Goal: Information Seeking & Learning: Check status

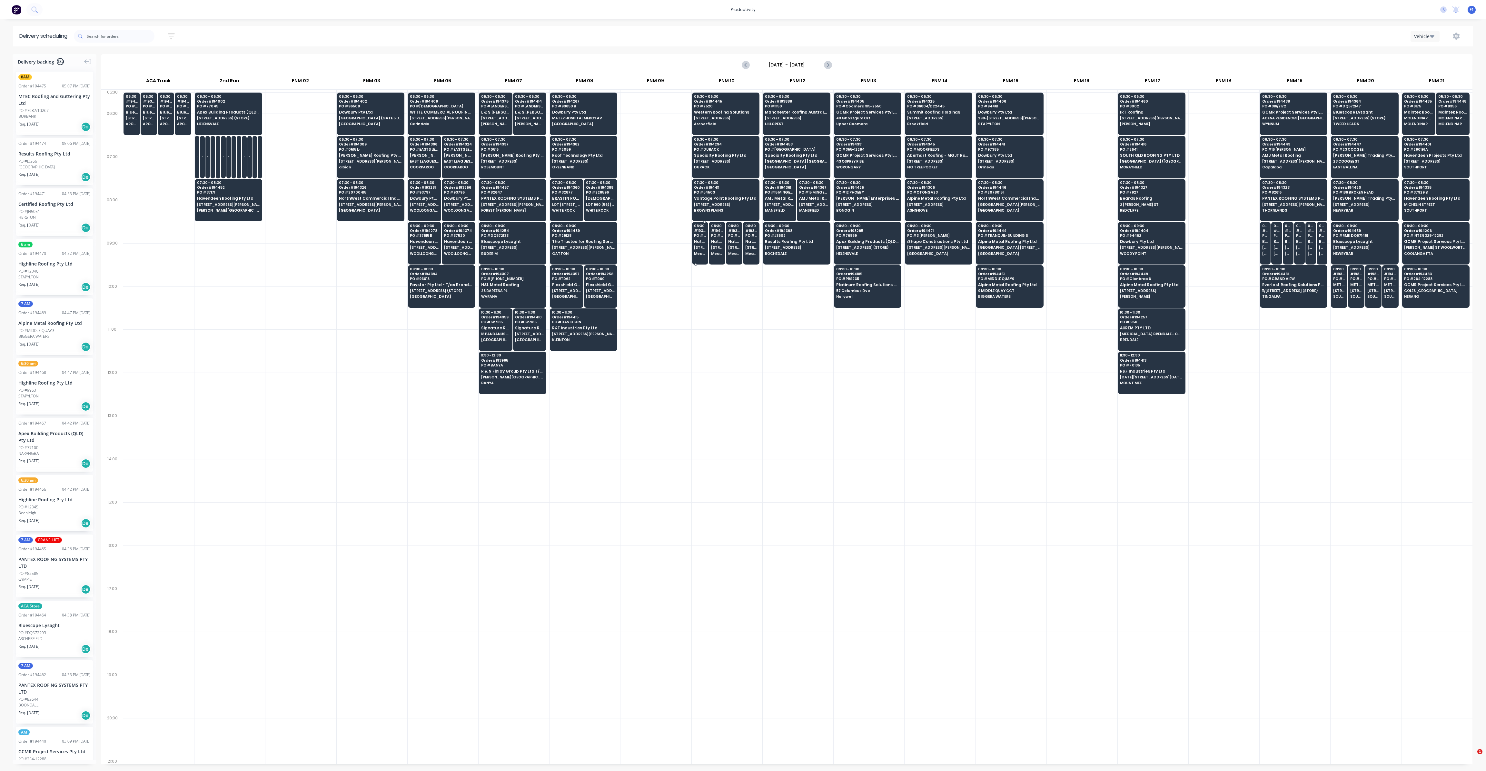
click at [700, 244] on div "08:30 # 193866 PO # q002258 Natural Lighting Products Pty Ltd [STREET_ADDRESS] …" at bounding box center [700, 240] width 16 height 36
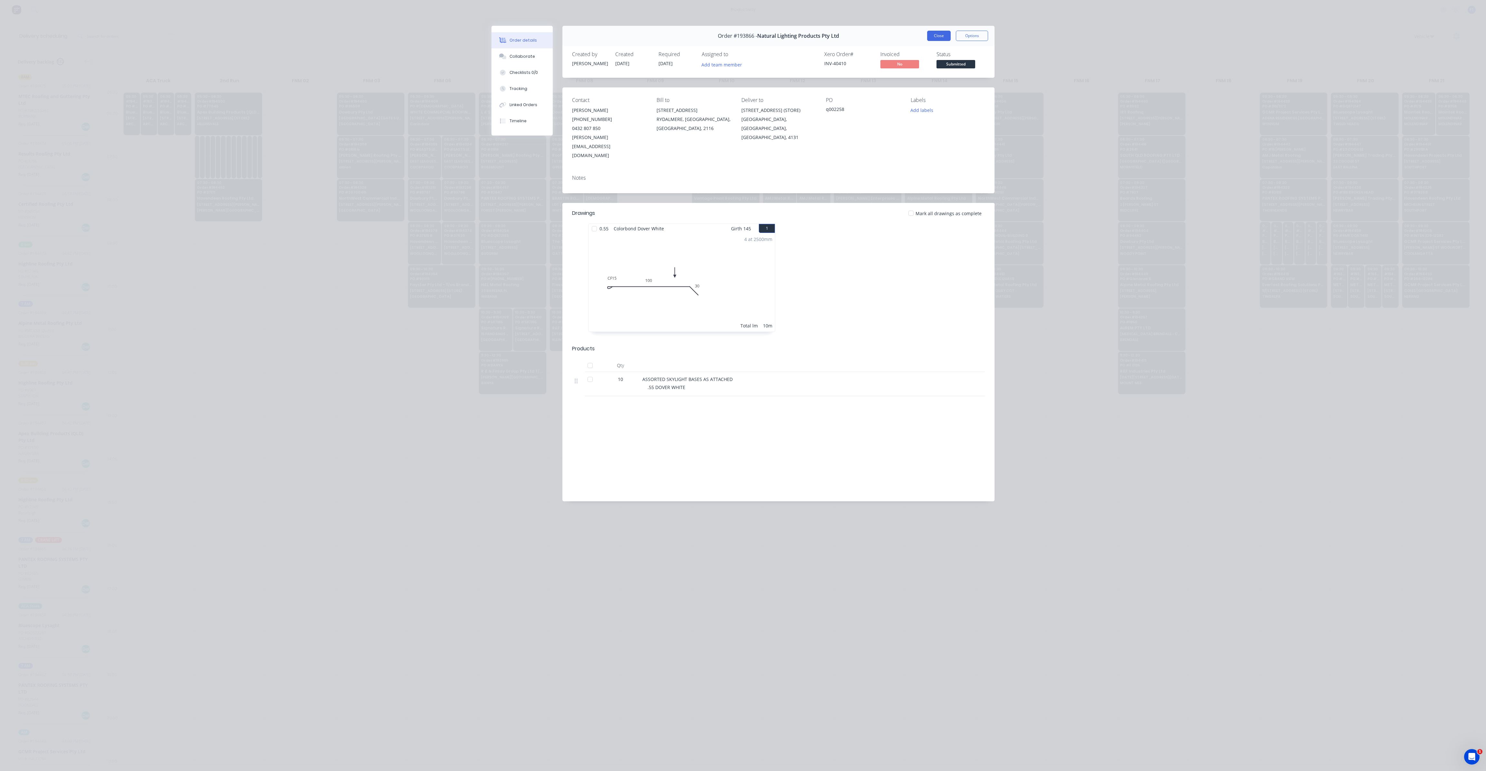
click at [943, 35] on button "Close" at bounding box center [939, 36] width 24 height 10
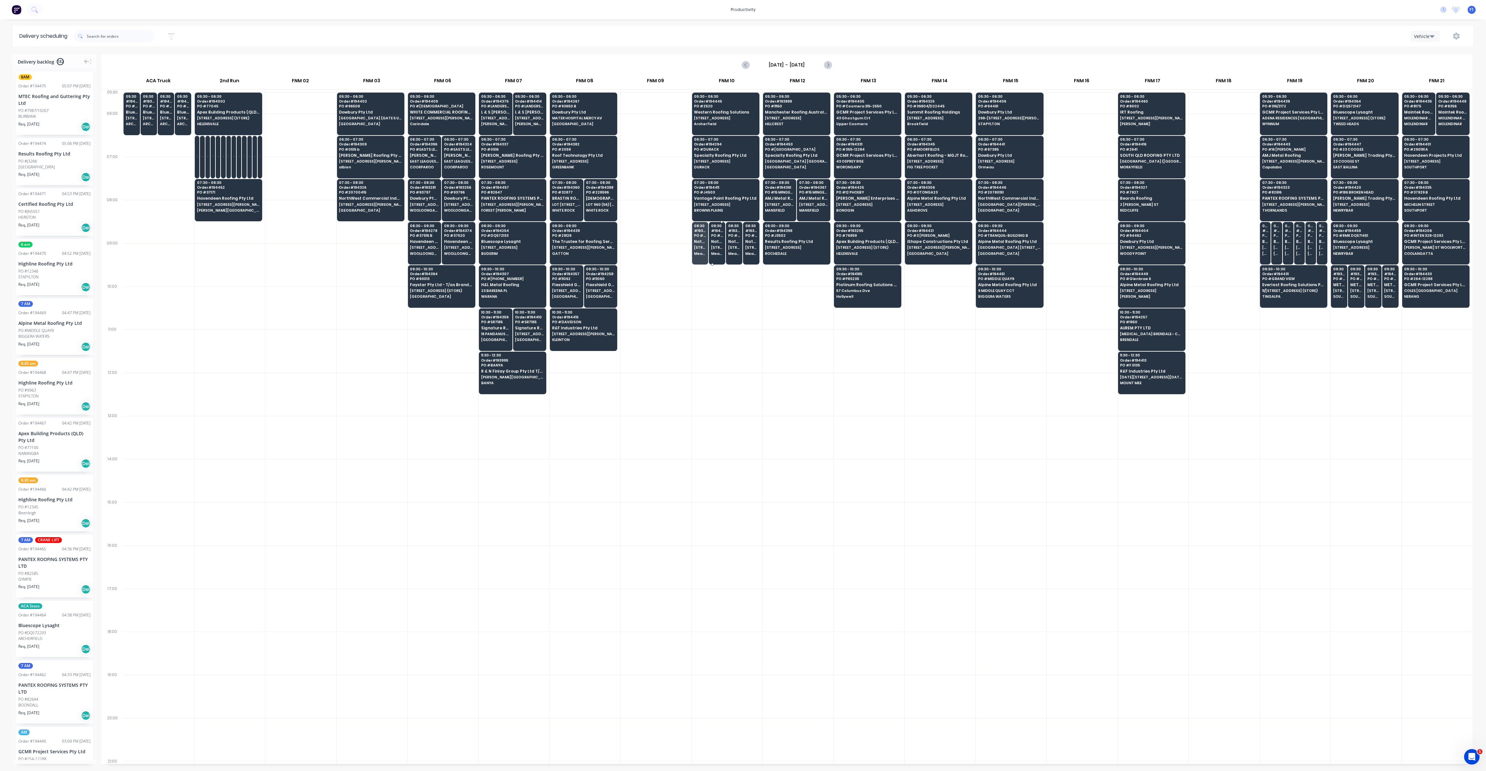
click at [711, 249] on div "08:30 # 194349 PO # Q002283 Natural Lighting Products Pty Ltd [STREET_ADDRESS]" at bounding box center [717, 240] width 16 height 36
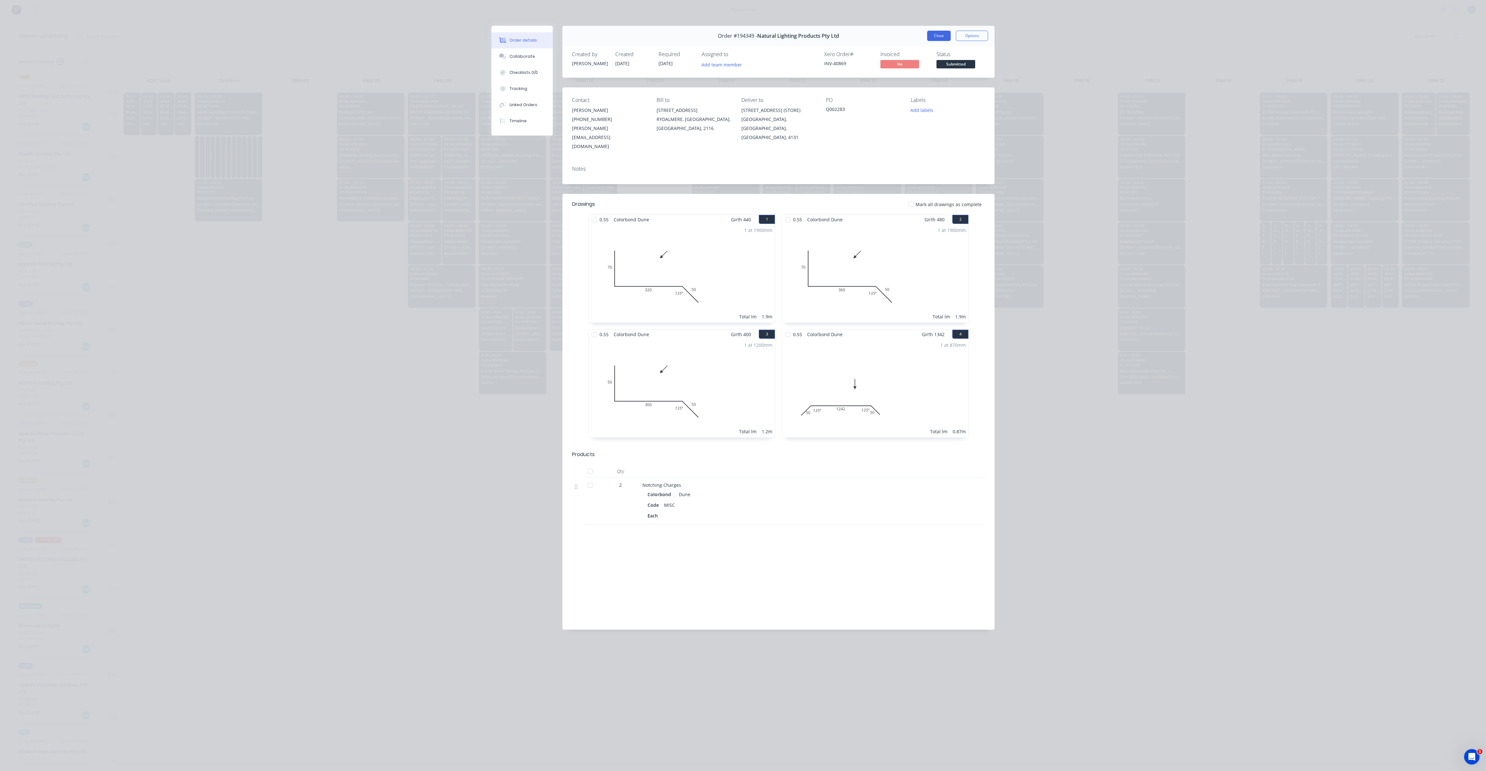
click at [942, 36] on button "Close" at bounding box center [939, 36] width 24 height 10
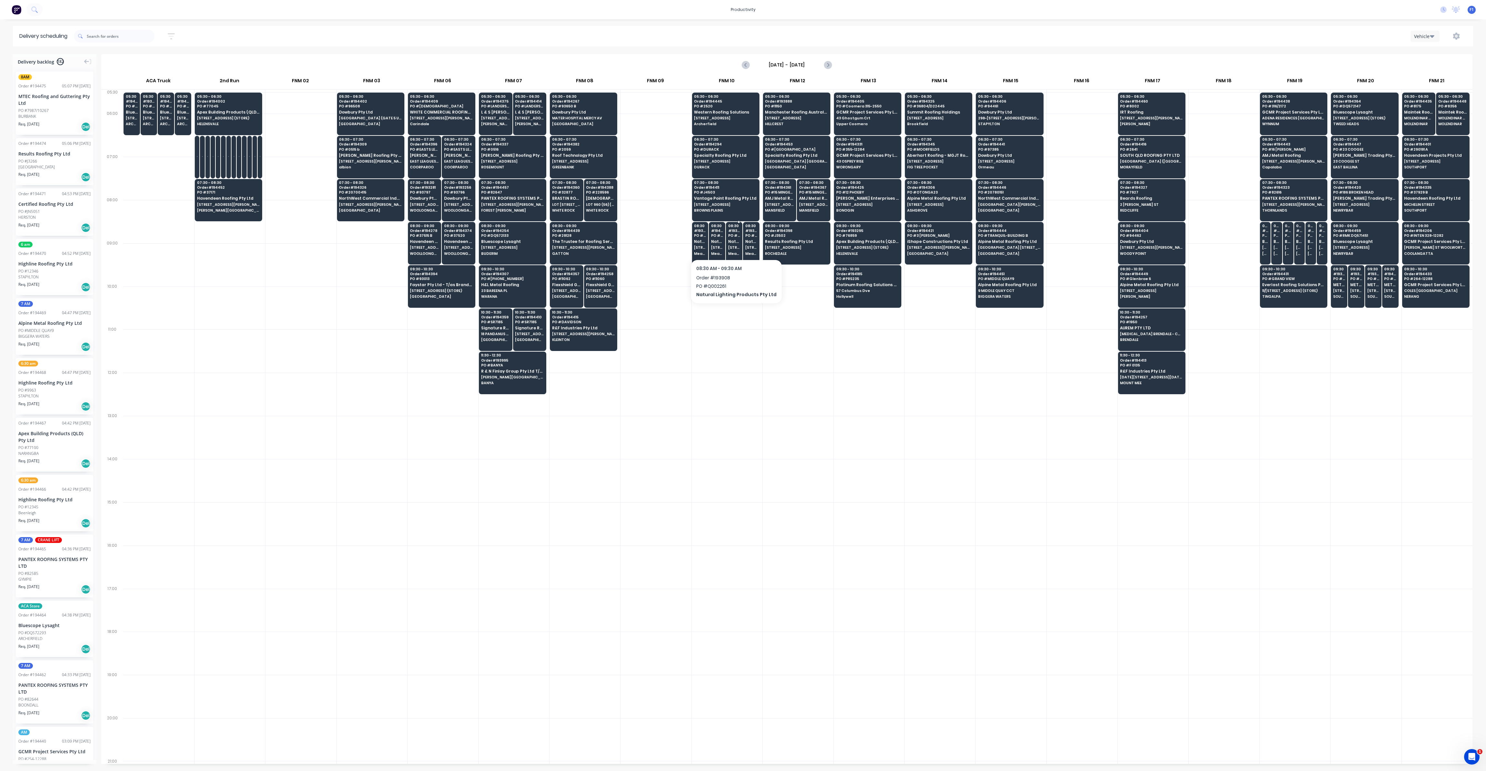
click at [728, 247] on span "[STREET_ADDRESS] (STORE)" at bounding box center [734, 247] width 12 height 4
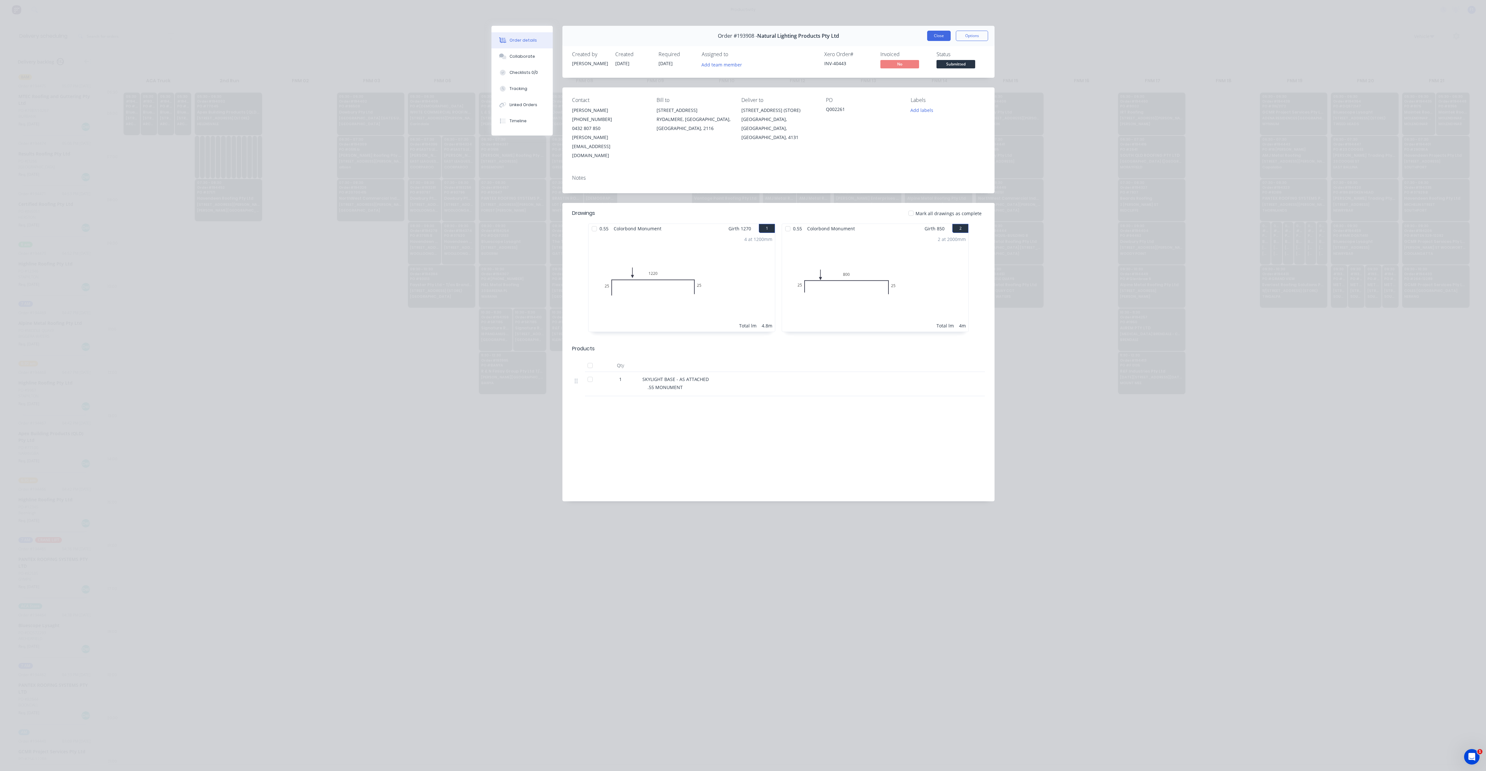
click at [937, 37] on button "Close" at bounding box center [939, 36] width 24 height 10
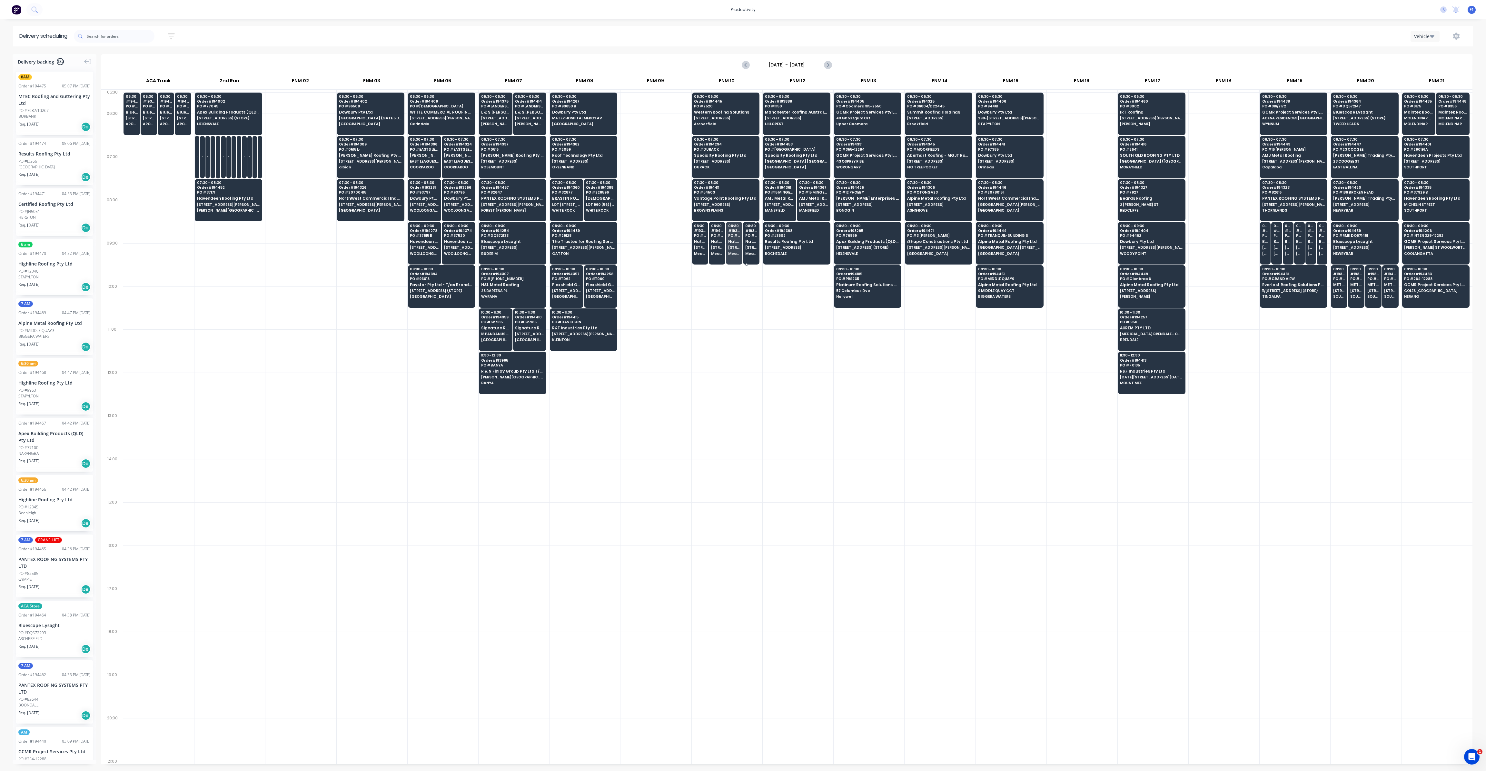
click at [754, 245] on span "[STREET_ADDRESS] (STORE)" at bounding box center [751, 247] width 12 height 4
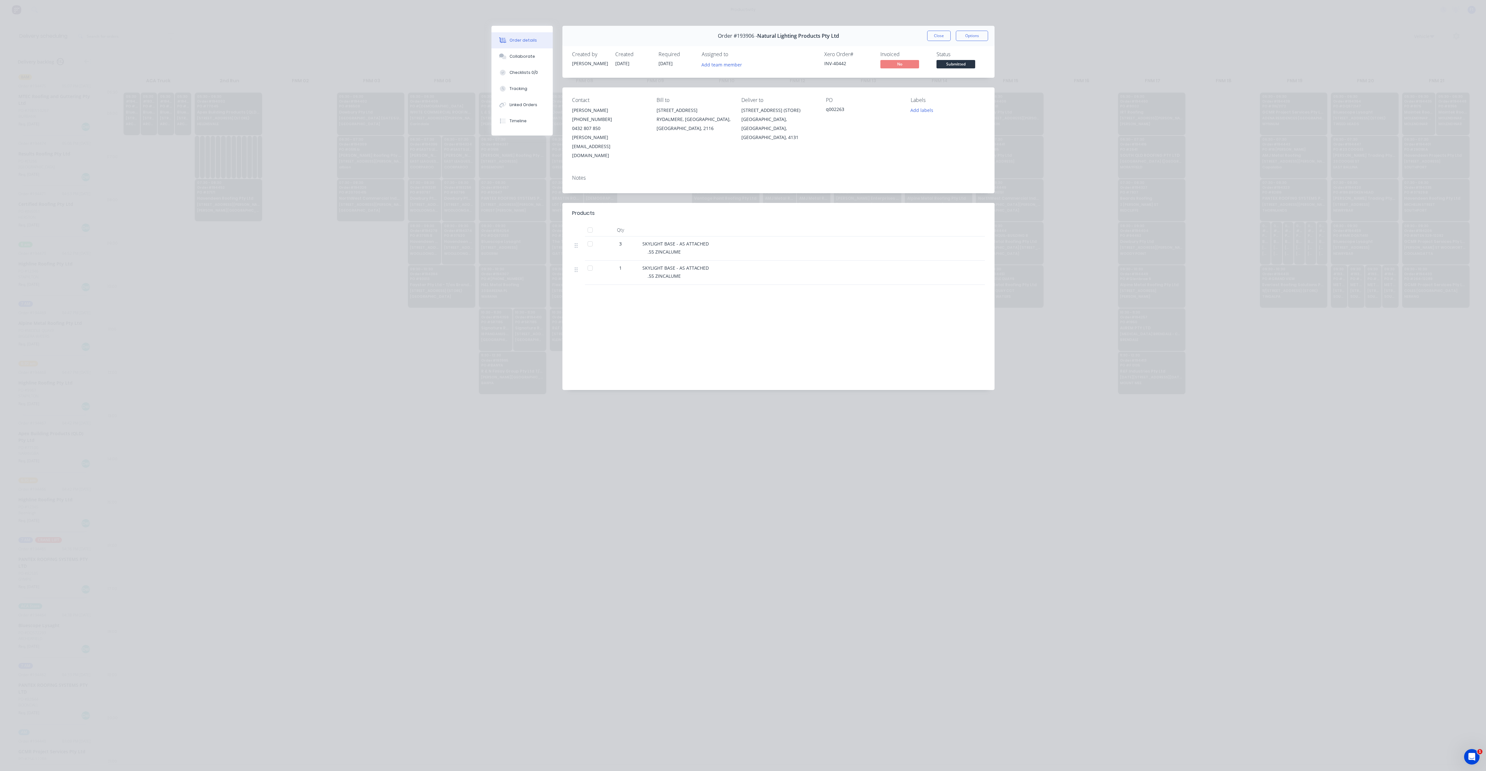
click at [936, 41] on div "Order #193906 - Natural Lighting Products Pty Ltd Close Options" at bounding box center [778, 36] width 432 height 20
click at [936, 38] on button "Close" at bounding box center [939, 36] width 24 height 10
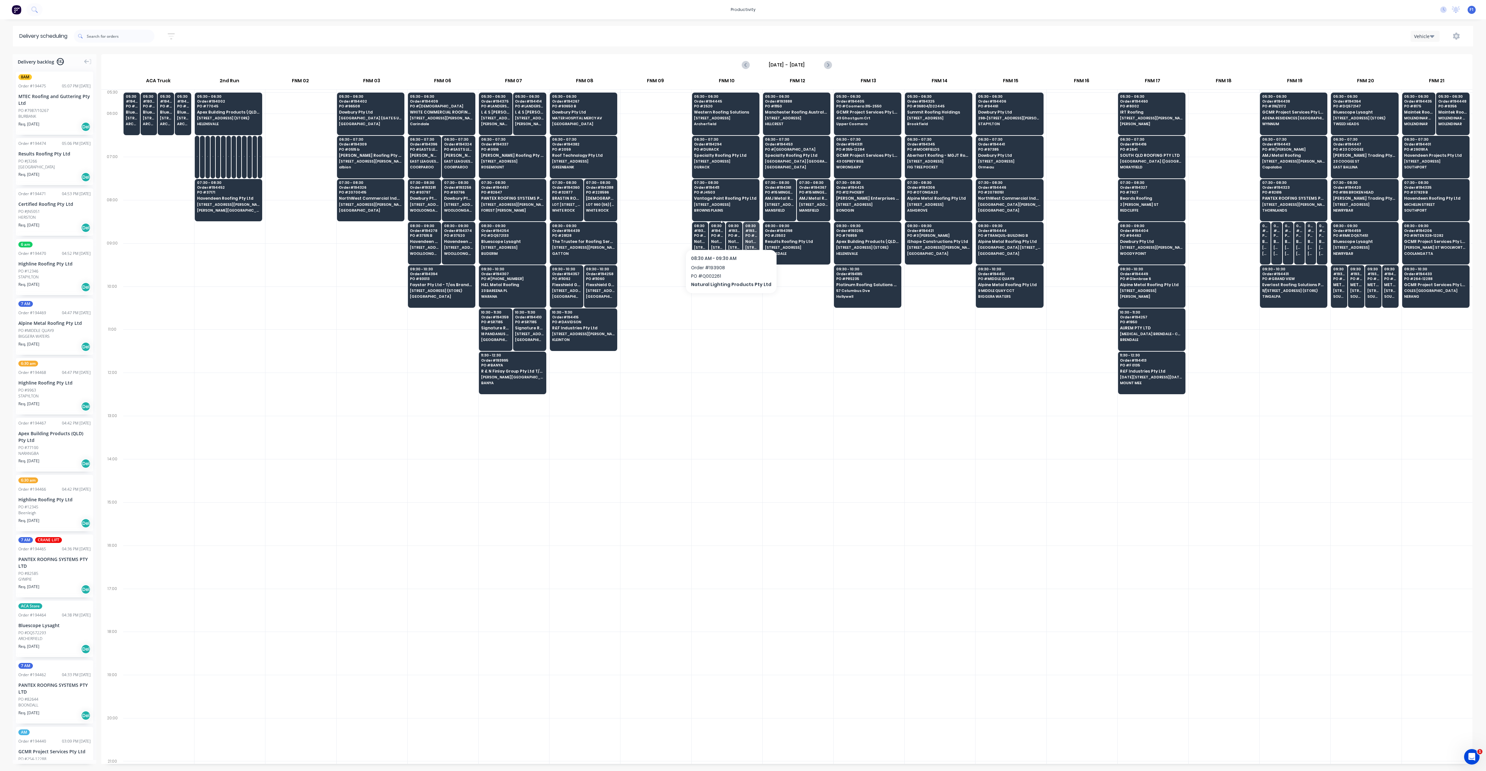
click at [716, 239] on span "Natural Lighting Products Pty Ltd" at bounding box center [717, 241] width 12 height 4
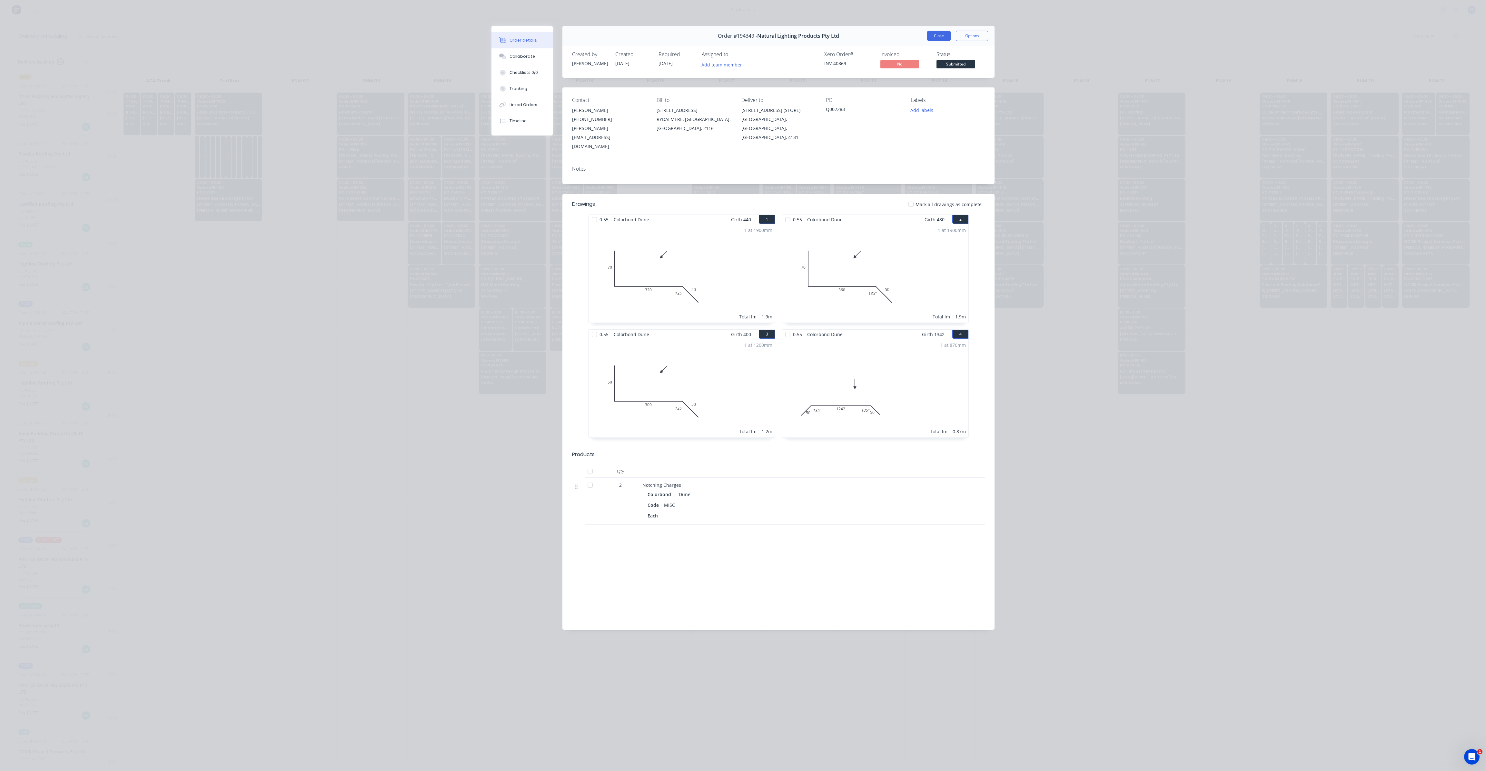
click at [935, 35] on button "Close" at bounding box center [939, 36] width 24 height 10
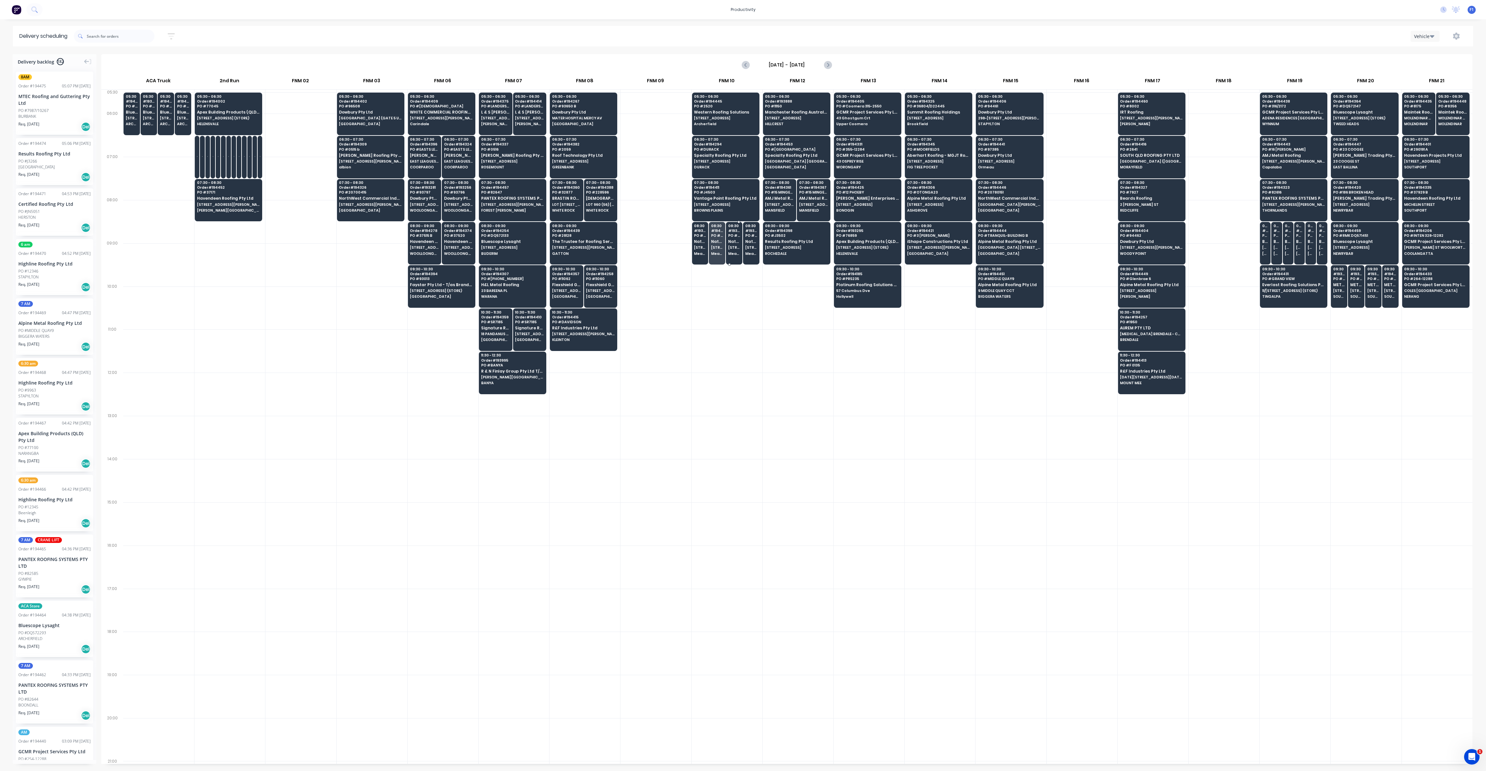
click at [733, 240] on span "Natural Lighting Products Pty Ltd" at bounding box center [734, 241] width 12 height 4
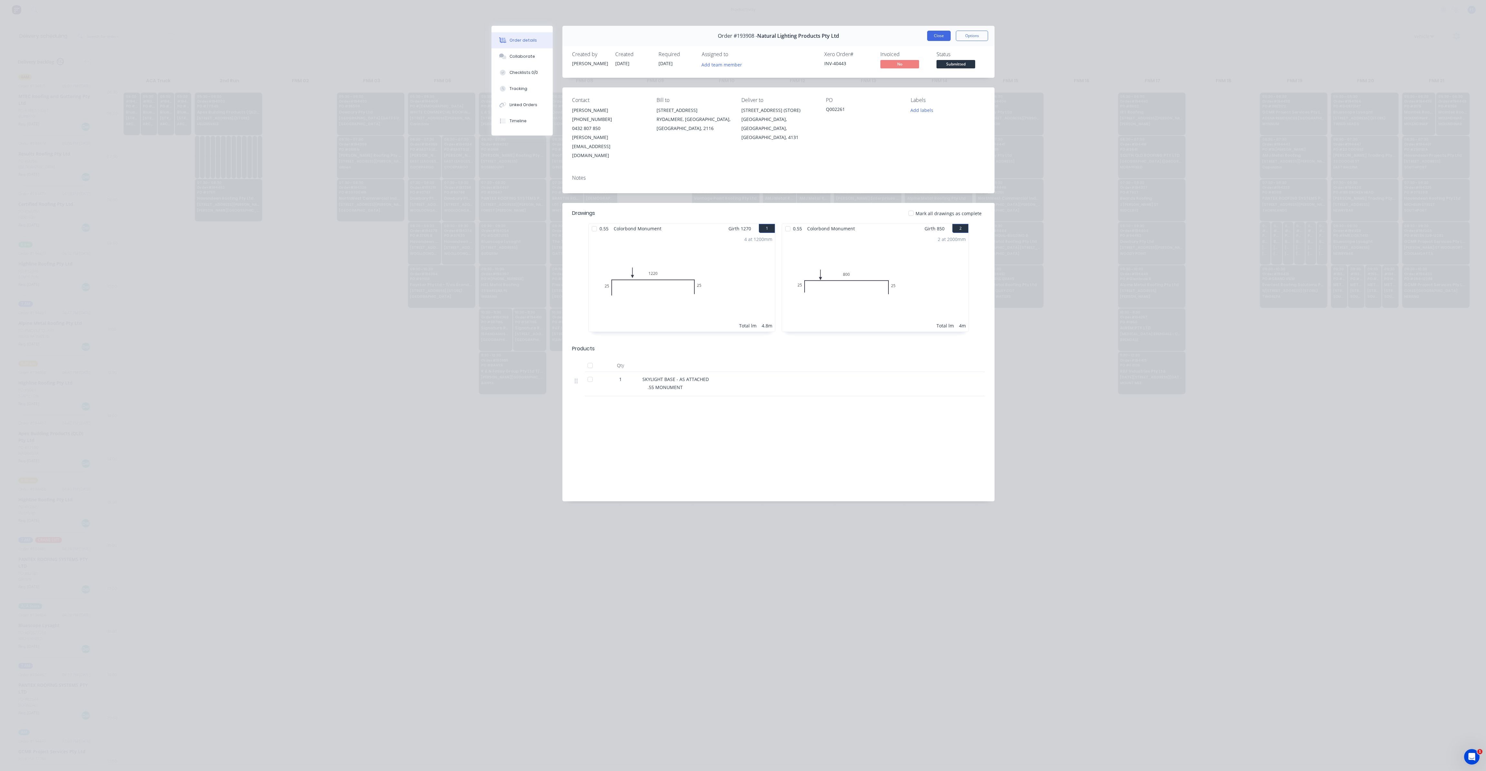
click at [937, 35] on button "Close" at bounding box center [939, 36] width 24 height 10
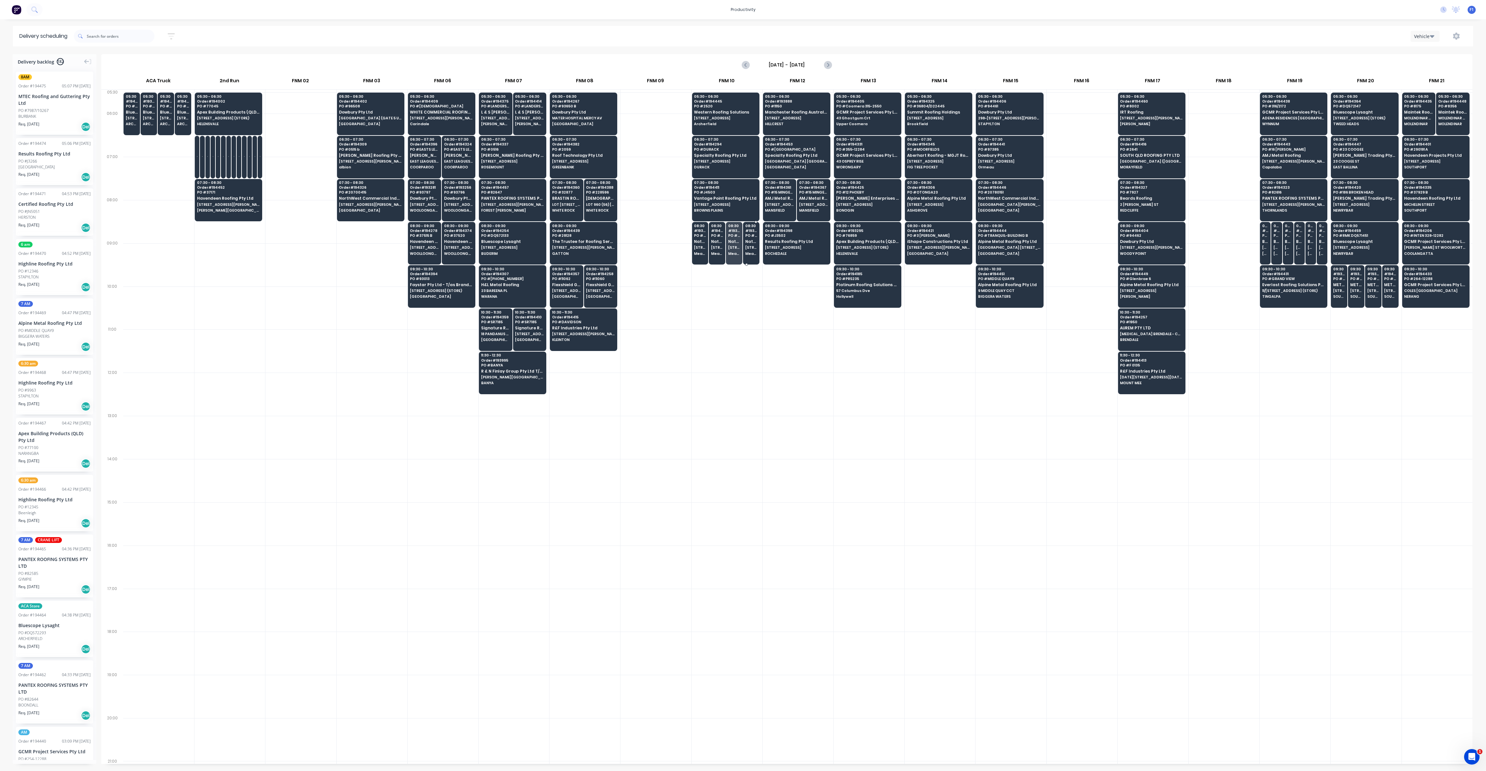
click at [756, 243] on div "08:30 # 193906 PO # q002263 Natural Lighting Products Pty Ltd [STREET_ADDRESS] …" at bounding box center [751, 240] width 16 height 36
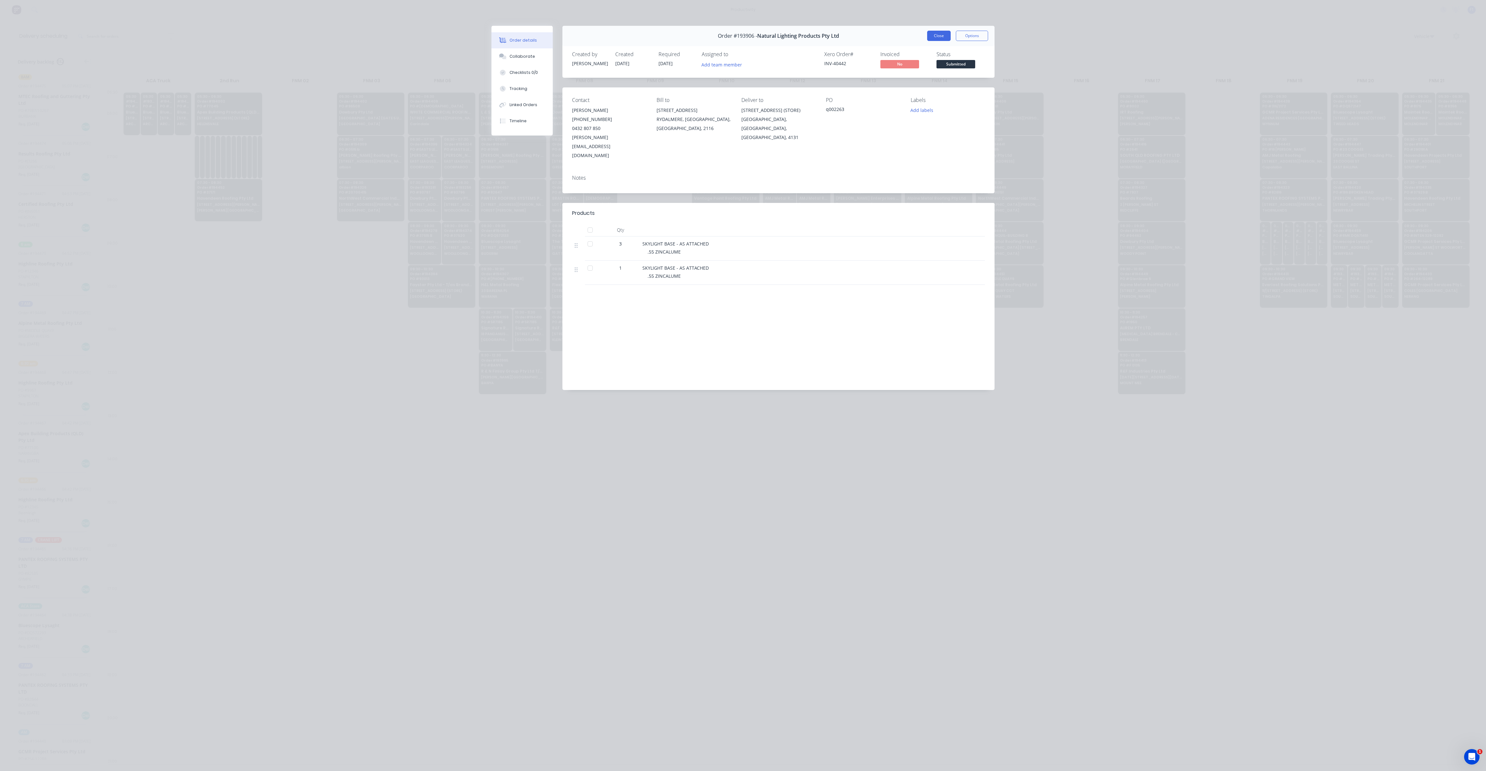
click at [940, 37] on button "Close" at bounding box center [939, 36] width 24 height 10
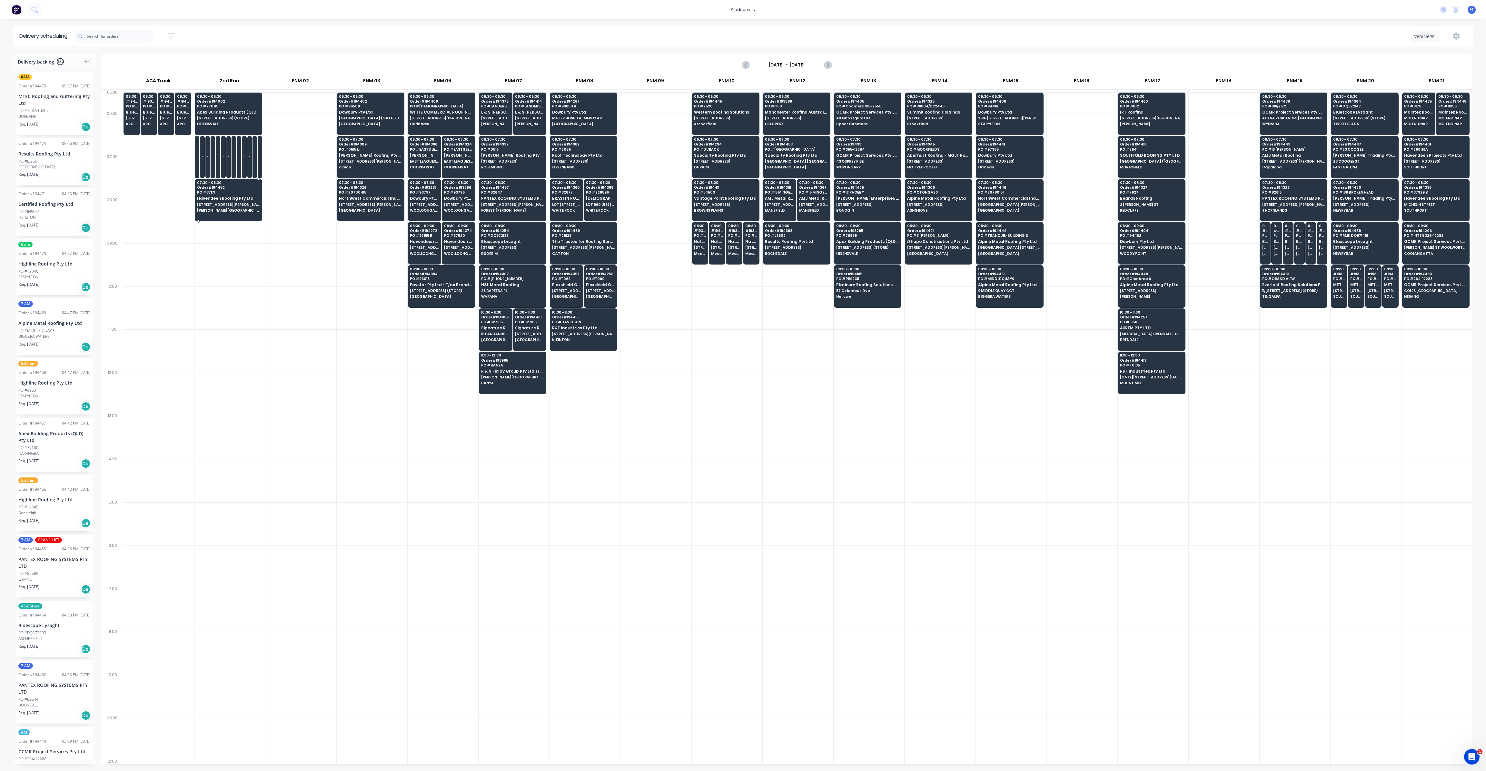
click at [237, 208] on span "[PERSON_NAME][GEOGRAPHIC_DATA]" at bounding box center [228, 210] width 63 height 4
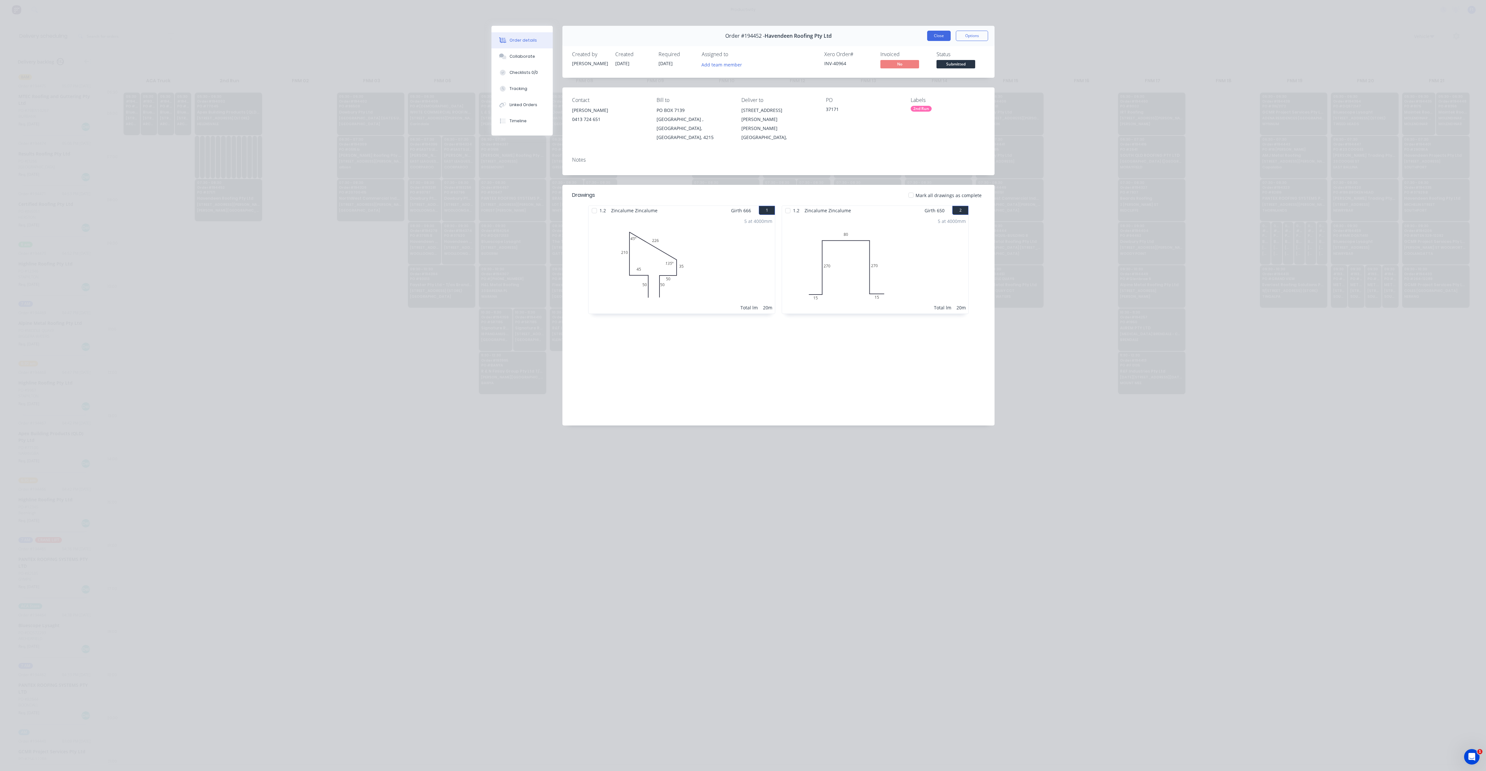
click at [936, 34] on button "Close" at bounding box center [939, 36] width 24 height 10
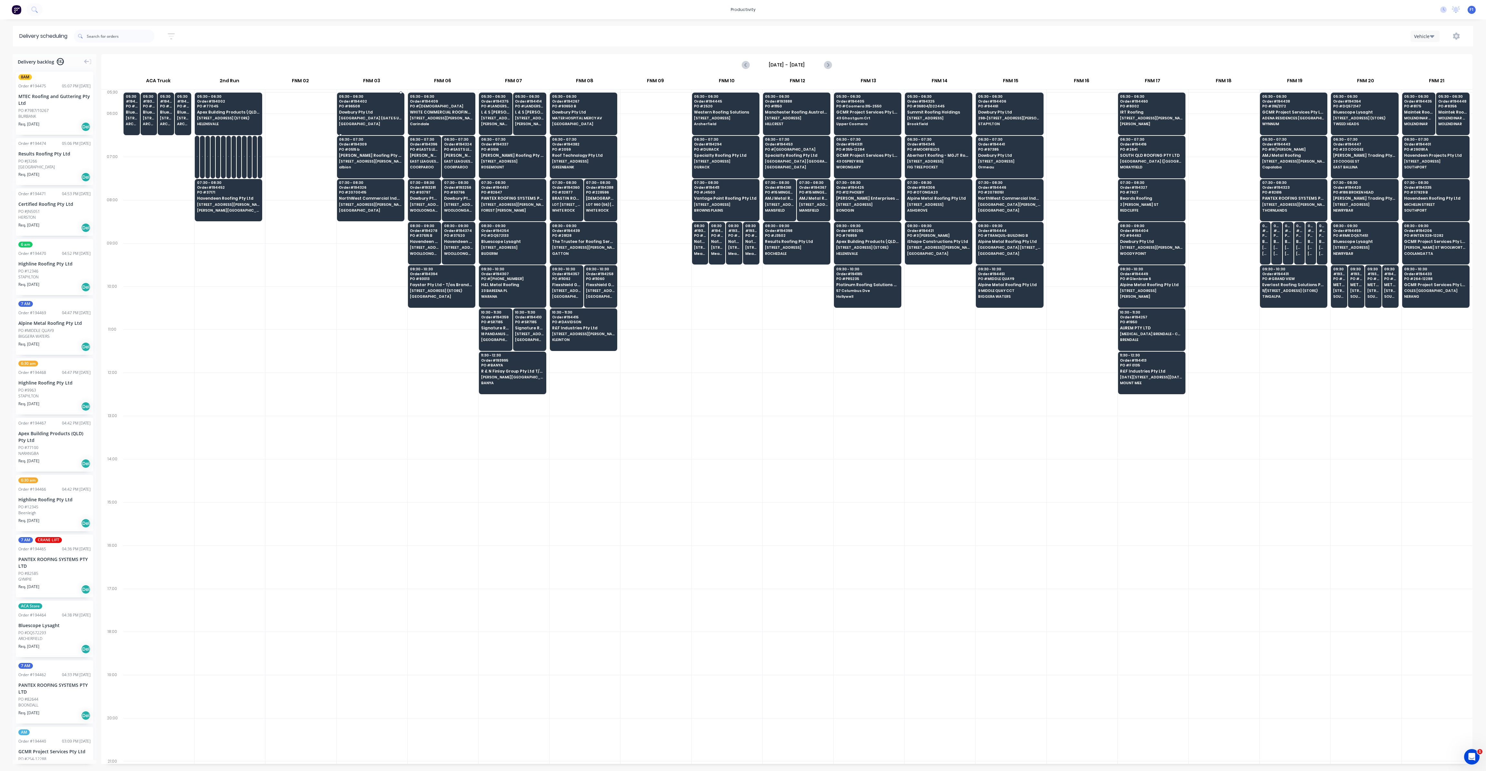
click at [363, 118] on span "[GEOGRAPHIC_DATA] (GATE 5 UHF 12) [GEOGRAPHIC_DATA]" at bounding box center [370, 118] width 63 height 4
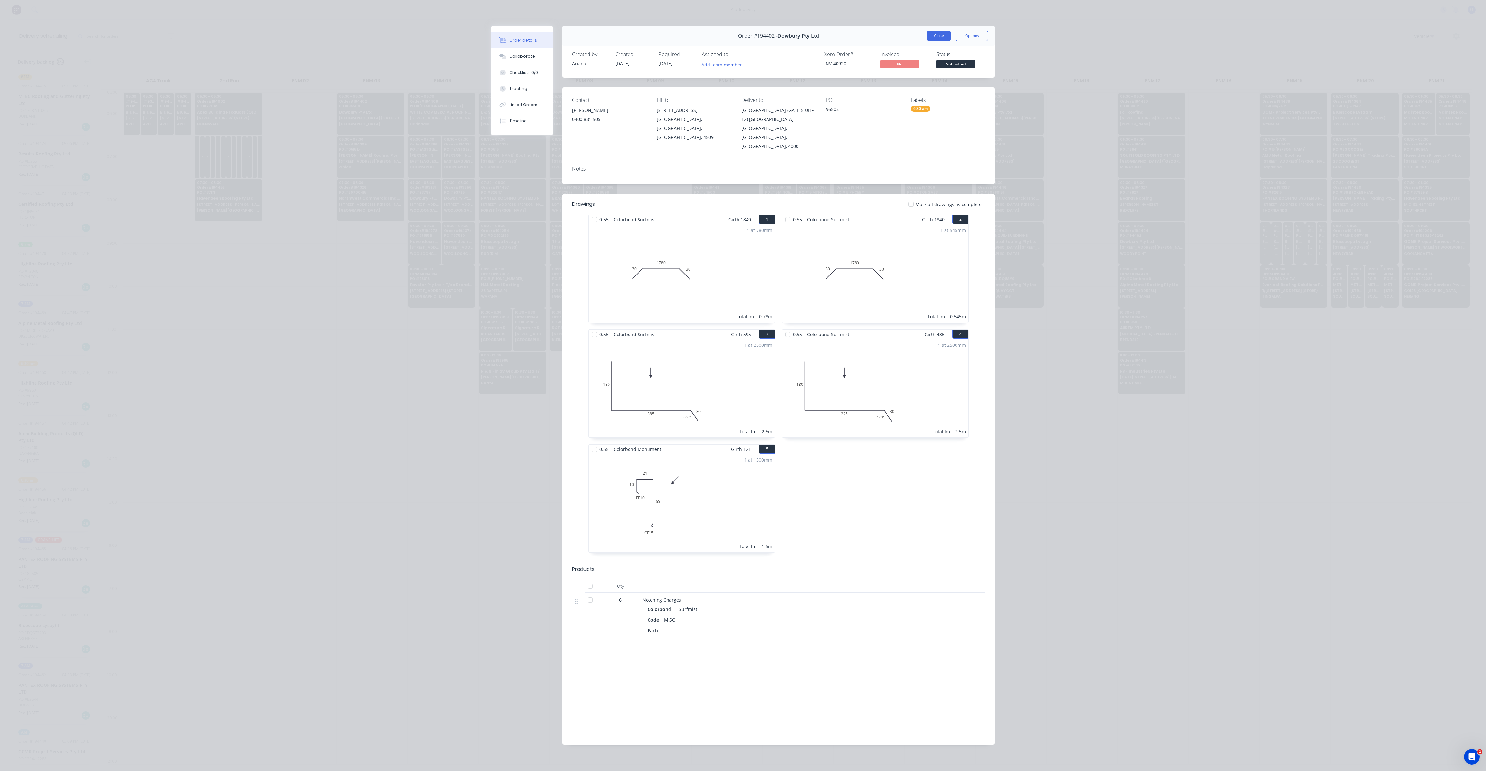
click at [934, 37] on button "Close" at bounding box center [939, 36] width 24 height 10
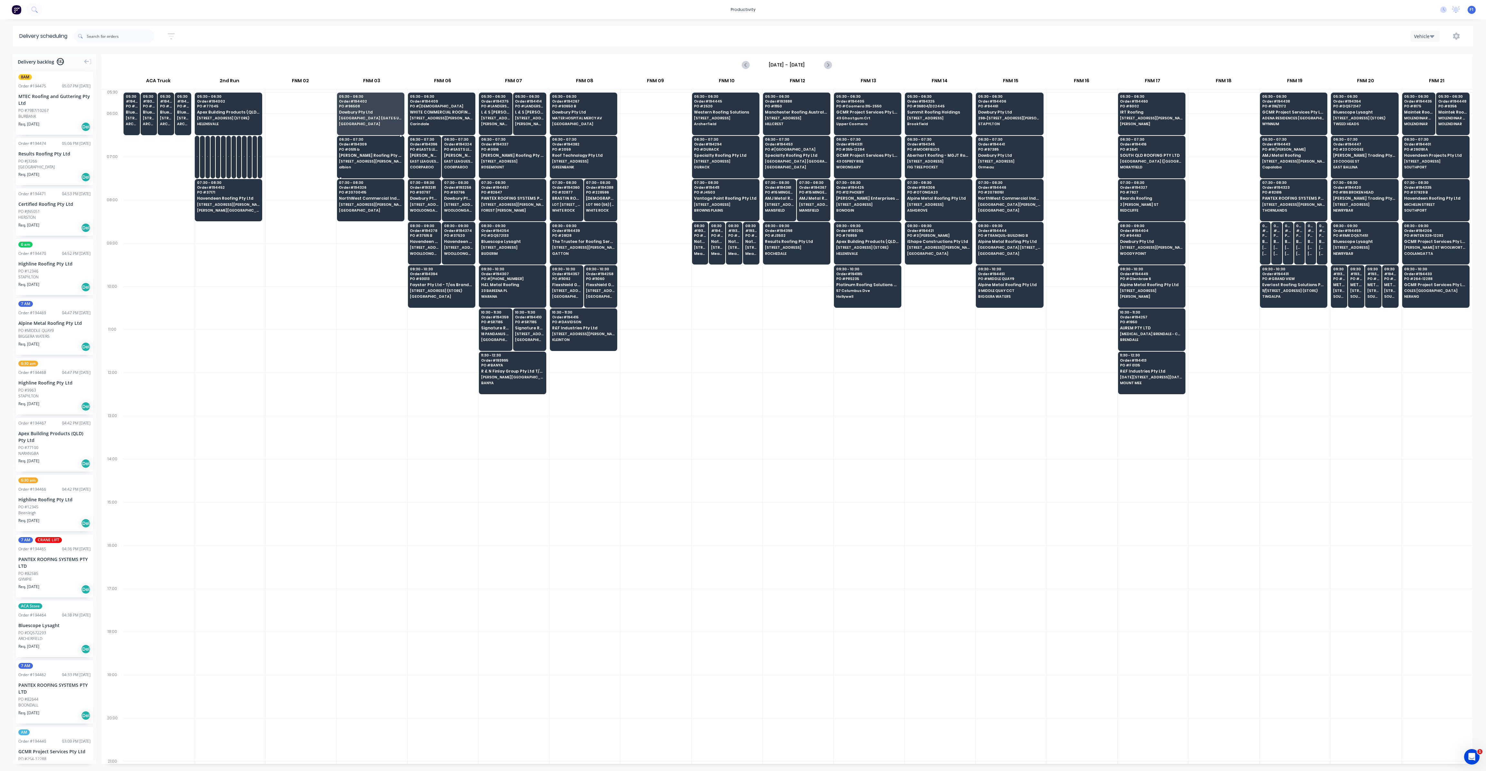
click at [387, 151] on div "06:30 - 07:30 Order # 194309 PO # 0515 b [PERSON_NAME] Roofing Pty Ltd [STREET_…" at bounding box center [370, 154] width 67 height 36
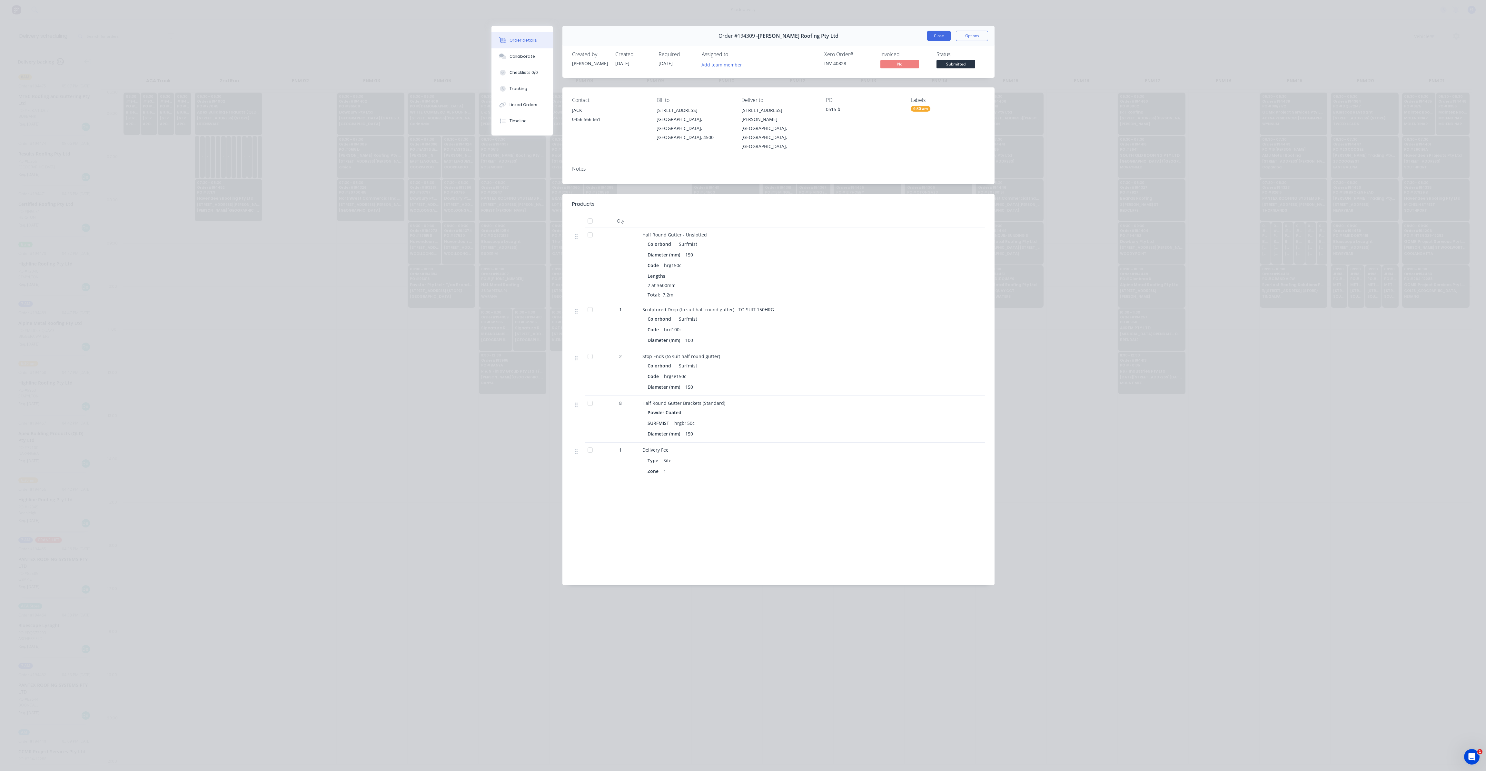
click at [941, 36] on button "Close" at bounding box center [939, 36] width 24 height 10
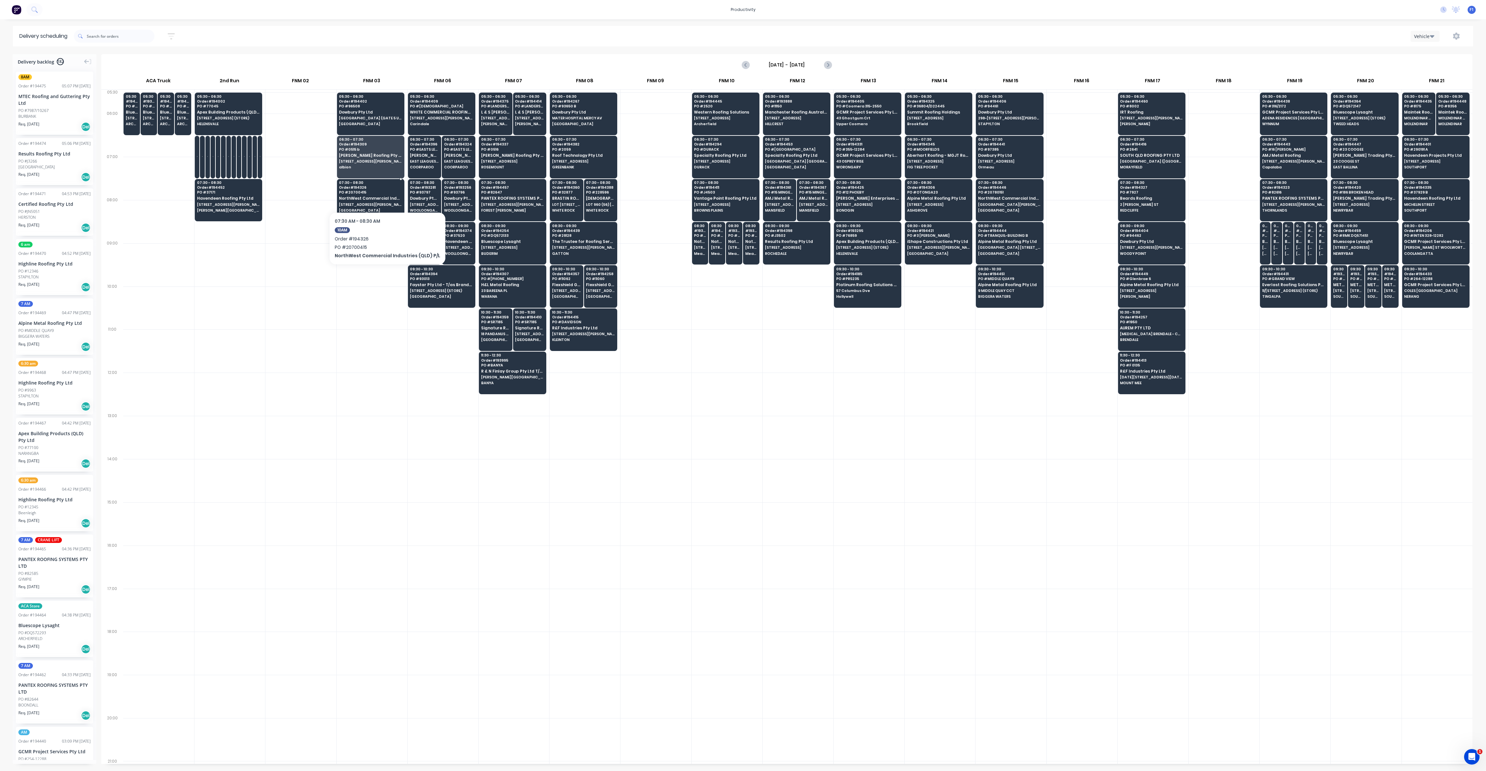
click at [384, 193] on span "PO # 20700415" at bounding box center [370, 192] width 63 height 4
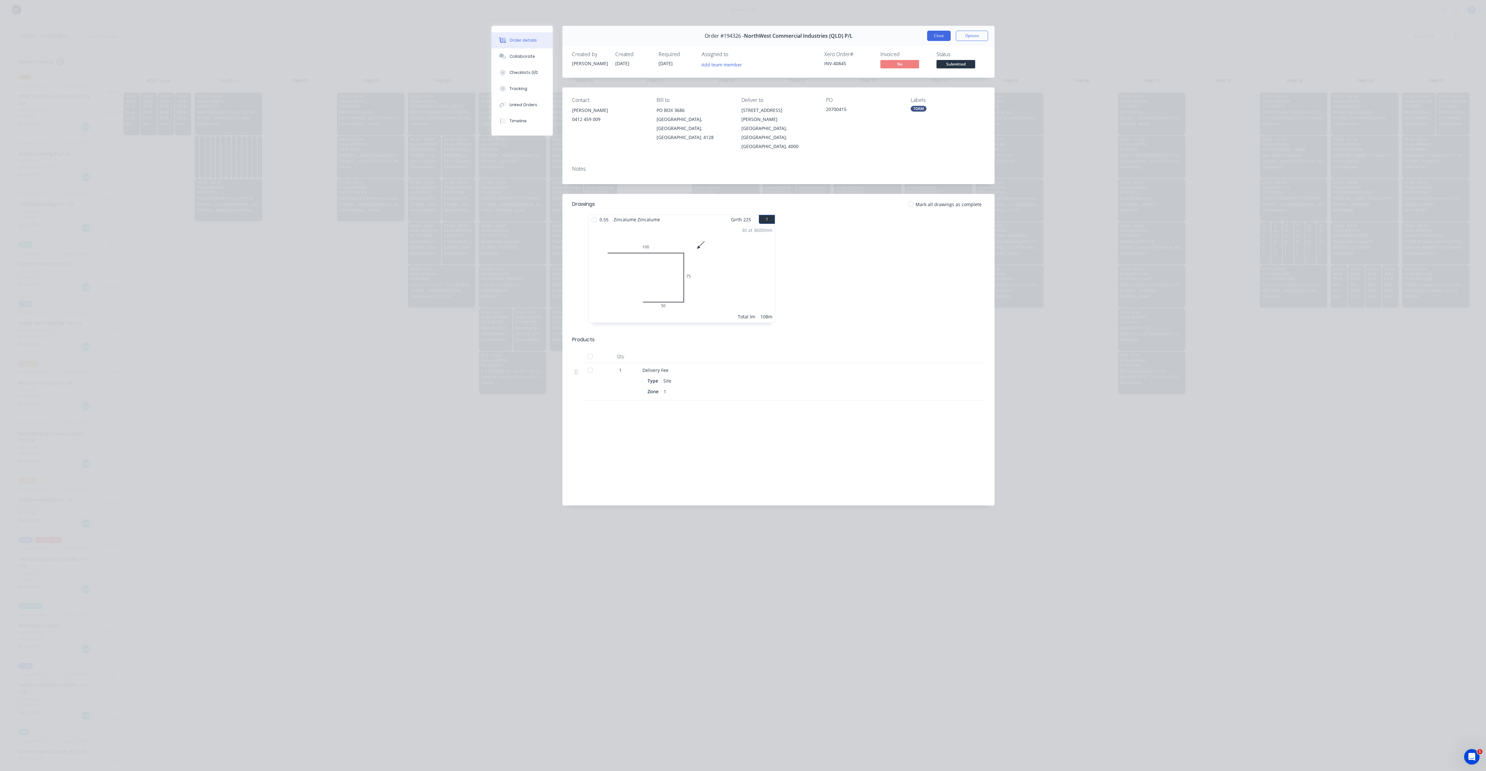
click at [934, 35] on button "Close" at bounding box center [939, 36] width 24 height 10
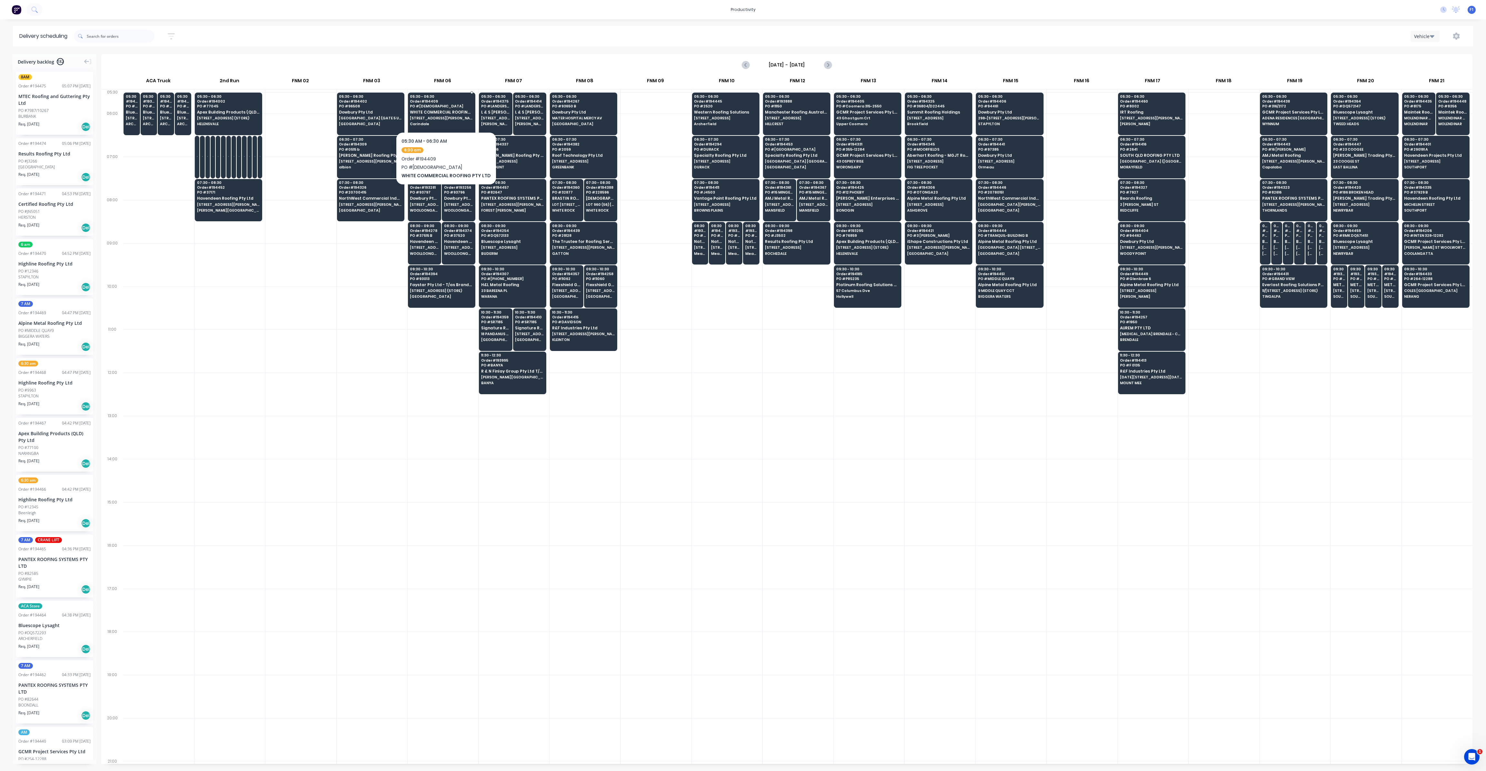
click at [444, 112] on span "WHITE COMMERCIAL ROOFING PTY LTD" at bounding box center [441, 112] width 63 height 4
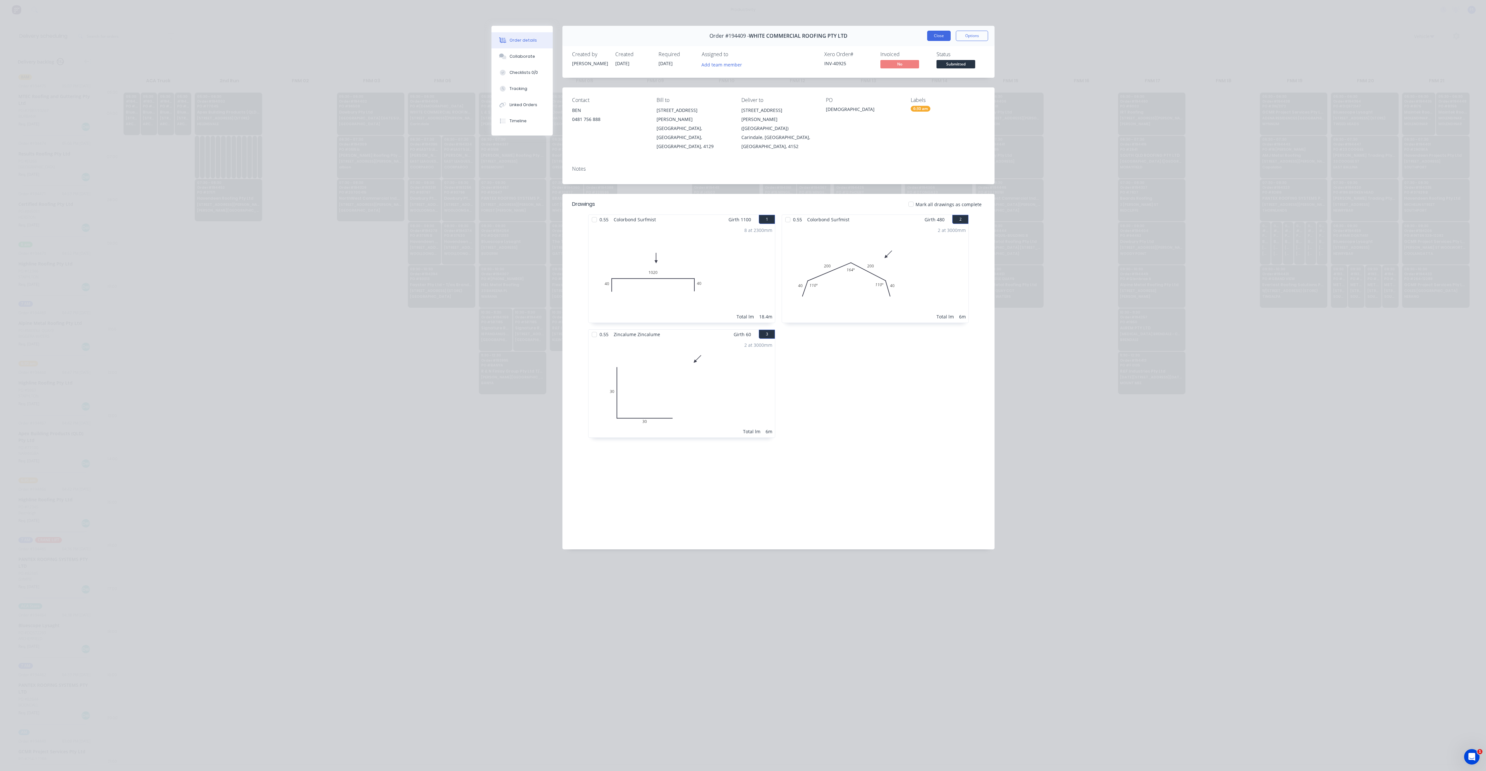
click at [934, 37] on button "Close" at bounding box center [939, 36] width 24 height 10
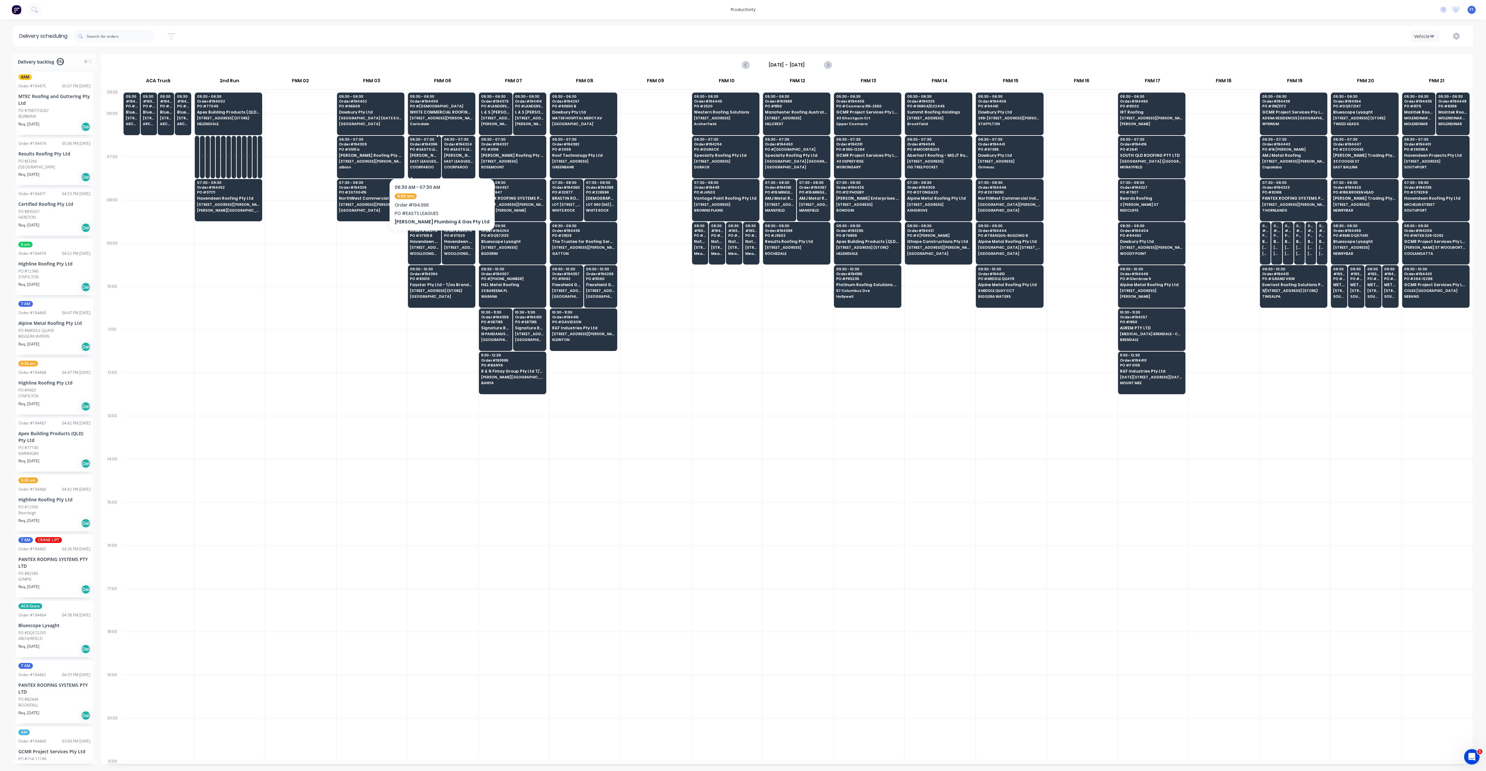
click at [426, 158] on div "06:30 - 07:30 Order # 194396 PO # EASTS LEAGUES [PERSON_NAME] Plumbing & Gas Pt…" at bounding box center [424, 154] width 33 height 36
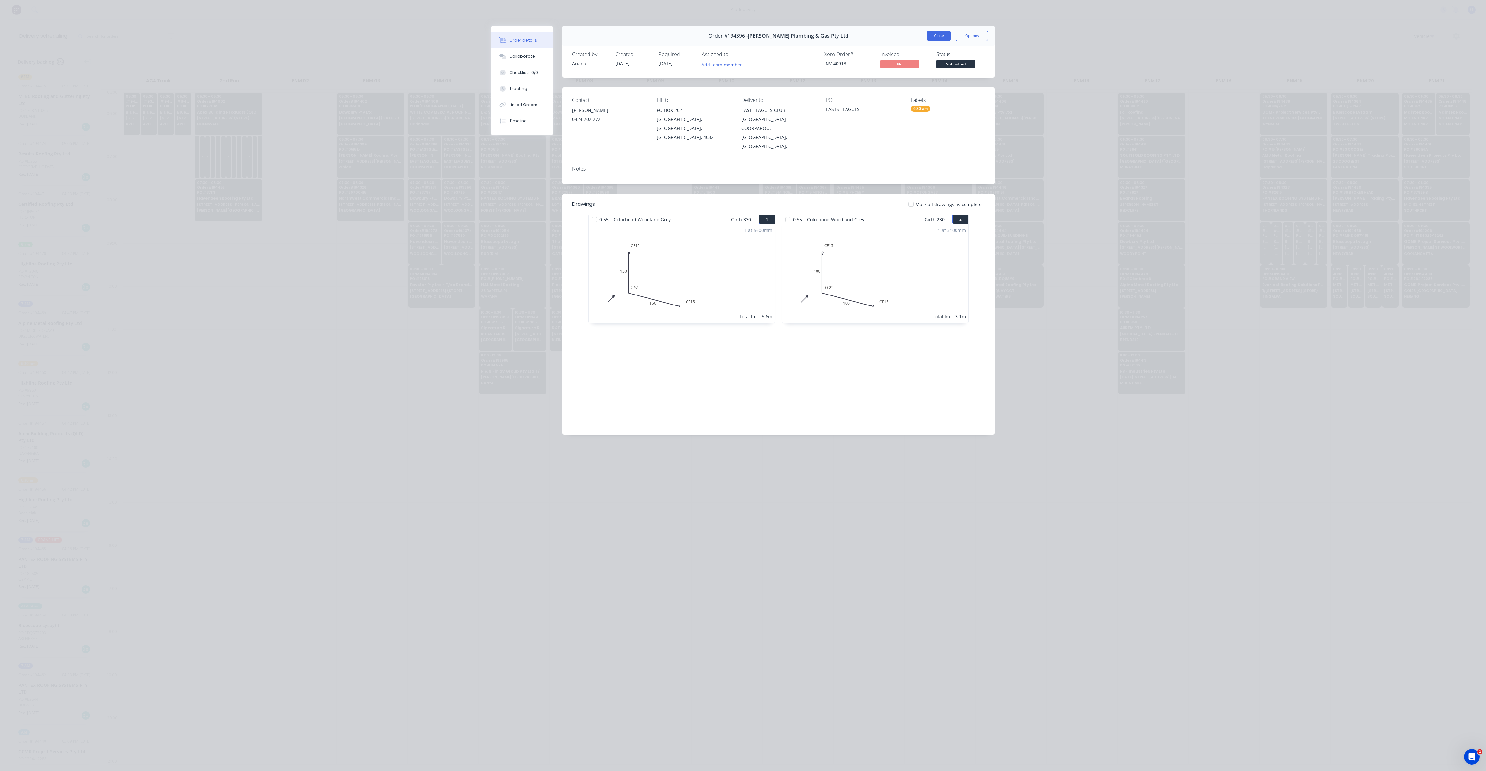
click at [938, 37] on button "Close" at bounding box center [939, 36] width 24 height 10
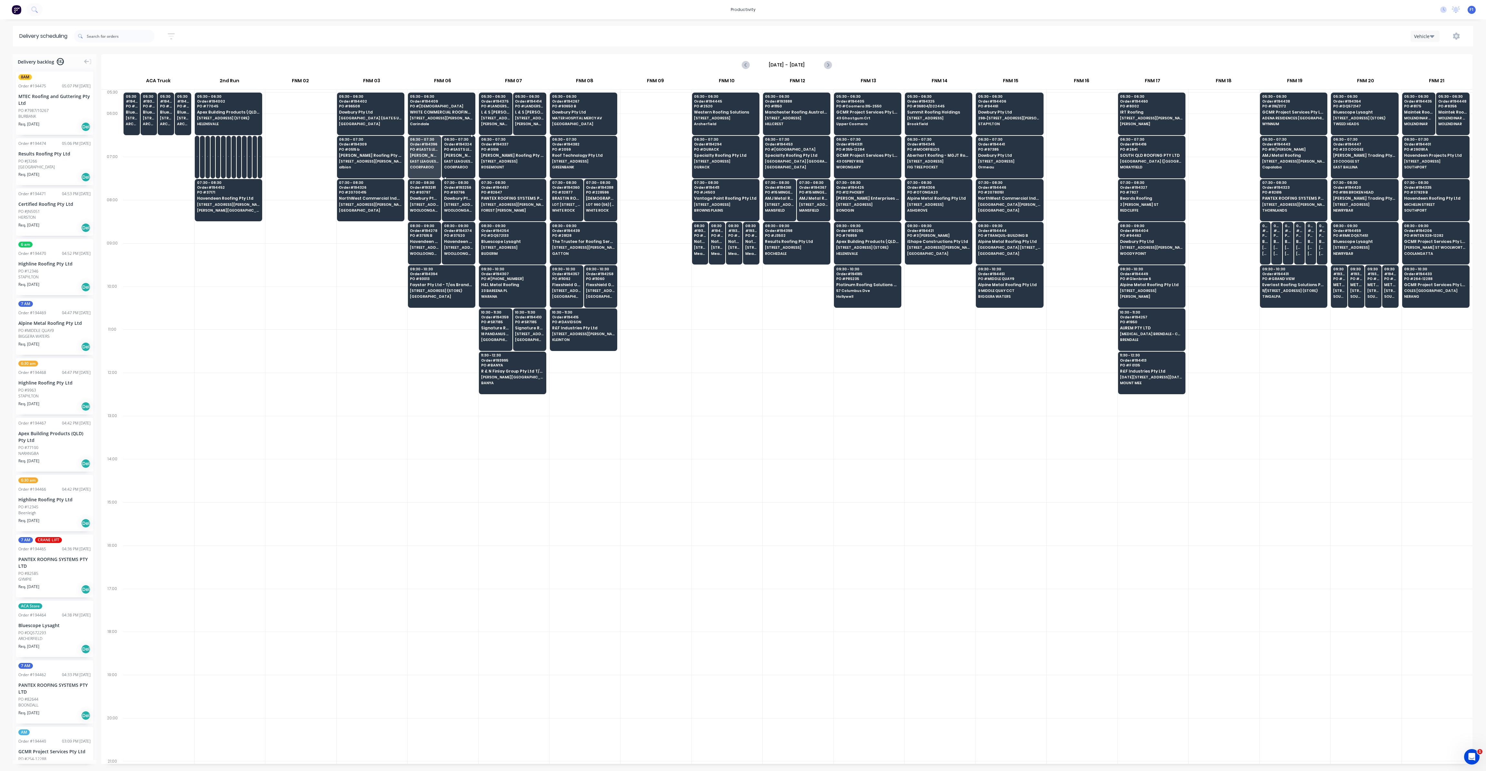
click at [456, 152] on div "06:30 - 07:30 Order # 194324 PO # EASTS LEAGUES [PERSON_NAME] Plumbing & Gas Pt…" at bounding box center [458, 154] width 33 height 36
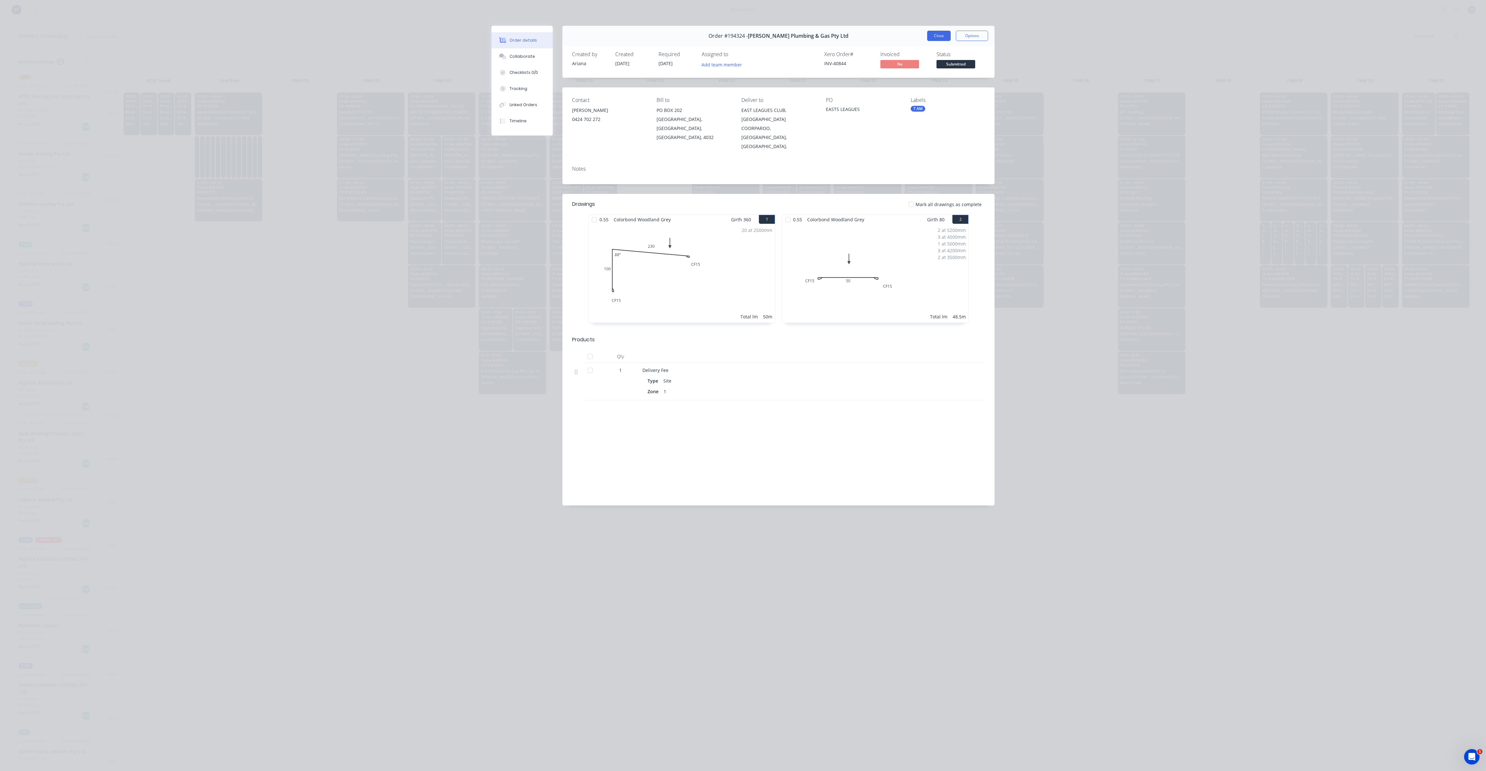
click at [932, 38] on button "Close" at bounding box center [939, 36] width 24 height 10
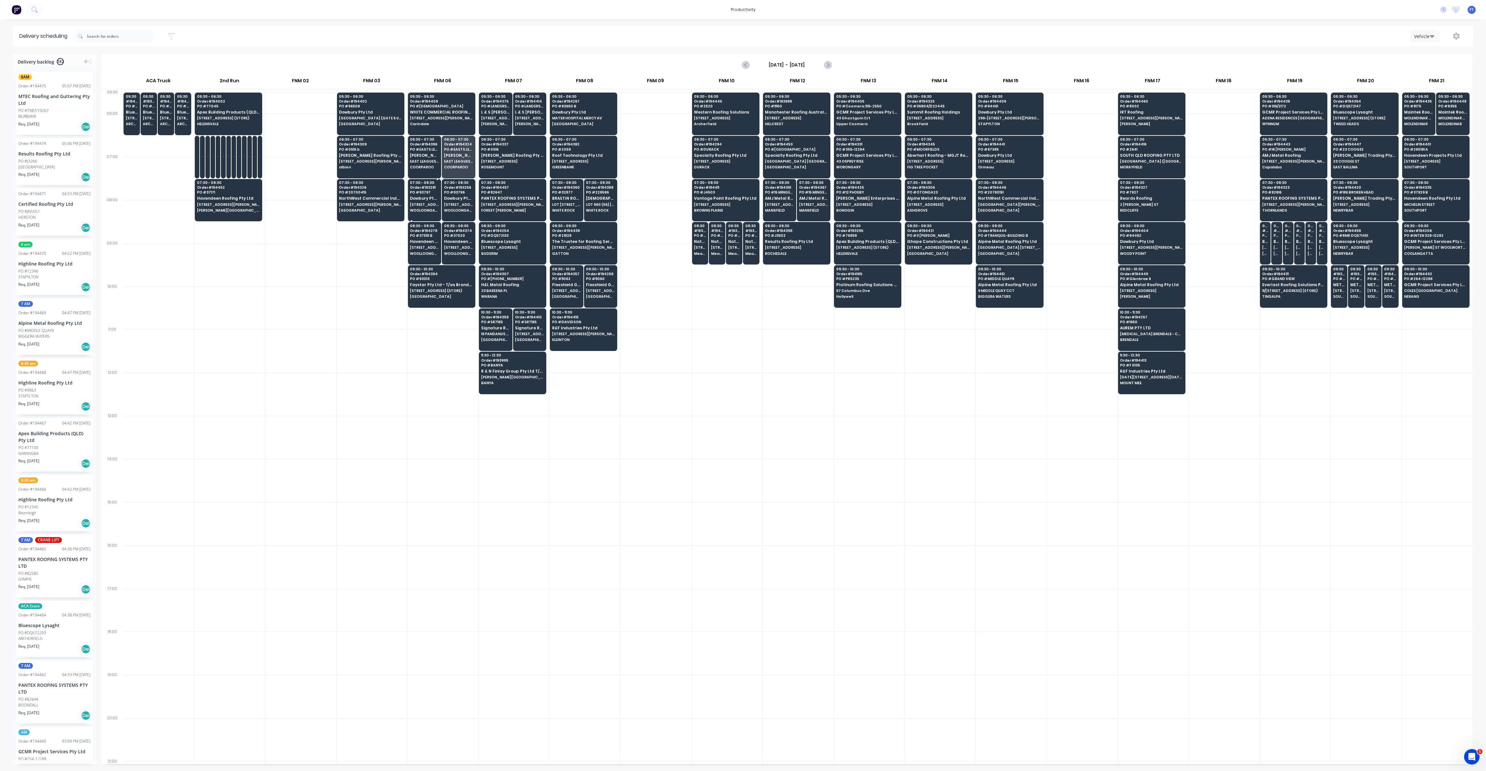
click at [432, 205] on span "[STREET_ADDRESS] (TRI)" at bounding box center [424, 205] width 29 height 4
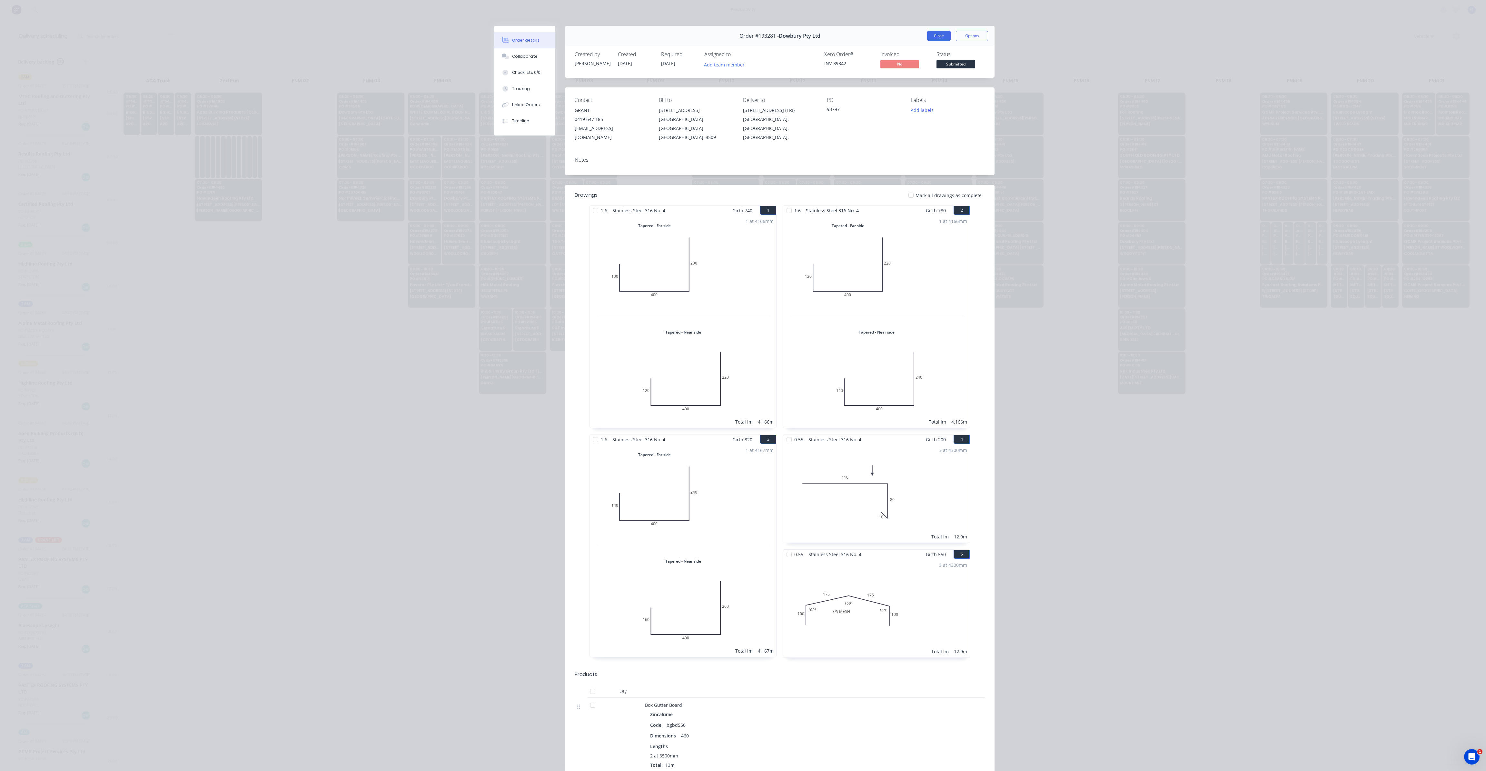
click at [936, 38] on button "Close" at bounding box center [939, 36] width 24 height 10
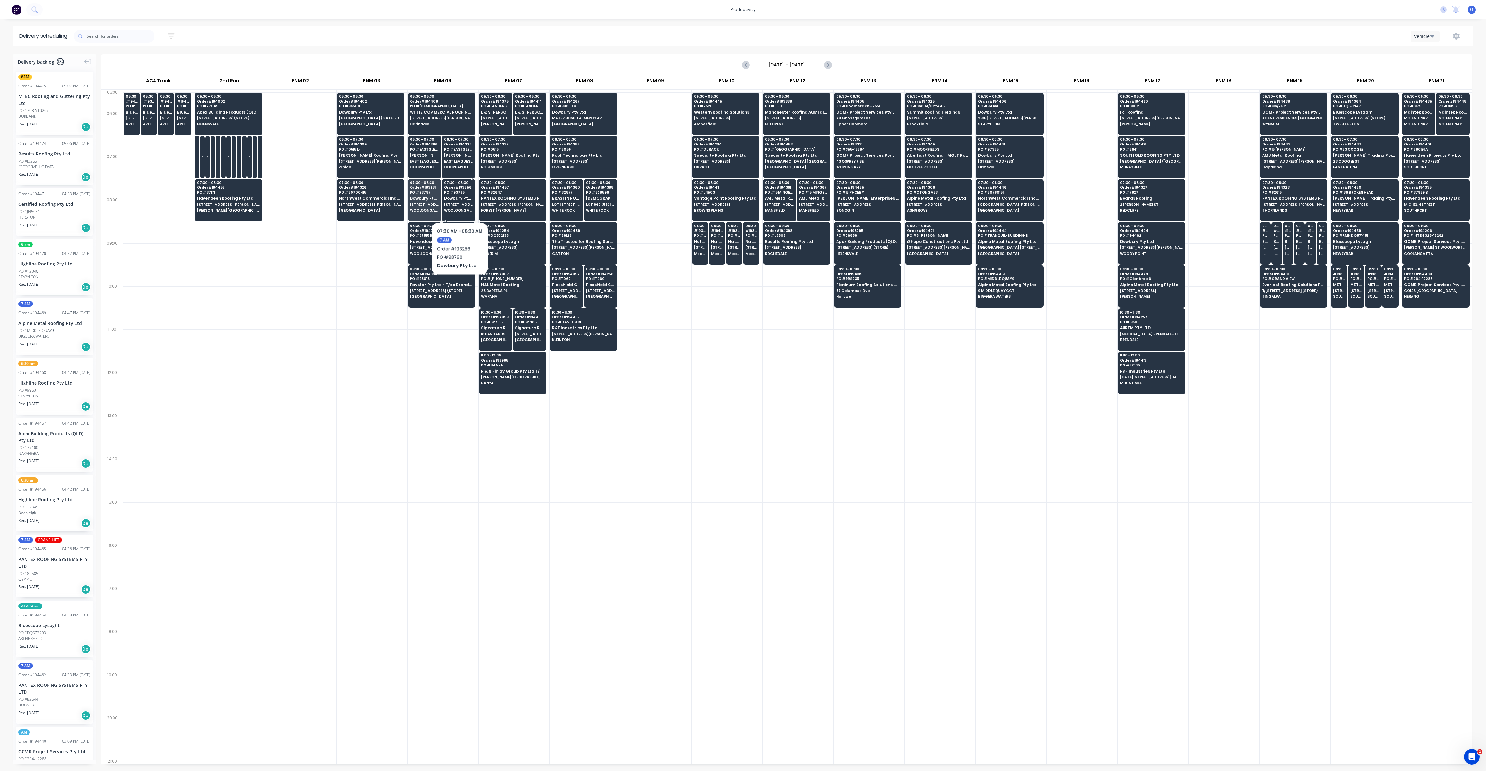
click at [459, 203] on span "[STREET_ADDRESS] (TRI)" at bounding box center [458, 205] width 29 height 4
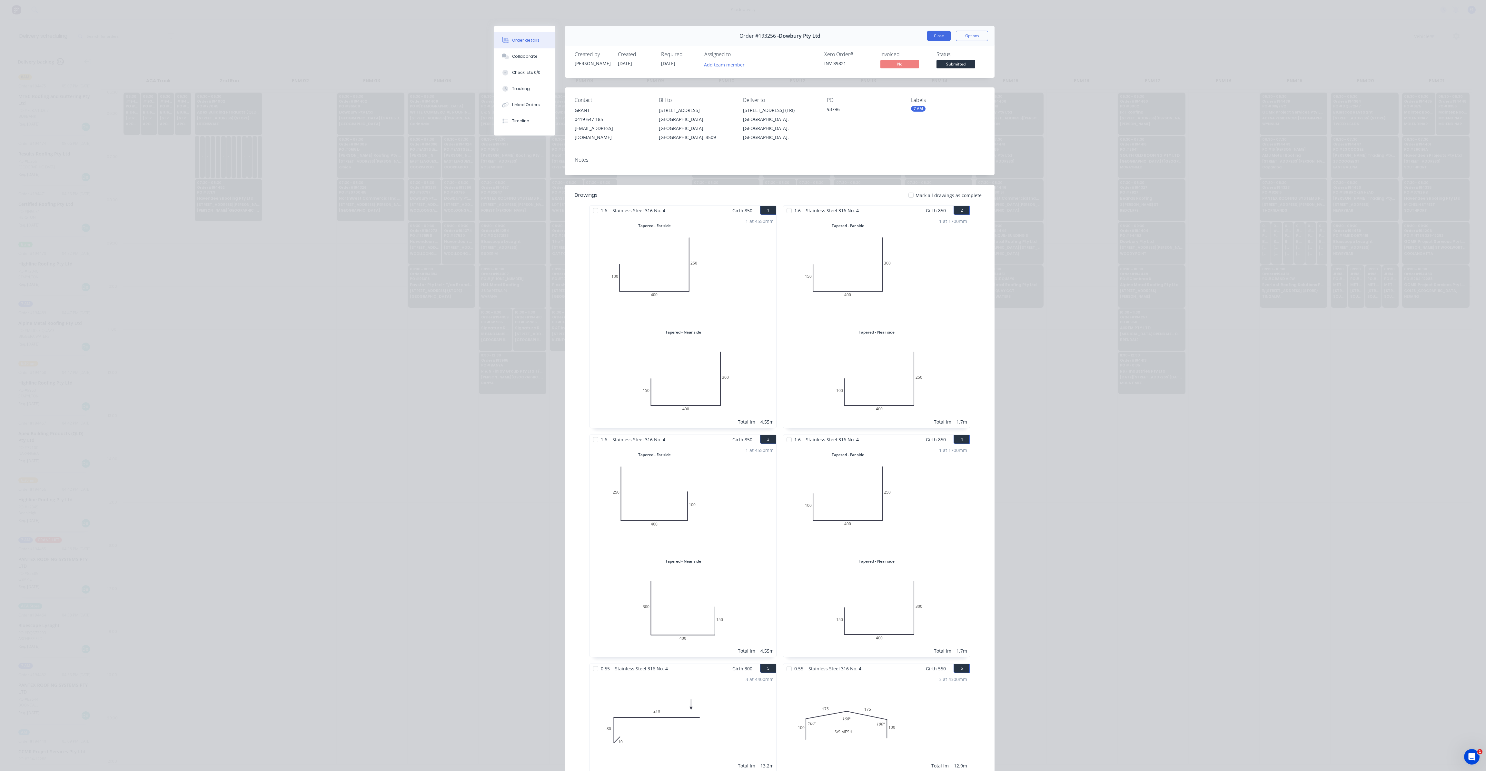
click at [939, 40] on button "Close" at bounding box center [939, 36] width 24 height 10
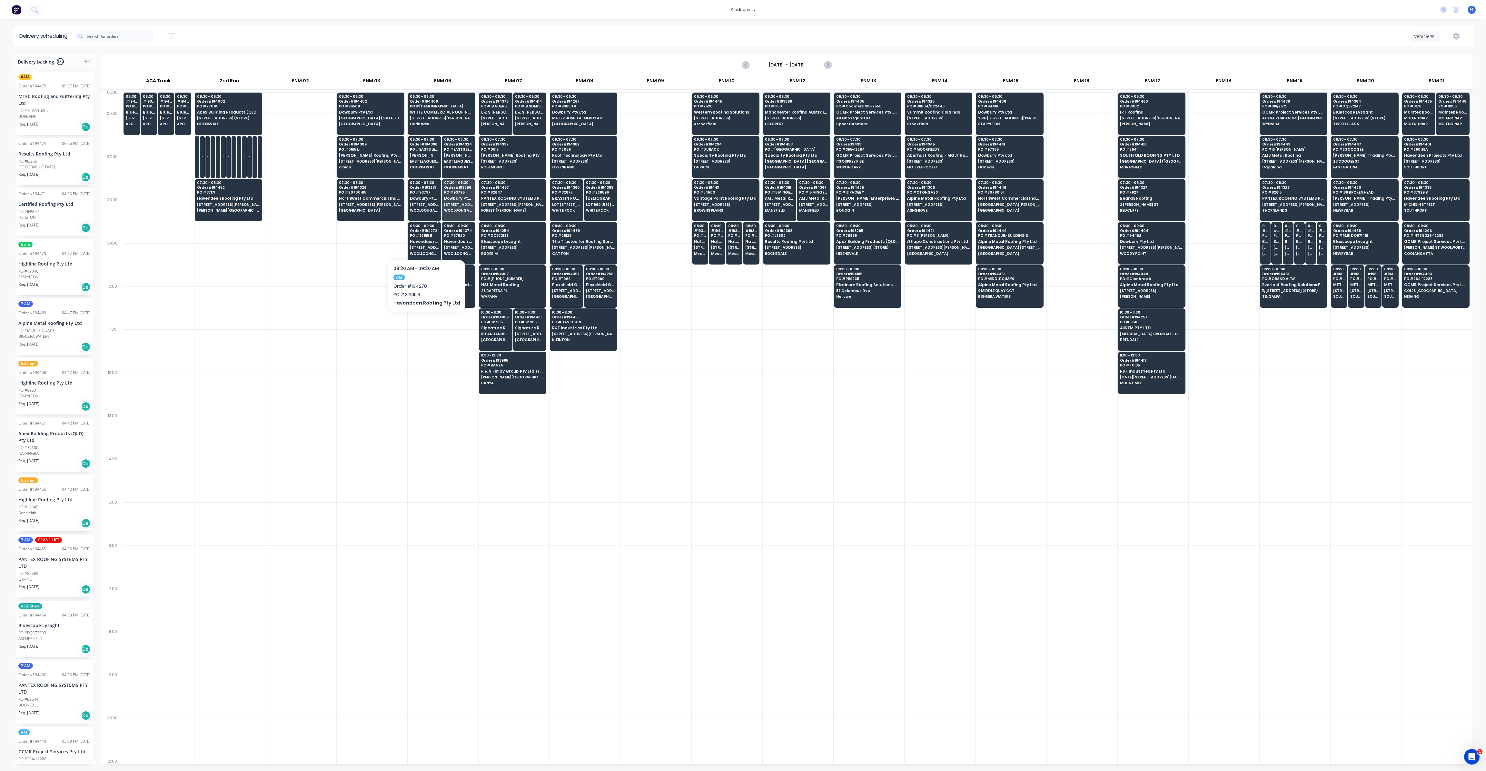
click at [426, 244] on div "08:30 - 09:30 Order # 194278 PO # 37515 B Havendeen Roofing Pty Ltd [STREET_ADD…" at bounding box center [424, 240] width 33 height 36
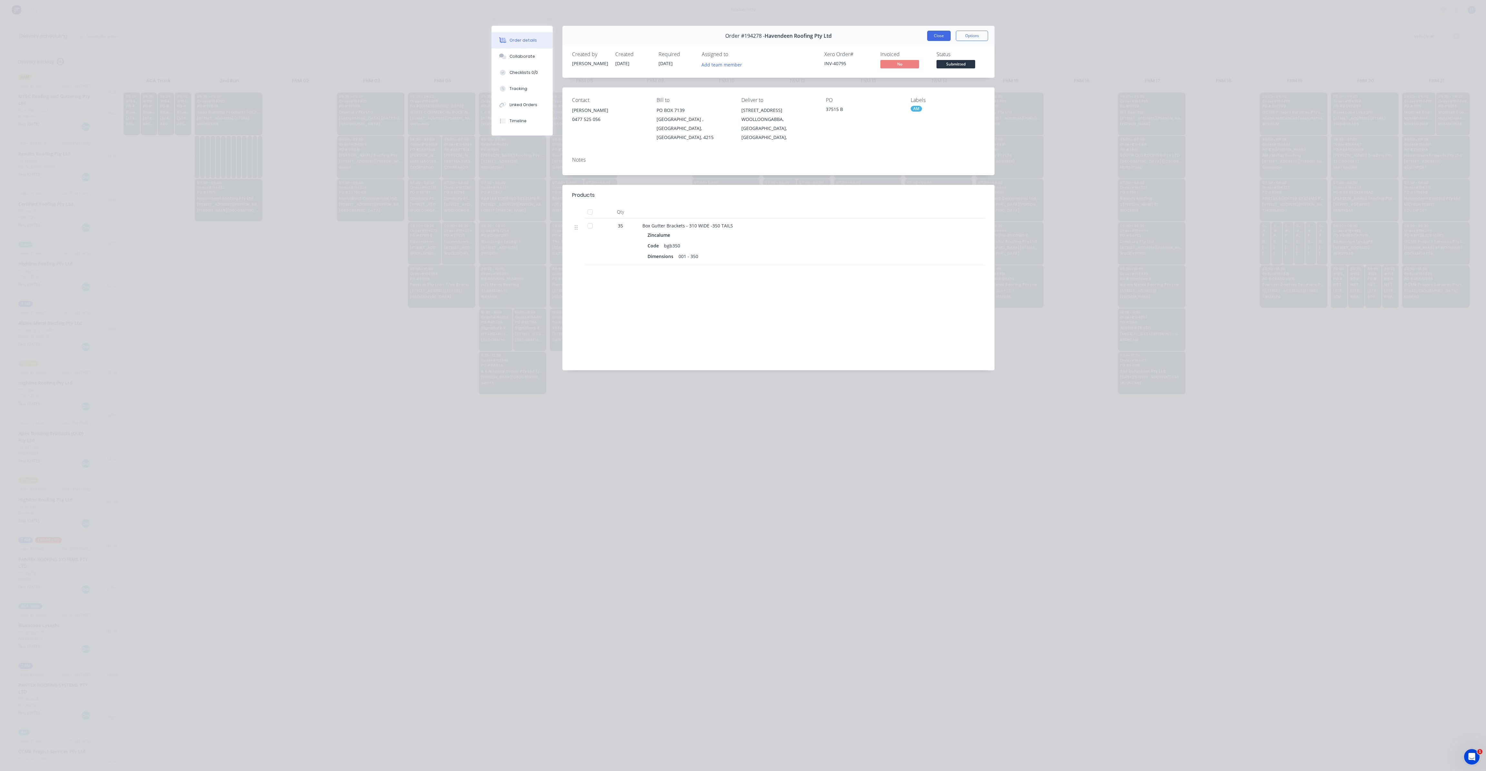
click at [937, 36] on button "Close" at bounding box center [939, 36] width 24 height 10
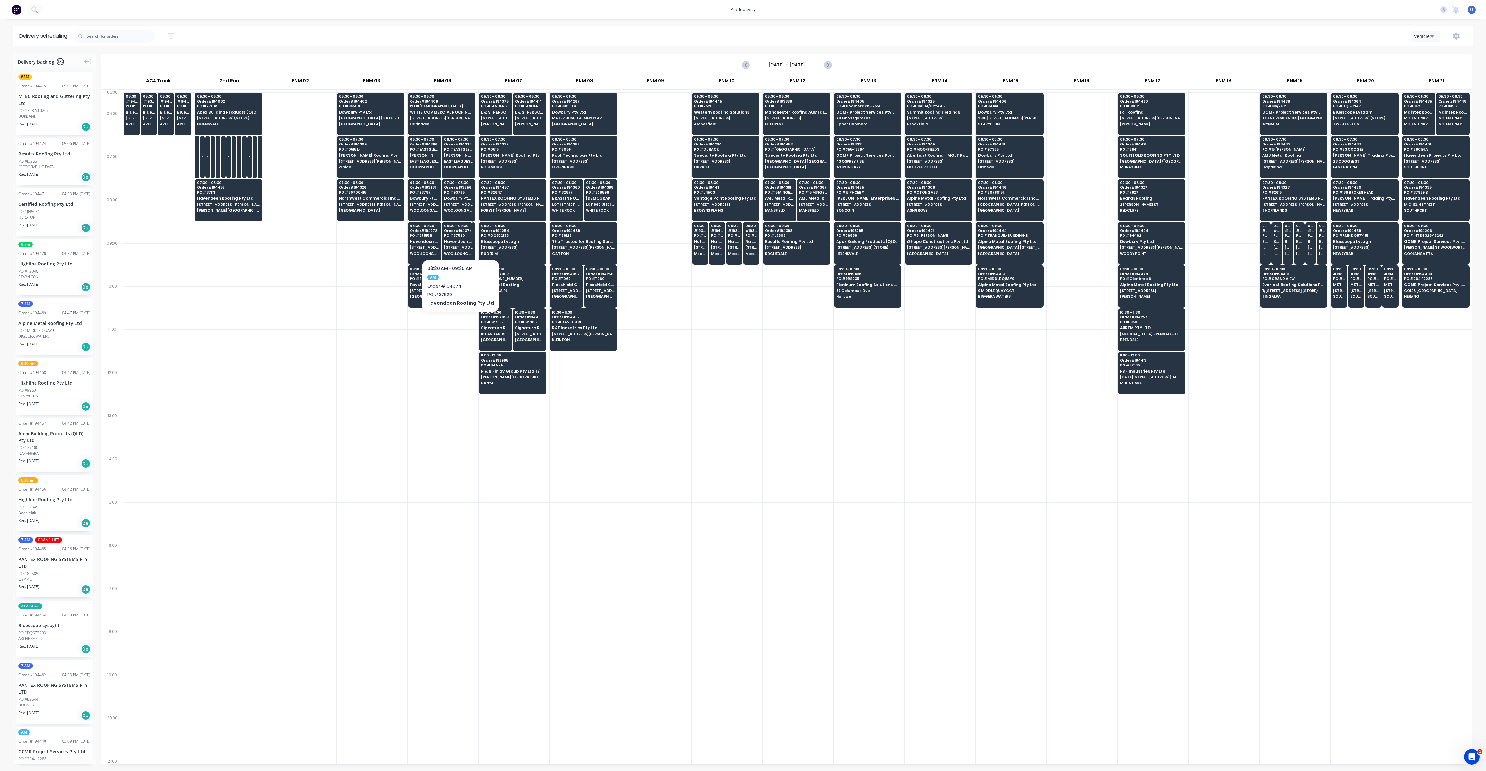
click at [457, 240] on span "Havendeen Roofing Pty Ltd" at bounding box center [458, 241] width 29 height 4
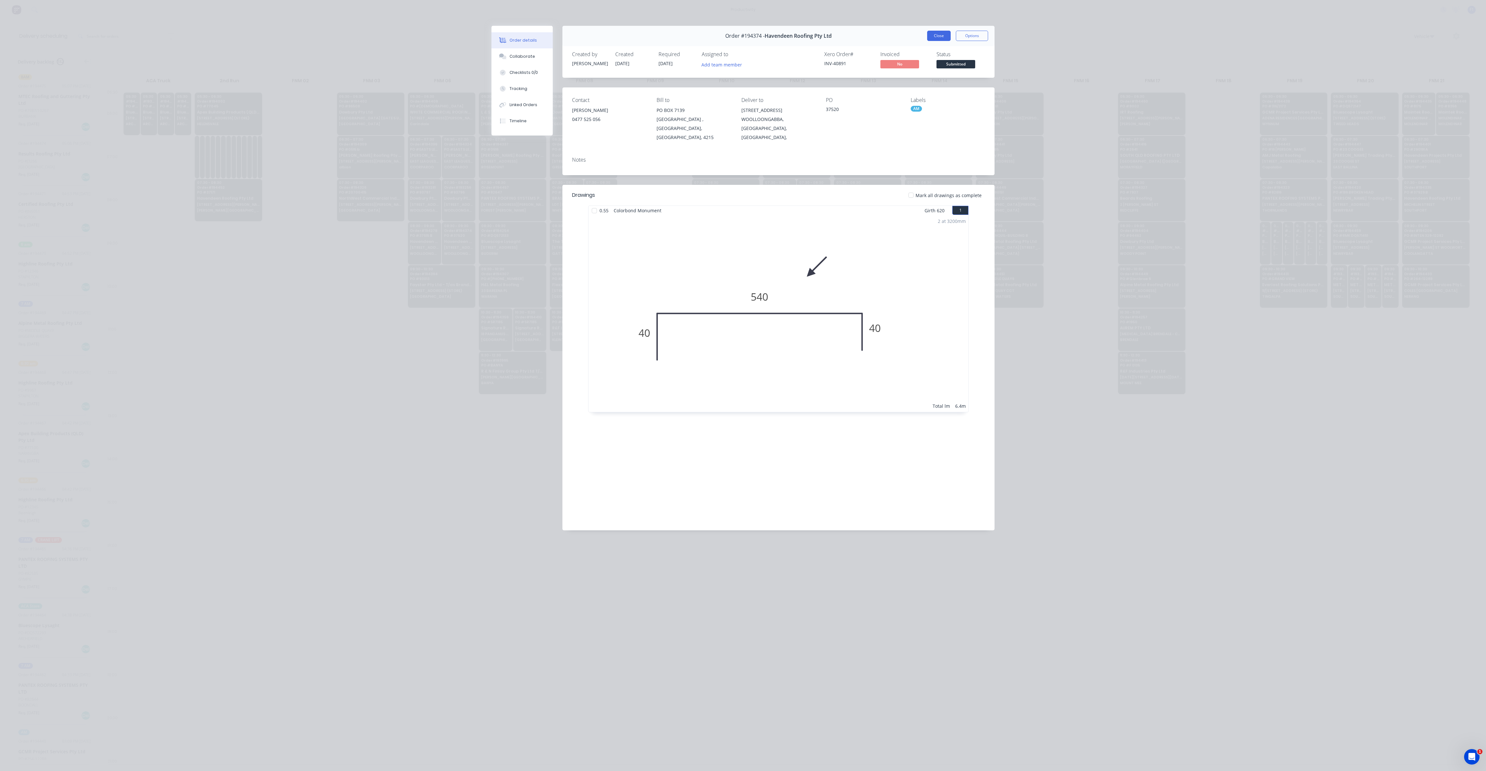
click at [939, 31] on button "Close" at bounding box center [939, 36] width 24 height 10
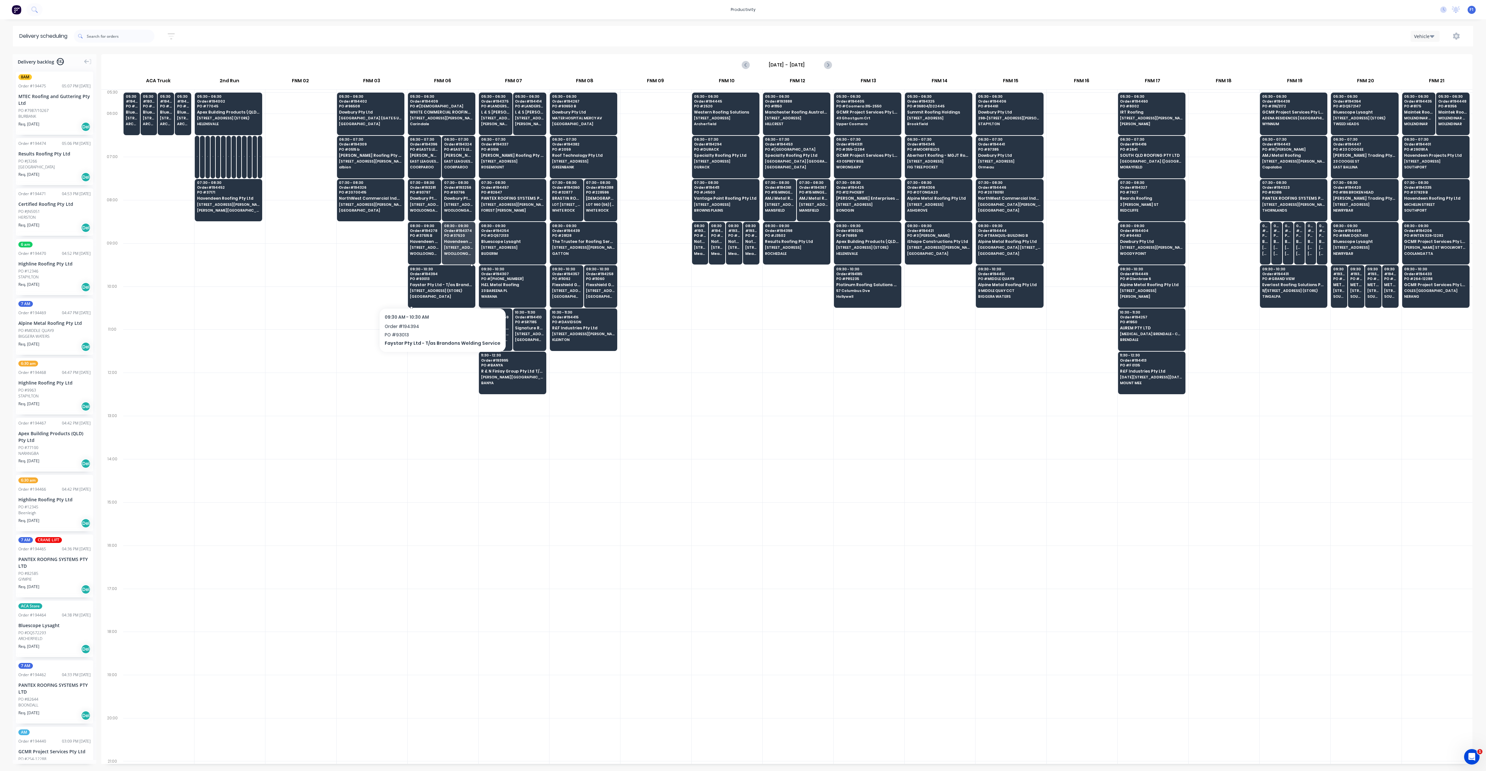
click at [439, 291] on span "[STREET_ADDRESS] (STORE)" at bounding box center [441, 291] width 63 height 4
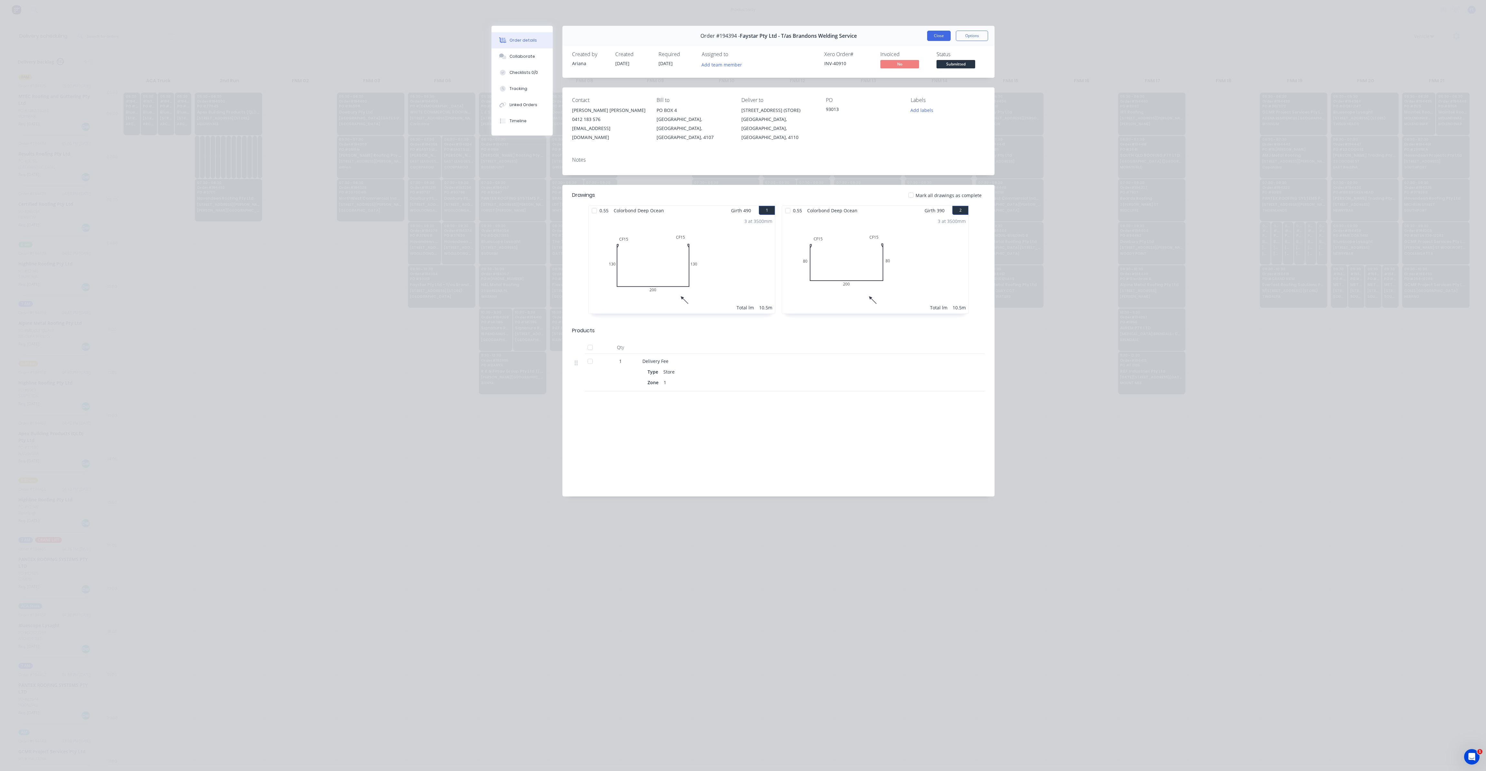
click at [937, 35] on button "Close" at bounding box center [939, 36] width 24 height 10
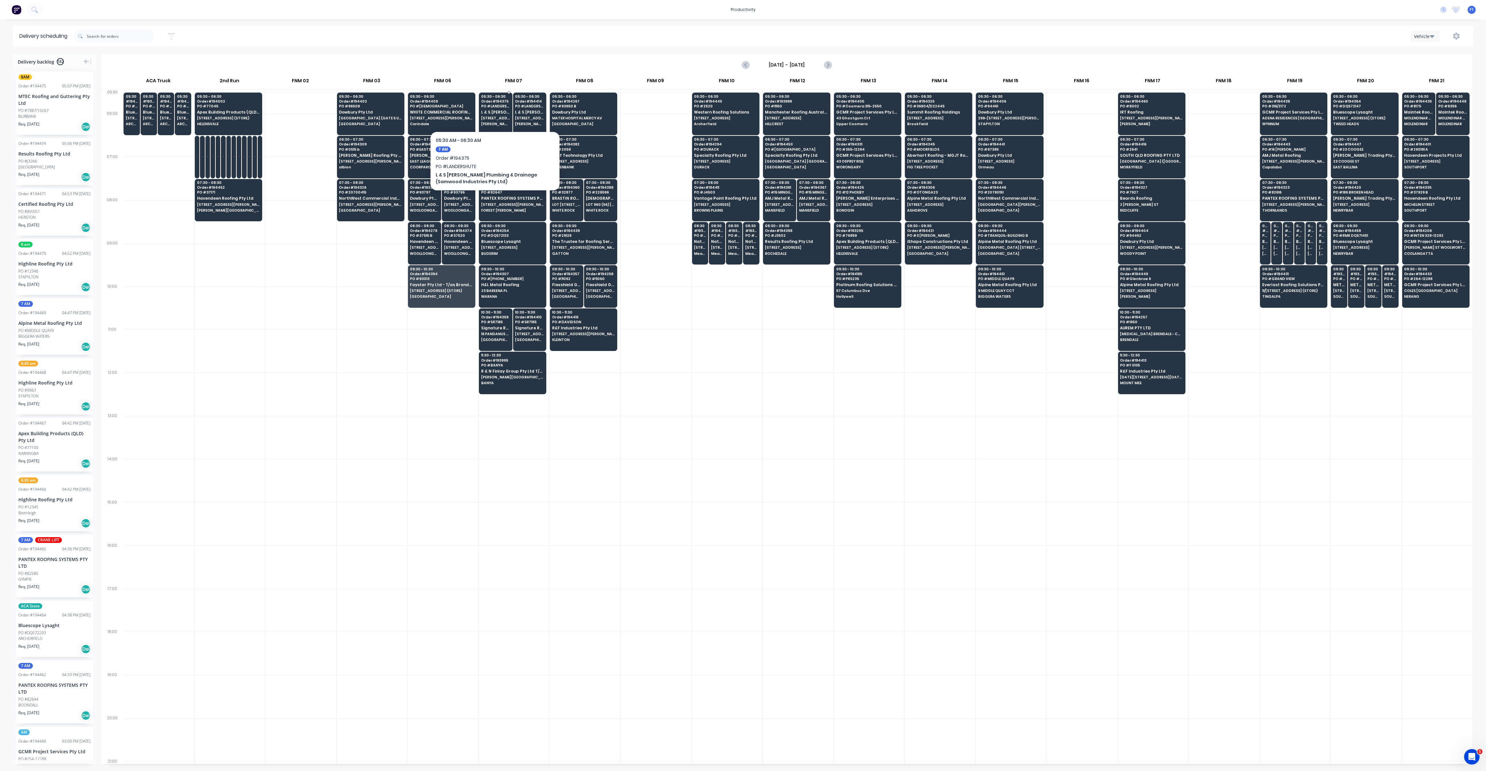
click at [492, 122] on span "[PERSON_NAME] [PERSON_NAME]" at bounding box center [495, 124] width 29 height 4
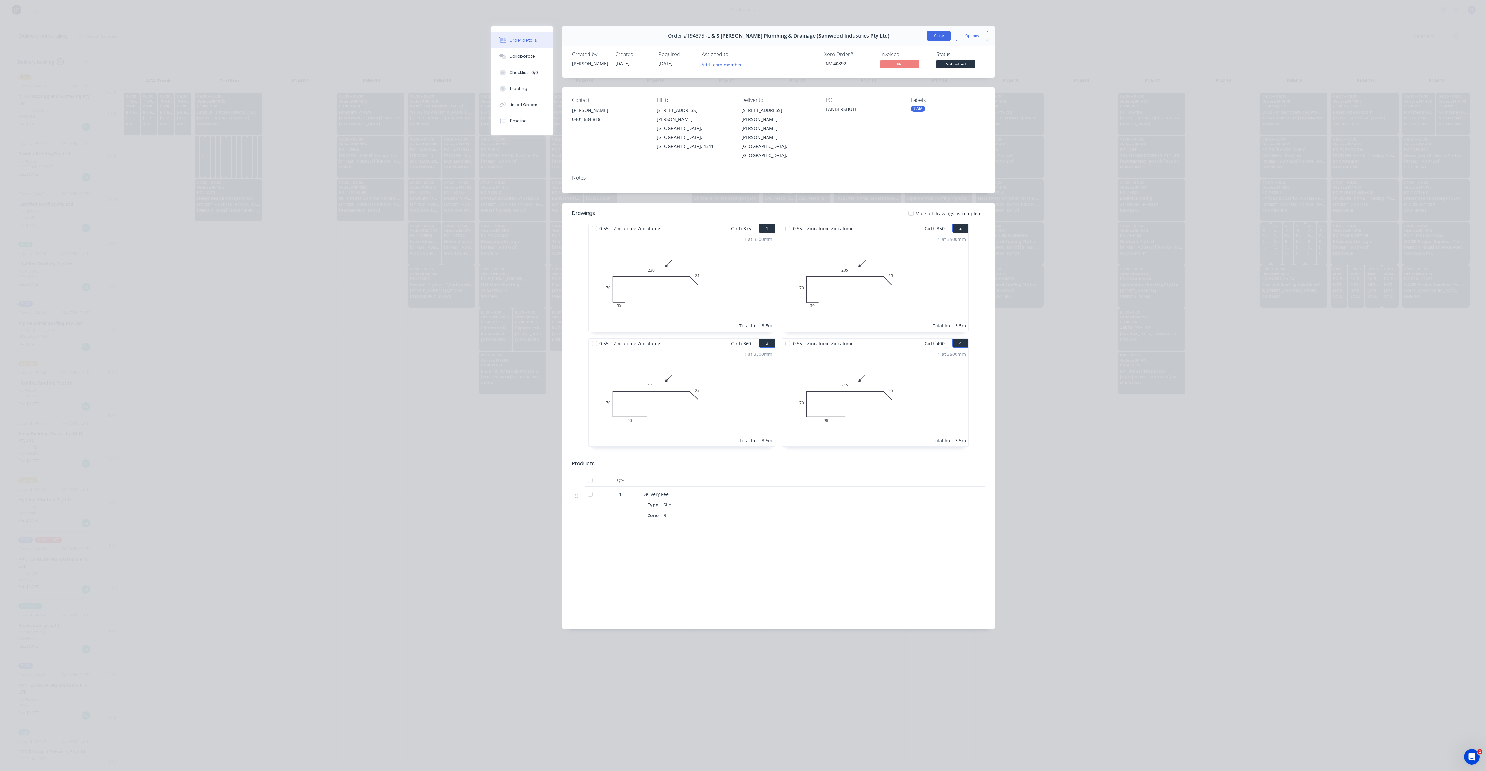
click at [942, 33] on button "Close" at bounding box center [939, 36] width 24 height 10
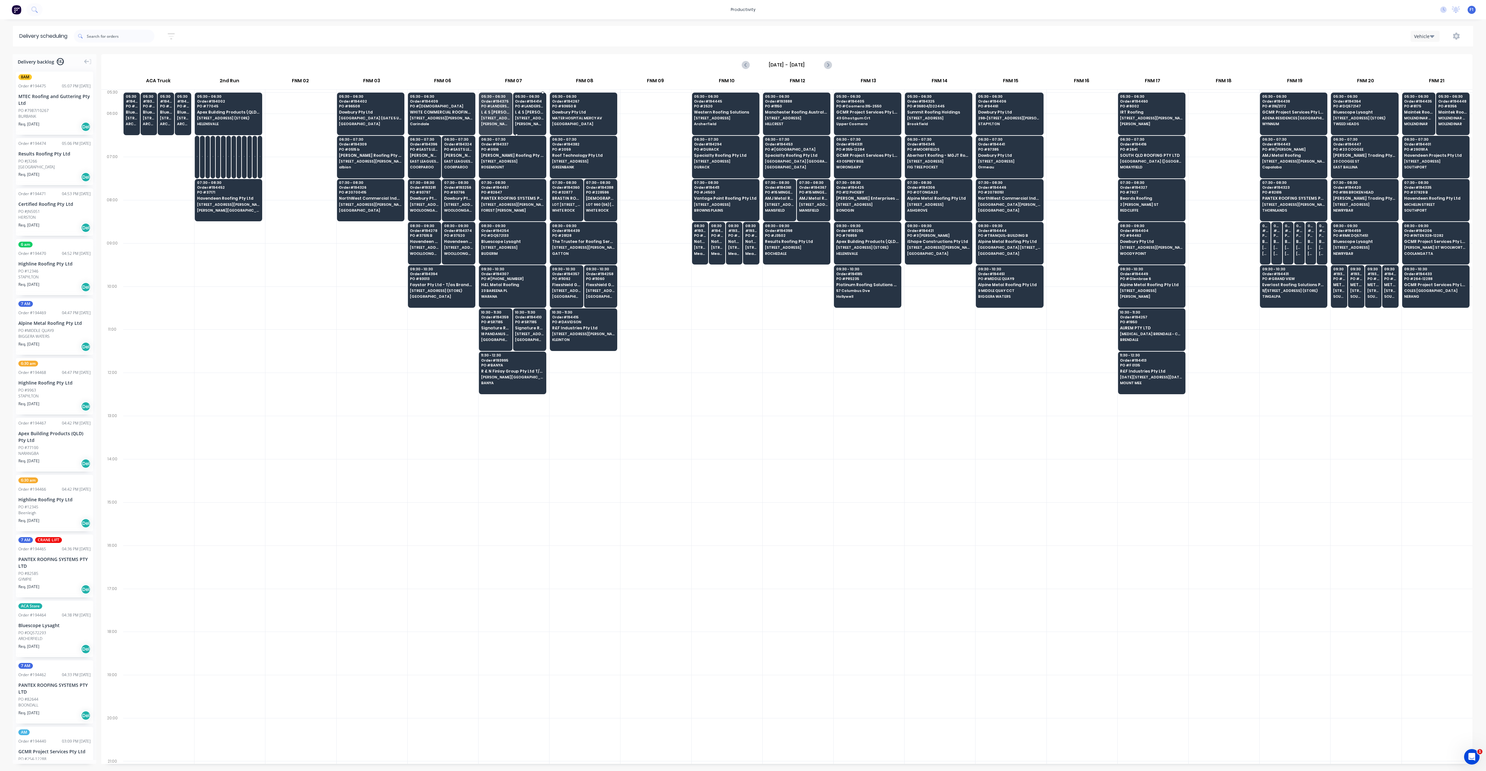
click at [529, 124] on span "[PERSON_NAME] [PERSON_NAME]" at bounding box center [529, 124] width 29 height 4
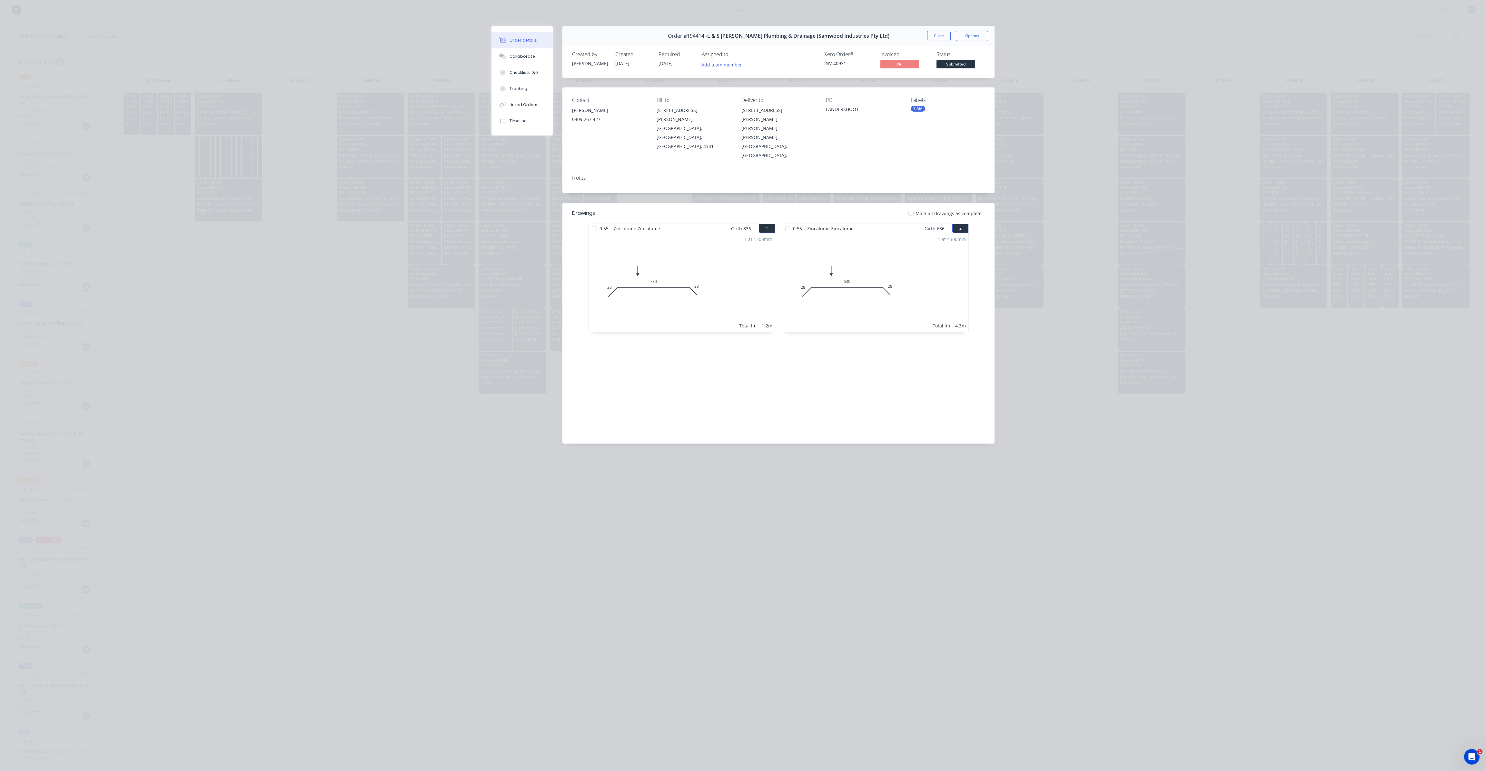
click at [934, 32] on button "Close" at bounding box center [939, 36] width 24 height 10
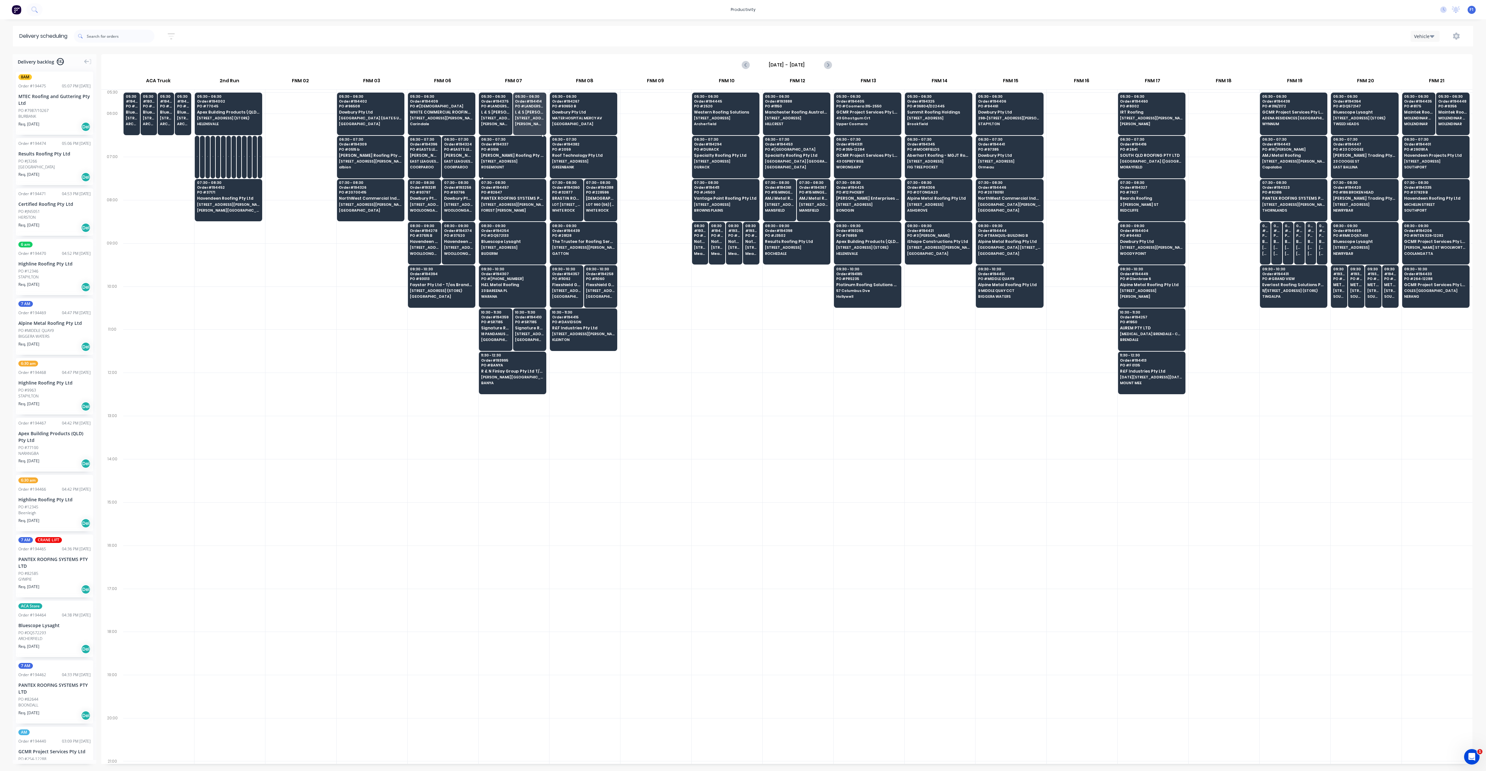
click at [494, 160] on span "[STREET_ADDRESS]" at bounding box center [512, 161] width 63 height 4
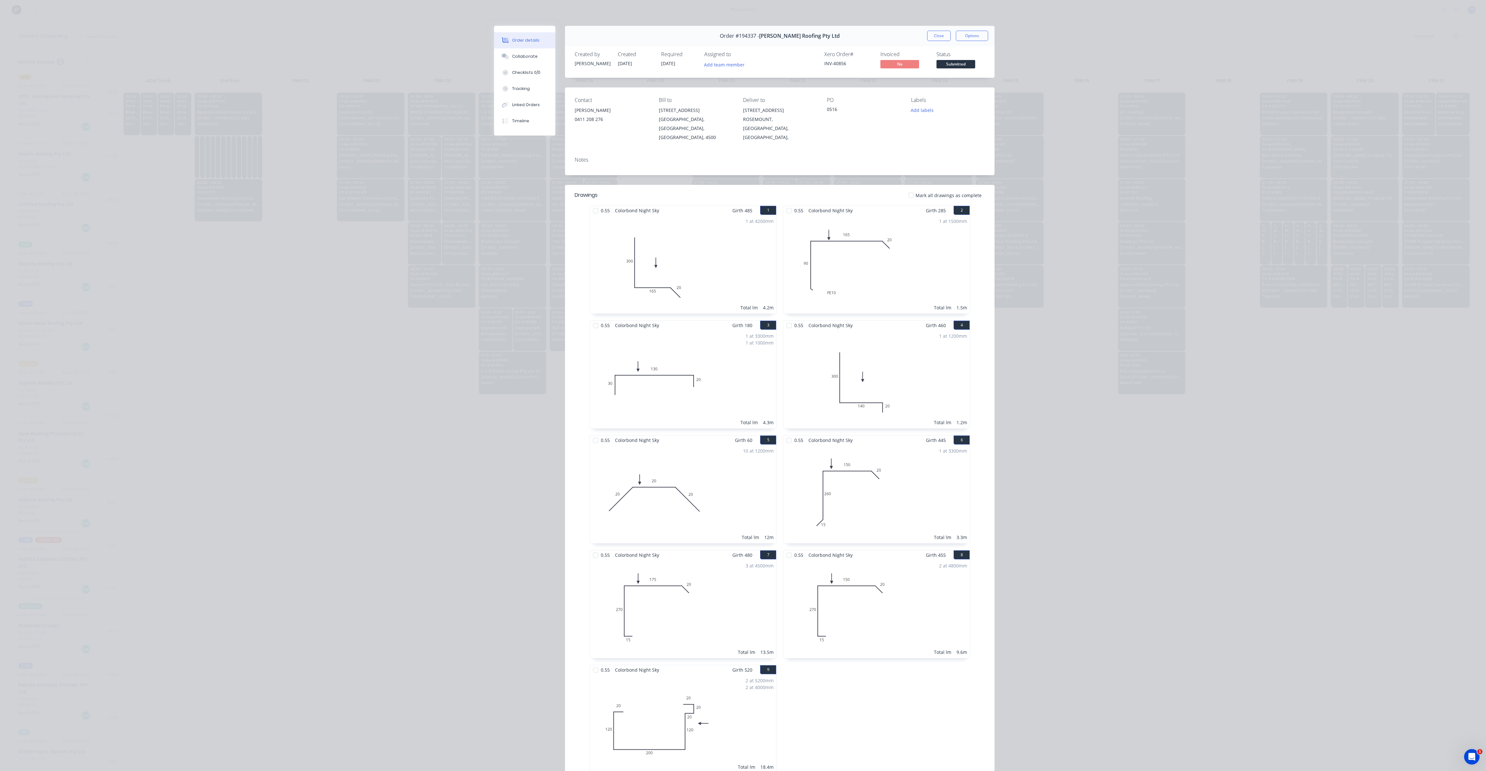
click at [930, 41] on div "Order #194337 - [PERSON_NAME] Roofing Pty Ltd Close Options" at bounding box center [780, 36] width 430 height 20
click at [930, 39] on button "Close" at bounding box center [939, 36] width 24 height 10
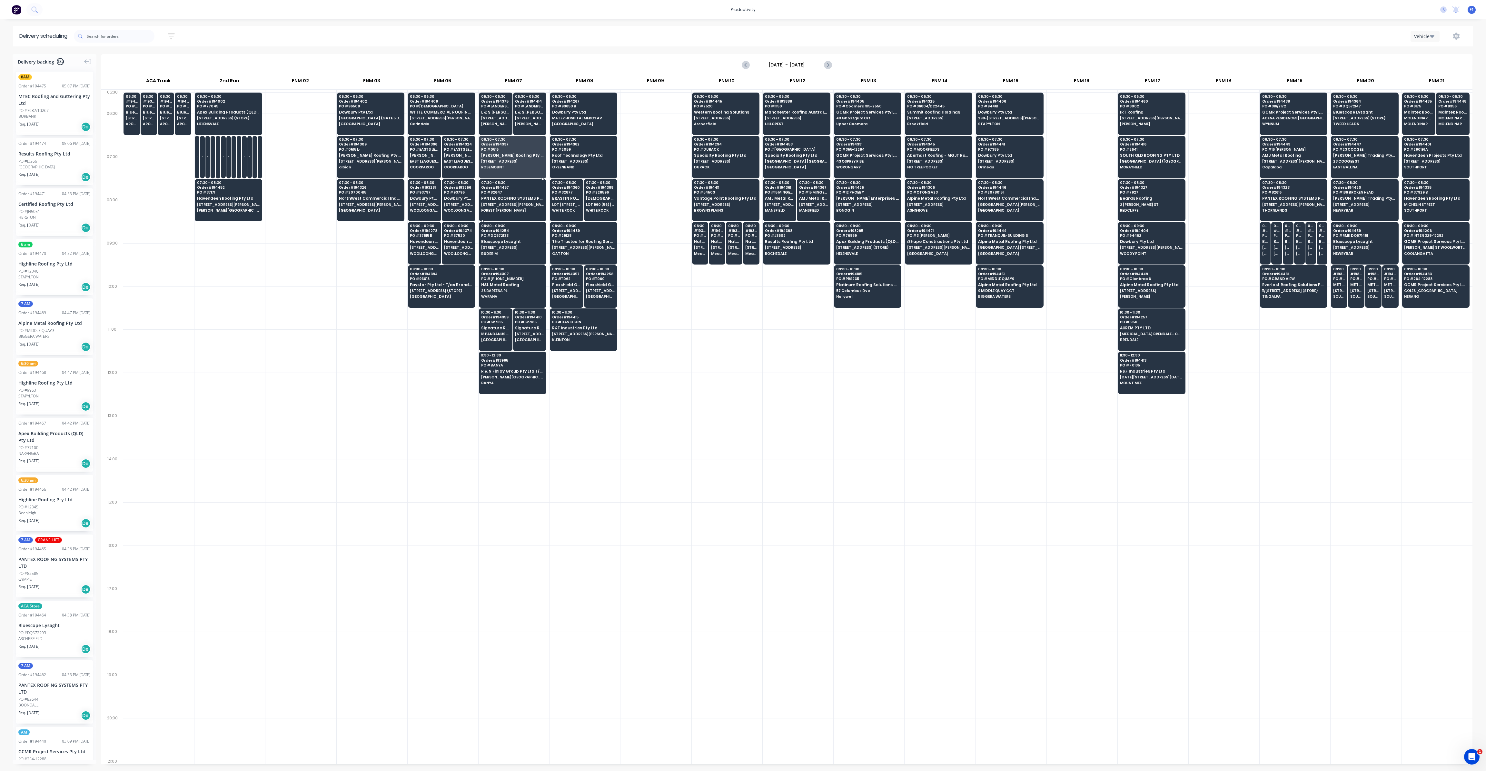
click at [516, 205] on span "[STREET_ADDRESS][PERSON_NAME]" at bounding box center [512, 205] width 63 height 4
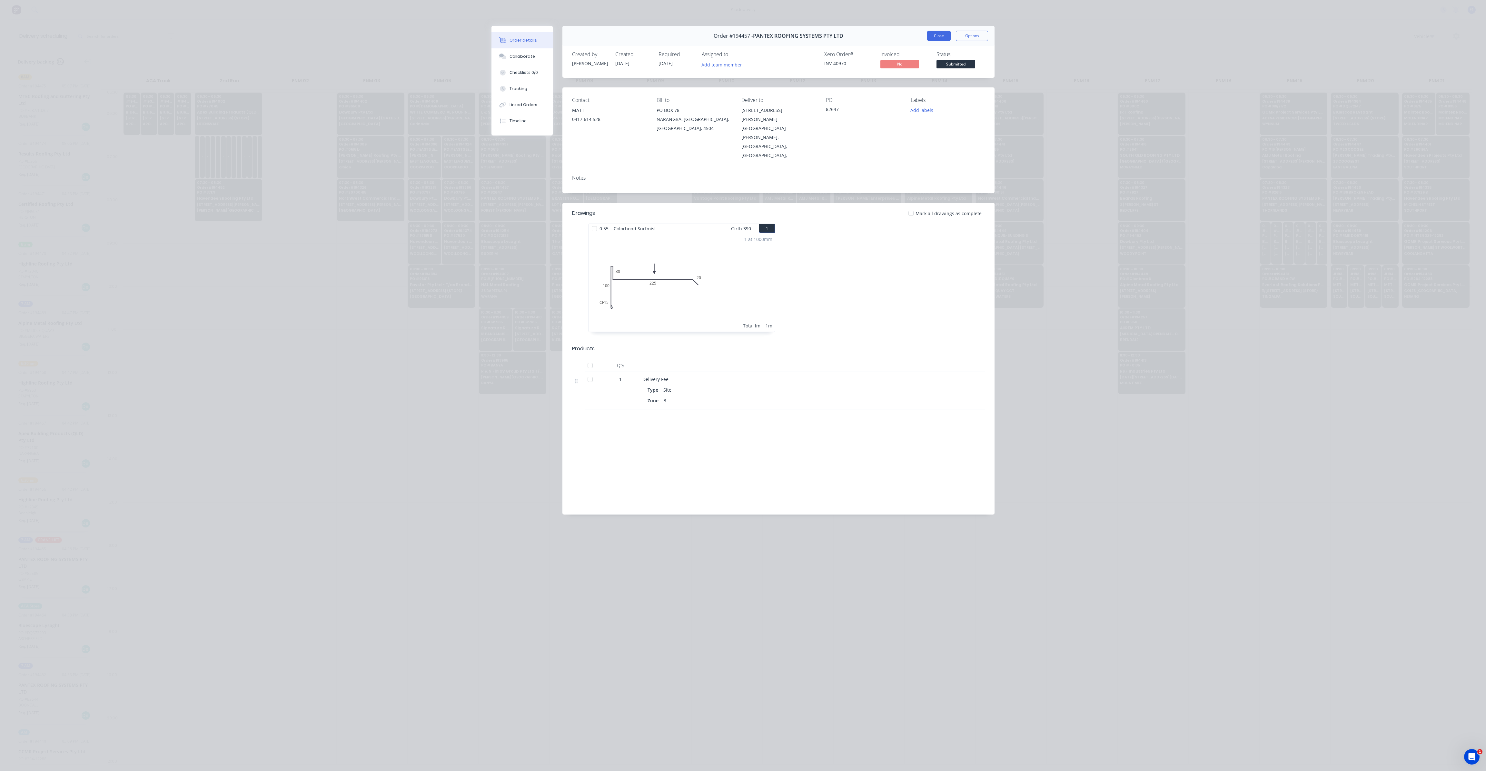
click at [938, 35] on button "Close" at bounding box center [939, 36] width 24 height 10
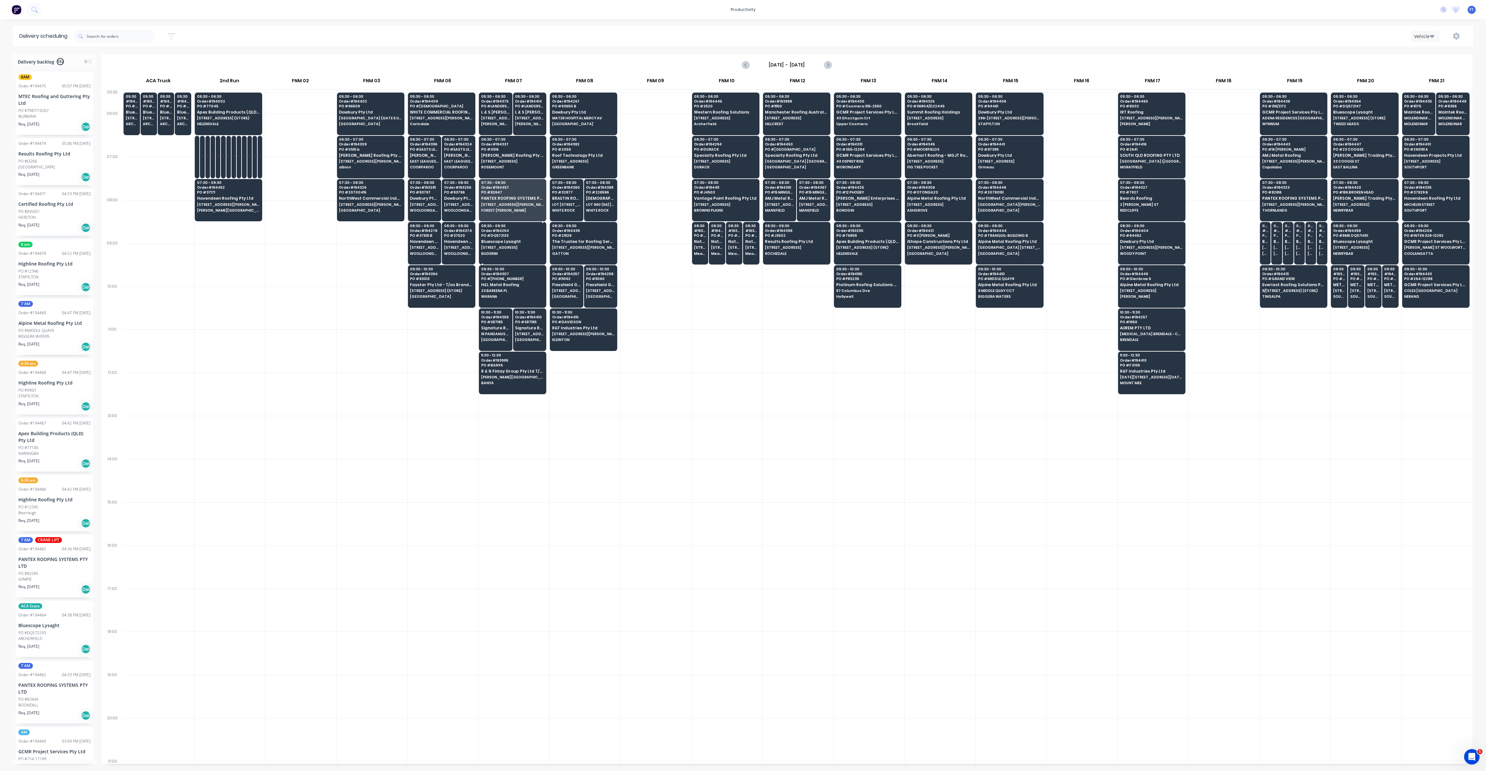
click at [508, 242] on span "Bluescope Lysaght" at bounding box center [512, 241] width 63 height 4
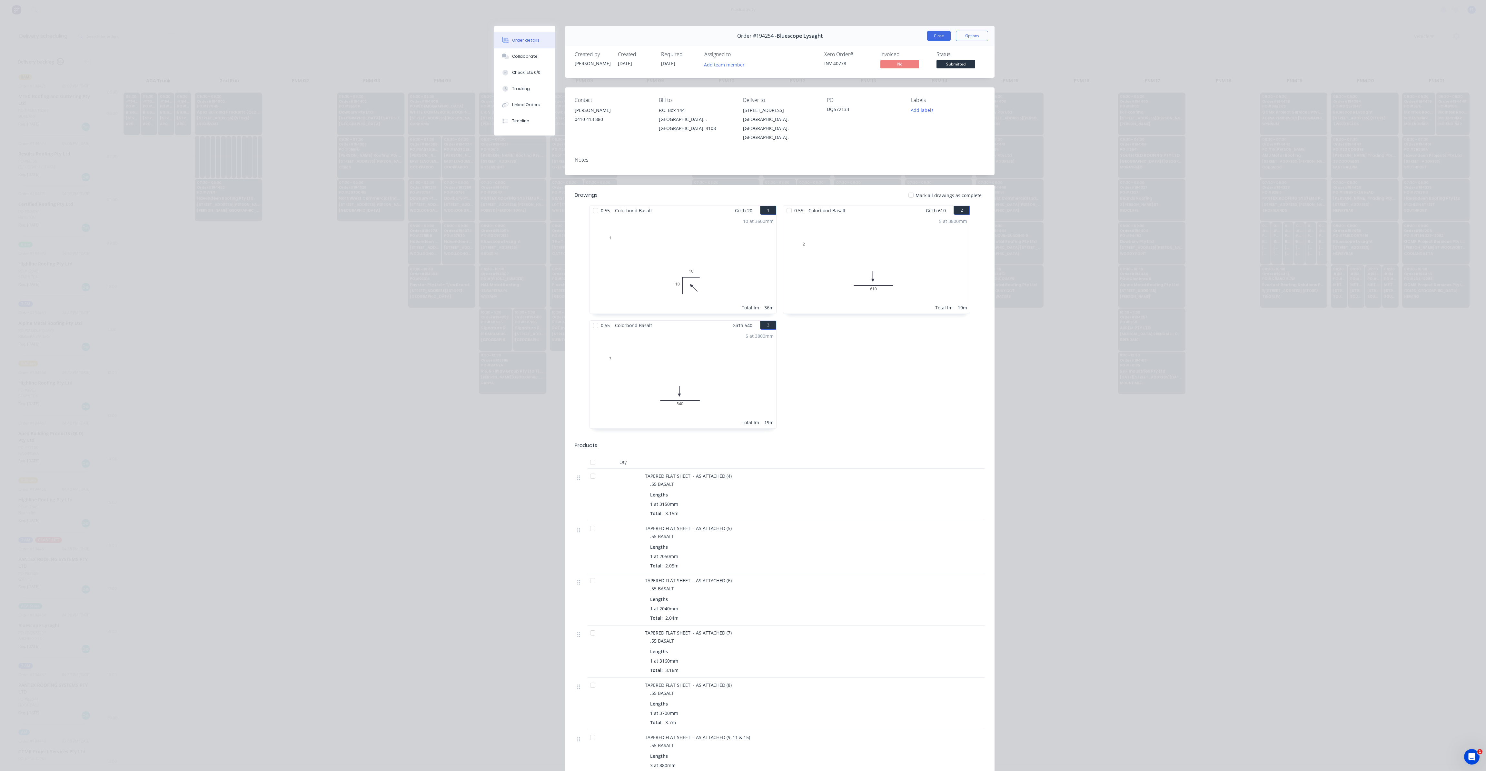
click at [934, 36] on button "Close" at bounding box center [939, 36] width 24 height 10
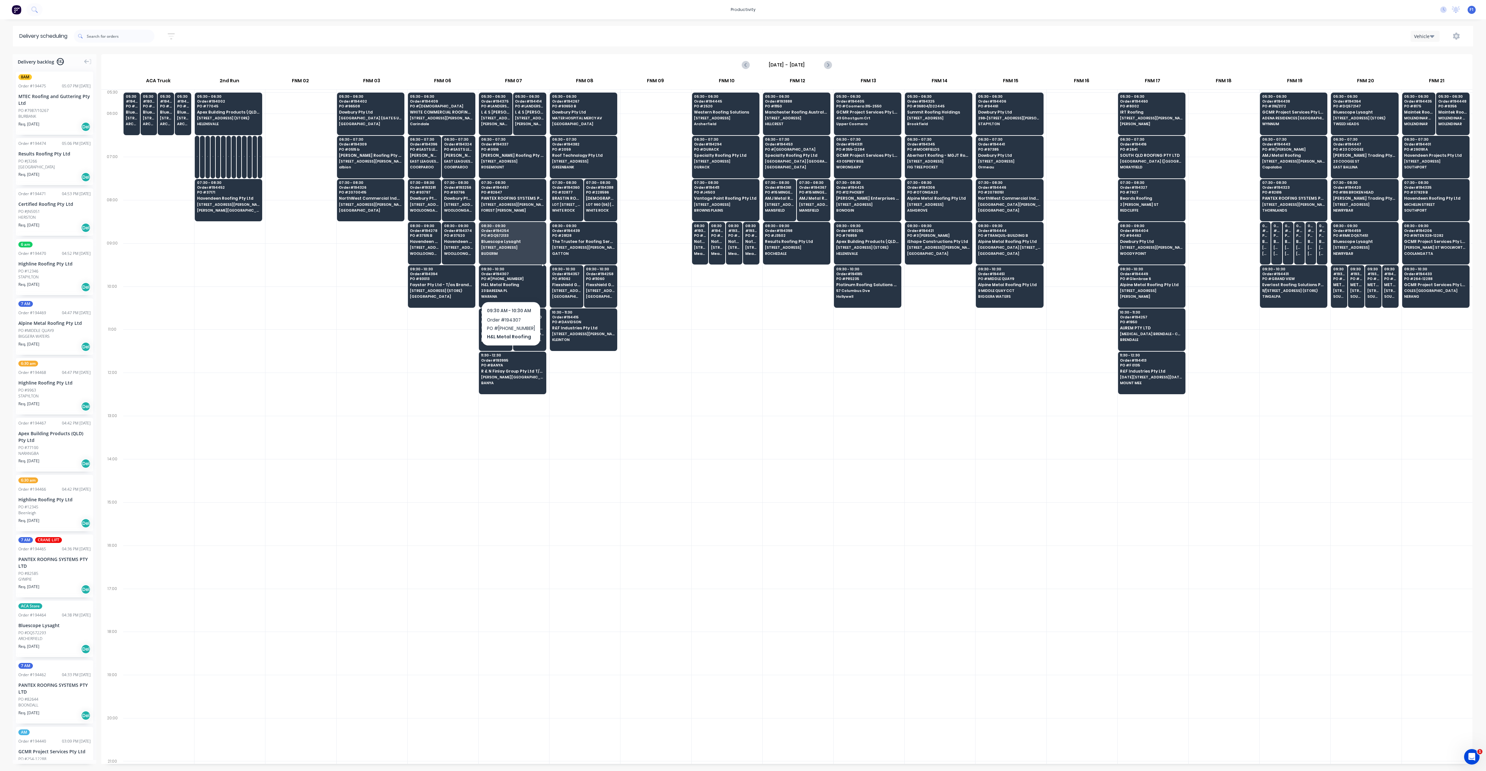
click at [509, 284] on span "H&L Metal Roofing" at bounding box center [512, 284] width 63 height 4
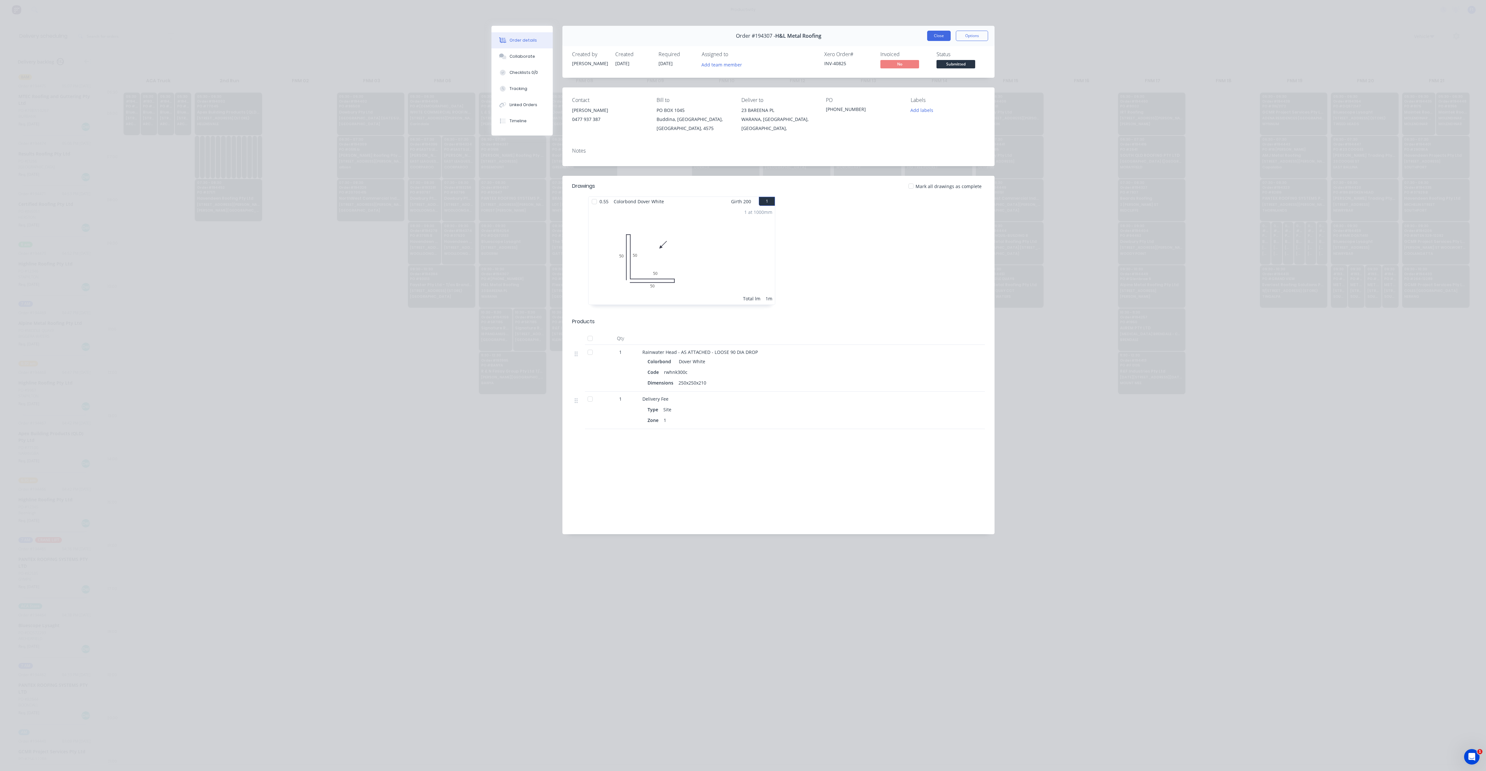
click at [939, 40] on button "Close" at bounding box center [939, 36] width 24 height 10
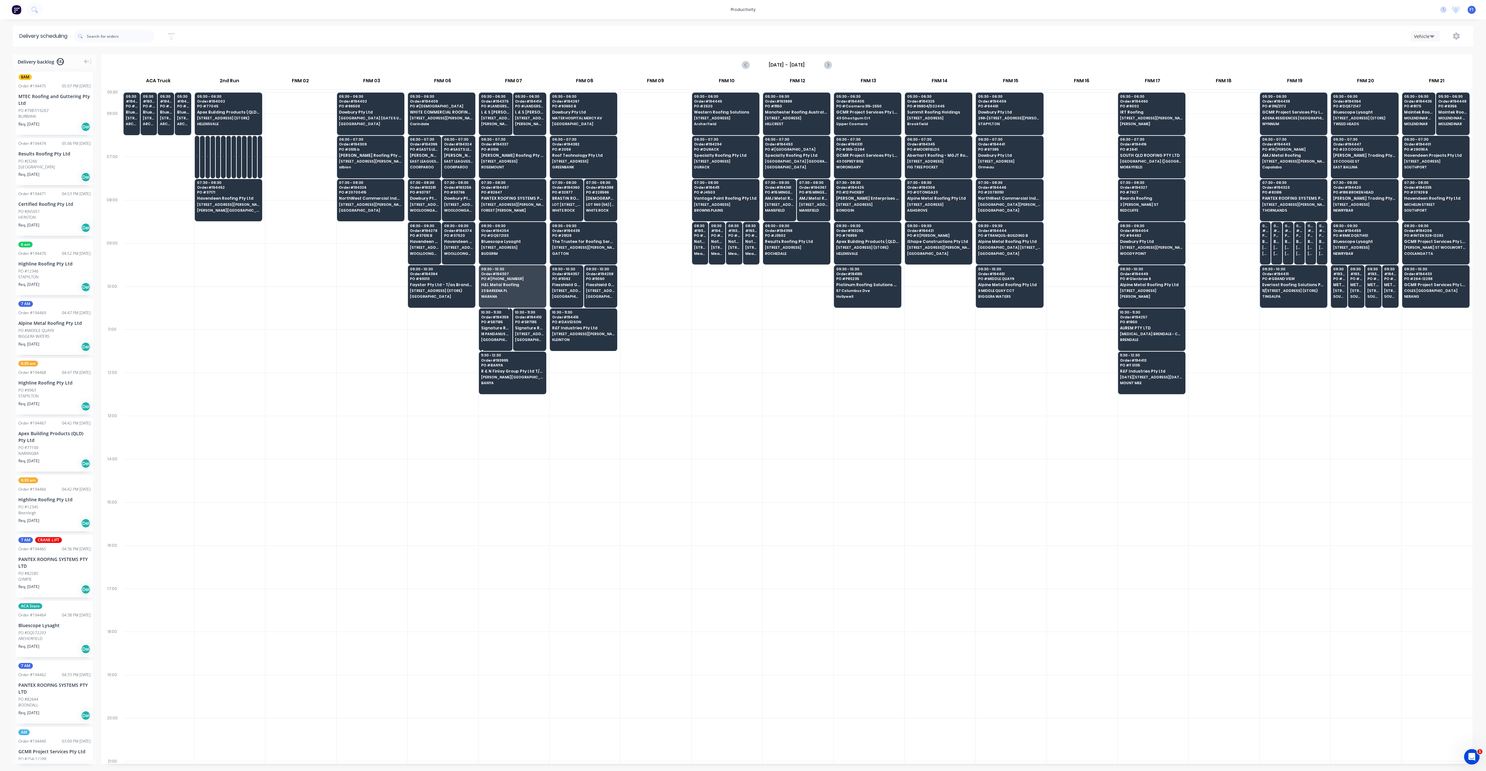
click at [495, 333] on span "18 PANDANUS AVE" at bounding box center [495, 334] width 29 height 4
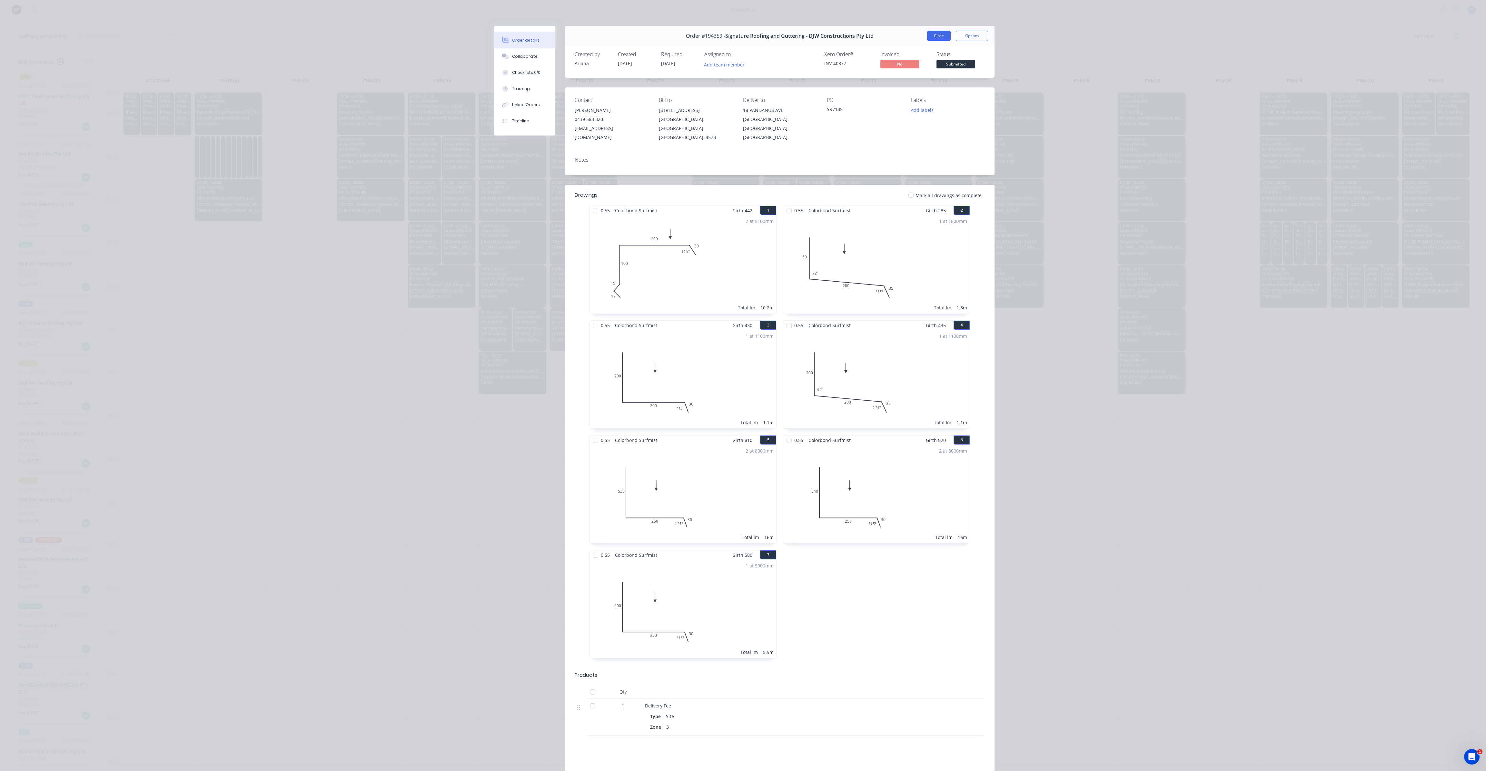
click at [934, 35] on button "Close" at bounding box center [939, 36] width 24 height 10
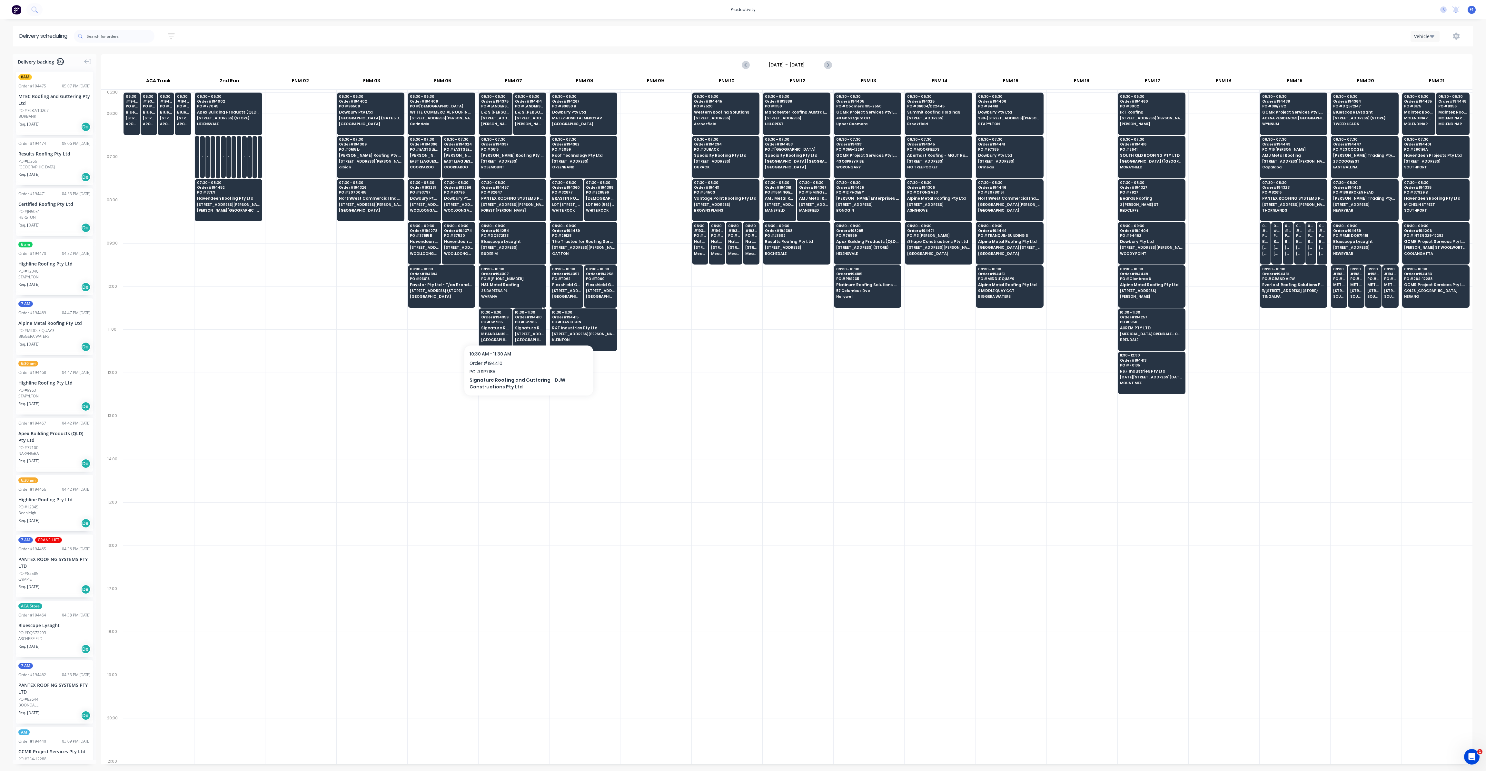
click at [537, 332] on span "[STREET_ADDRESS]" at bounding box center [529, 334] width 29 height 4
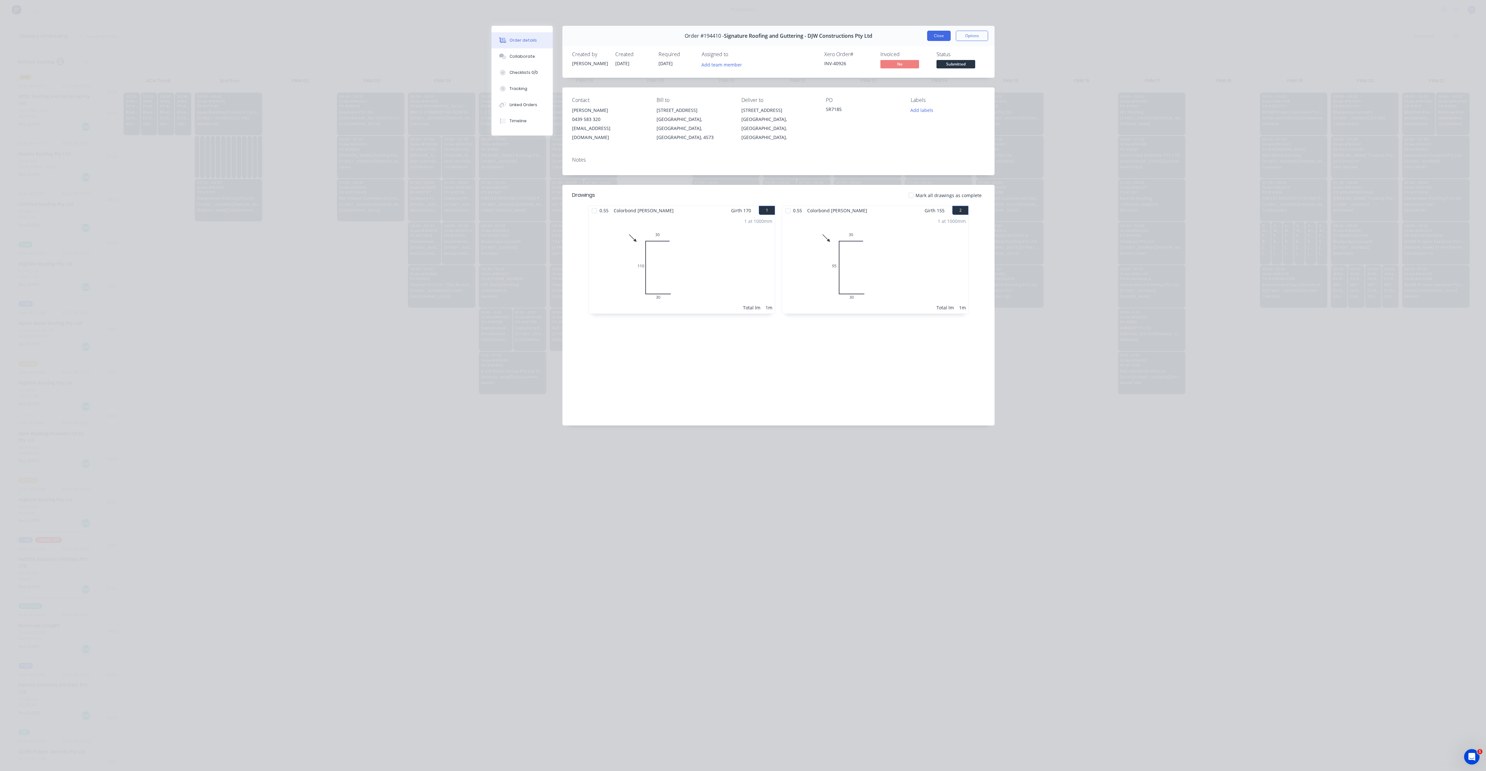
click at [930, 35] on button "Close" at bounding box center [939, 36] width 24 height 10
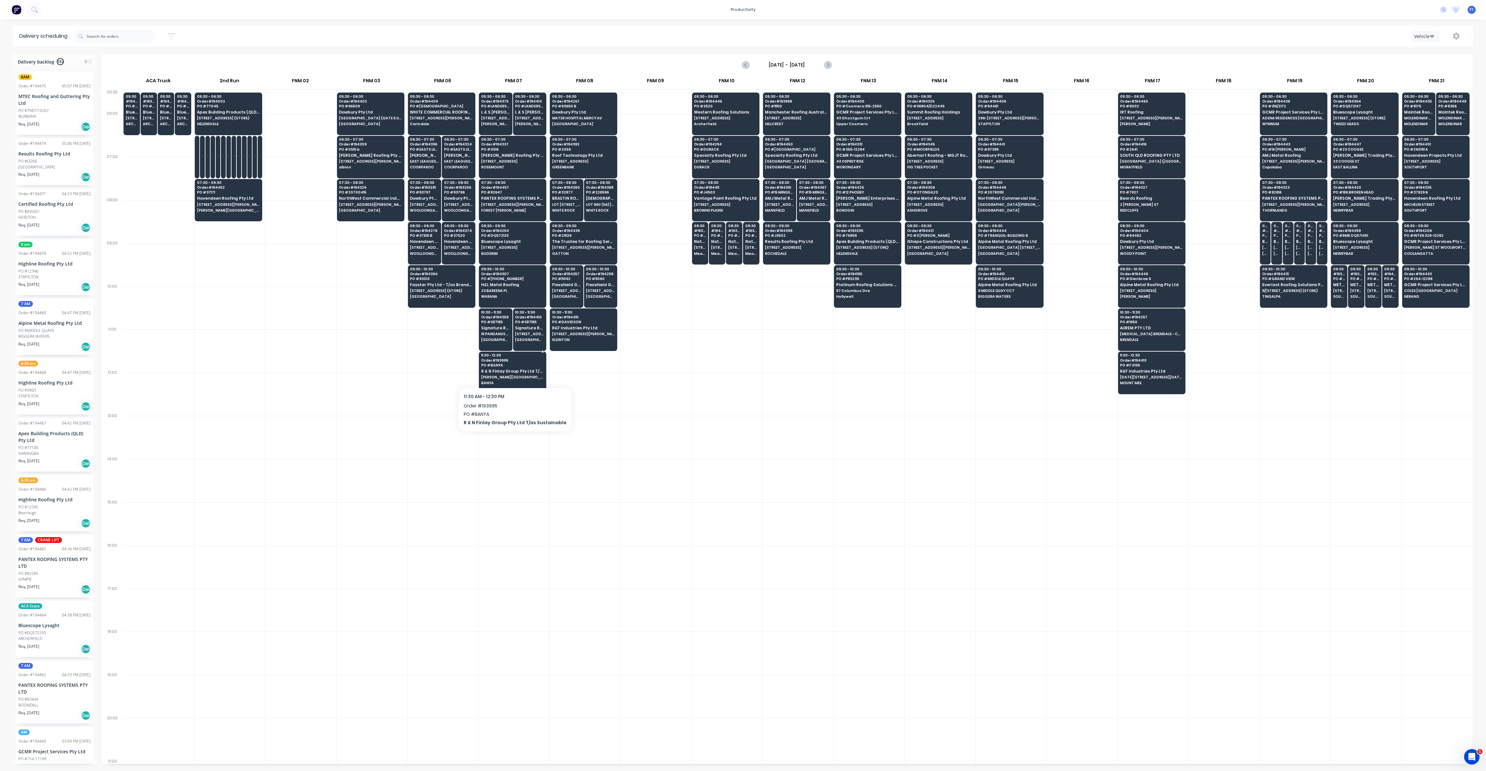
click at [523, 375] on span "[PERSON_NAME][GEOGRAPHIC_DATA] - APGC CONSTRUCTION - FIRST GATE ON RIGHT" at bounding box center [512, 377] width 63 height 4
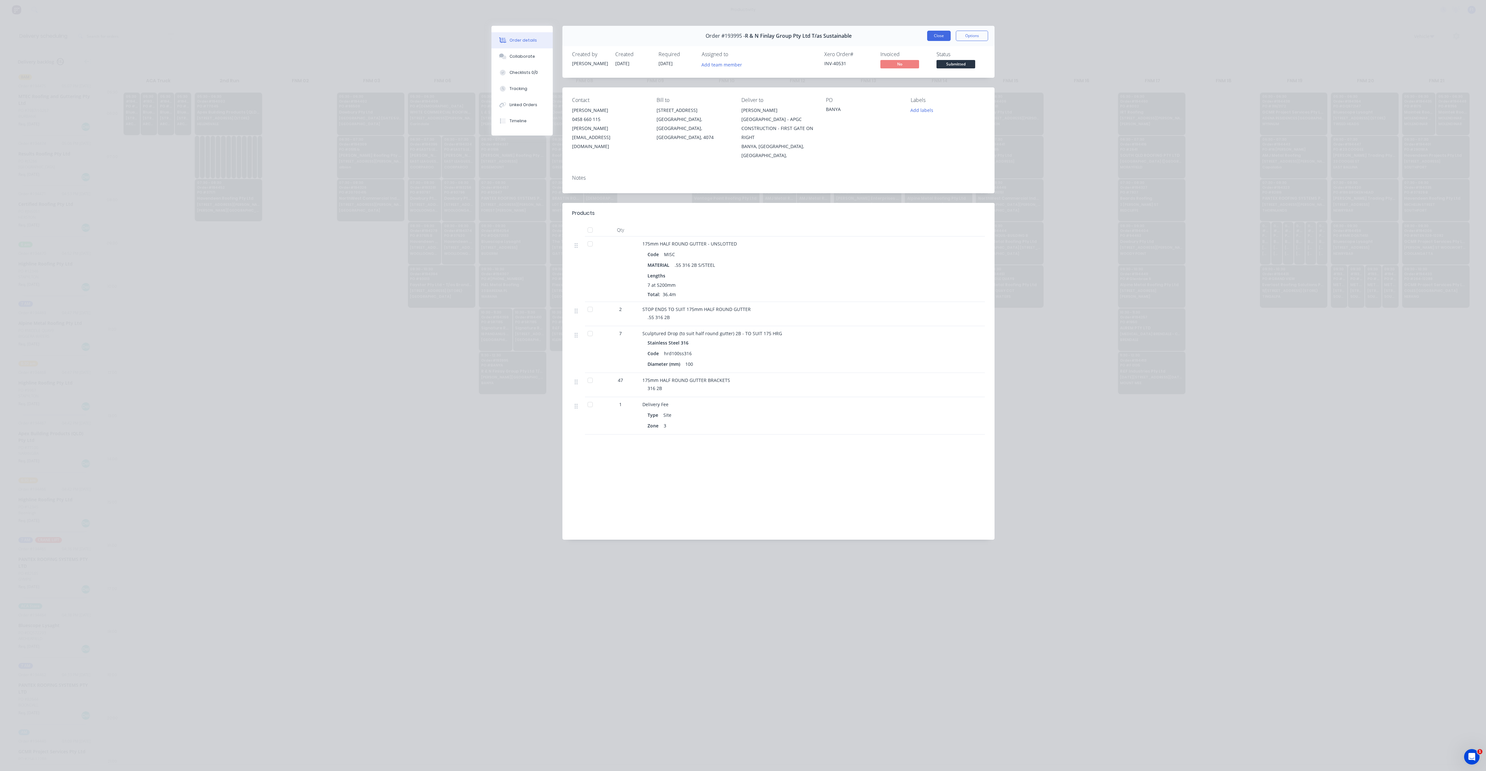
click at [937, 35] on button "Close" at bounding box center [939, 36] width 24 height 10
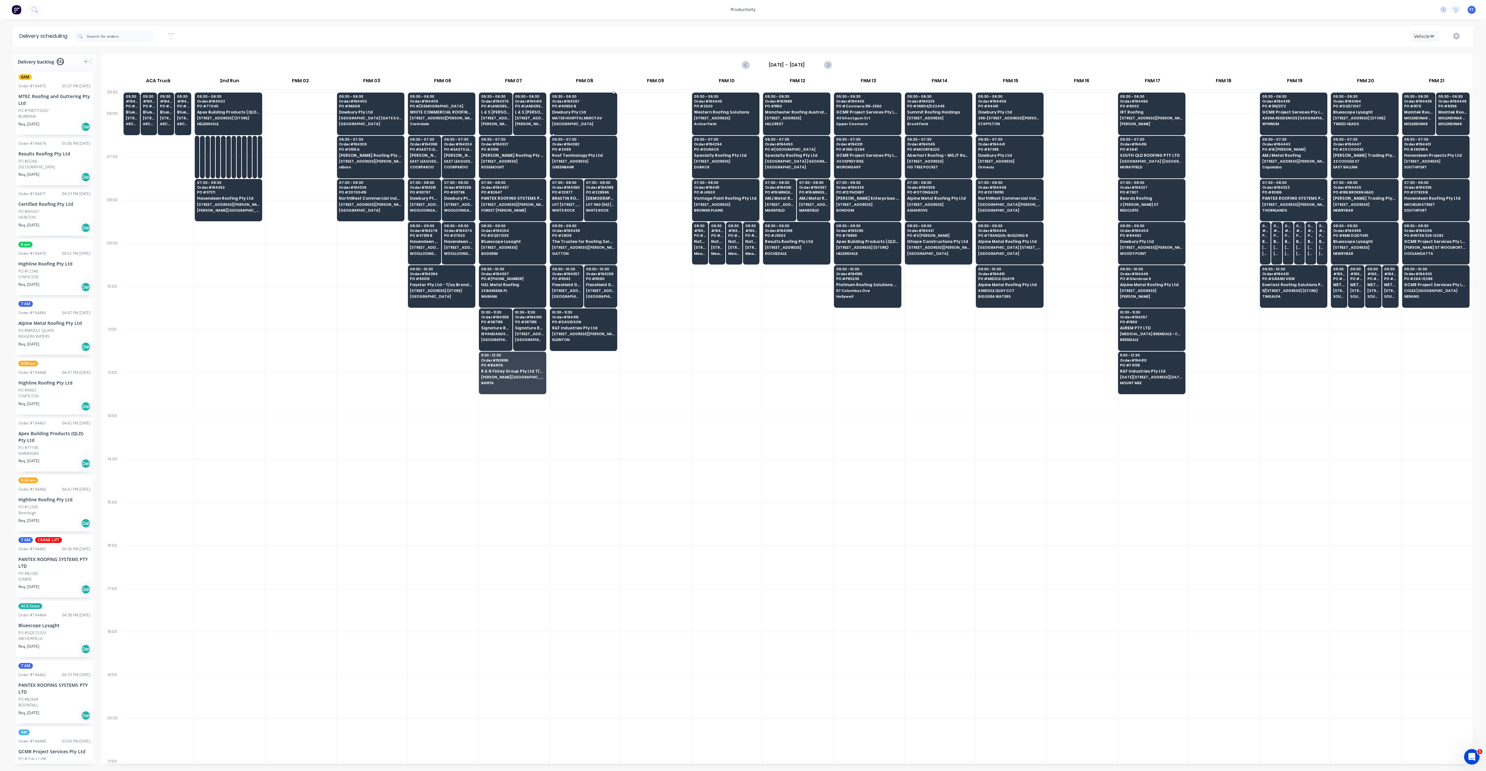
click at [607, 105] on span "PO # 93650 B" at bounding box center [583, 106] width 63 height 4
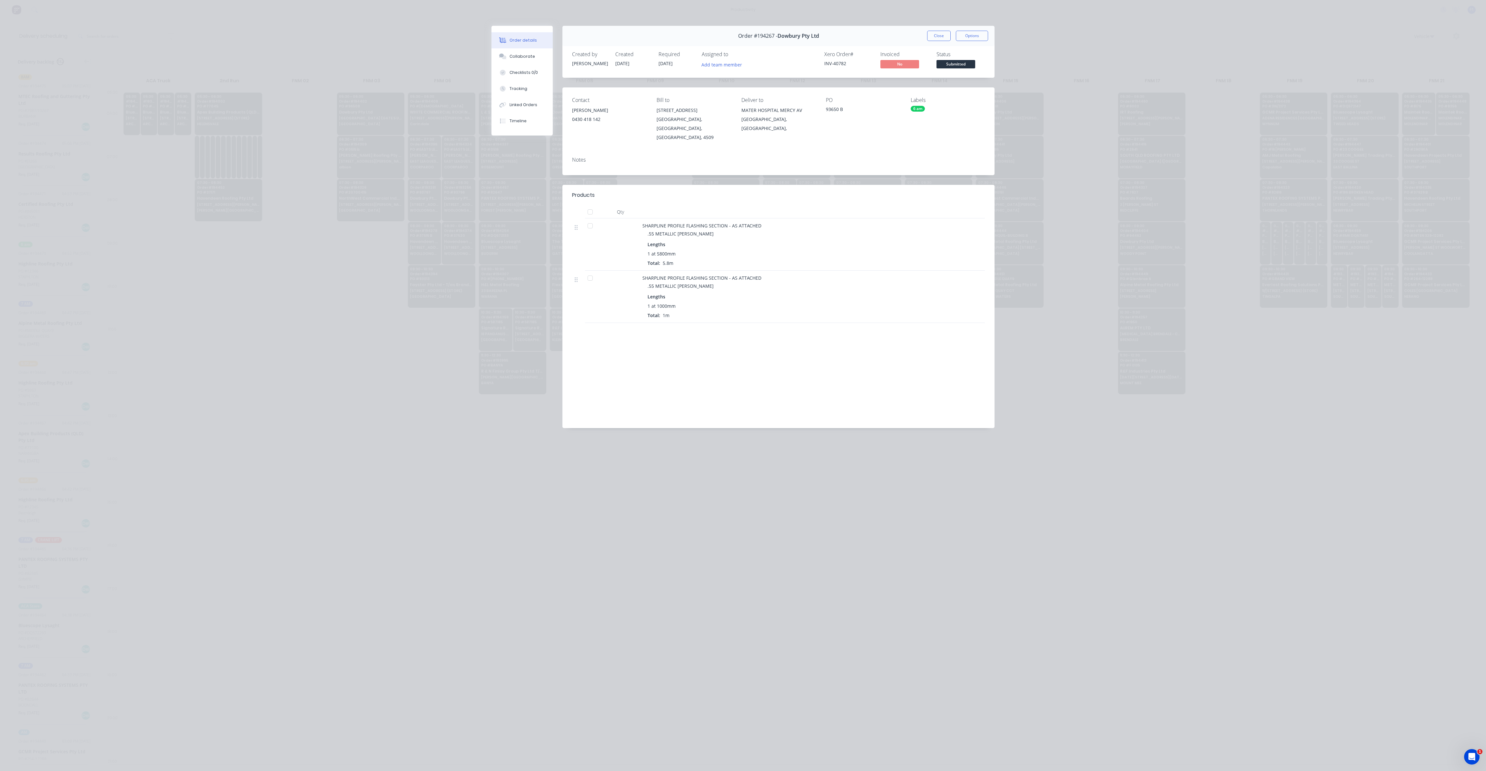
click at [929, 35] on button "Close" at bounding box center [939, 36] width 24 height 10
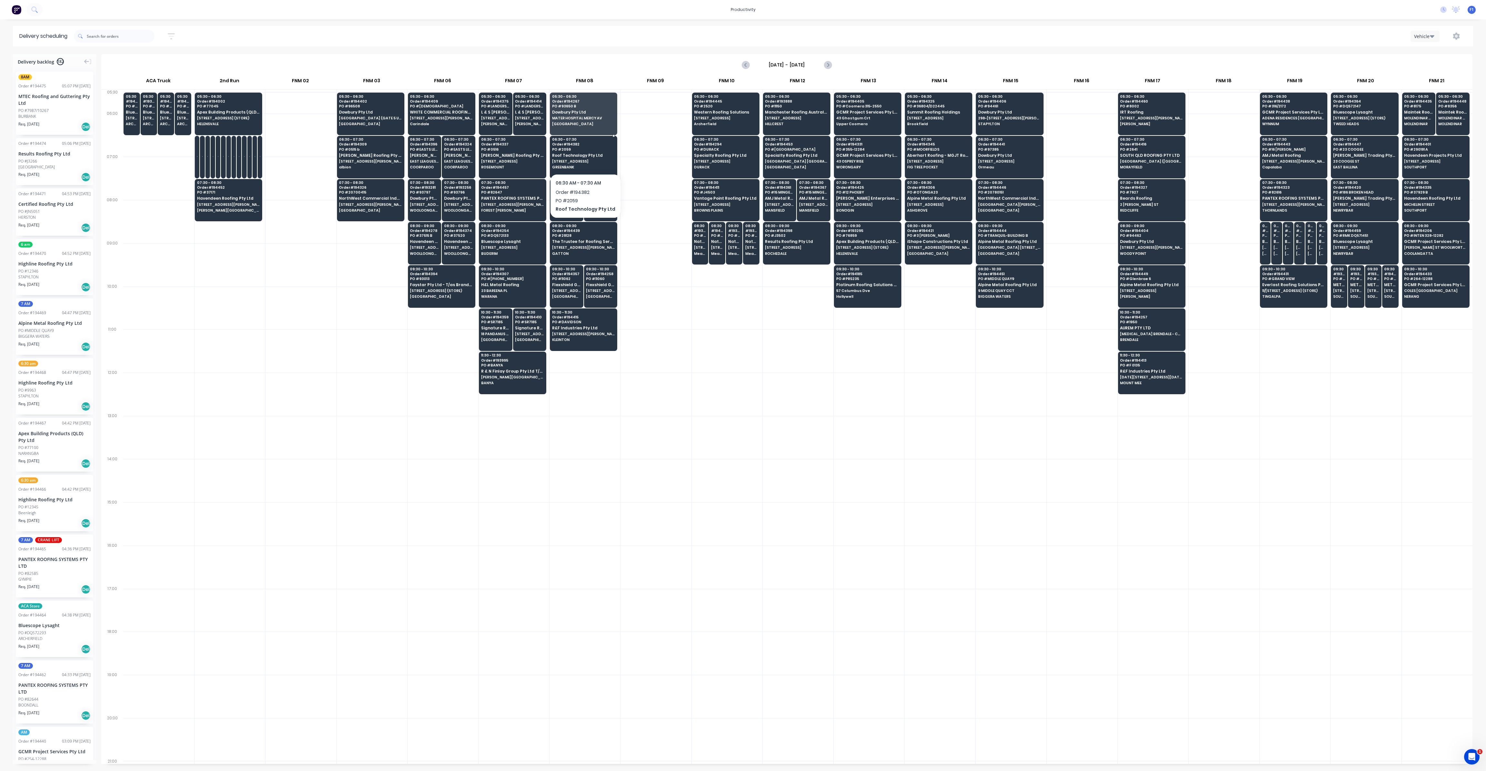
click at [587, 166] on span "GREENBANK" at bounding box center [583, 167] width 63 height 4
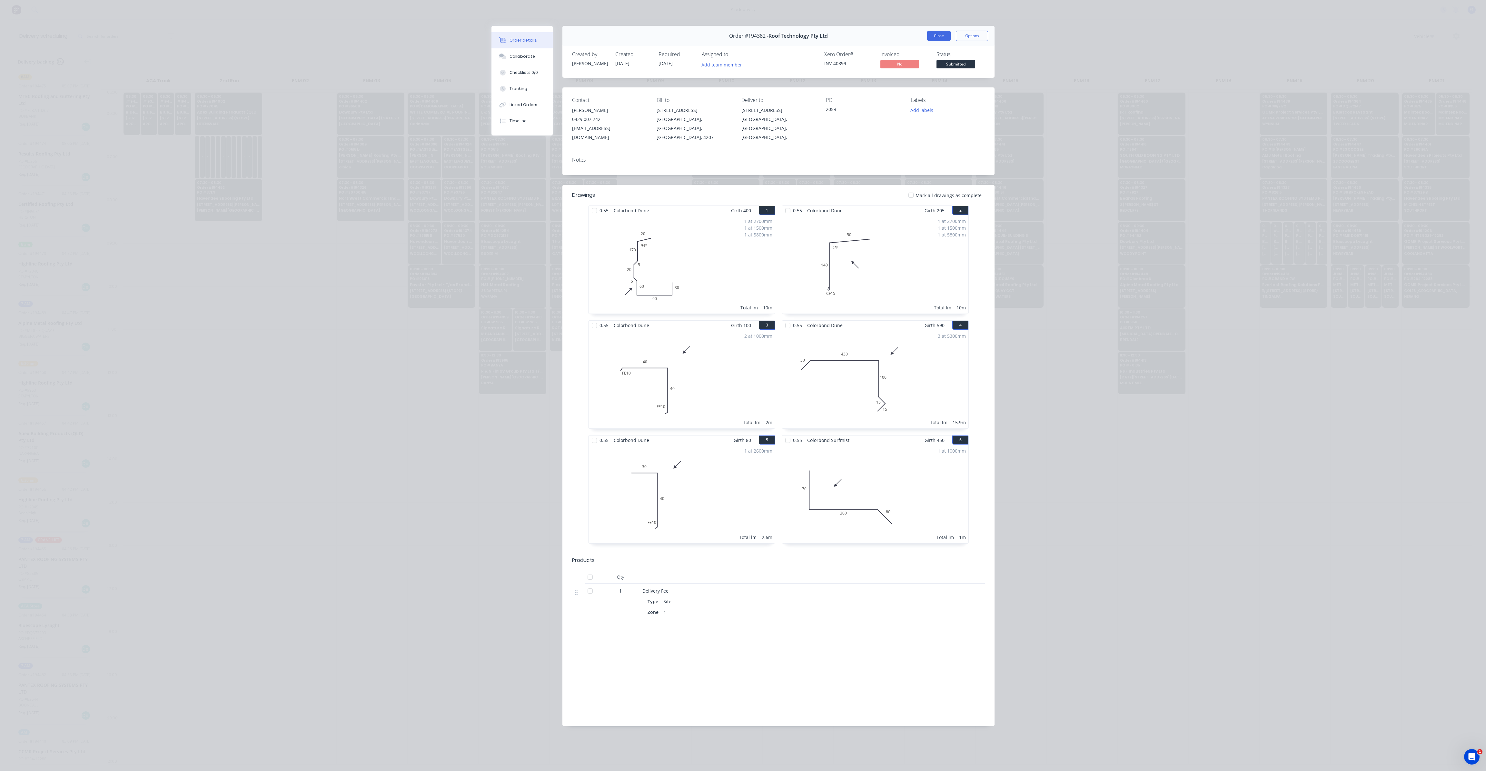
click at [942, 36] on button "Close" at bounding box center [939, 36] width 24 height 10
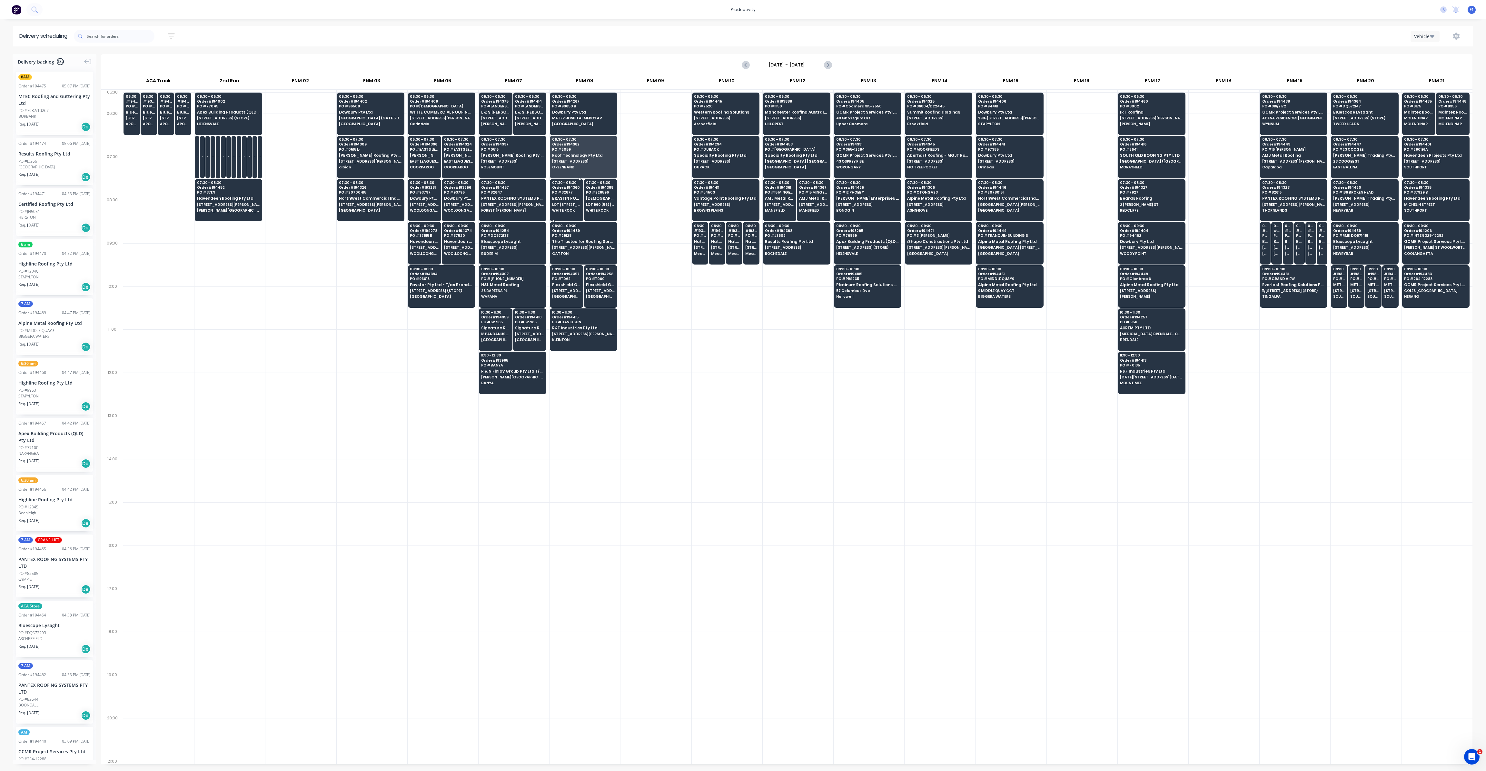
click at [572, 200] on div "07:30 - 08:30 Order # 194360 PO # 32877 BRASTIN ROOFING LOT [GEOGRAPHIC_DATA]" at bounding box center [566, 197] width 33 height 36
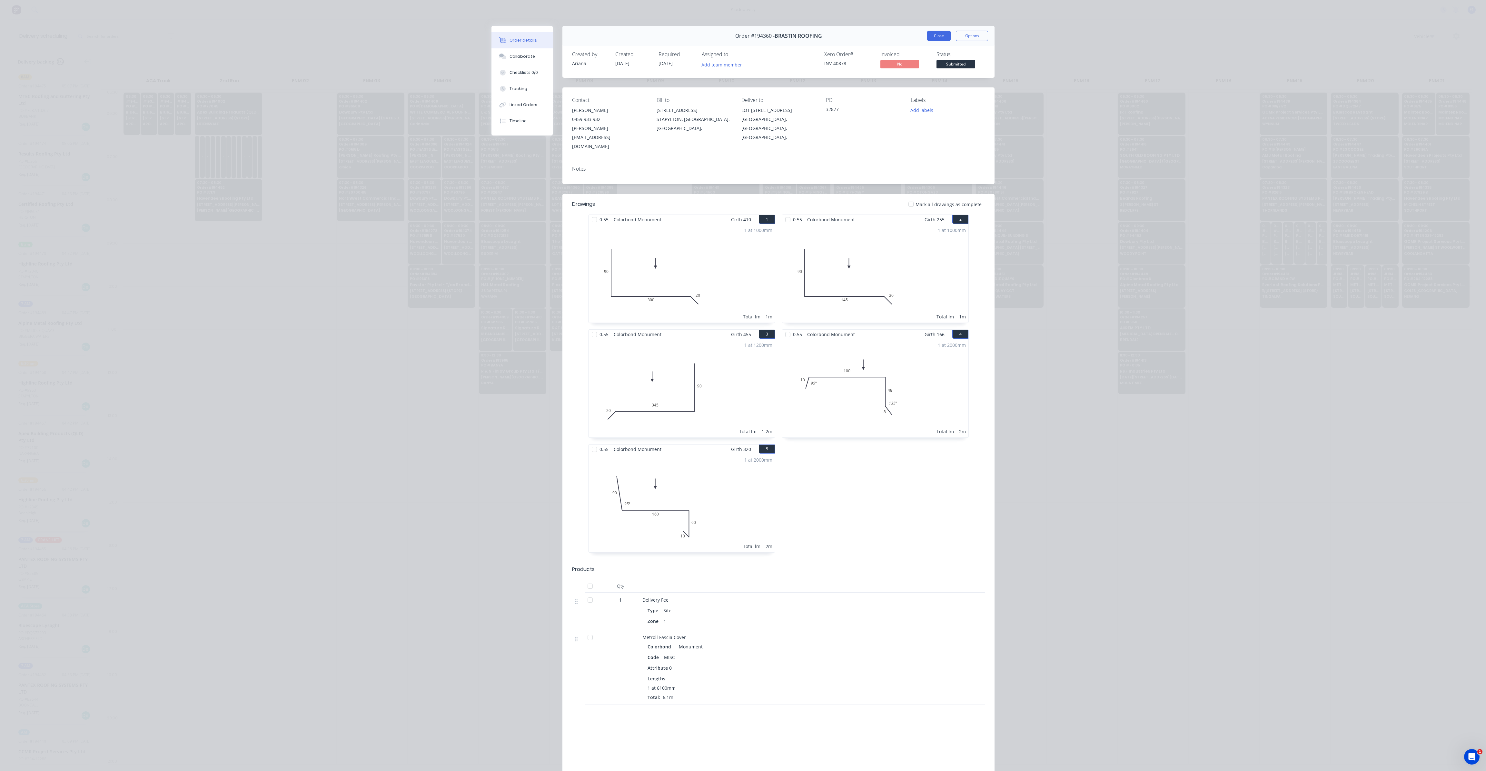
click at [935, 37] on button "Close" at bounding box center [939, 36] width 24 height 10
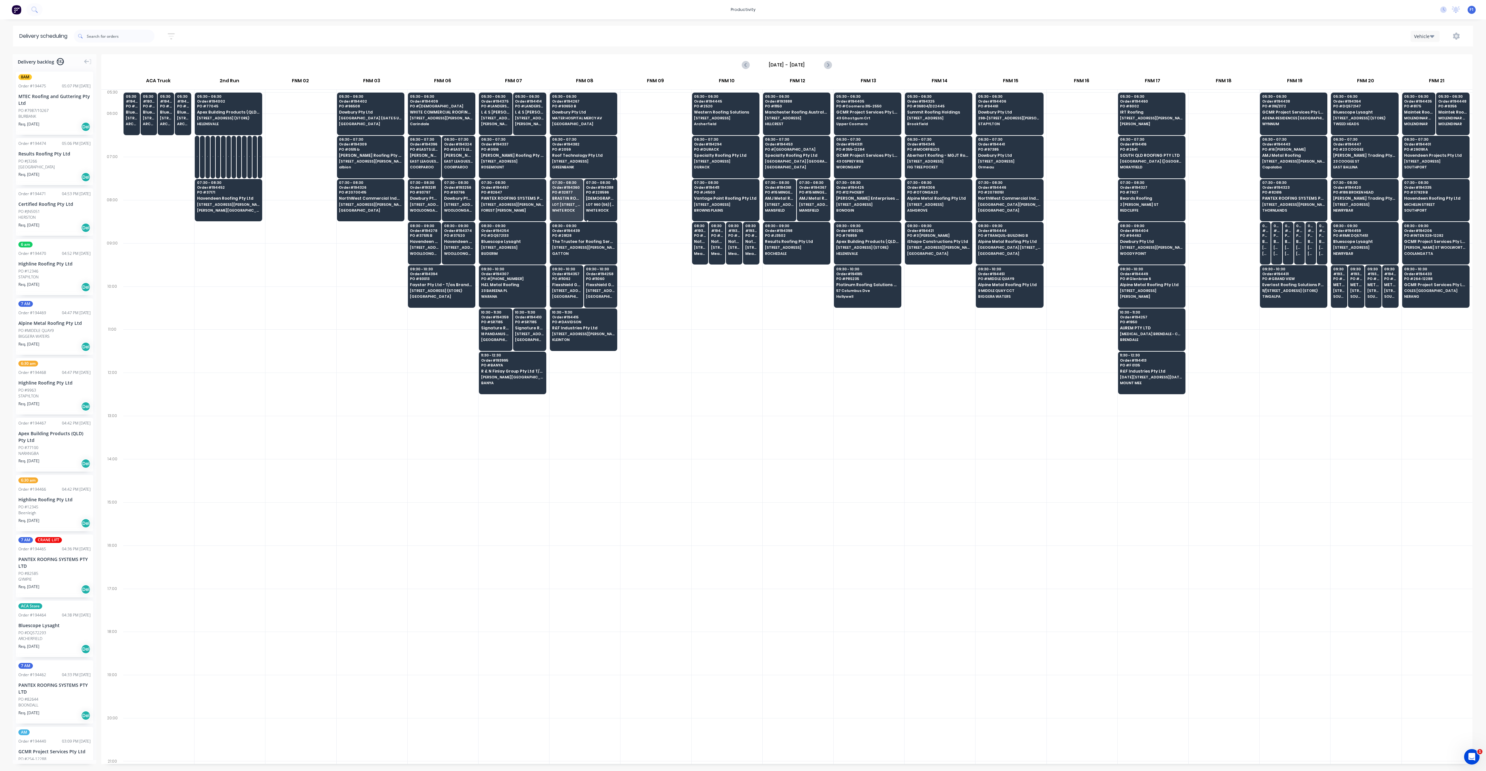
click at [604, 205] on span "LOT 960 (56) [PERSON_NAME] ST" at bounding box center [600, 205] width 29 height 4
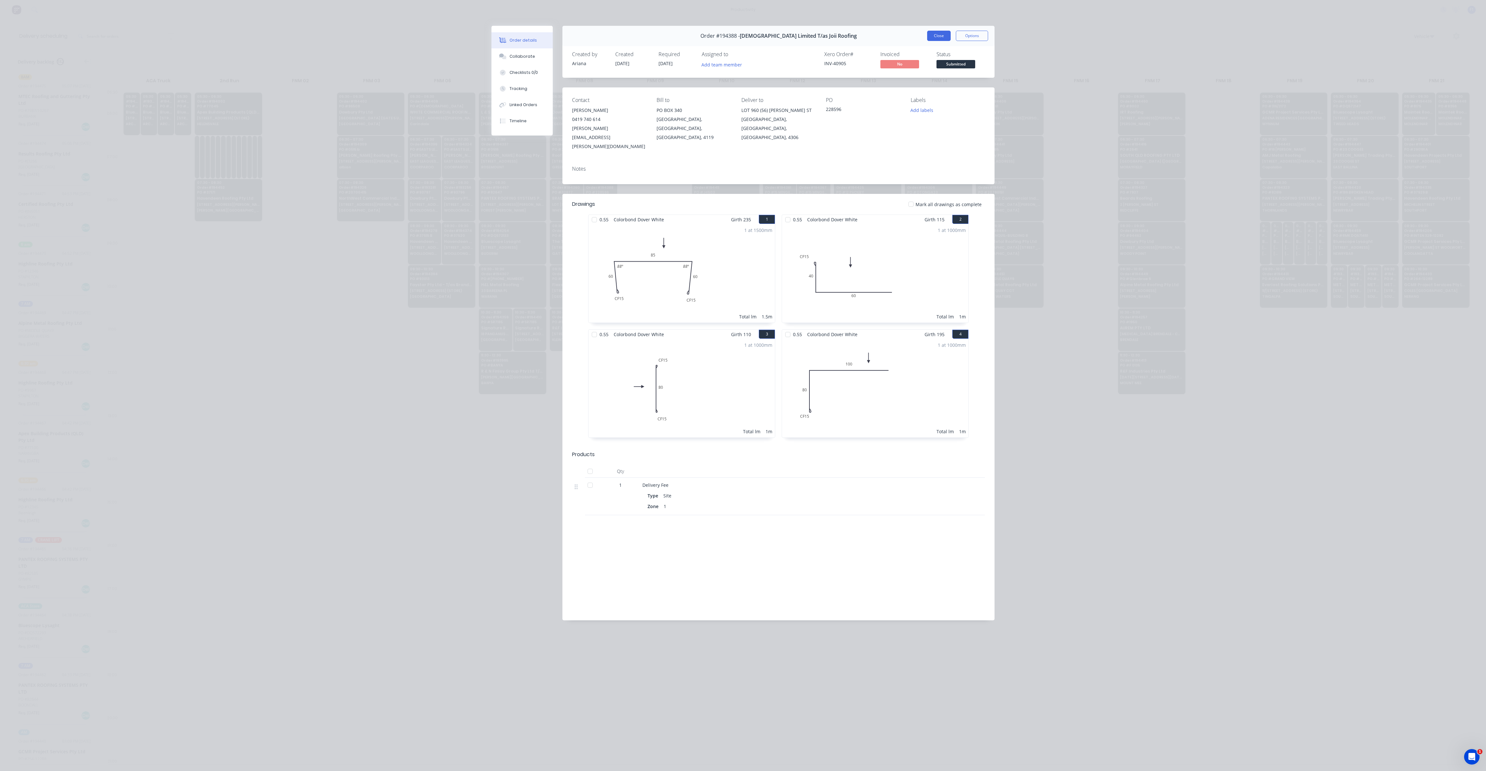
click at [937, 36] on button "Close" at bounding box center [939, 36] width 24 height 10
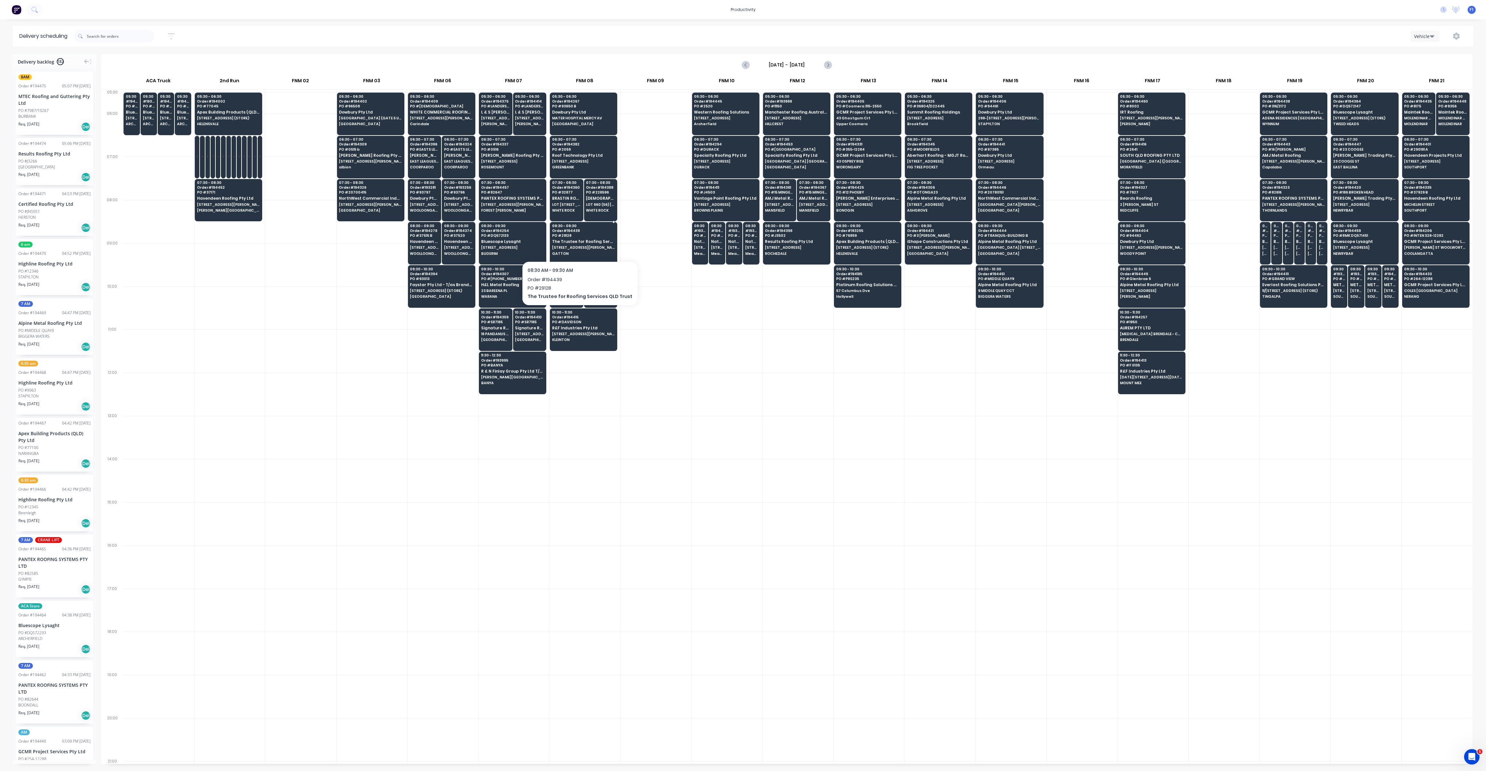
click at [575, 245] on span "[STREET_ADDRESS][PERSON_NAME]" at bounding box center [583, 247] width 63 height 4
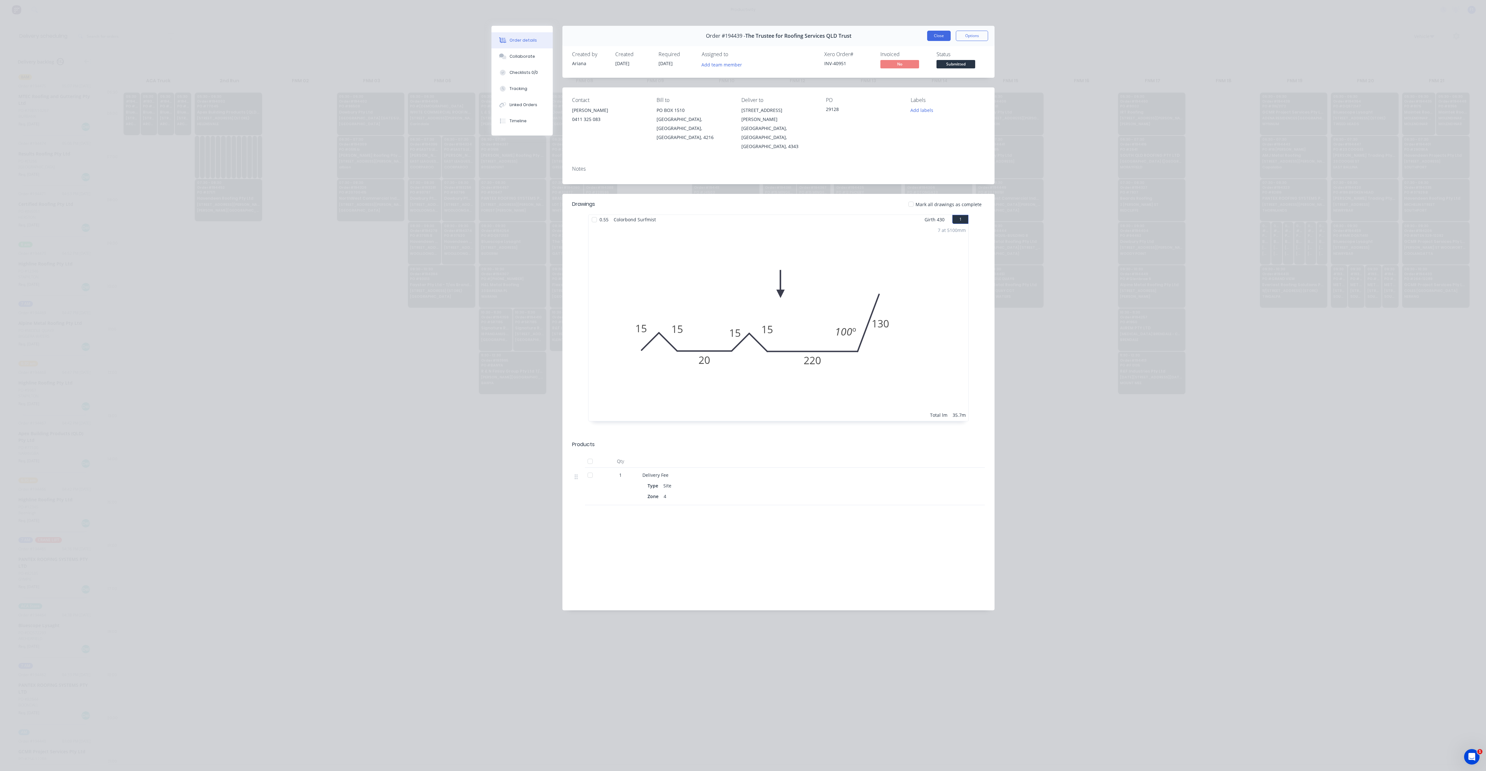
click at [945, 37] on button "Close" at bounding box center [939, 36] width 24 height 10
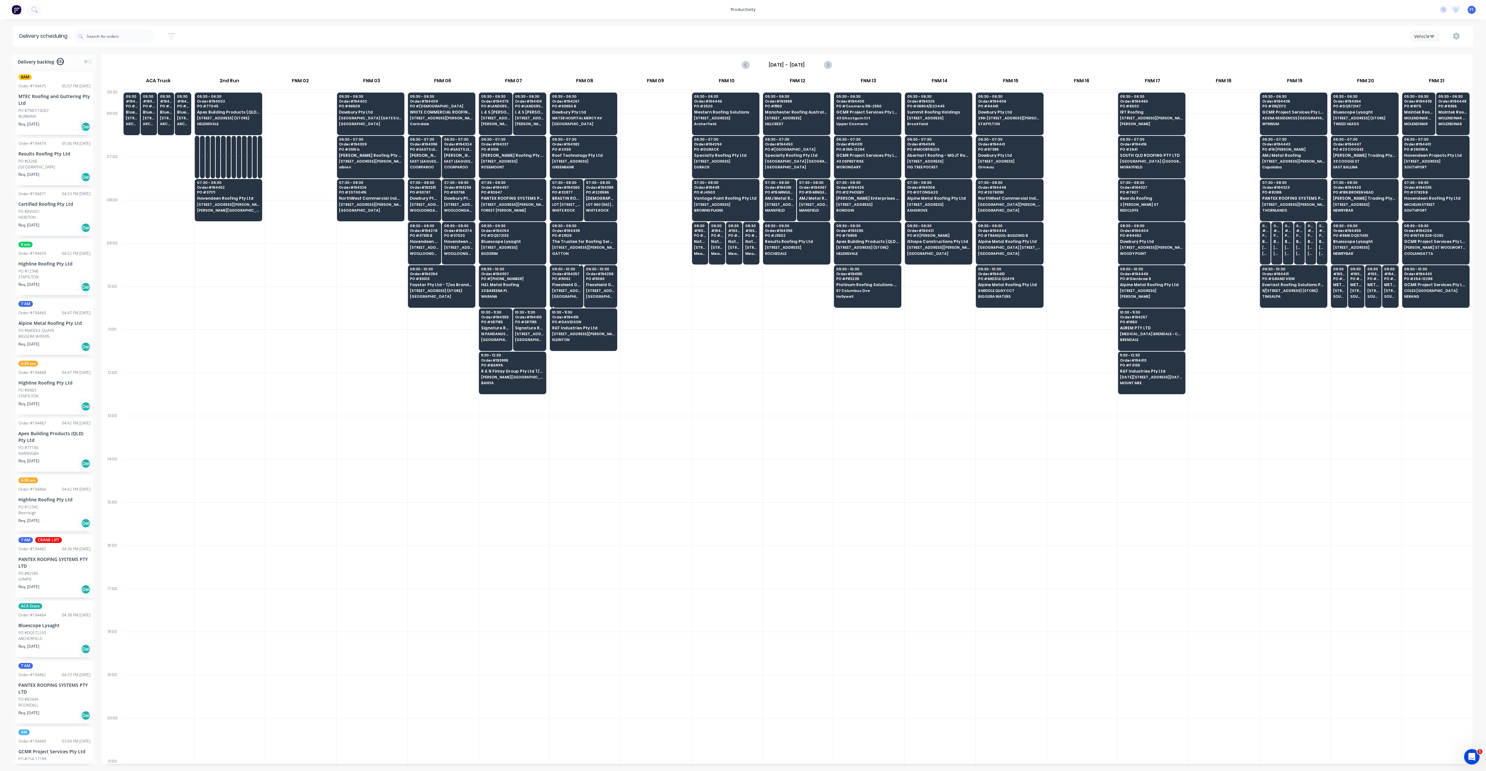
click at [566, 294] on span "[GEOGRAPHIC_DATA]" at bounding box center [566, 296] width 29 height 4
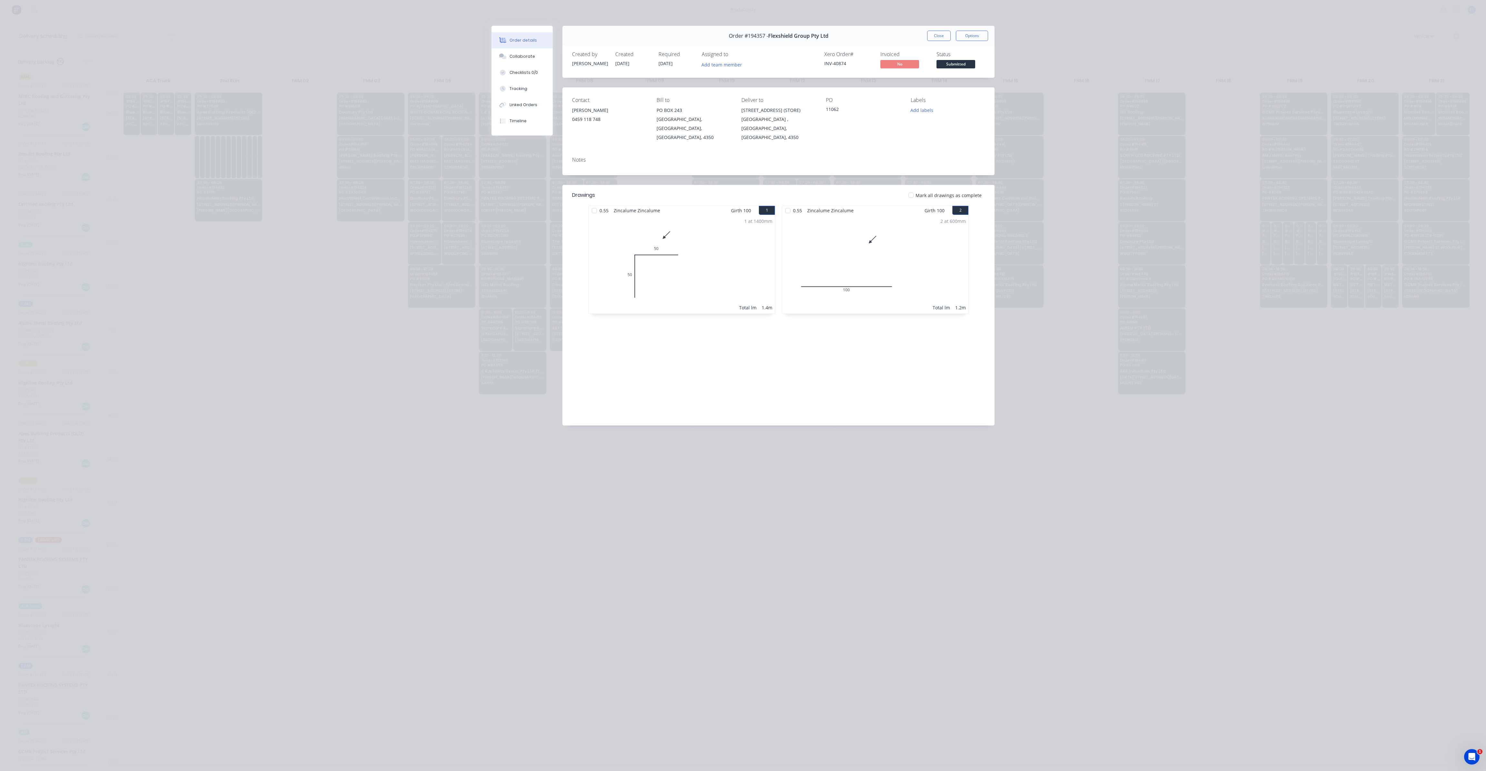
drag, startPoint x: 950, startPoint y: 35, endPoint x: 937, endPoint y: 53, distance: 22.4
click at [948, 35] on button "Close" at bounding box center [939, 36] width 24 height 10
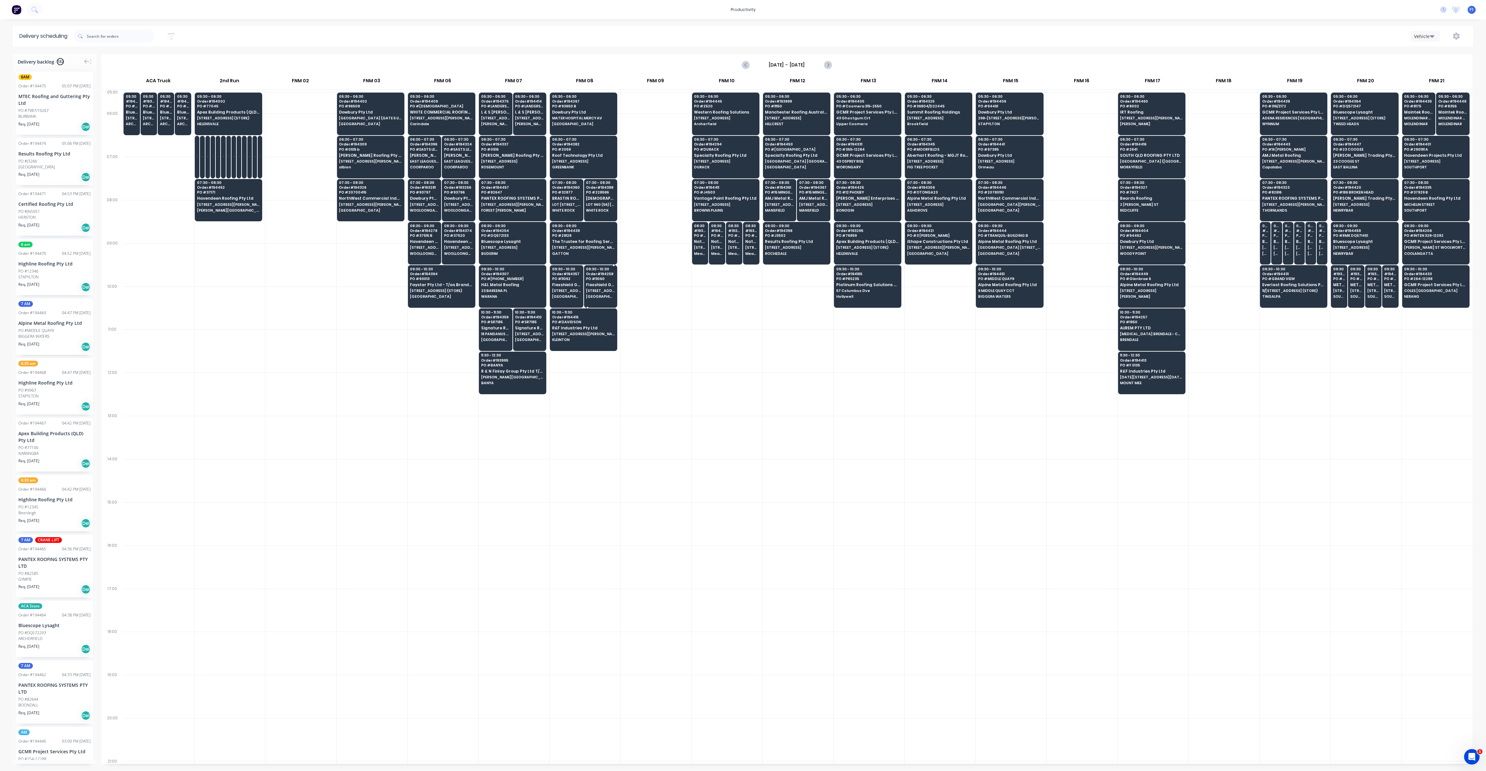
click at [594, 289] on span "[STREET_ADDRESS] (STORE)" at bounding box center [600, 291] width 29 height 4
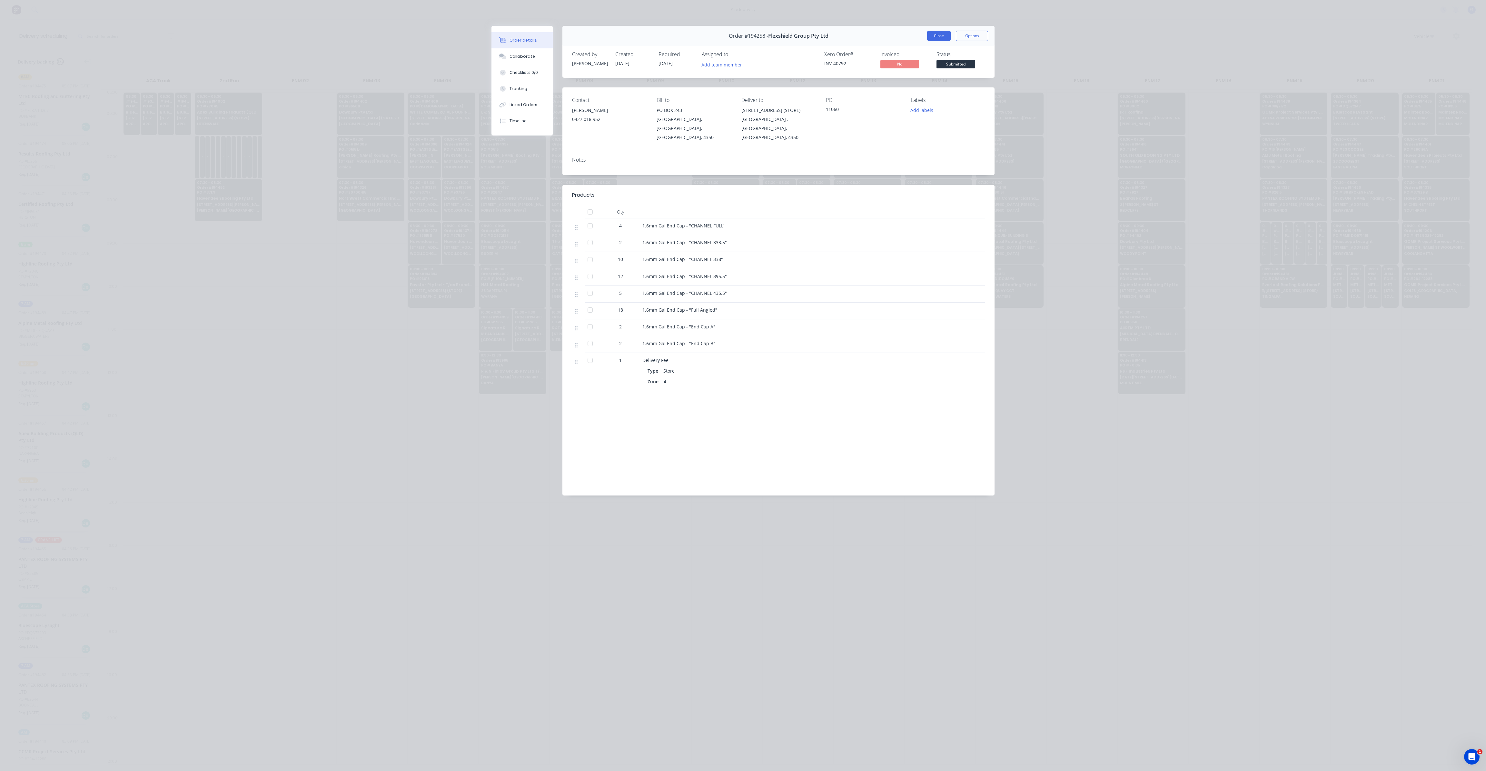
click at [937, 36] on button "Close" at bounding box center [939, 36] width 24 height 10
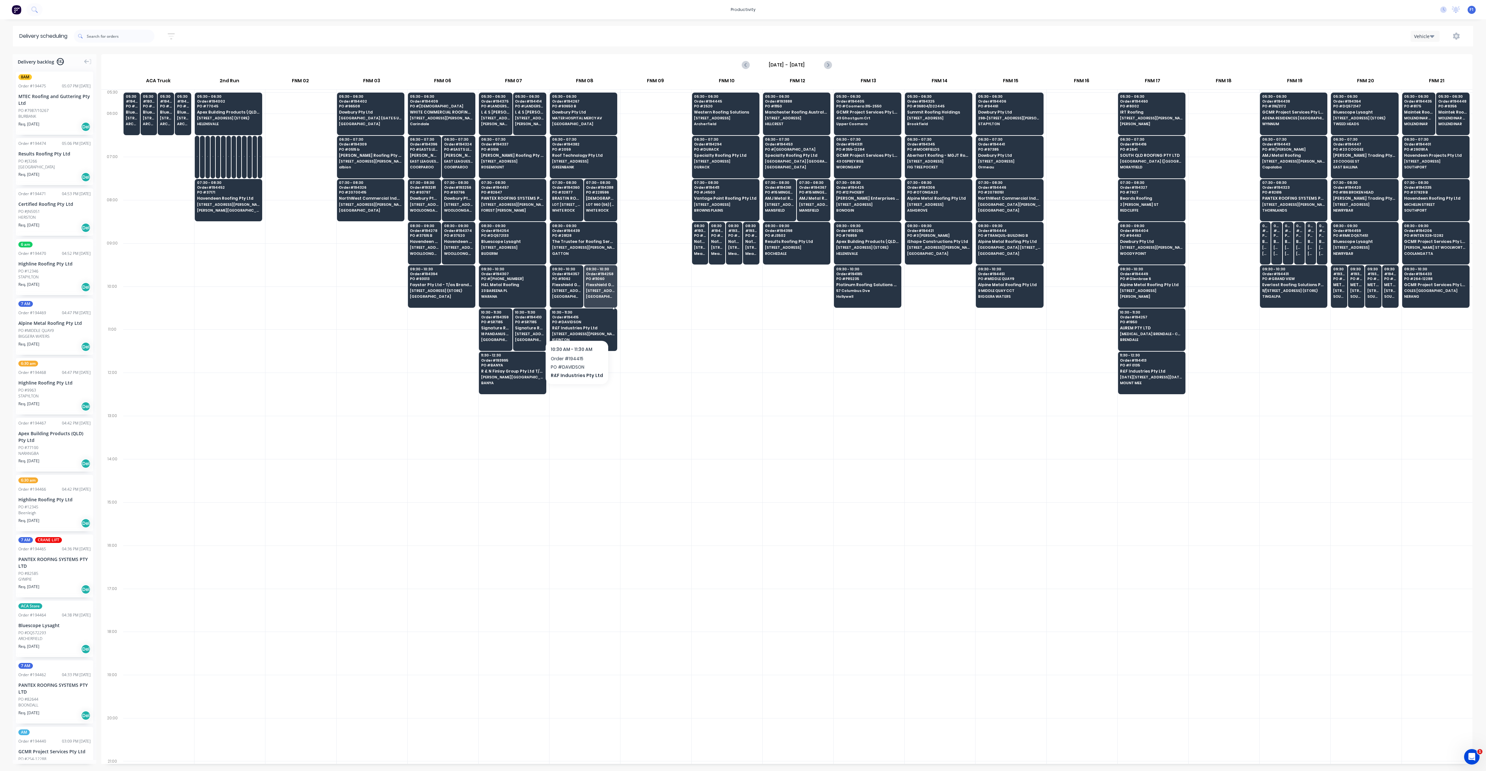
click at [575, 326] on span "R&F Industries Pty Ltd" at bounding box center [583, 328] width 63 height 4
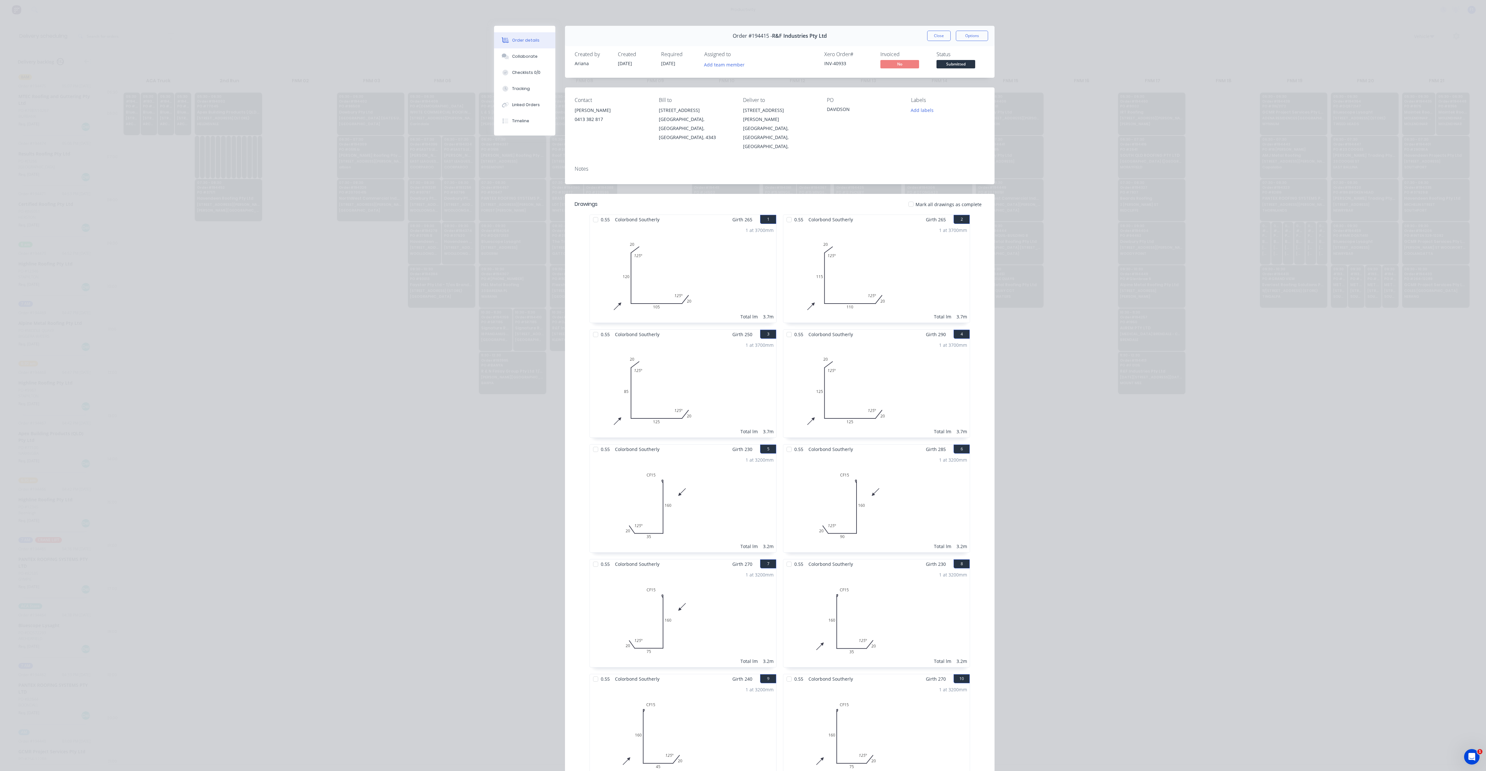
drag, startPoint x: 946, startPoint y: 38, endPoint x: 944, endPoint y: 45, distance: 8.2
click at [946, 38] on button "Close" at bounding box center [939, 36] width 24 height 10
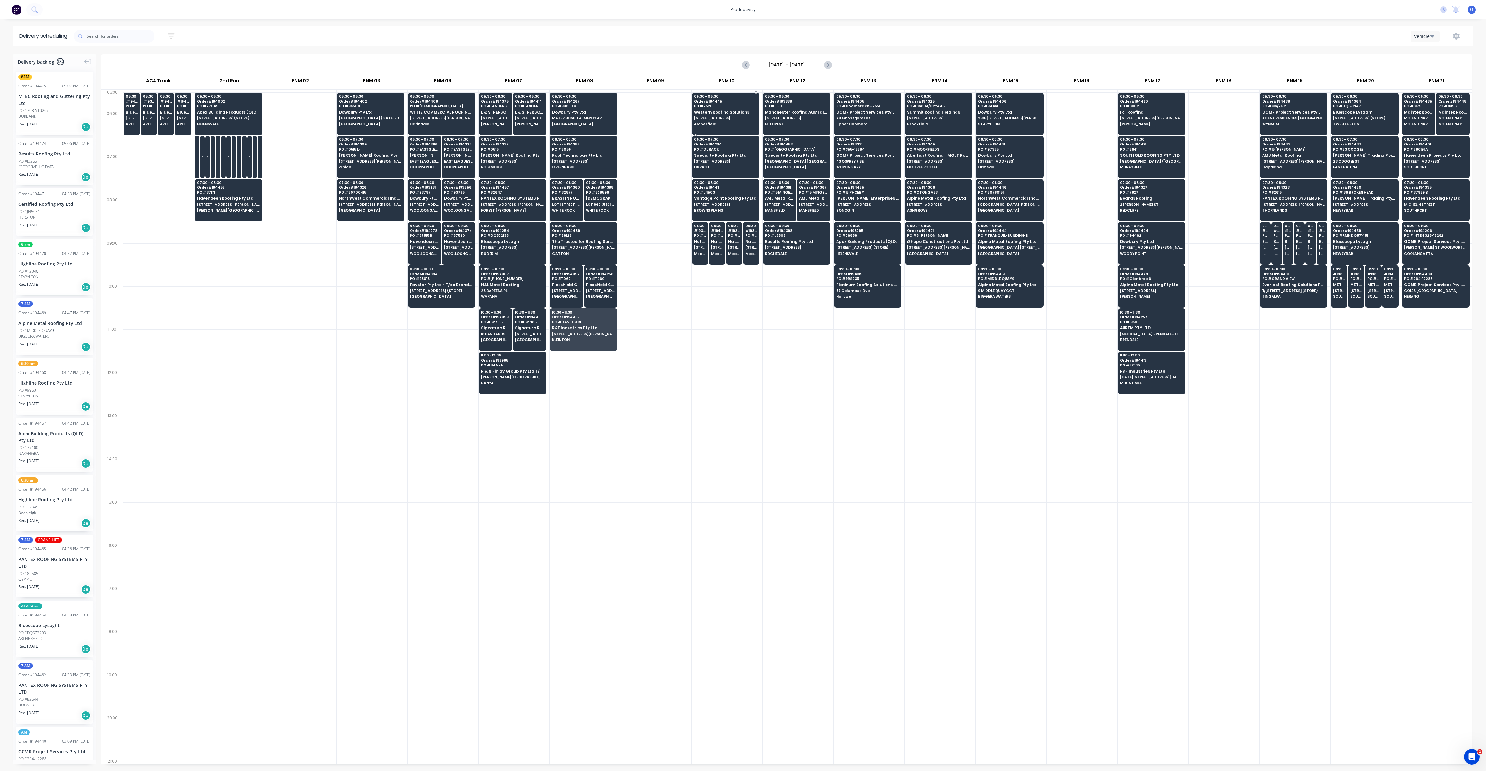
click at [717, 118] on span "[STREET_ADDRESS]" at bounding box center [725, 118] width 63 height 4
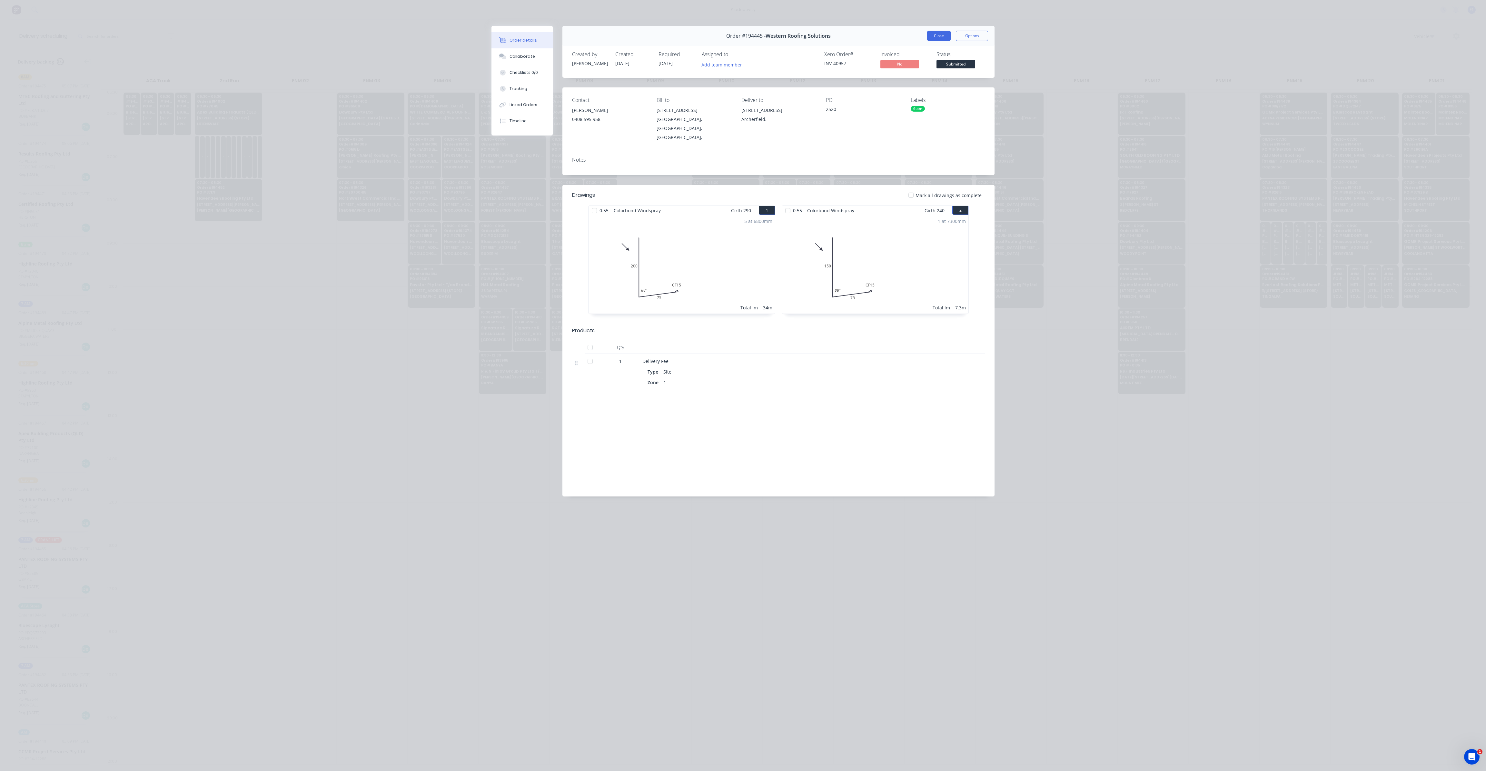
click at [930, 38] on button "Close" at bounding box center [939, 36] width 24 height 10
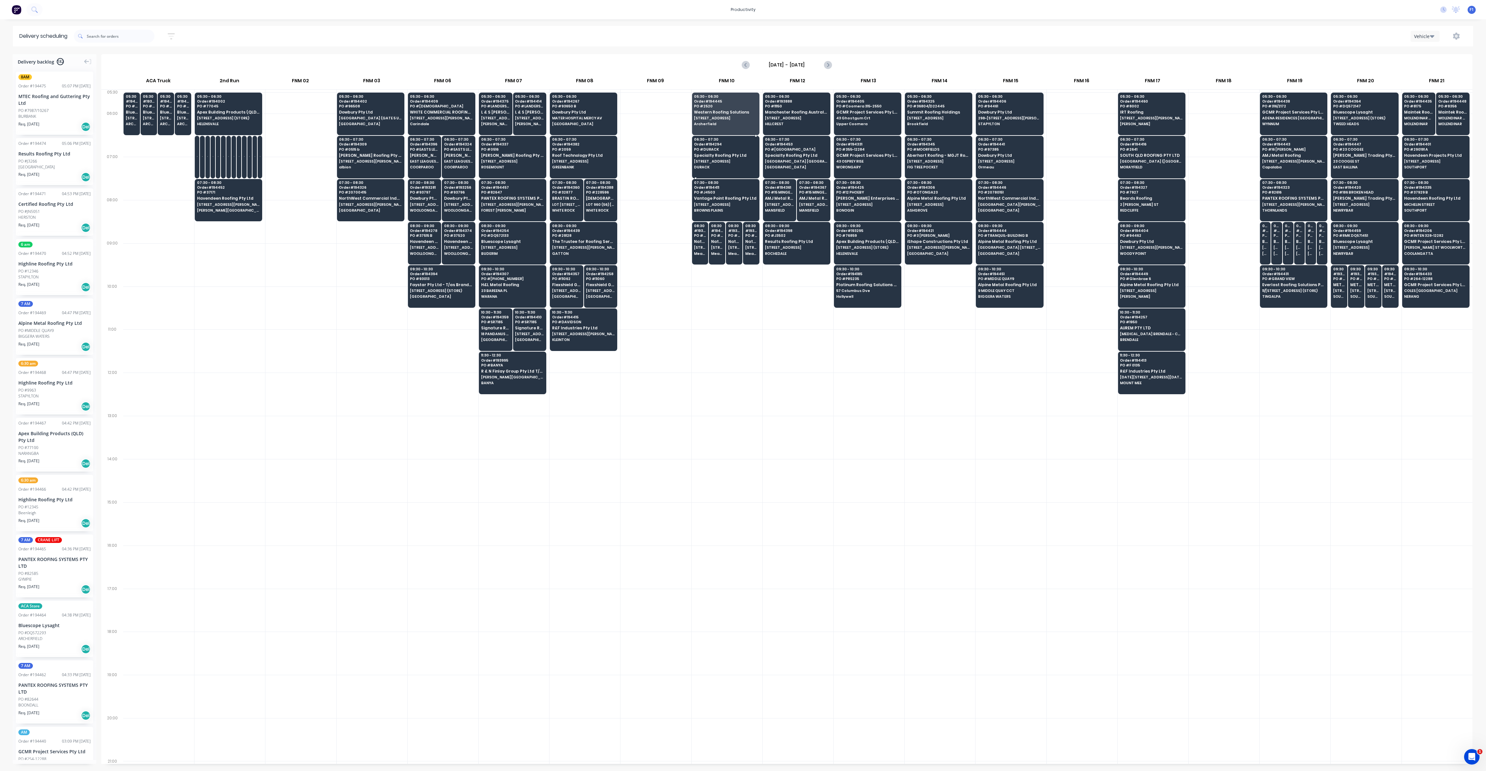
click at [705, 152] on div "06:30 - 07:30 Order # 194294 PO # DURACK Specialty Roofing Pty Ltd [STREET_ADDR…" at bounding box center [725, 154] width 67 height 36
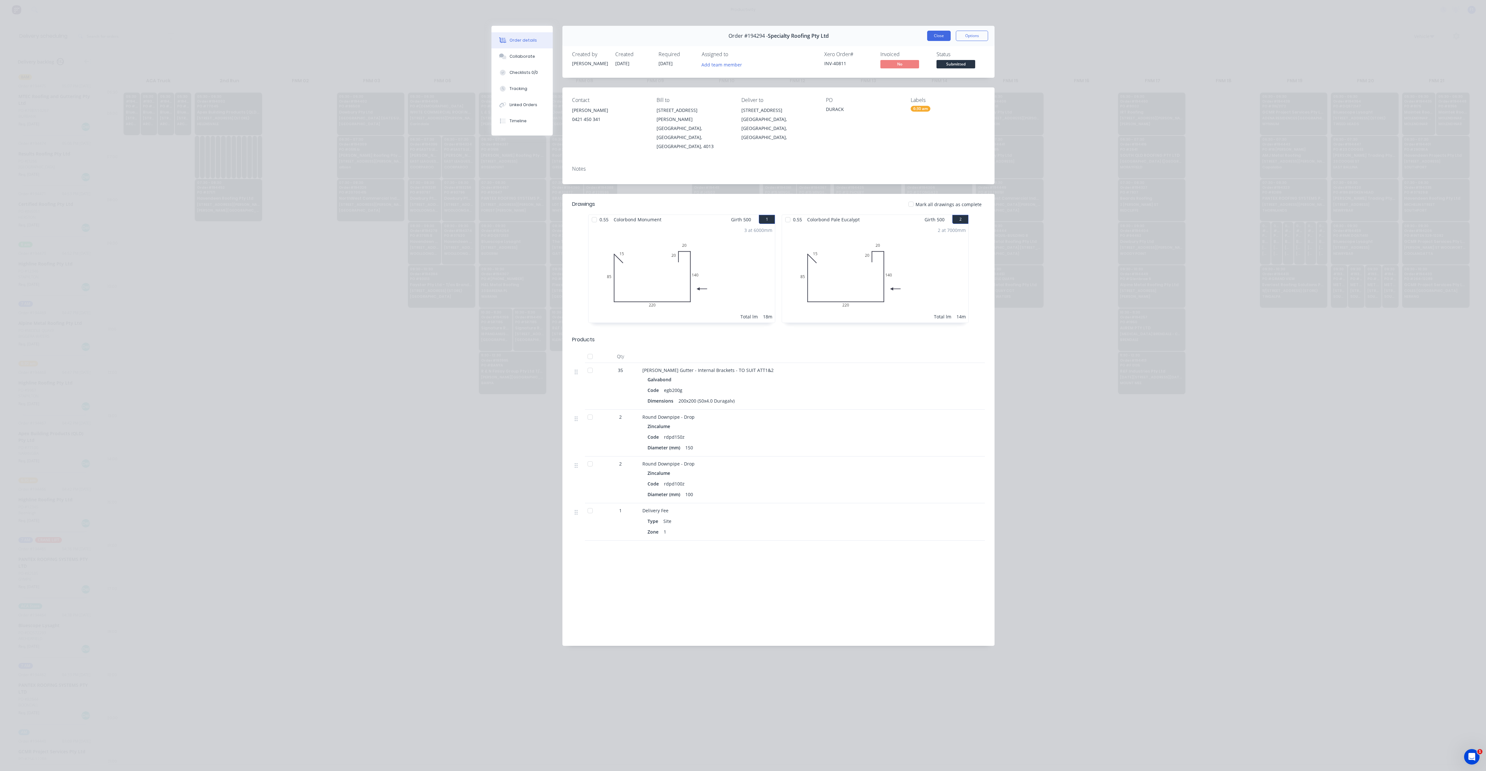
click at [933, 33] on button "Close" at bounding box center [939, 36] width 24 height 10
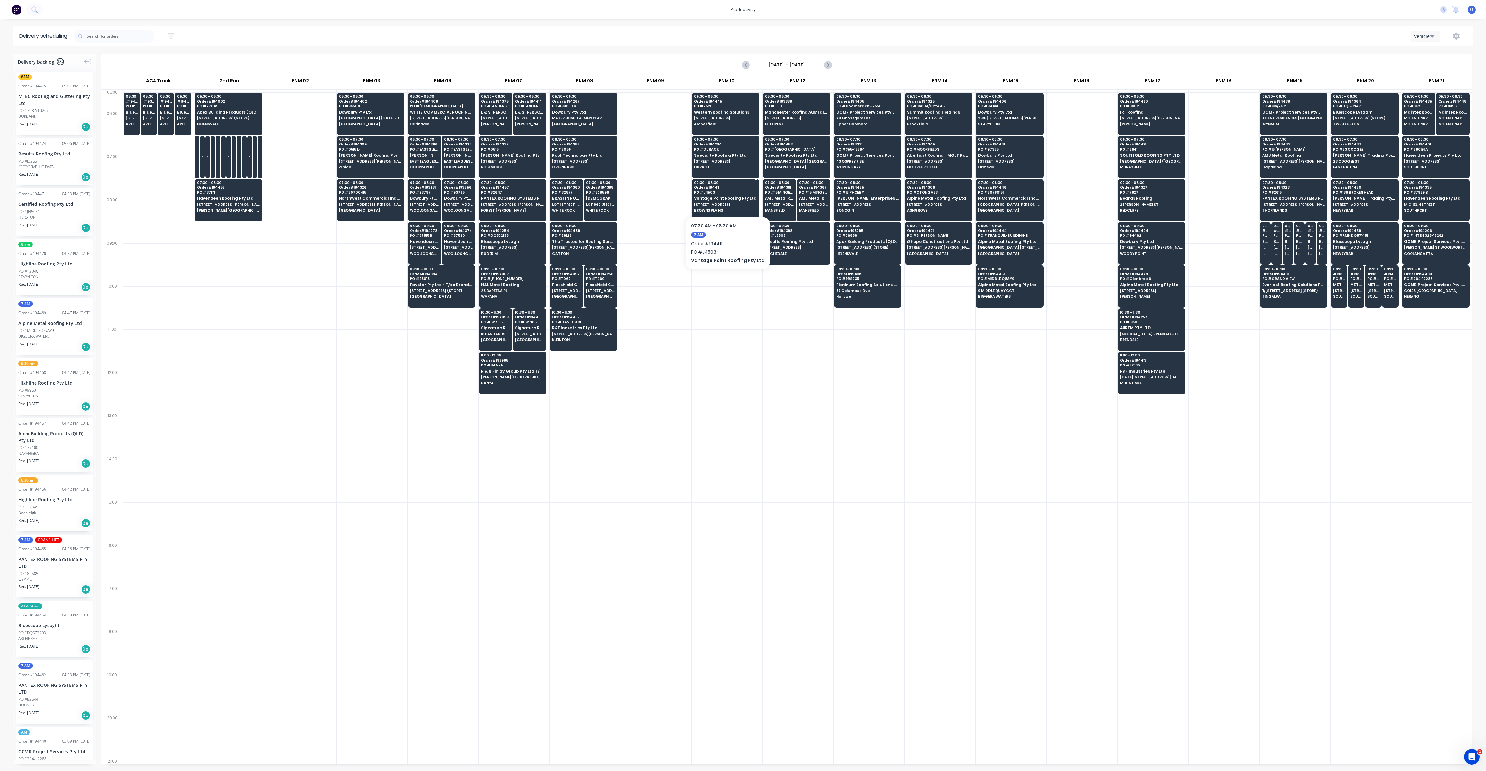
click at [718, 198] on span "Vantage Point Roofing Pty Ltd" at bounding box center [725, 198] width 63 height 4
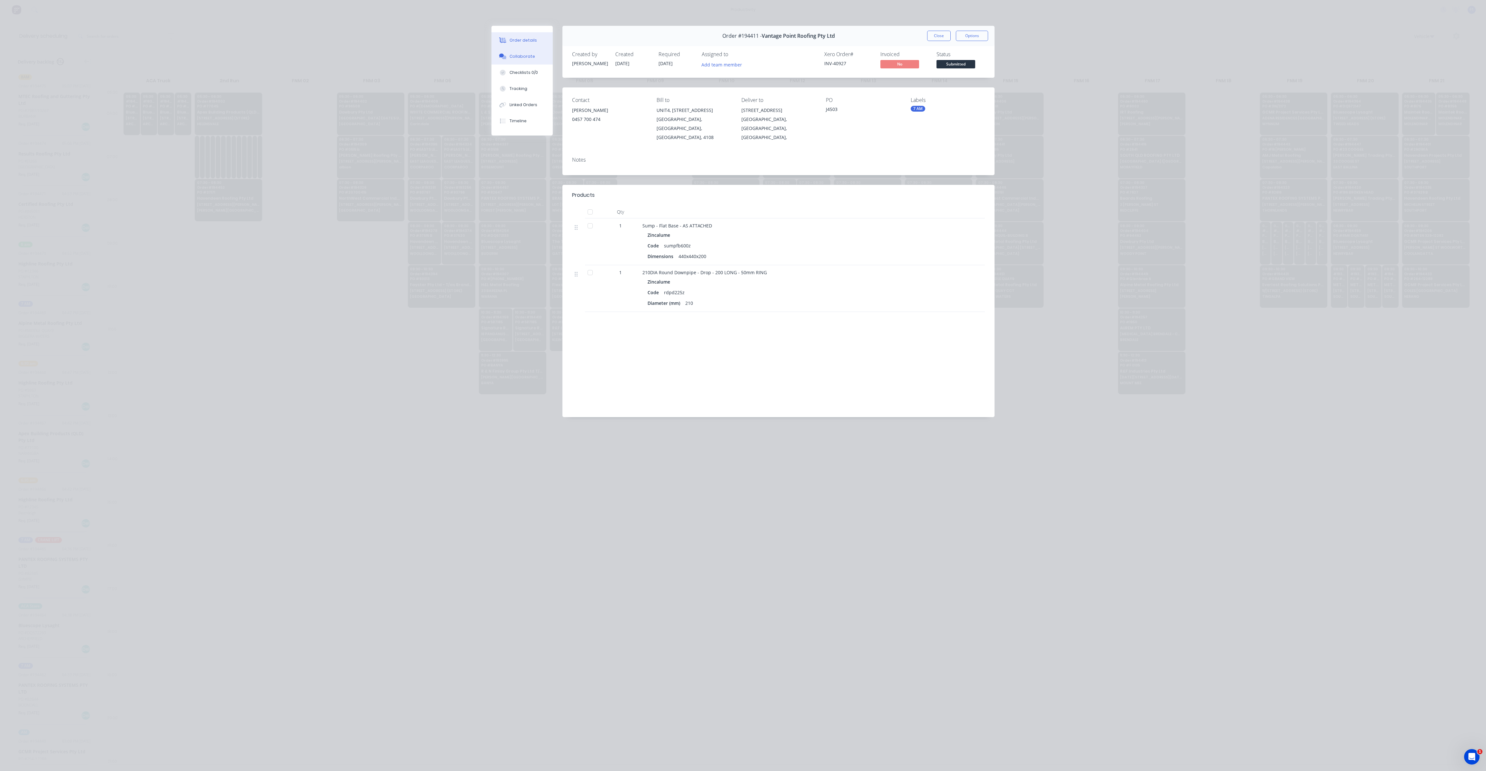
click at [518, 55] on div "Collaborate" at bounding box center [522, 57] width 25 height 6
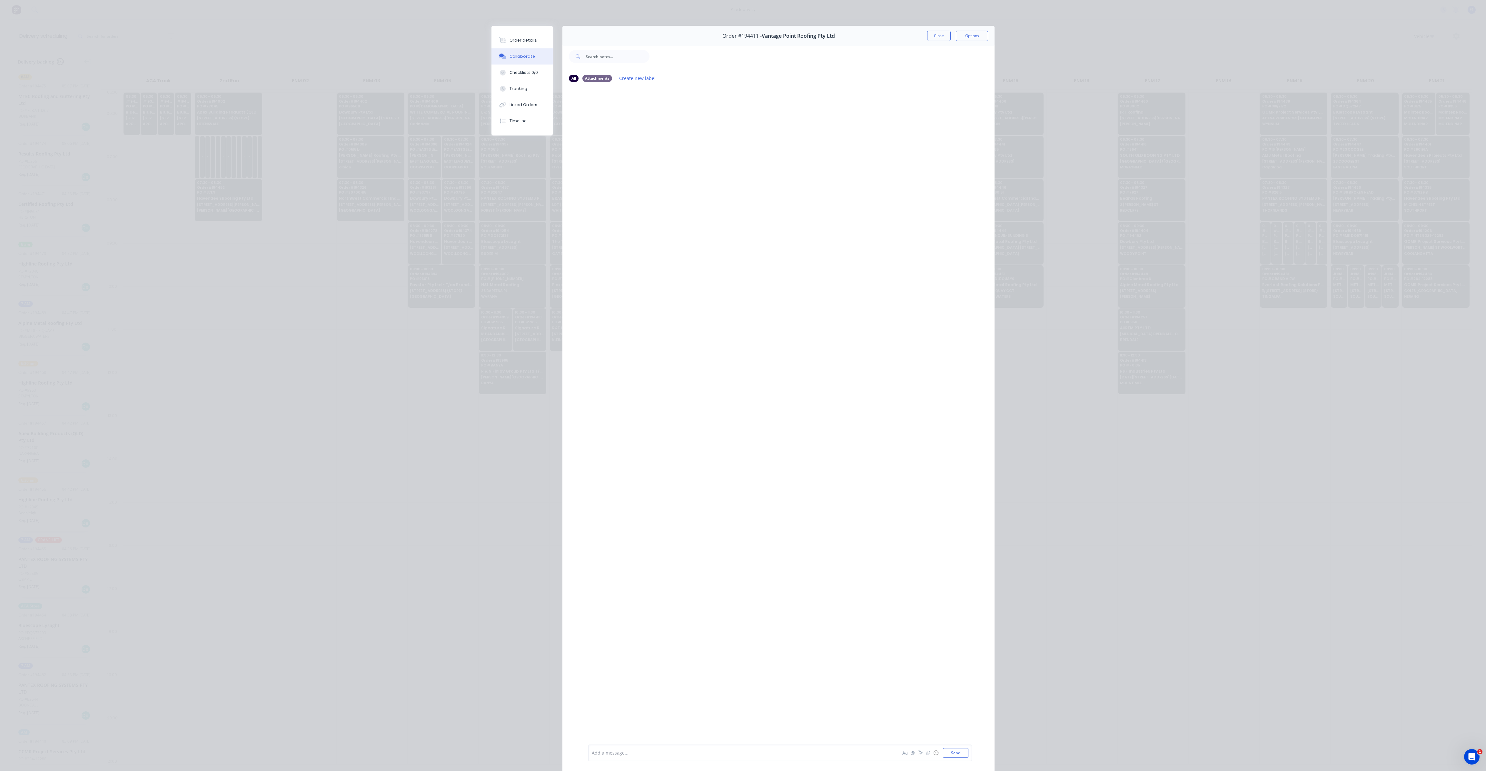
click at [517, 60] on button "Collaborate" at bounding box center [521, 56] width 61 height 16
click at [932, 33] on button "Close" at bounding box center [939, 36] width 24 height 10
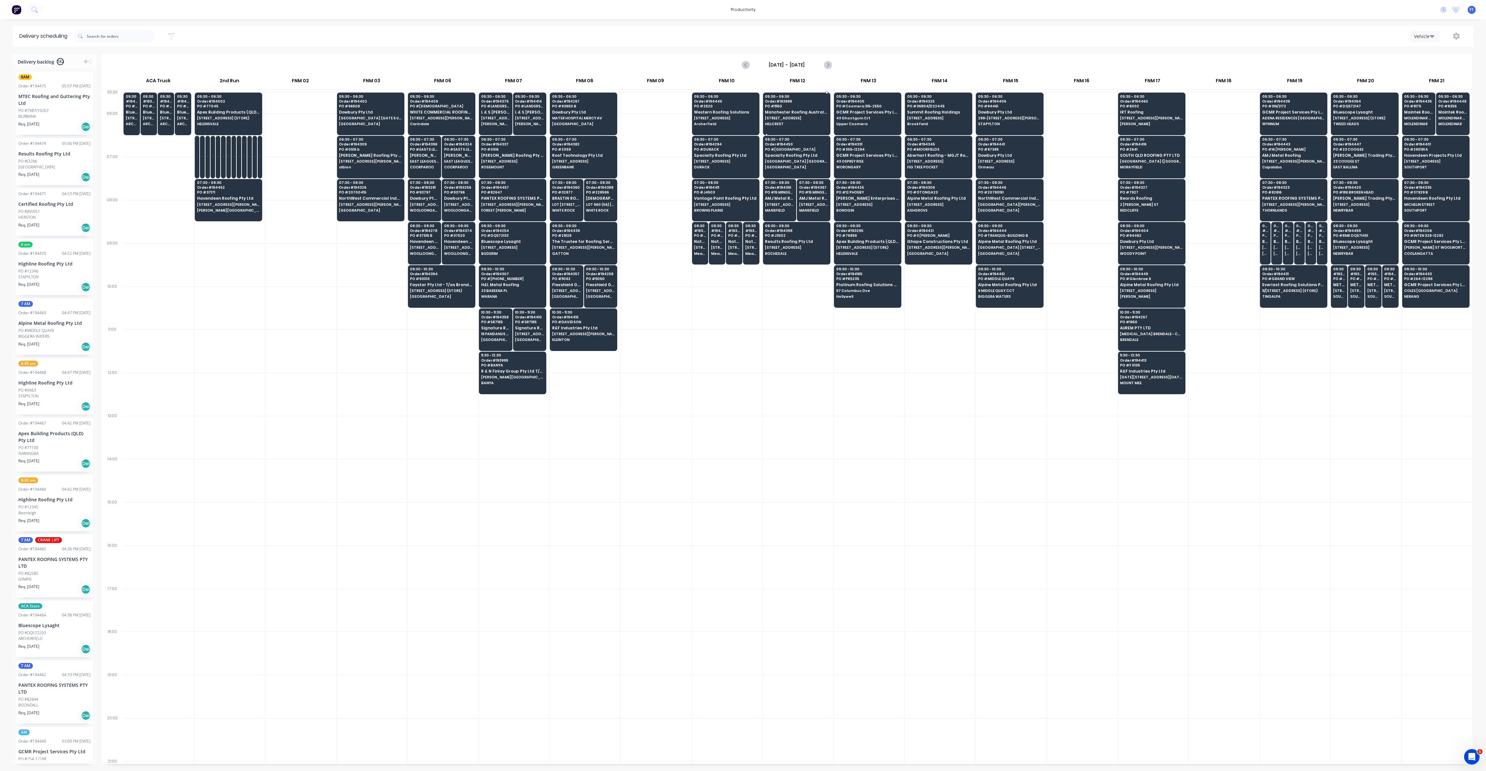
click at [808, 113] on span "Manchester Roofing Australia Pty Ltd" at bounding box center [796, 112] width 63 height 4
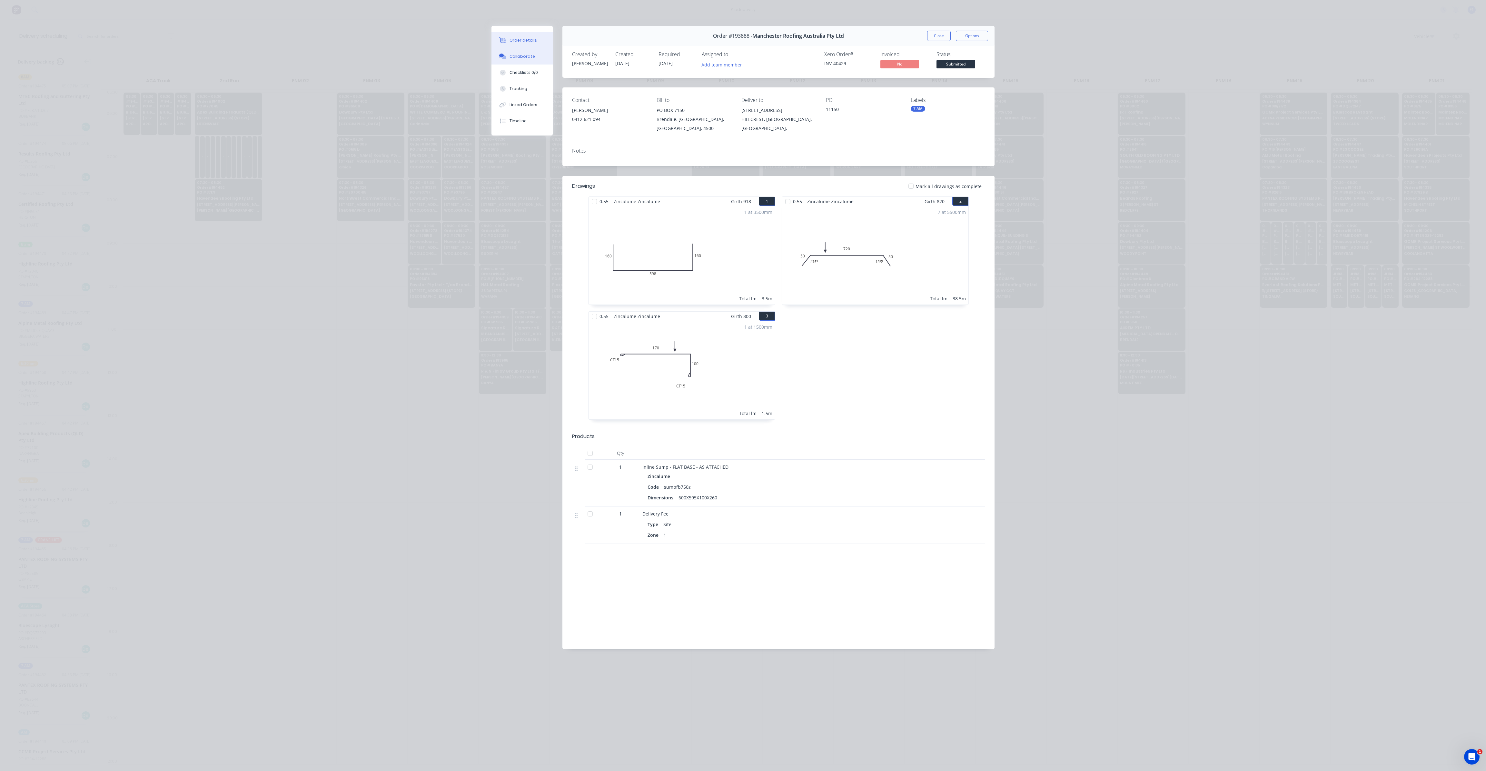
click at [528, 55] on div "Collaborate" at bounding box center [522, 57] width 25 height 6
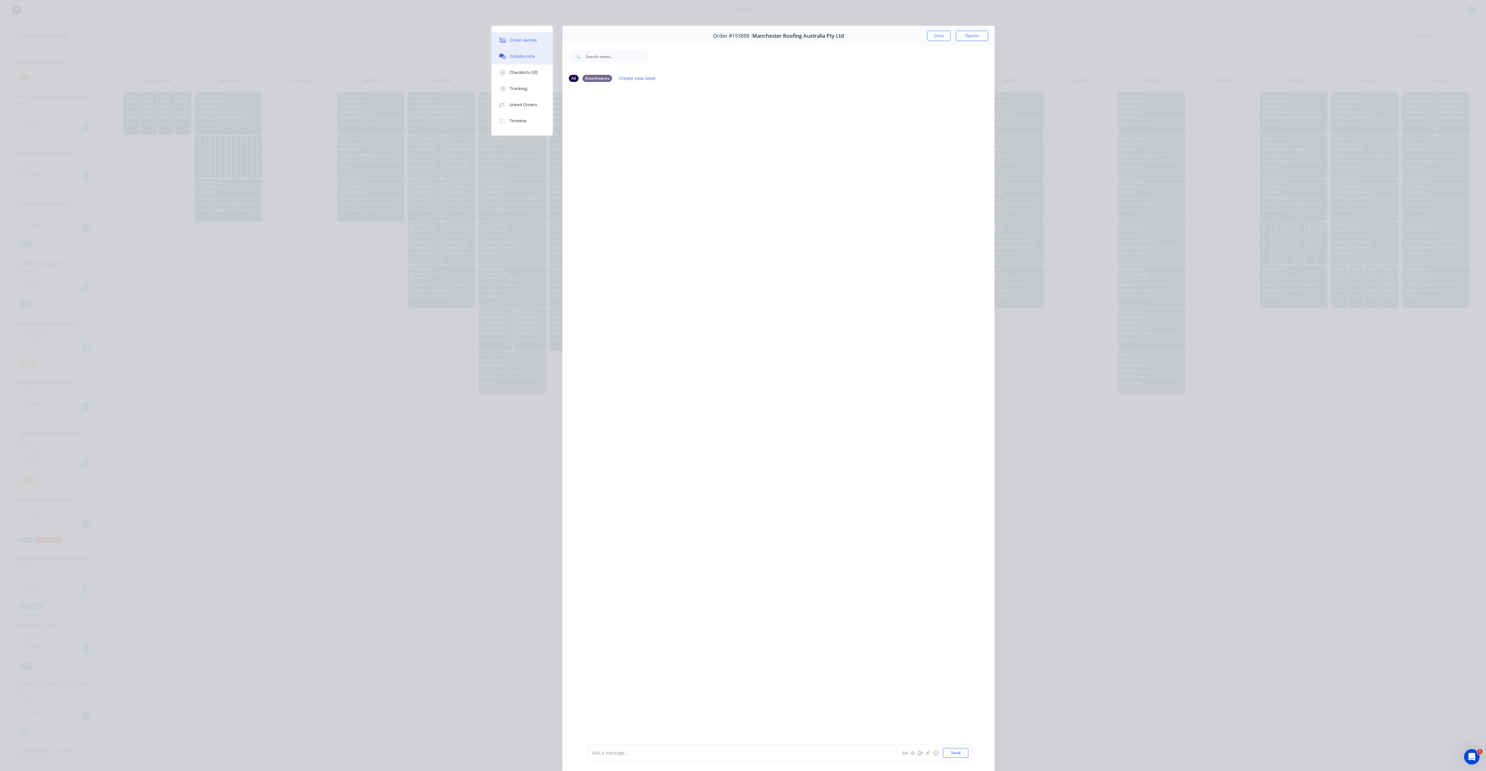
click at [516, 33] on button "Order details" at bounding box center [521, 40] width 61 height 16
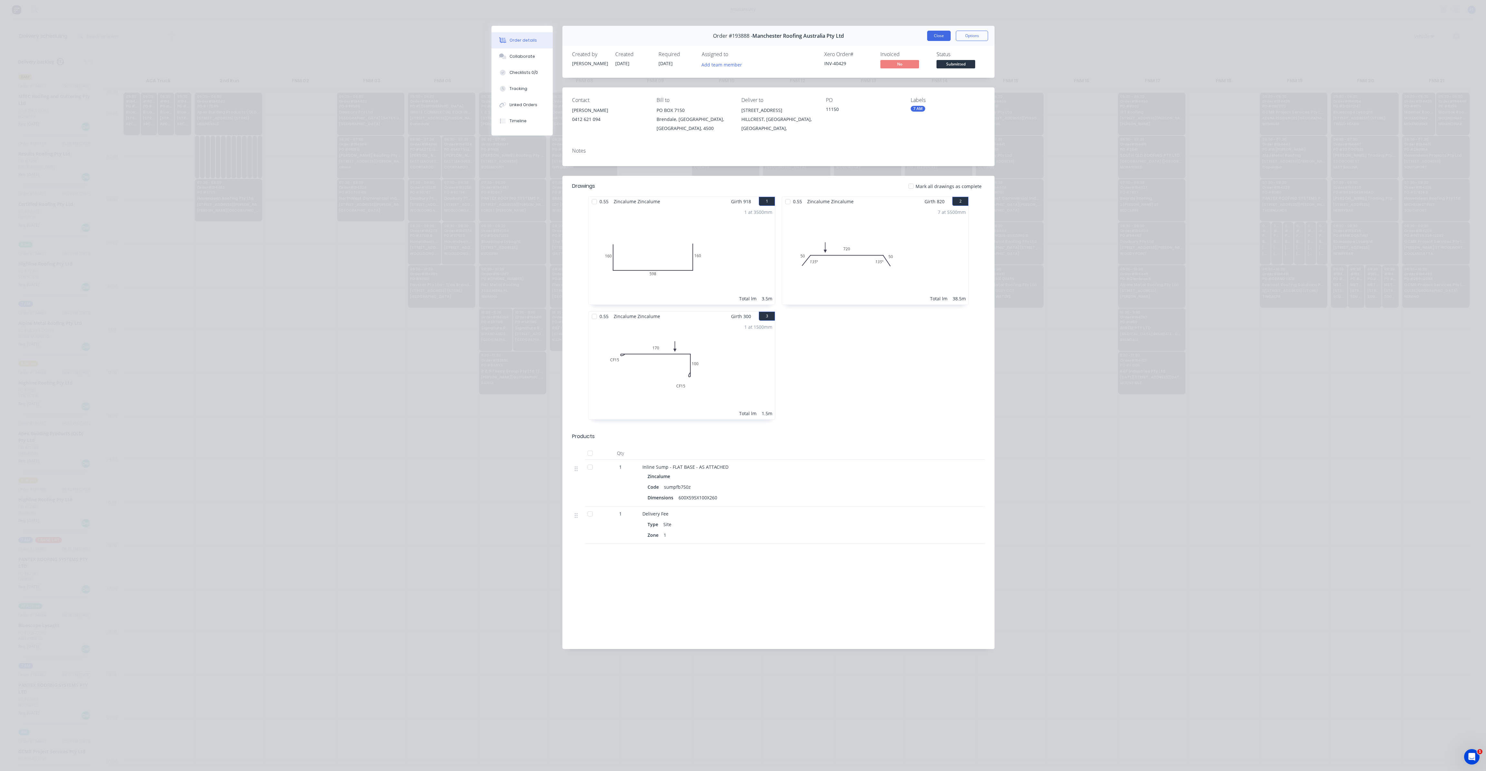
click at [942, 34] on button "Close" at bounding box center [939, 36] width 24 height 10
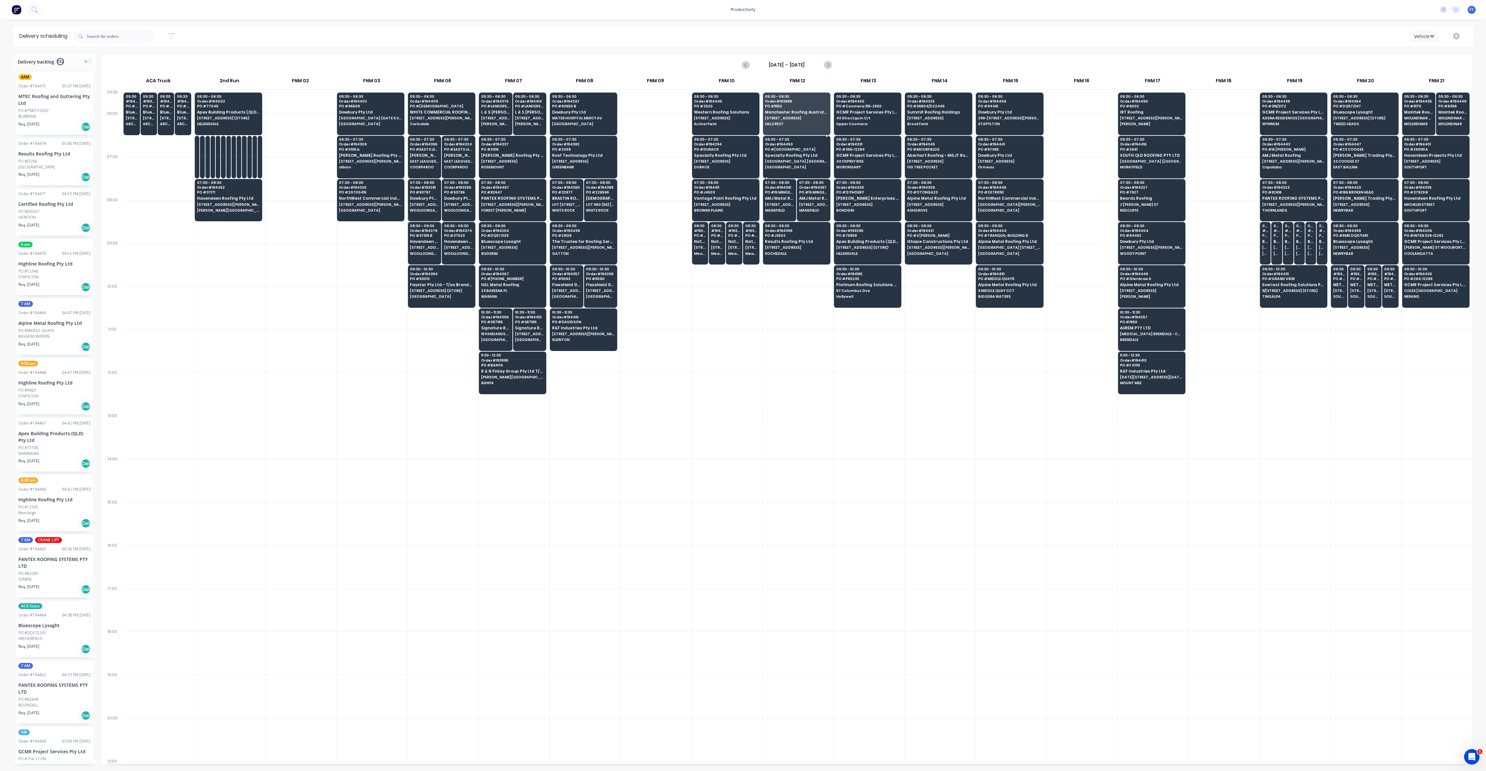
click at [785, 163] on div "06:30 - 07:30 Order # 194453 PO # KINGSTON COLLEGE Specialty Roofing Pty Ltd [G…" at bounding box center [796, 154] width 67 height 36
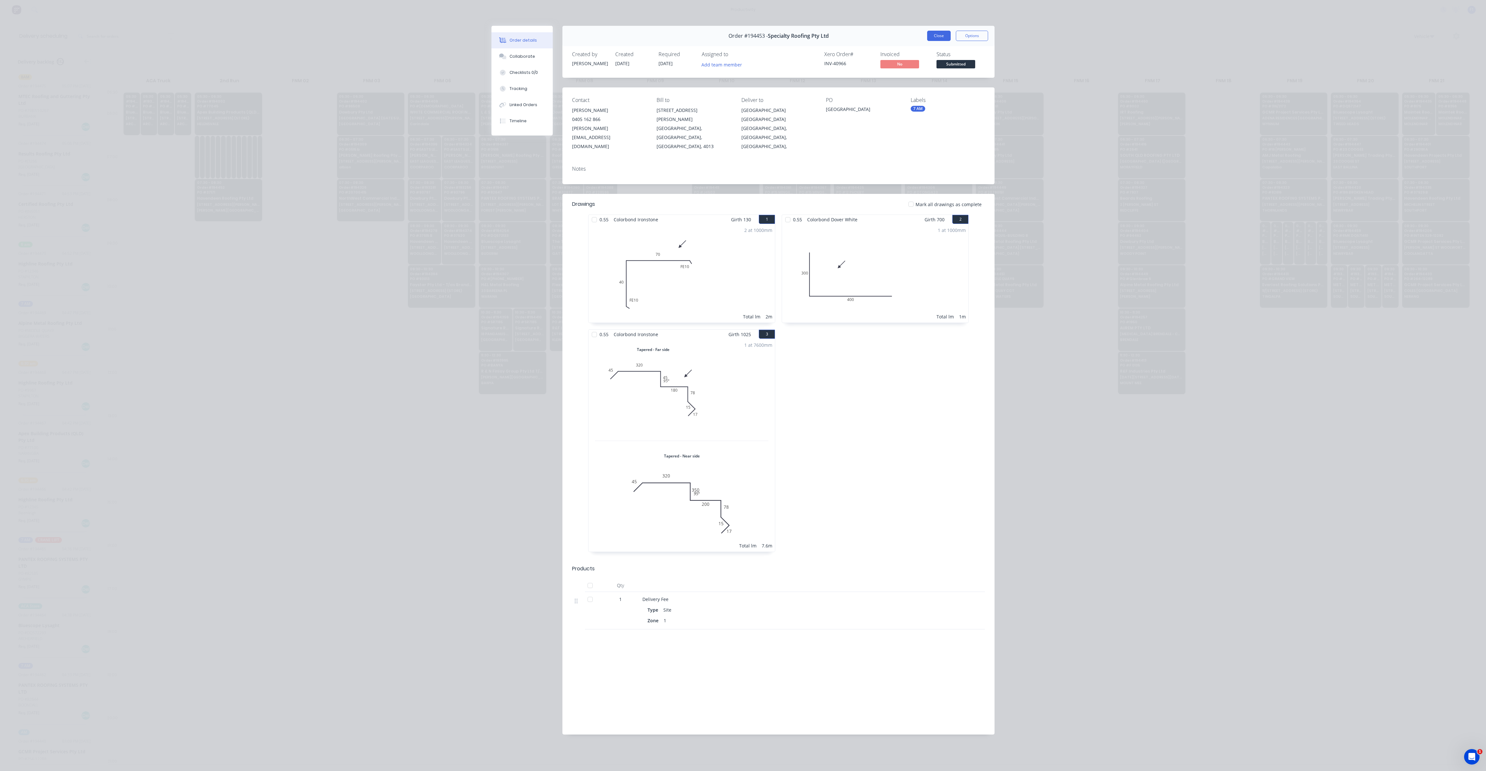
click at [941, 33] on button "Close" at bounding box center [939, 36] width 24 height 10
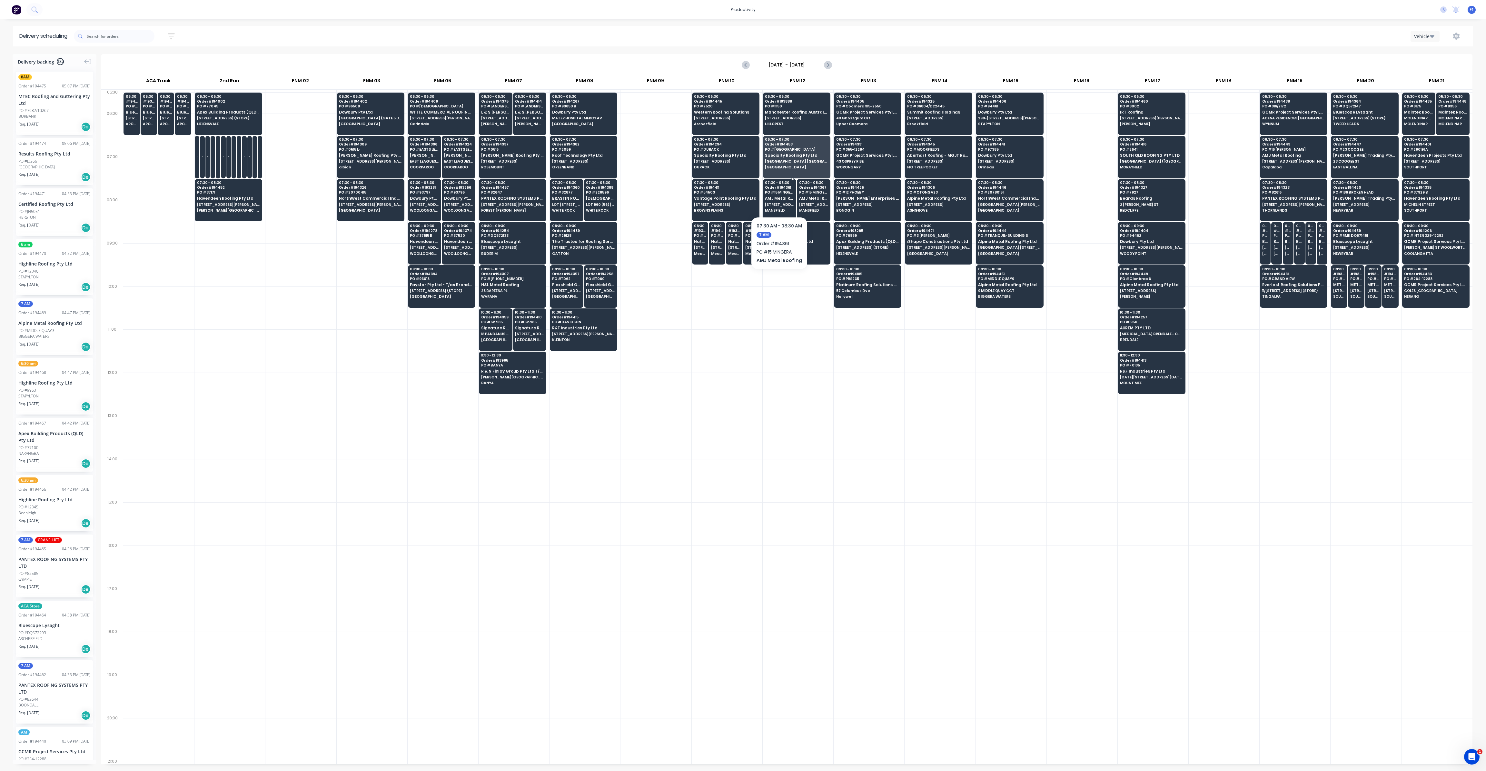
click at [783, 200] on div "07:30 - 08:30 Order # 194361 PO # 15 MINGERA AMJ Metal Roofing [GEOGRAPHIC_DATA]" at bounding box center [779, 197] width 33 height 36
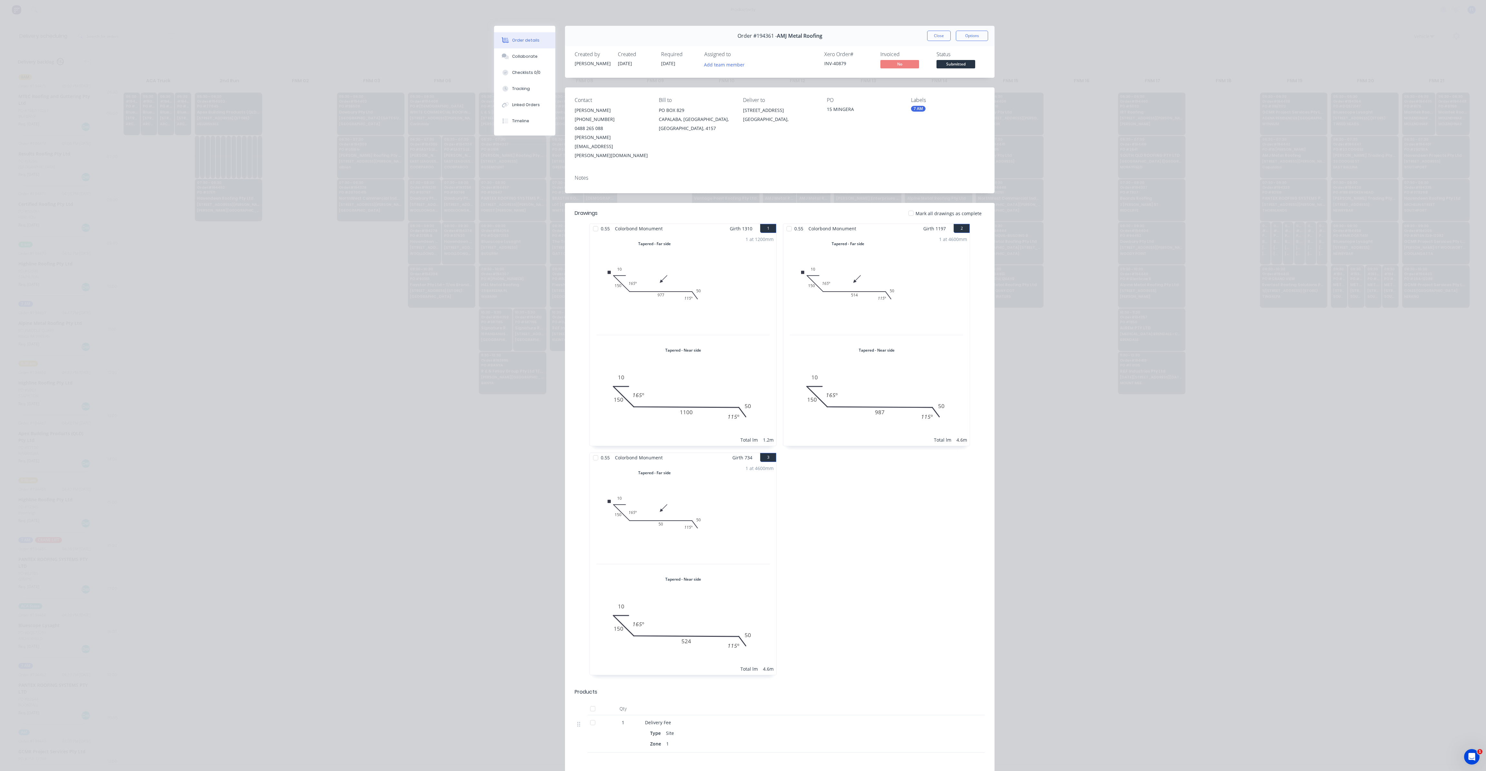
drag, startPoint x: 927, startPoint y: 40, endPoint x: 822, endPoint y: 243, distance: 228.9
click at [928, 38] on button "Close" at bounding box center [939, 36] width 24 height 10
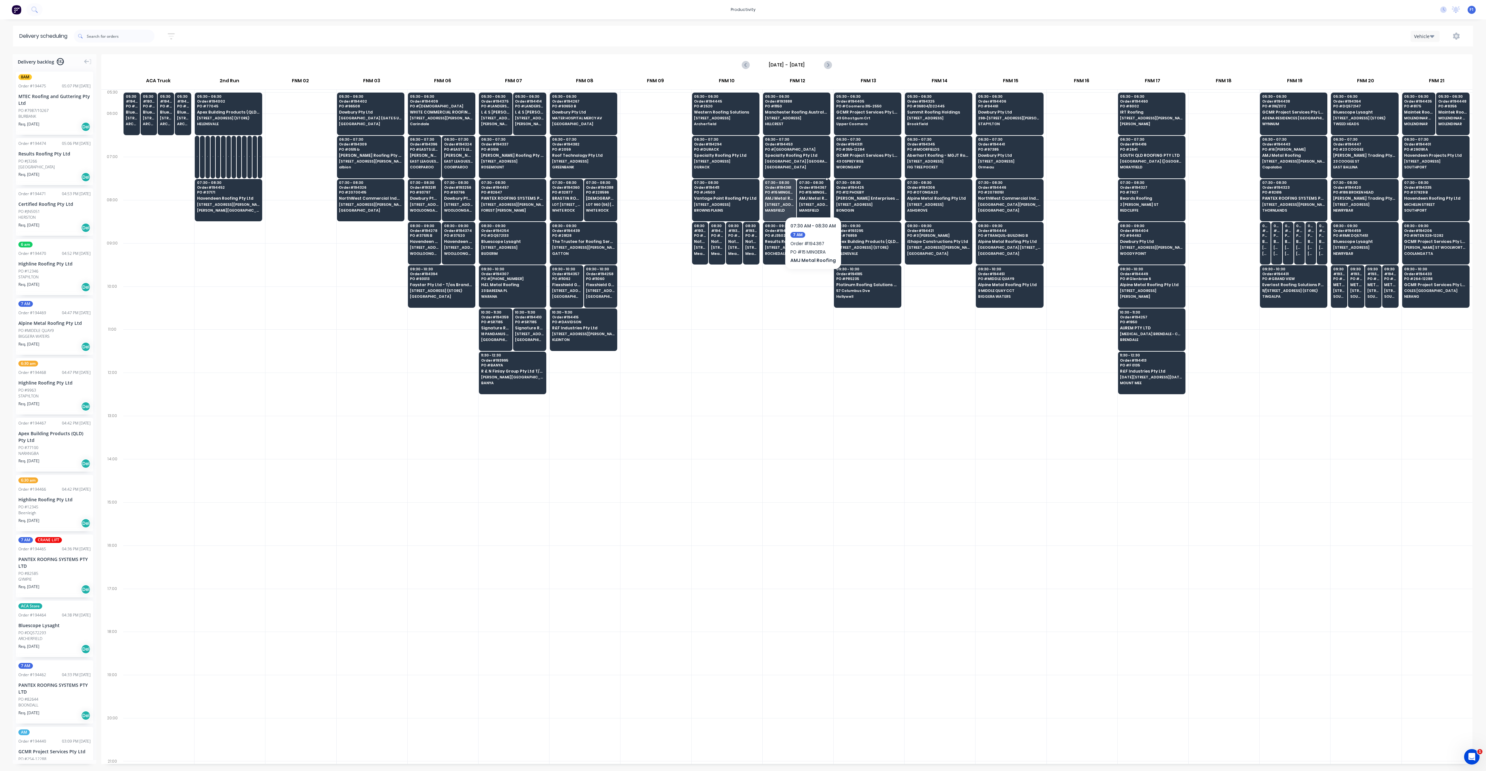
click at [804, 205] on span "[STREET_ADDRESS]" at bounding box center [813, 205] width 29 height 4
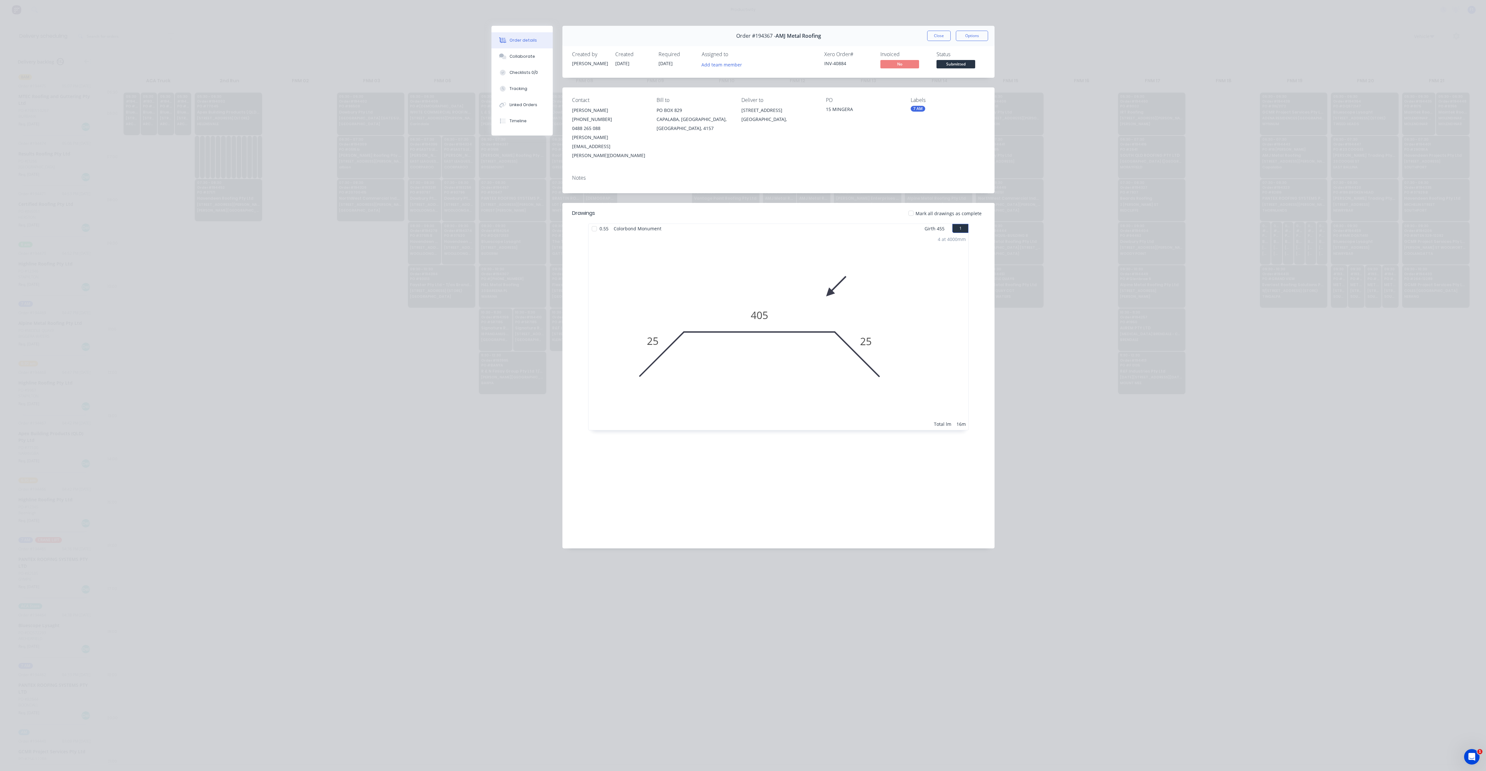
click at [933, 35] on button "Close" at bounding box center [939, 36] width 24 height 10
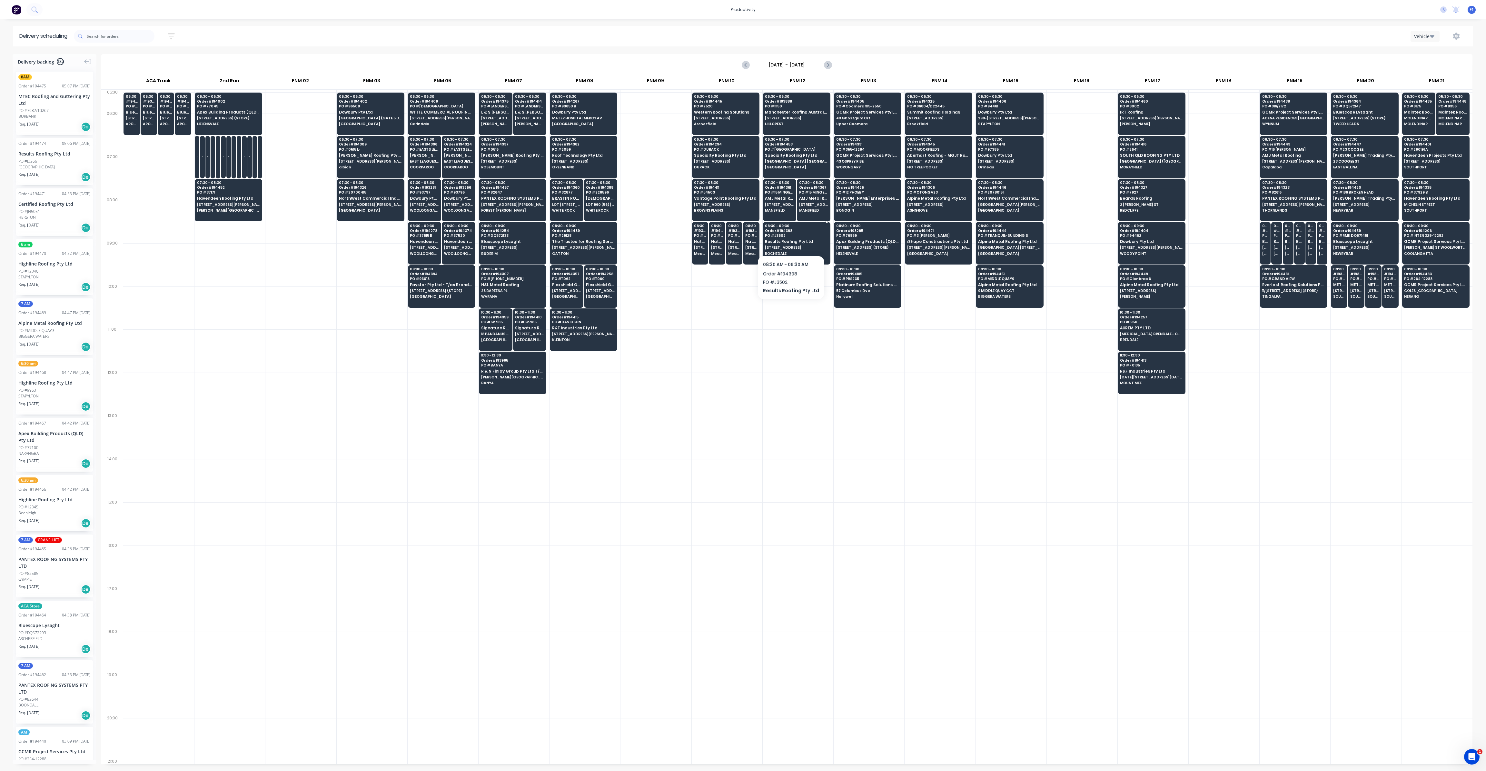
click at [788, 239] on span "Results Roofing Pty Ltd" at bounding box center [796, 241] width 63 height 4
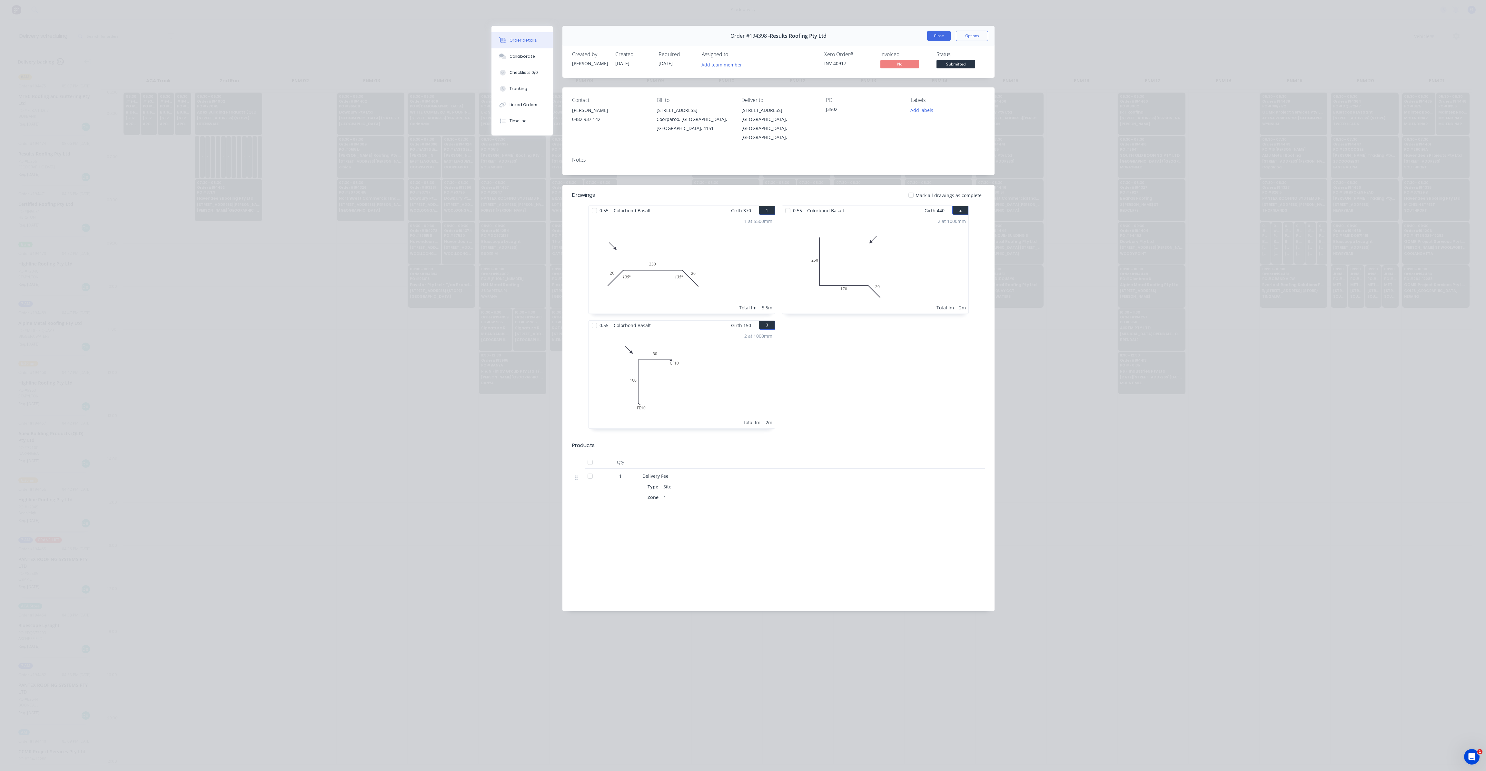
click at [938, 40] on button "Close" at bounding box center [939, 36] width 24 height 10
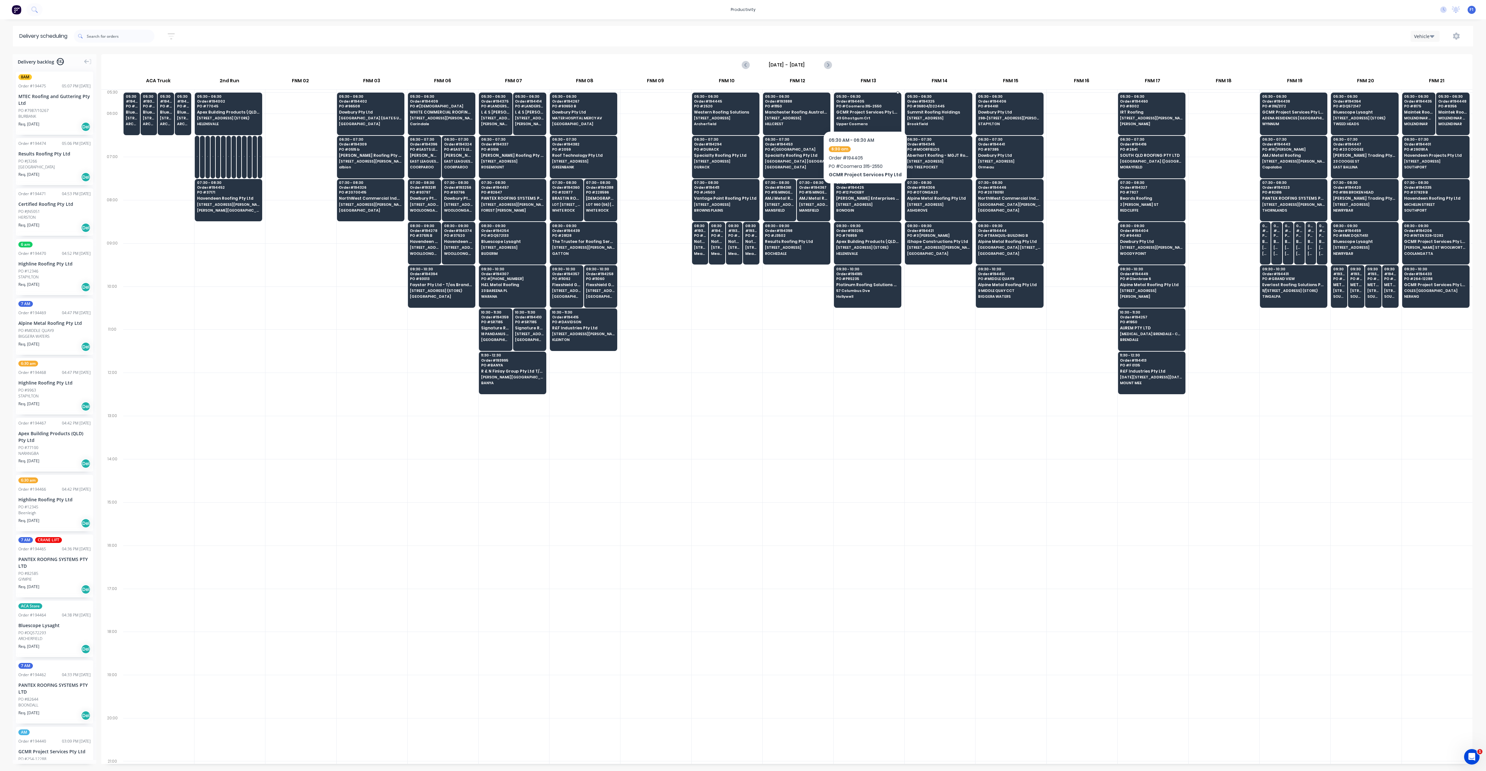
click at [862, 111] on span "GCMR Project Services Pty Ltd" at bounding box center [867, 112] width 63 height 4
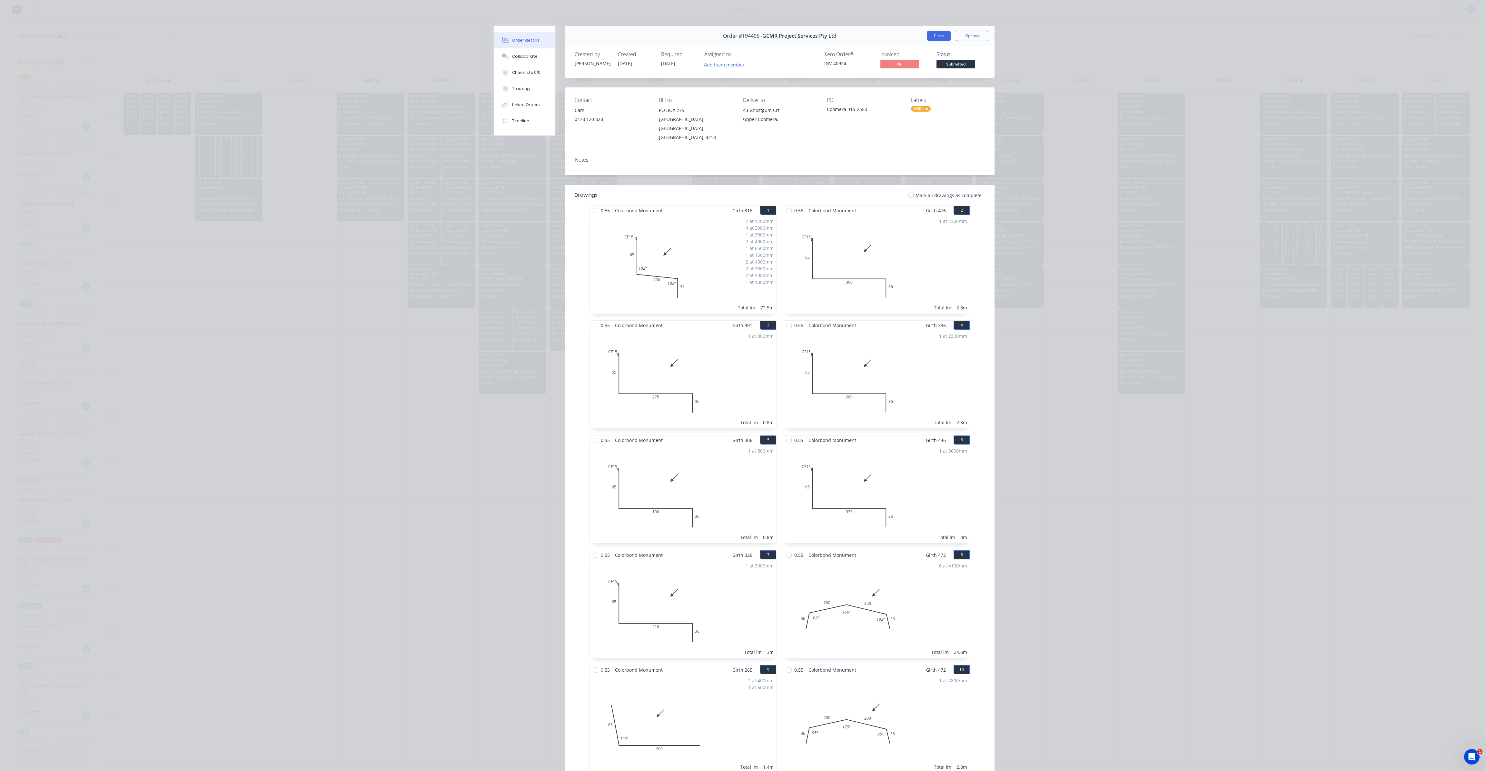
click at [930, 37] on button "Close" at bounding box center [939, 36] width 24 height 10
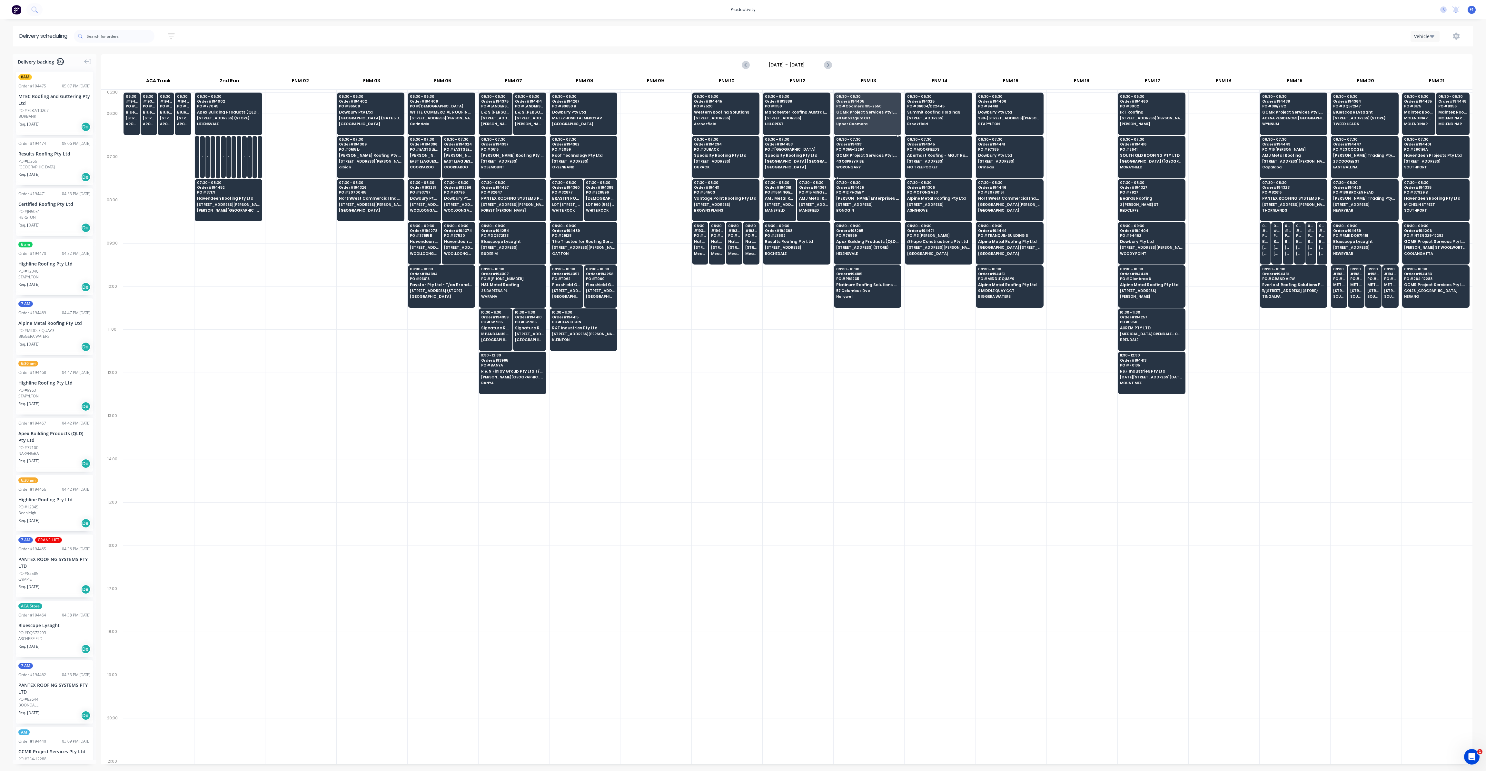
click at [840, 154] on span "GCMR Project Services Pty Ltd" at bounding box center [867, 155] width 63 height 4
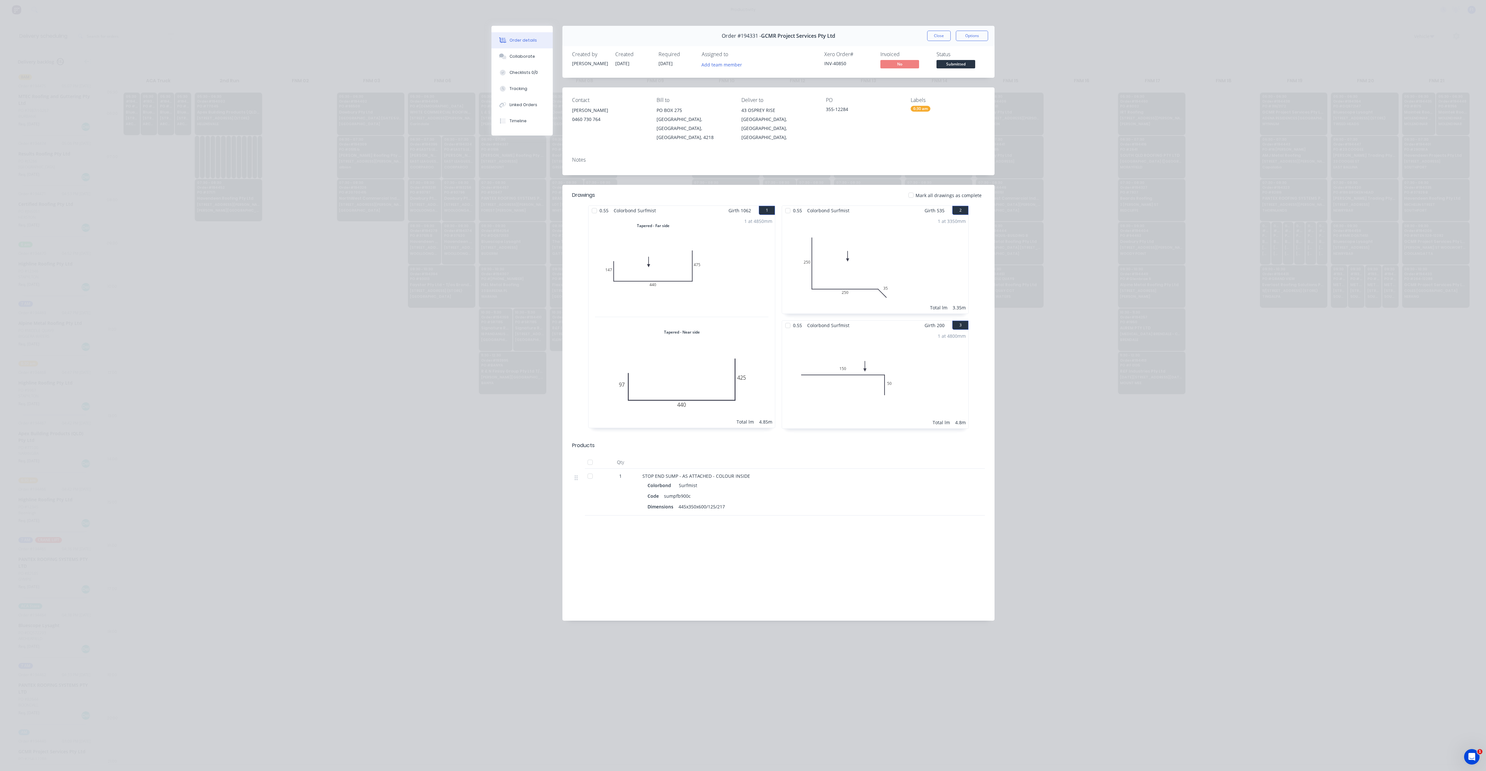
click at [940, 30] on div "Order #194331 - GCMR Project Services Pty Ltd Close Options" at bounding box center [778, 36] width 432 height 20
click at [939, 35] on button "Close" at bounding box center [939, 36] width 24 height 10
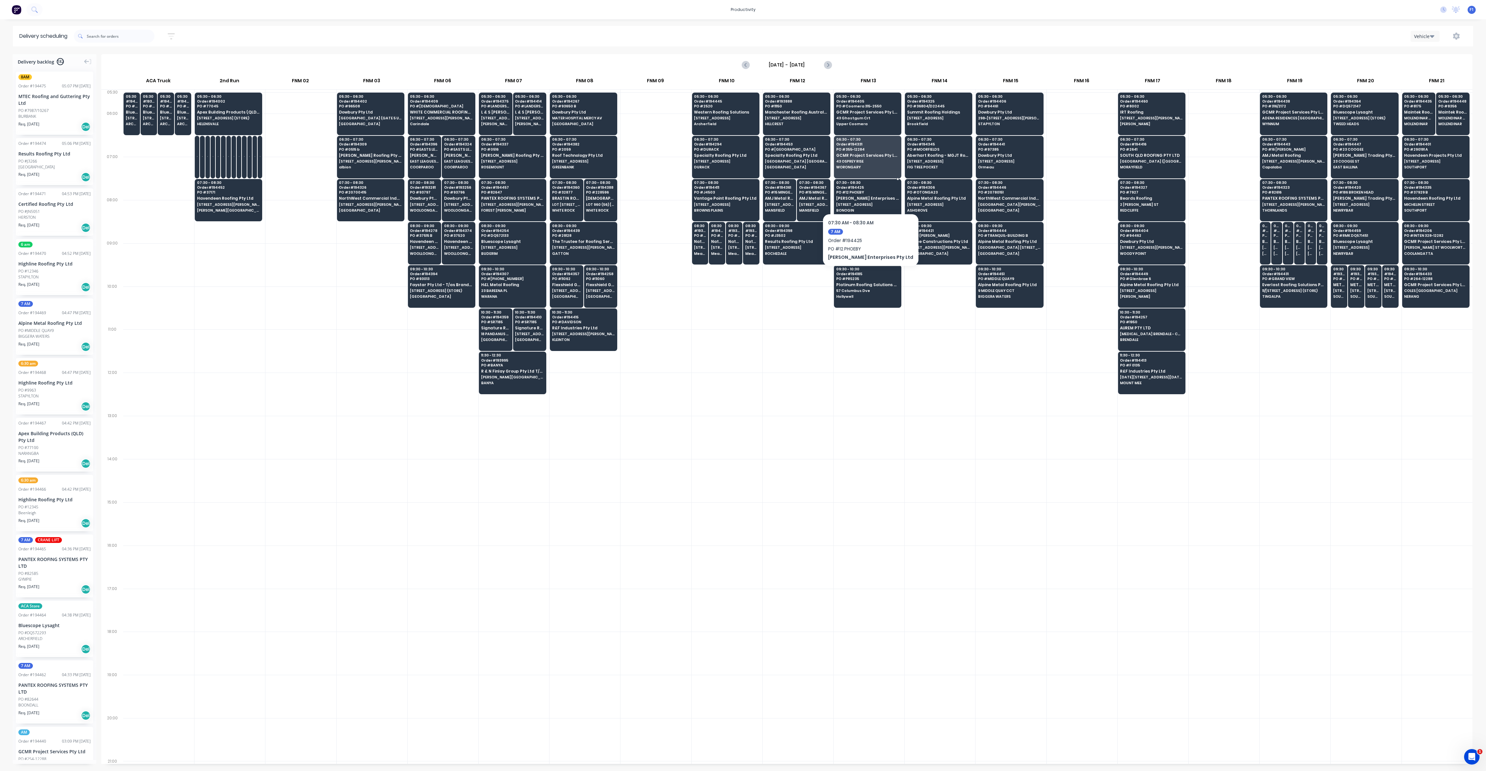
click at [855, 196] on span "[PERSON_NAME] Enterprises Pty Ltd" at bounding box center [867, 198] width 63 height 4
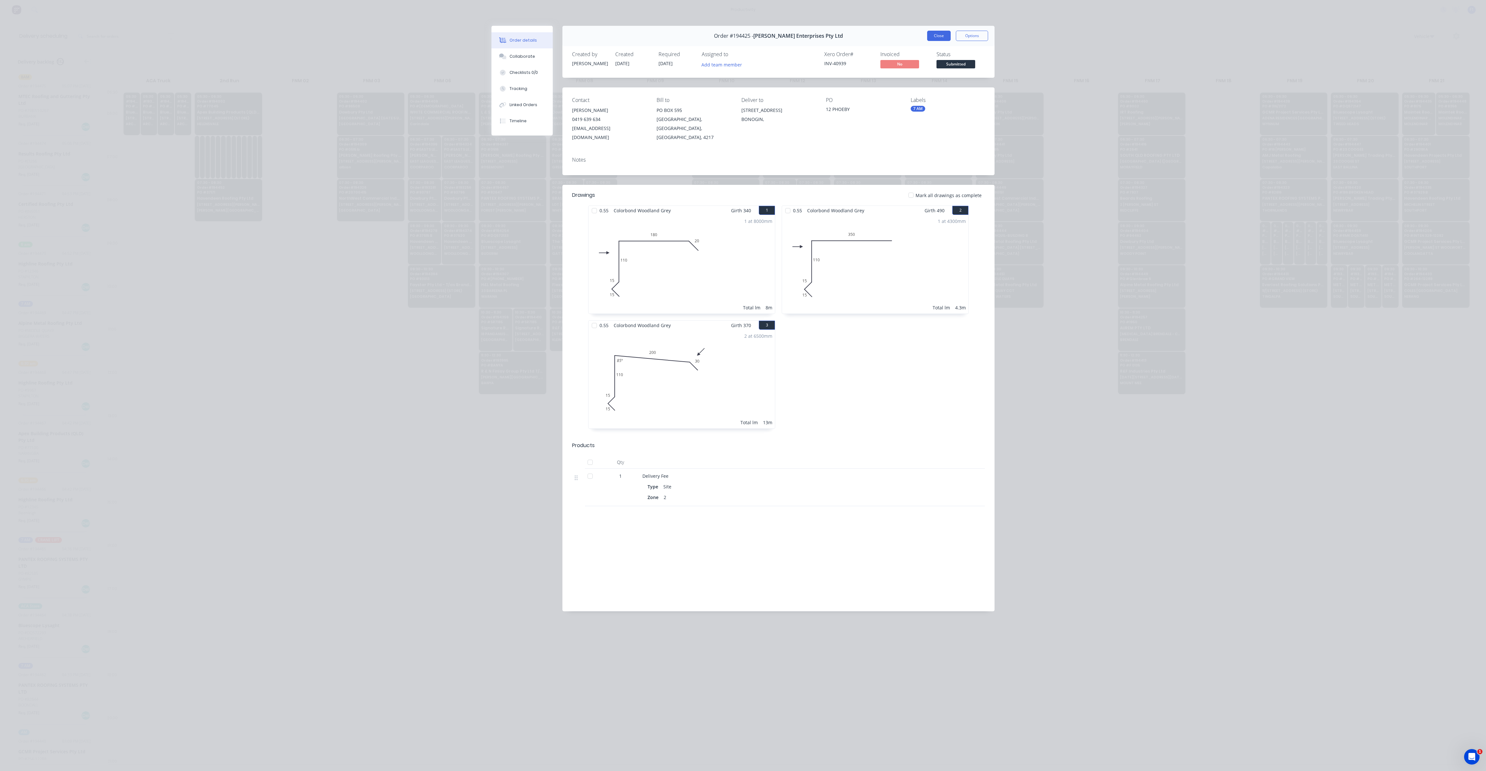
click at [942, 37] on button "Close" at bounding box center [939, 36] width 24 height 10
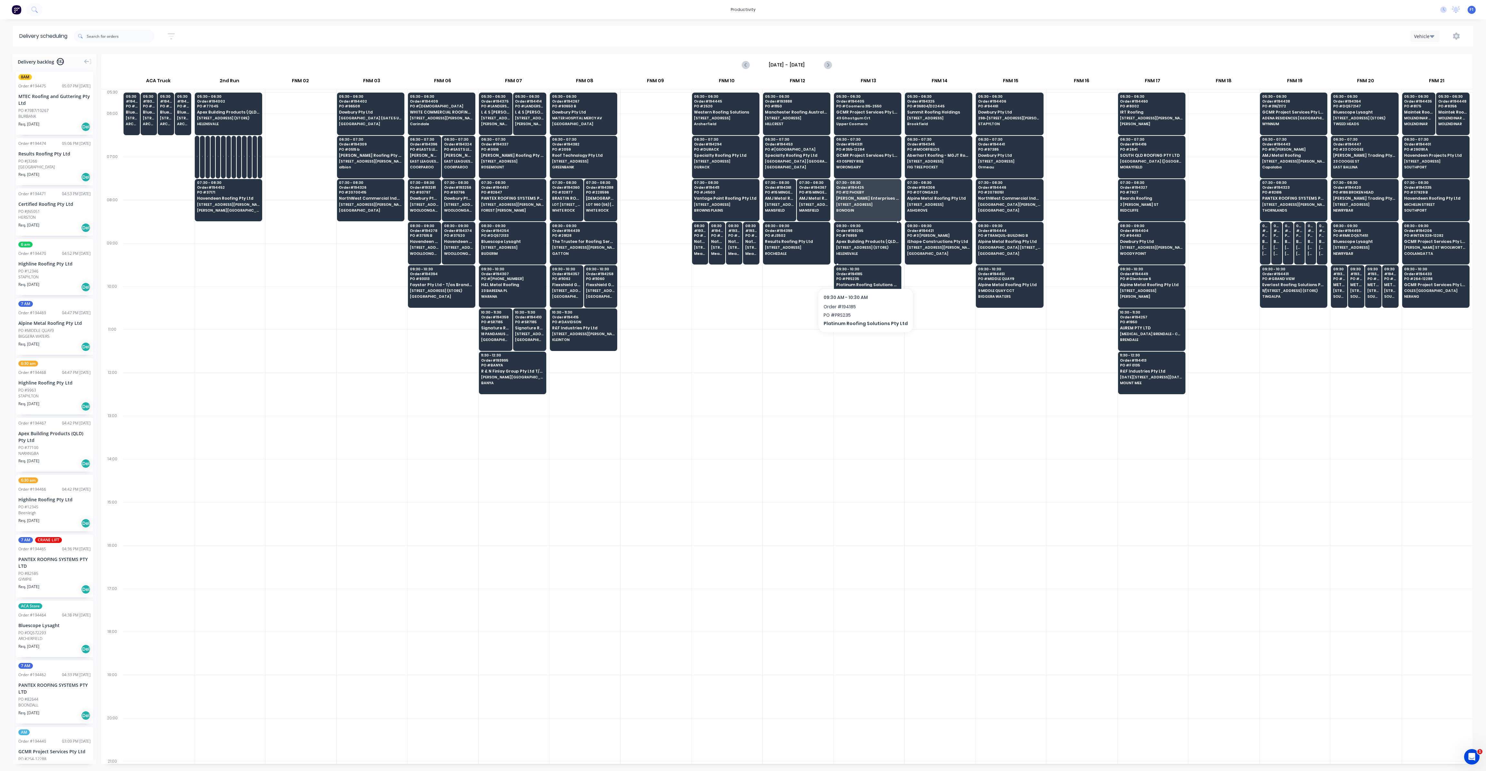
click at [860, 246] on span "[STREET_ADDRESS] (STORE)" at bounding box center [867, 247] width 63 height 4
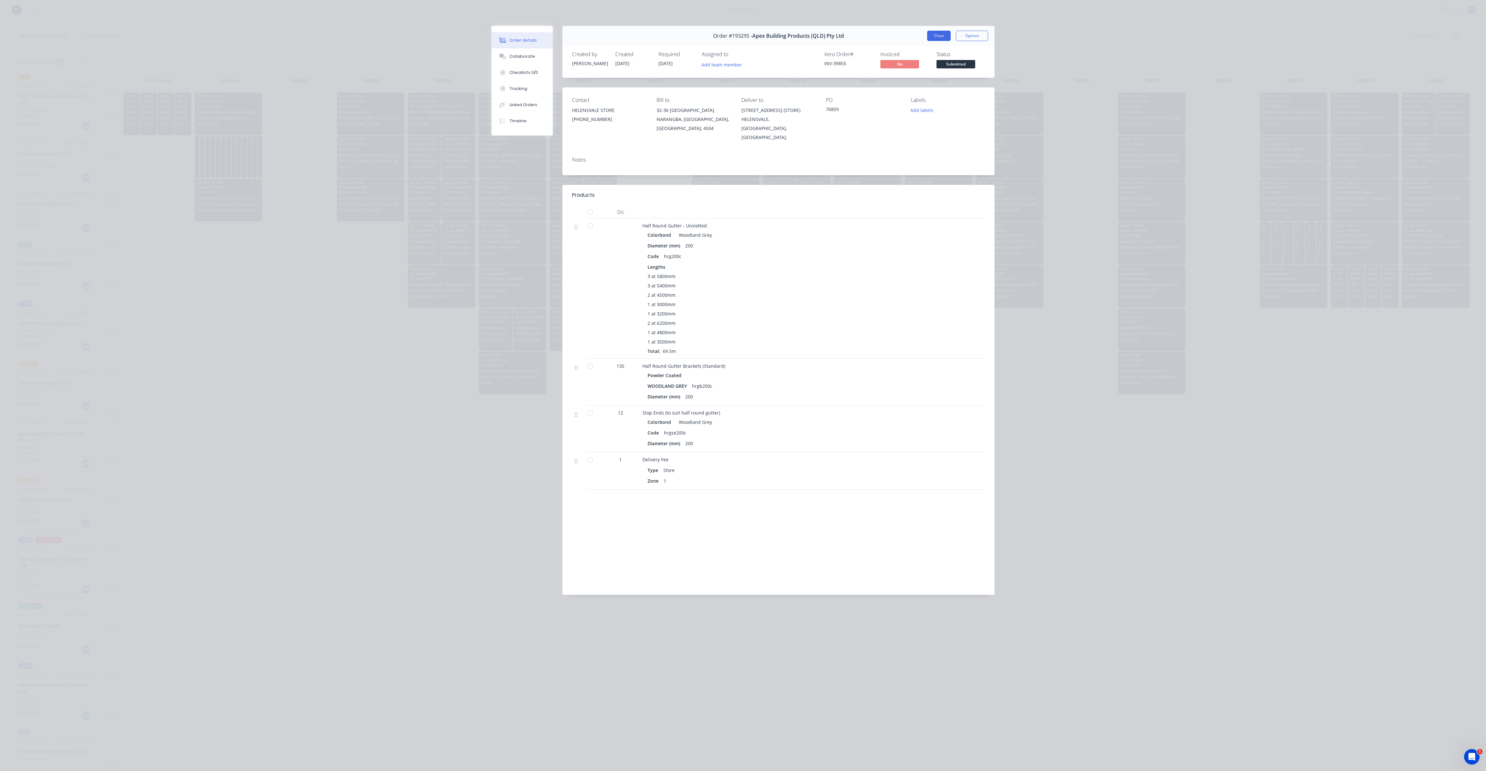
click at [939, 34] on button "Close" at bounding box center [939, 36] width 24 height 10
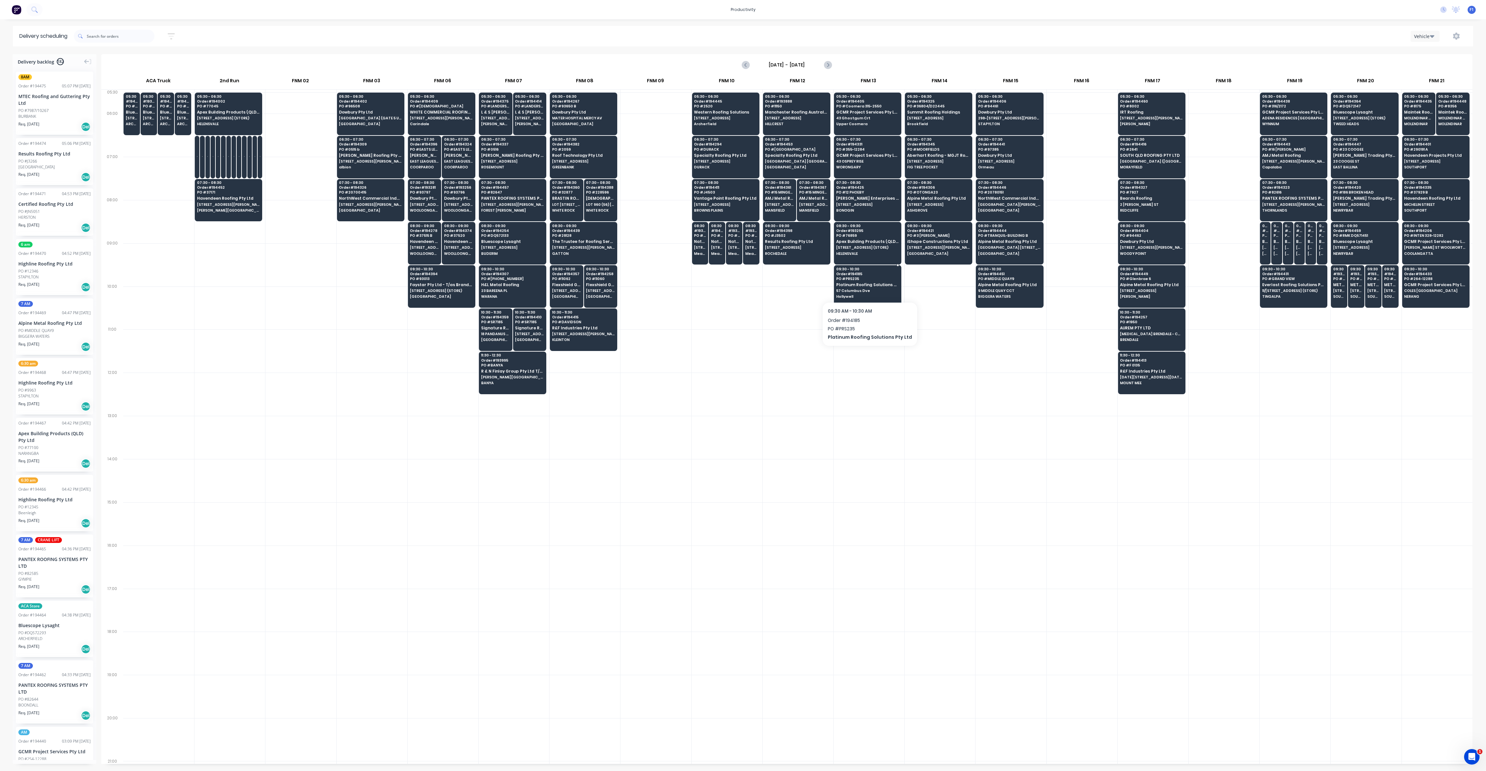
click at [870, 292] on div "09:30 - 10:30 Order # 194185 PO # PRS235 Platinum Roofing Solutions Pty Ltd [ST…" at bounding box center [867, 283] width 67 height 36
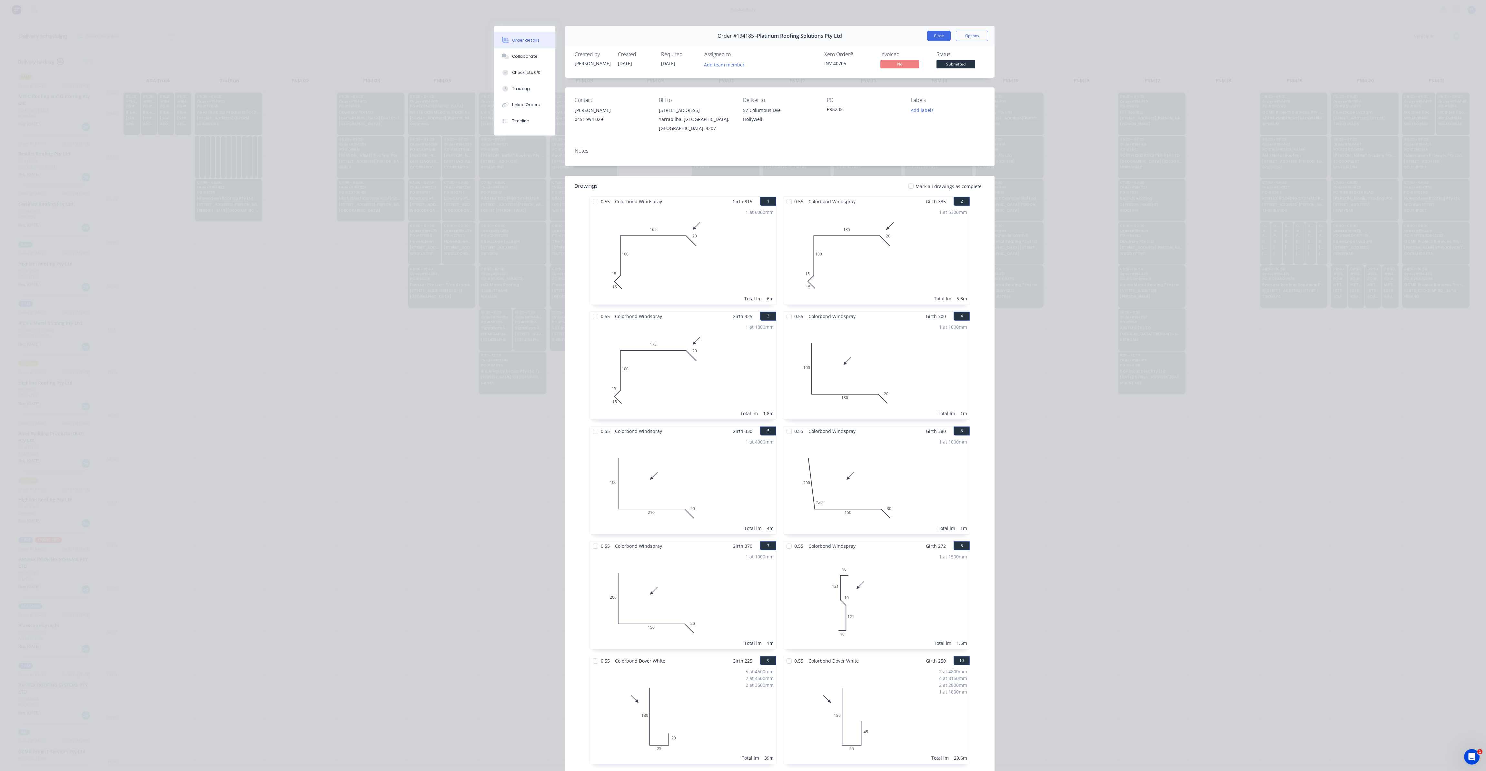
click at [934, 39] on button "Close" at bounding box center [939, 36] width 24 height 10
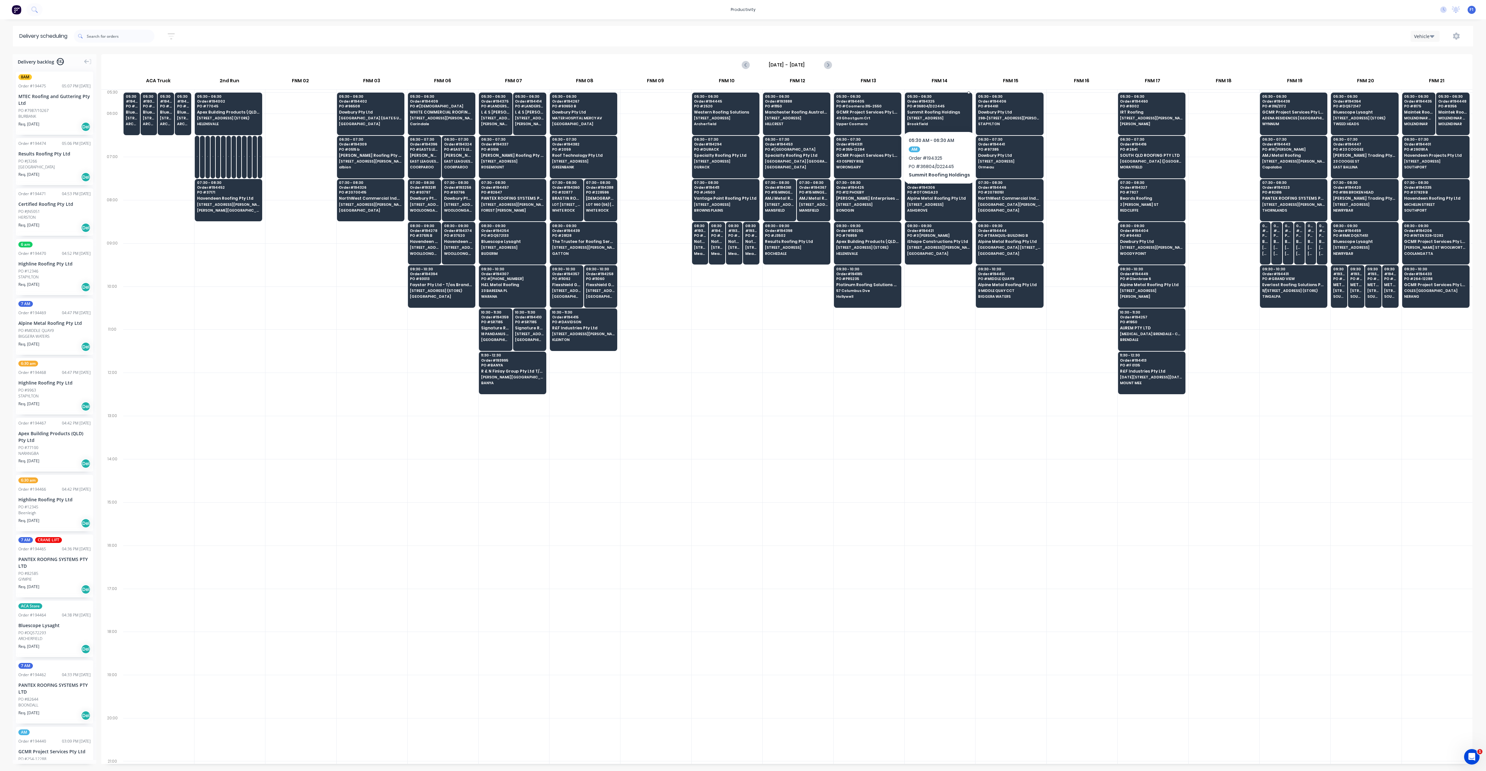
click at [941, 115] on div "05:30 - 06:30 Order # 194325 PO # 36804/D22445 Summit Roofing Holdings [STREET_…" at bounding box center [938, 111] width 67 height 36
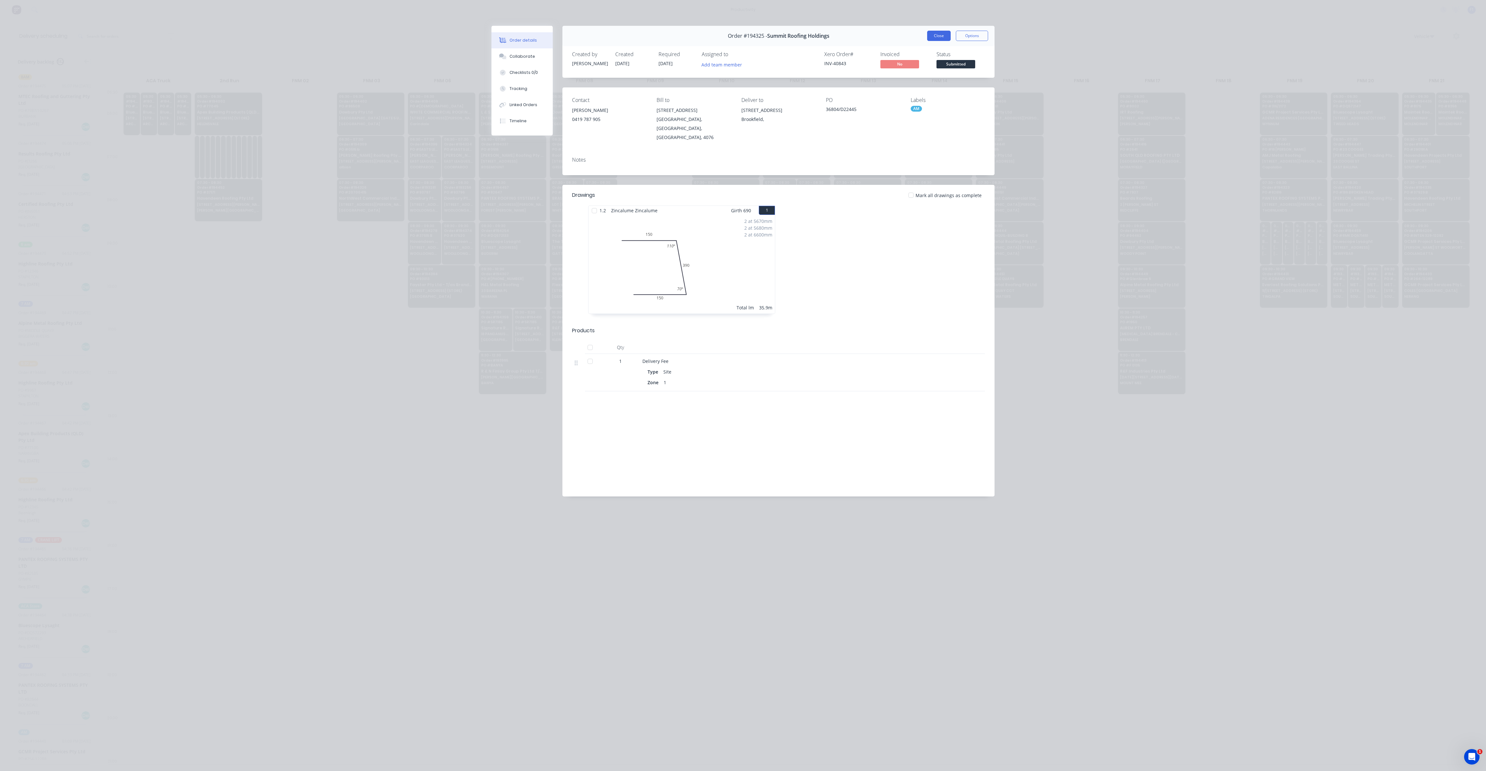
click at [939, 39] on button "Close" at bounding box center [939, 36] width 24 height 10
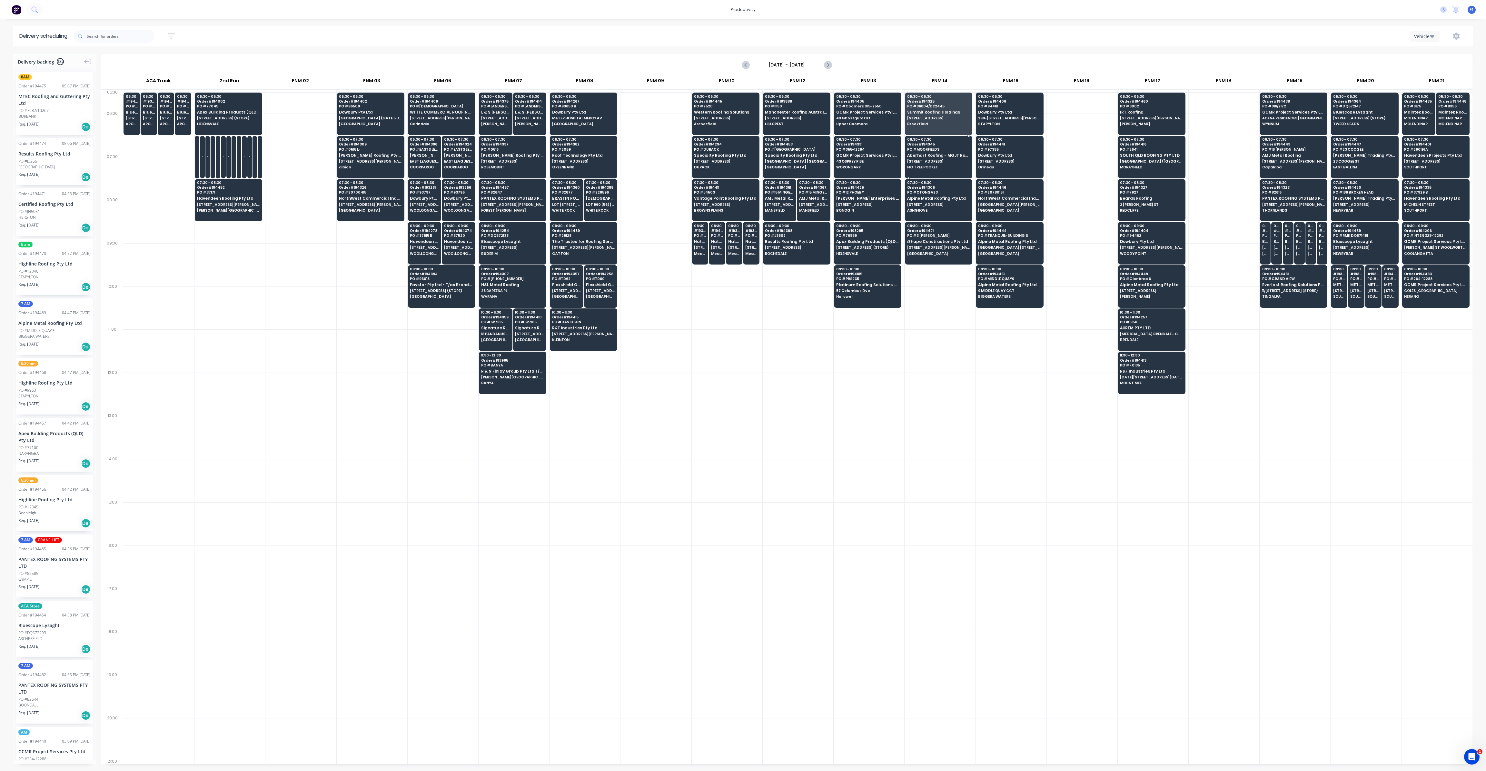
click at [936, 161] on span "[STREET_ADDRESS]" at bounding box center [938, 161] width 63 height 4
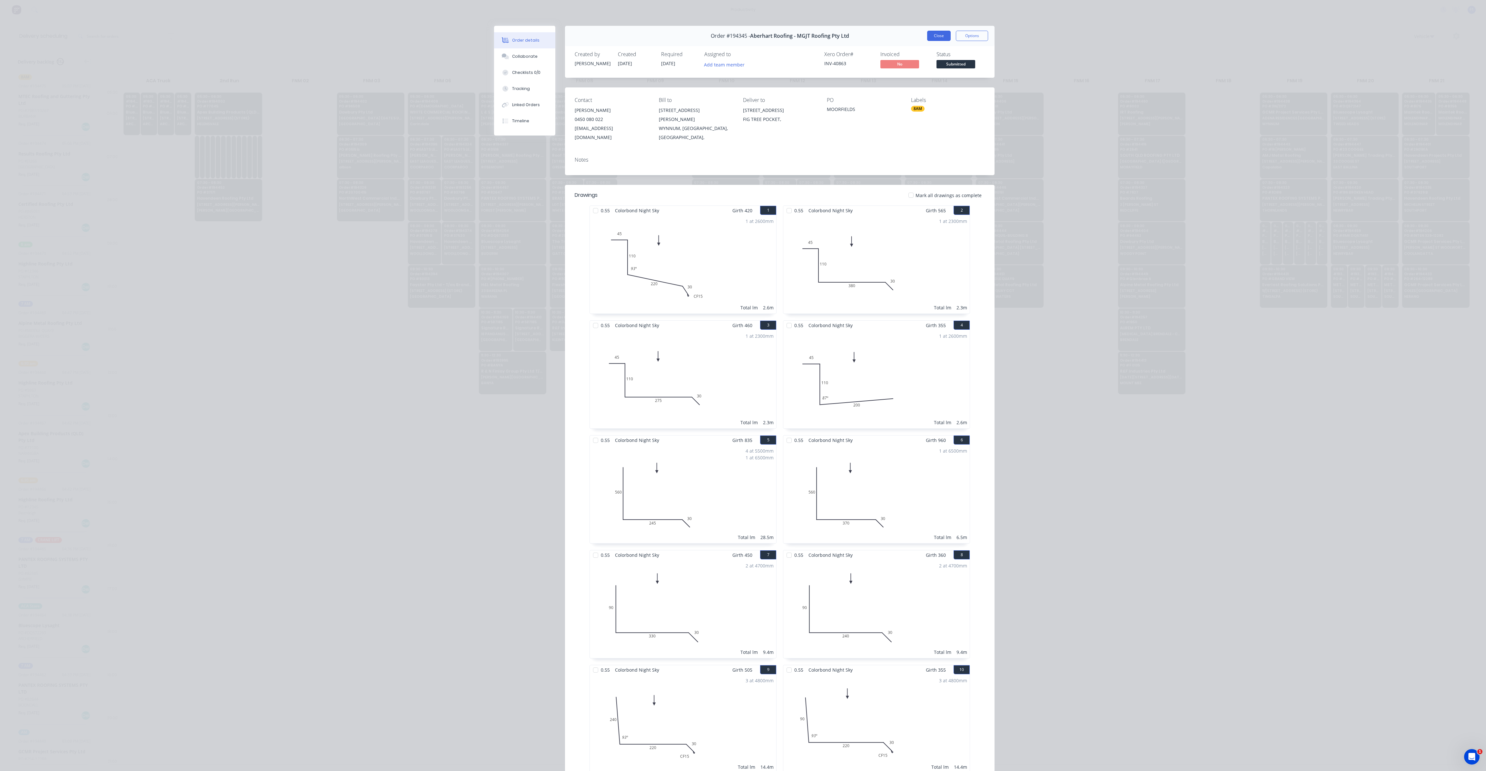
click at [941, 31] on button "Close" at bounding box center [939, 36] width 24 height 10
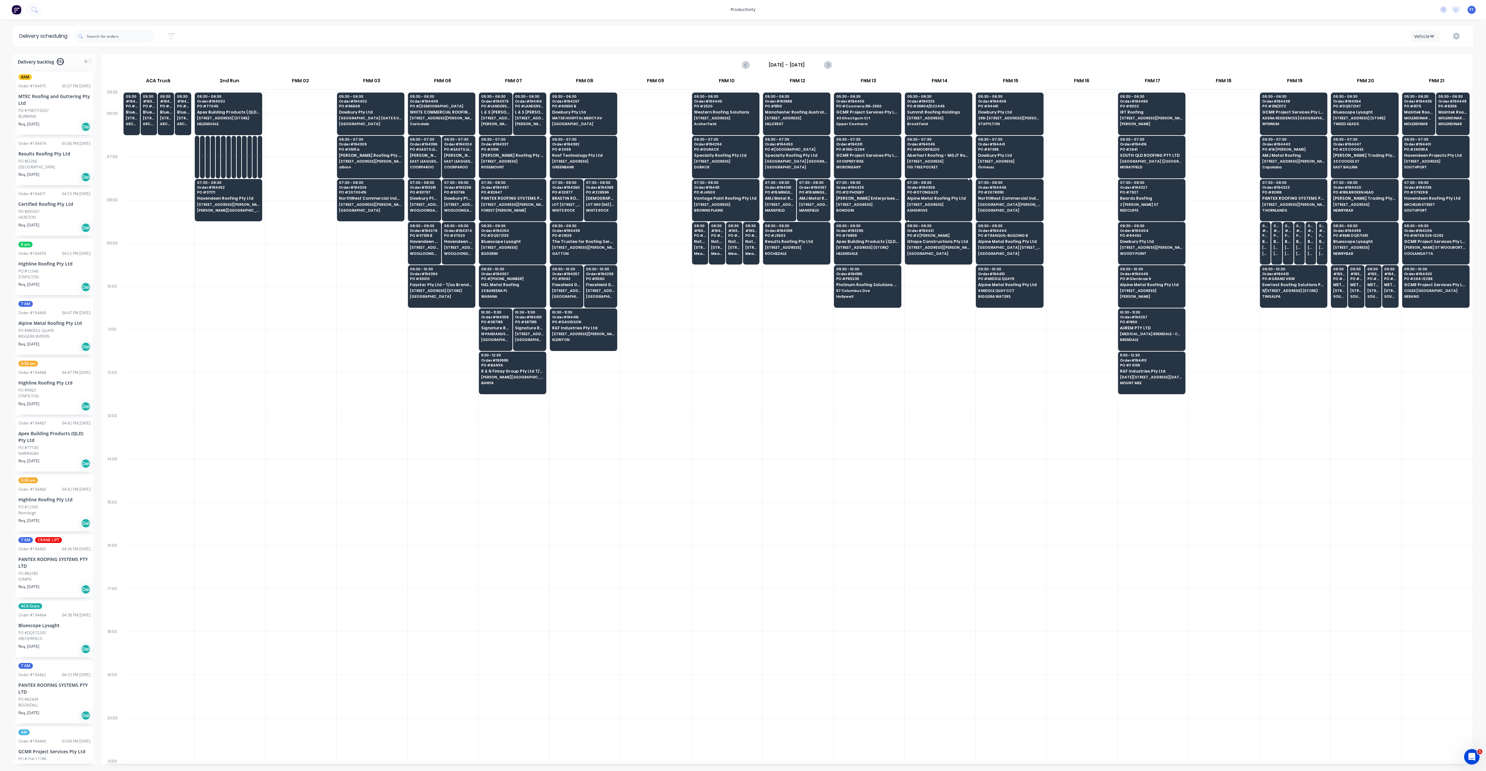
click at [932, 203] on span "[STREET_ADDRESS]" at bounding box center [938, 205] width 63 height 4
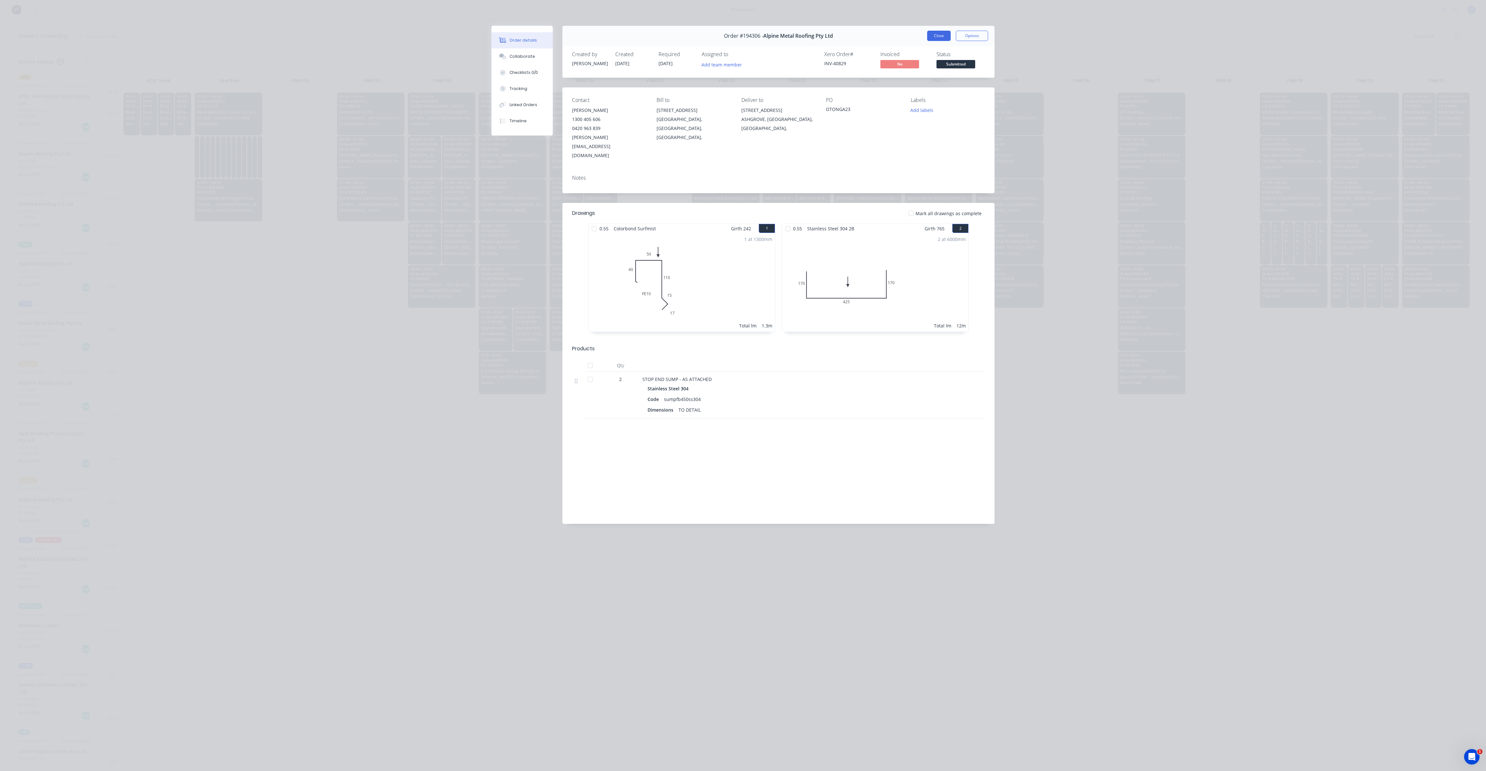
click at [938, 36] on button "Close" at bounding box center [939, 36] width 24 height 10
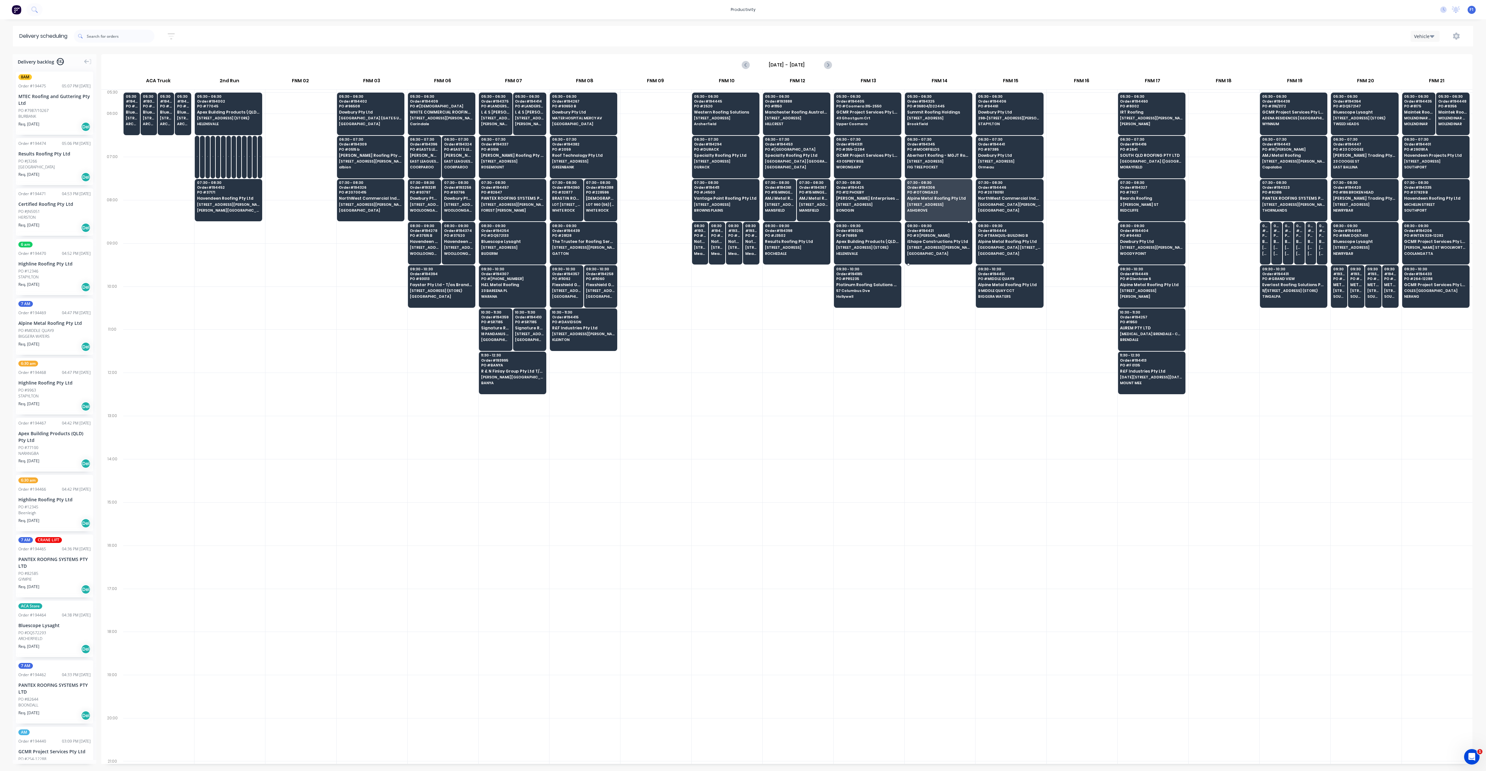
click at [919, 248] on span "[STREET_ADDRESS][PERSON_NAME]" at bounding box center [938, 247] width 63 height 4
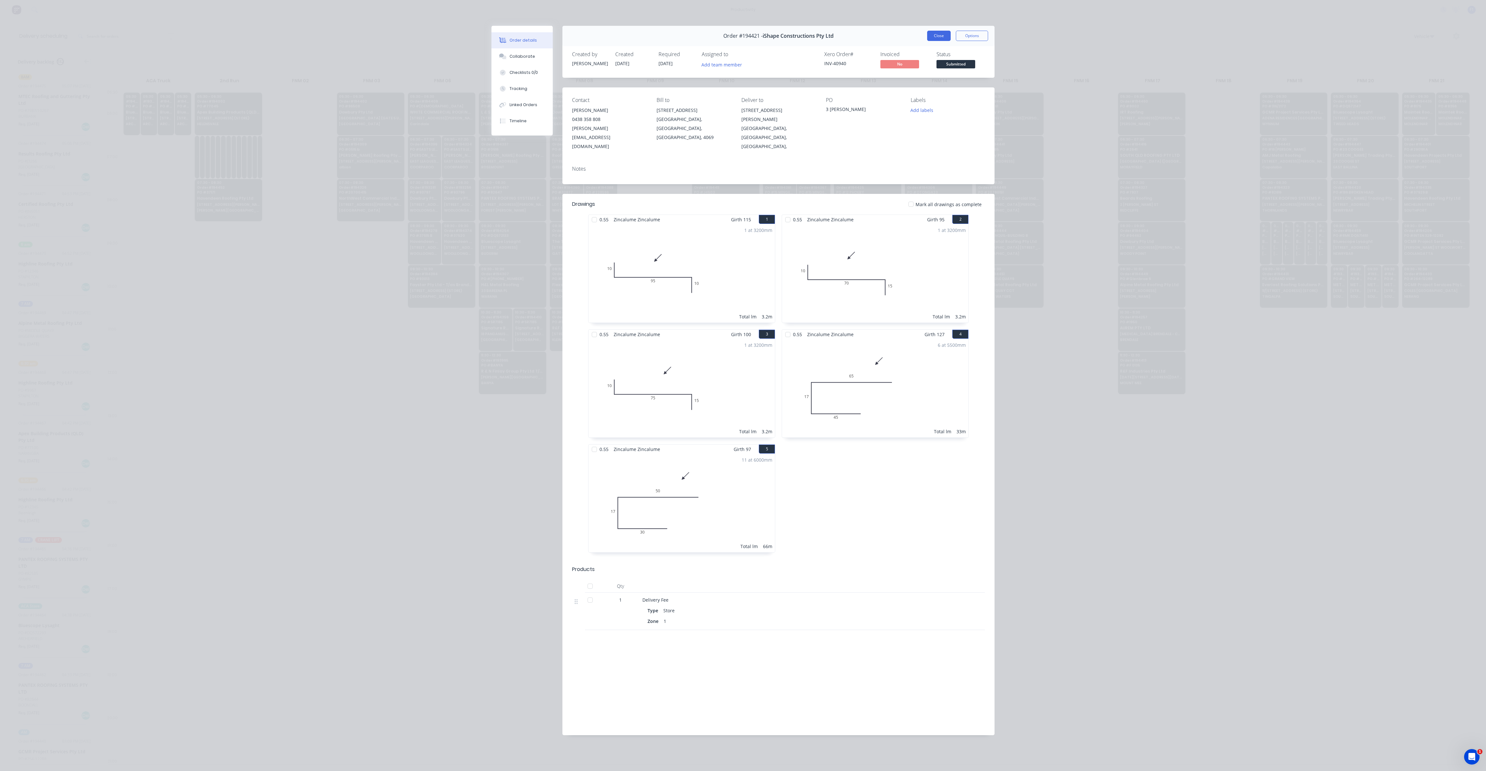
click at [933, 33] on button "Close" at bounding box center [939, 36] width 24 height 10
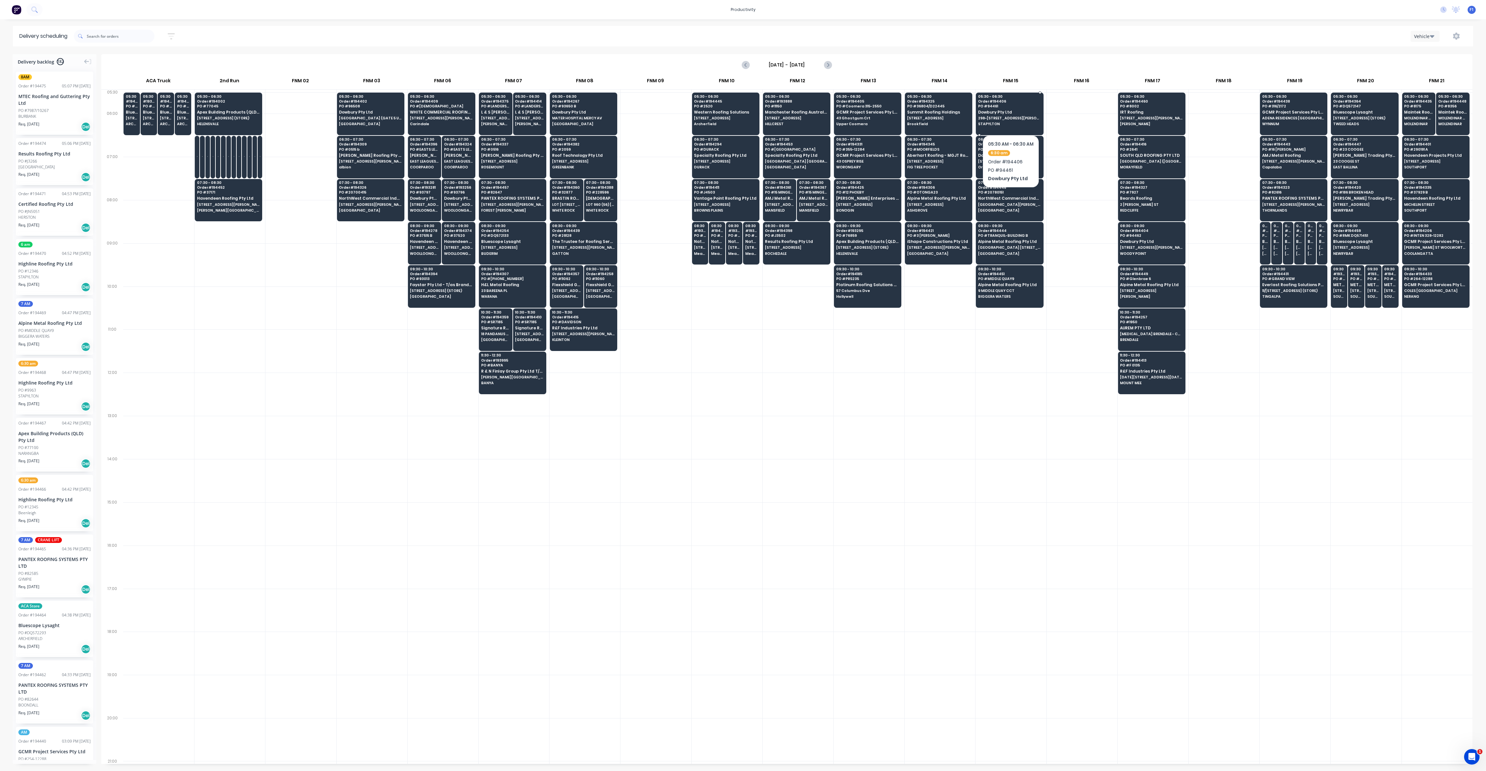
click at [1011, 115] on div "05:30 - 06:30 Order # 194406 PO # 94461 Dowbury Pty Ltd [STREET_ADDRESS][PERSON…" at bounding box center [1009, 111] width 67 height 36
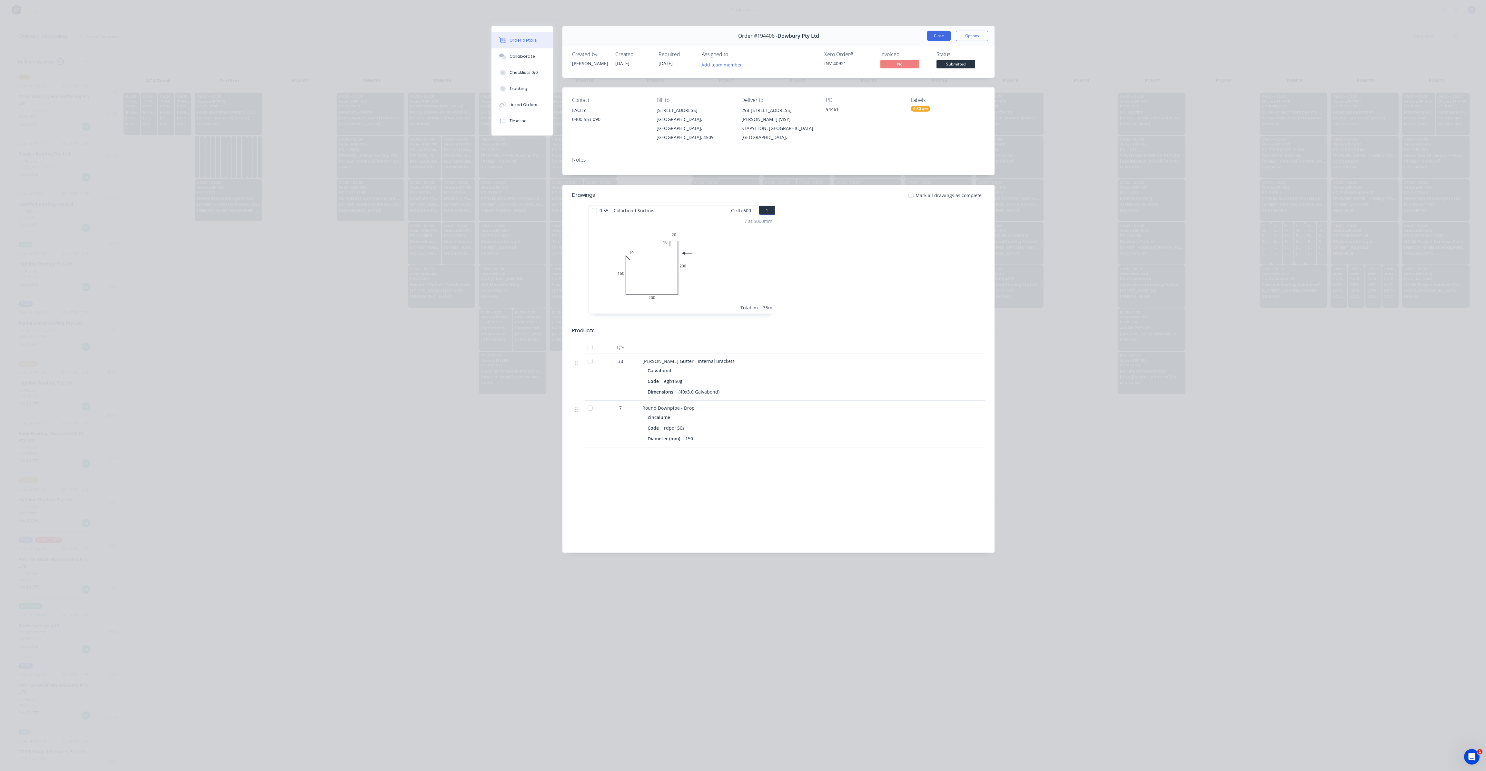
click at [934, 37] on button "Close" at bounding box center [939, 36] width 24 height 10
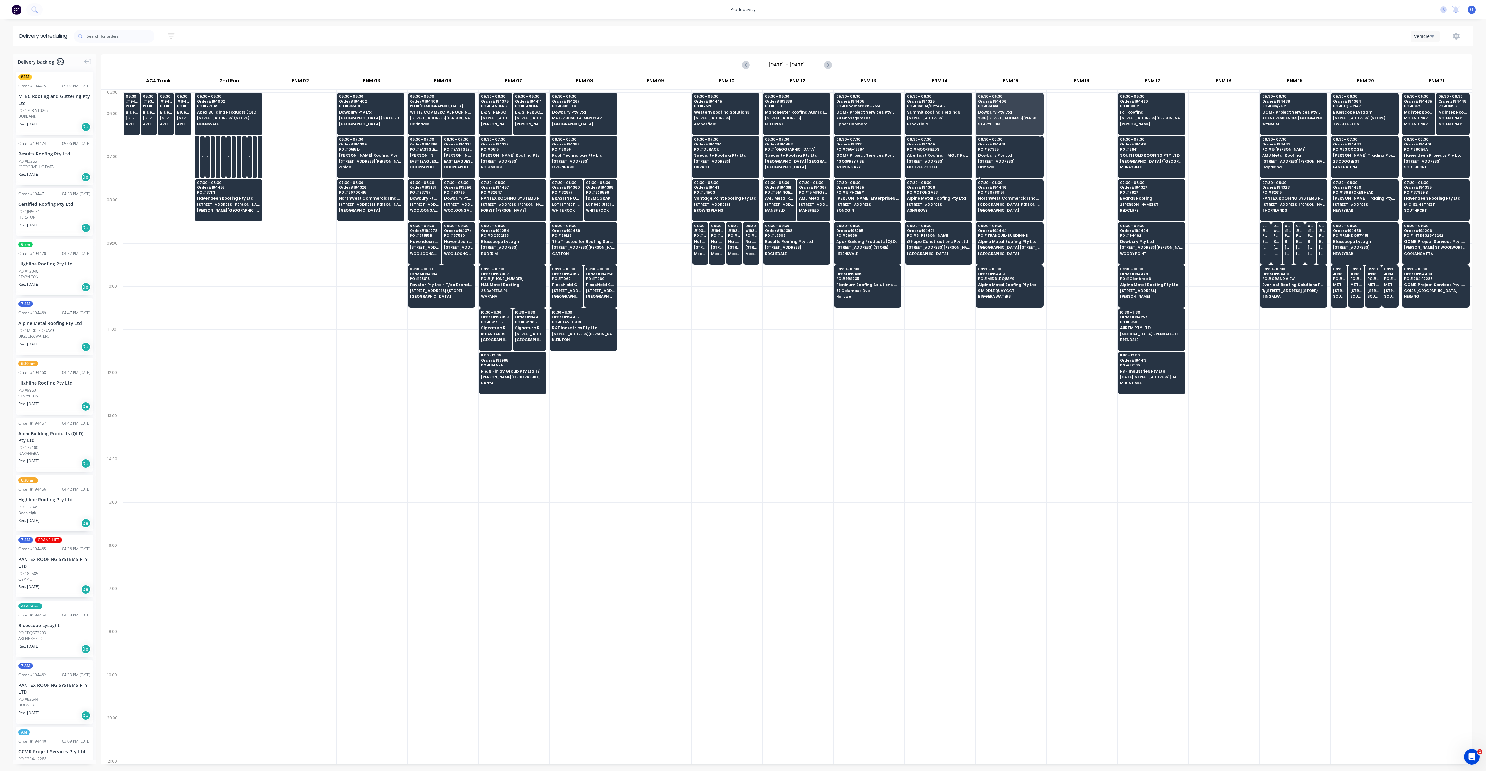
click at [1001, 157] on span "Dowbury Pty Ltd" at bounding box center [1009, 155] width 63 height 4
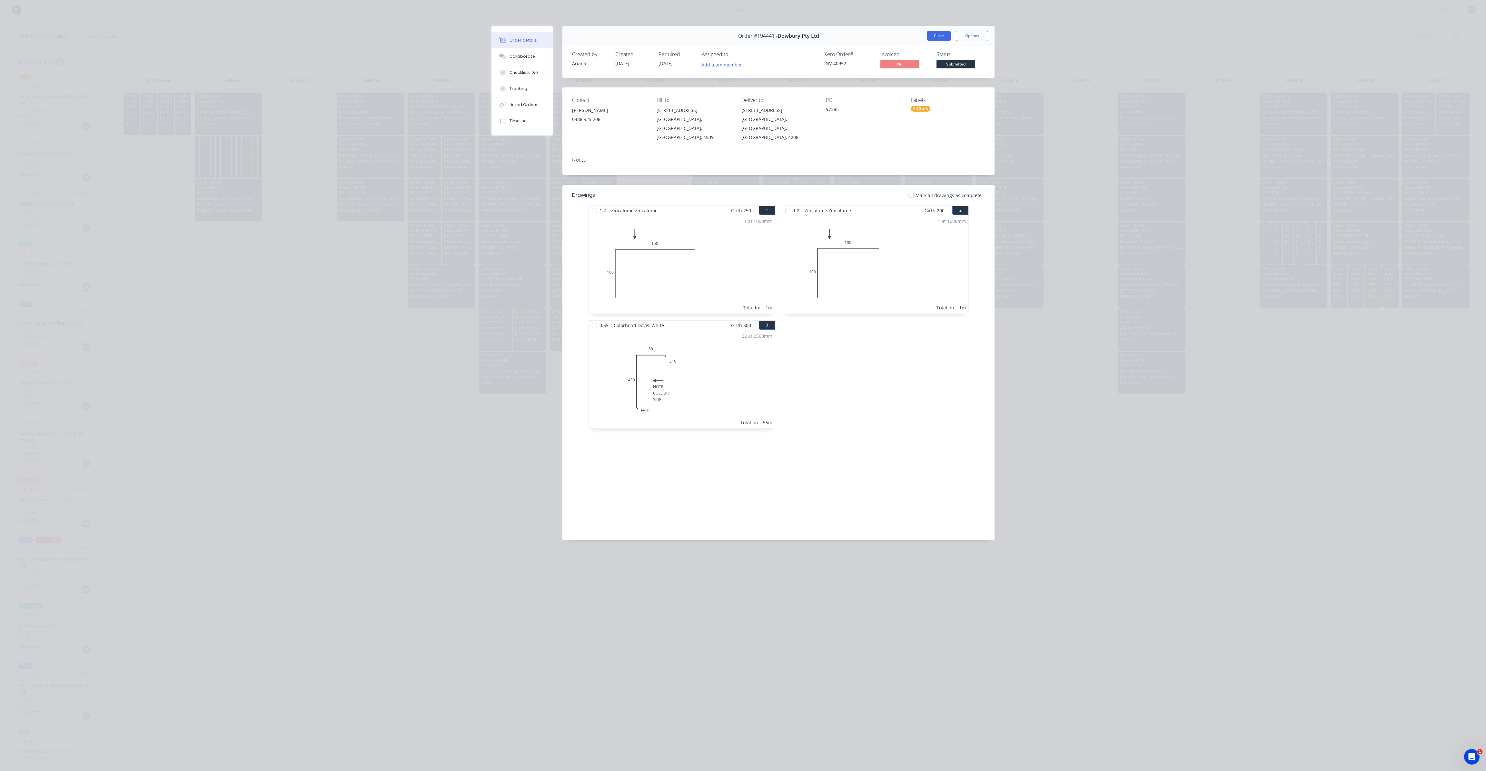
click at [941, 35] on button "Close" at bounding box center [939, 36] width 24 height 10
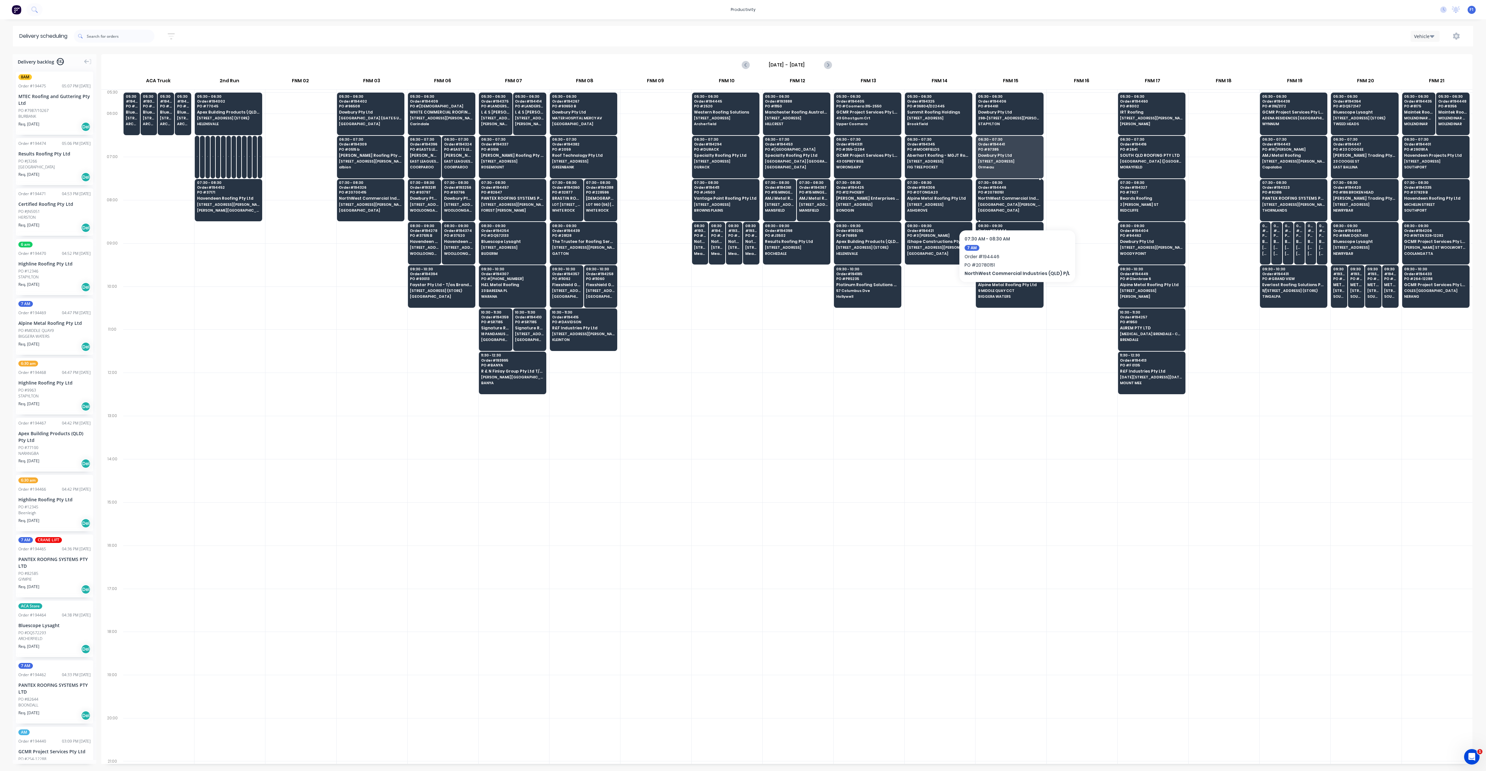
click at [1014, 210] on span "[GEOGRAPHIC_DATA]" at bounding box center [1009, 210] width 63 height 4
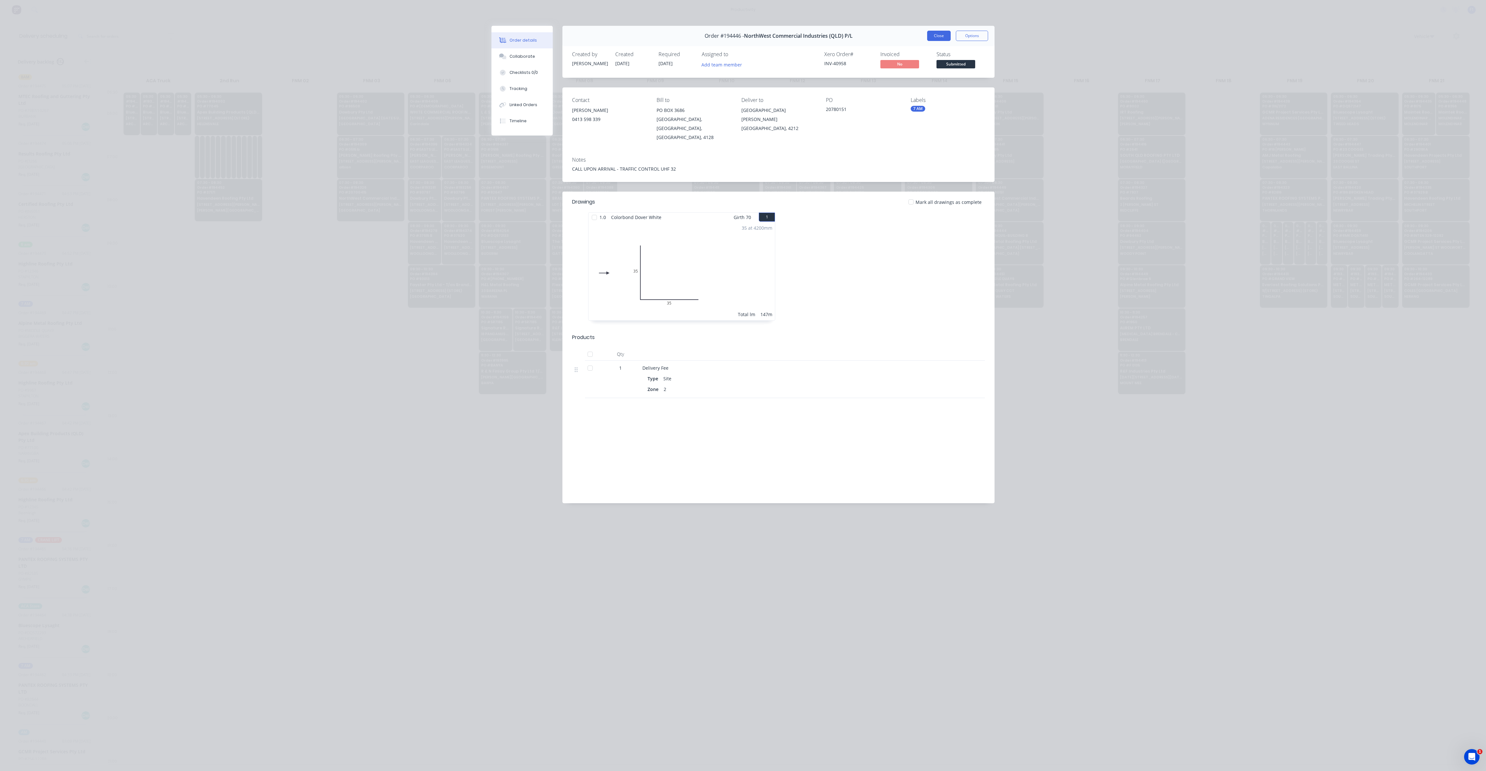
click at [947, 35] on button "Close" at bounding box center [939, 36] width 24 height 10
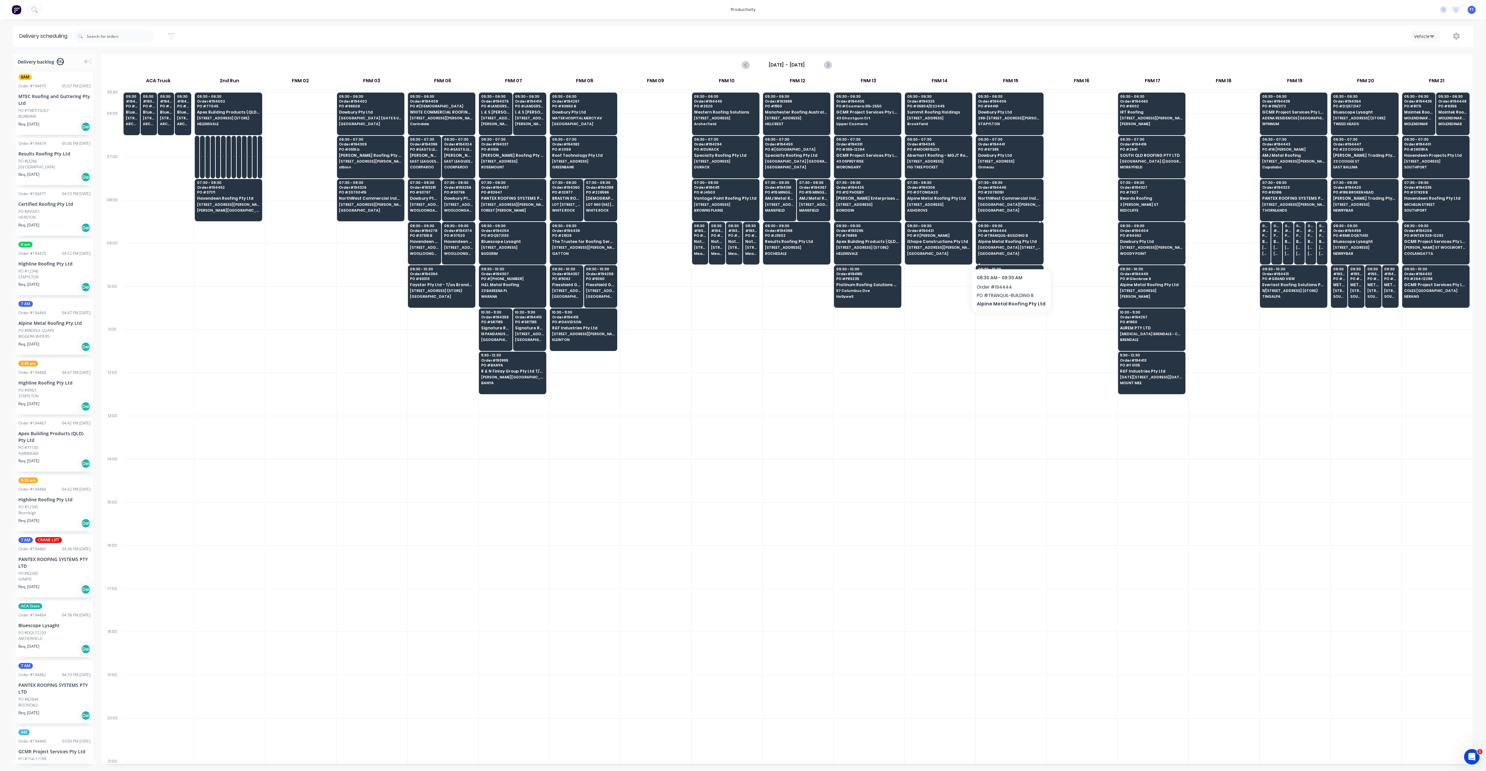
click at [1008, 252] on span "[GEOGRAPHIC_DATA]" at bounding box center [1009, 254] width 63 height 4
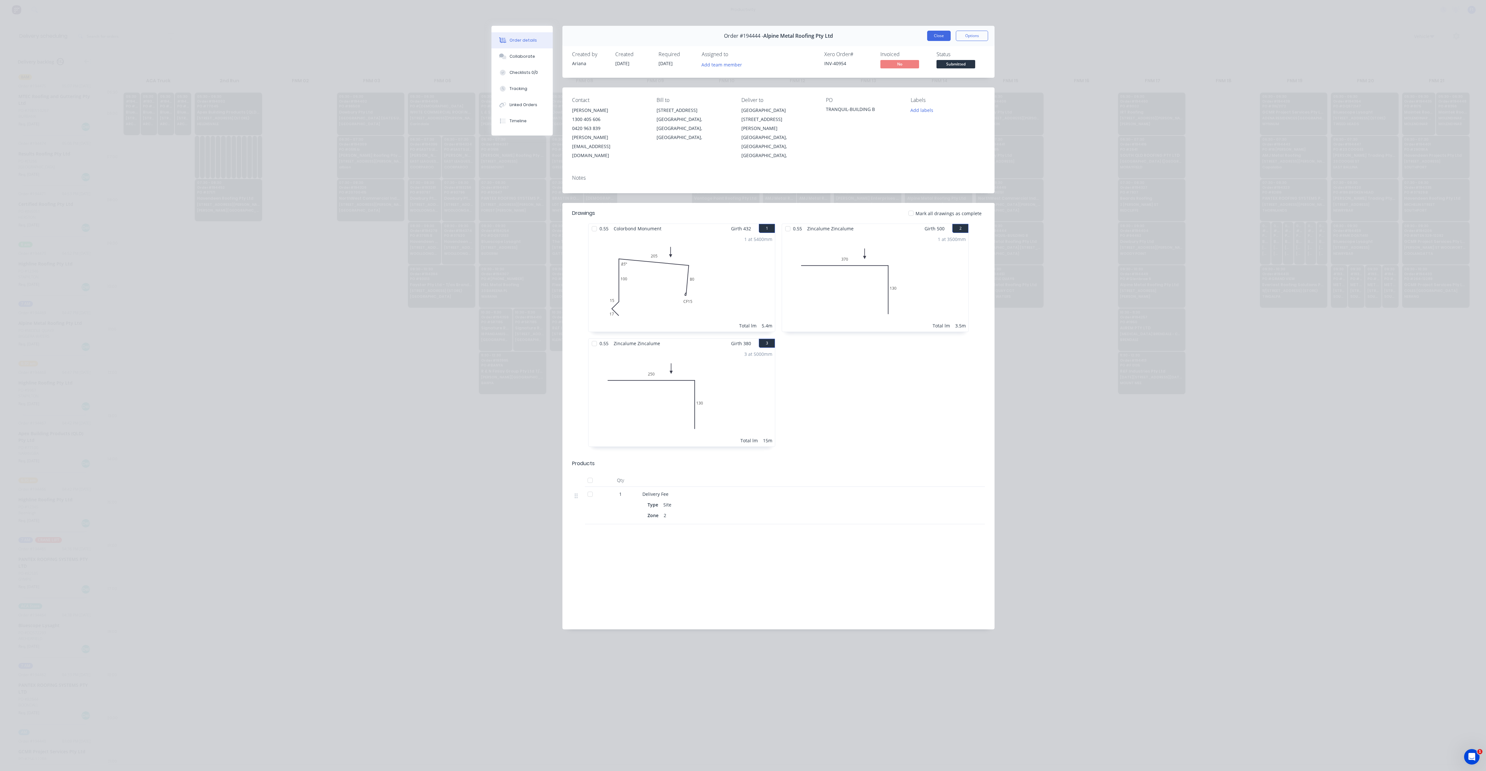
click at [939, 38] on button "Close" at bounding box center [939, 36] width 24 height 10
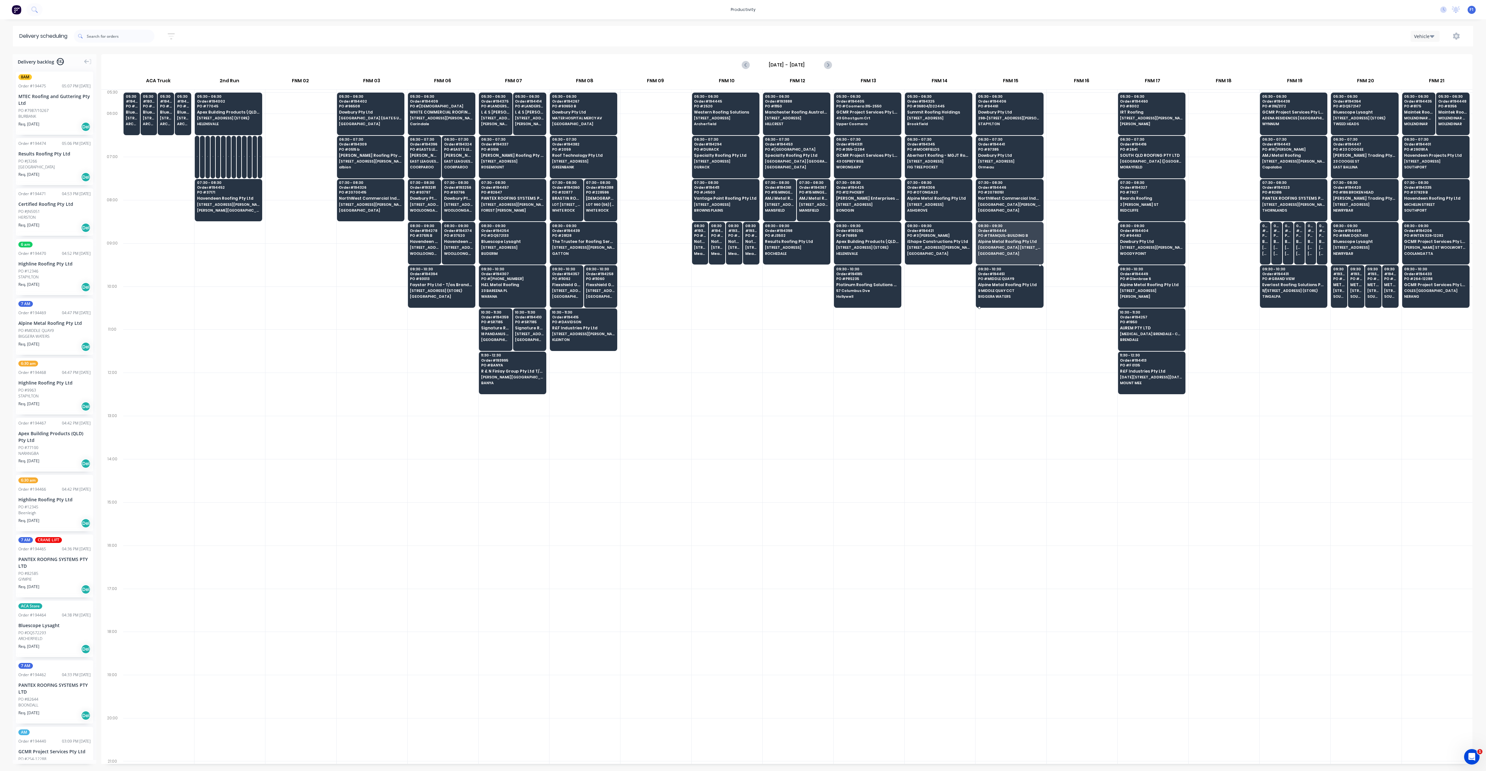
click at [997, 277] on span "PO # MIDDLE QUAY9" at bounding box center [1009, 279] width 63 height 4
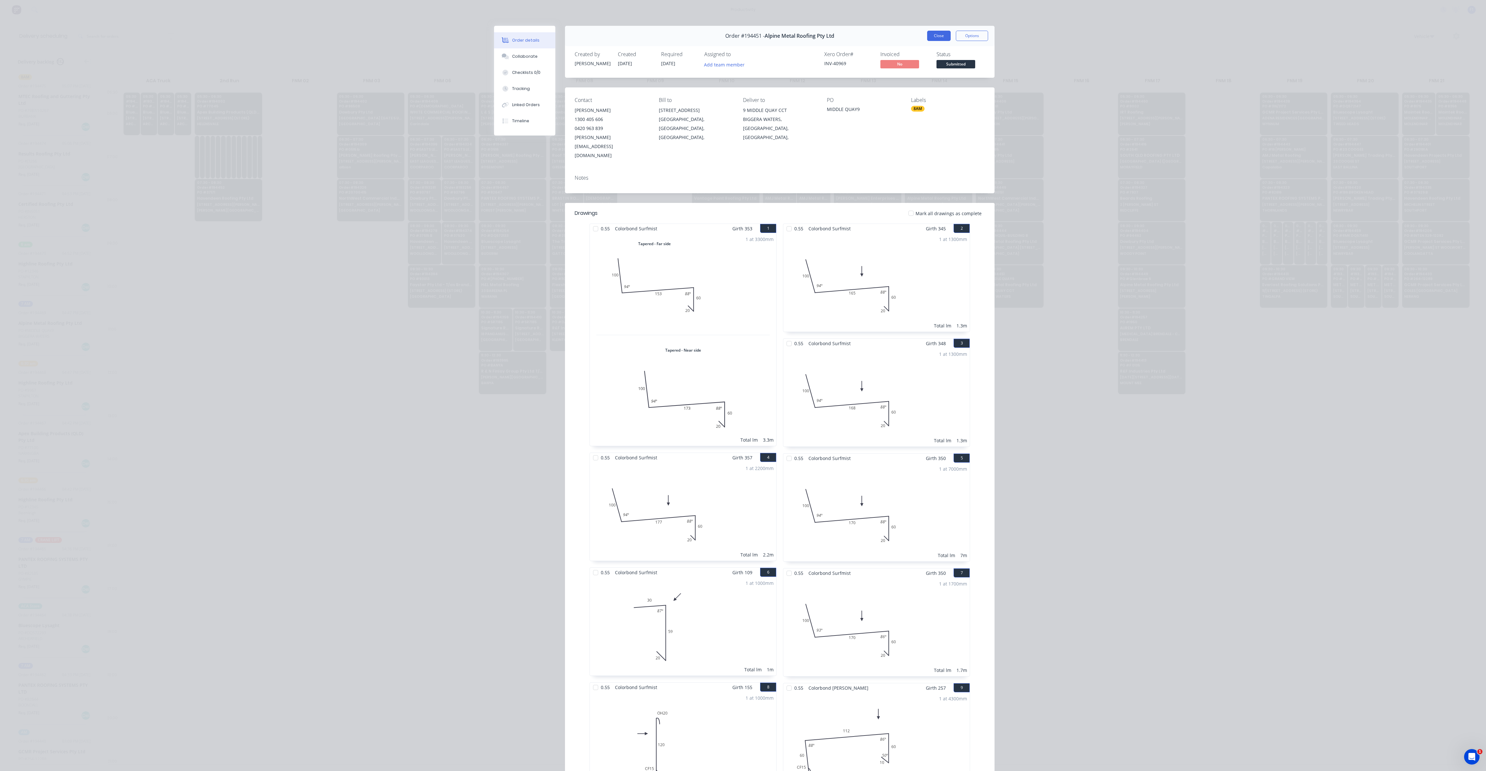
click at [936, 32] on button "Close" at bounding box center [939, 36] width 24 height 10
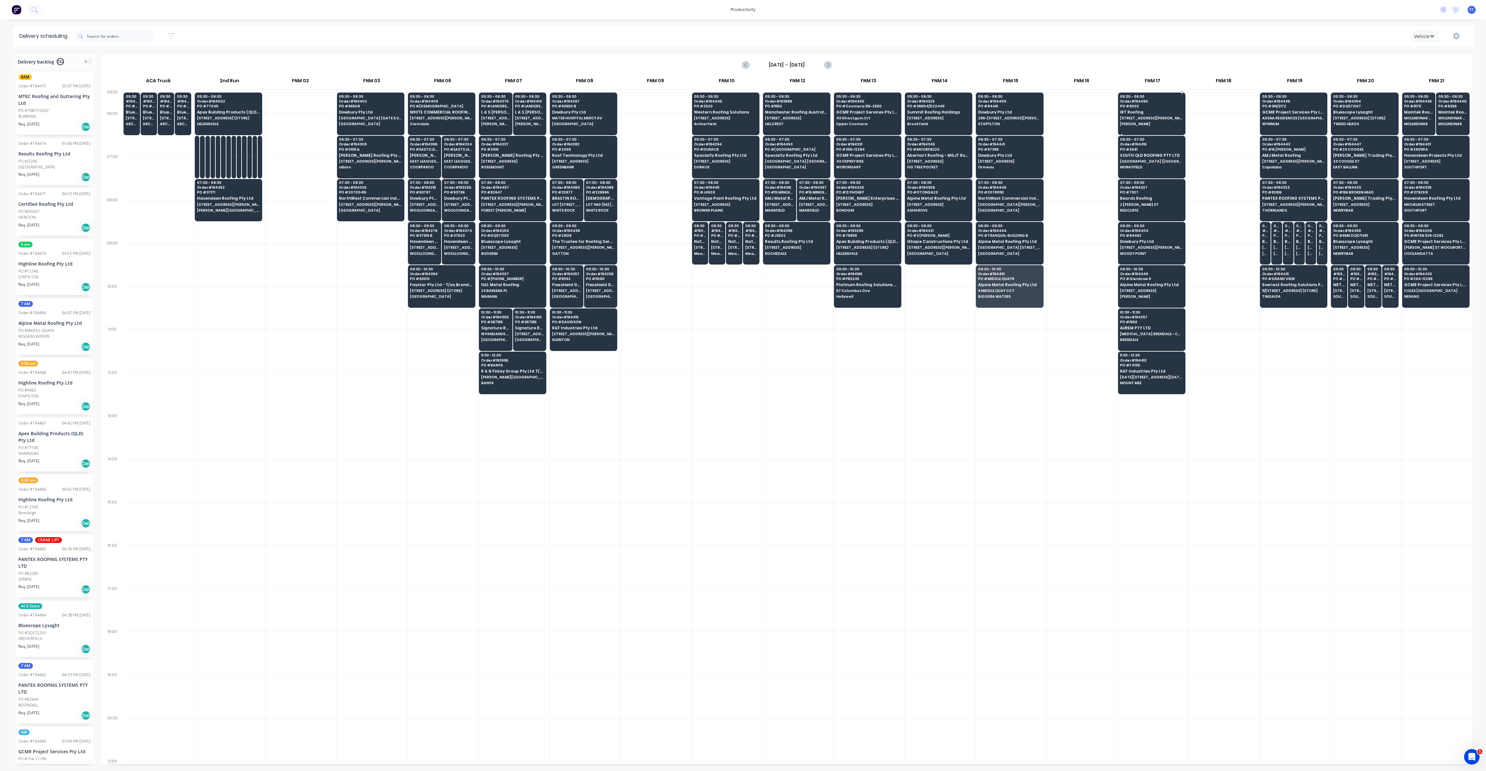
click at [1131, 115] on div "05:30 - 06:30 Order # 194460 PO # 8002 IRT Roofing [STREET_ADDRESS][PERSON_NAME…" at bounding box center [1151, 111] width 67 height 36
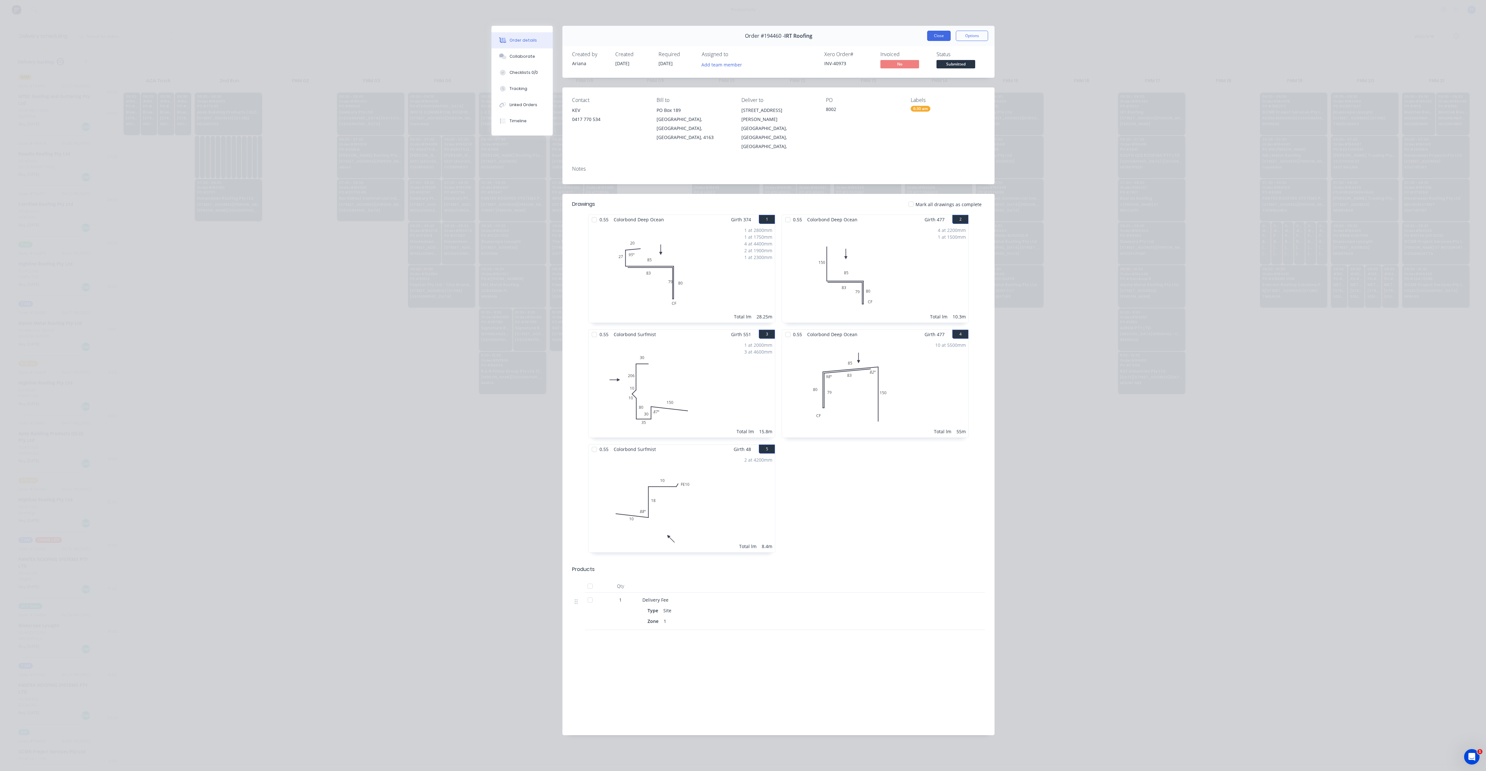
click at [936, 40] on button "Close" at bounding box center [939, 36] width 24 height 10
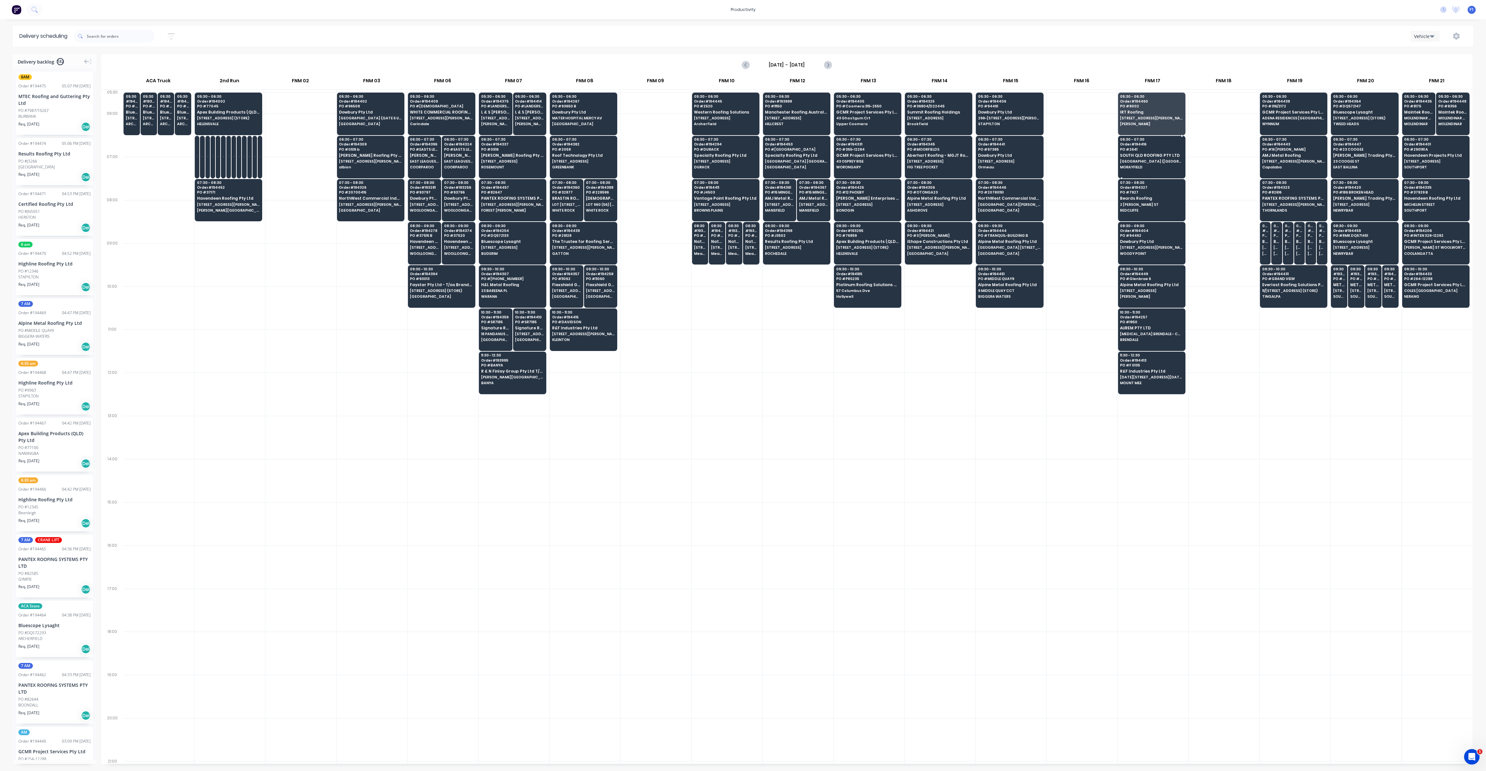
click at [1169, 156] on span "SOUTH QLD ROOFING PTY LTD" at bounding box center [1151, 155] width 63 height 4
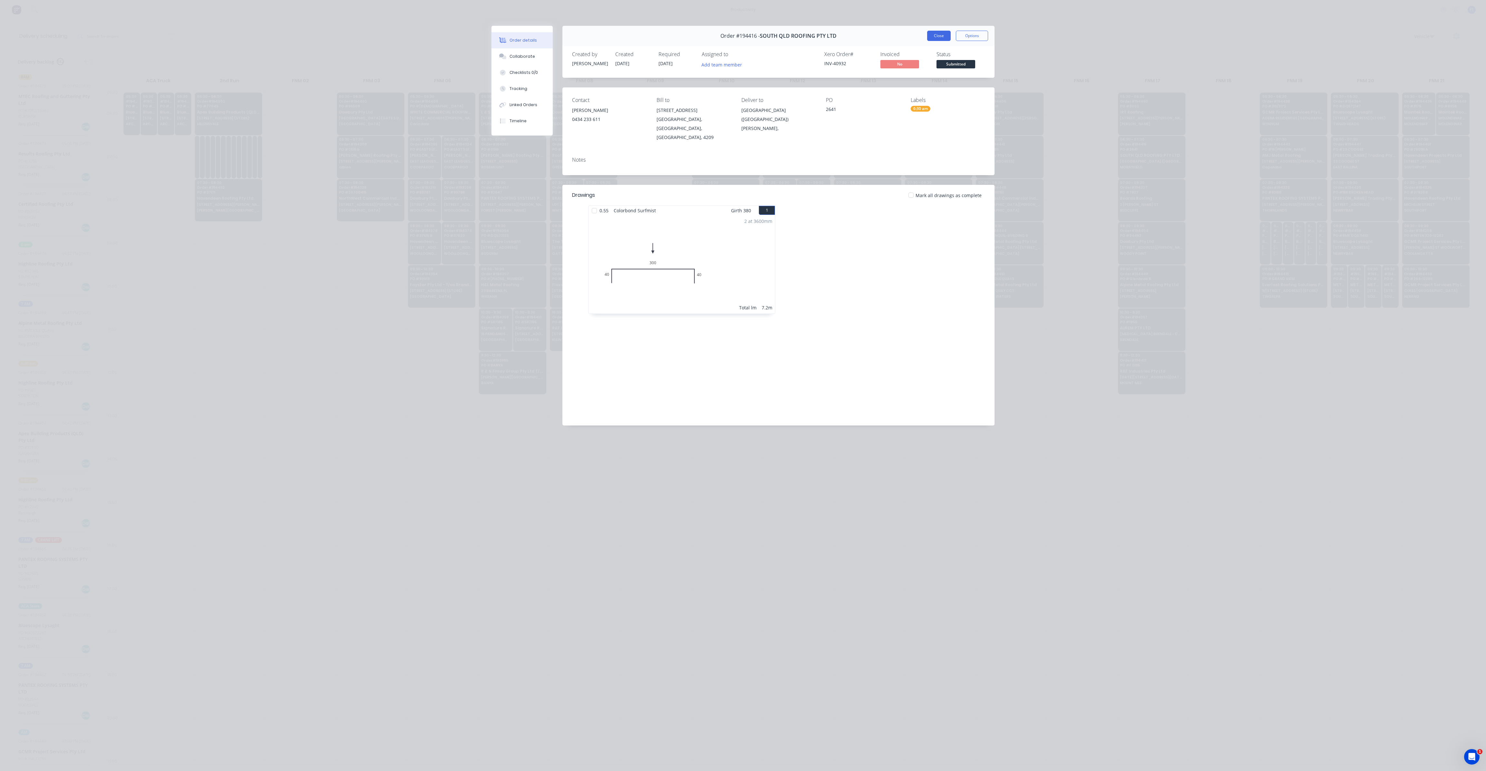
click at [943, 35] on button "Close" at bounding box center [939, 36] width 24 height 10
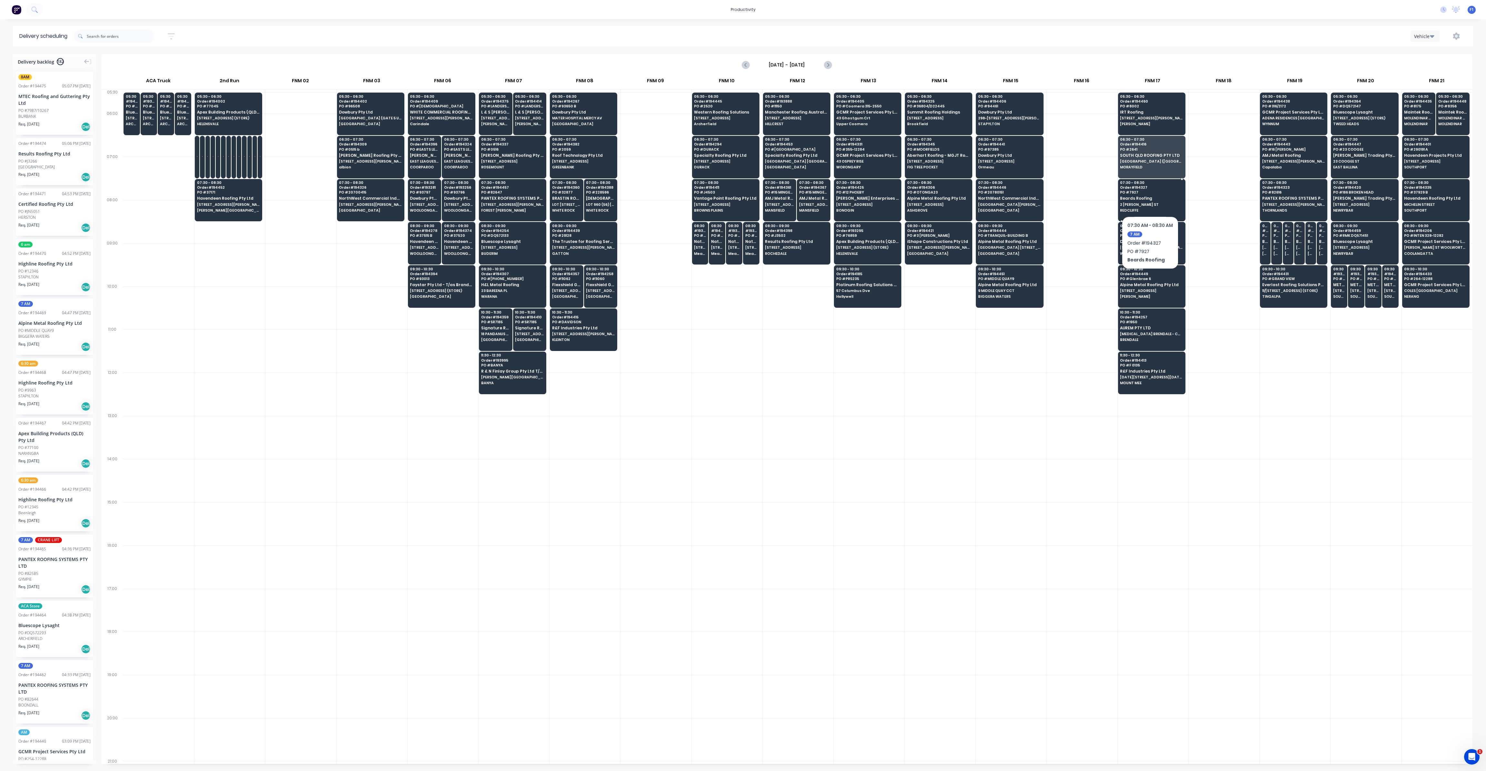
click at [1150, 196] on span "Beards Roofing" at bounding box center [1151, 198] width 63 height 4
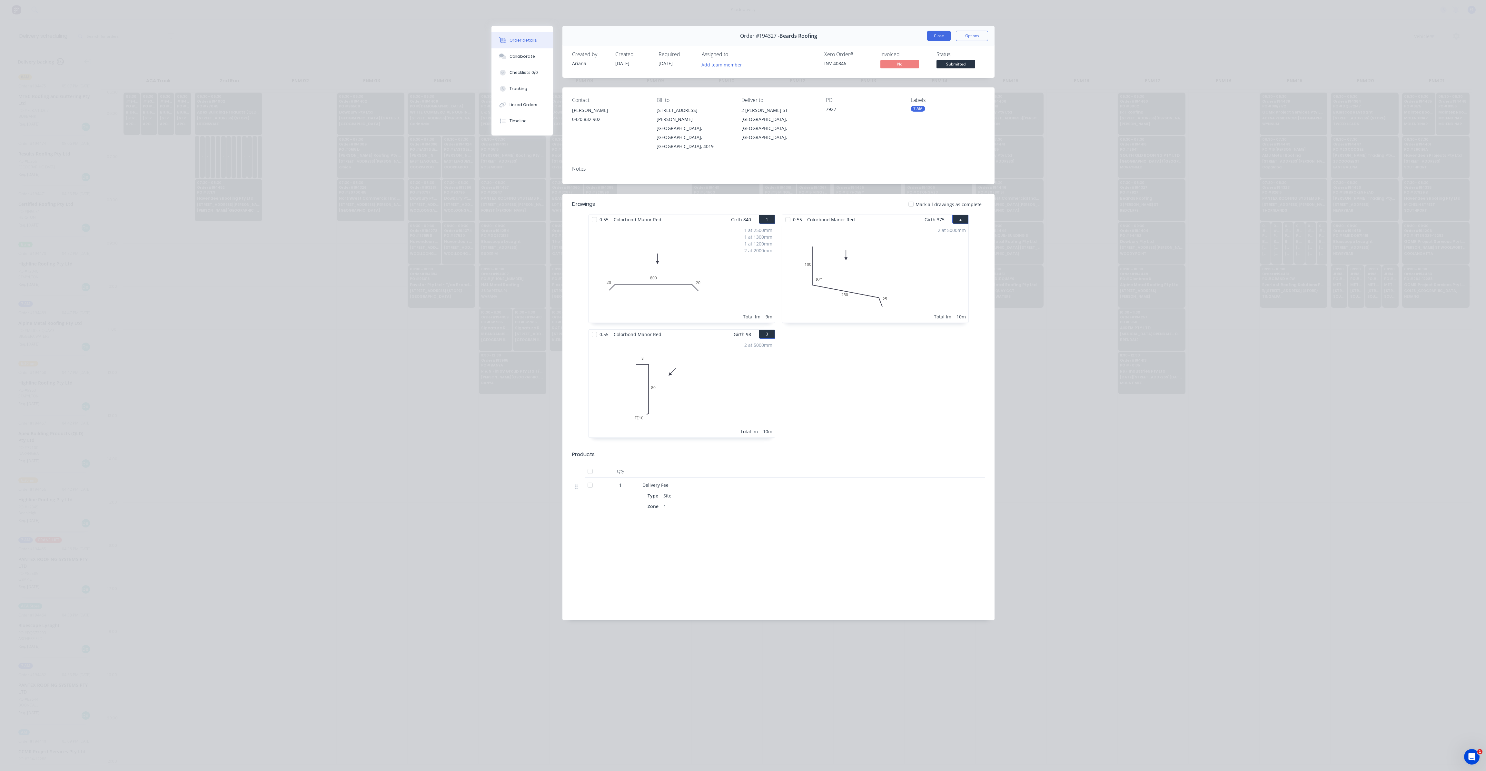
click at [941, 33] on button "Close" at bounding box center [939, 36] width 24 height 10
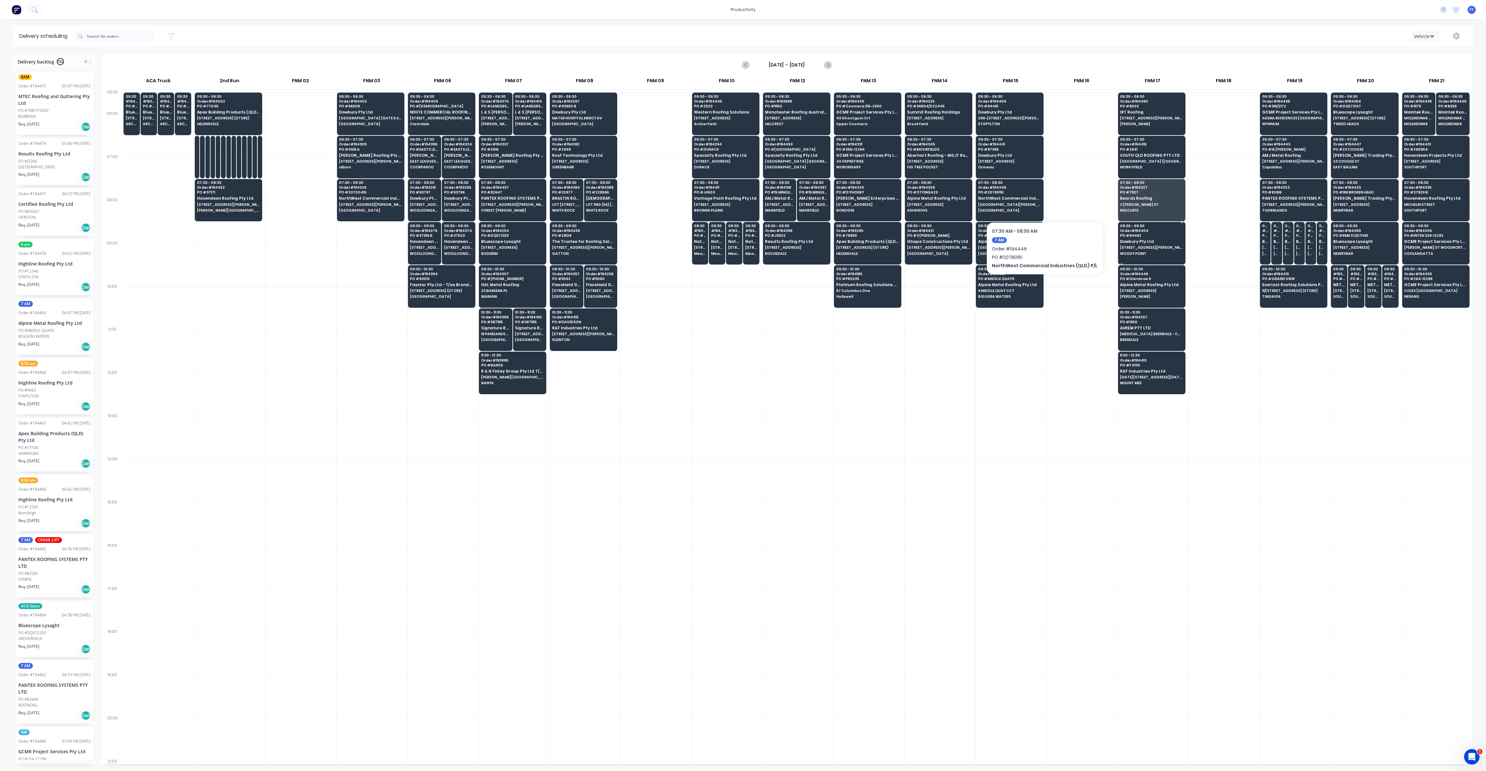
click at [1137, 254] on span "WOODY POINT" at bounding box center [1151, 254] width 63 height 4
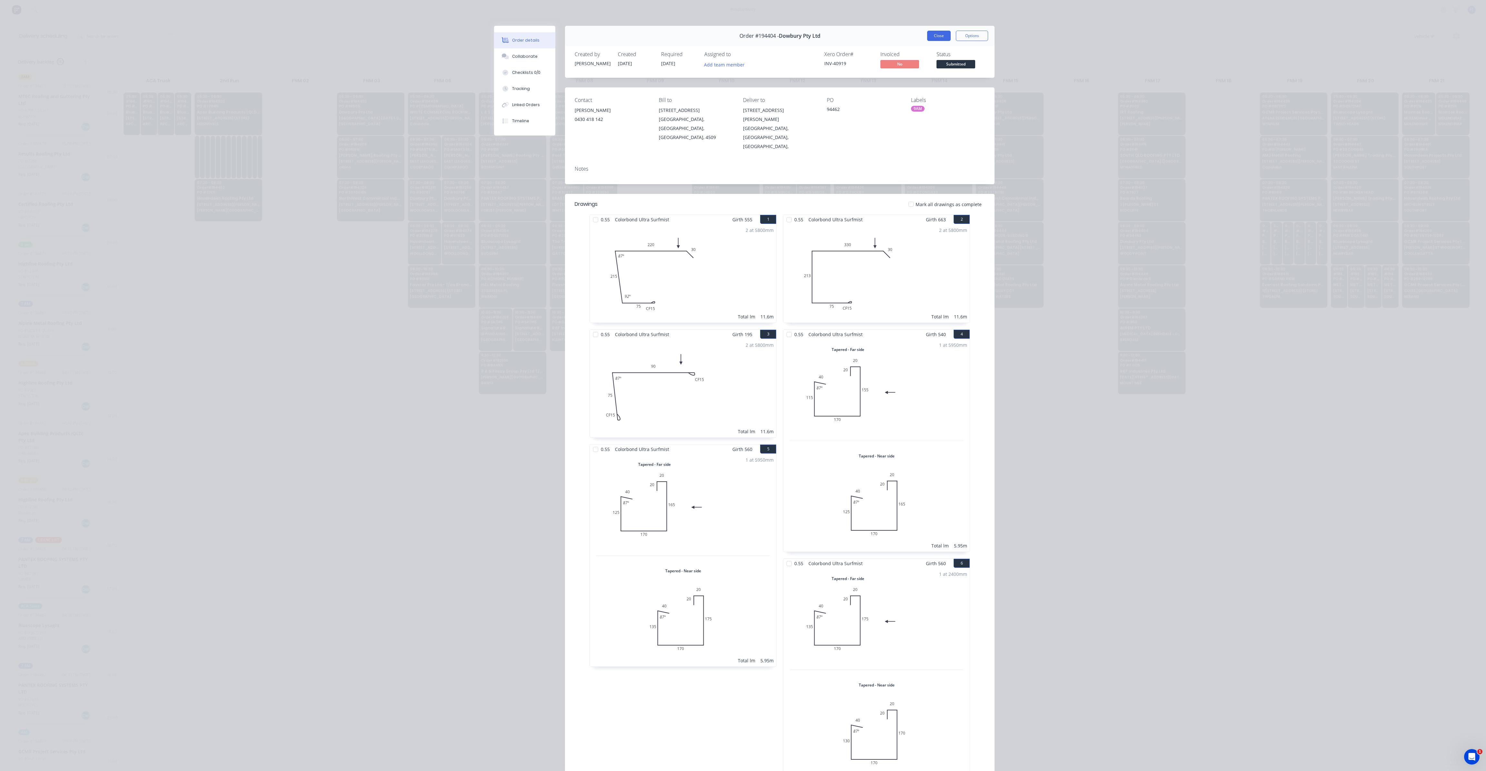
click at [934, 38] on button "Close" at bounding box center [939, 36] width 24 height 10
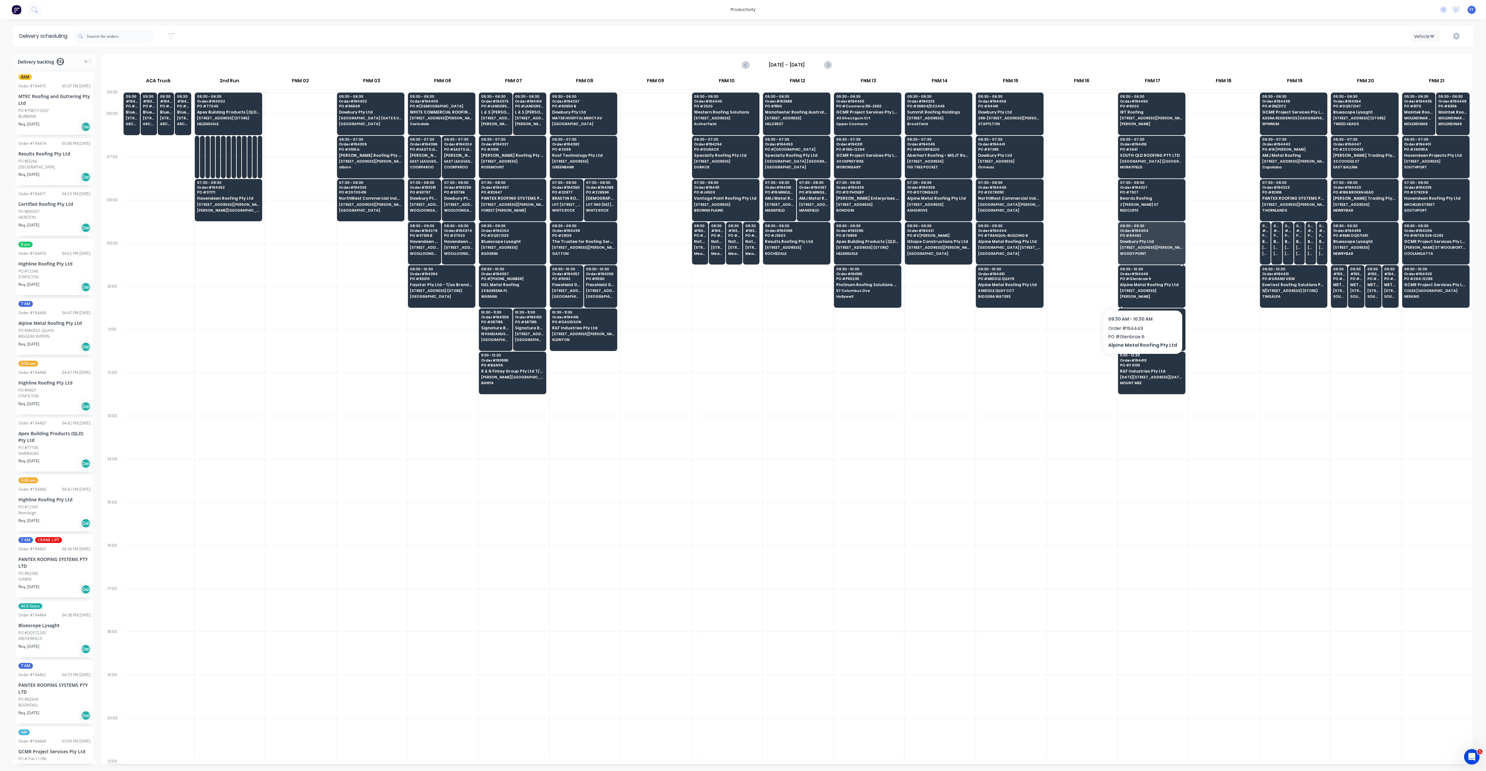
click at [1142, 290] on span "[STREET_ADDRESS]" at bounding box center [1151, 291] width 63 height 4
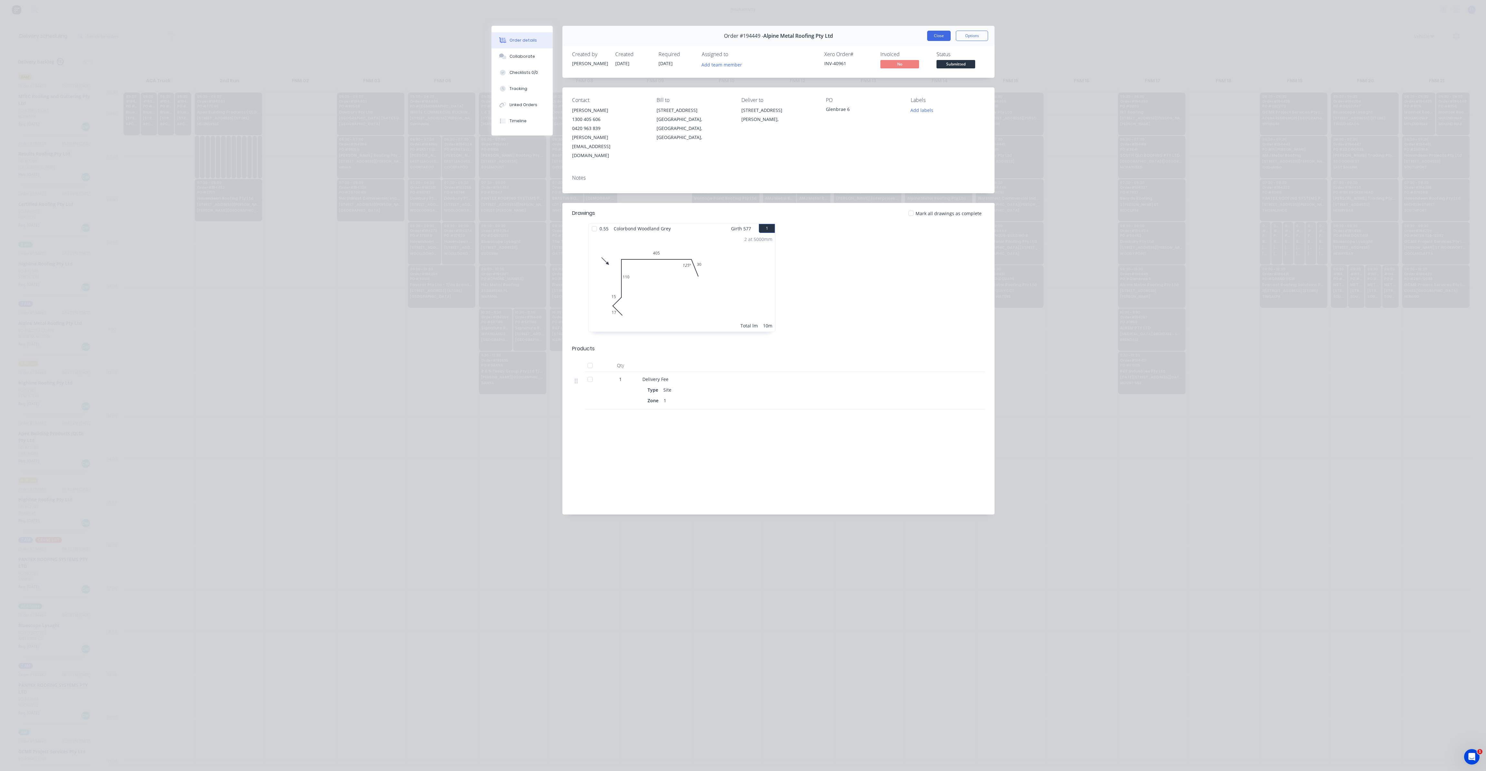
click at [933, 36] on button "Close" at bounding box center [939, 36] width 24 height 10
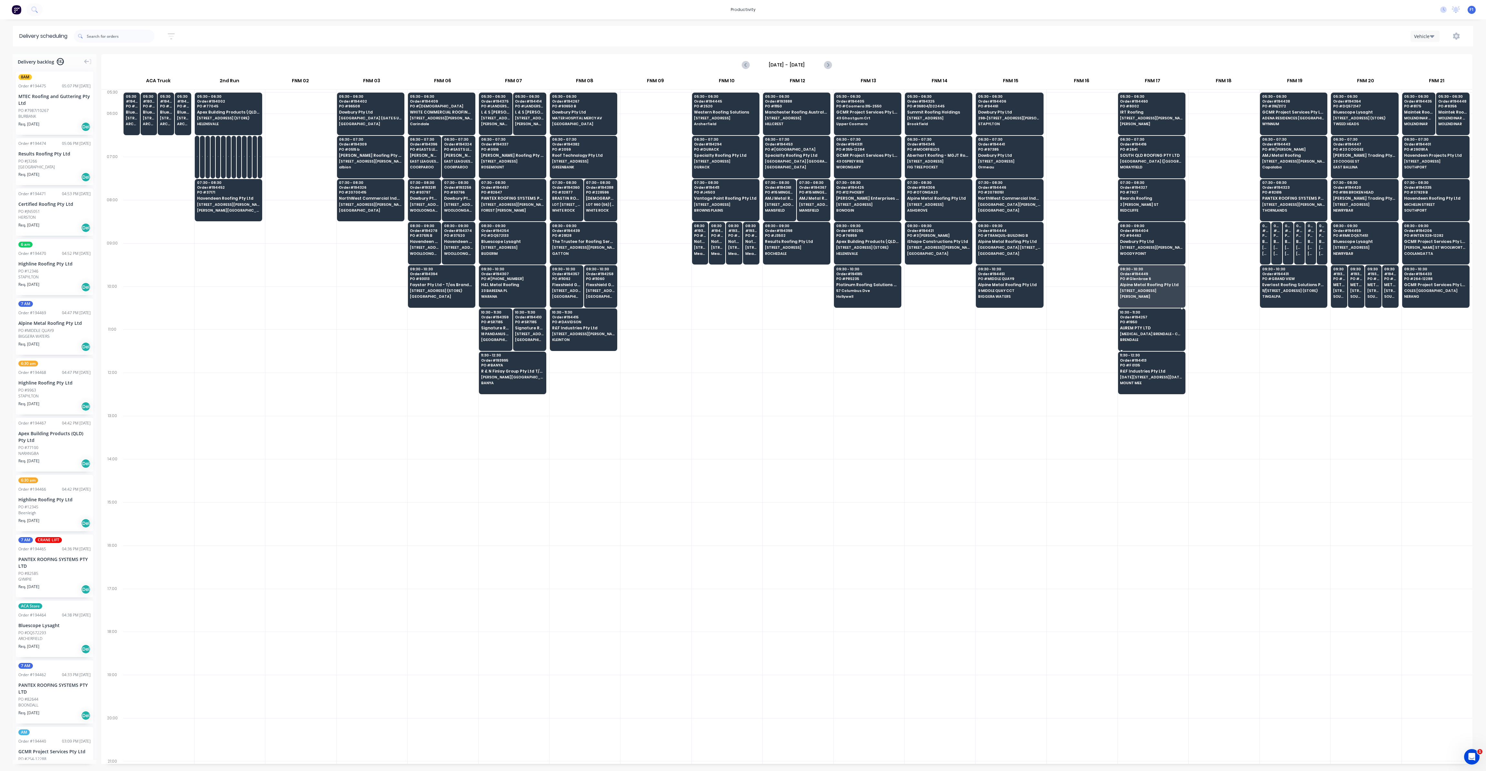
click at [1142, 327] on span "AUREM PTY LTD" at bounding box center [1151, 328] width 63 height 4
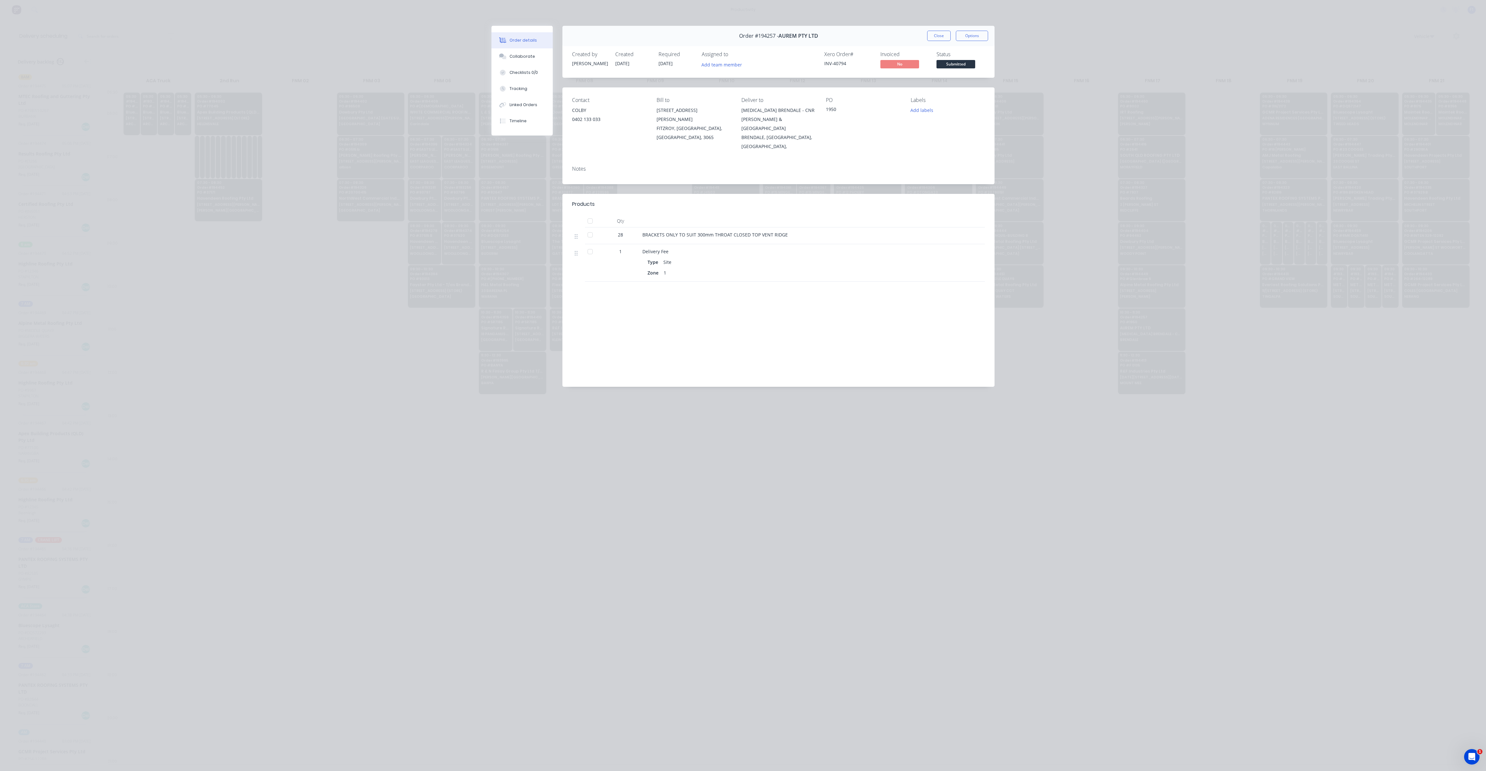
click at [947, 35] on button "Close" at bounding box center [939, 36] width 24 height 10
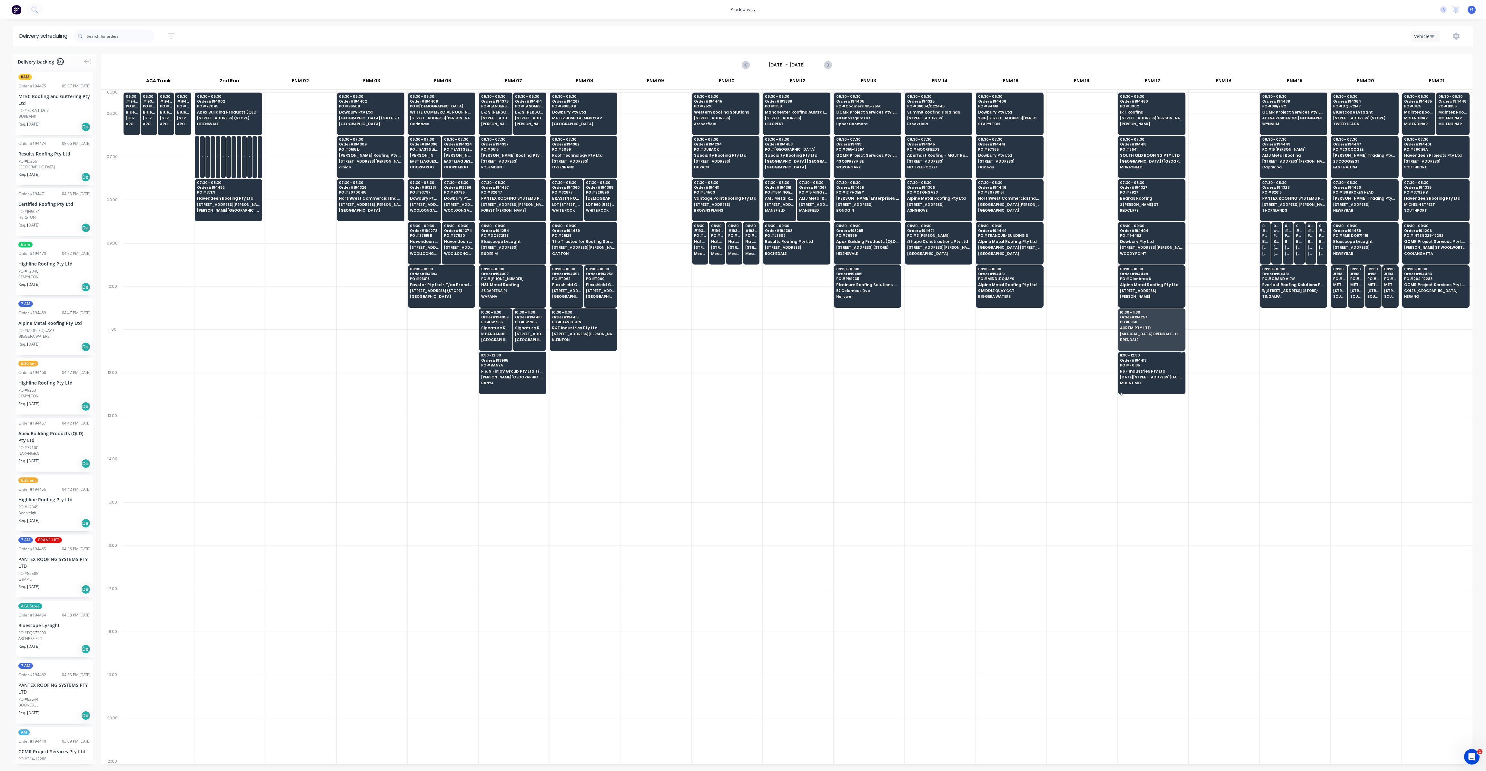
click at [1139, 369] on span "R&F Industries Pty Ltd" at bounding box center [1151, 371] width 63 height 4
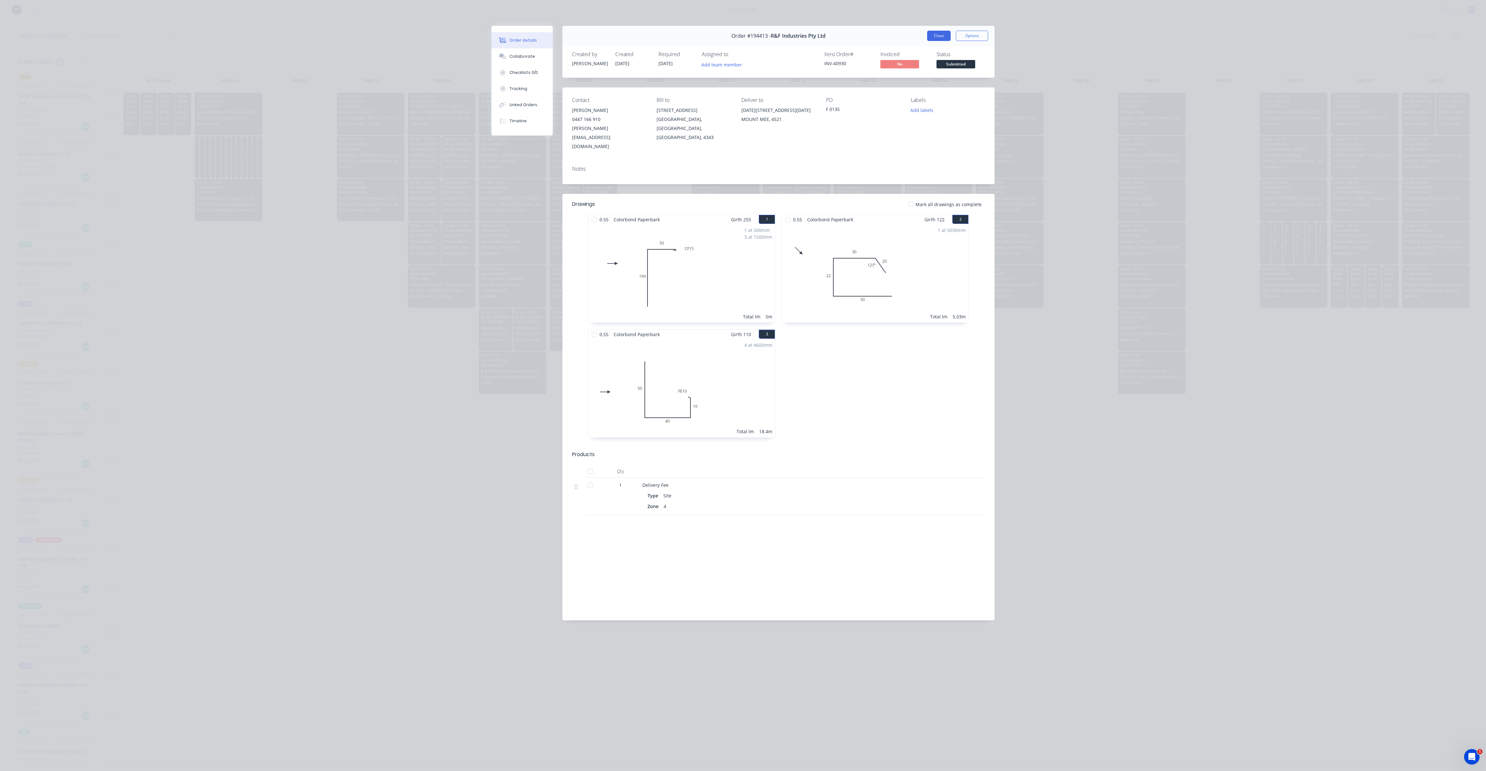
click at [946, 35] on button "Close" at bounding box center [939, 36] width 24 height 10
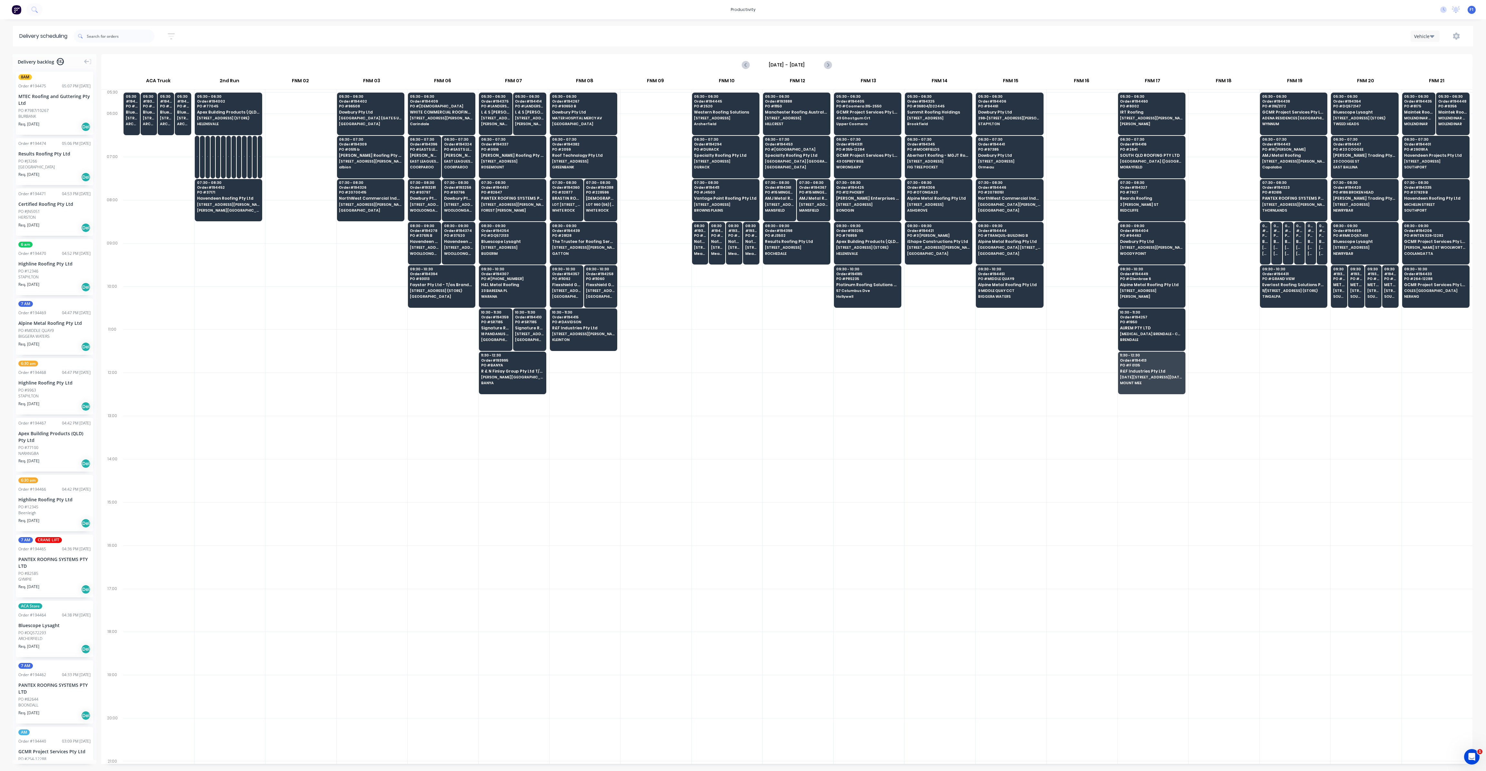
click at [1266, 117] on span "ADENA RESIDENCES [GEOGRAPHIC_DATA]" at bounding box center [1293, 118] width 63 height 4
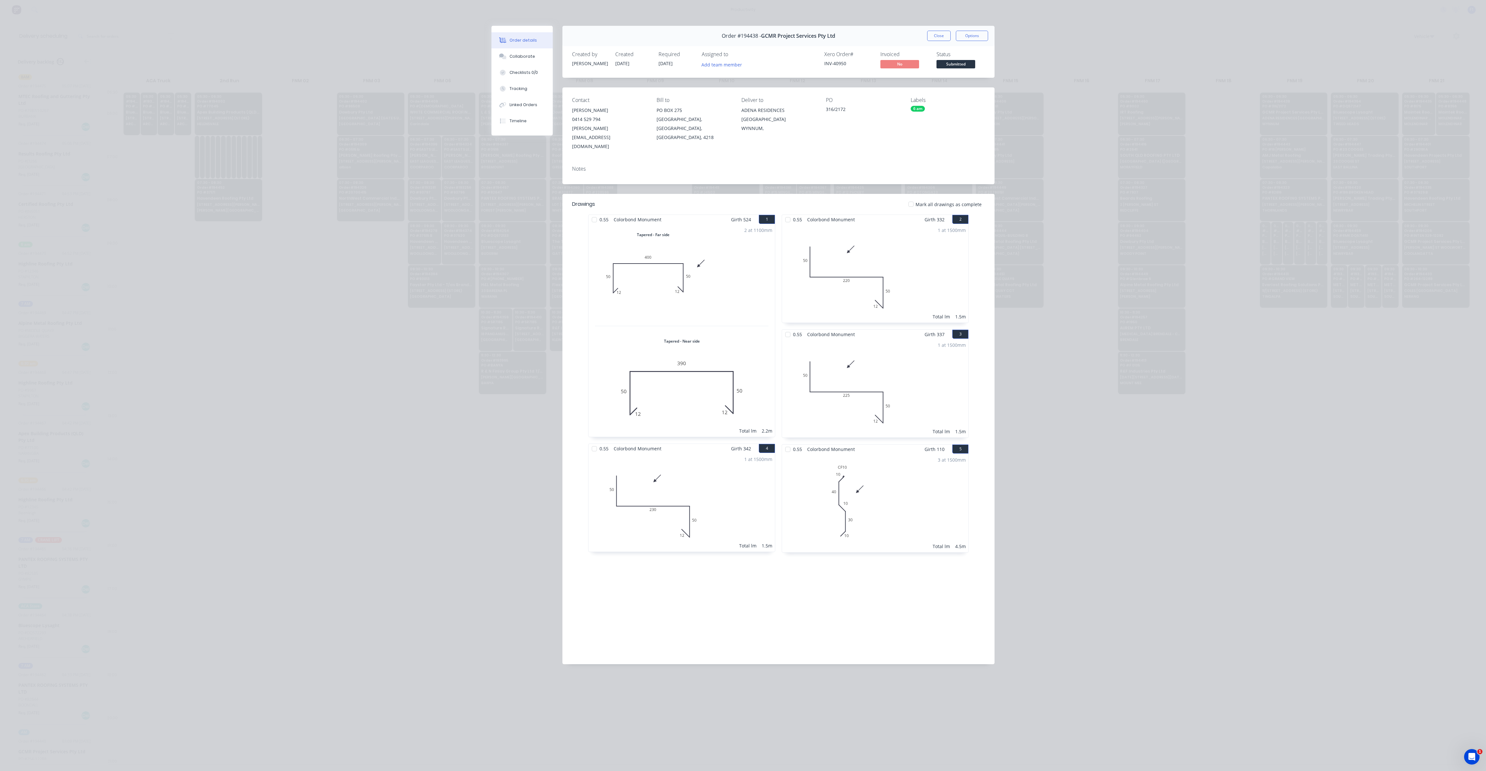
click at [952, 35] on div "Close Options" at bounding box center [957, 36] width 61 height 10
click at [944, 36] on button "Close" at bounding box center [939, 36] width 24 height 10
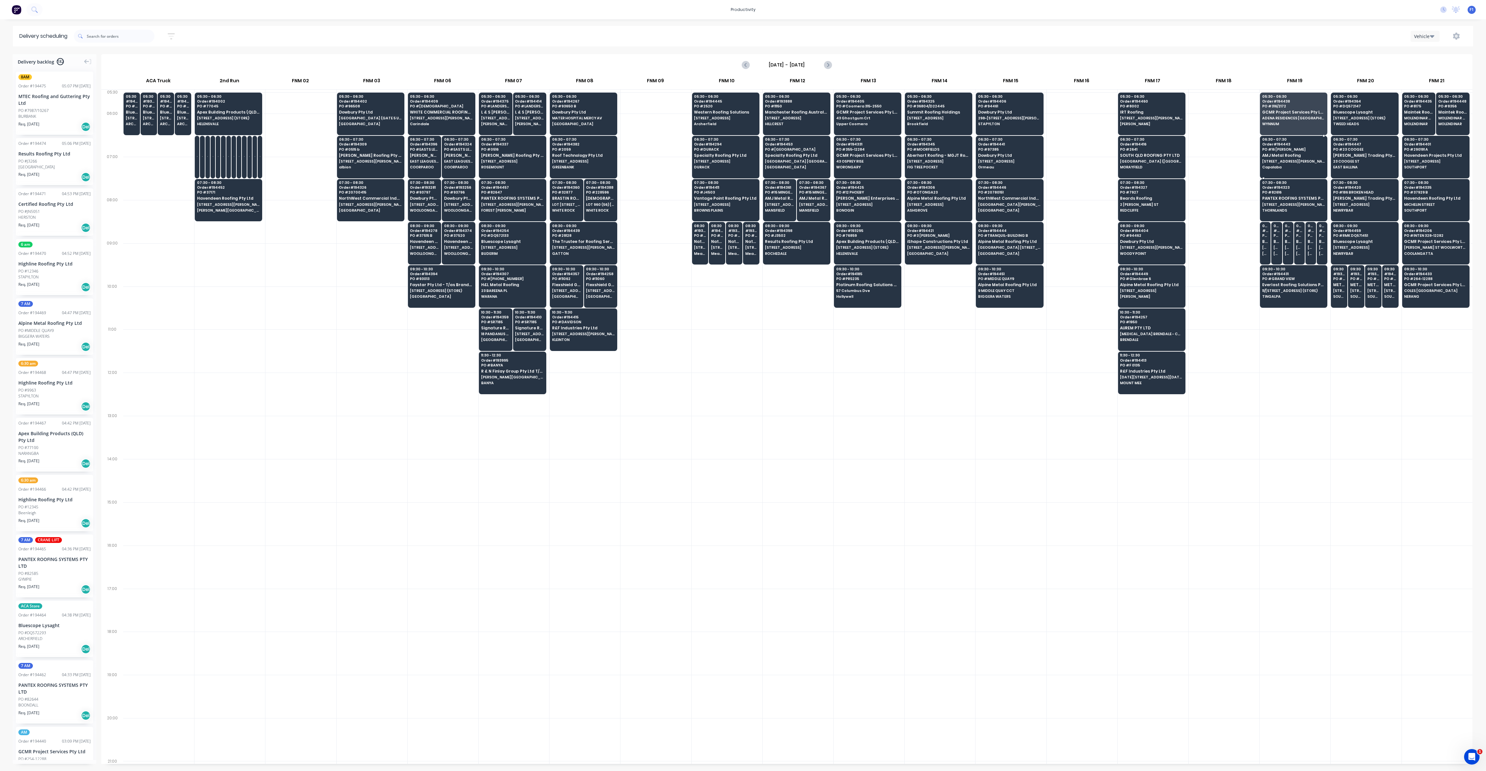
click at [1295, 157] on div "06:30 - 07:30 Order # 194443 PO # 16 [PERSON_NAME] AMJ Metal Roofing 16 [PERSON…" at bounding box center [1293, 154] width 67 height 36
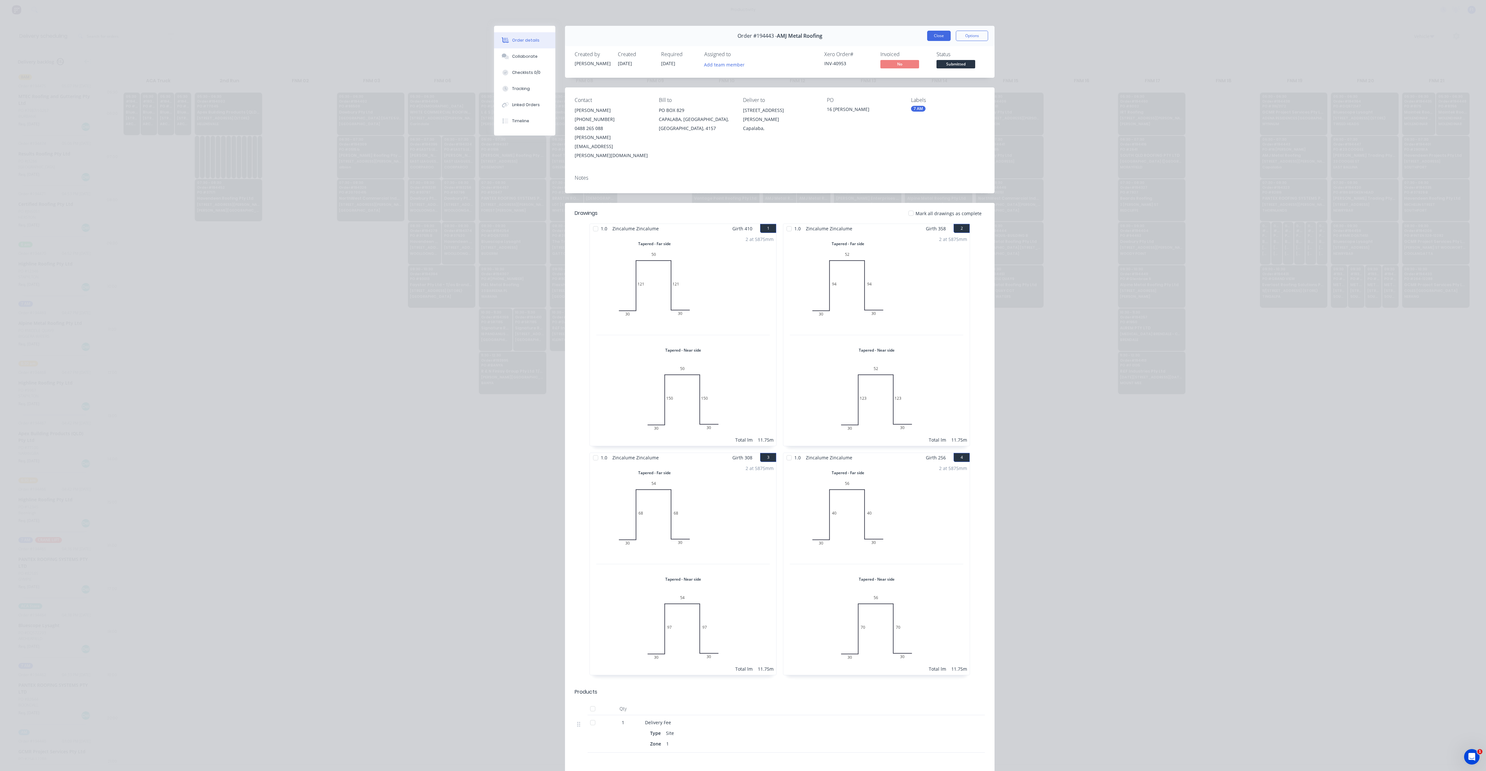
click at [936, 36] on button "Close" at bounding box center [939, 36] width 24 height 10
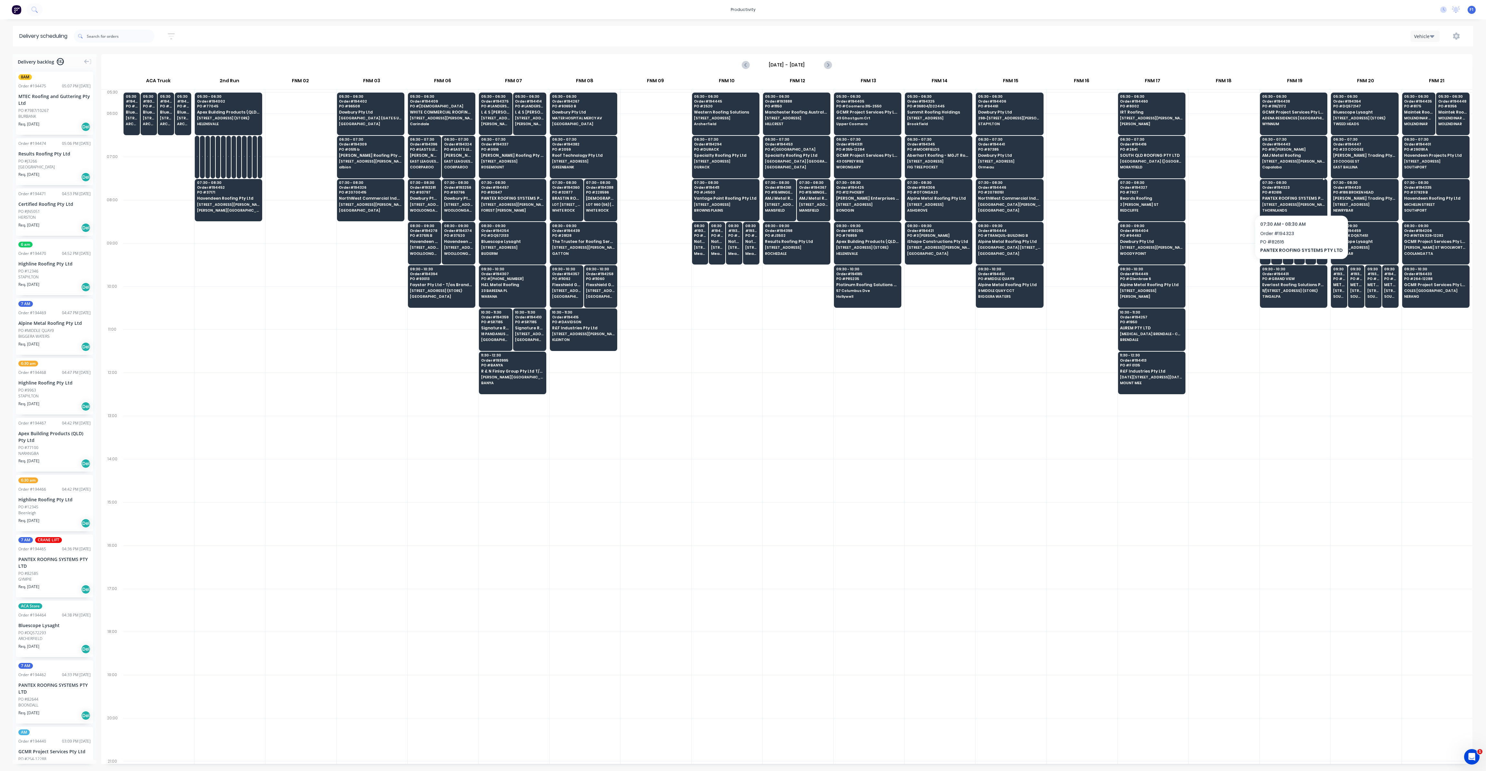
click at [1299, 198] on span "PANTEX ROOFING SYSTEMS PTY LTD" at bounding box center [1293, 198] width 63 height 4
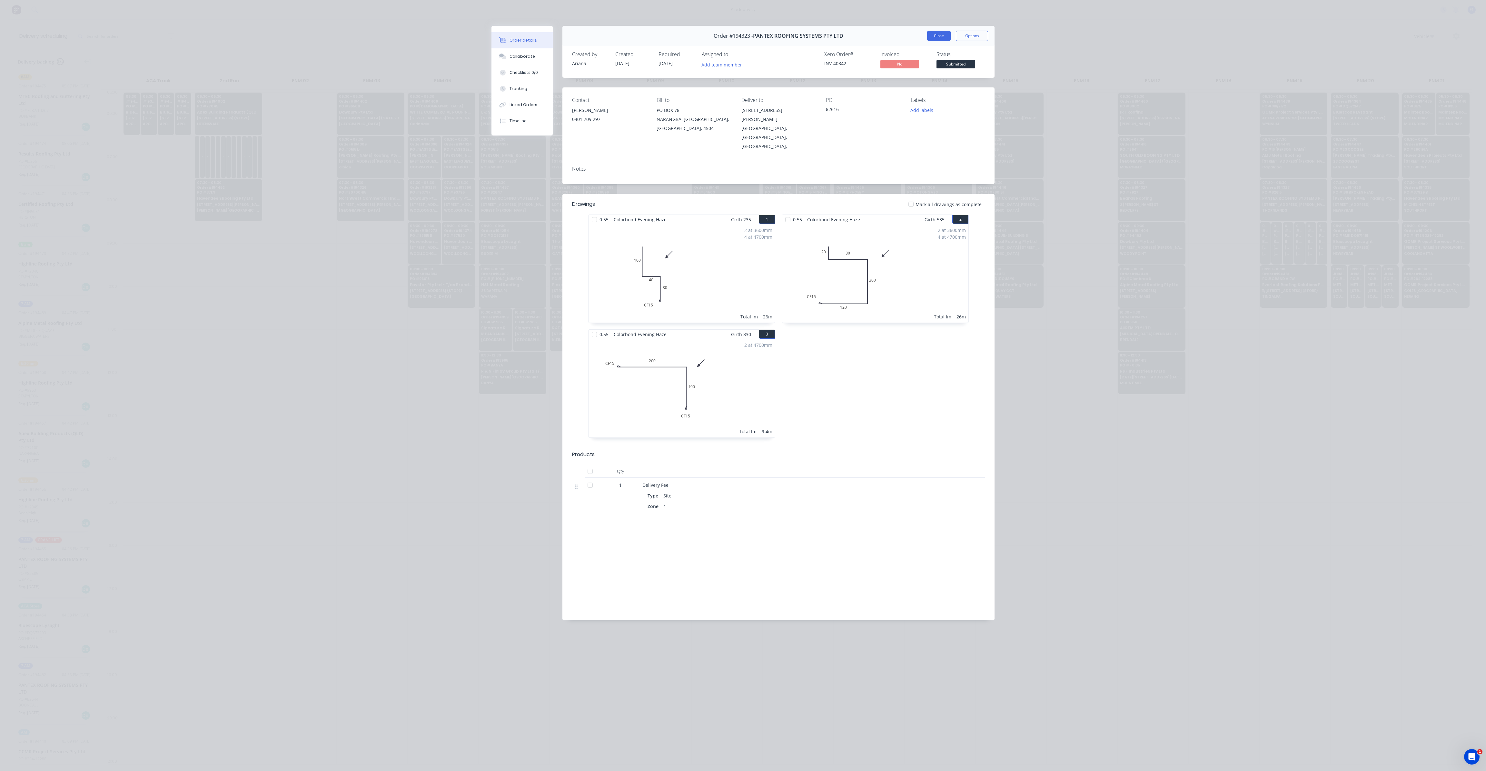
click at [945, 38] on button "Close" at bounding box center [939, 36] width 24 height 10
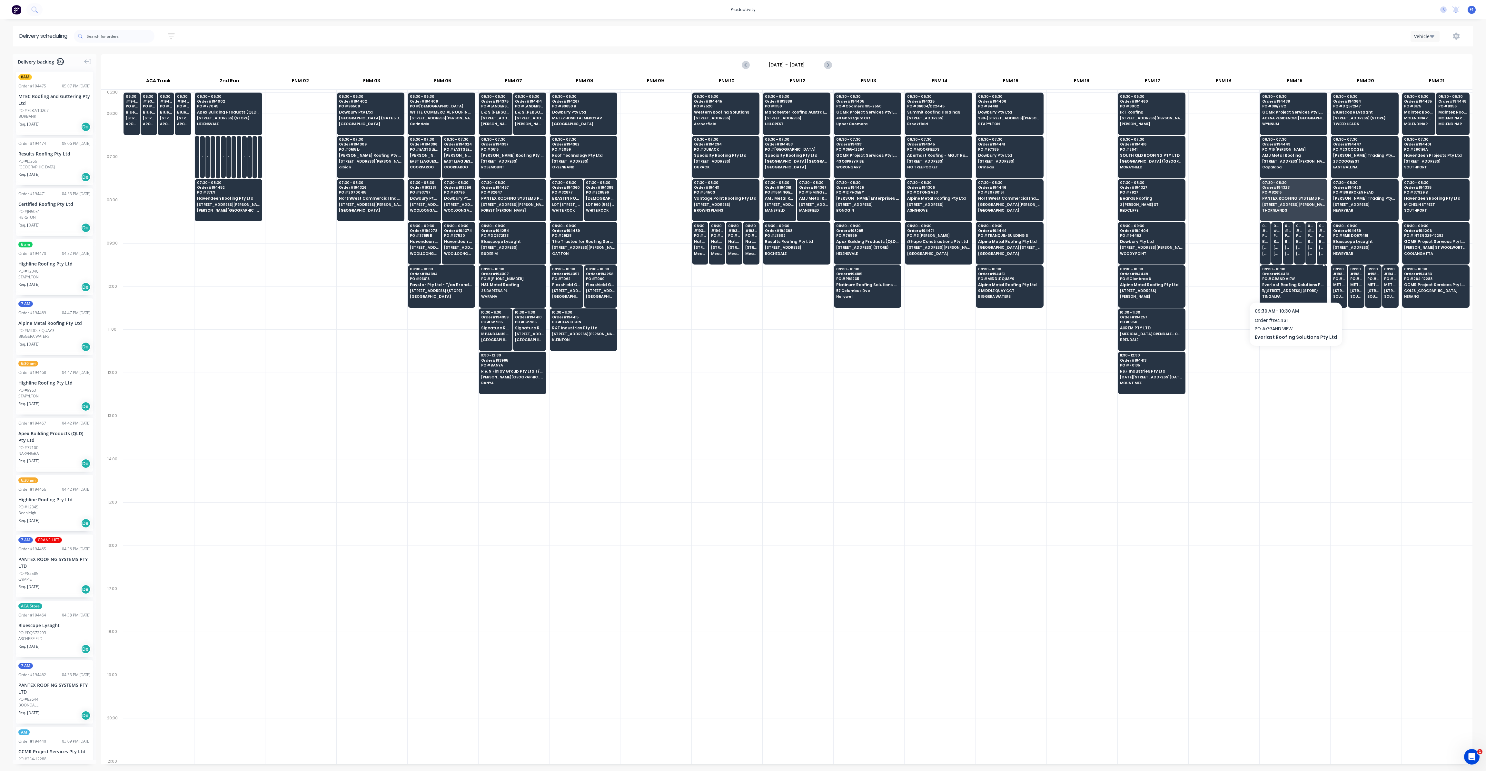
click at [1283, 282] on span "Everlast Roofing Solutions Pty Ltd" at bounding box center [1293, 284] width 63 height 4
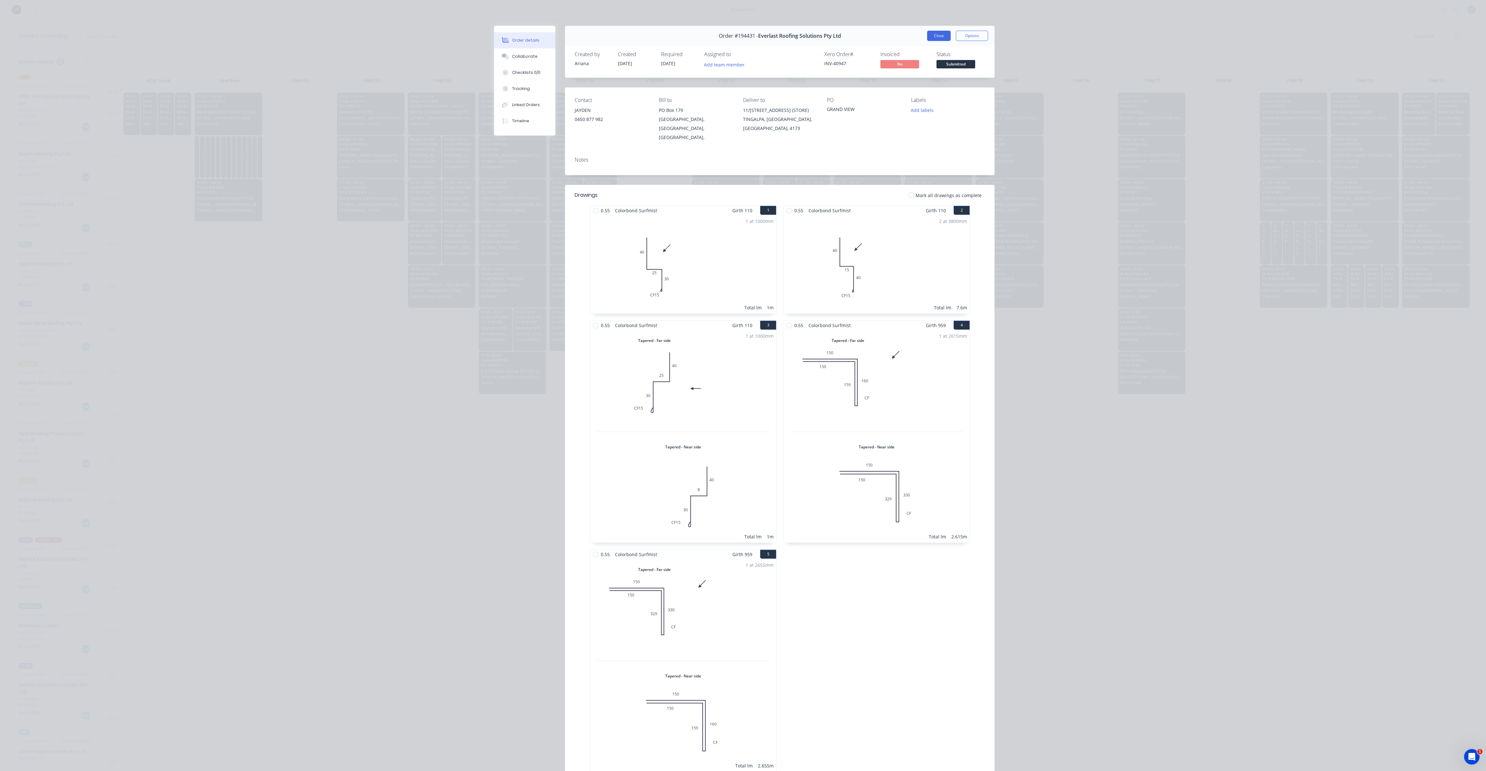
click at [940, 39] on button "Close" at bounding box center [939, 36] width 24 height 10
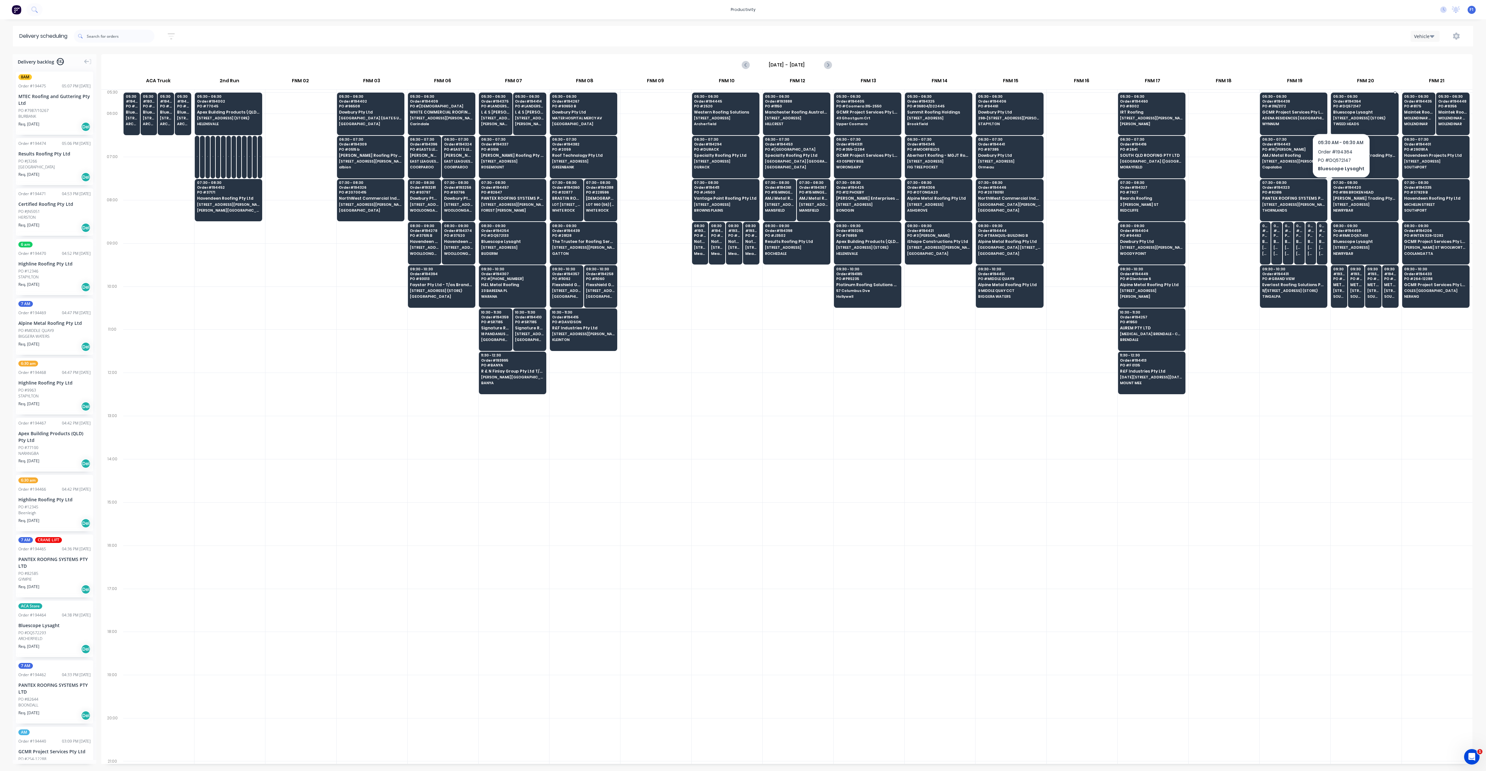
click at [1341, 116] on span "[STREET_ADDRESS] (STORE)" at bounding box center [1364, 118] width 63 height 4
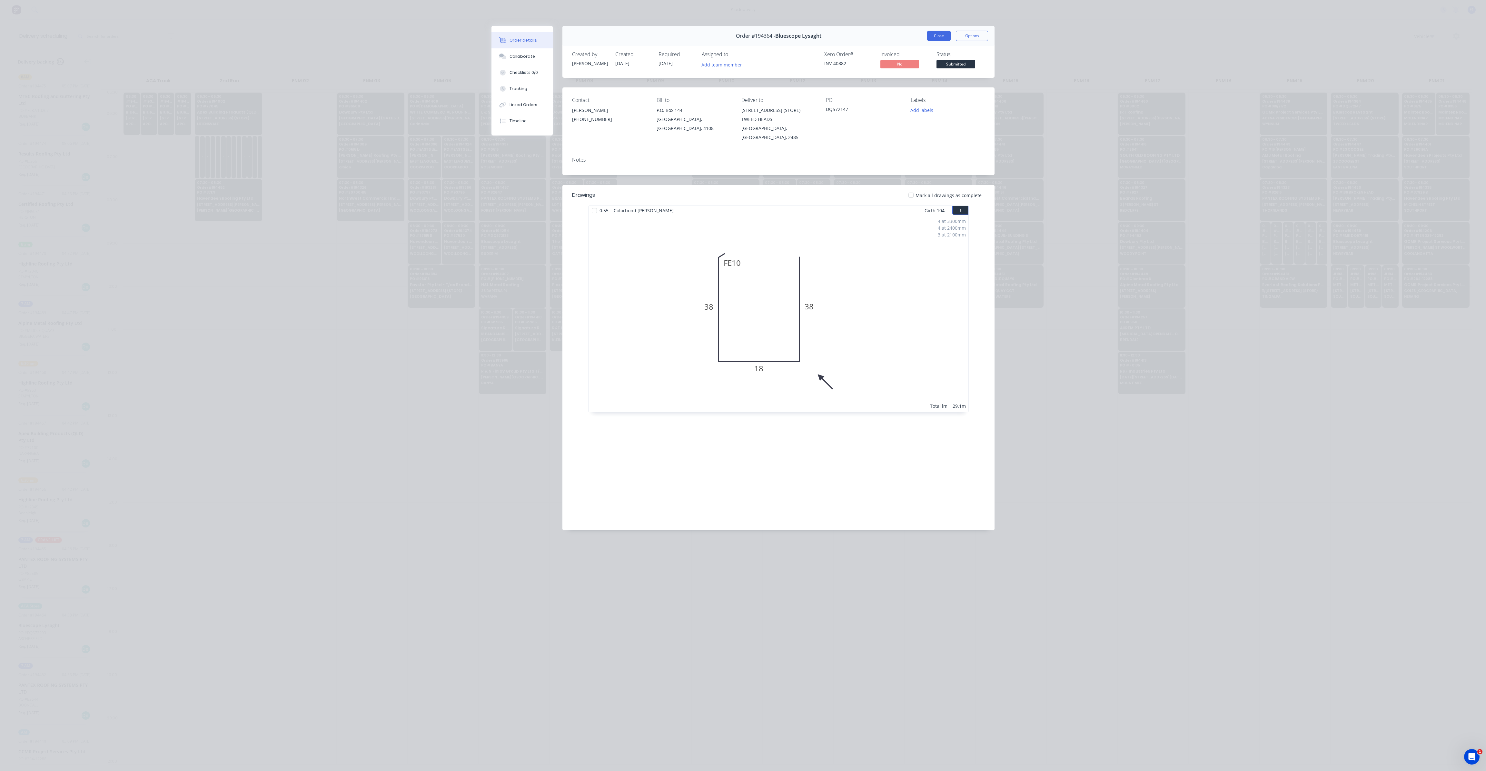
click at [934, 33] on button "Close" at bounding box center [939, 36] width 24 height 10
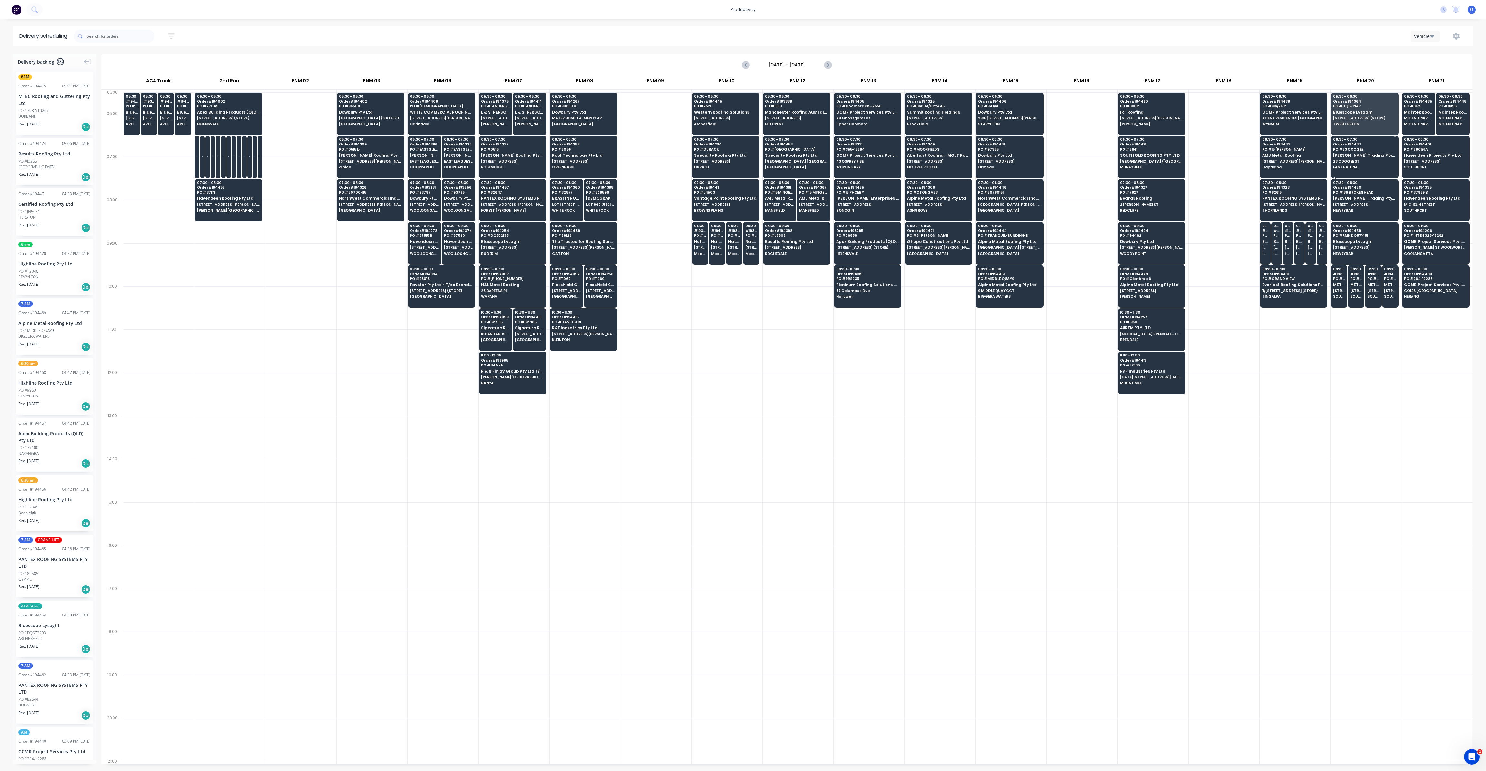
click at [1362, 141] on div "06:30 - 07:30 Order # 194447 PO # 23 [PERSON_NAME] Trading Pty Ltd T/AS Coastal…" at bounding box center [1364, 154] width 67 height 36
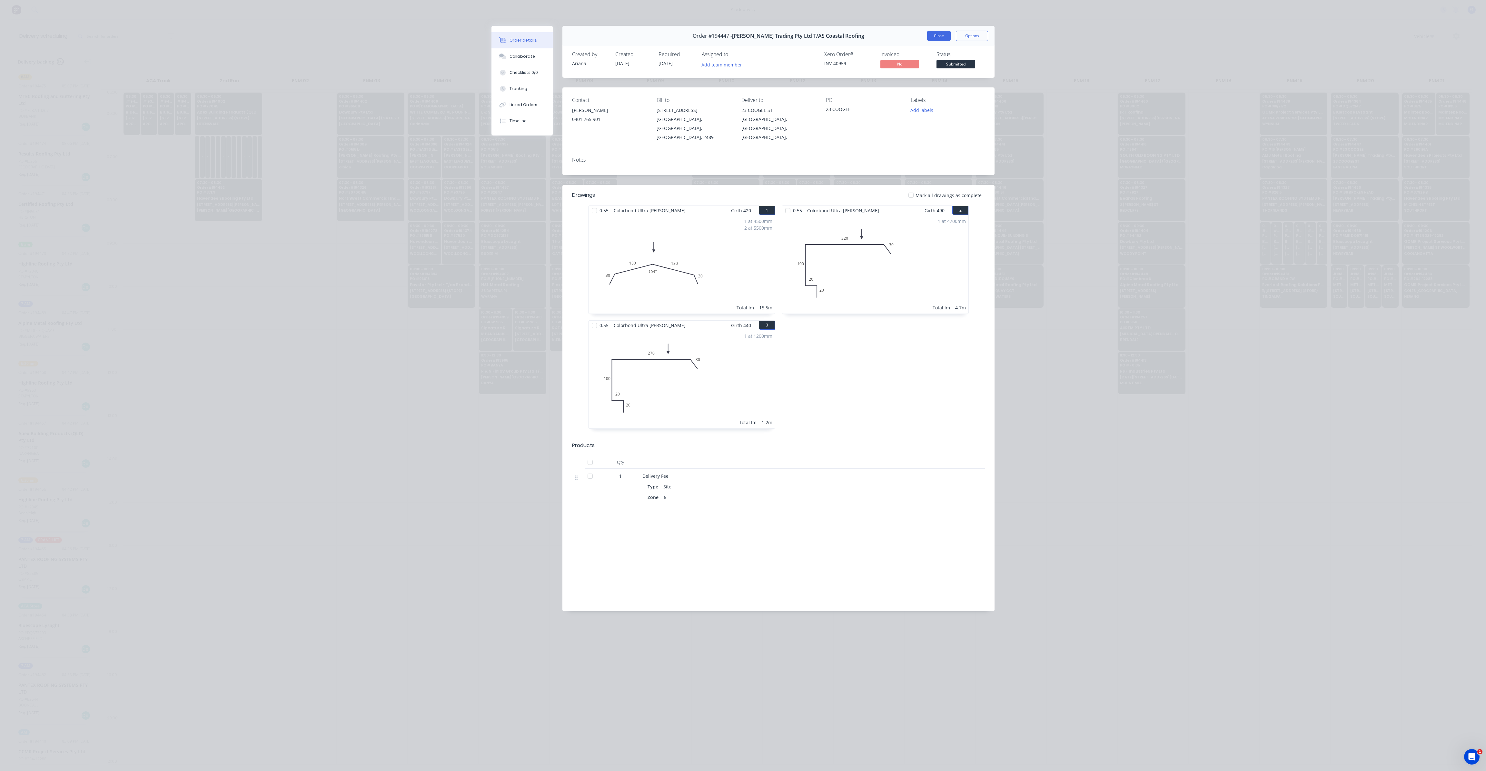
click at [945, 35] on button "Close" at bounding box center [939, 36] width 24 height 10
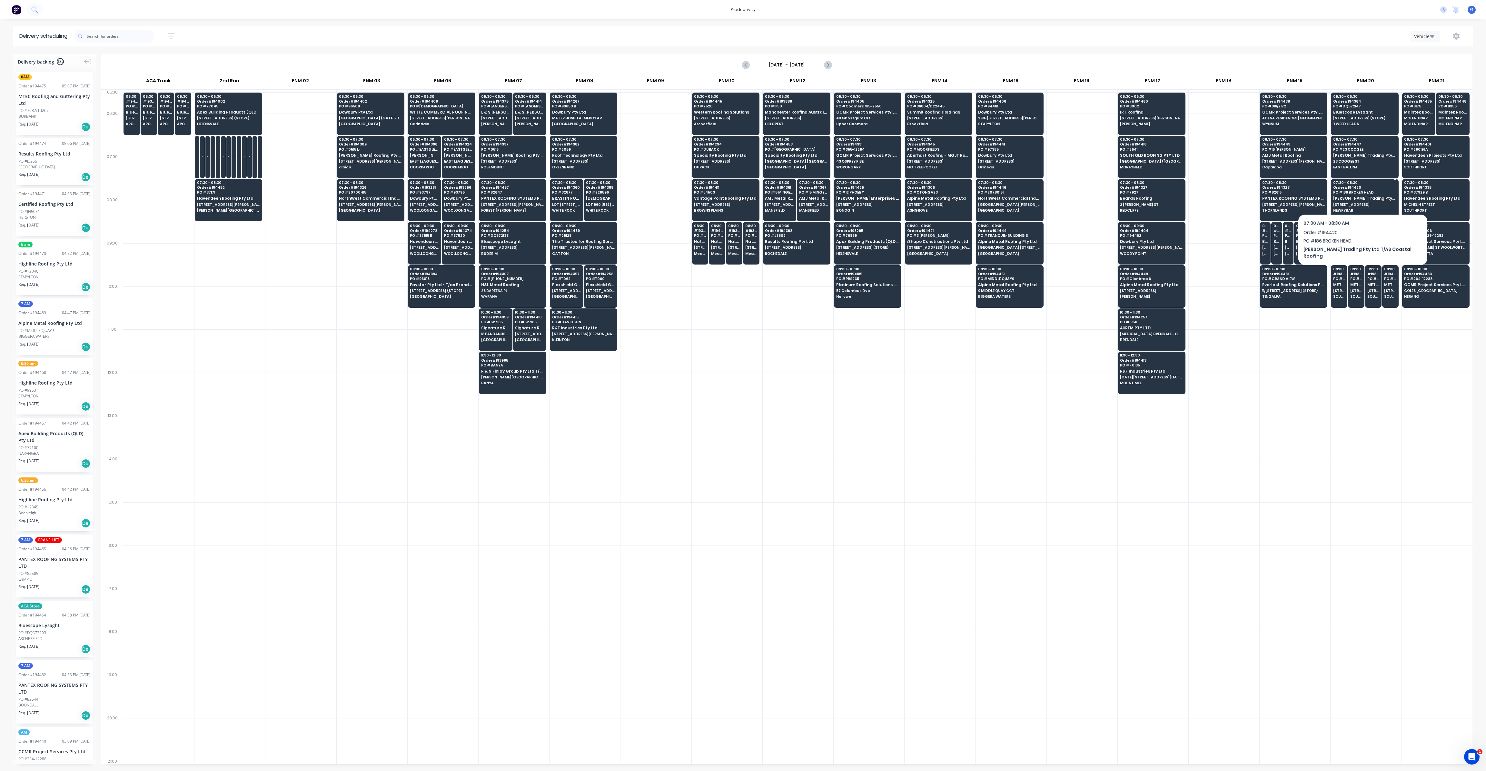
click at [1355, 197] on span "[PERSON_NAME] Trading Pty Ltd T/AS Coastal Roofing" at bounding box center [1364, 198] width 63 height 4
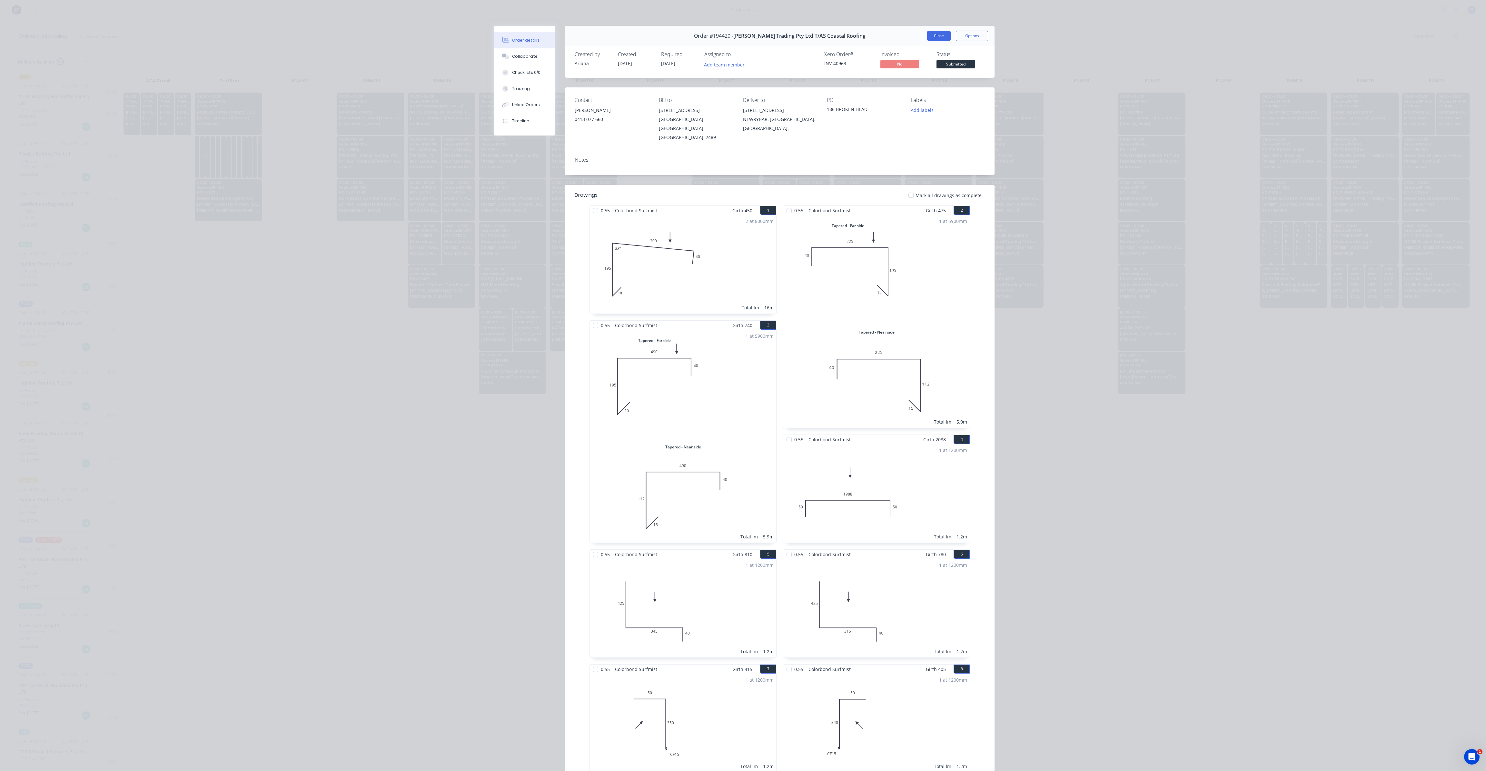
click at [930, 38] on button "Close" at bounding box center [939, 36] width 24 height 10
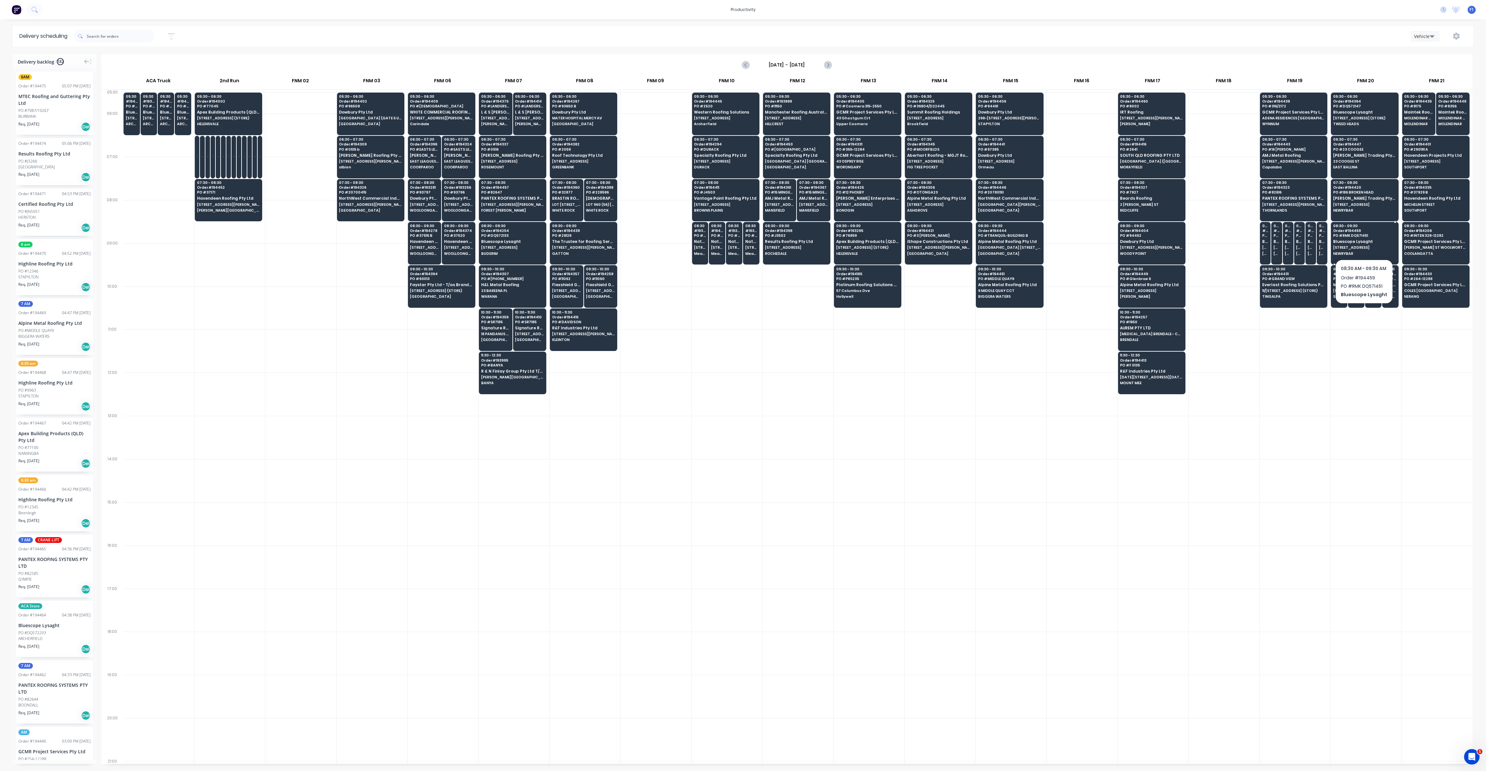
click at [1359, 246] on span "[STREET_ADDRESS]" at bounding box center [1364, 247] width 63 height 4
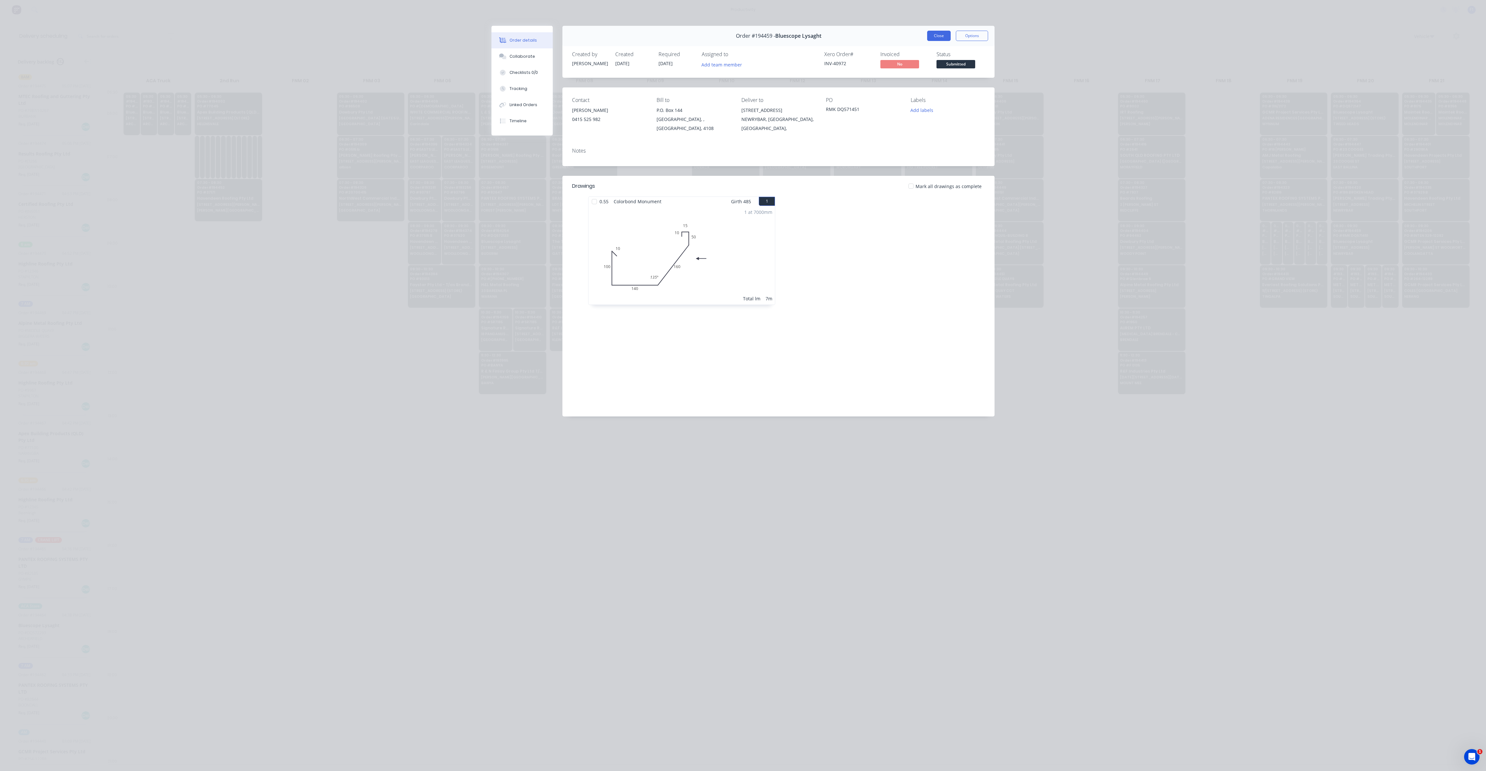
click at [930, 38] on button "Close" at bounding box center [939, 36] width 24 height 10
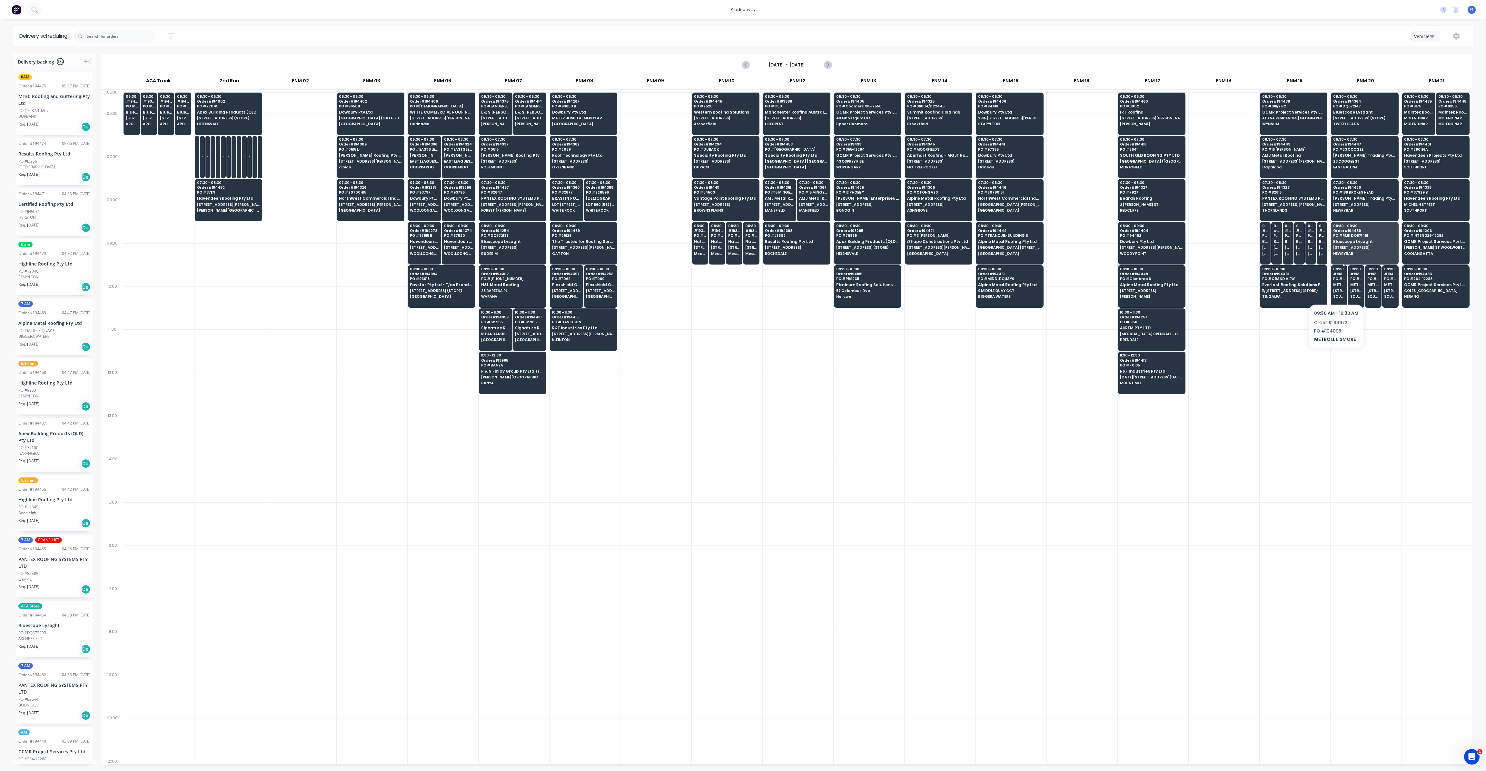
click at [1336, 289] on span "[STREET_ADDRESS][PERSON_NAME] (STORE)" at bounding box center [1339, 291] width 12 height 4
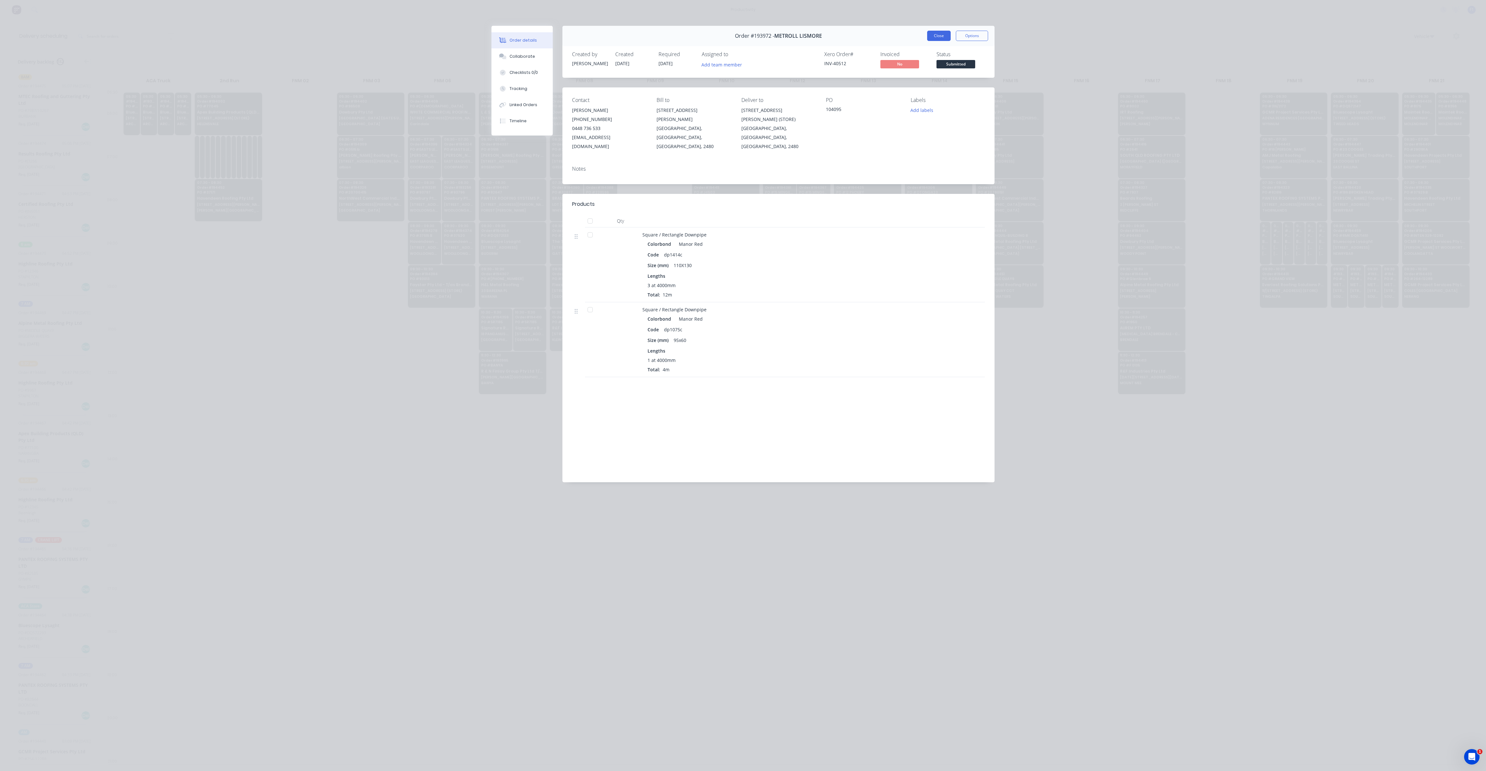
click at [933, 33] on button "Close" at bounding box center [939, 36] width 24 height 10
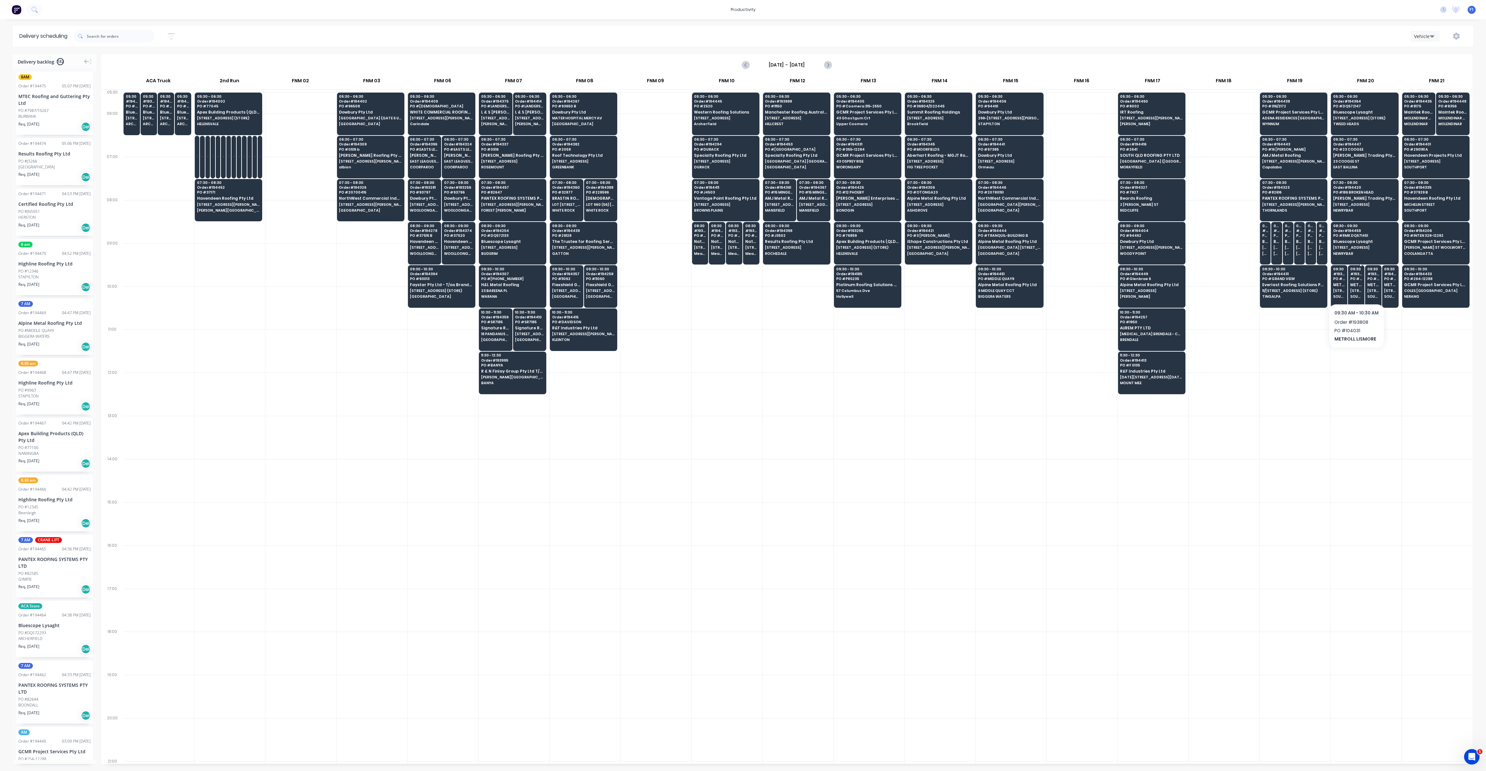
click at [1356, 289] on span "[STREET_ADDRESS][PERSON_NAME] (STORE)" at bounding box center [1356, 291] width 12 height 4
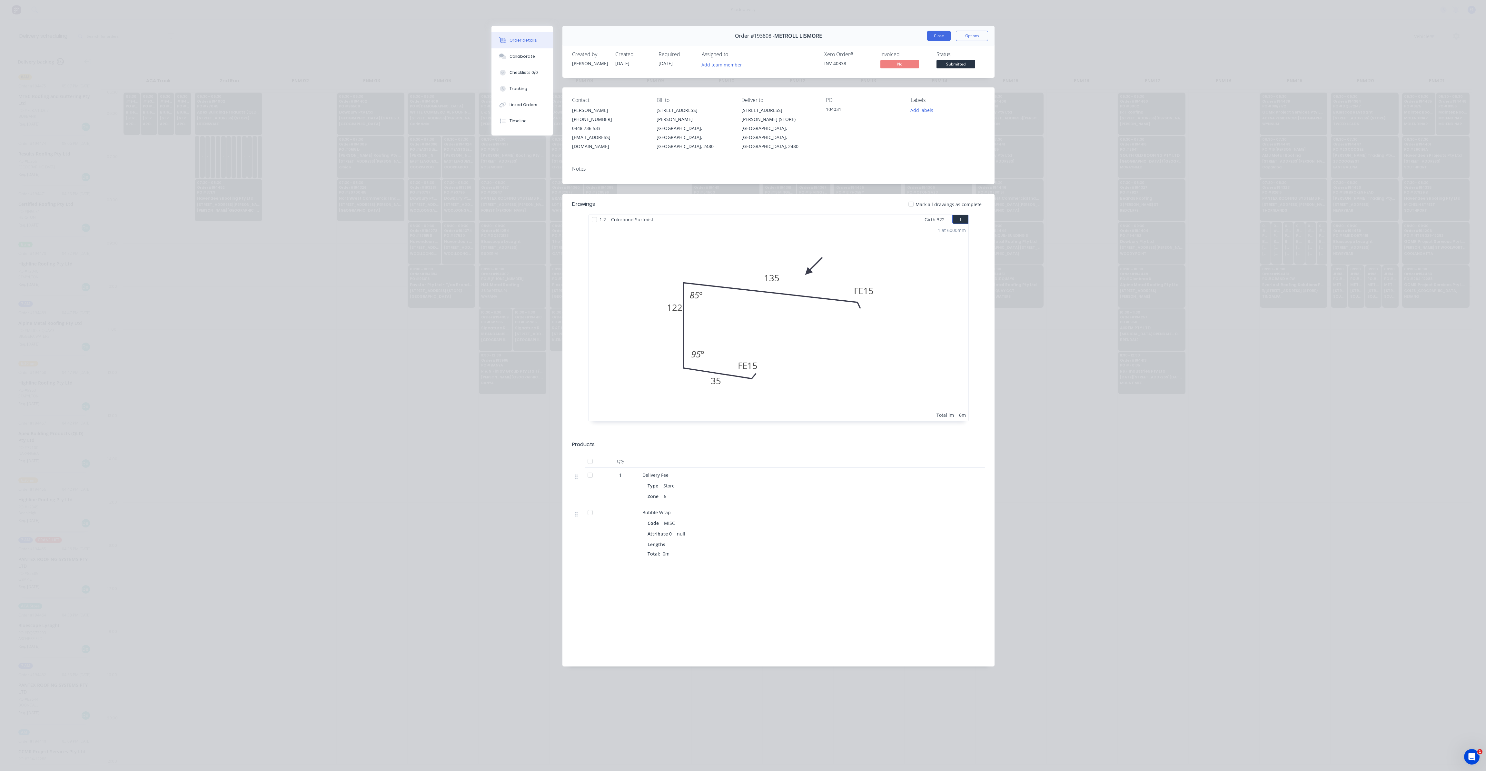
click at [935, 35] on button "Close" at bounding box center [939, 36] width 24 height 10
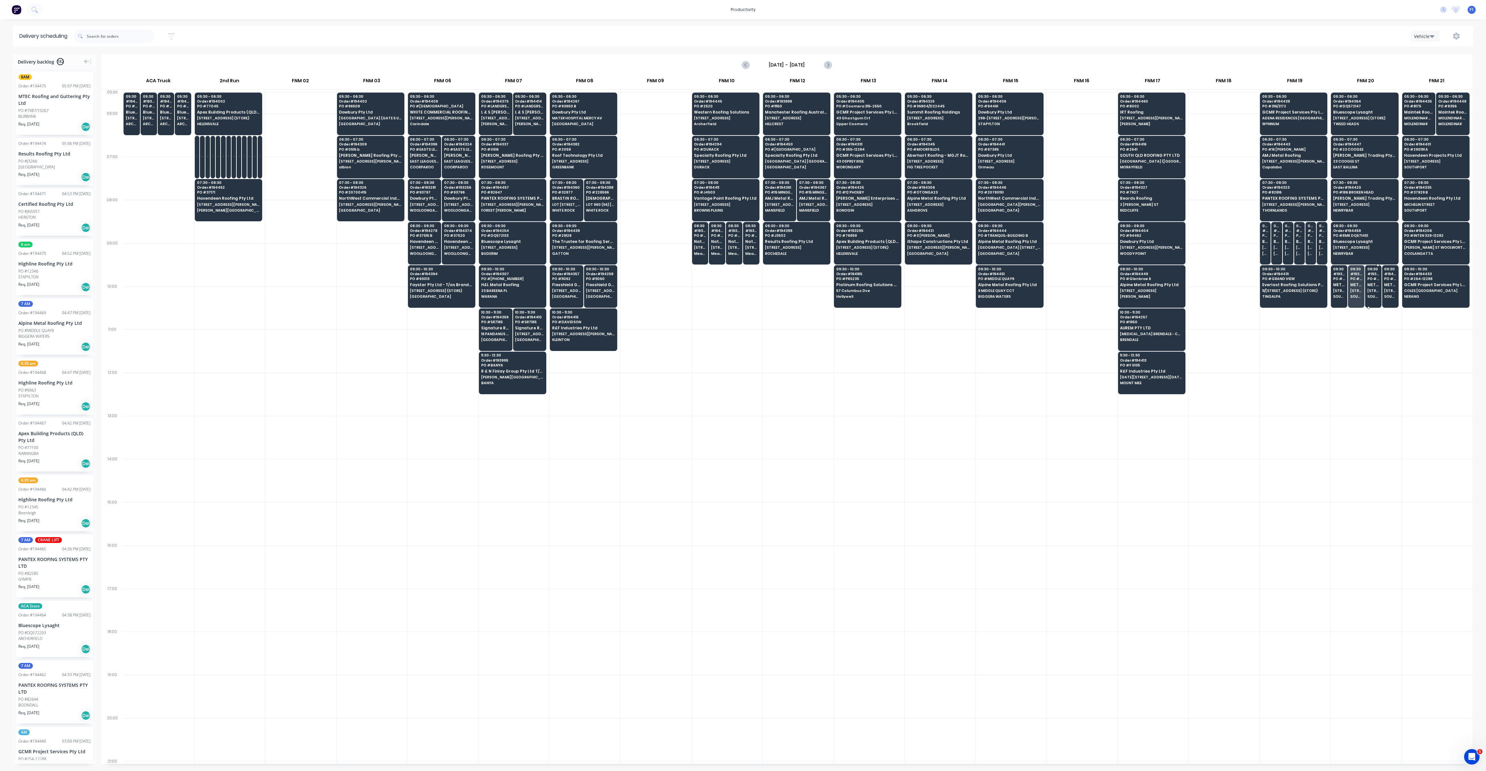
click at [1370, 282] on span "METROLL LISMORE" at bounding box center [1373, 284] width 12 height 4
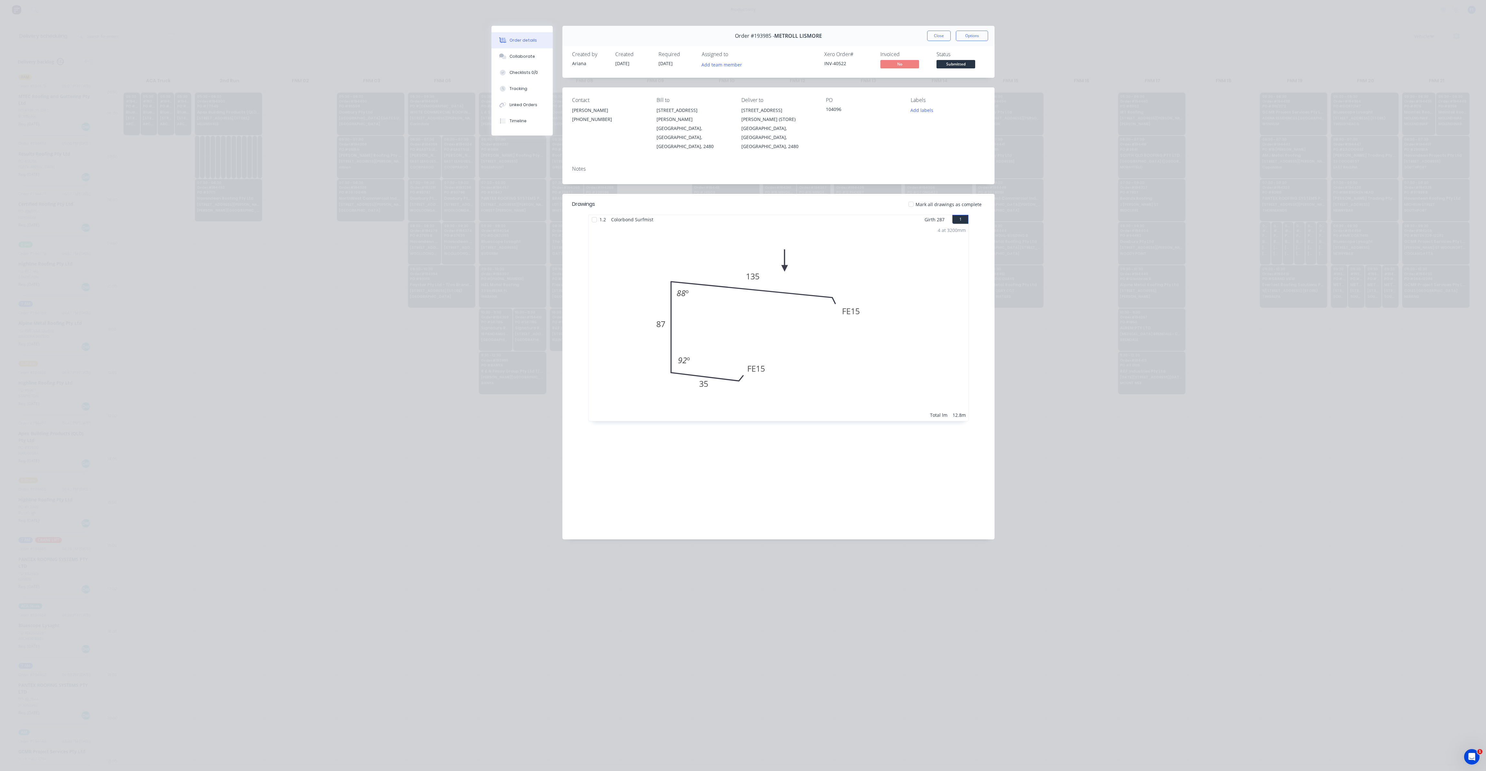
click at [941, 38] on button "Close" at bounding box center [939, 36] width 24 height 10
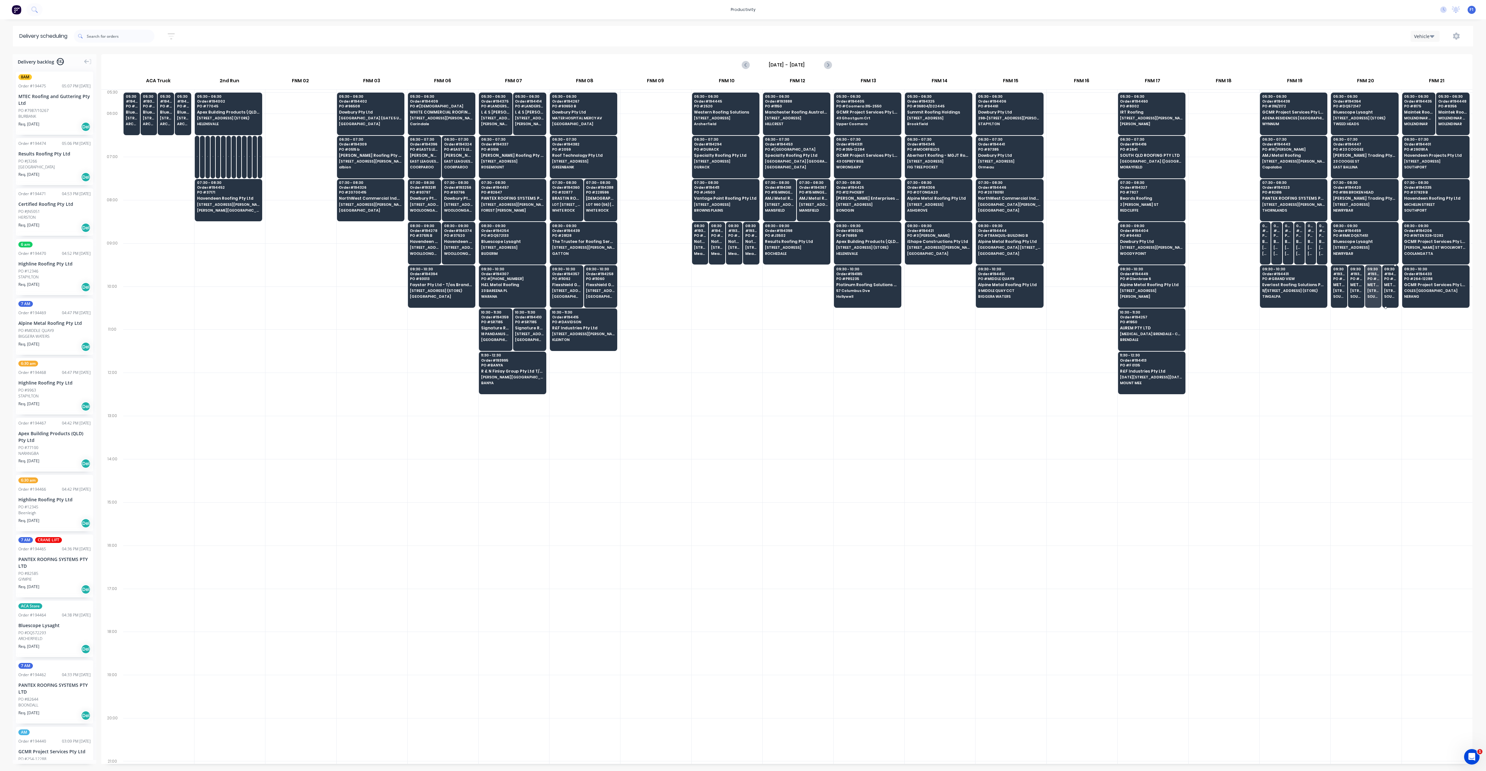
click at [1390, 277] on span "PO # 104128" at bounding box center [1390, 279] width 12 height 4
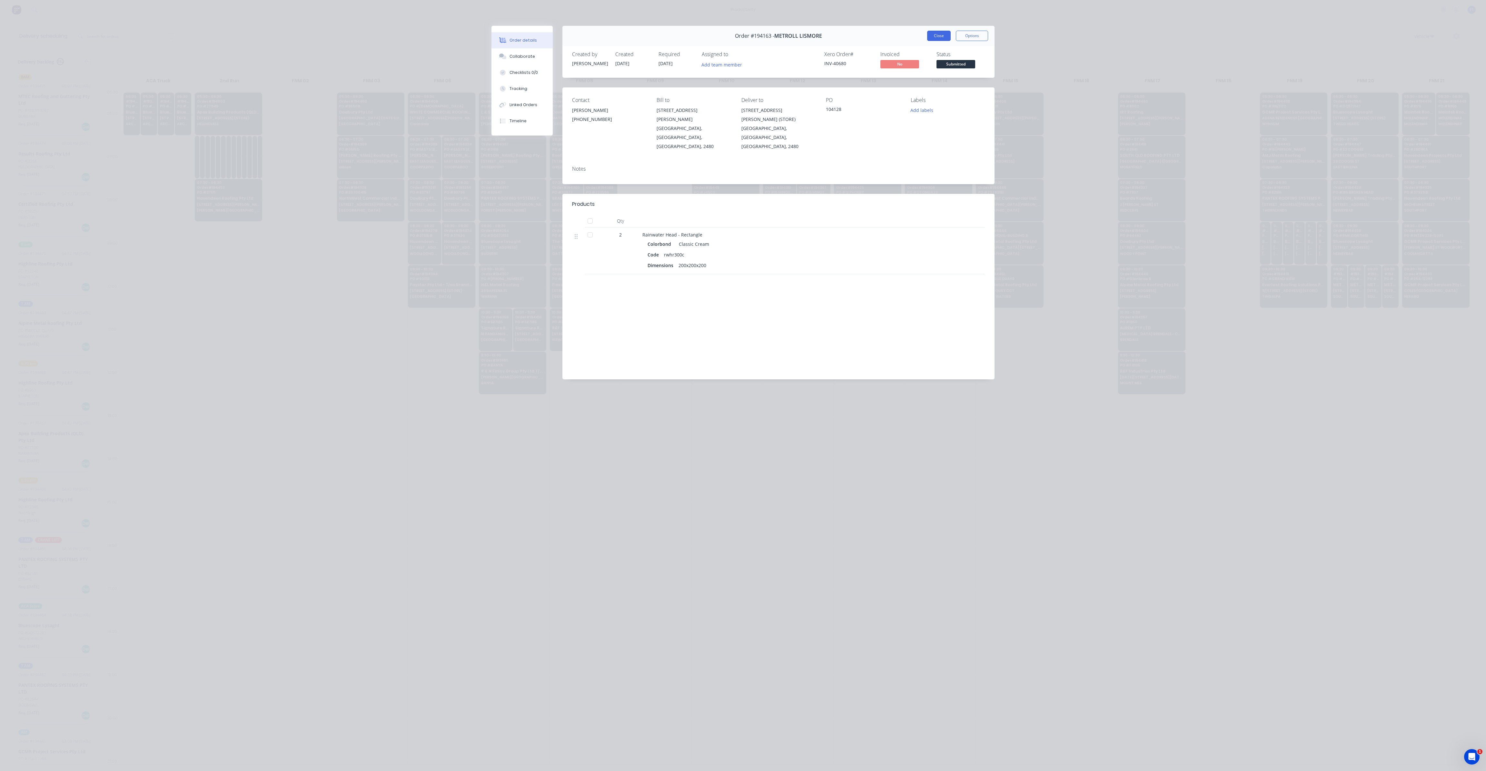
click at [941, 38] on button "Close" at bounding box center [939, 36] width 24 height 10
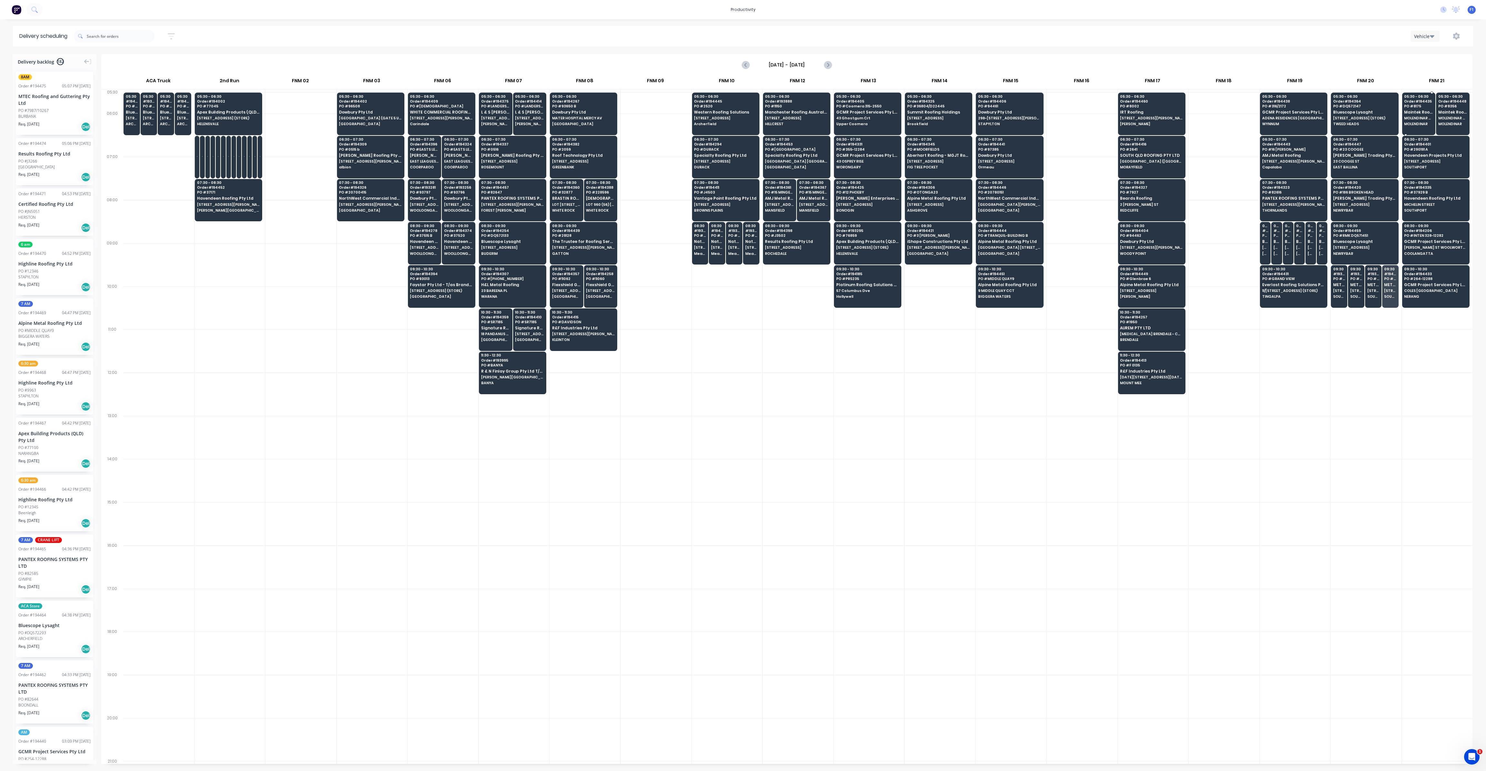
click at [1423, 119] on span "MOLENDINAR STORAGE 2A INDUSTRIAL AV" at bounding box center [1418, 118] width 29 height 4
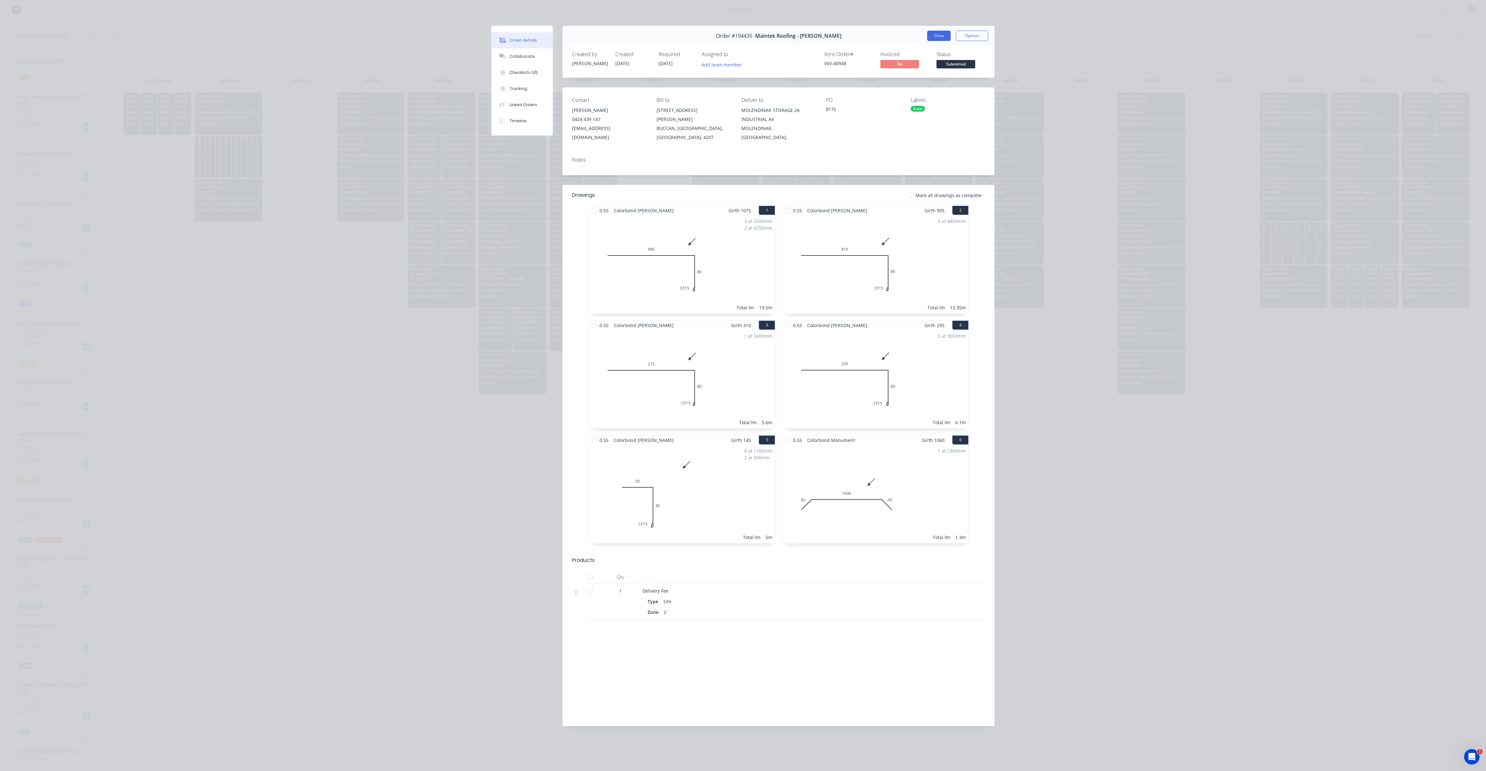
click at [943, 35] on button "Close" at bounding box center [939, 36] width 24 height 10
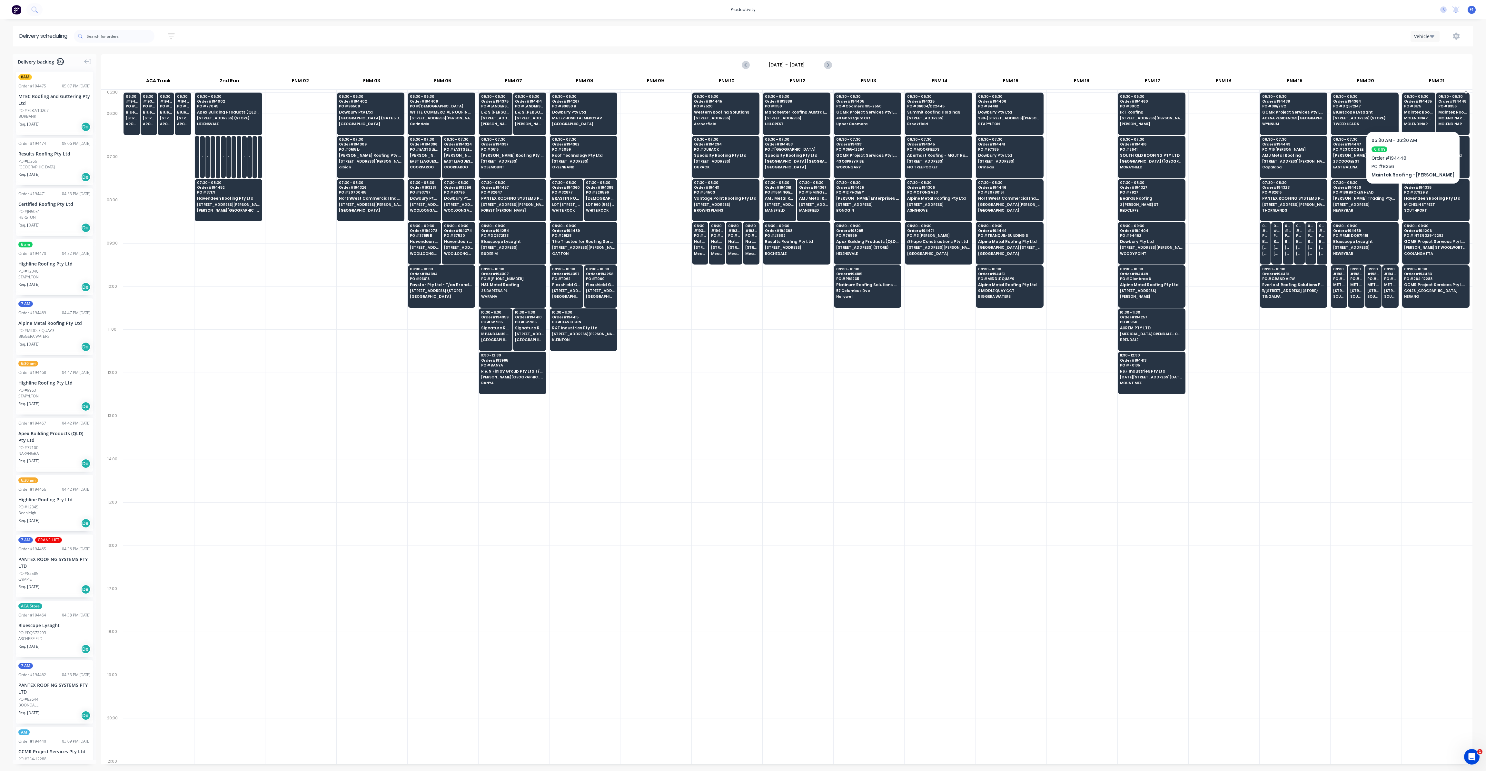
click at [1460, 116] on span "MOLENDINAR STORAGE 2A INDUSTRIAL AV" at bounding box center [1452, 118] width 29 height 4
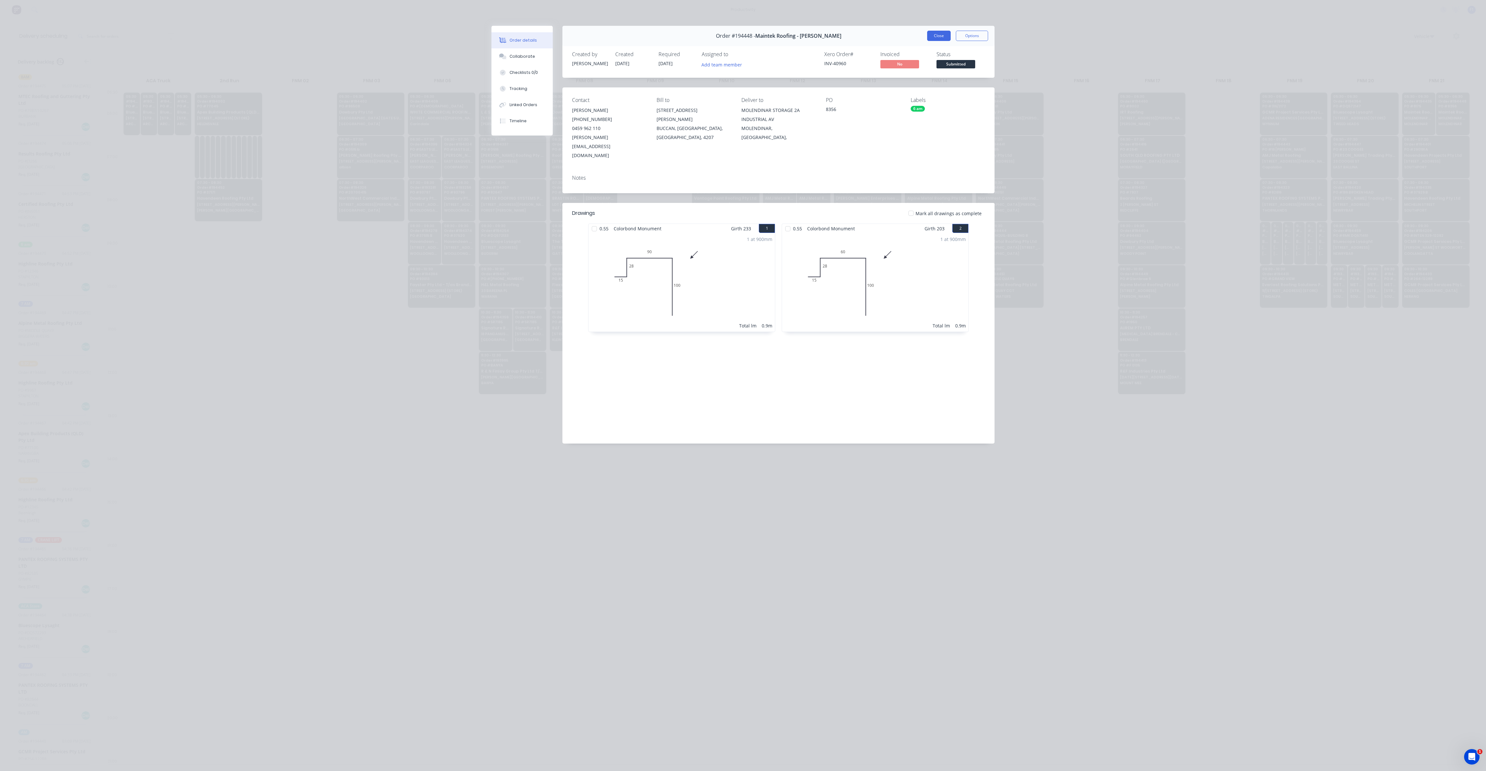
click at [940, 33] on button "Close" at bounding box center [939, 36] width 24 height 10
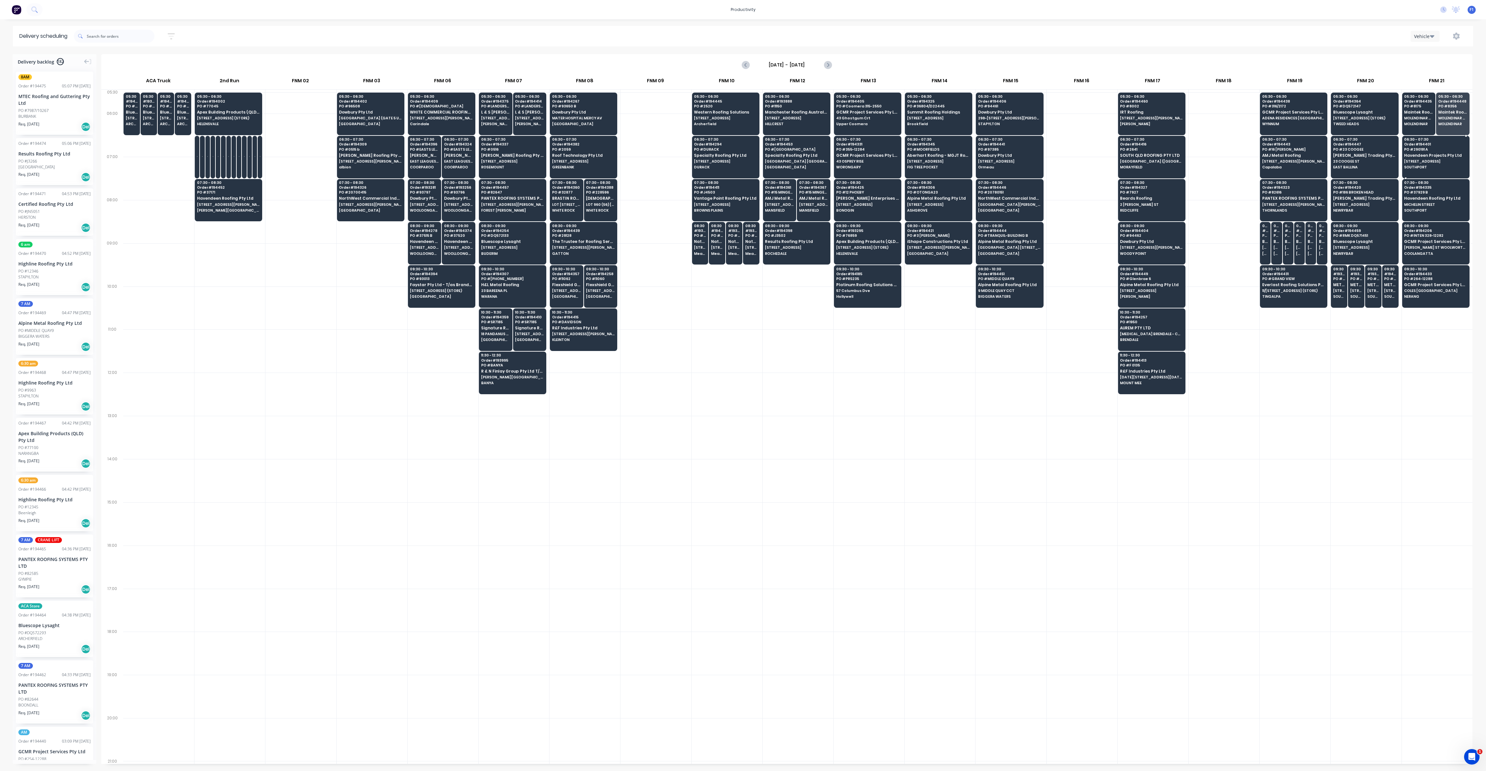
click at [1430, 153] on span "Havendeen Projects Pty Ltd" at bounding box center [1435, 155] width 63 height 4
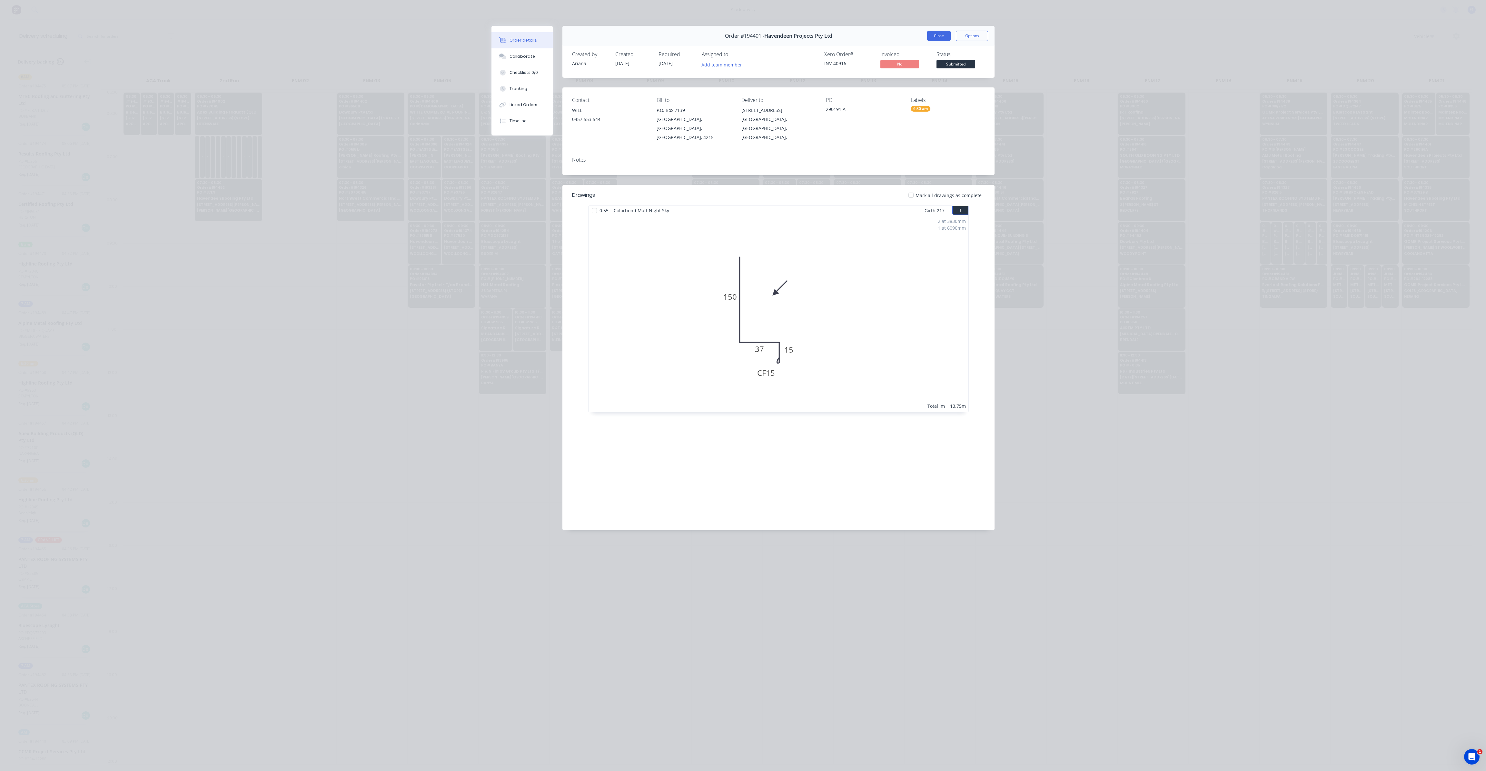
click at [941, 38] on button "Close" at bounding box center [939, 36] width 24 height 10
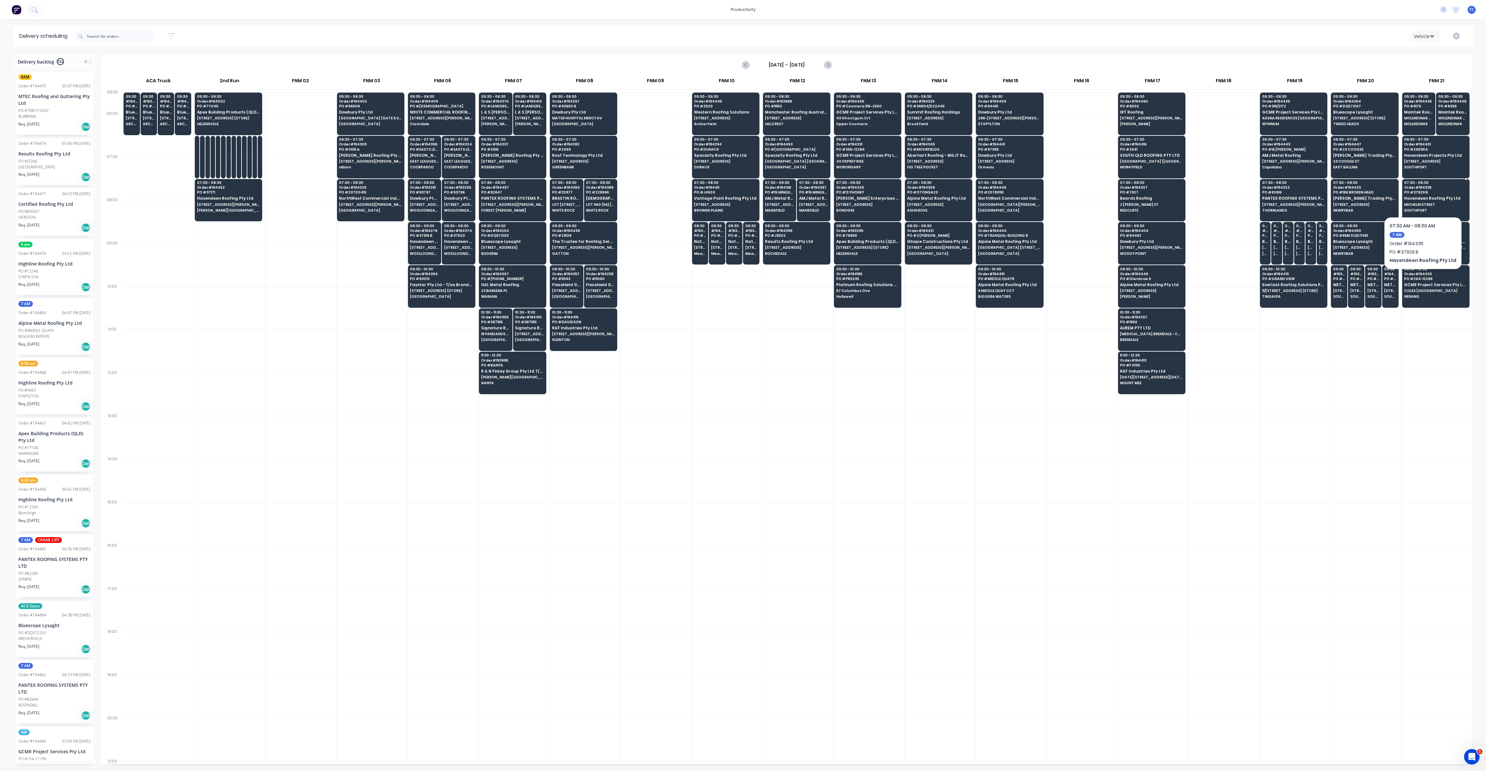
click at [1428, 196] on span "Havendeen Roofing Pty Ltd" at bounding box center [1435, 198] width 63 height 4
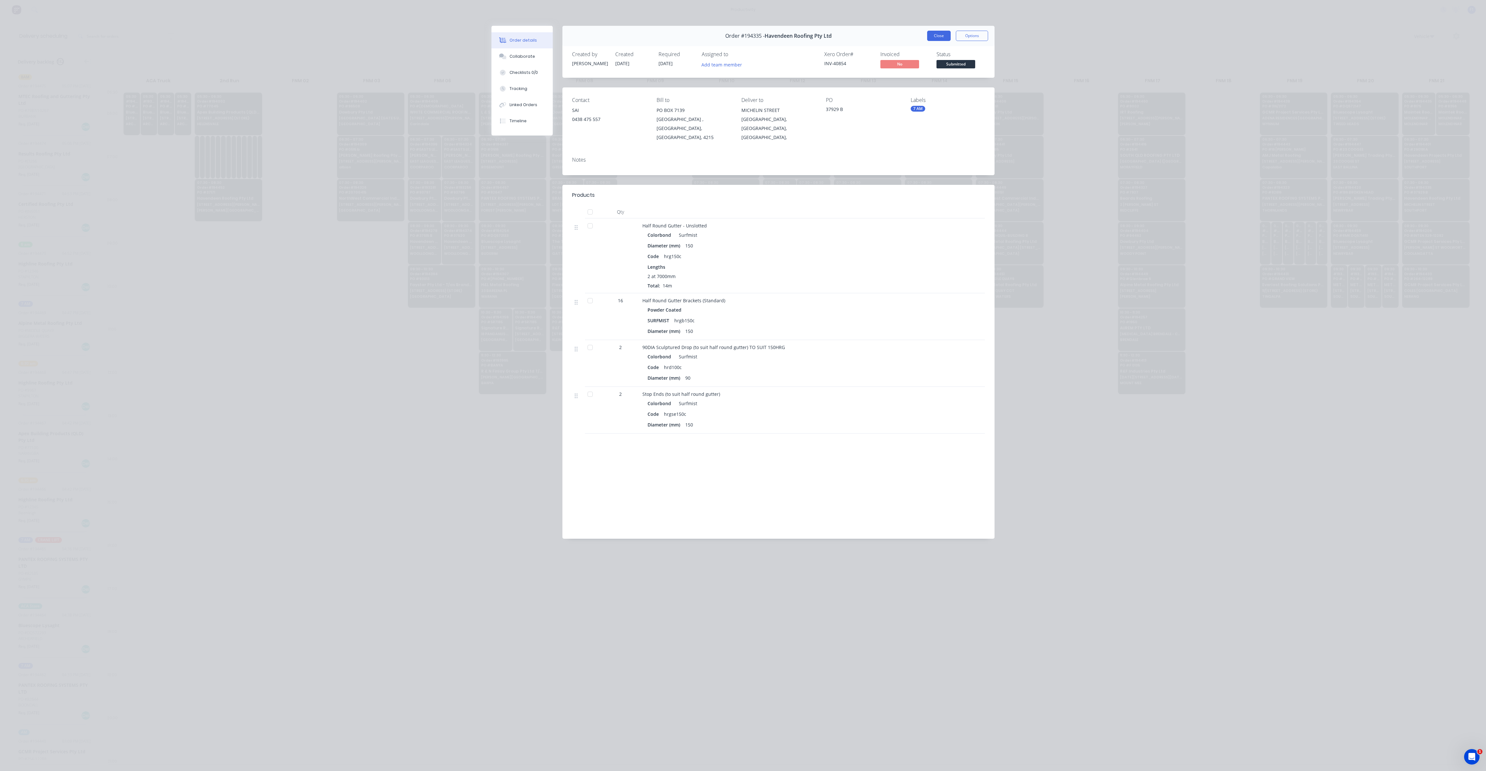
drag, startPoint x: 930, startPoint y: 43, endPoint x: 934, endPoint y: 38, distance: 6.4
click at [931, 41] on div "Order #194335 - Havendeen Roofing Pty Ltd Close Options" at bounding box center [778, 36] width 432 height 20
click at [939, 35] on button "Close" at bounding box center [939, 36] width 24 height 10
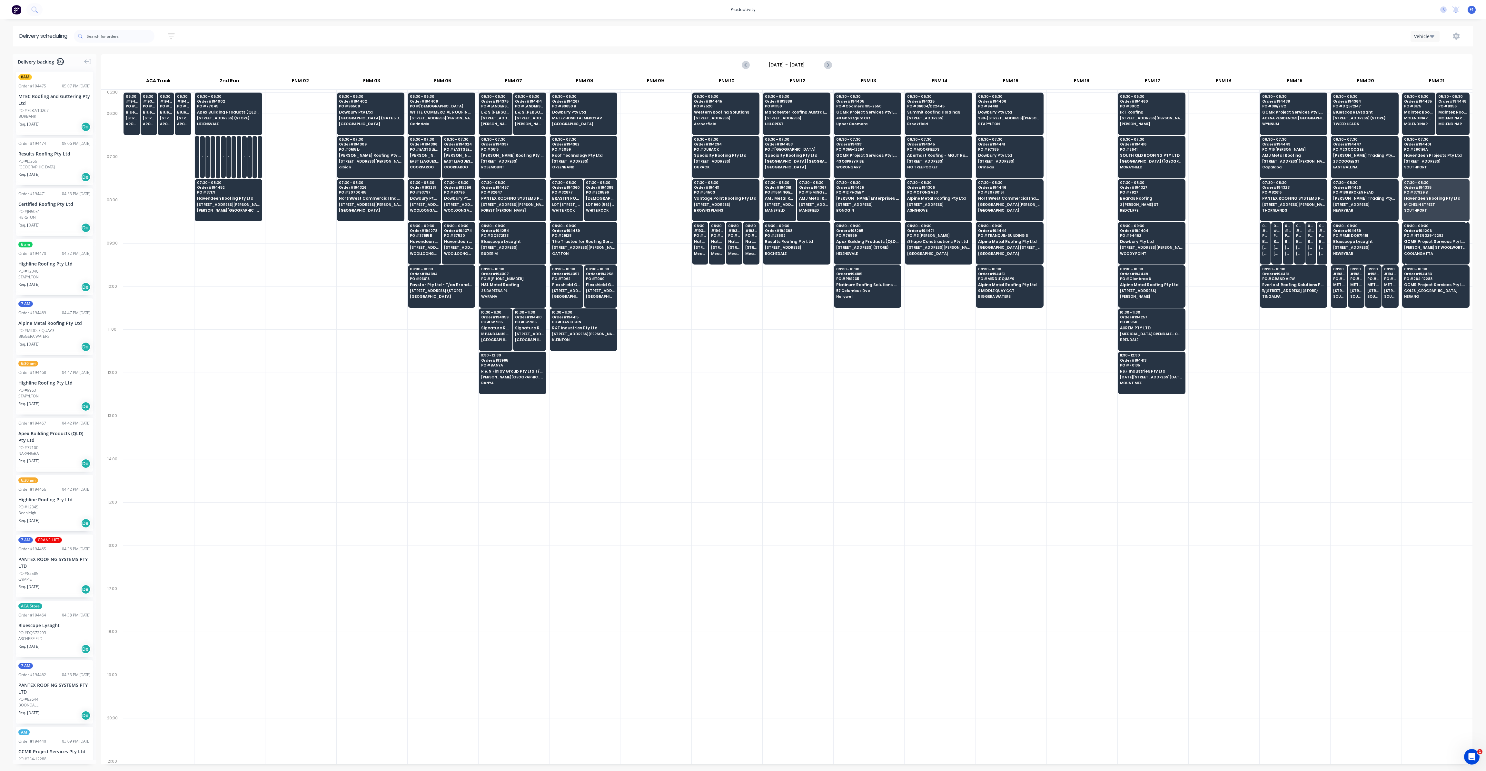
drag, startPoint x: 1440, startPoint y: 243, endPoint x: 1434, endPoint y: 243, distance: 5.5
click at [1439, 243] on div "08:30 - 09:30 Order # 194206 PO # INTEN 328-12282 GCMR Project Services Pty Ltd…" at bounding box center [1435, 240] width 67 height 36
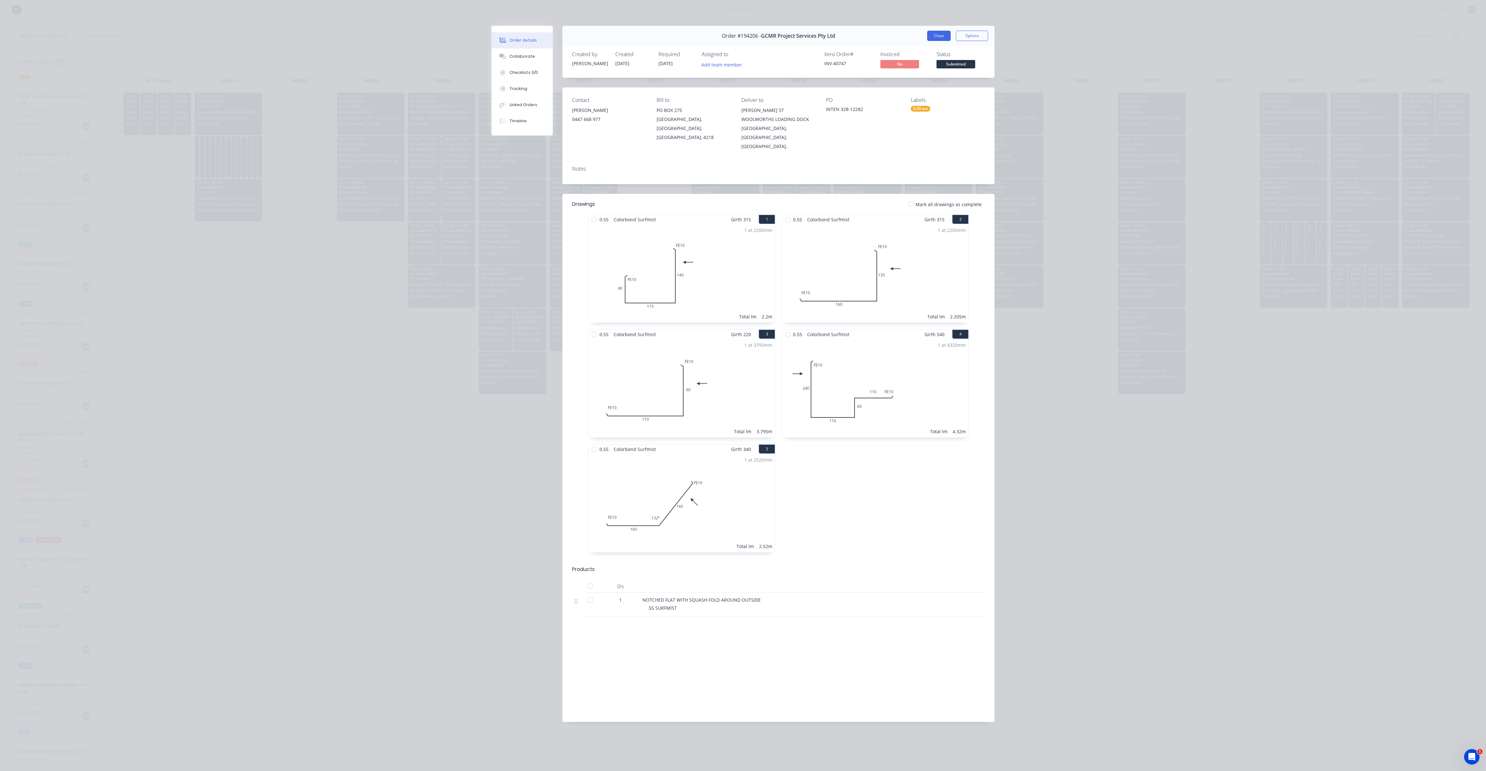
drag, startPoint x: 942, startPoint y: 49, endPoint x: 945, endPoint y: 33, distance: 16.7
click at [942, 47] on div "Created by [PERSON_NAME] Created [DATE] Required [DATE] Assigned to Add team me…" at bounding box center [778, 61] width 432 height 34
click at [945, 32] on button "Close" at bounding box center [939, 36] width 24 height 10
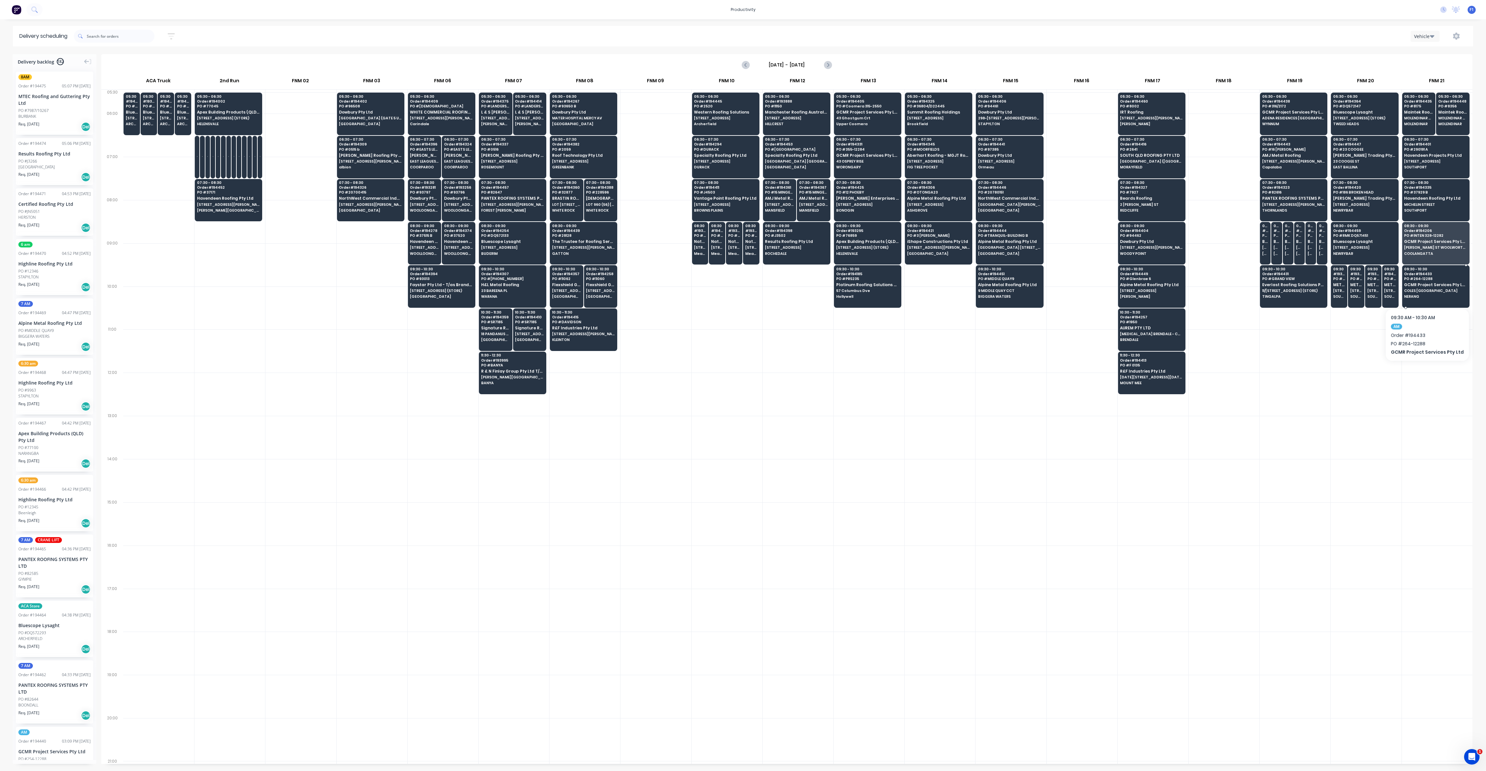
click at [1424, 289] on span "COLES [GEOGRAPHIC_DATA]" at bounding box center [1435, 291] width 63 height 4
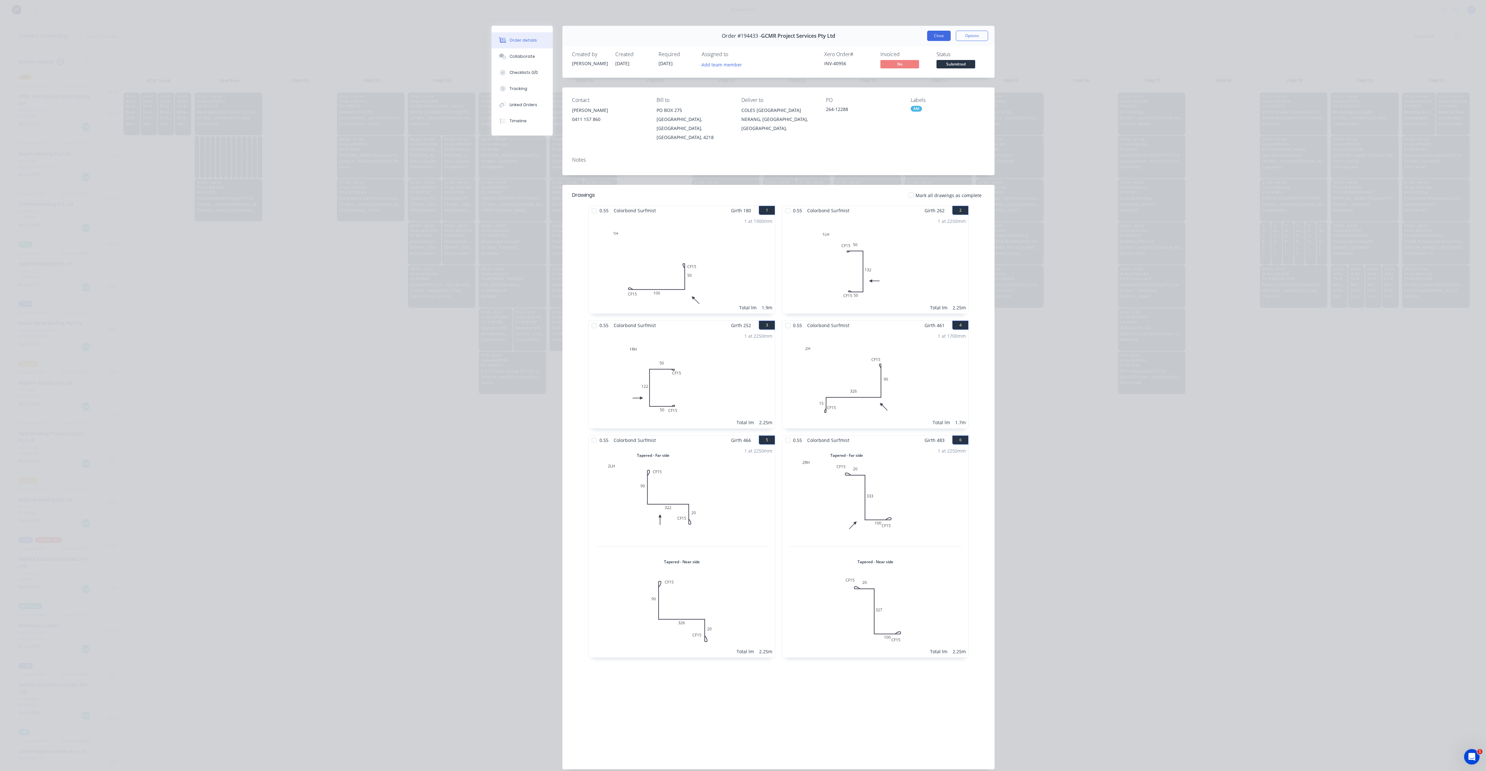
click at [932, 39] on button "Close" at bounding box center [939, 36] width 24 height 10
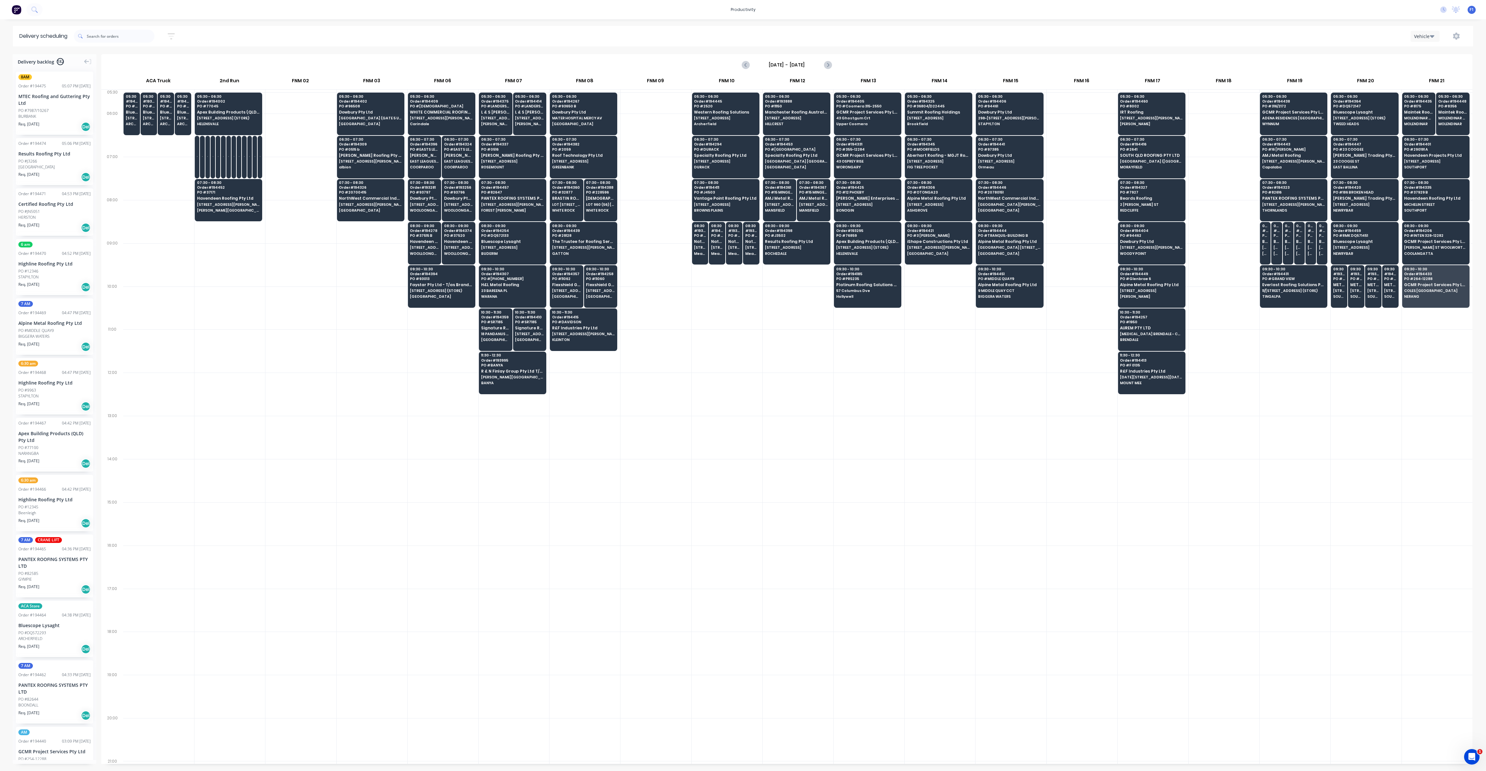
click at [1232, 409] on div at bounding box center [1224, 393] width 71 height 43
click at [748, 68] on icon "Previous page" at bounding box center [746, 65] width 8 height 8
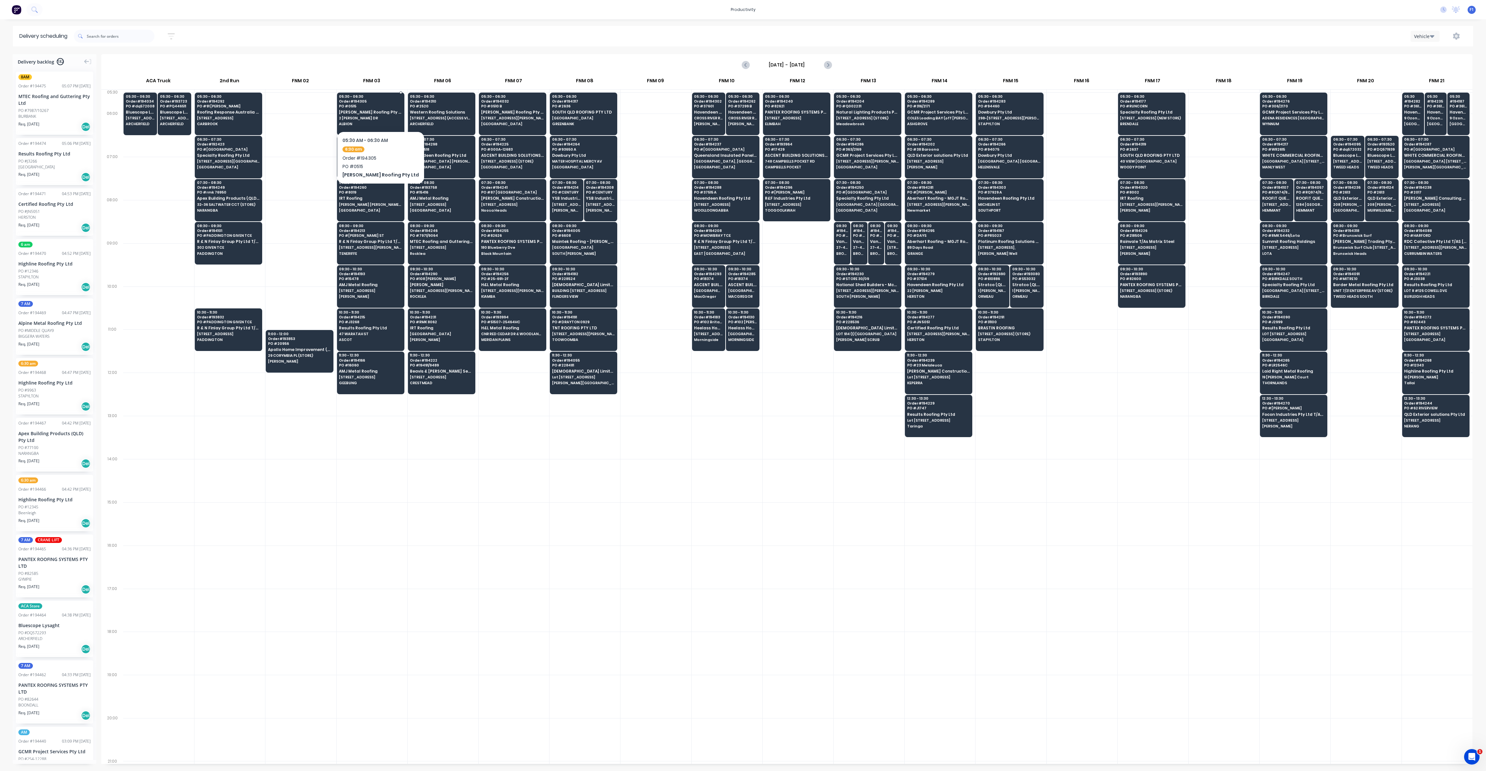
click at [384, 113] on span "[PERSON_NAME] Roofing Pty Ltd" at bounding box center [370, 112] width 63 height 4
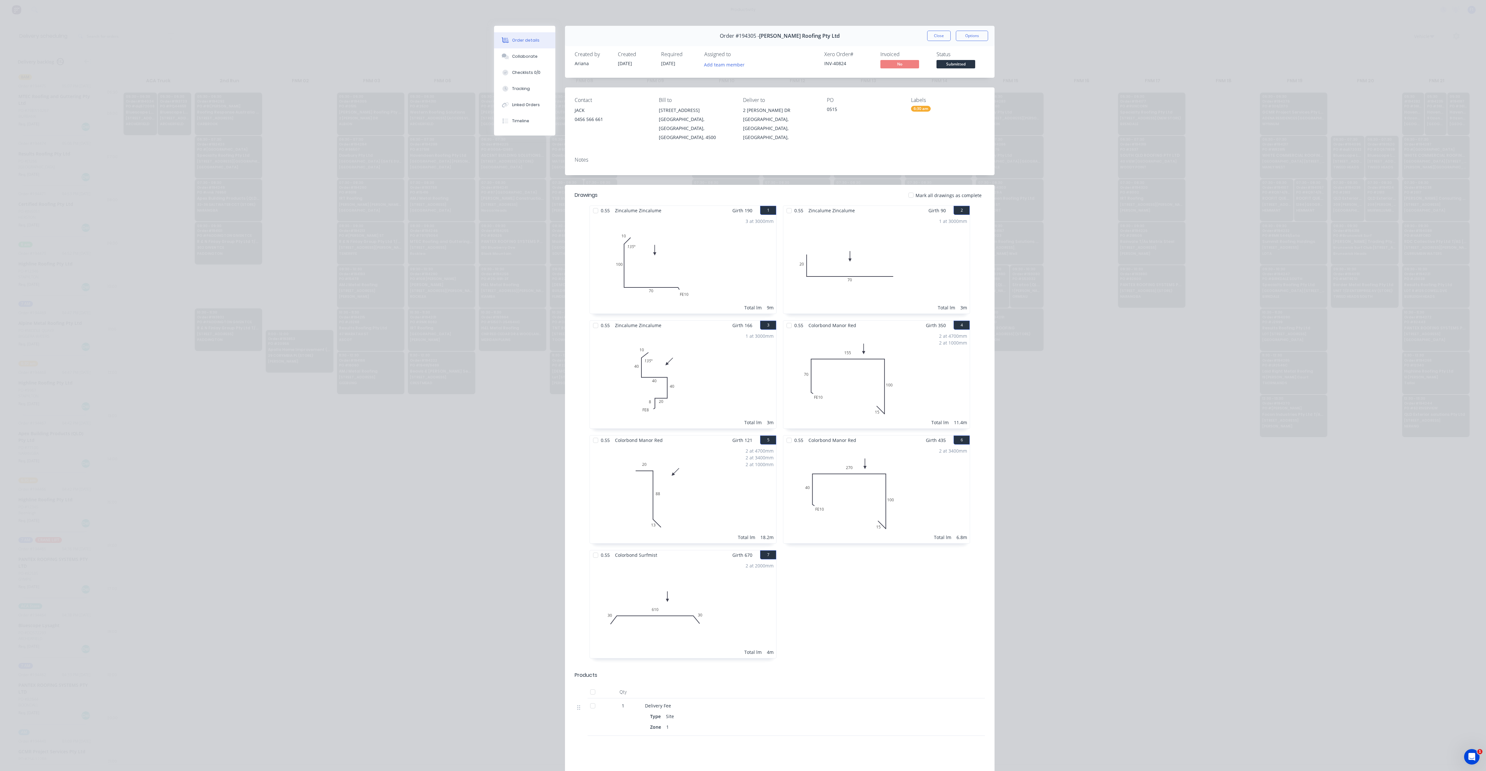
click at [927, 33] on button "Close" at bounding box center [939, 36] width 24 height 10
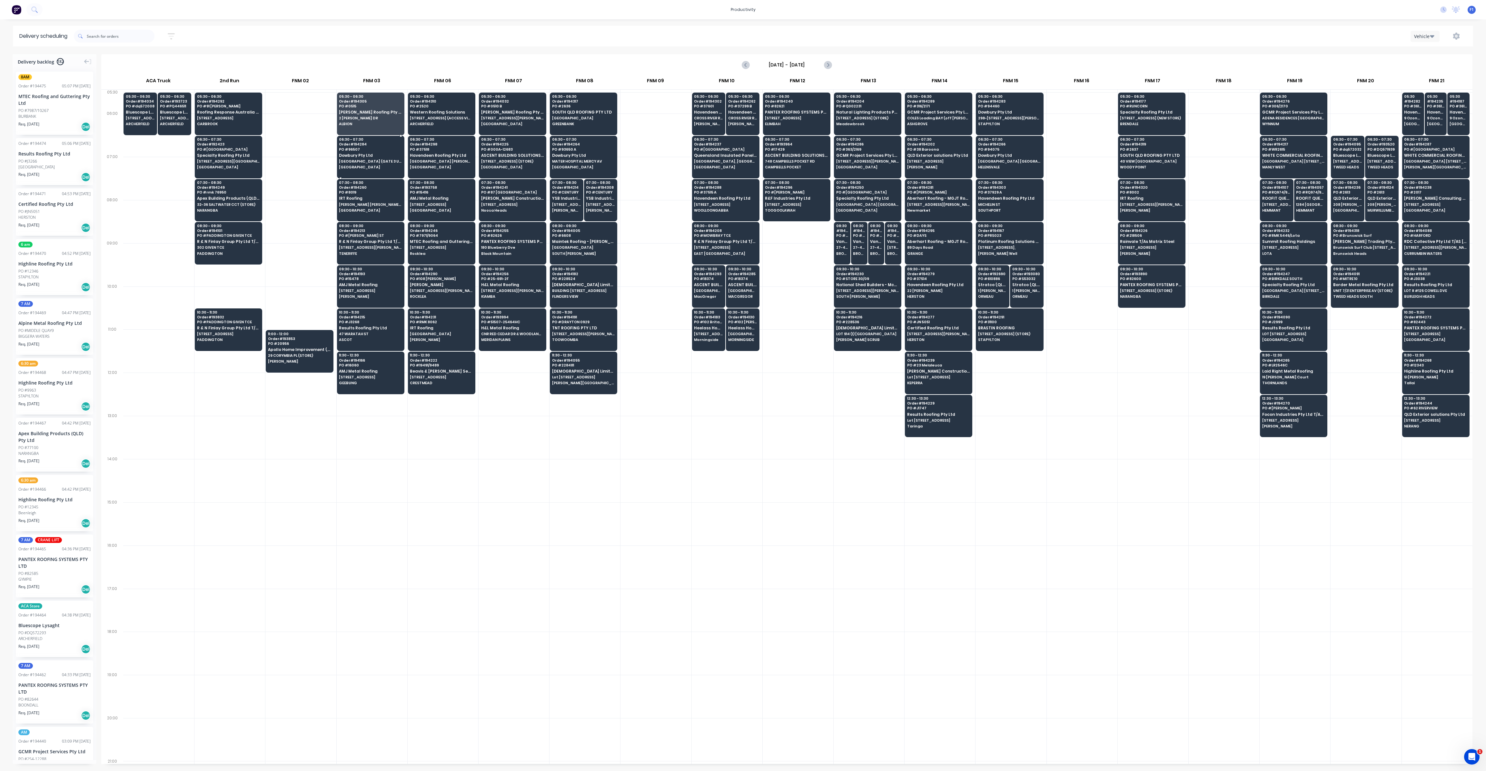
click at [370, 160] on span "[GEOGRAPHIC_DATA] (GATE 3 UHF 12) [GEOGRAPHIC_DATA]" at bounding box center [370, 161] width 63 height 4
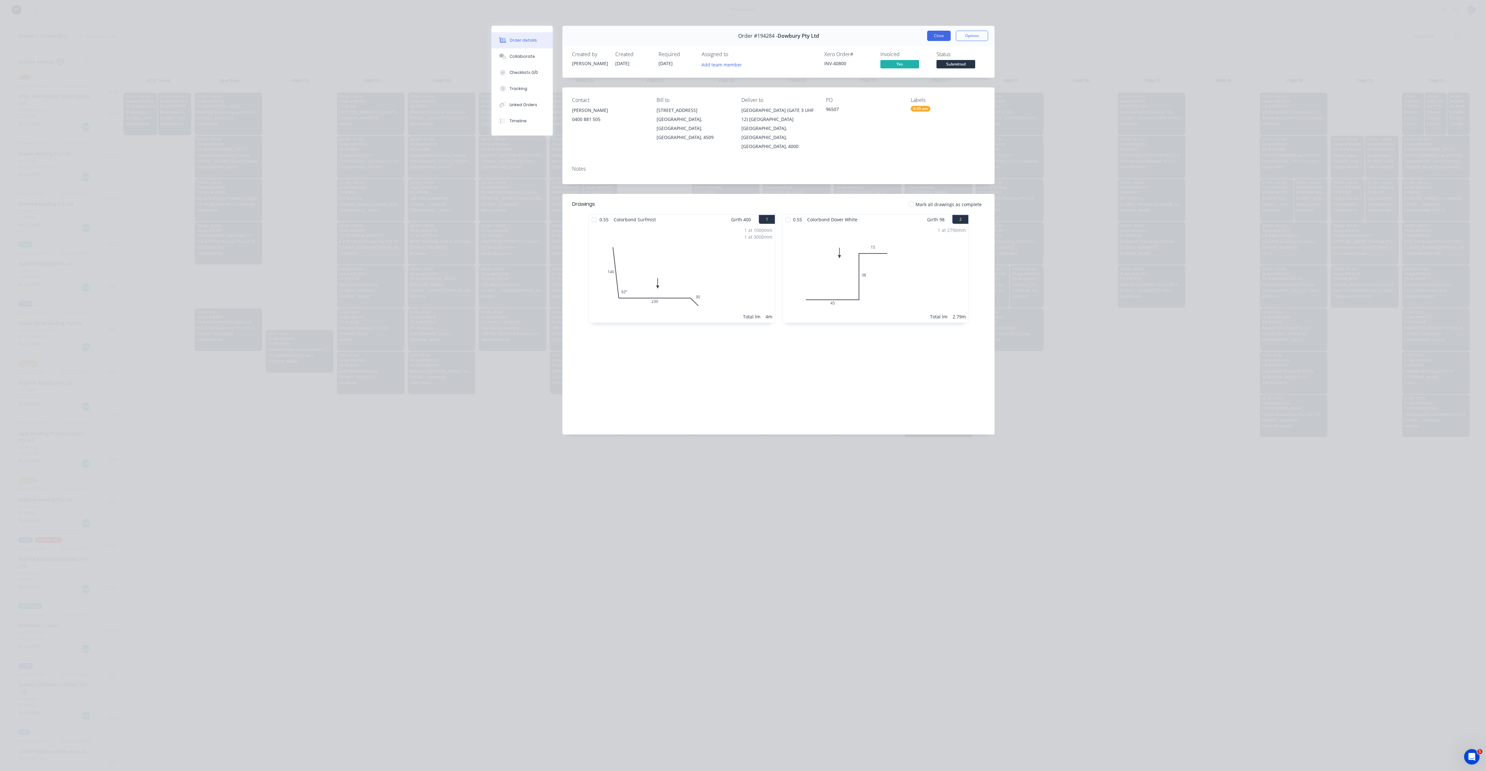
click at [941, 35] on button "Close" at bounding box center [939, 36] width 24 height 10
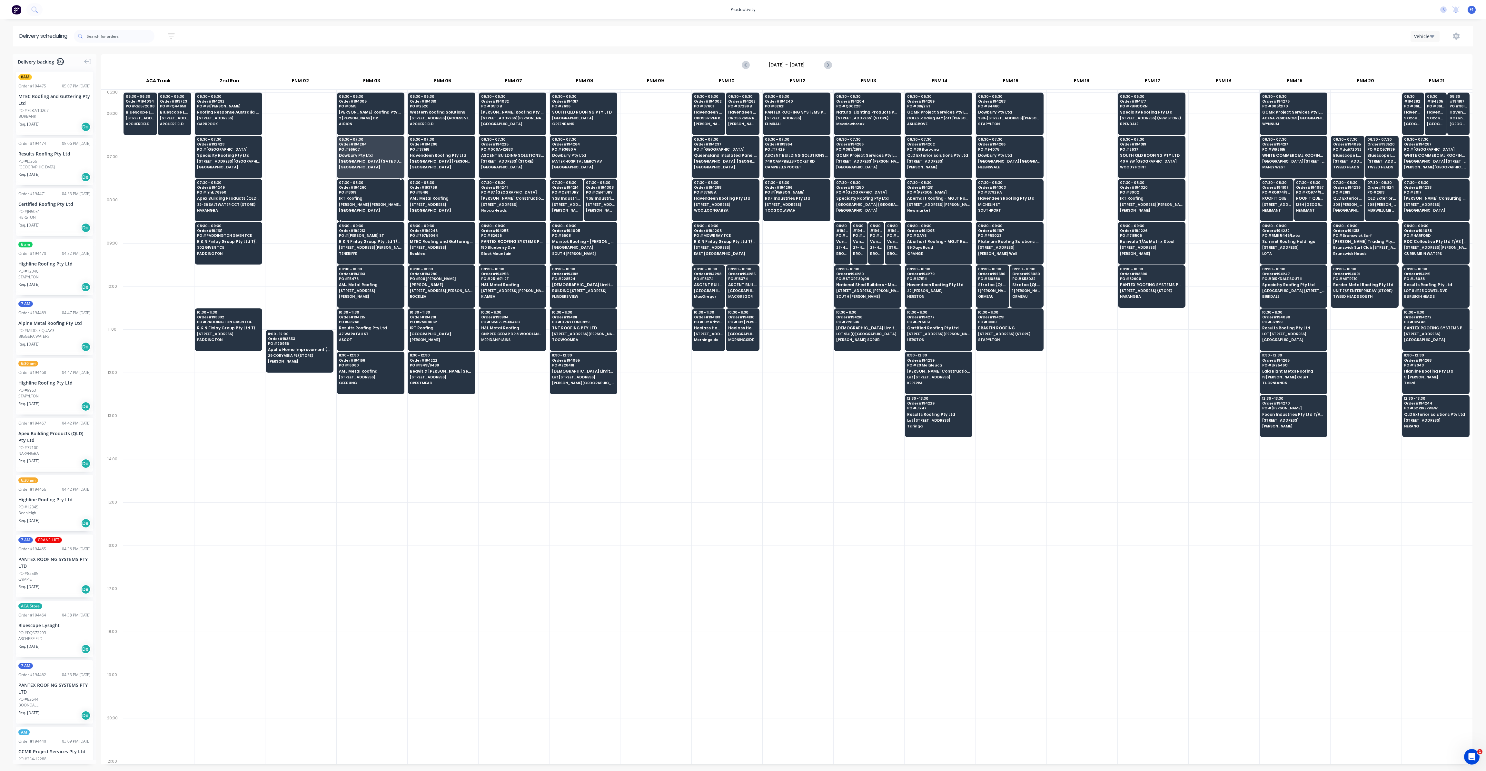
click at [374, 203] on span "[PERSON_NAME] [PERSON_NAME] Tce" at bounding box center [370, 205] width 63 height 4
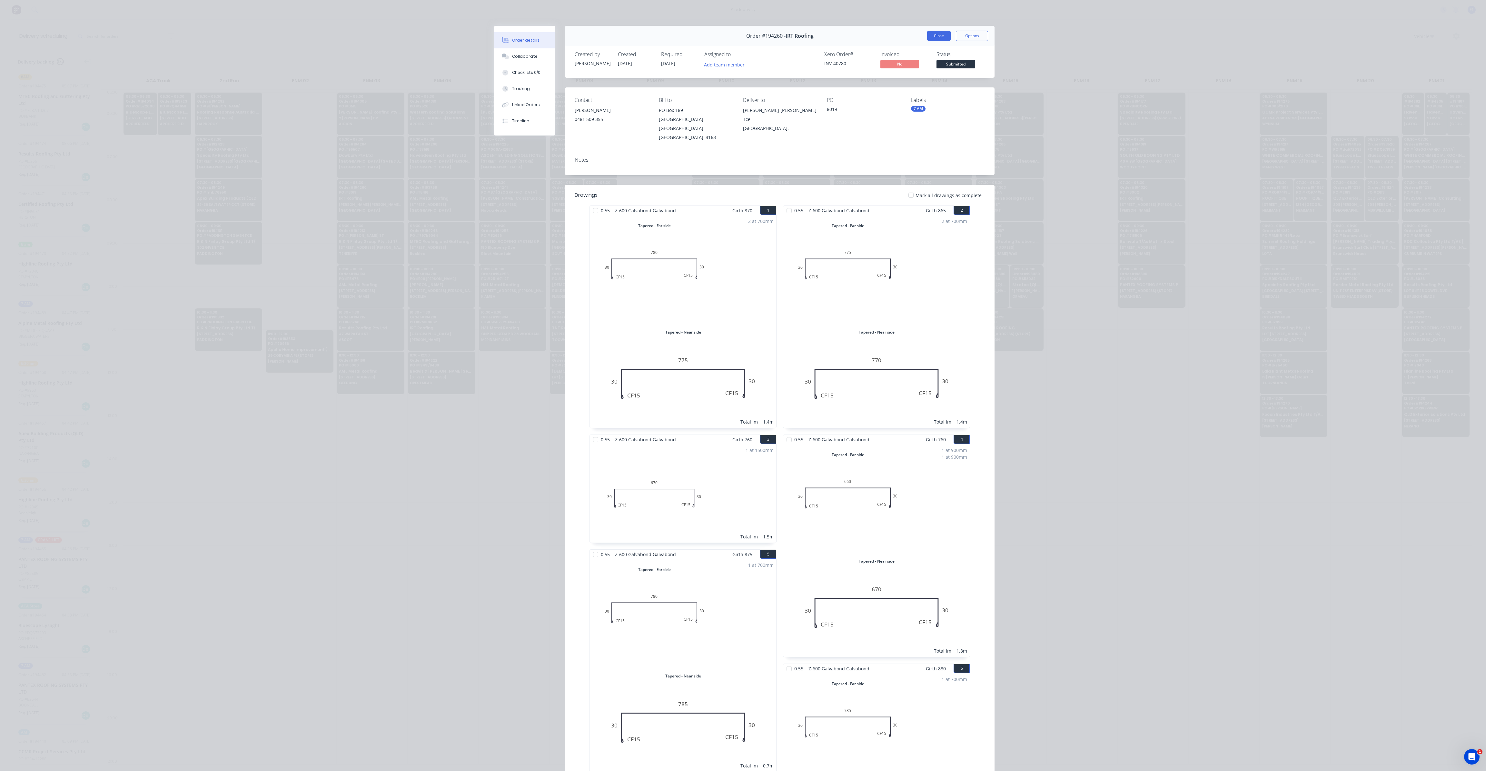
click at [936, 36] on button "Close" at bounding box center [939, 36] width 24 height 10
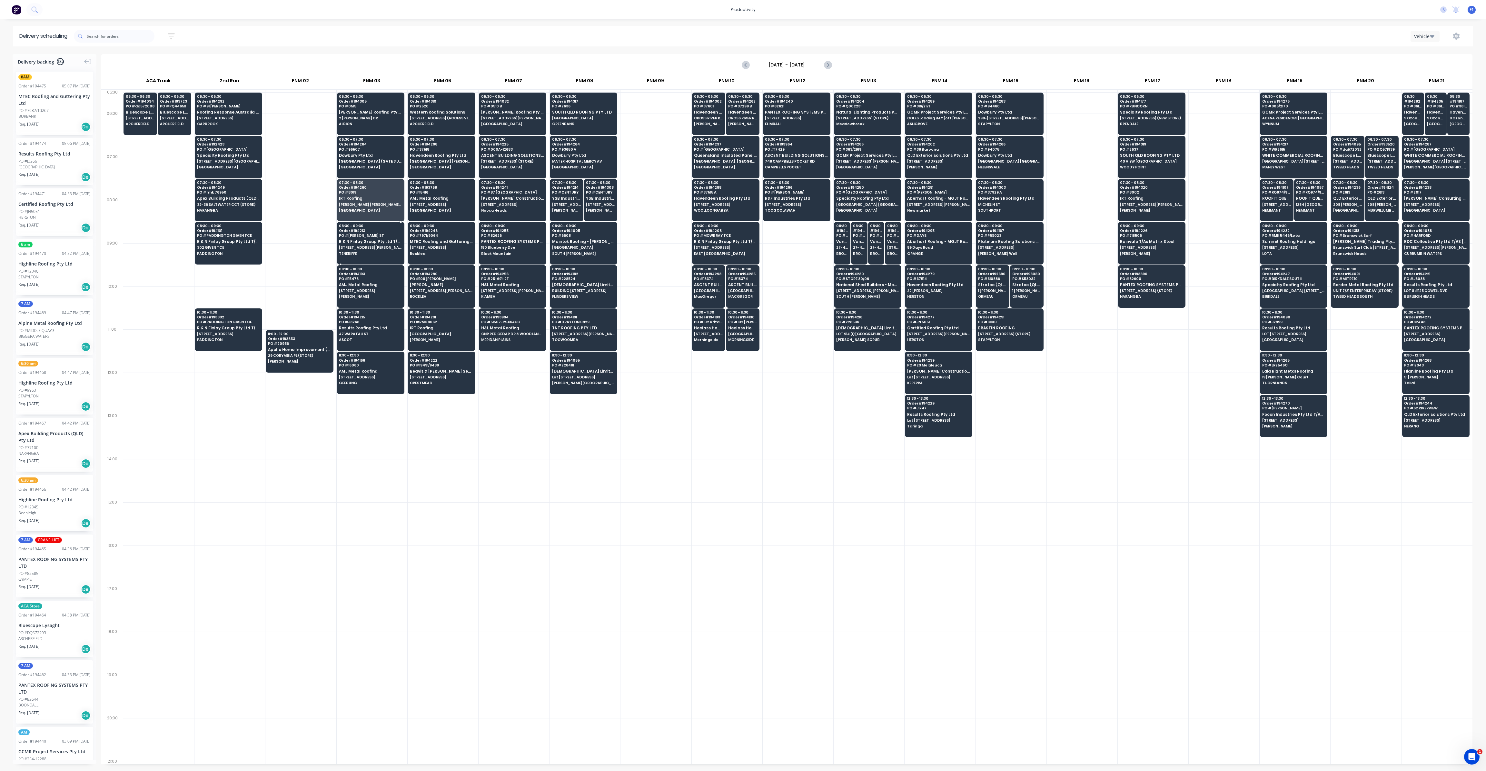
click at [354, 248] on span "[STREET_ADDRESS][PERSON_NAME]" at bounding box center [370, 247] width 63 height 4
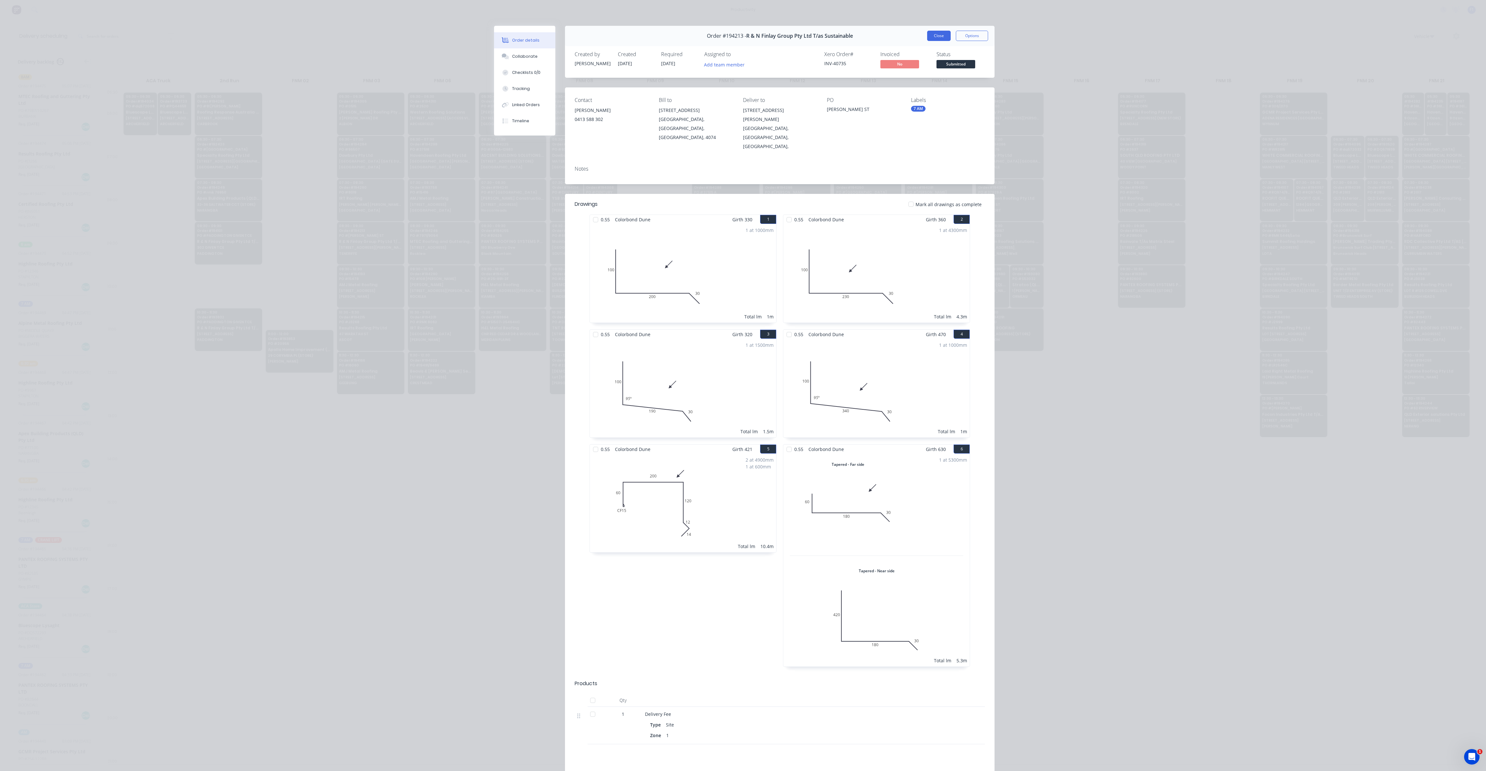
click at [929, 34] on button "Close" at bounding box center [939, 36] width 24 height 10
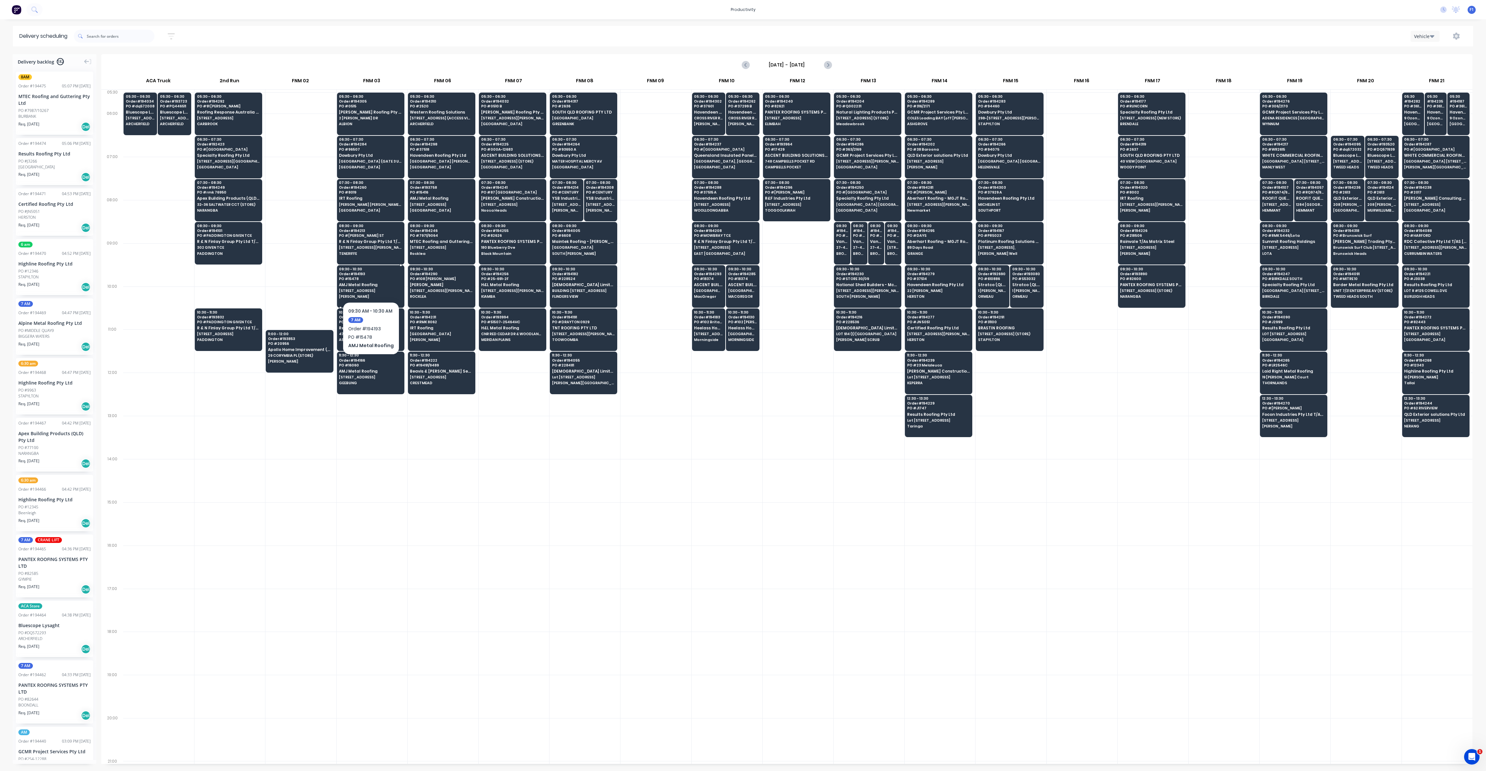
click at [365, 282] on span "AMJ Metal Roofing" at bounding box center [370, 284] width 63 height 4
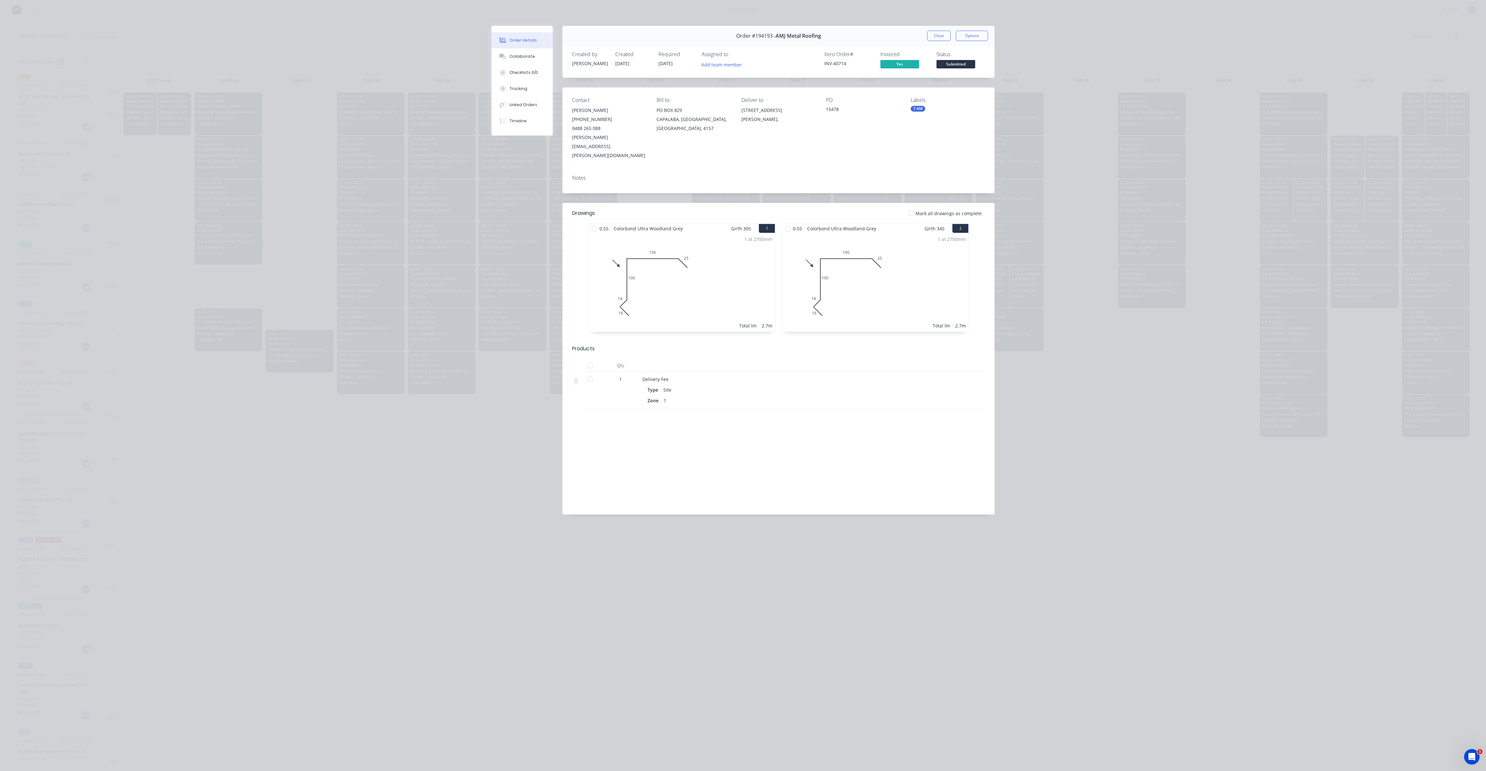
click at [926, 33] on div "Order #194193 - AMJ Metal Roofing Close Options" at bounding box center [778, 36] width 432 height 20
click at [936, 37] on button "Close" at bounding box center [939, 36] width 24 height 10
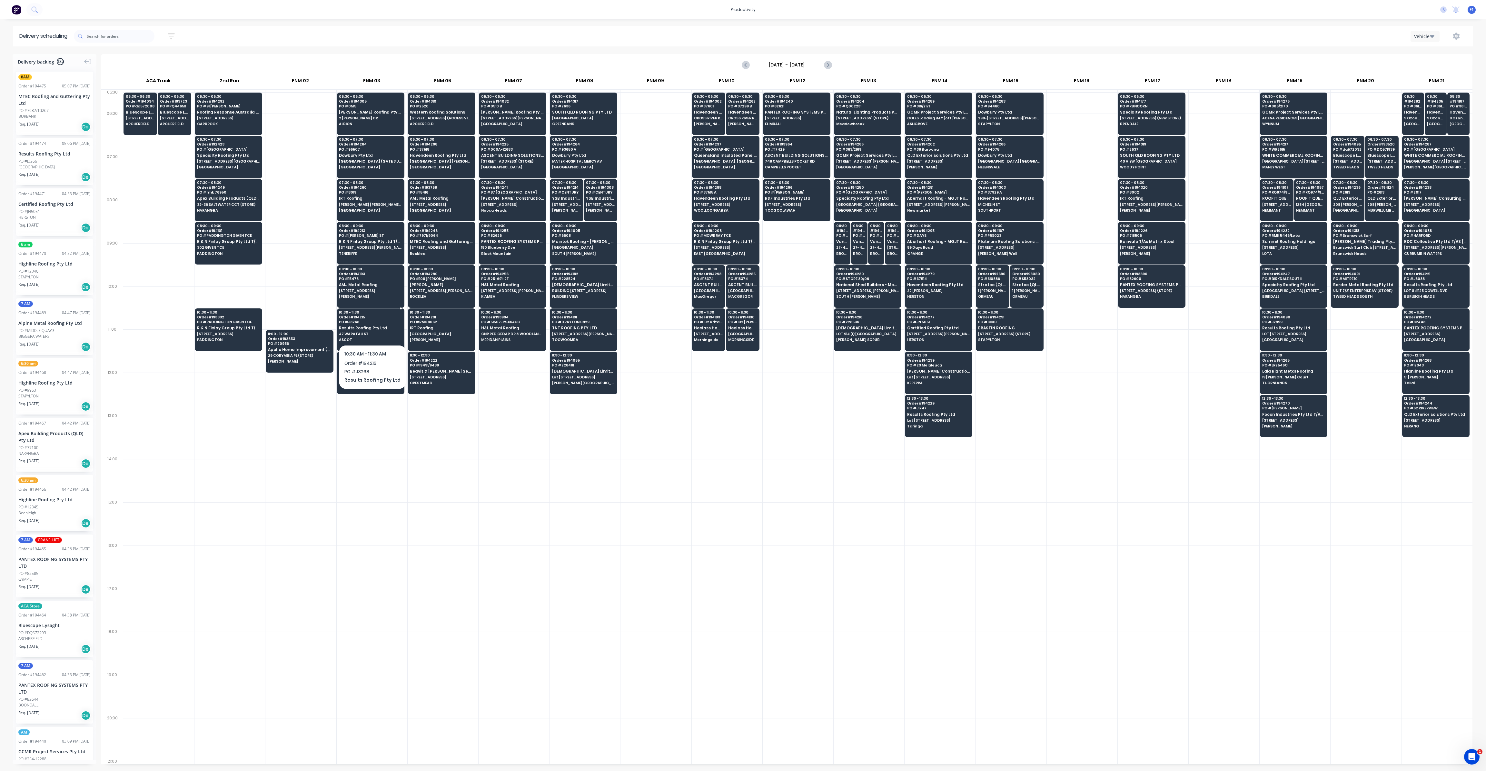
click at [368, 332] on span "47 WARATAH ST" at bounding box center [370, 334] width 63 height 4
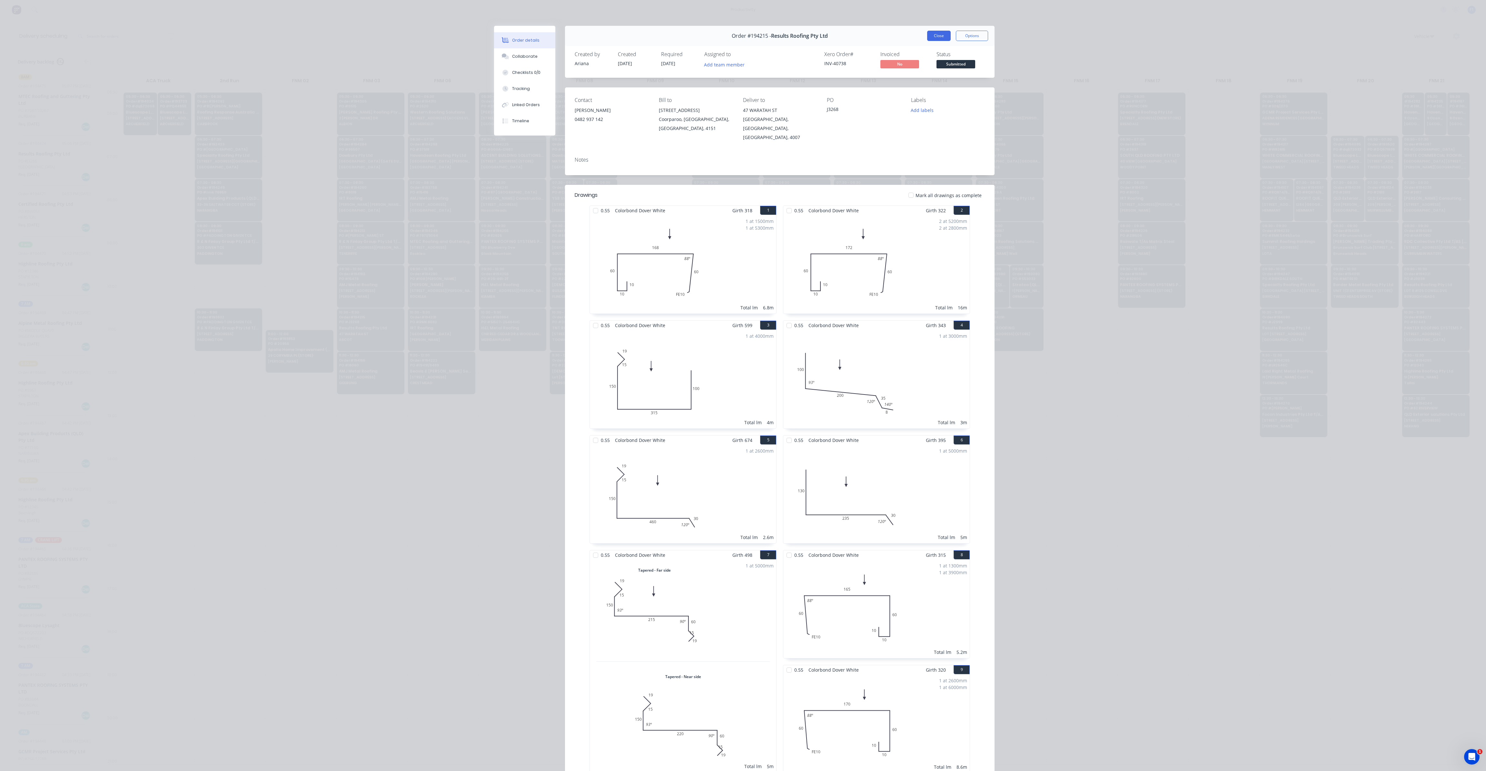
click at [939, 34] on button "Close" at bounding box center [939, 36] width 24 height 10
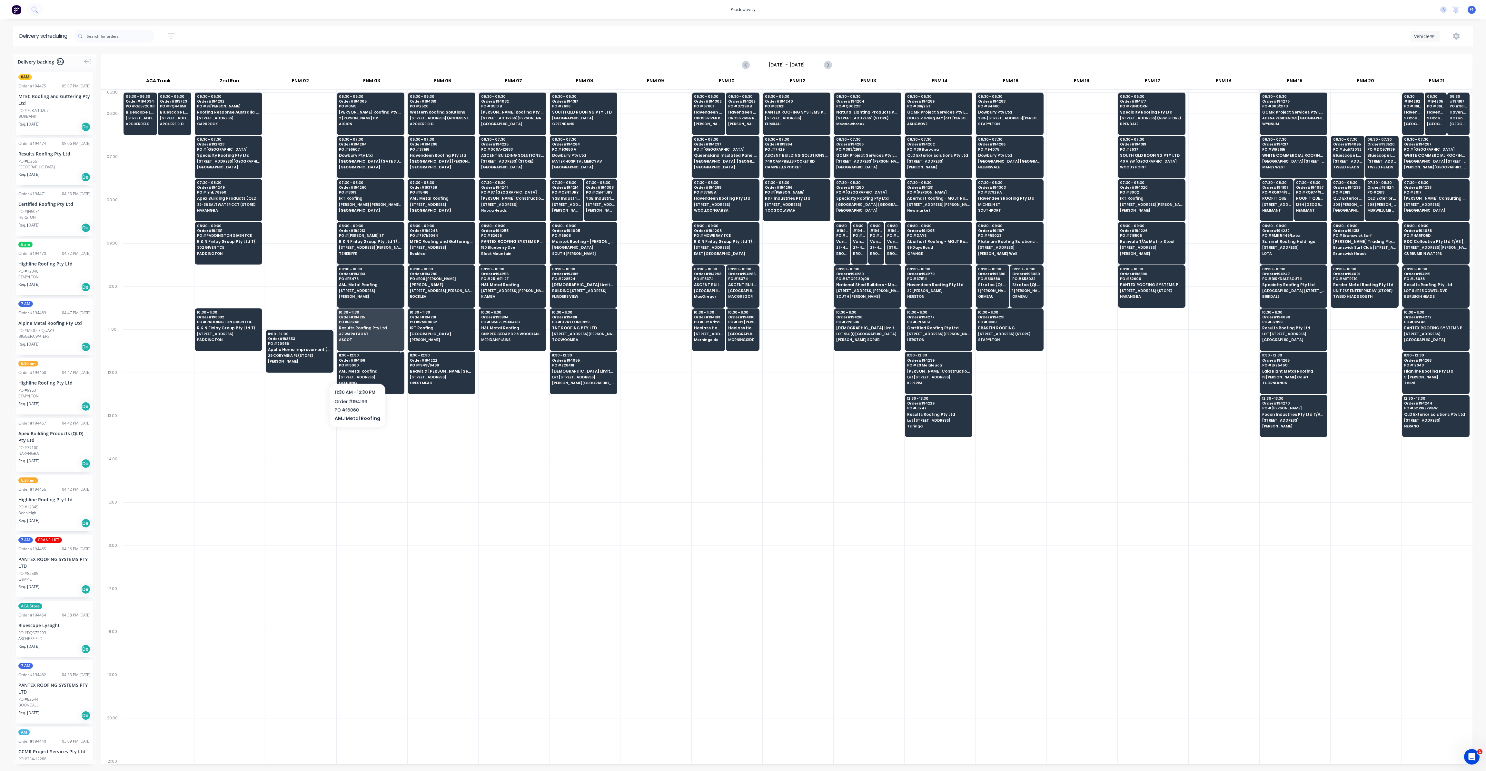
click at [356, 369] on span "AMJ Metal Roofing" at bounding box center [370, 371] width 63 height 4
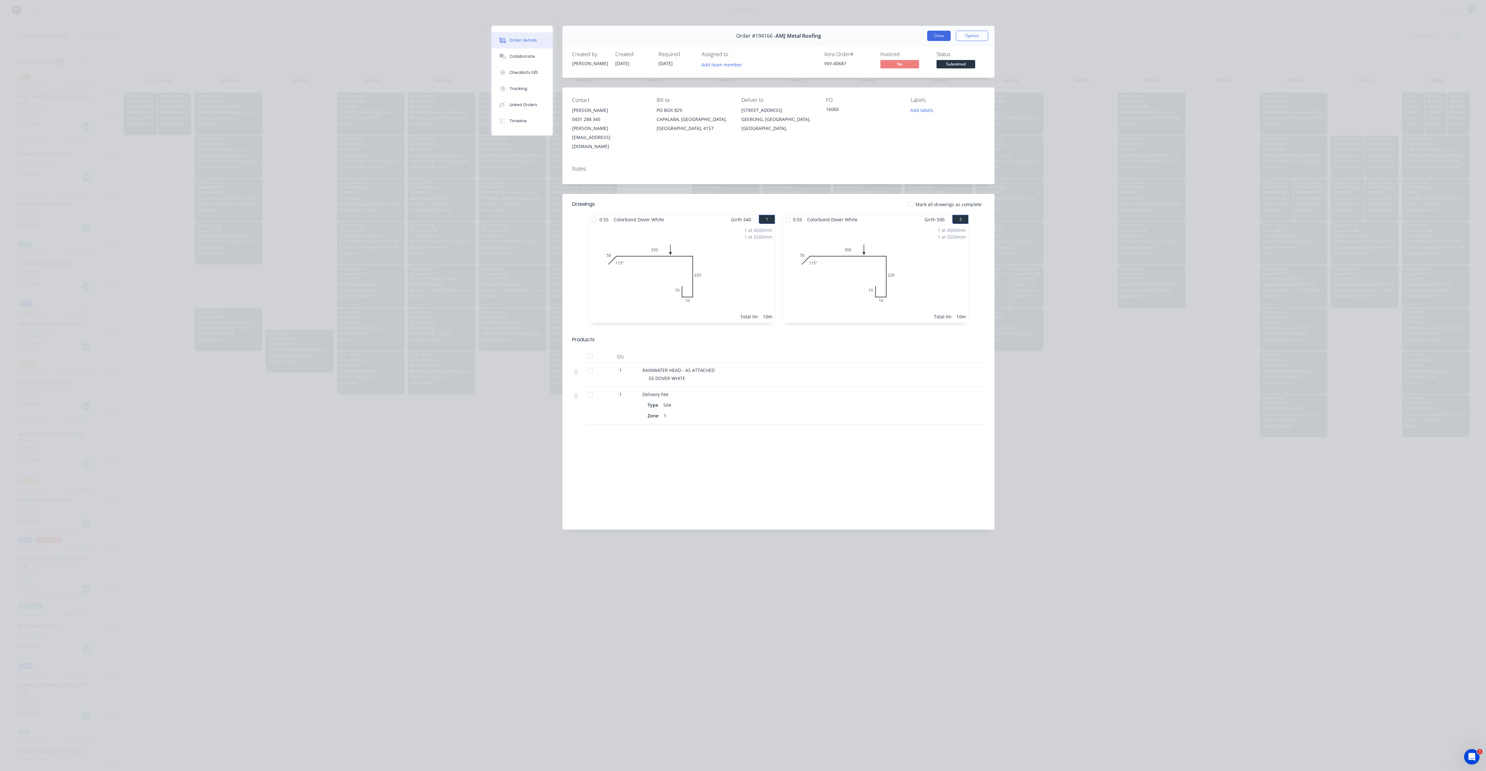
click at [937, 38] on button "Close" at bounding box center [939, 36] width 24 height 10
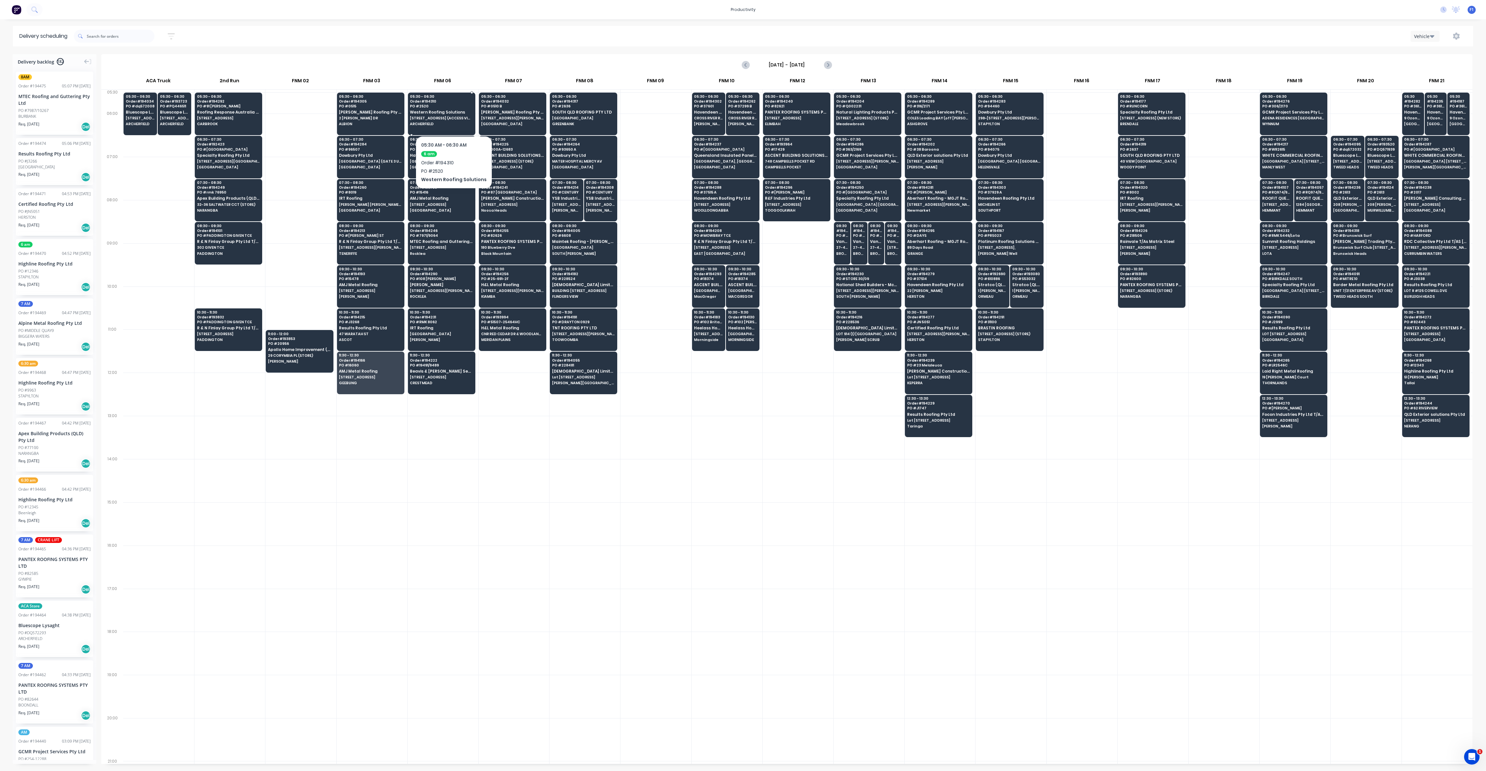
click at [451, 116] on span "[STREET_ADDRESS] (ACCESS VIA [PERSON_NAME]) (MULTI SPAN SITE)" at bounding box center [441, 118] width 63 height 4
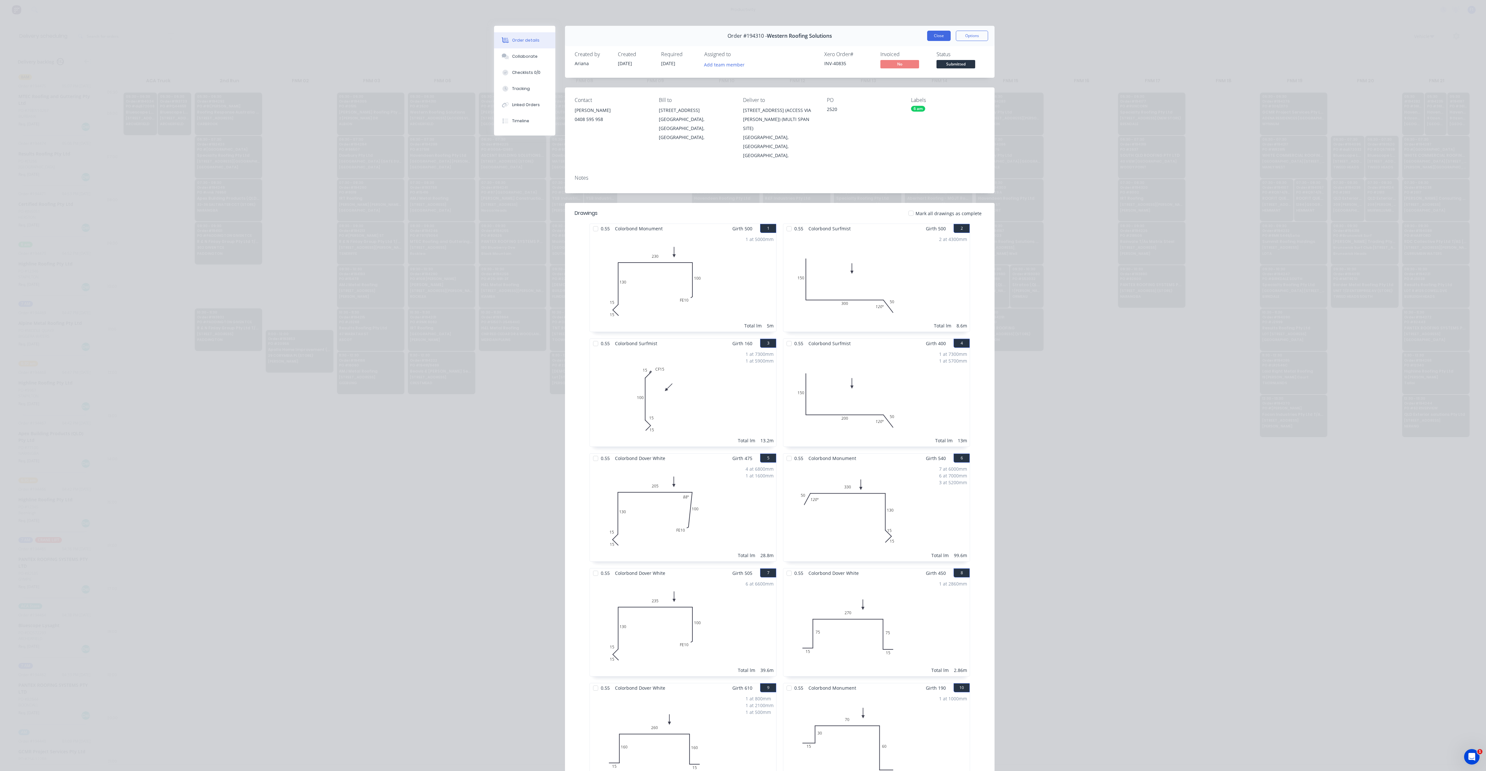
click at [936, 38] on button "Close" at bounding box center [939, 36] width 24 height 10
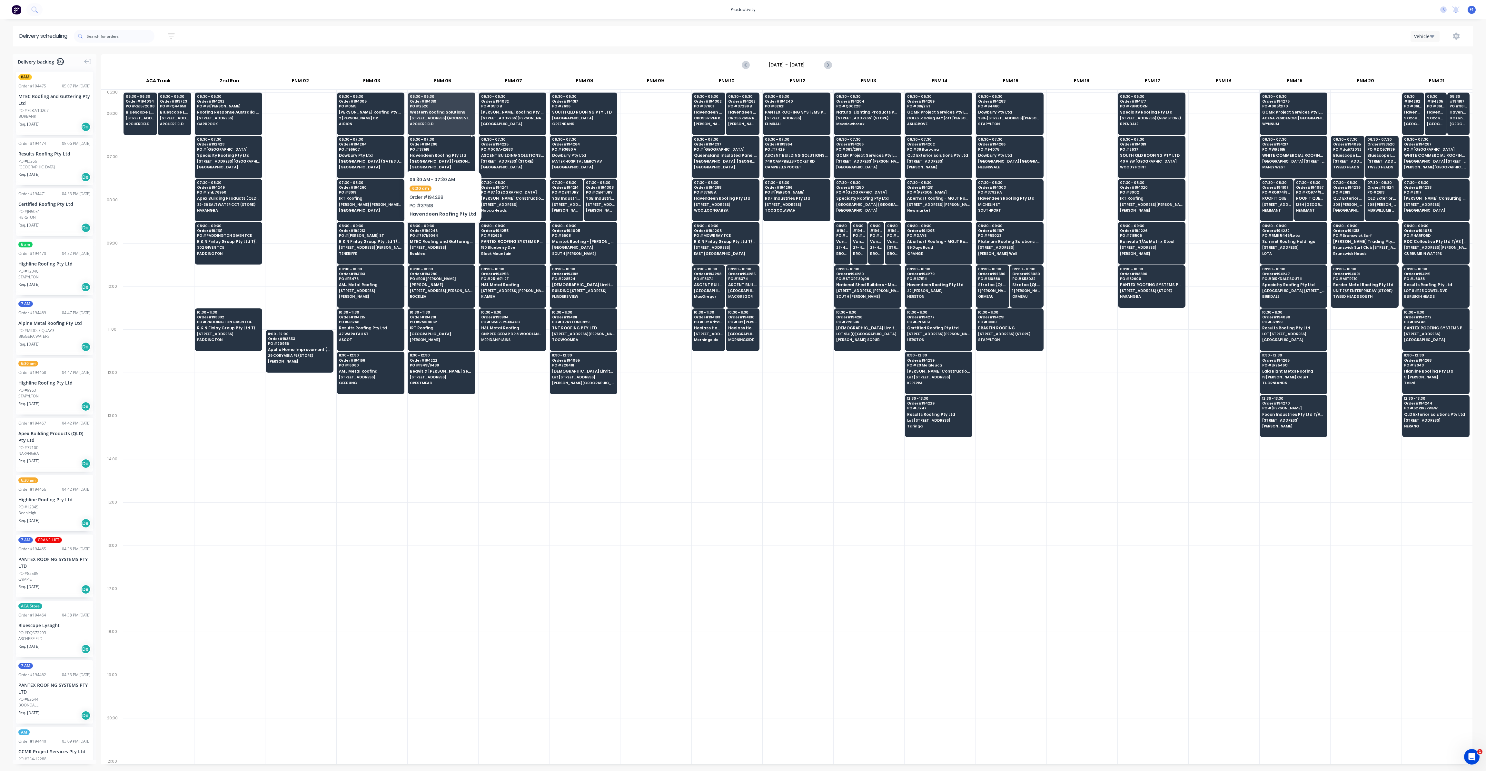
click at [439, 153] on span "Havendeen Roofing Pty Ltd" at bounding box center [441, 155] width 63 height 4
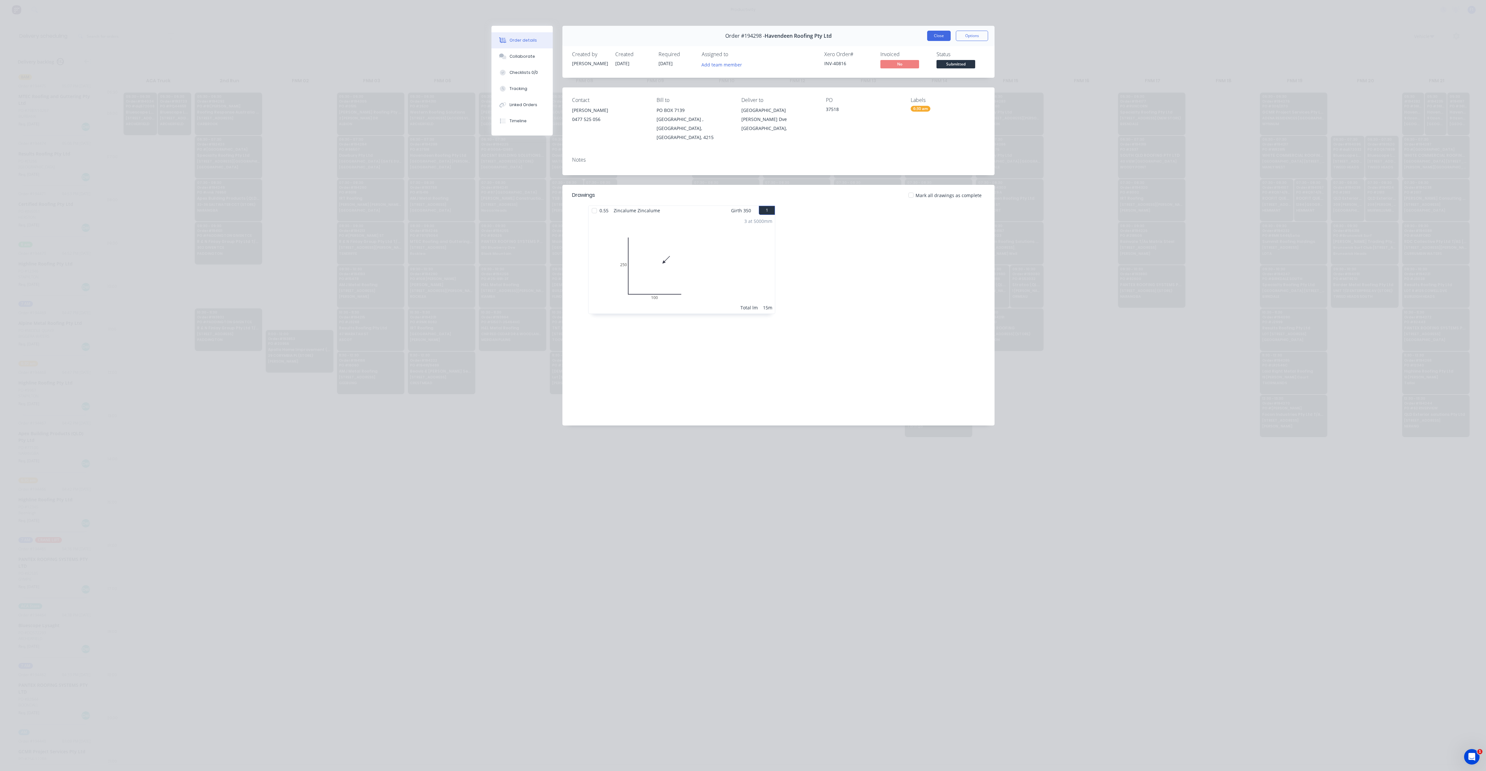
click at [946, 35] on button "Close" at bounding box center [939, 36] width 24 height 10
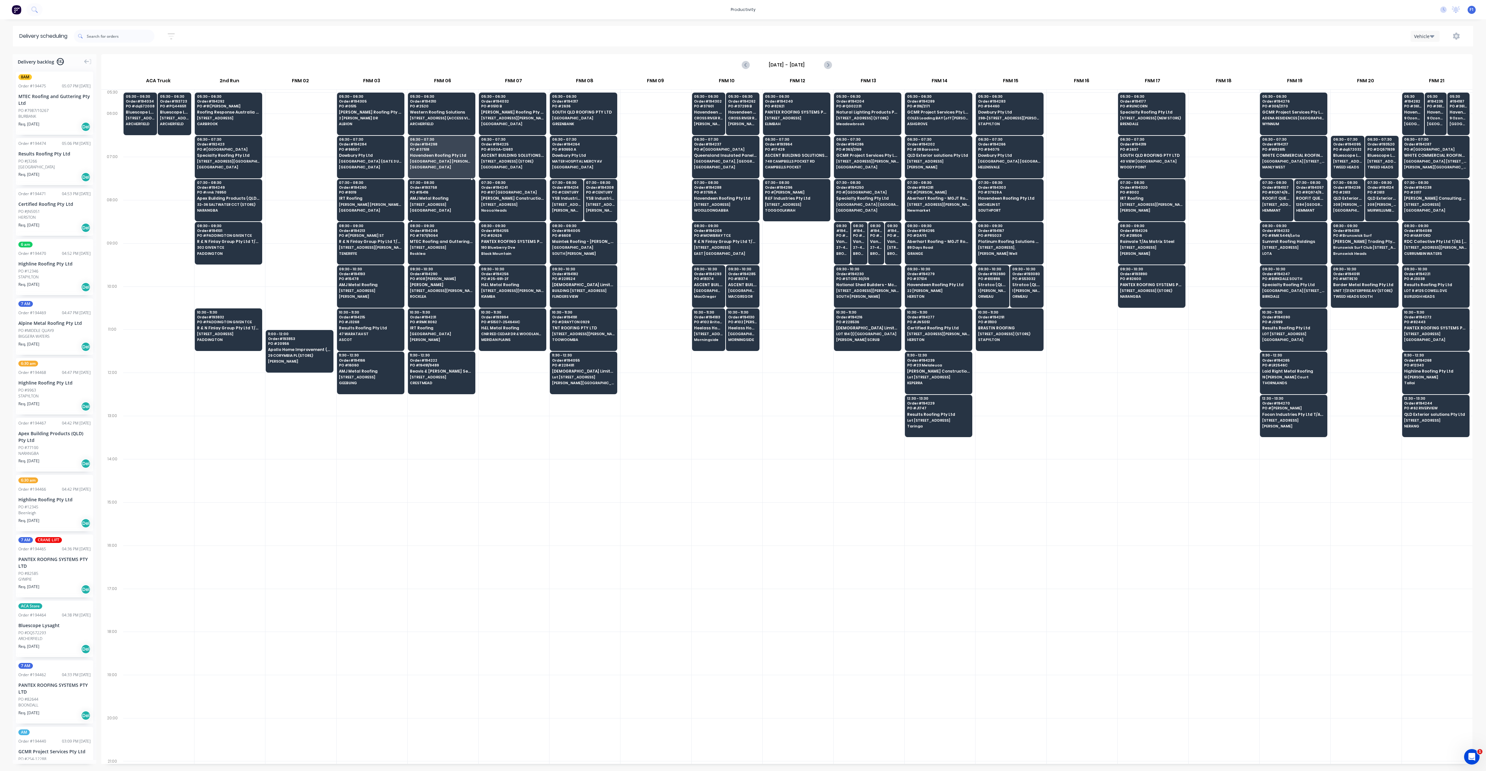
click at [446, 198] on span "AMJ Metal Roofing" at bounding box center [441, 198] width 63 height 4
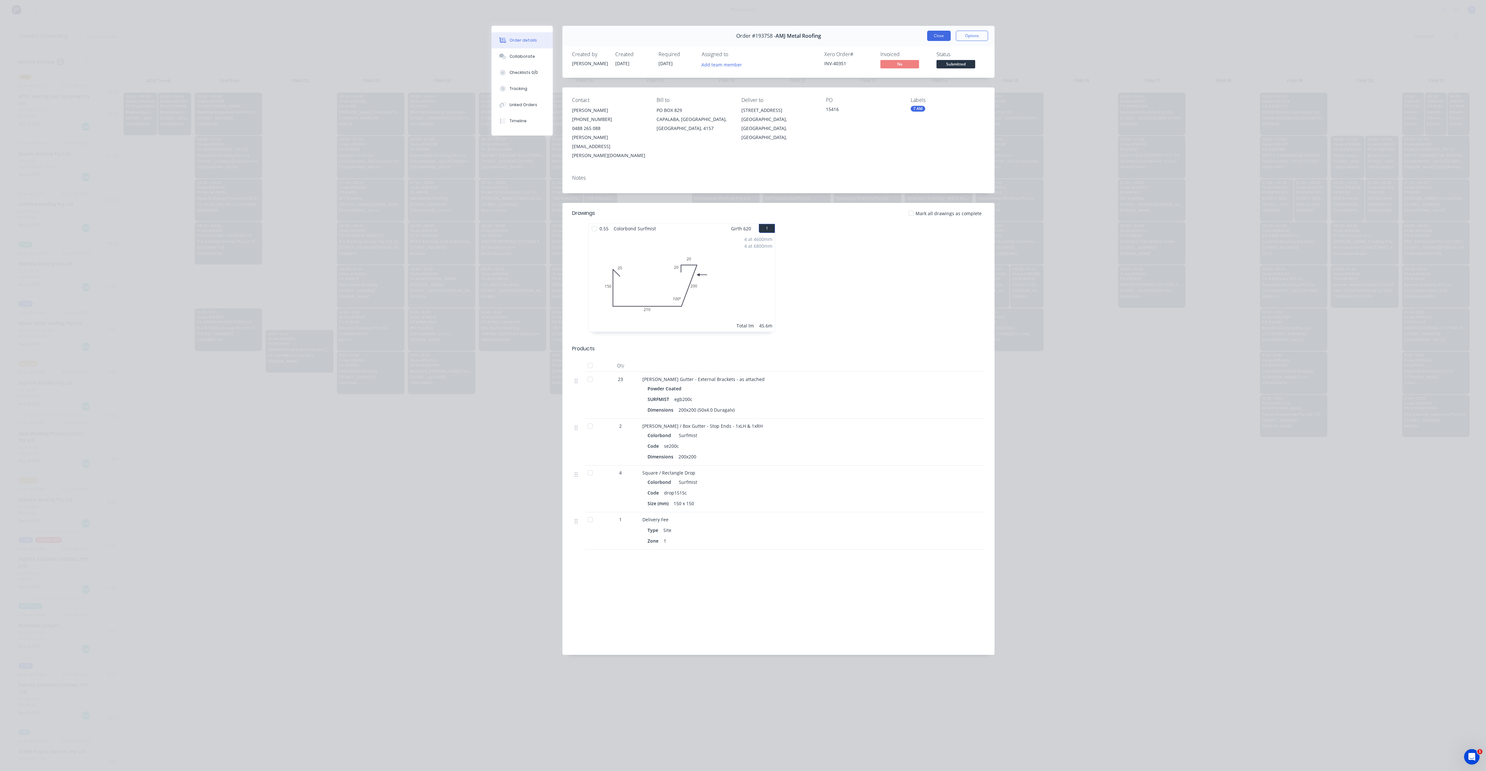
click at [936, 37] on button "Close" at bounding box center [939, 36] width 24 height 10
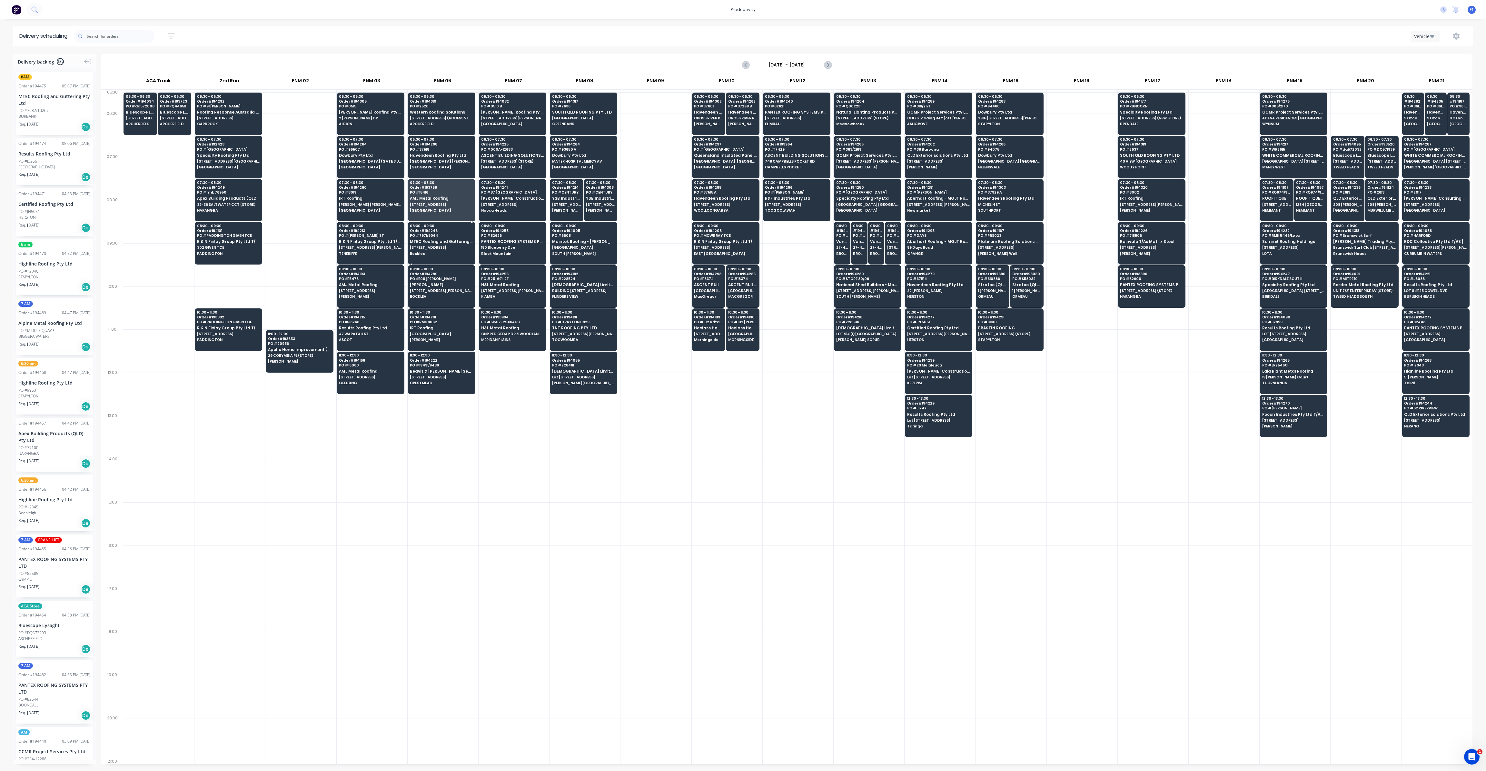
click at [442, 246] on span "[STREET_ADDRESS]" at bounding box center [441, 247] width 63 height 4
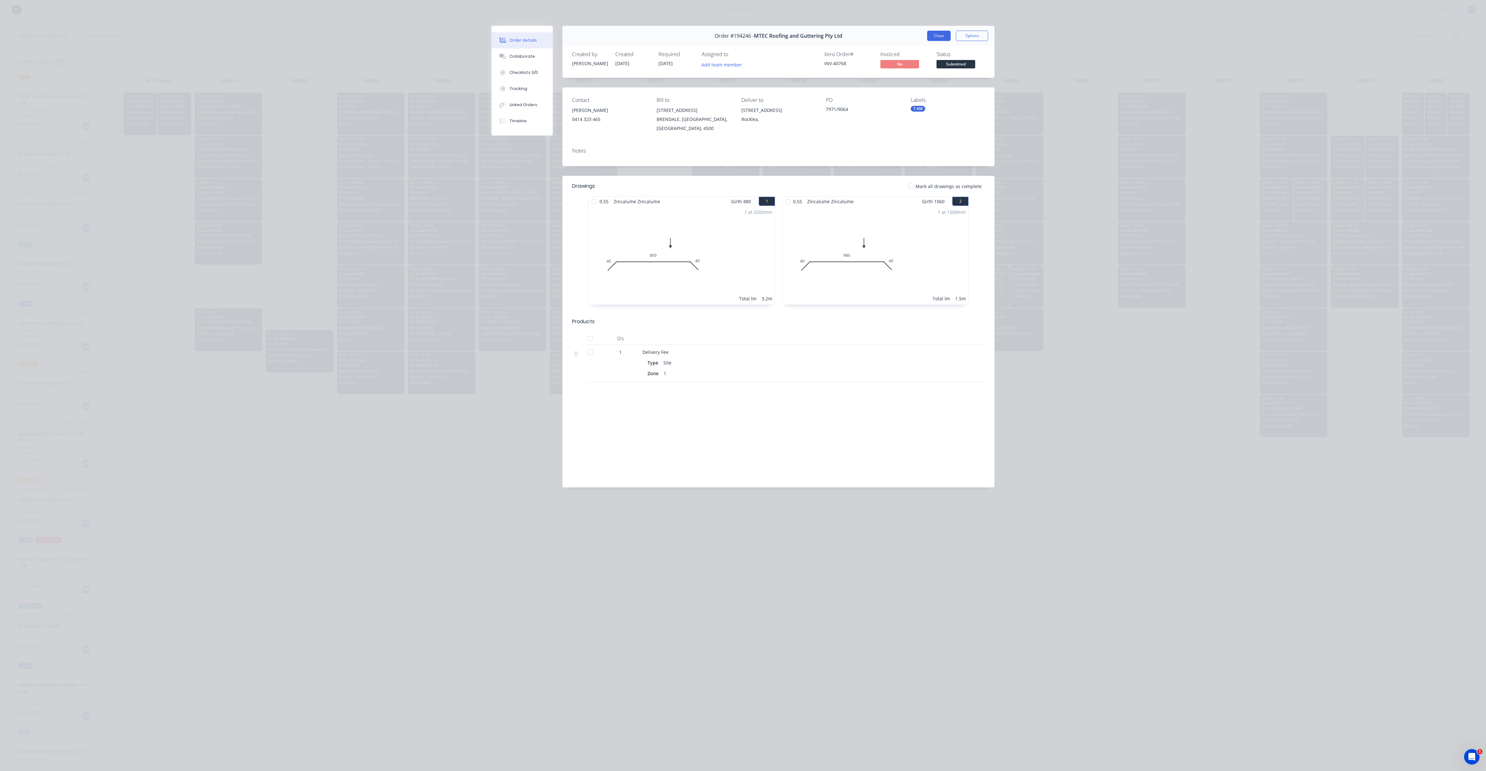
click at [945, 39] on button "Close" at bounding box center [939, 36] width 24 height 10
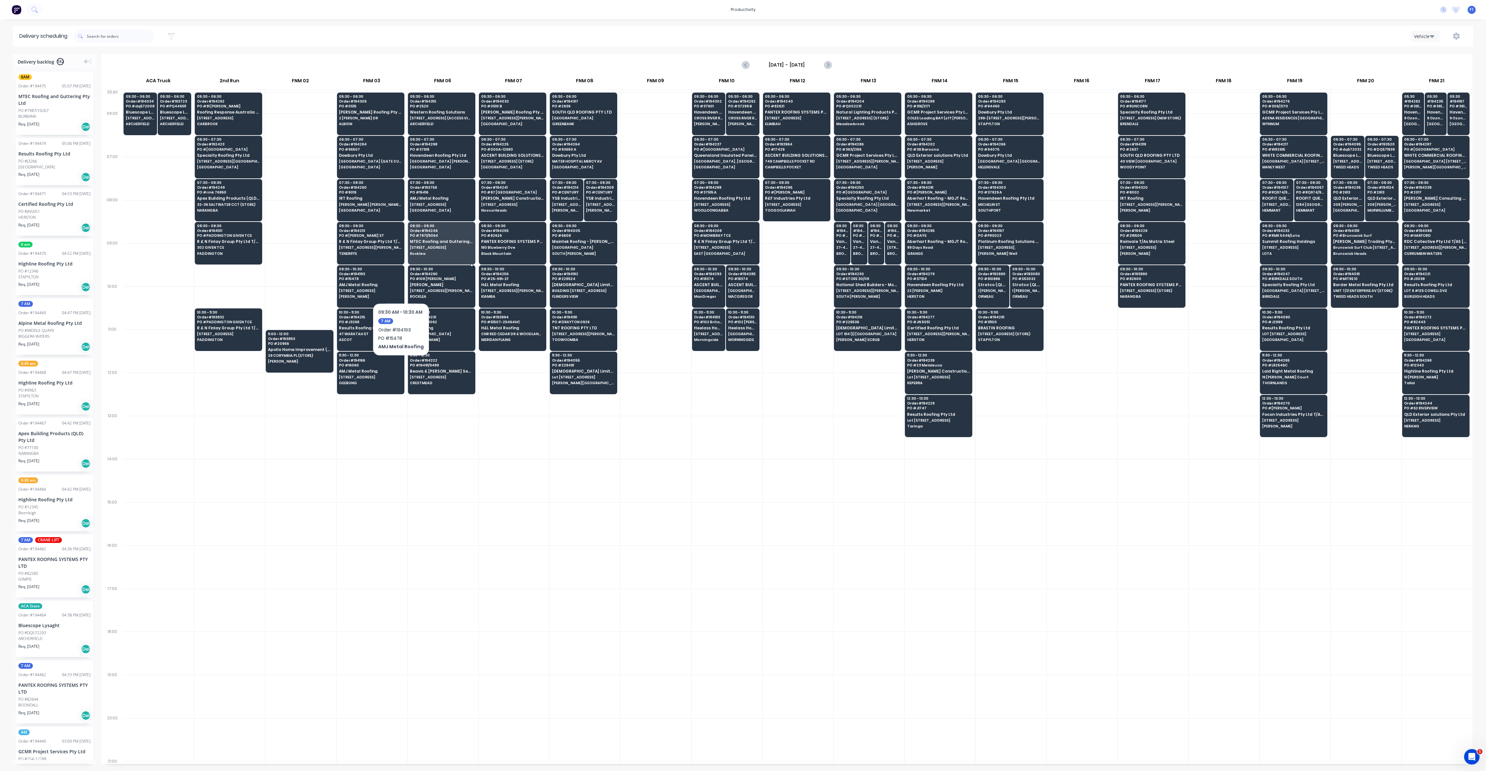
click at [431, 290] on span "[STREET_ADDRESS][PERSON_NAME]" at bounding box center [441, 291] width 63 height 4
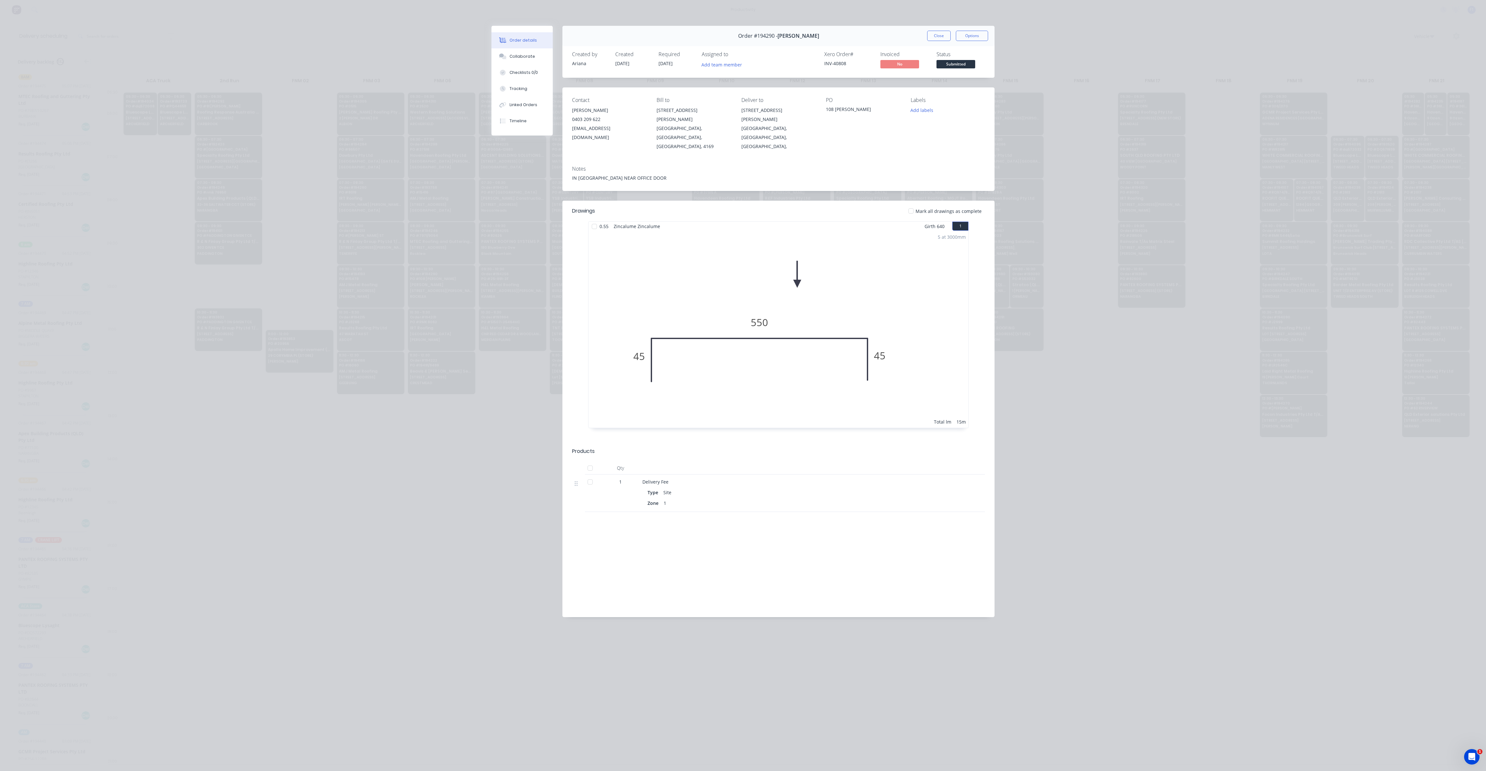
click at [924, 39] on div "Order #194290 - [PERSON_NAME] Close Options" at bounding box center [778, 36] width 432 height 20
click at [946, 33] on button "Close" at bounding box center [939, 36] width 24 height 10
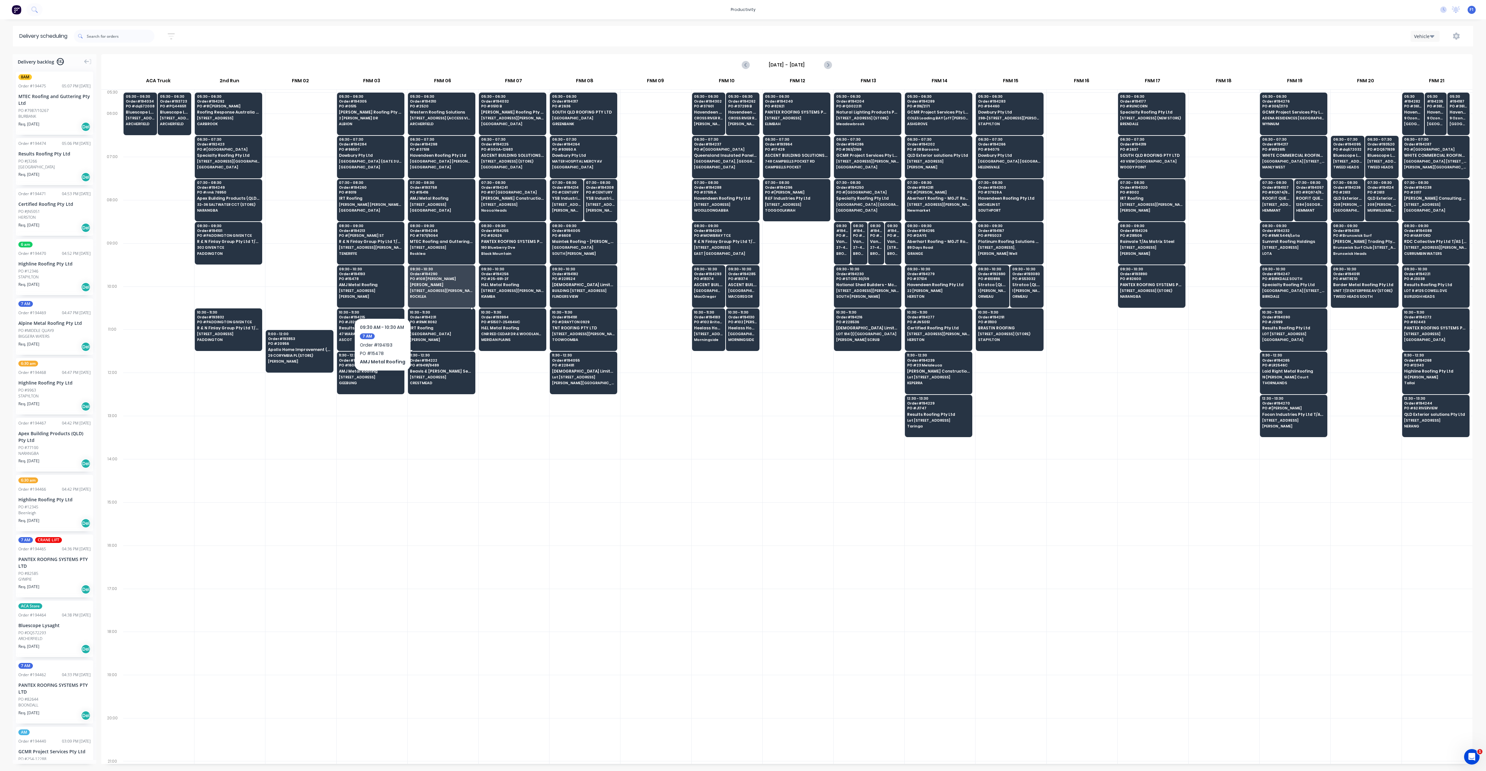
click at [427, 320] on span "PO # RMK 8062" at bounding box center [441, 322] width 63 height 4
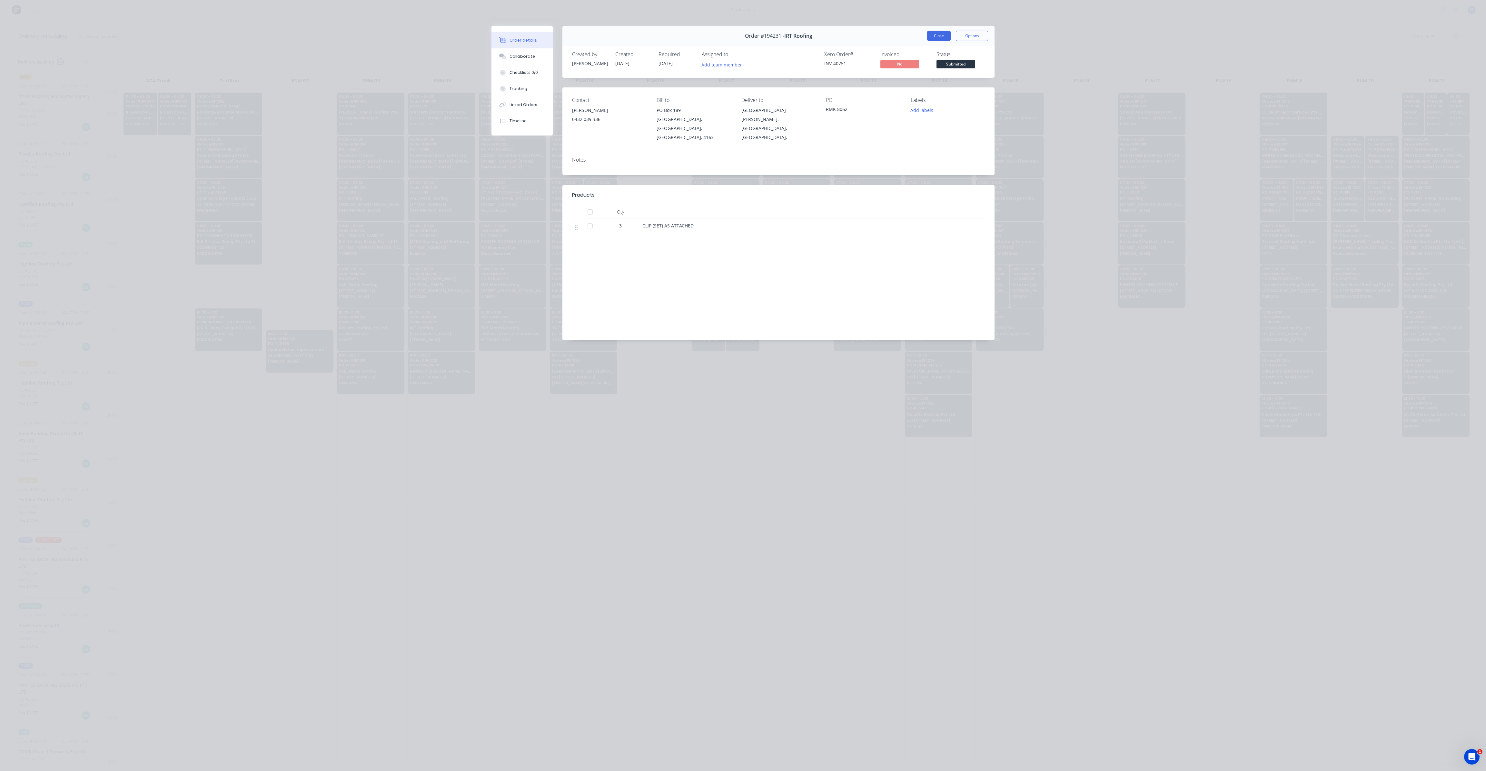
click at [937, 34] on button "Close" at bounding box center [939, 36] width 24 height 10
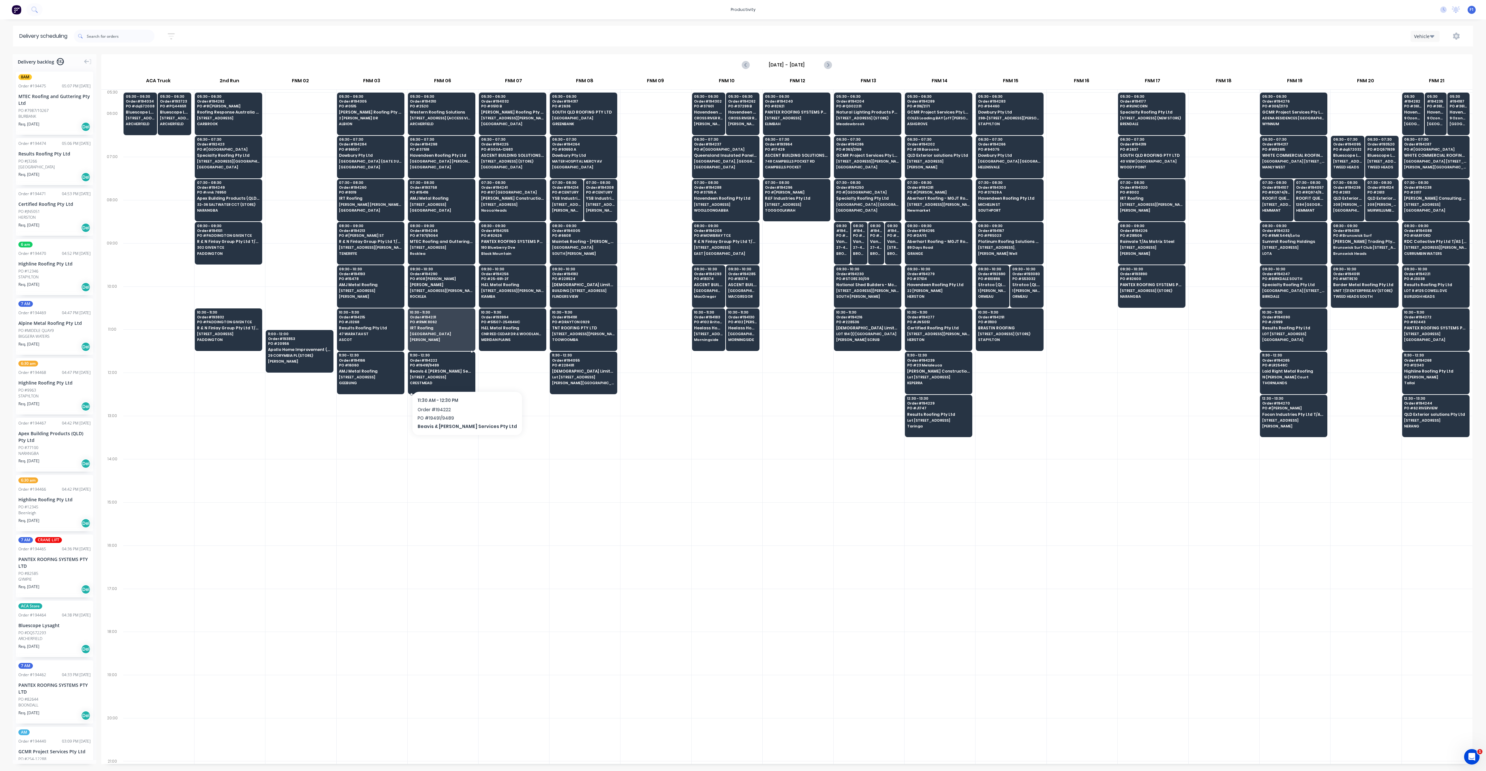
click at [454, 375] on span "[STREET_ADDRESS]" at bounding box center [441, 377] width 63 height 4
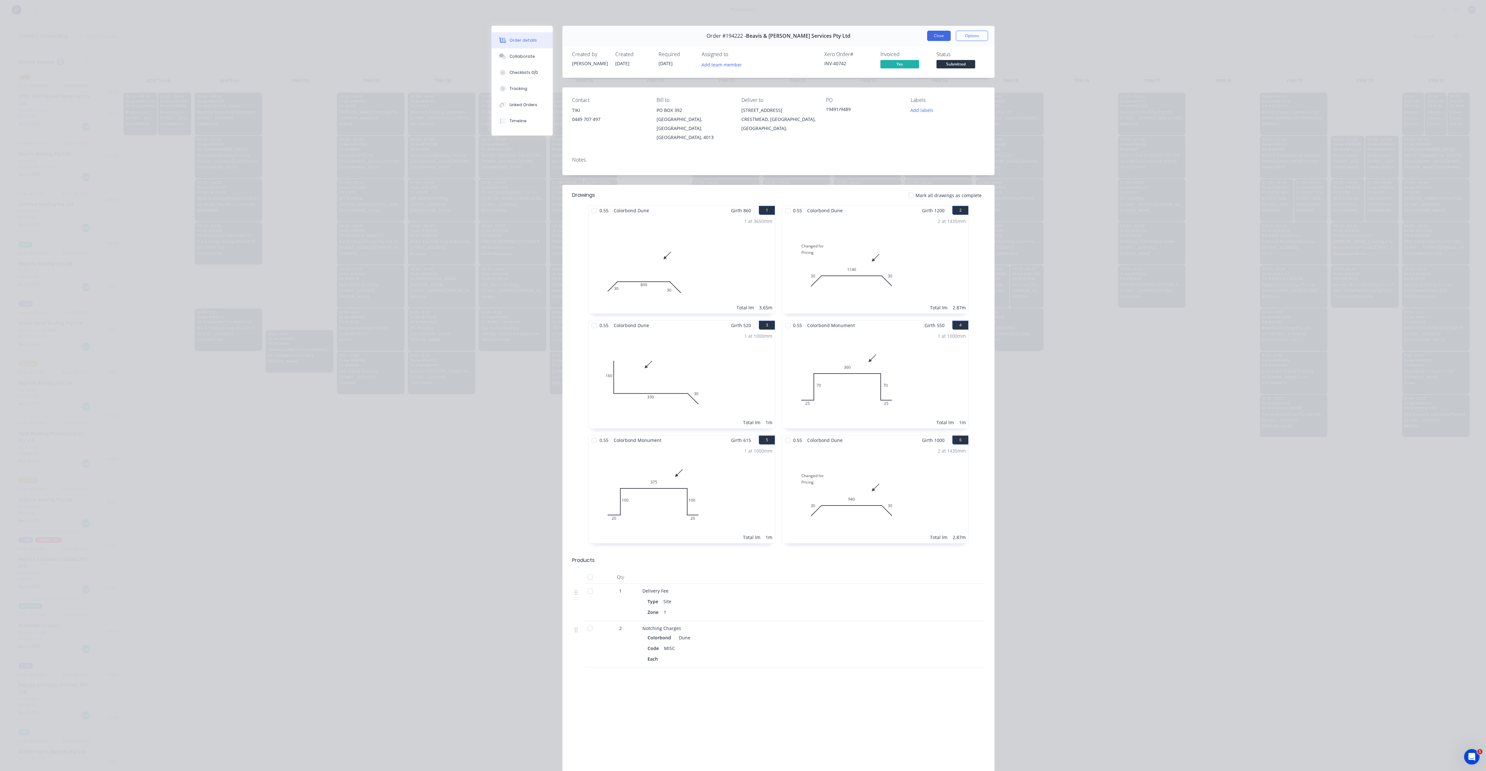
click at [939, 37] on button "Close" at bounding box center [939, 36] width 24 height 10
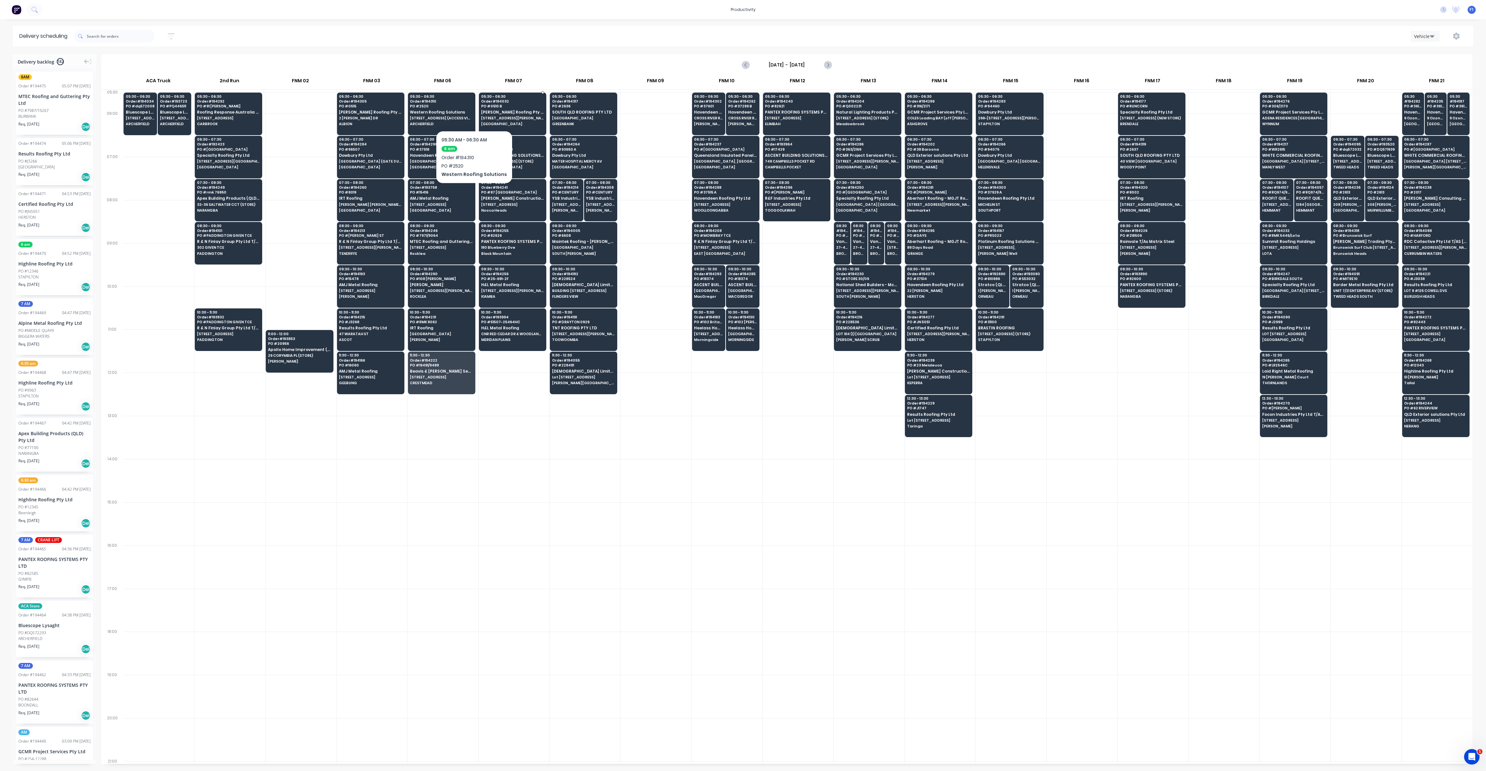
click at [484, 103] on span "Order # 194032" at bounding box center [512, 101] width 63 height 4
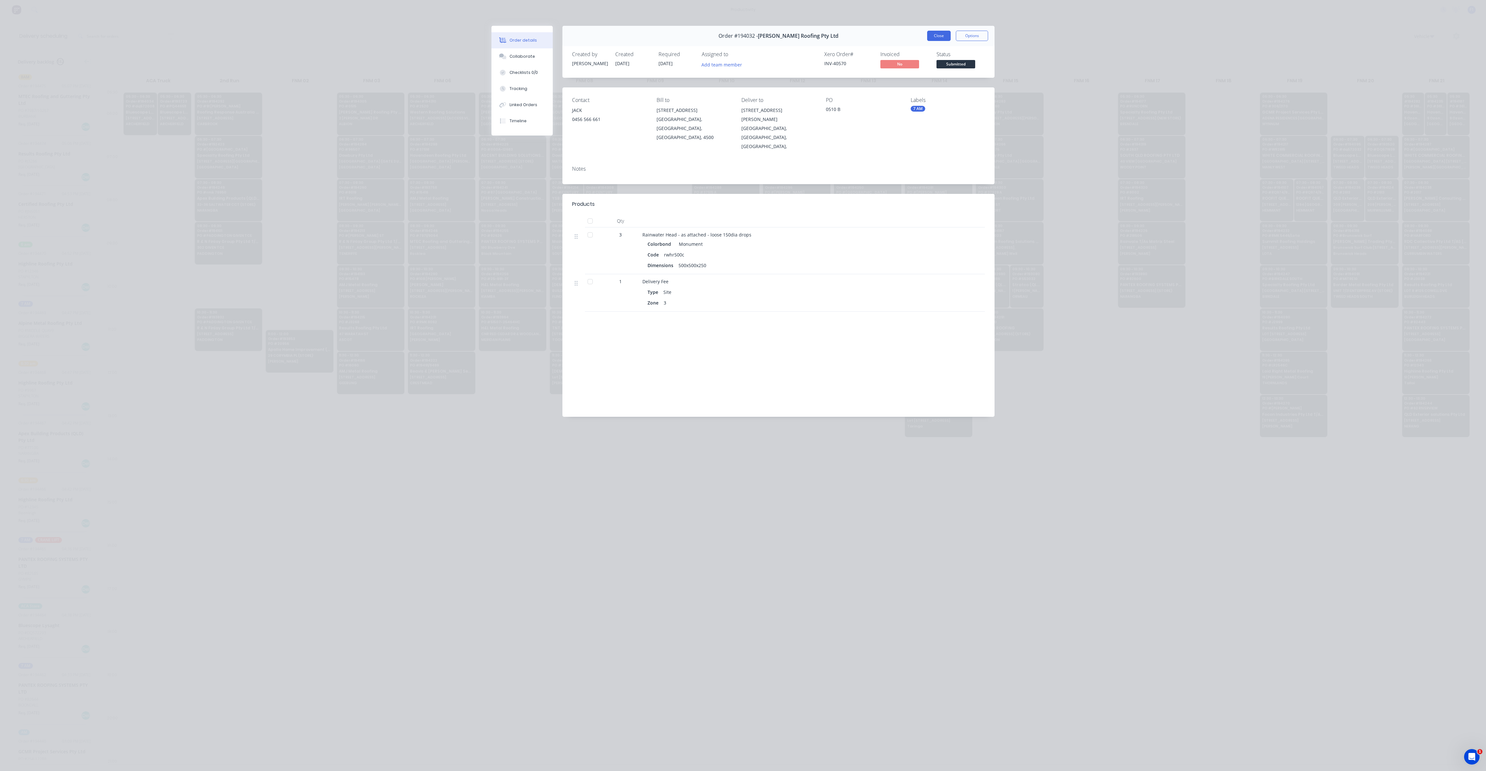
click at [944, 34] on button "Close" at bounding box center [939, 36] width 24 height 10
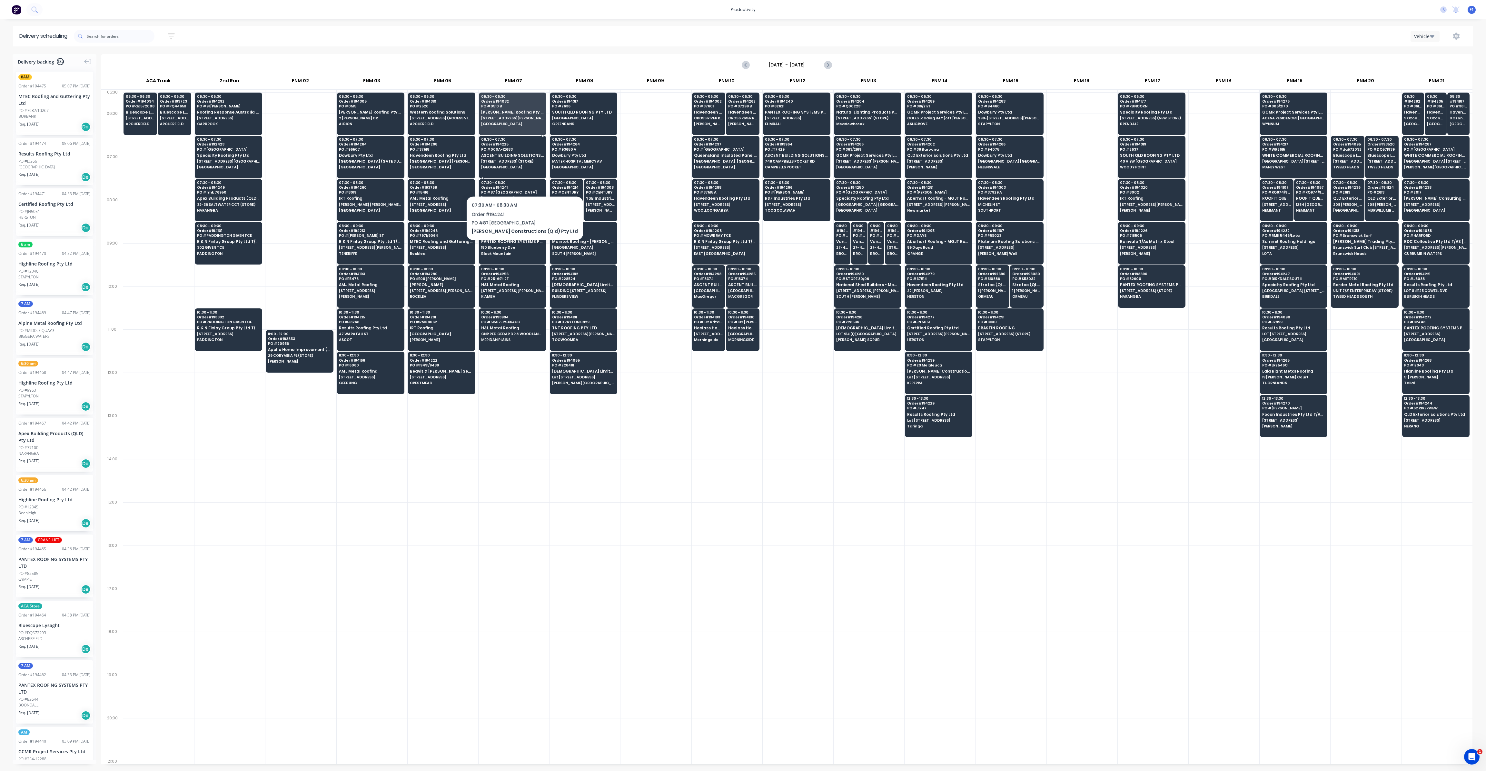
click at [520, 163] on div "06:30 - 07:30 Order # 194225 PO # 000A-12683 ASCENT BUILDING SOLUTIONS PTY LTD …" at bounding box center [512, 154] width 67 height 36
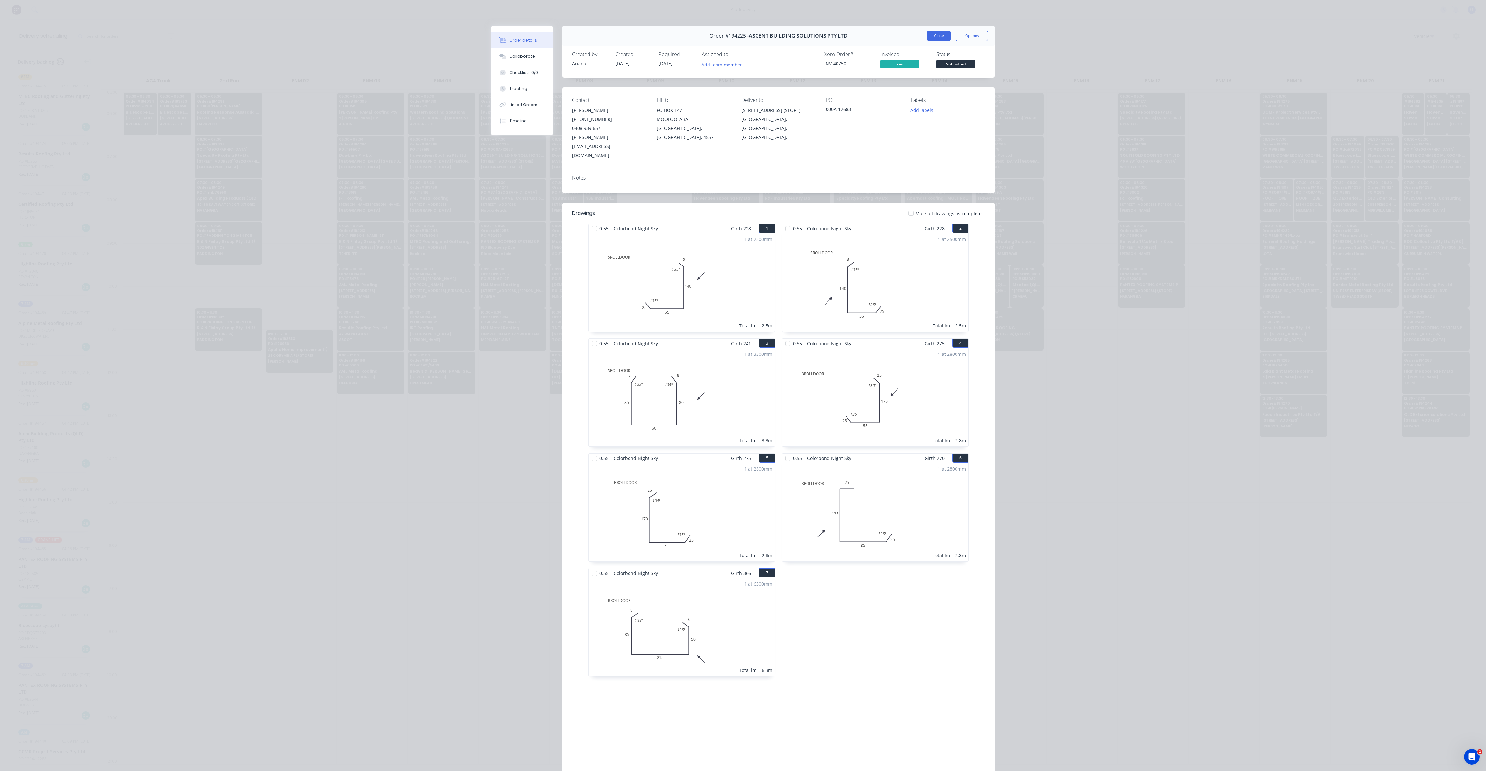
click at [937, 34] on button "Close" at bounding box center [939, 36] width 24 height 10
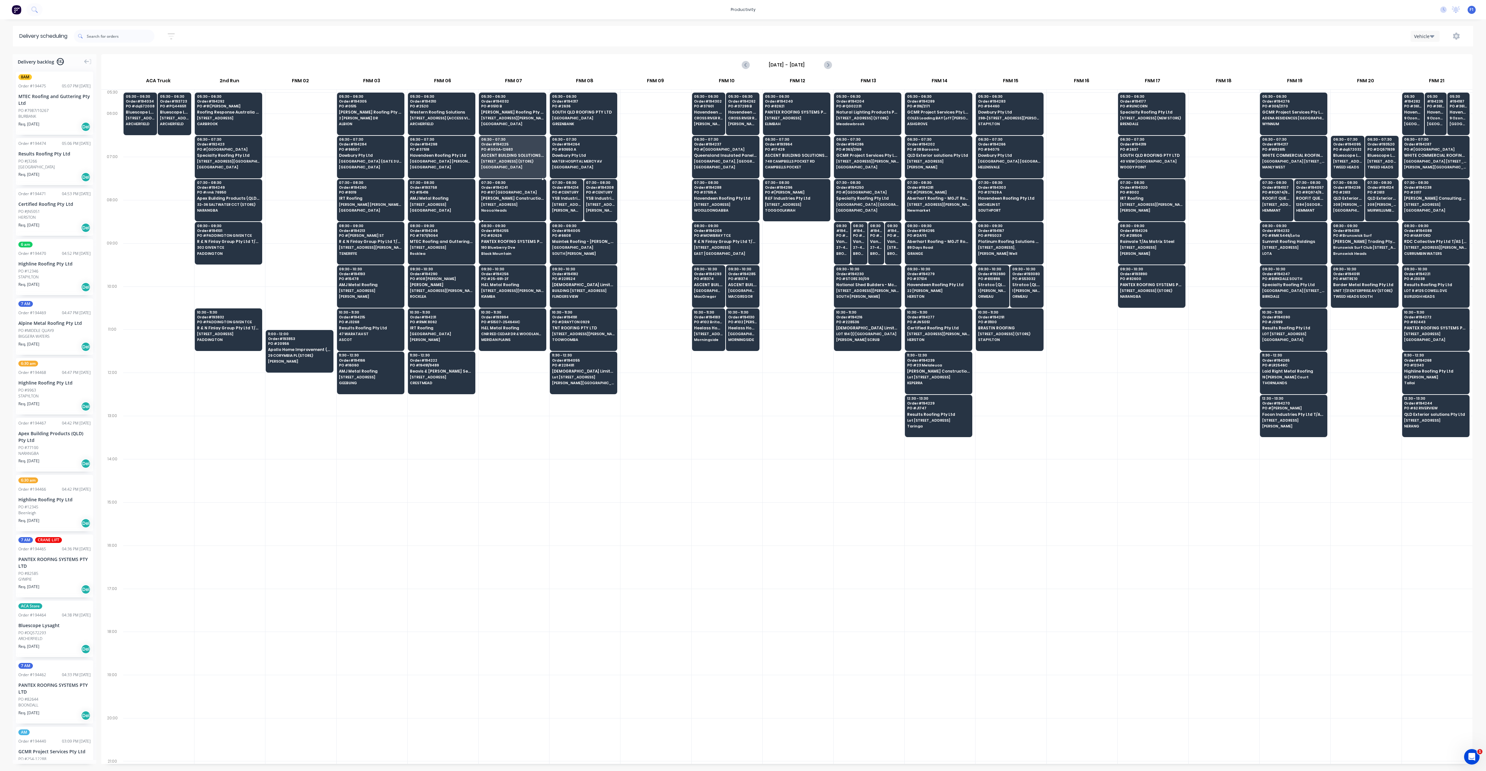
click at [505, 214] on div at bounding box center [512, 200] width 67 height 43
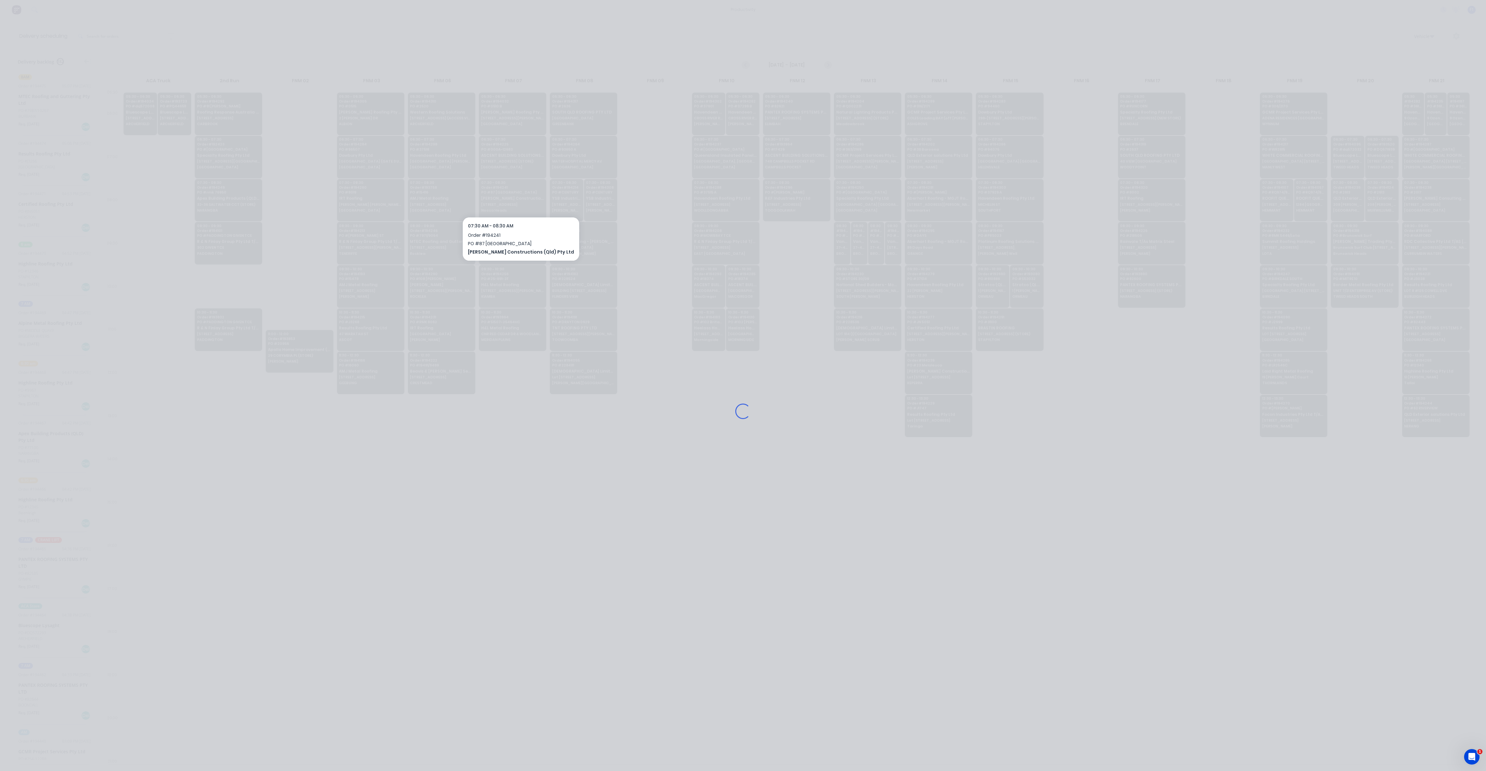
click at [508, 201] on div "Loading..." at bounding box center [743, 411] width 516 height 771
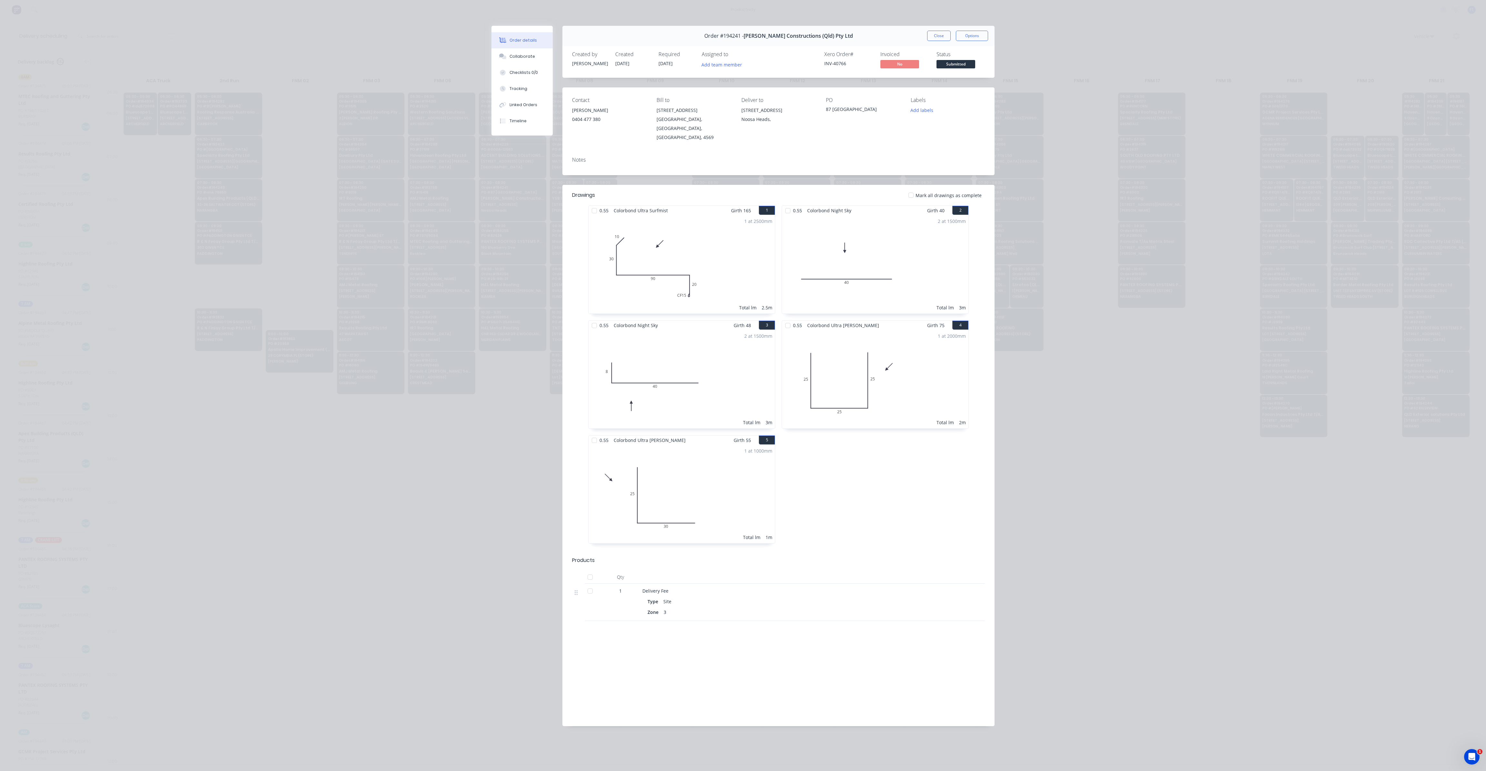
click at [942, 33] on button "Close" at bounding box center [939, 36] width 24 height 10
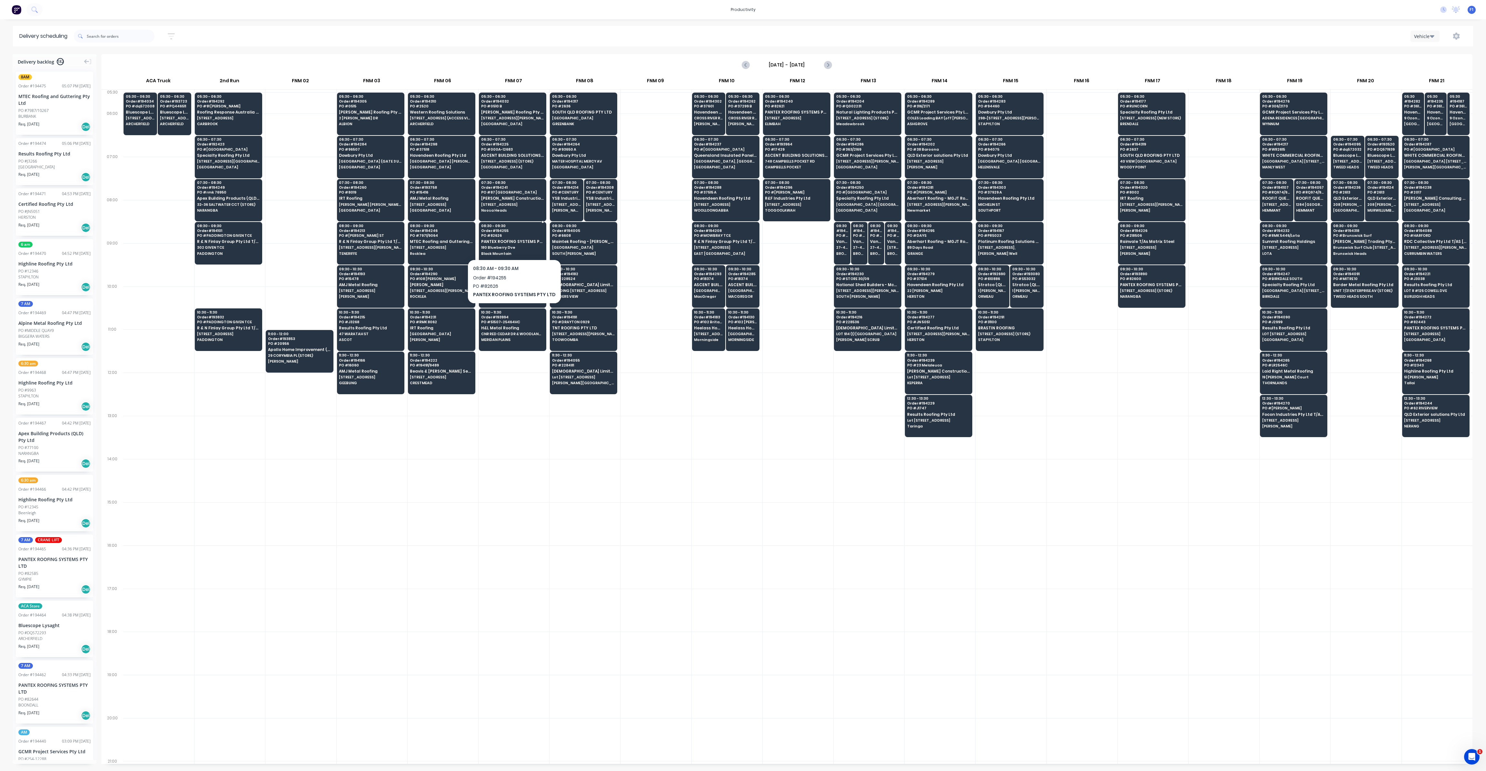
click at [518, 245] on span "180 Blueberry Dve" at bounding box center [512, 247] width 63 height 4
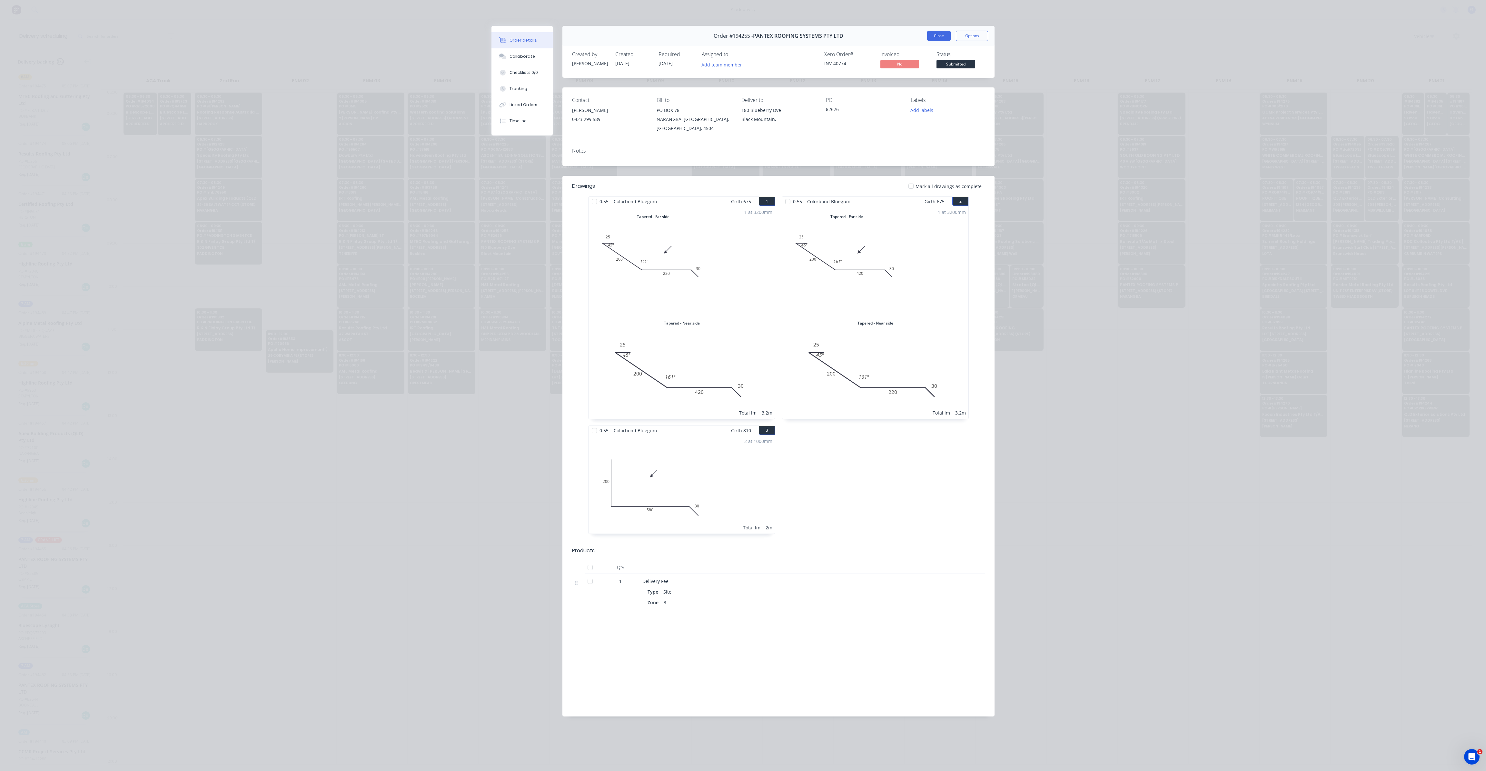
click at [938, 39] on button "Close" at bounding box center [939, 36] width 24 height 10
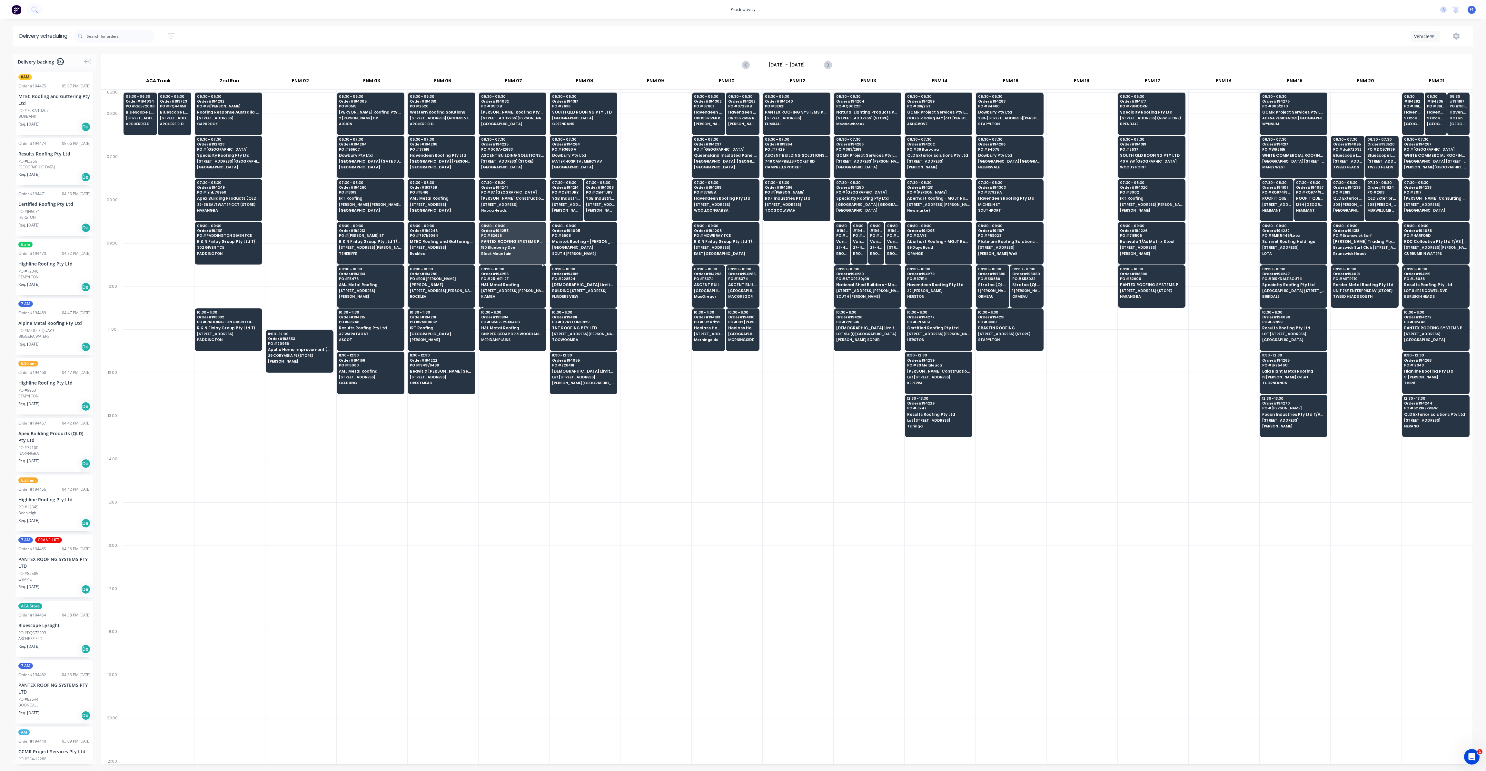
click at [506, 289] on span "[STREET_ADDRESS][PERSON_NAME]" at bounding box center [512, 291] width 63 height 4
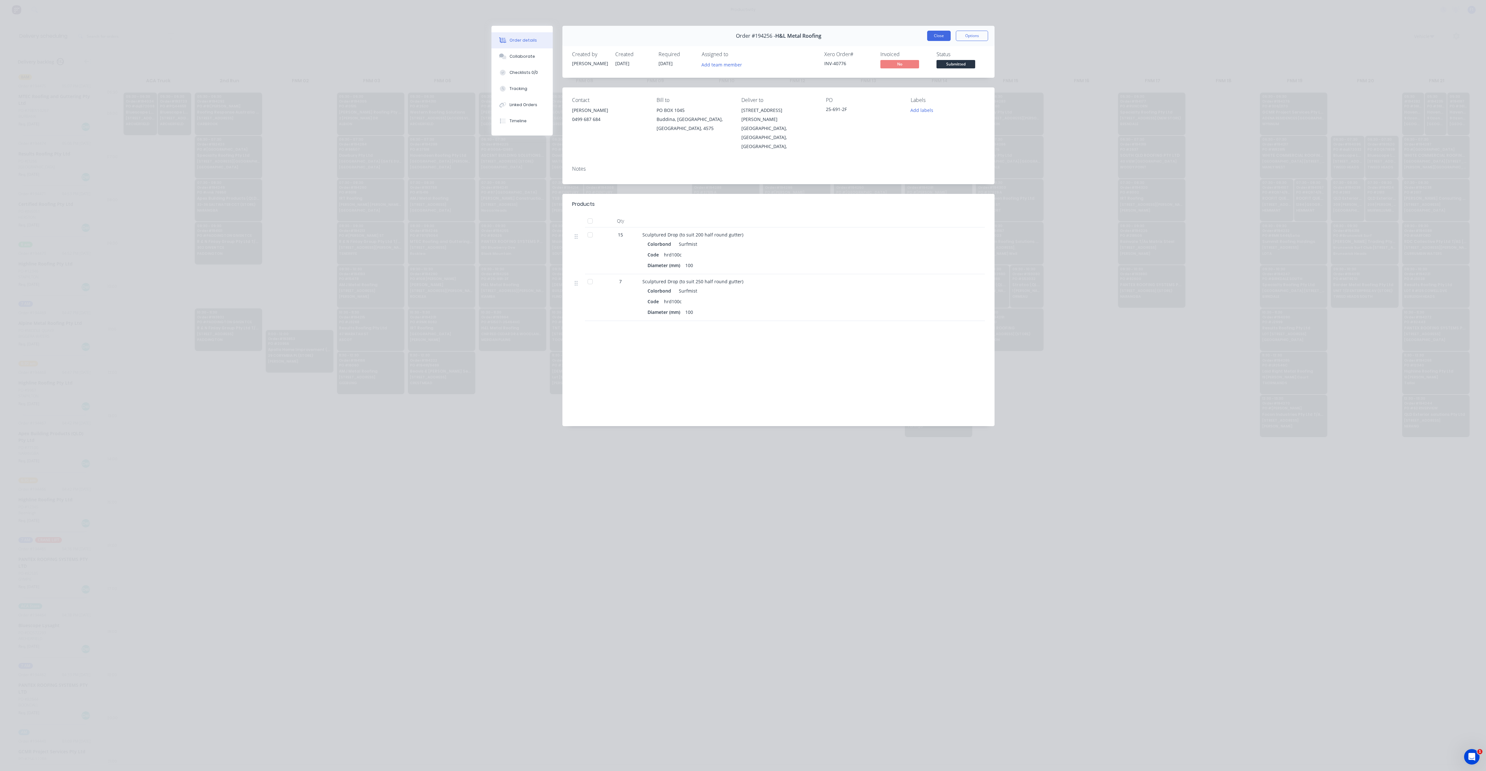
click at [927, 39] on button "Close" at bounding box center [939, 36] width 24 height 10
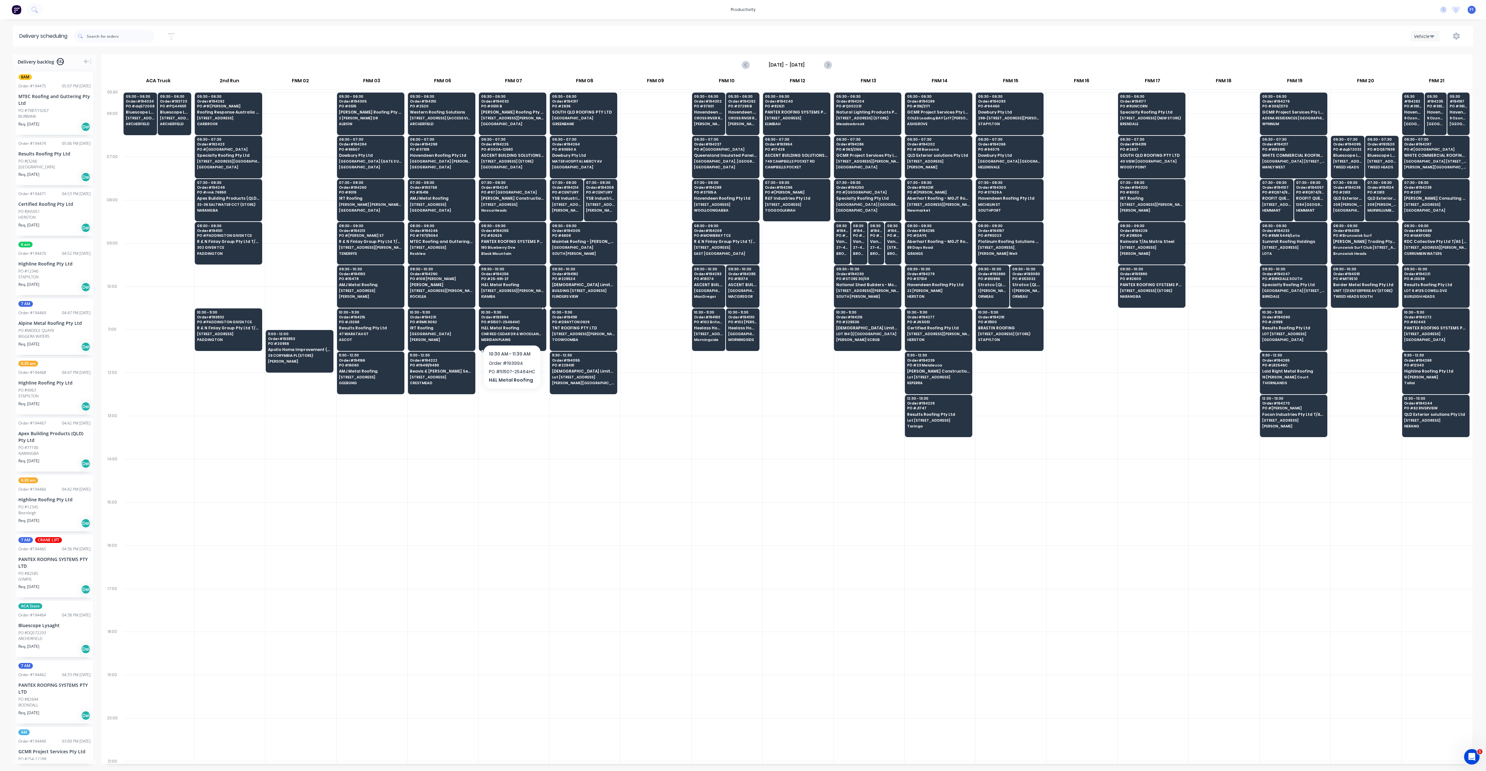
click at [518, 332] on span "CNR RED CEDAR DR & WOODLANDS BLVD" at bounding box center [512, 334] width 63 height 4
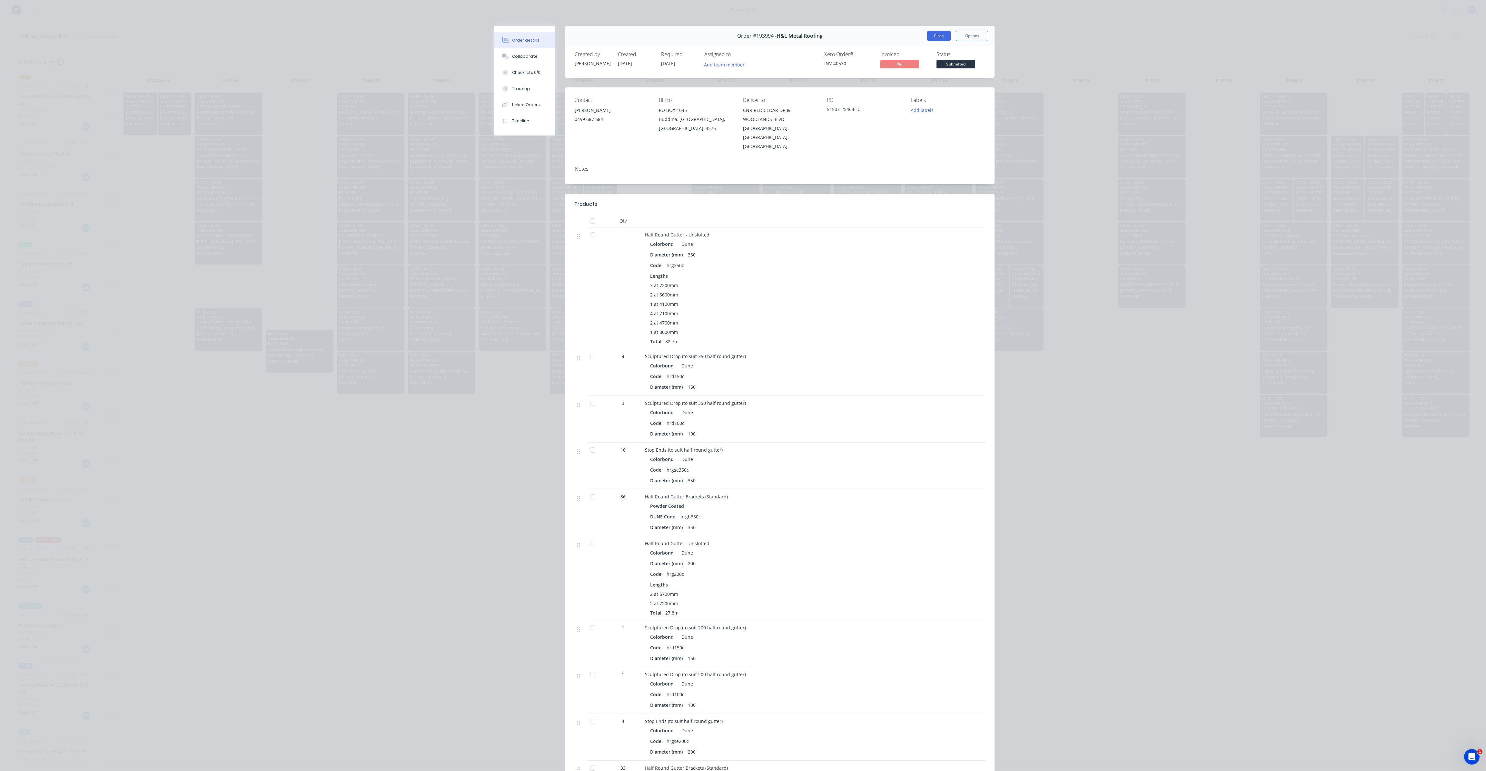
click at [929, 33] on button "Close" at bounding box center [939, 36] width 24 height 10
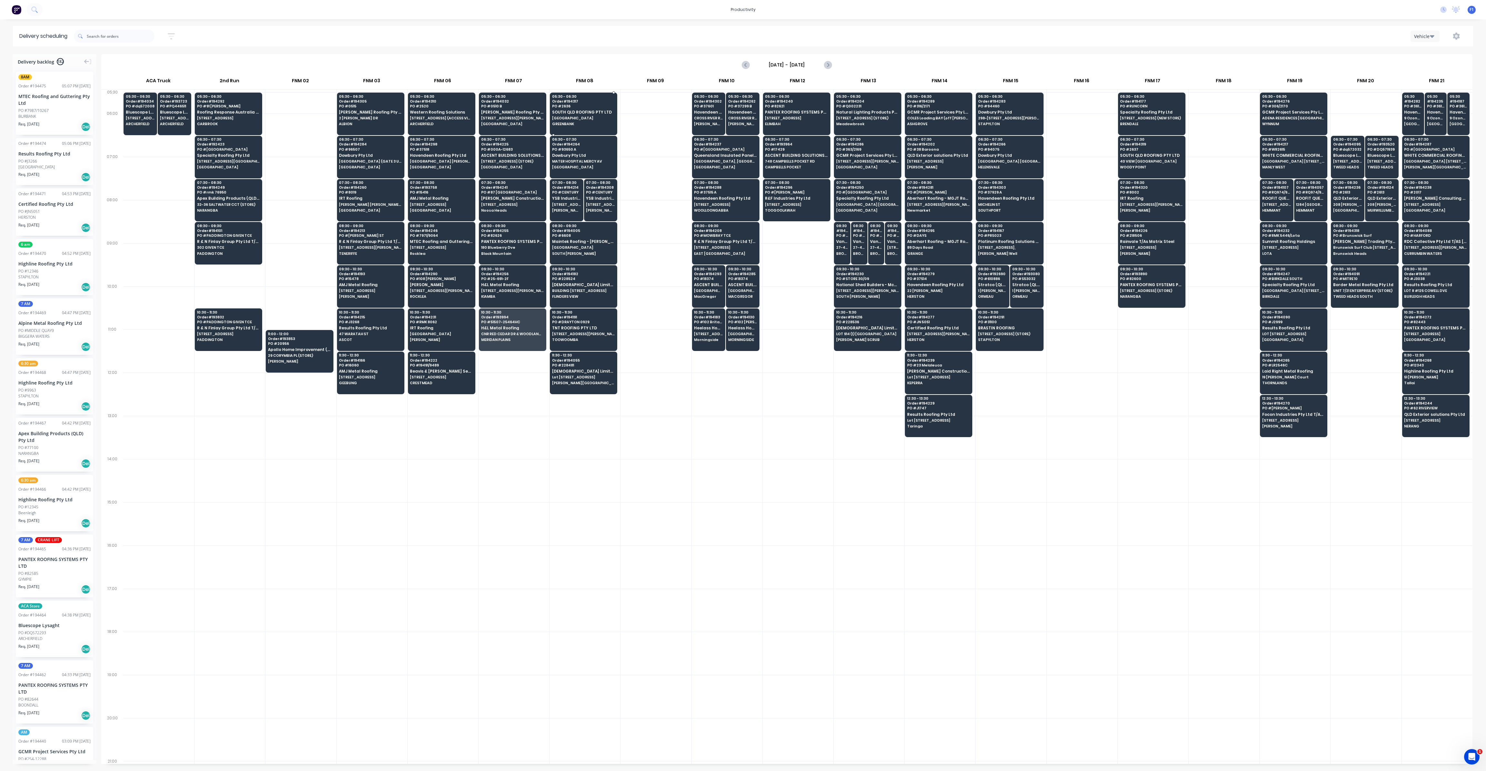
click at [579, 117] on span "[GEOGRAPHIC_DATA]" at bounding box center [583, 118] width 63 height 4
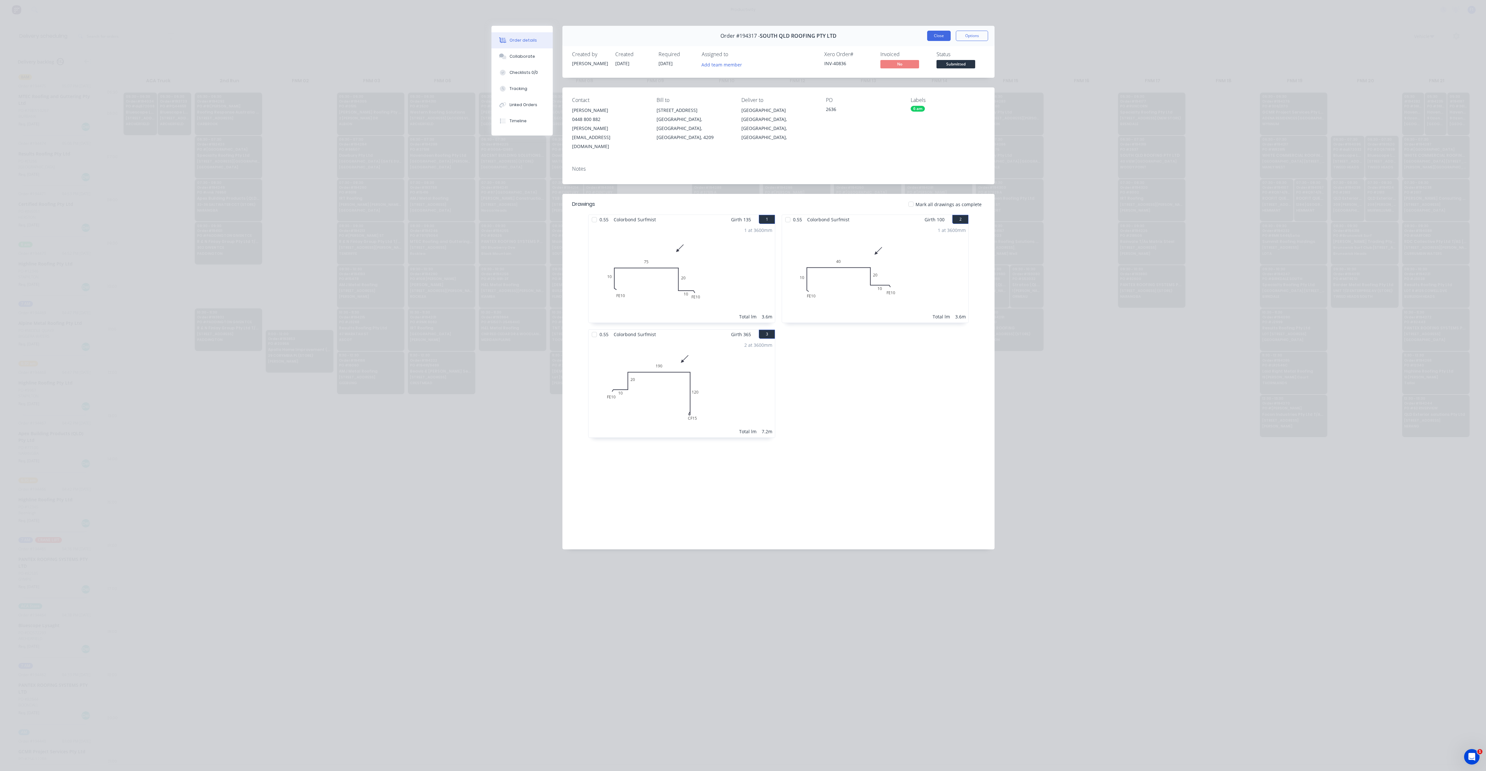
click at [939, 35] on button "Close" at bounding box center [939, 36] width 24 height 10
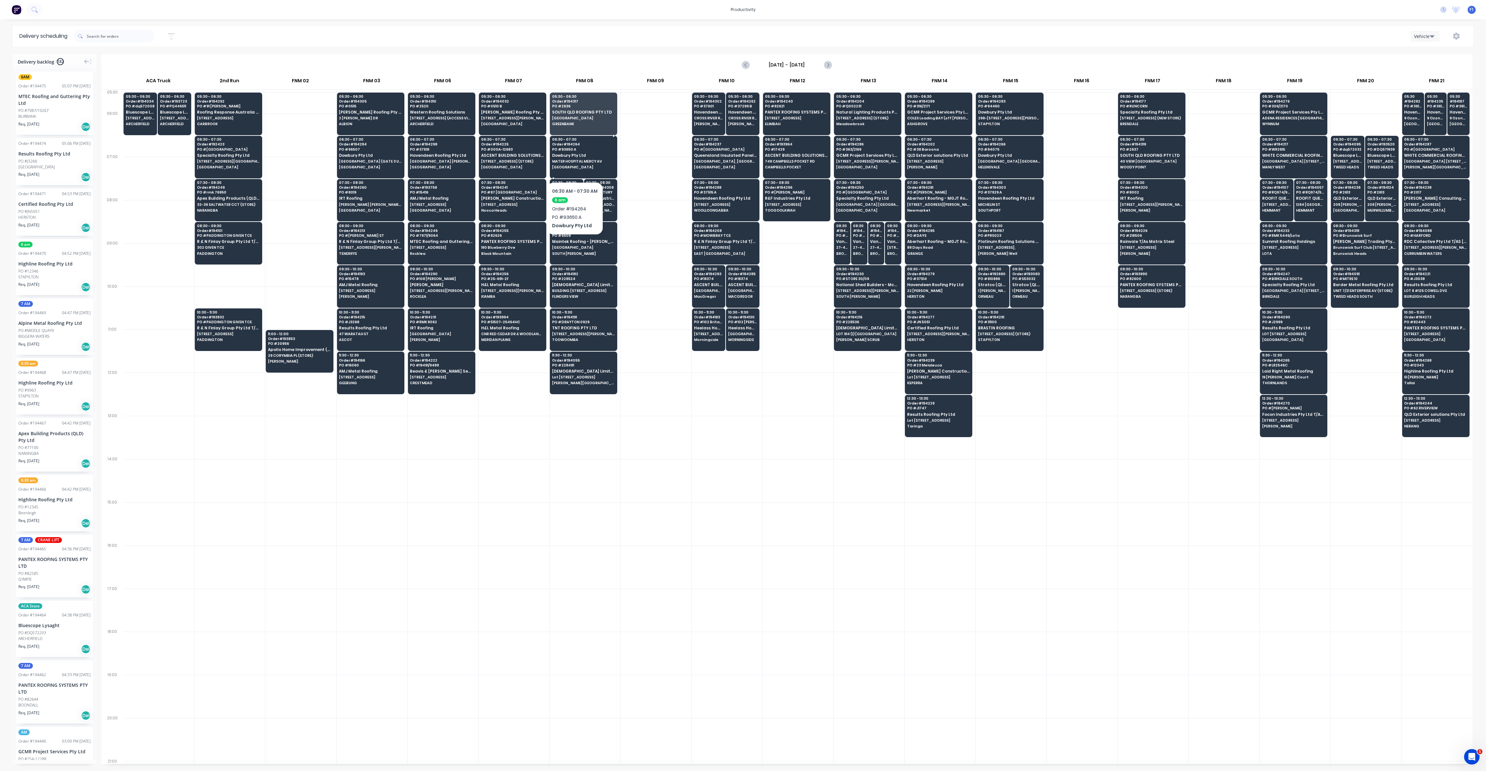
click at [574, 162] on span "MATER HOSPITAL MERCY AV" at bounding box center [583, 161] width 63 height 4
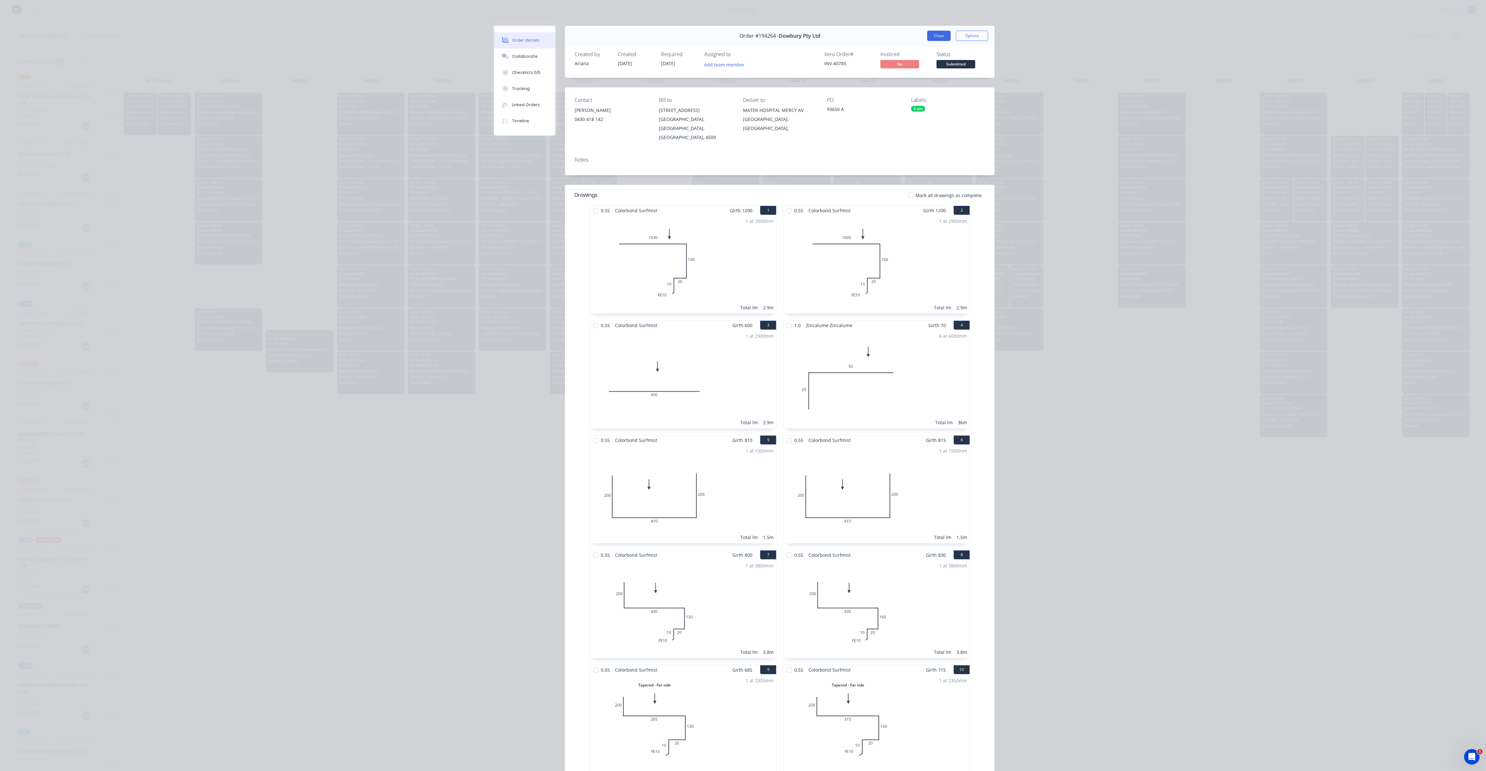
click at [941, 37] on button "Close" at bounding box center [939, 36] width 24 height 10
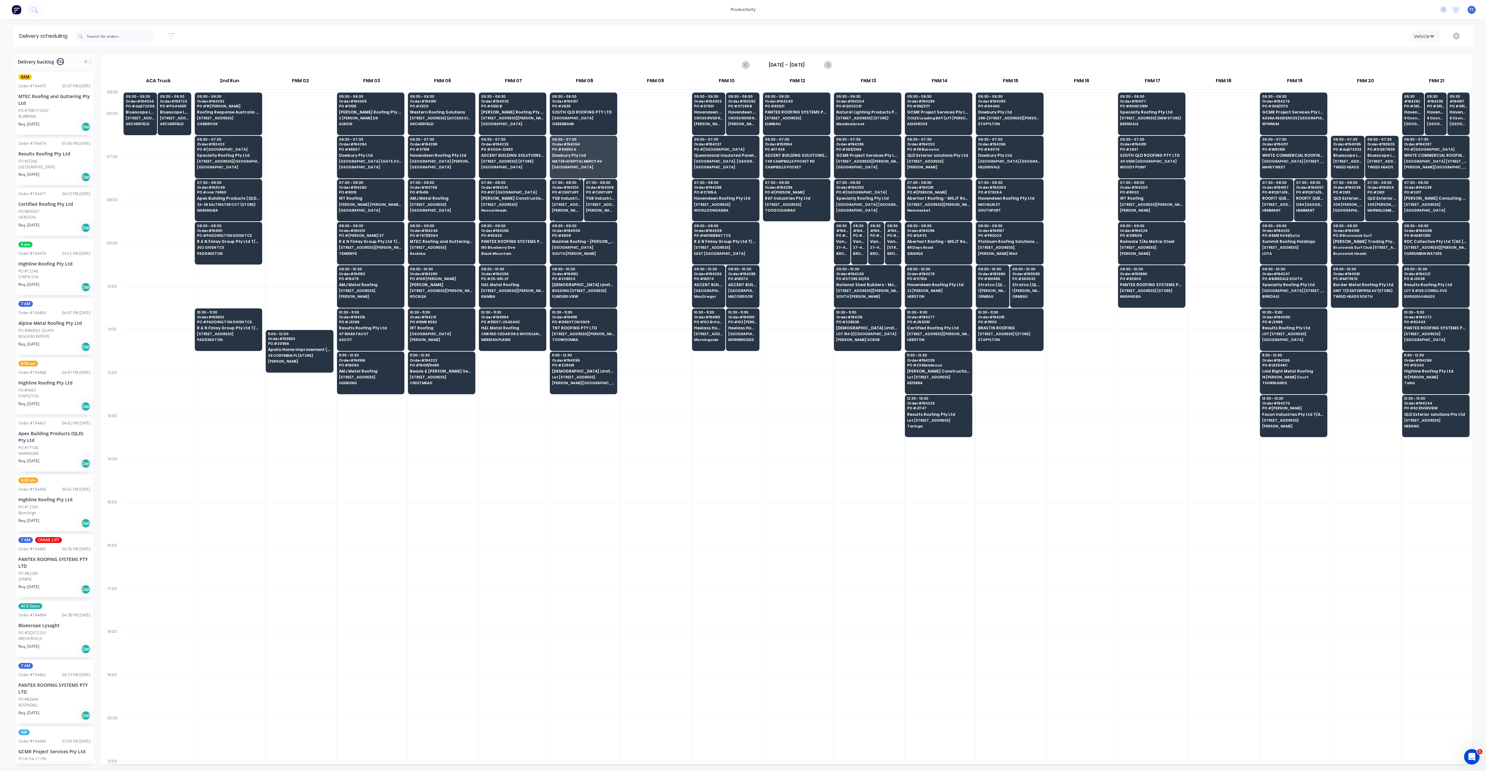
click at [570, 198] on span "YSB Industries Pty Ltd T/AS YSB ROOFING" at bounding box center [566, 198] width 29 height 4
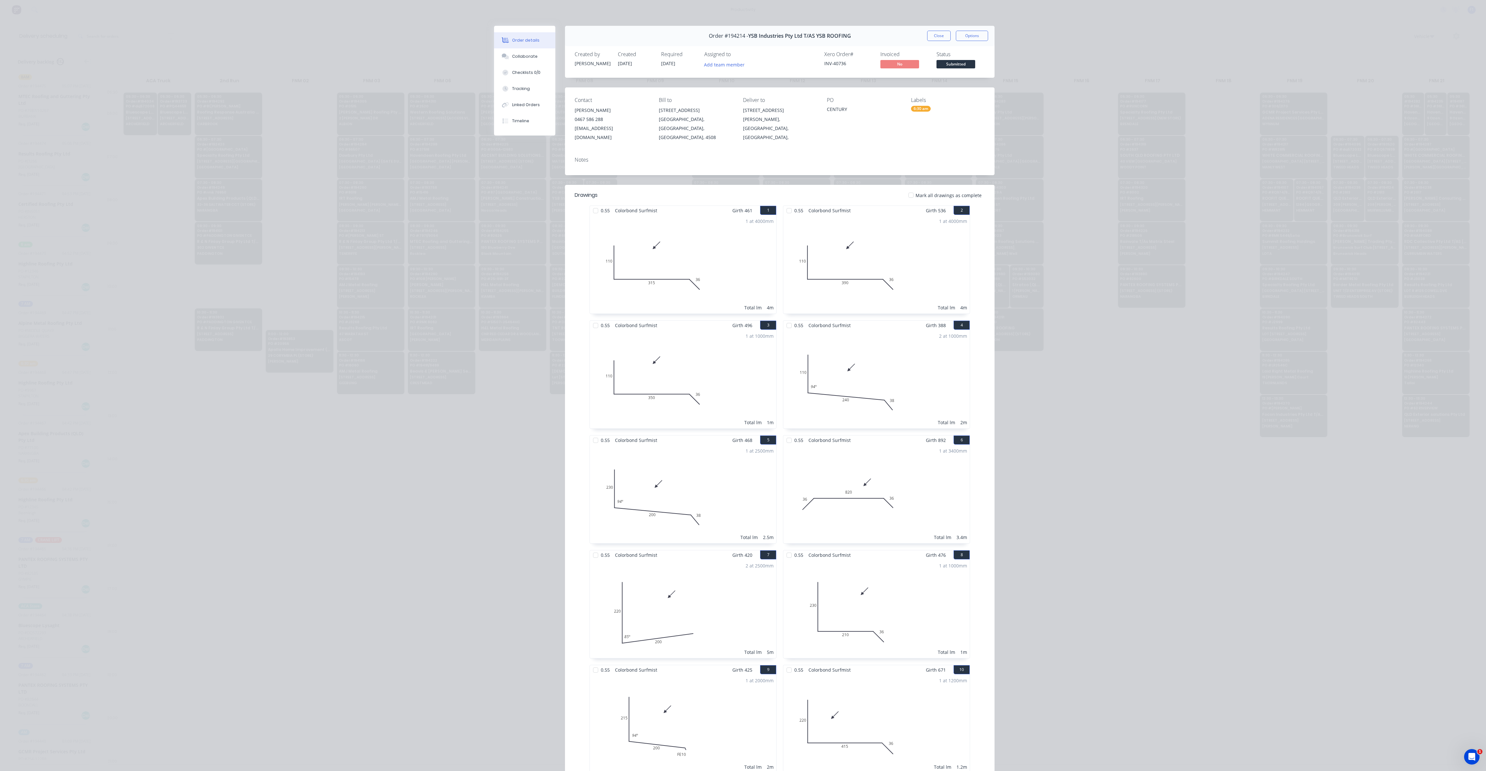
click at [943, 41] on div "Order #194214 - YSB Industries Pty Ltd T/AS YSB ROOFING Close Options" at bounding box center [780, 36] width 430 height 20
click at [942, 39] on button "Close" at bounding box center [939, 36] width 24 height 10
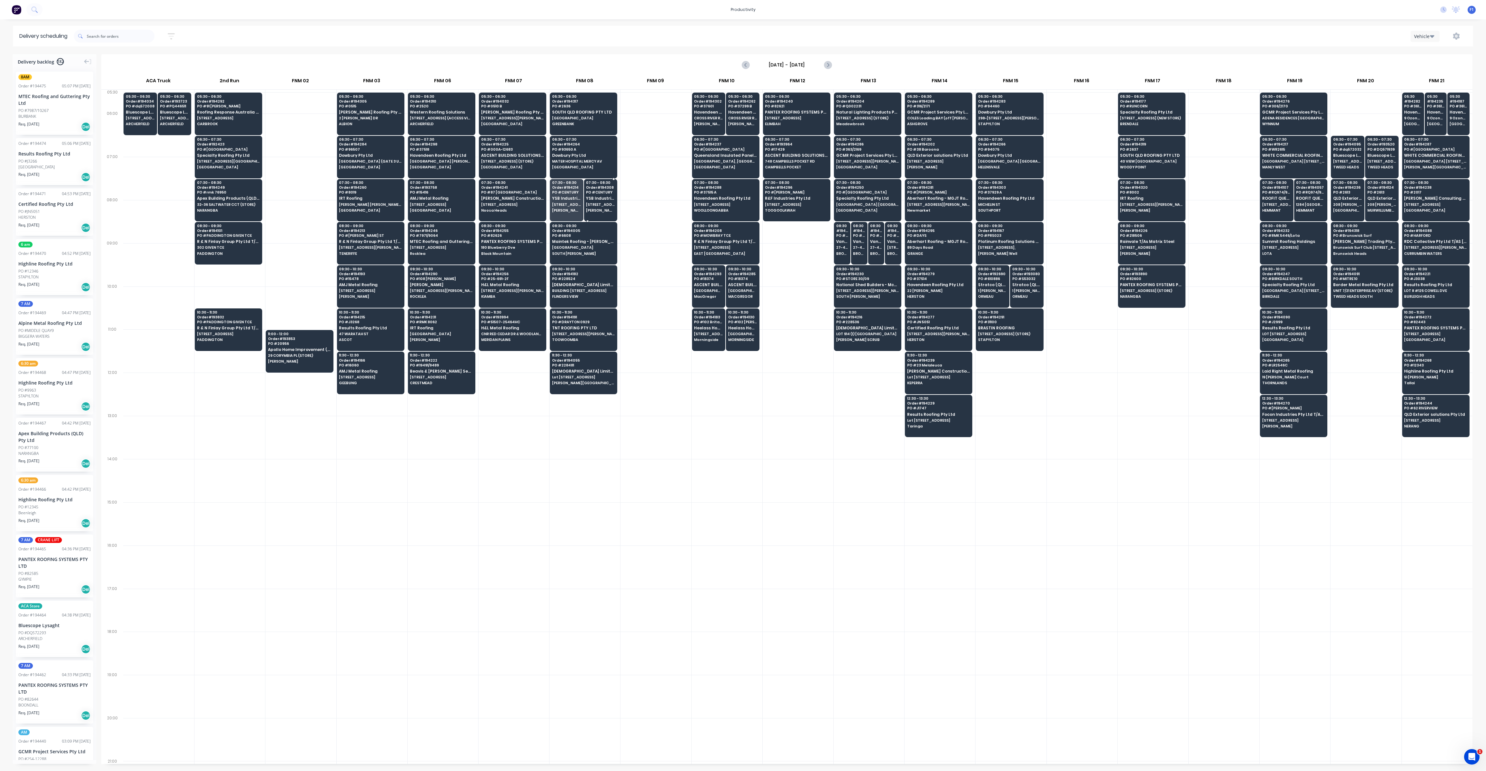
click at [601, 200] on div "07:30 - 08:30 Order # 194308 PO # CENTURY YSB Industries Pty Ltd T/AS YSB ROOFI…" at bounding box center [600, 197] width 33 height 36
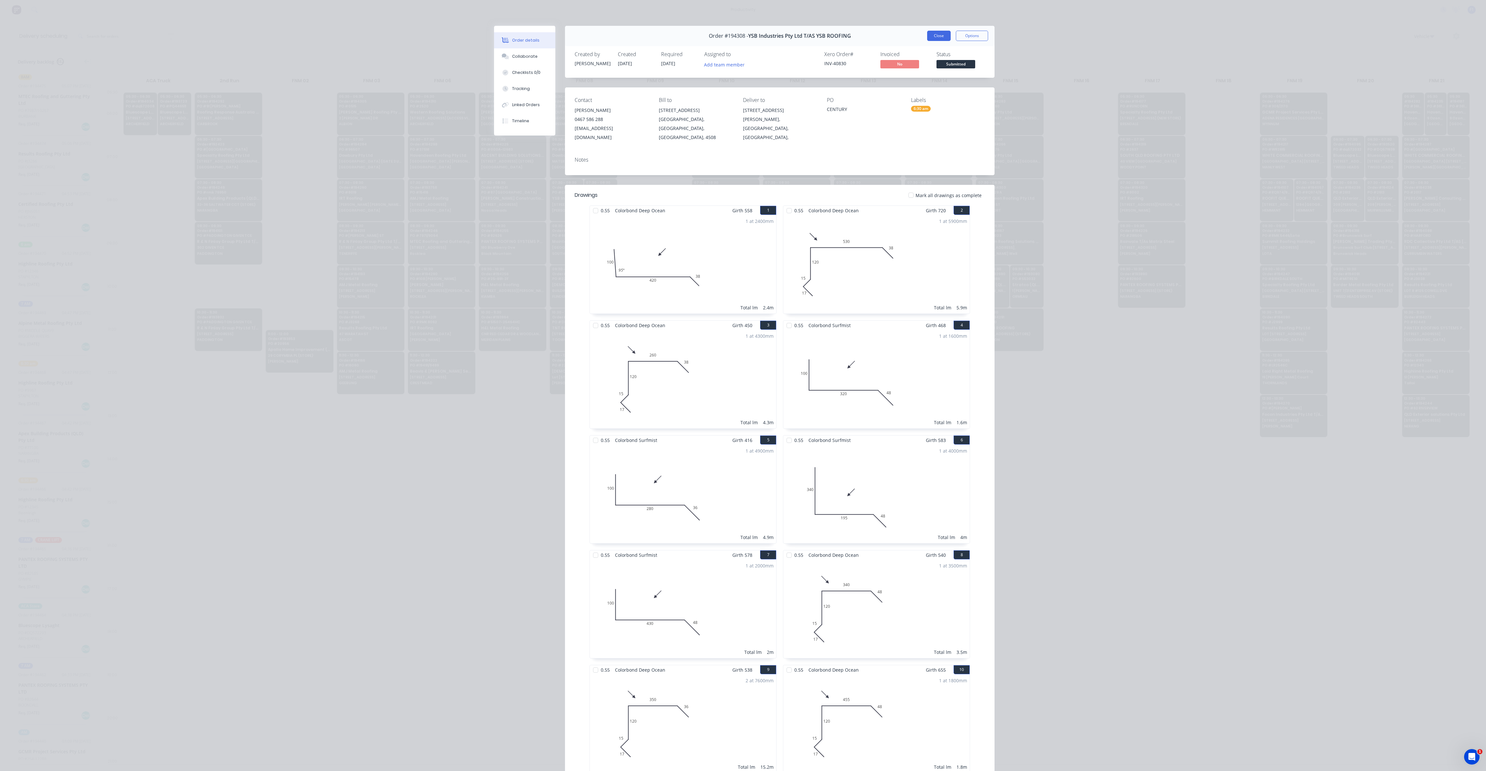
click at [928, 34] on button "Close" at bounding box center [939, 36] width 24 height 10
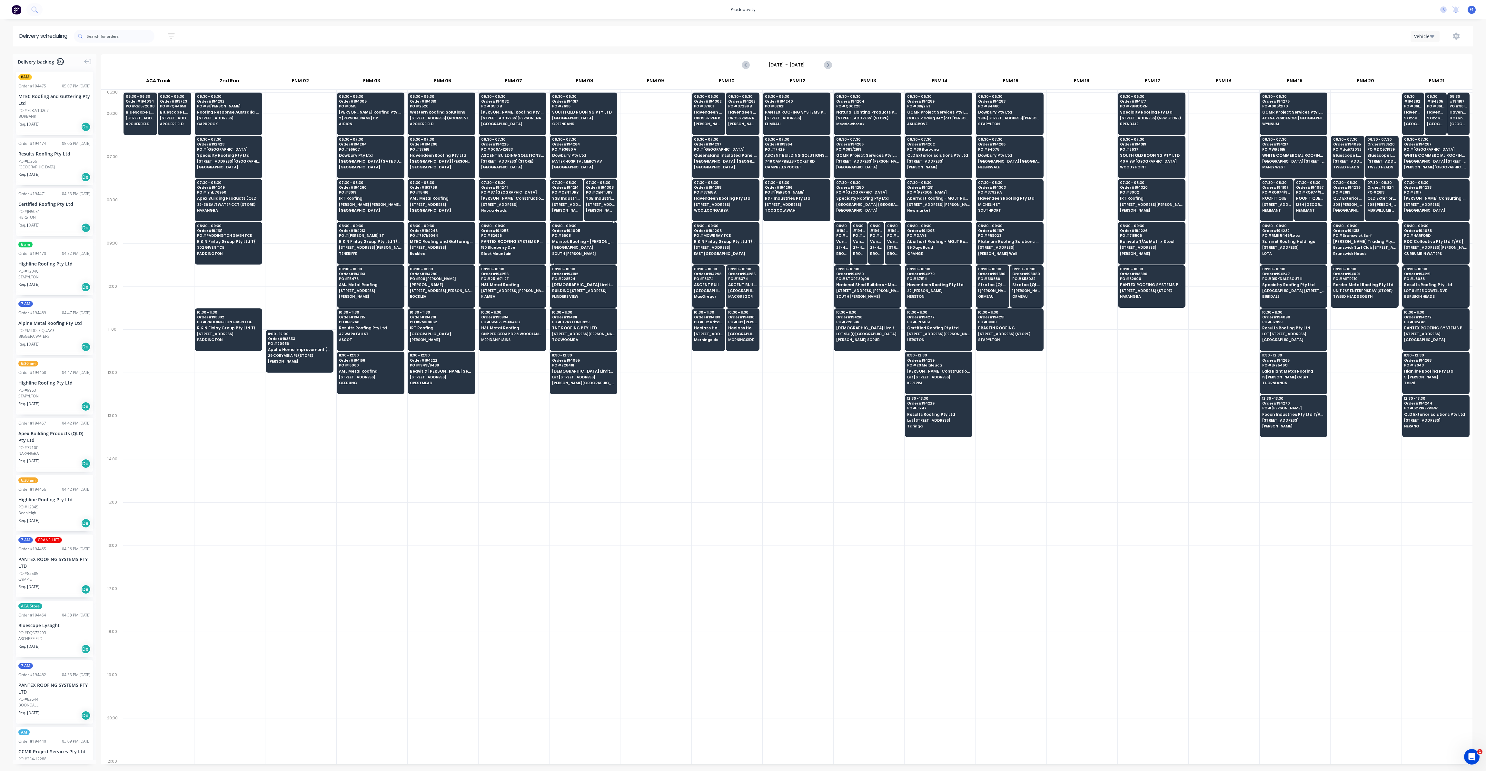
click at [599, 245] on span "[GEOGRAPHIC_DATA]" at bounding box center [583, 247] width 63 height 4
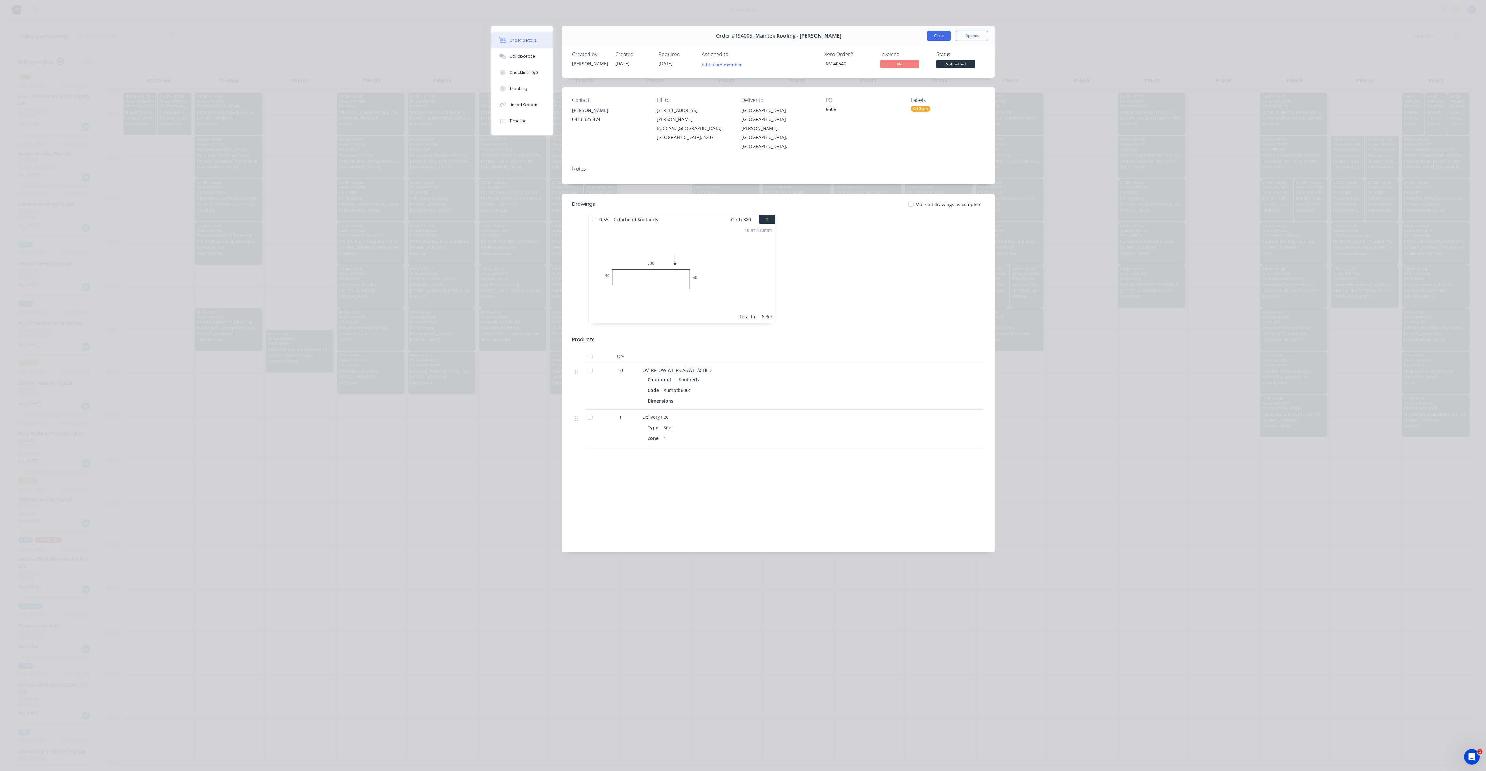
click at [947, 35] on button "Close" at bounding box center [939, 36] width 24 height 10
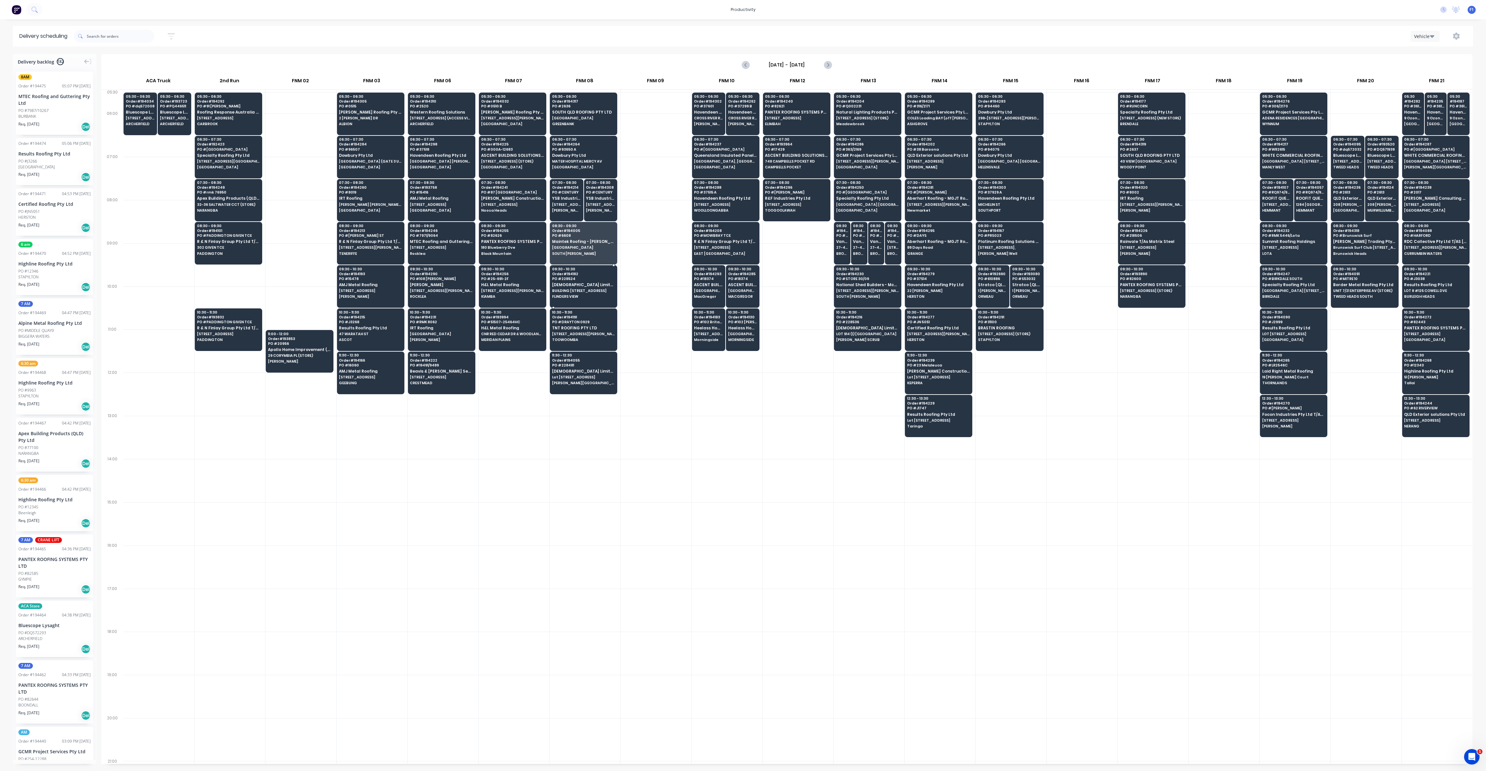
click at [574, 282] on span "[DEMOGRAPHIC_DATA] Limited T/as Joii Roofing" at bounding box center [583, 284] width 63 height 4
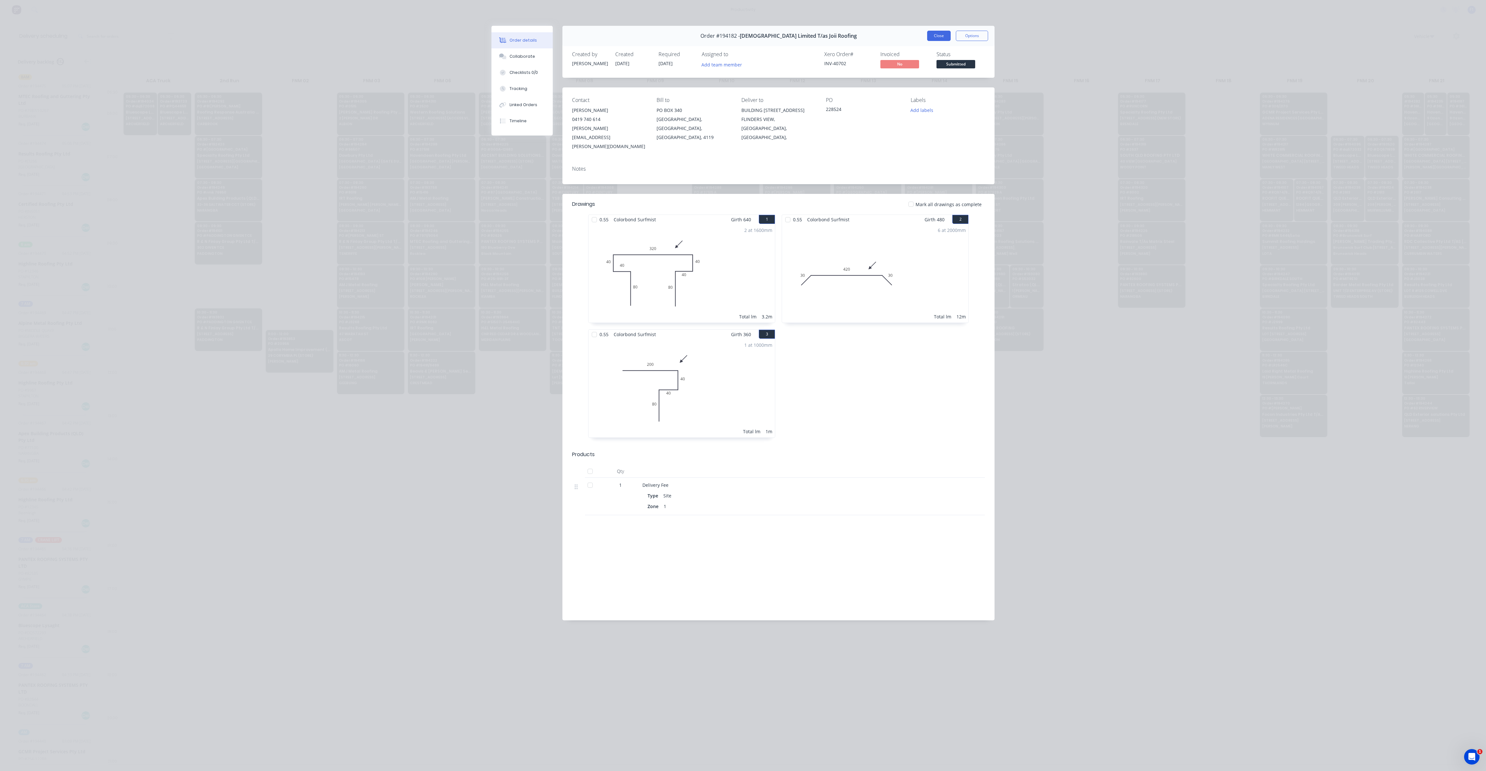
click at [940, 35] on button "Close" at bounding box center [939, 36] width 24 height 10
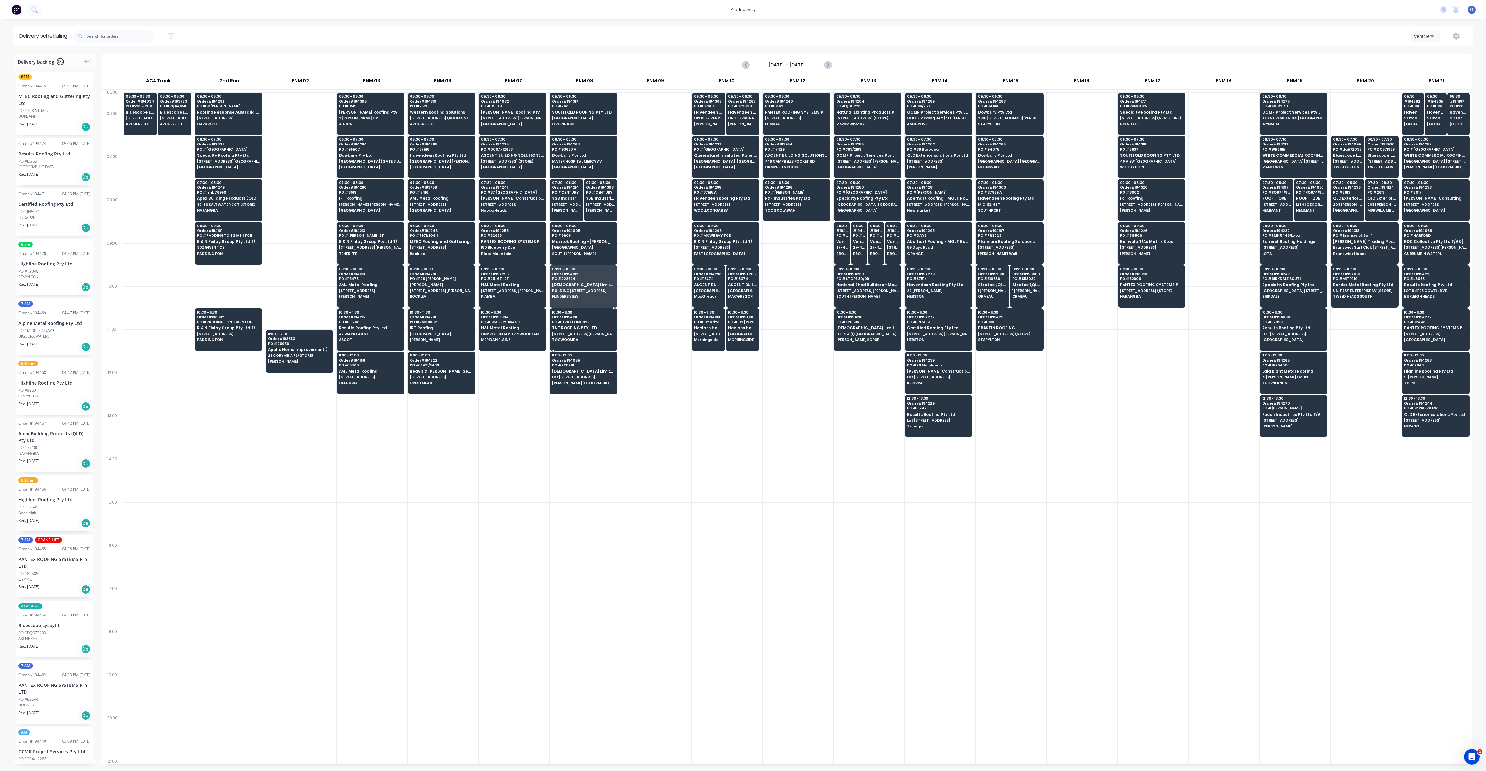
click at [587, 338] on span "TOOWOOMBA" at bounding box center [583, 340] width 63 height 4
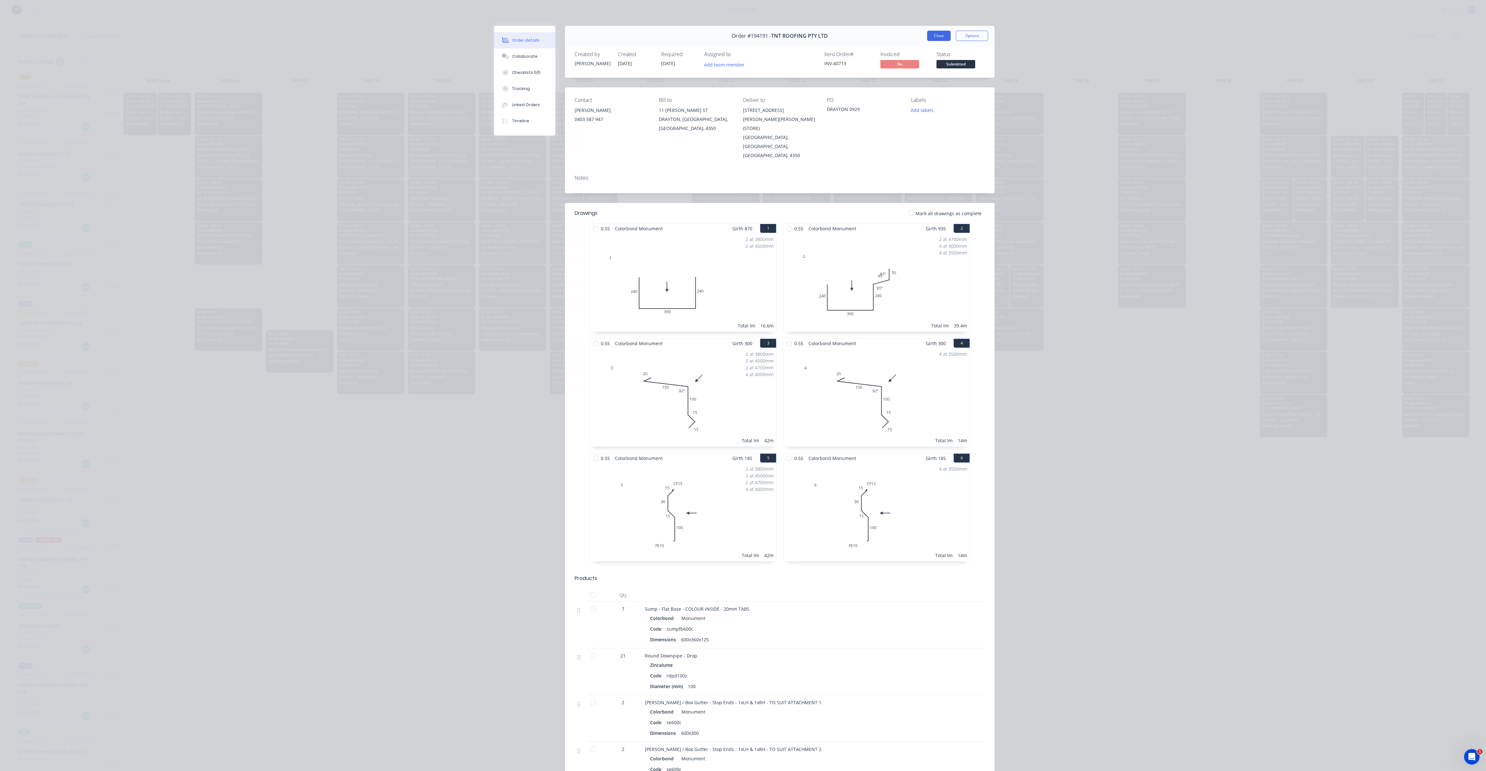
click at [930, 35] on button "Close" at bounding box center [939, 36] width 24 height 10
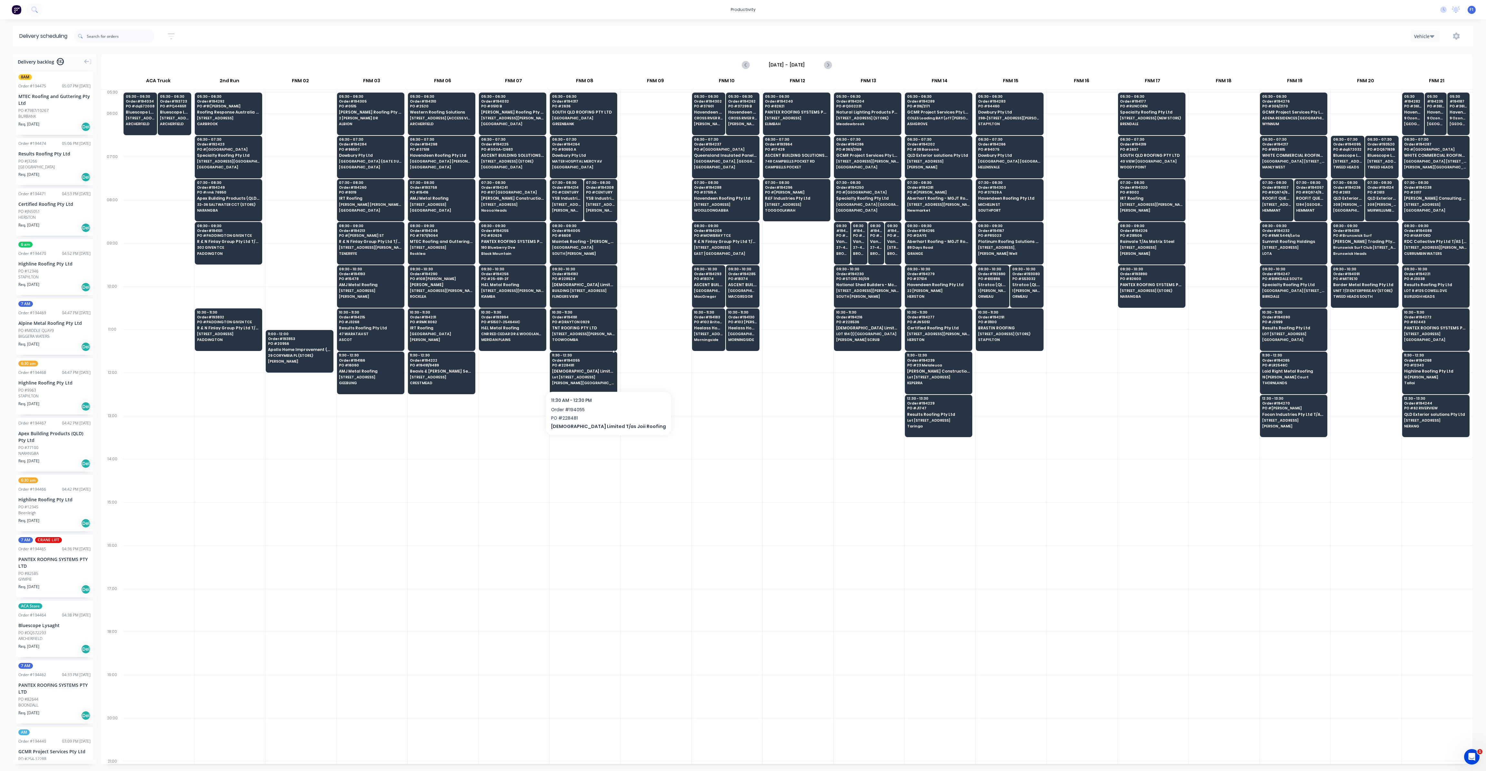
click at [583, 375] on span "Lot [STREET_ADDRESS]" at bounding box center [583, 377] width 63 height 4
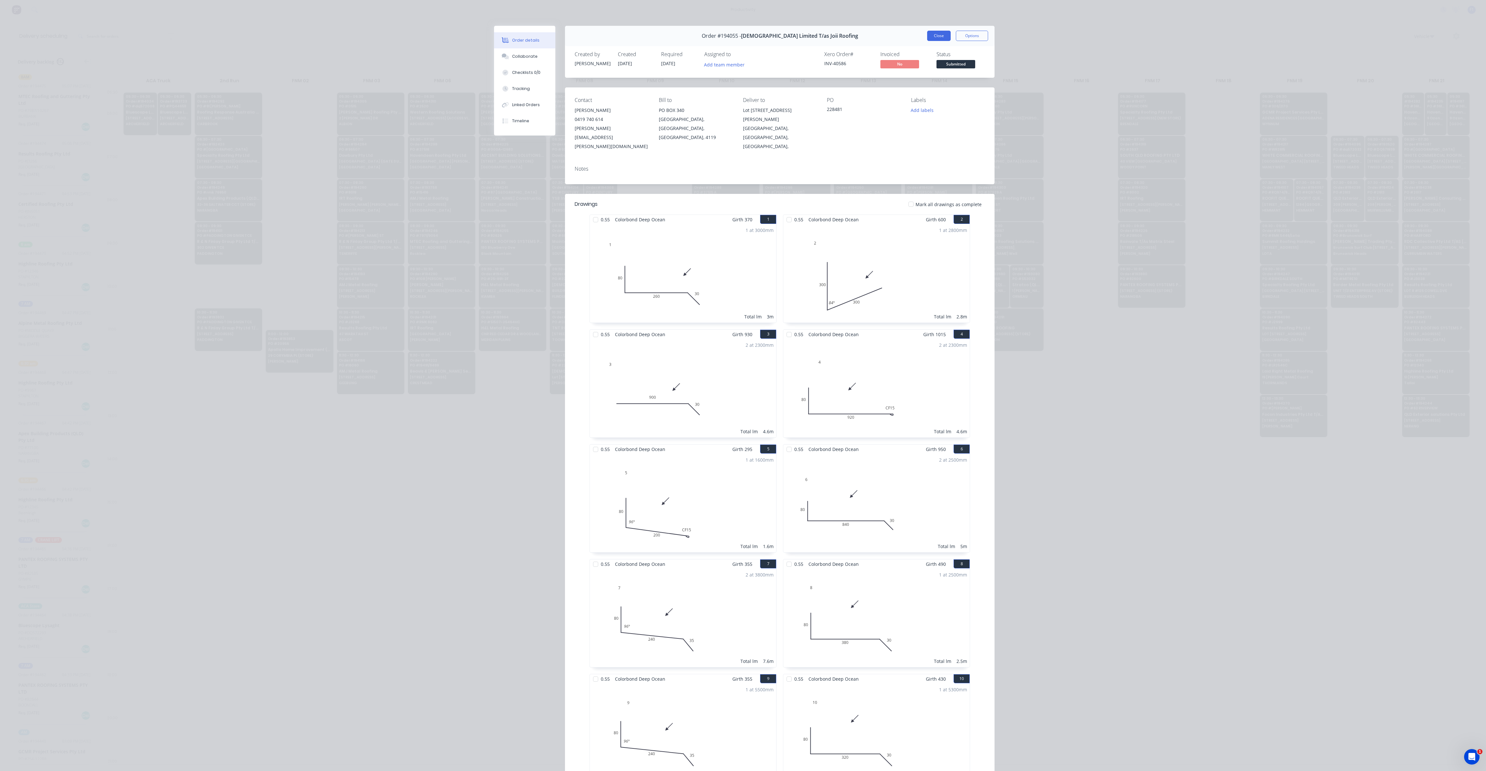
click at [932, 37] on button "Close" at bounding box center [939, 36] width 24 height 10
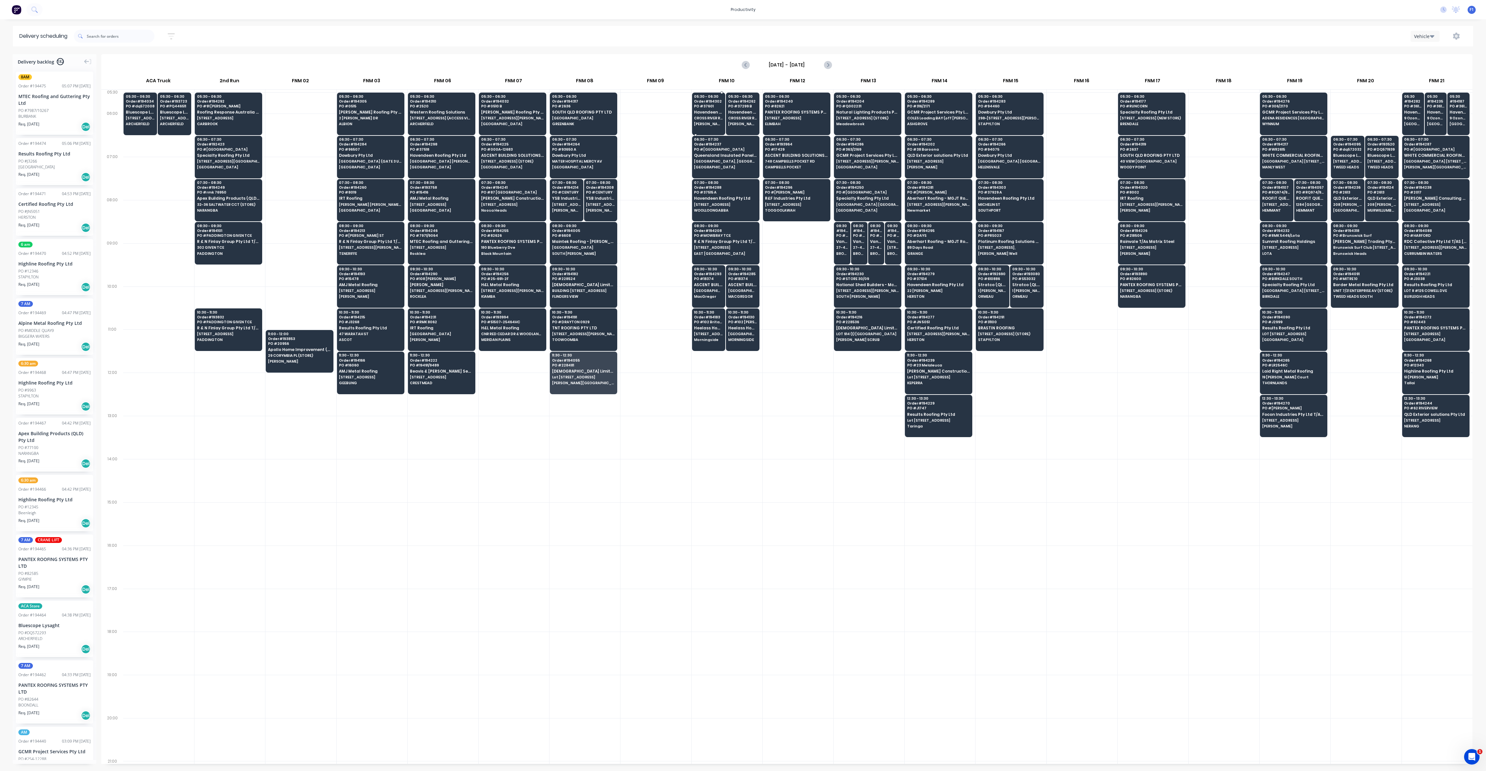
click at [709, 113] on span "Havendeen Roofing Pty Ltd" at bounding box center [708, 112] width 29 height 4
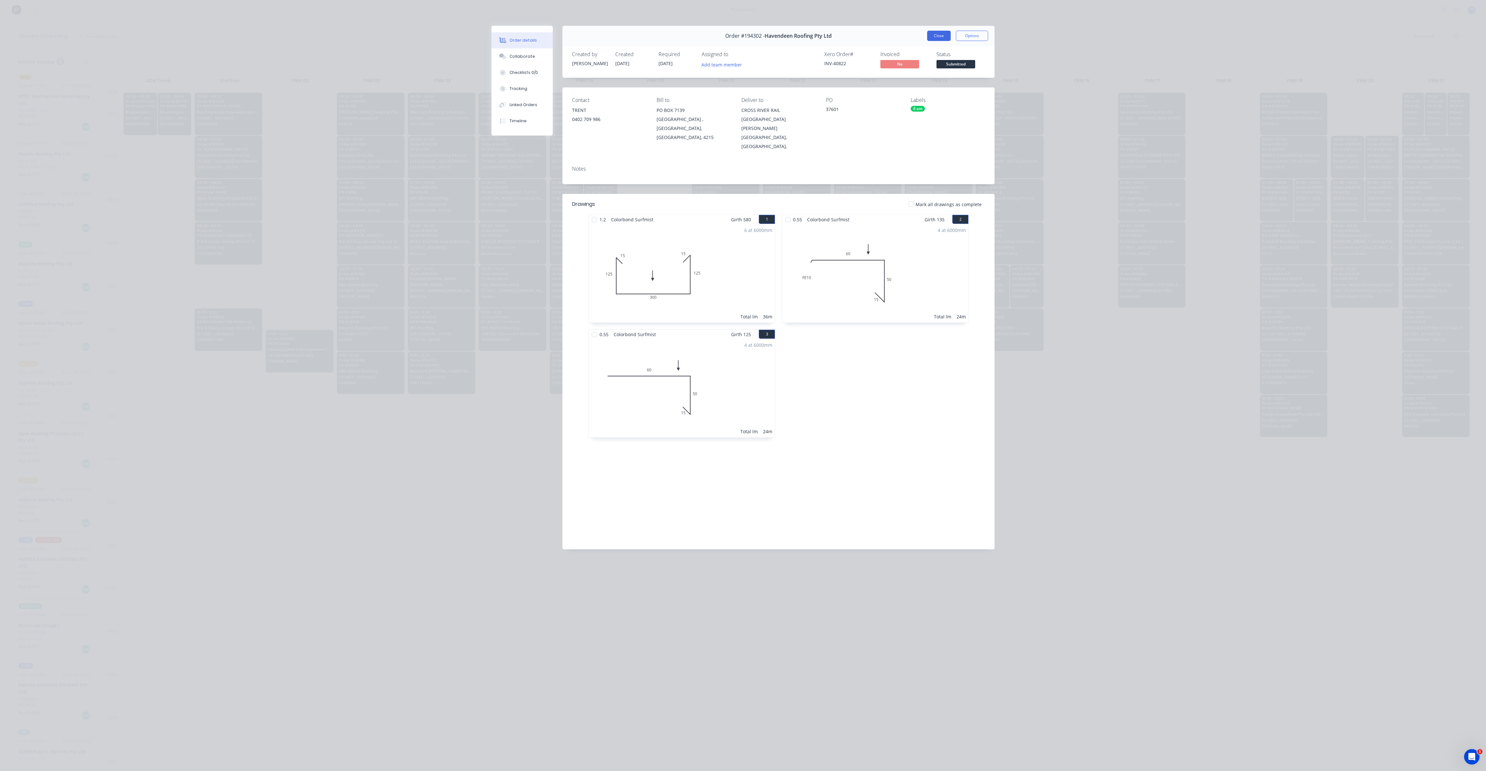
click at [941, 35] on button "Close" at bounding box center [939, 36] width 24 height 10
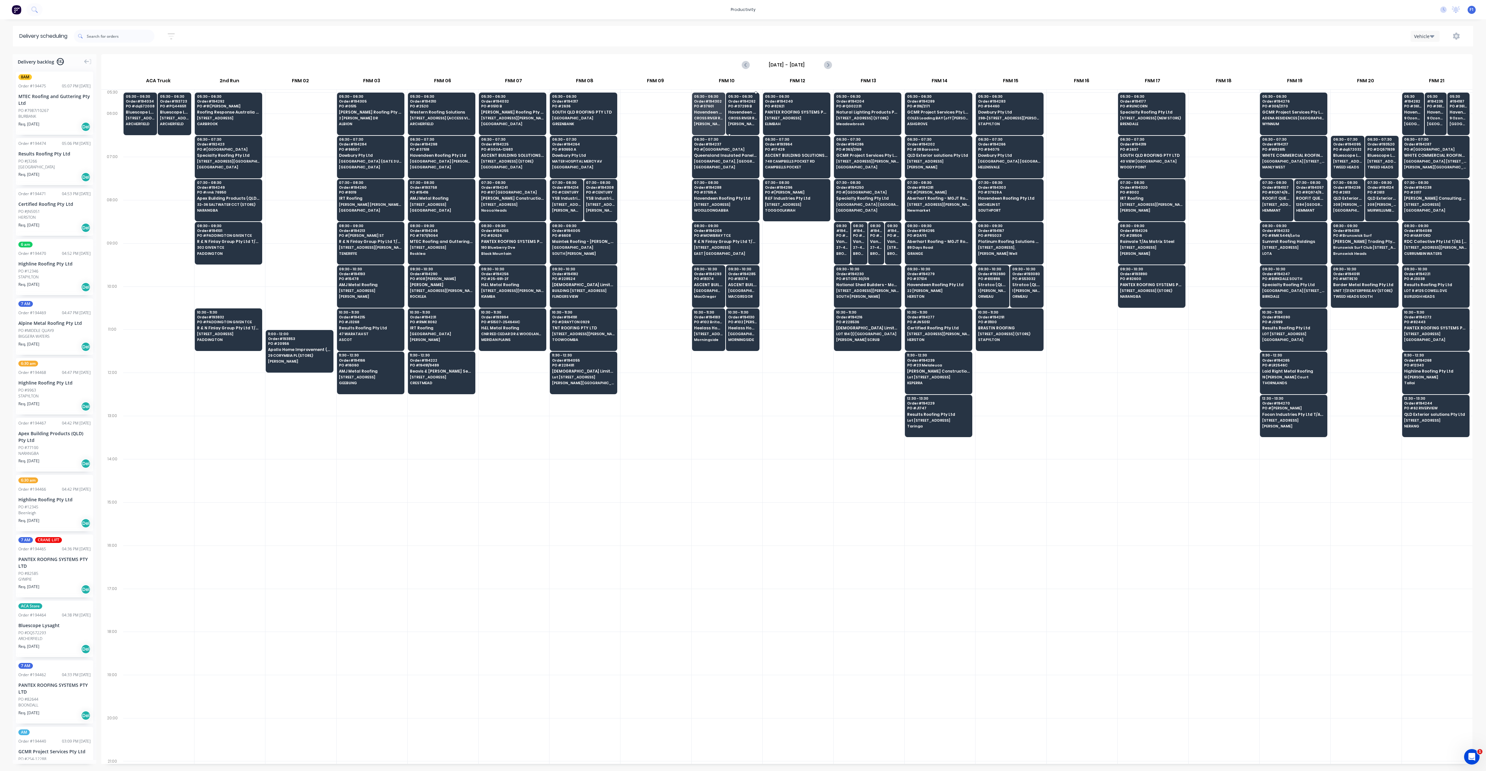
click at [744, 110] on span "Havendeen Roofing Pty Ltd" at bounding box center [742, 112] width 29 height 4
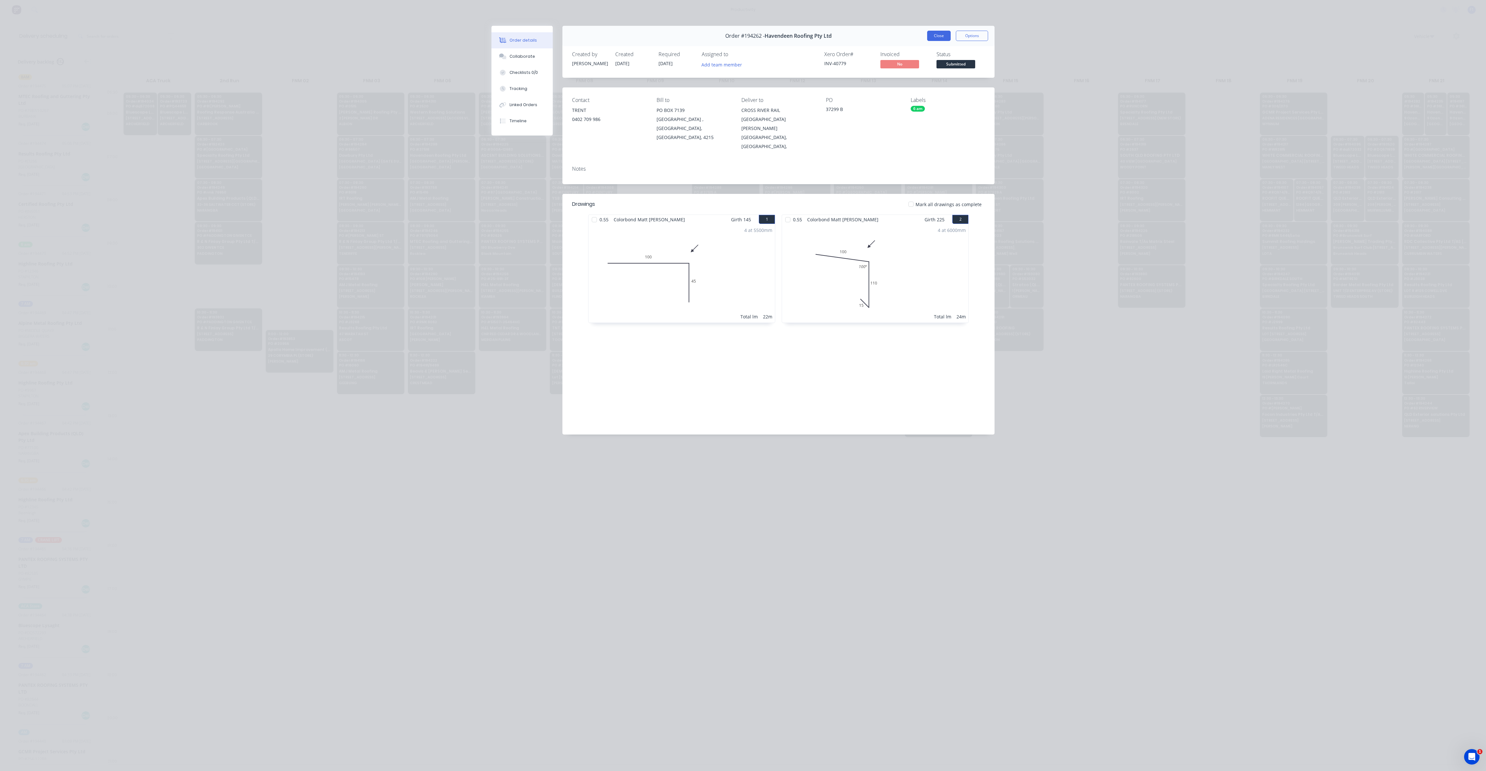
click at [940, 37] on button "Close" at bounding box center [939, 36] width 24 height 10
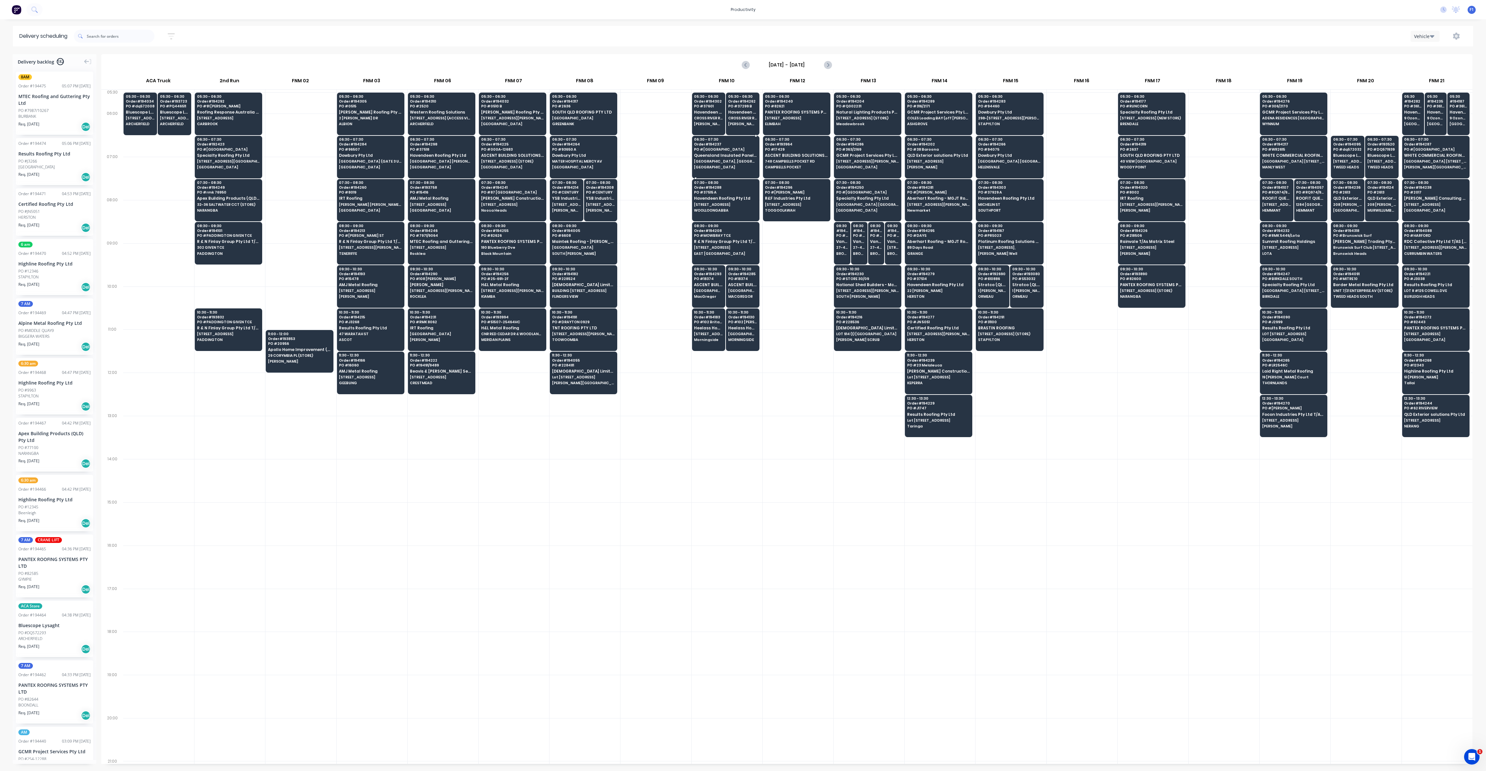
click at [728, 160] on span "[GEOGRAPHIC_DATA], [GEOGRAPHIC_DATA]" at bounding box center [725, 161] width 63 height 4
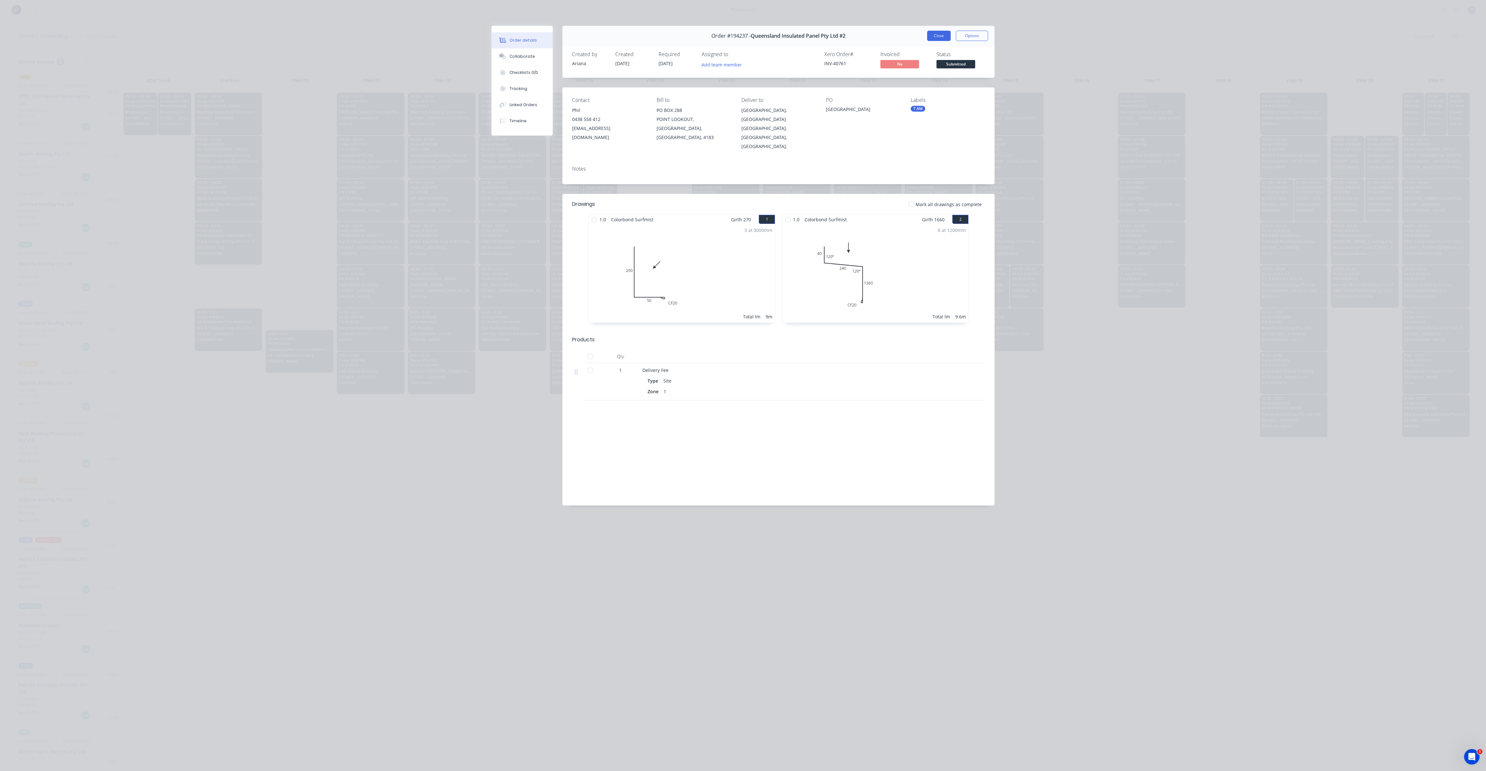
click at [941, 38] on button "Close" at bounding box center [939, 36] width 24 height 10
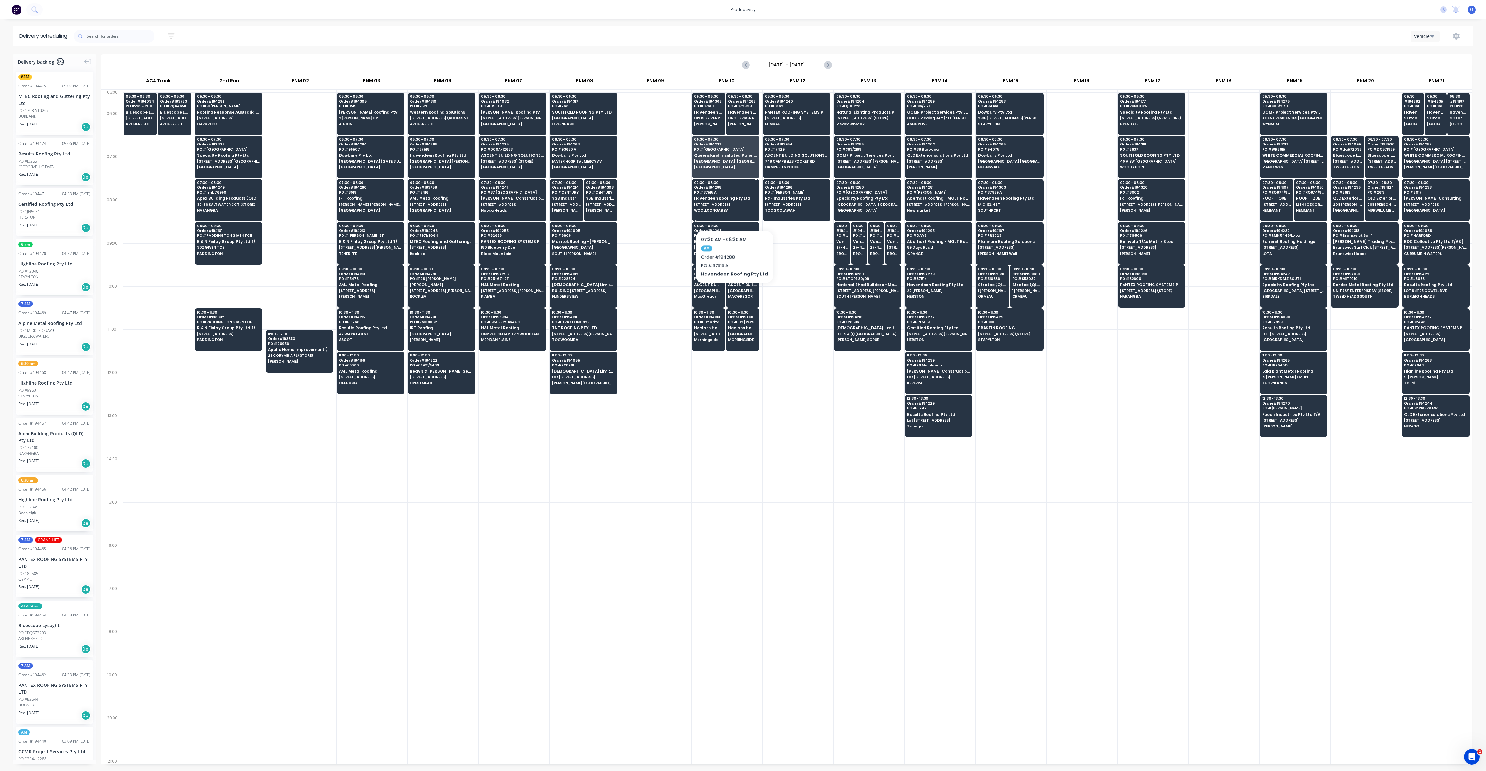
click at [731, 210] on span "WOOLLOONGABBA" at bounding box center [725, 210] width 63 height 4
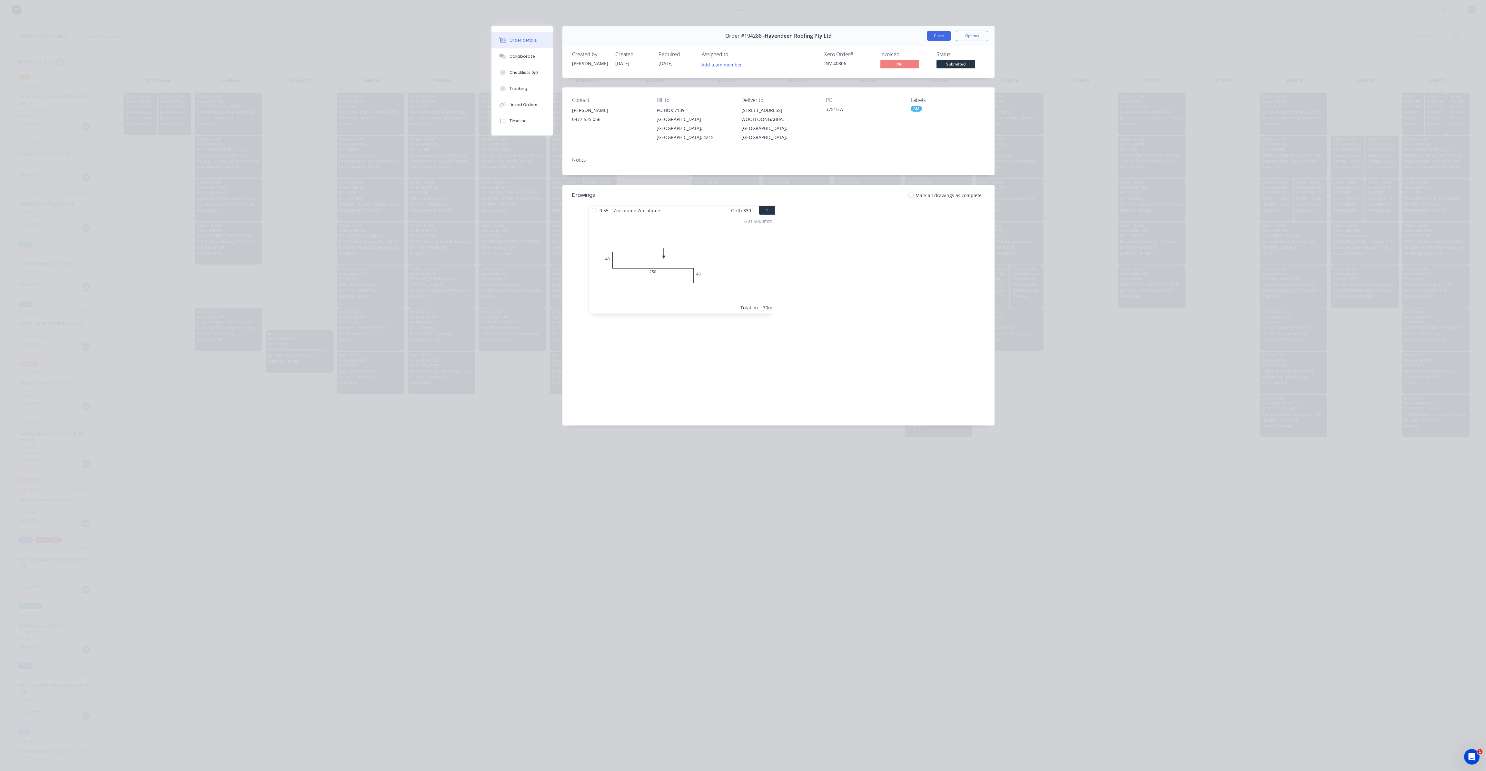
click at [934, 35] on button "Close" at bounding box center [939, 36] width 24 height 10
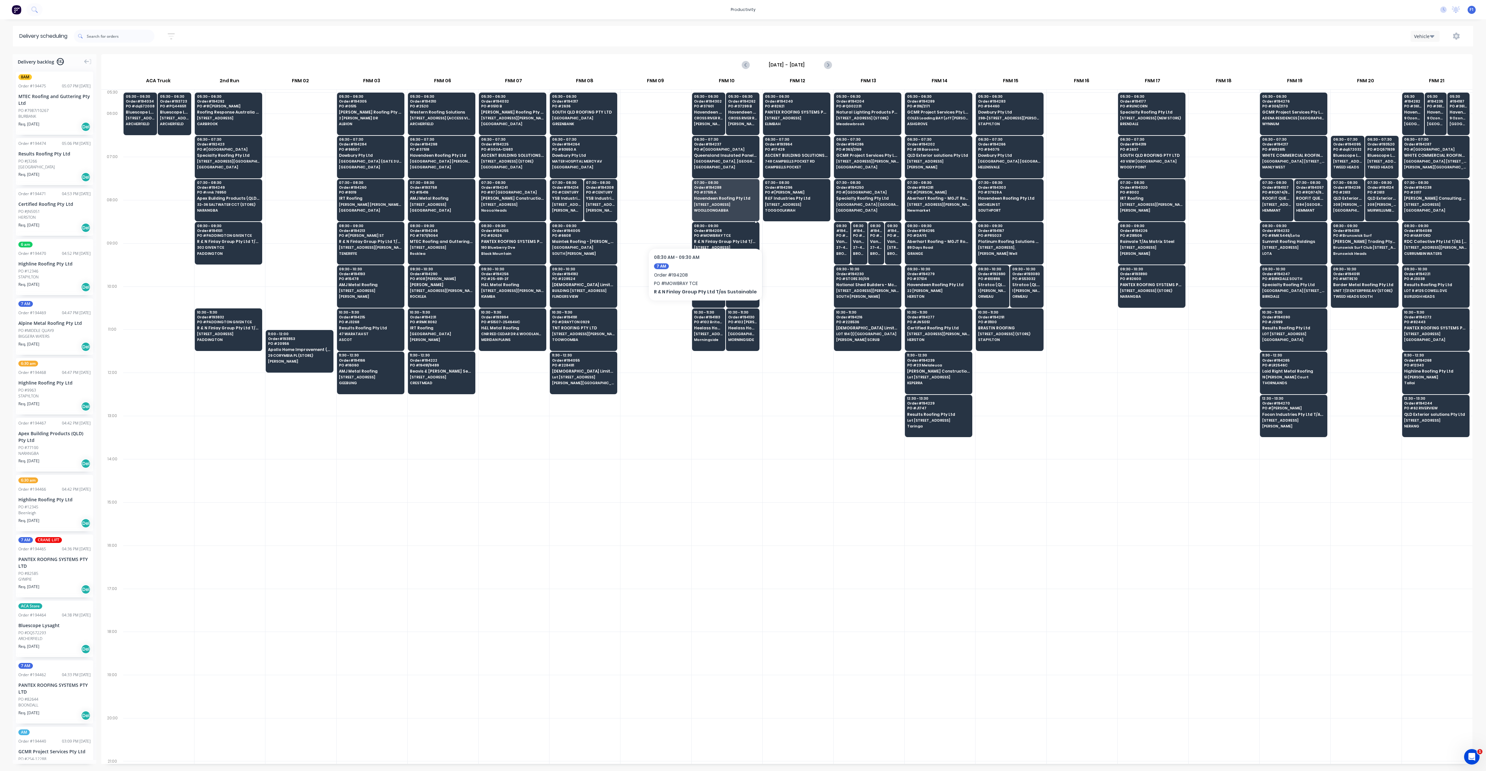
click at [703, 229] on span "Order # 194208" at bounding box center [725, 231] width 63 height 4
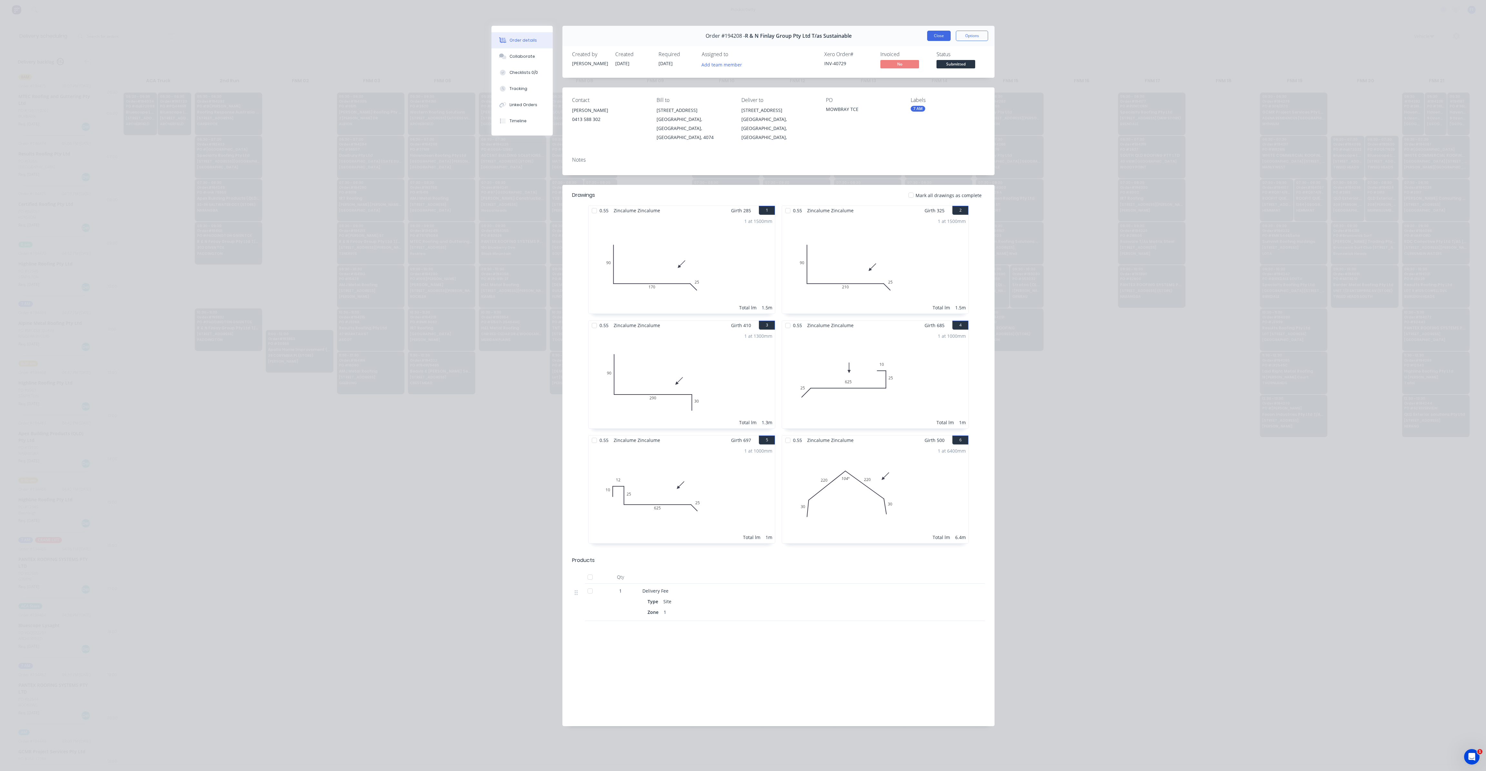
click at [937, 33] on button "Close" at bounding box center [939, 36] width 24 height 10
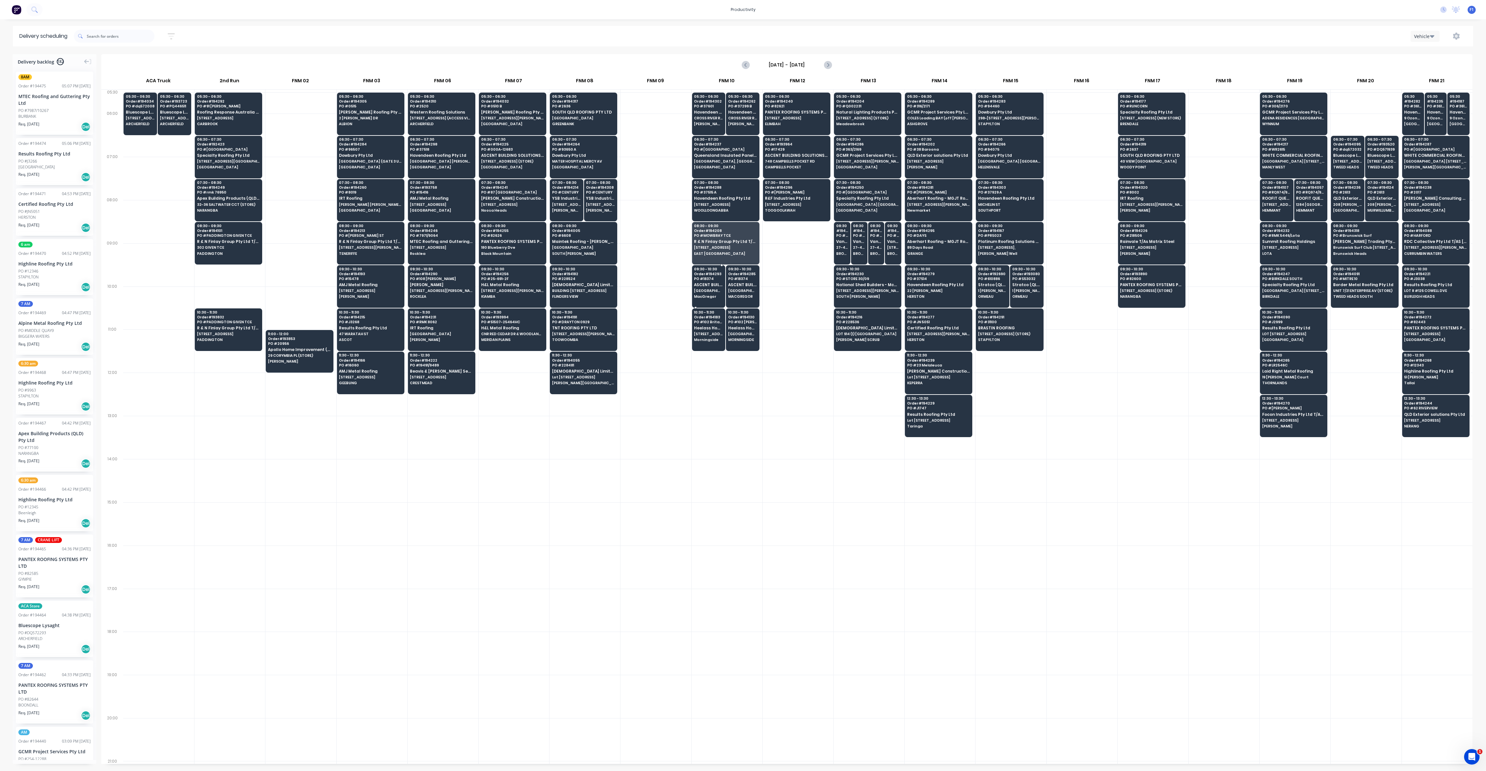
click at [705, 294] on span "MacGregor" at bounding box center [708, 296] width 29 height 4
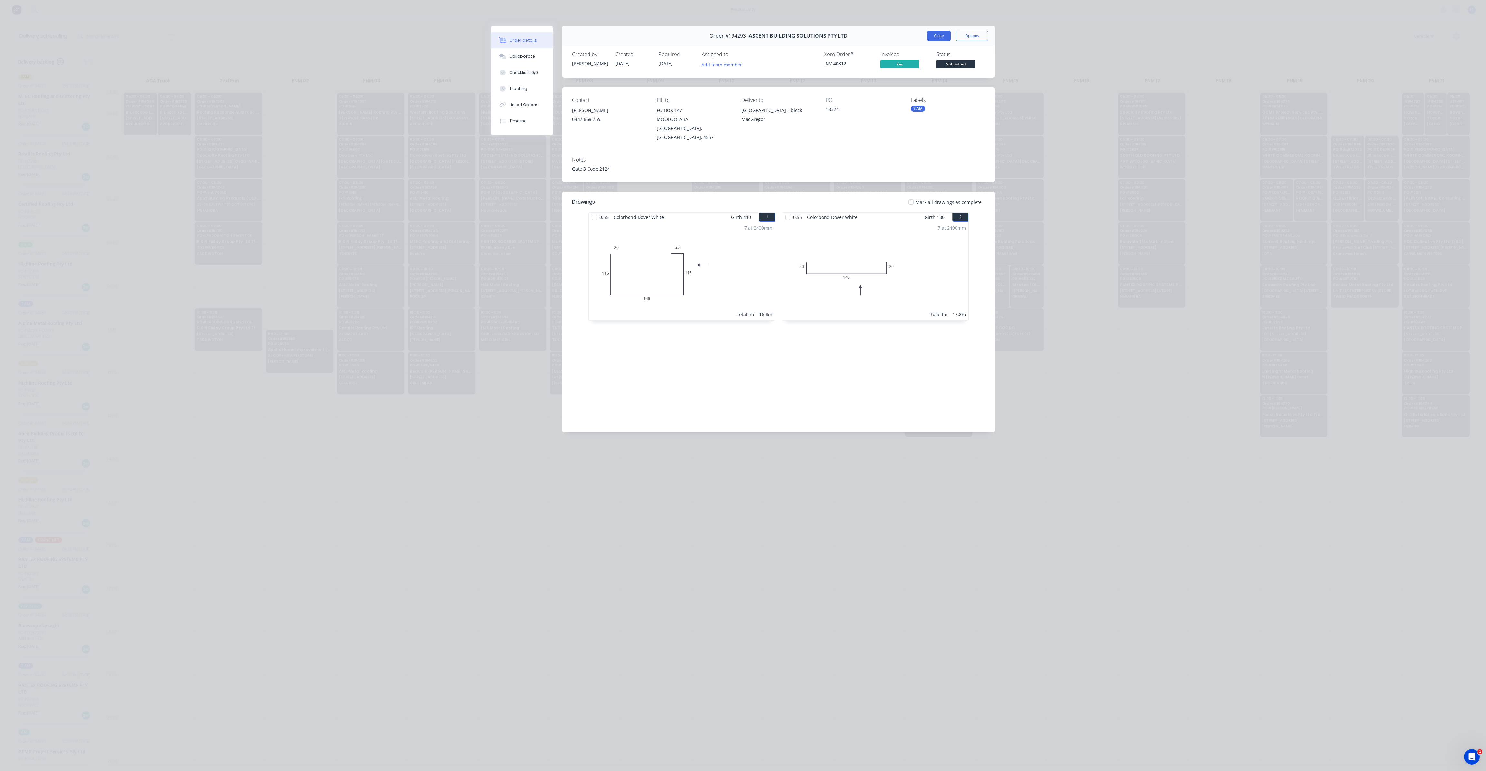
click at [937, 36] on button "Close" at bounding box center [939, 36] width 24 height 10
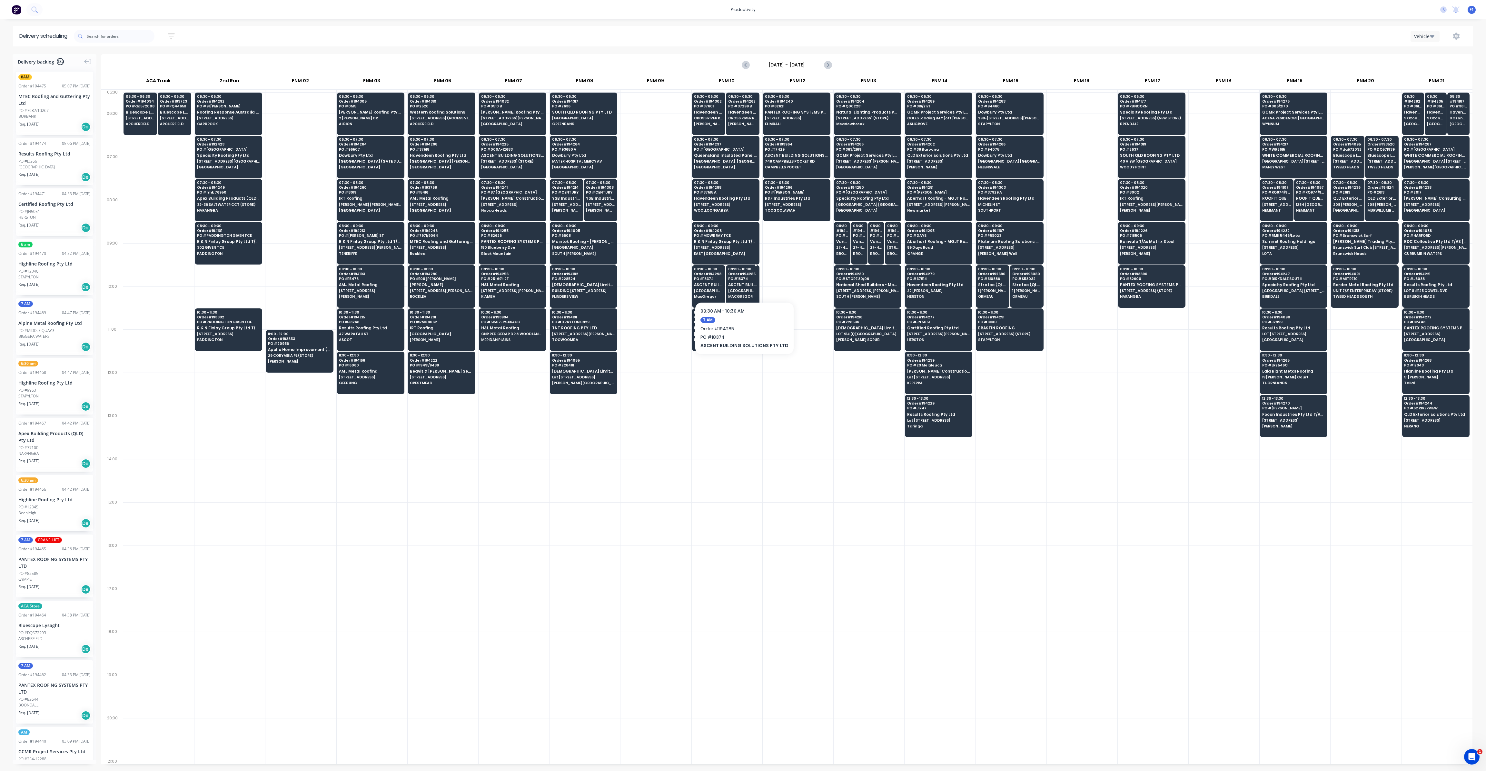
click at [740, 280] on div "09:30 - 10:30 Order # 194285 PO # 18374 ASCENT BUILDING SOLUTIONS PTY LTD [GEOG…" at bounding box center [742, 283] width 33 height 36
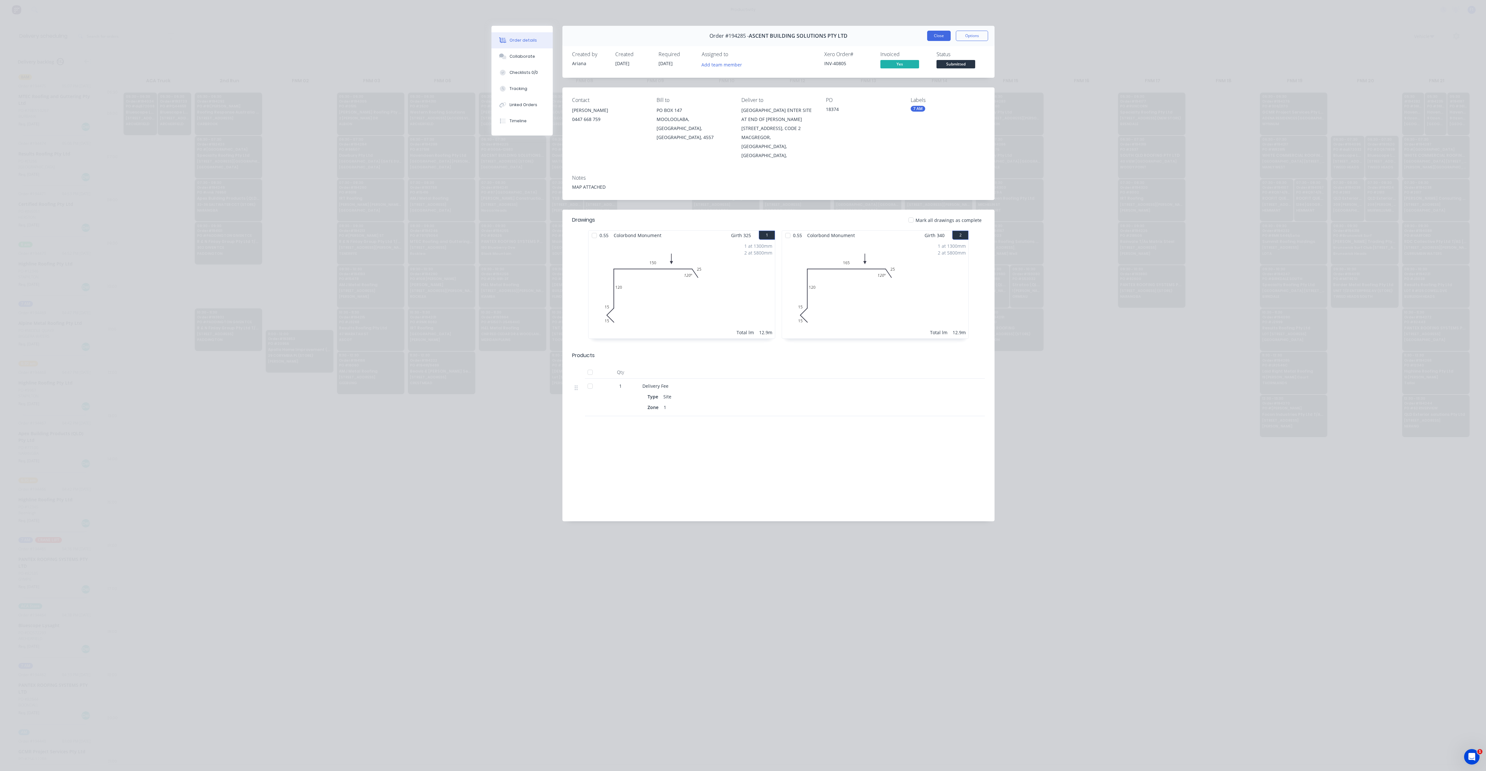
click at [943, 35] on button "Close" at bounding box center [939, 36] width 24 height 10
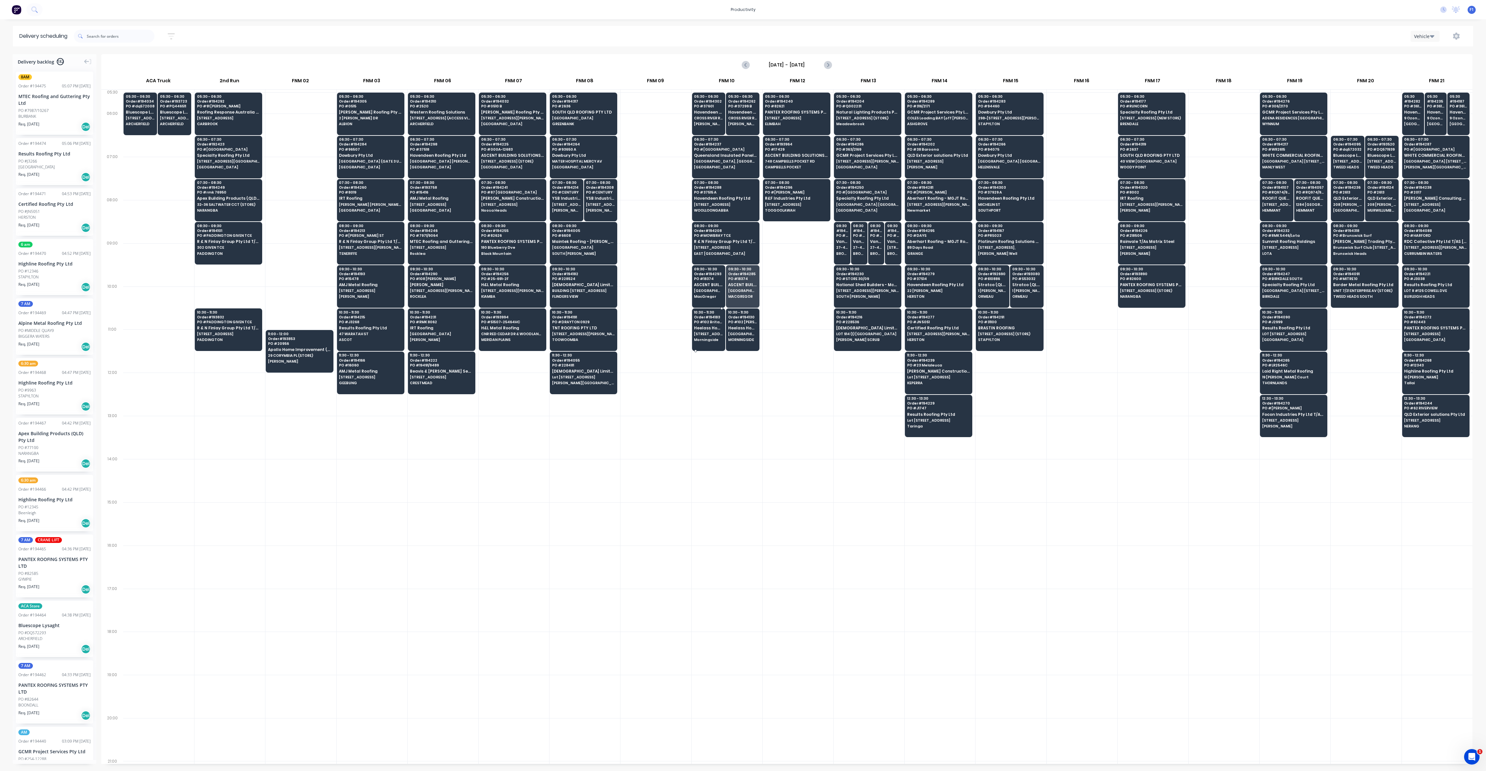
click at [708, 326] on span "Heelass Homes Pty Ltd ATF The Trustee for G & K" at bounding box center [708, 328] width 29 height 4
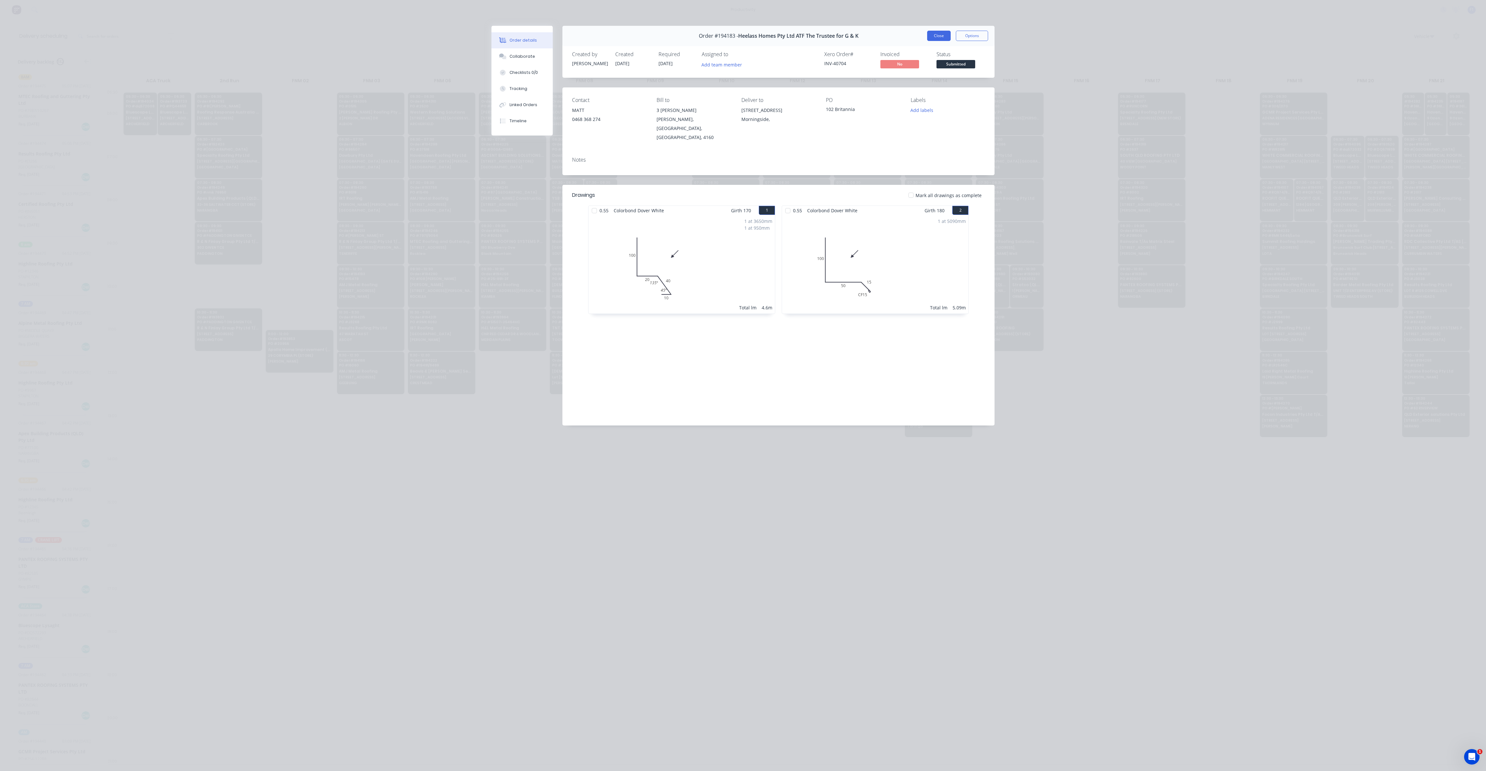
click at [936, 38] on button "Close" at bounding box center [939, 36] width 24 height 10
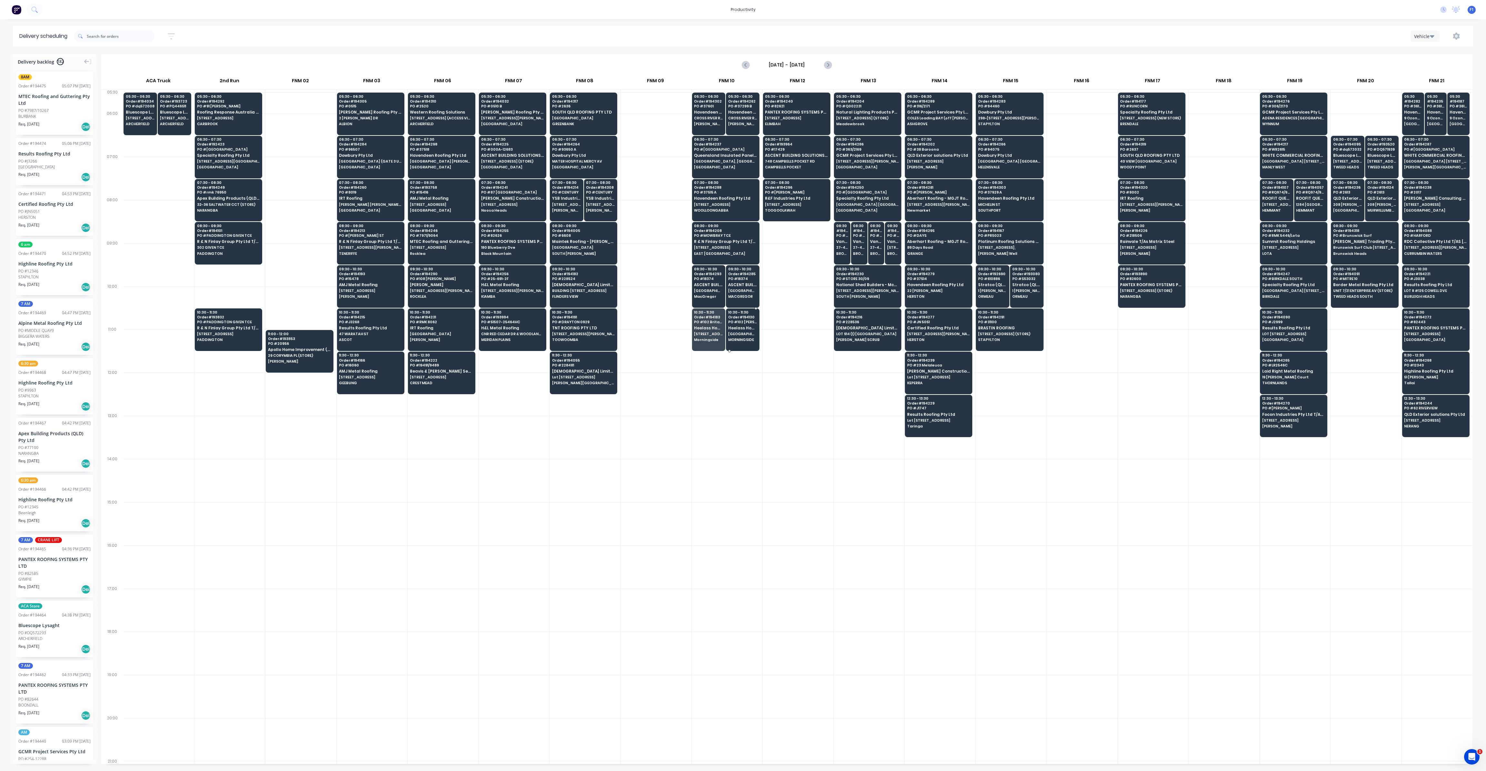
click at [745, 338] on span "MORNINGSIDE" at bounding box center [742, 340] width 29 height 4
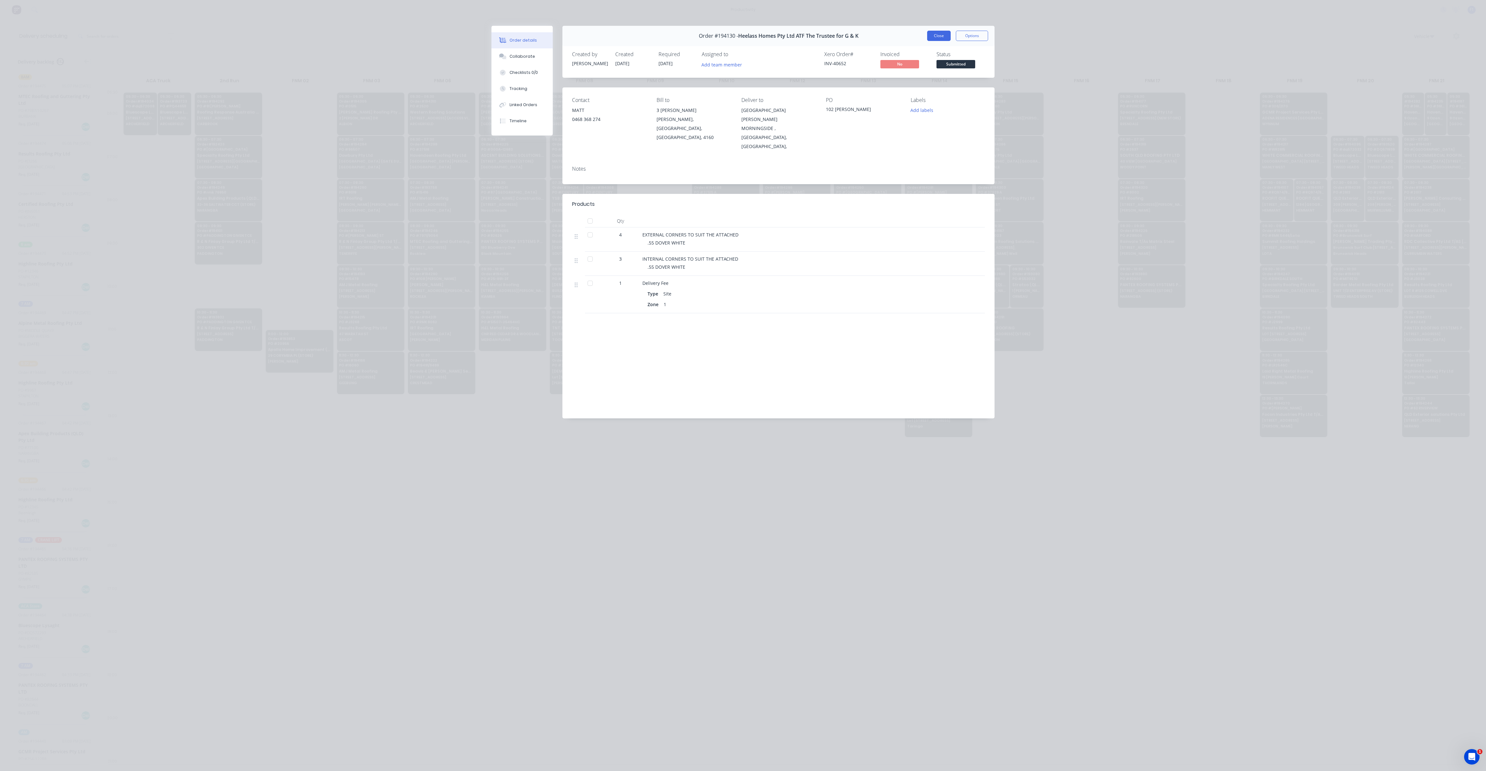
click at [940, 37] on button "Close" at bounding box center [939, 36] width 24 height 10
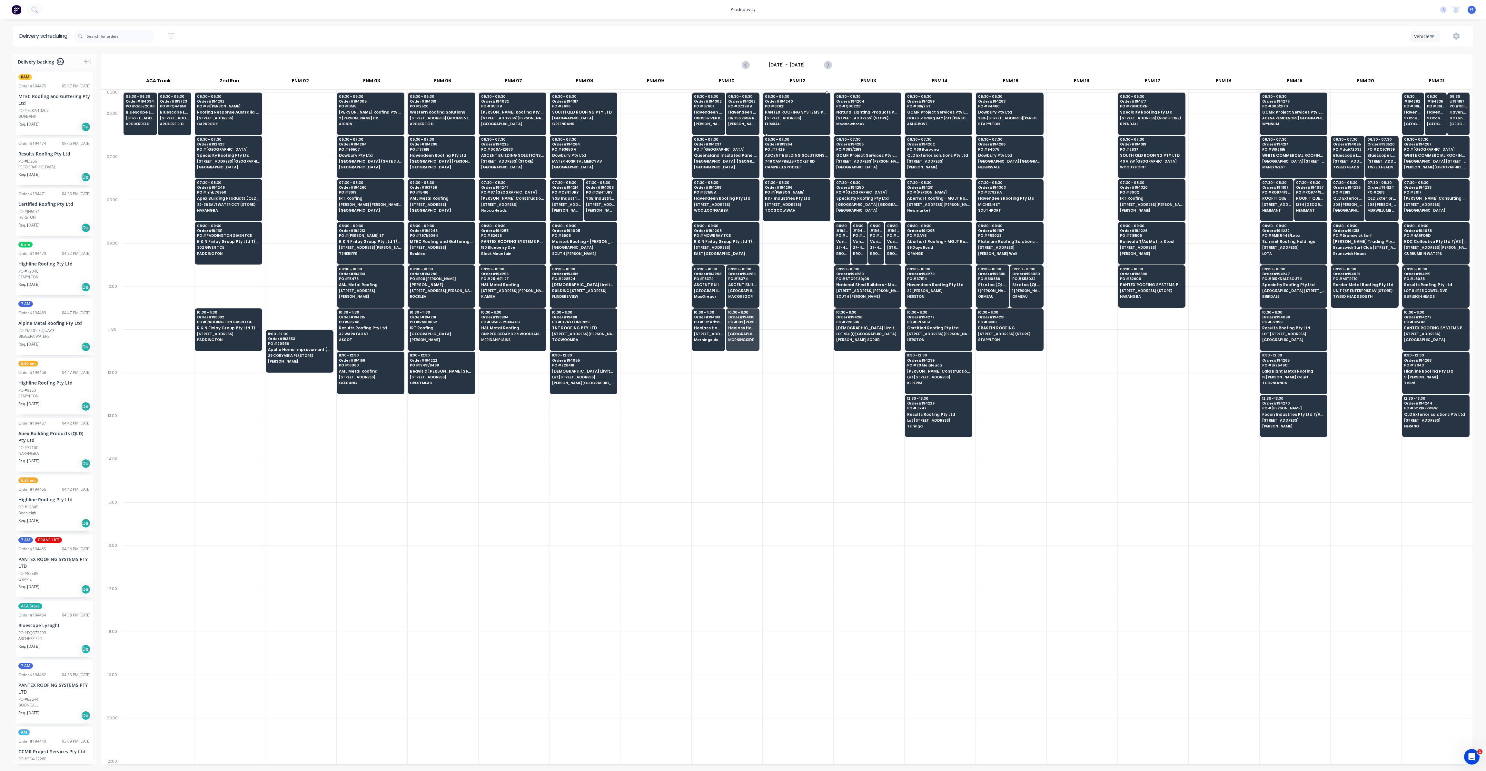
click at [796, 122] on span "ELIMBAH" at bounding box center [796, 124] width 63 height 4
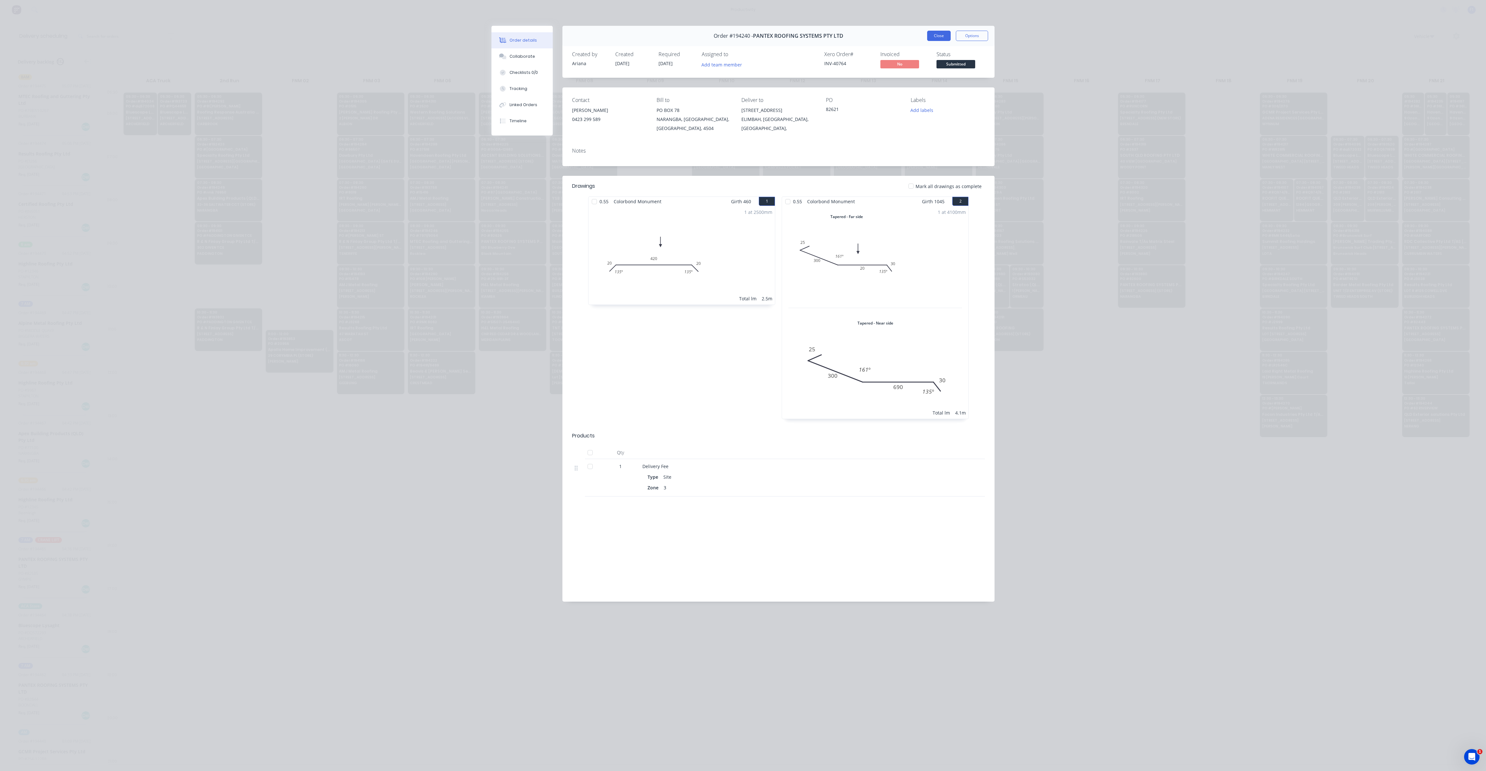
click at [933, 41] on button "Close" at bounding box center [939, 36] width 24 height 10
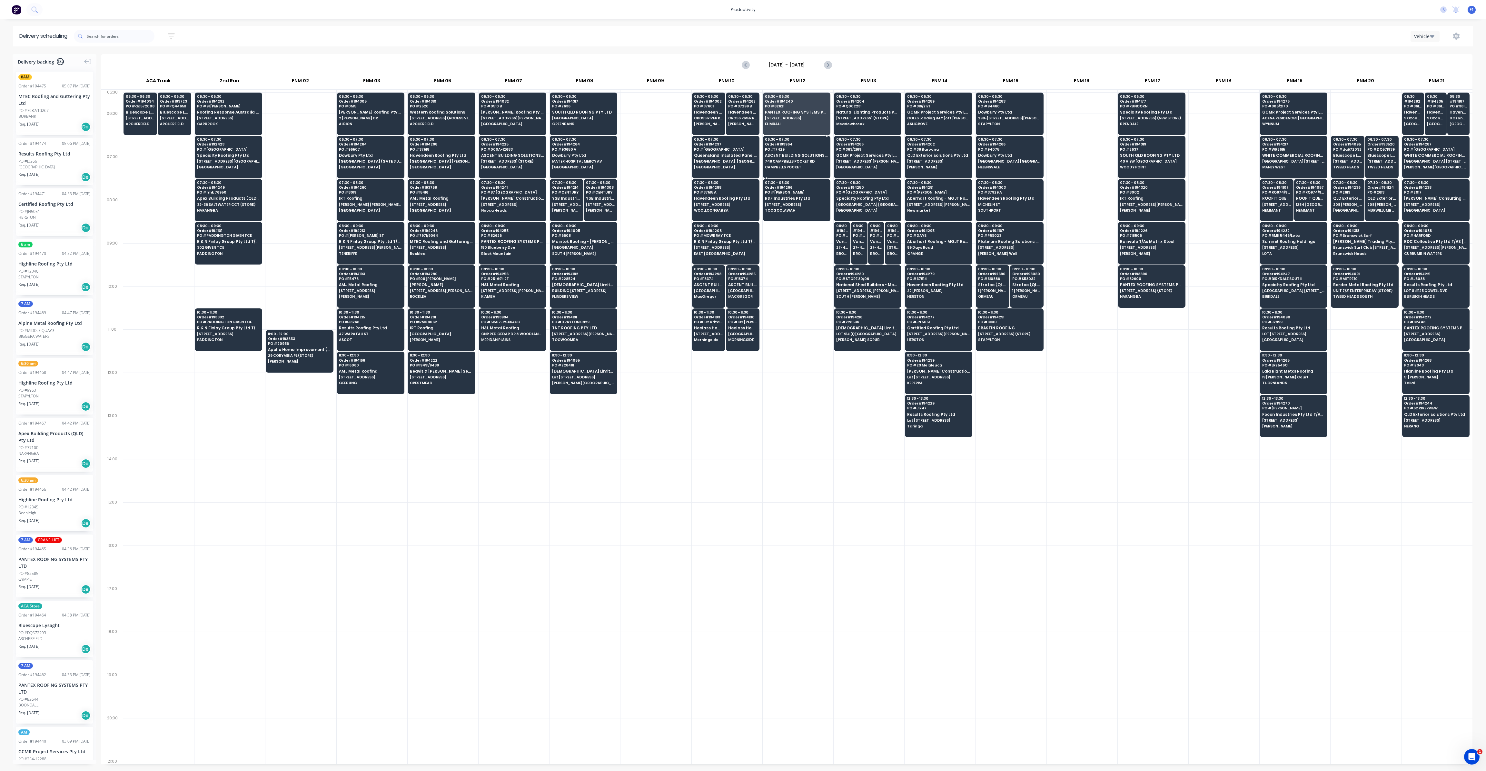
click at [805, 158] on div "06:30 - 07:30 Order # 193964 PO # 17429 ASCENT BUILDING SOLUTIONS PTY LTD [STRE…" at bounding box center [796, 154] width 67 height 36
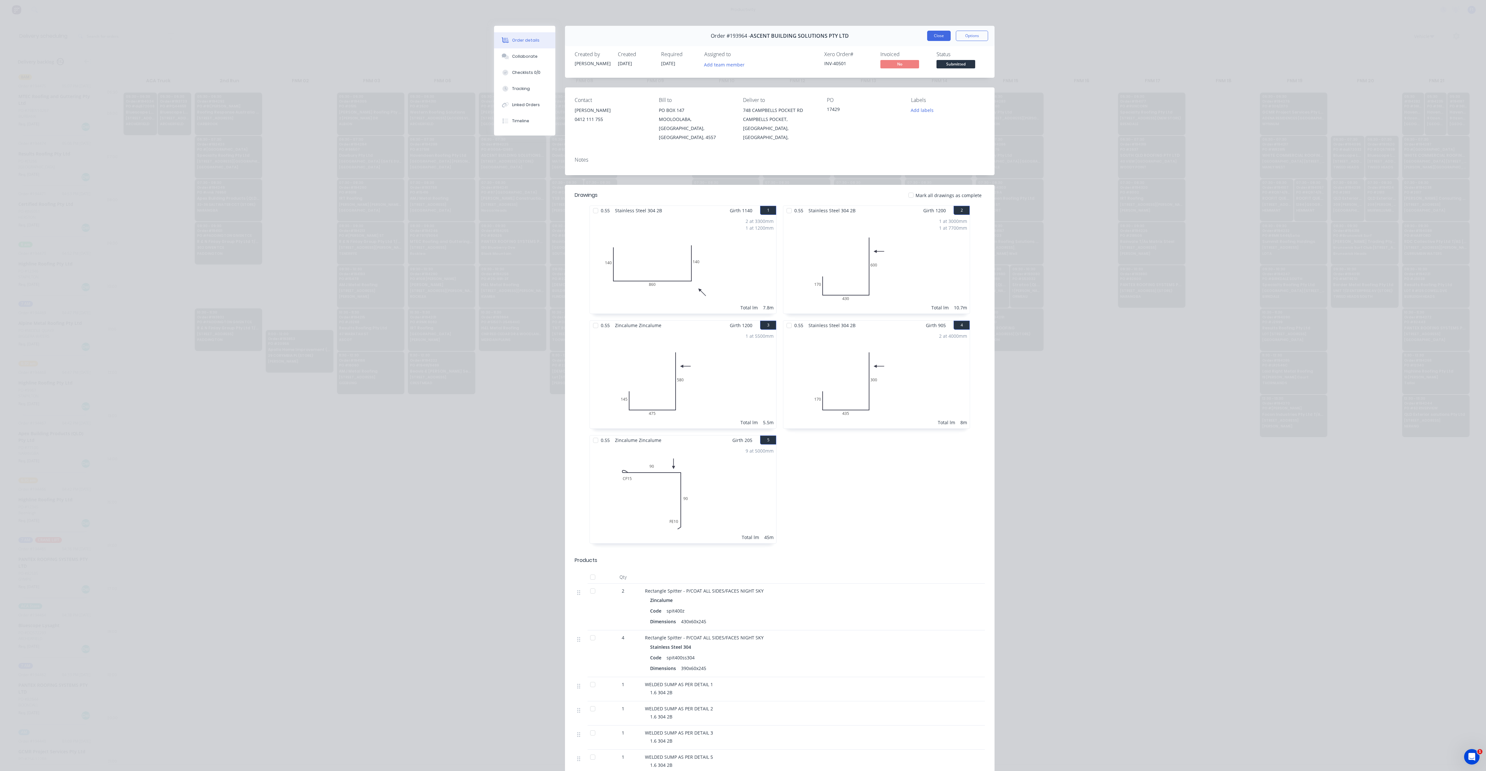
click at [939, 39] on button "Close" at bounding box center [939, 36] width 24 height 10
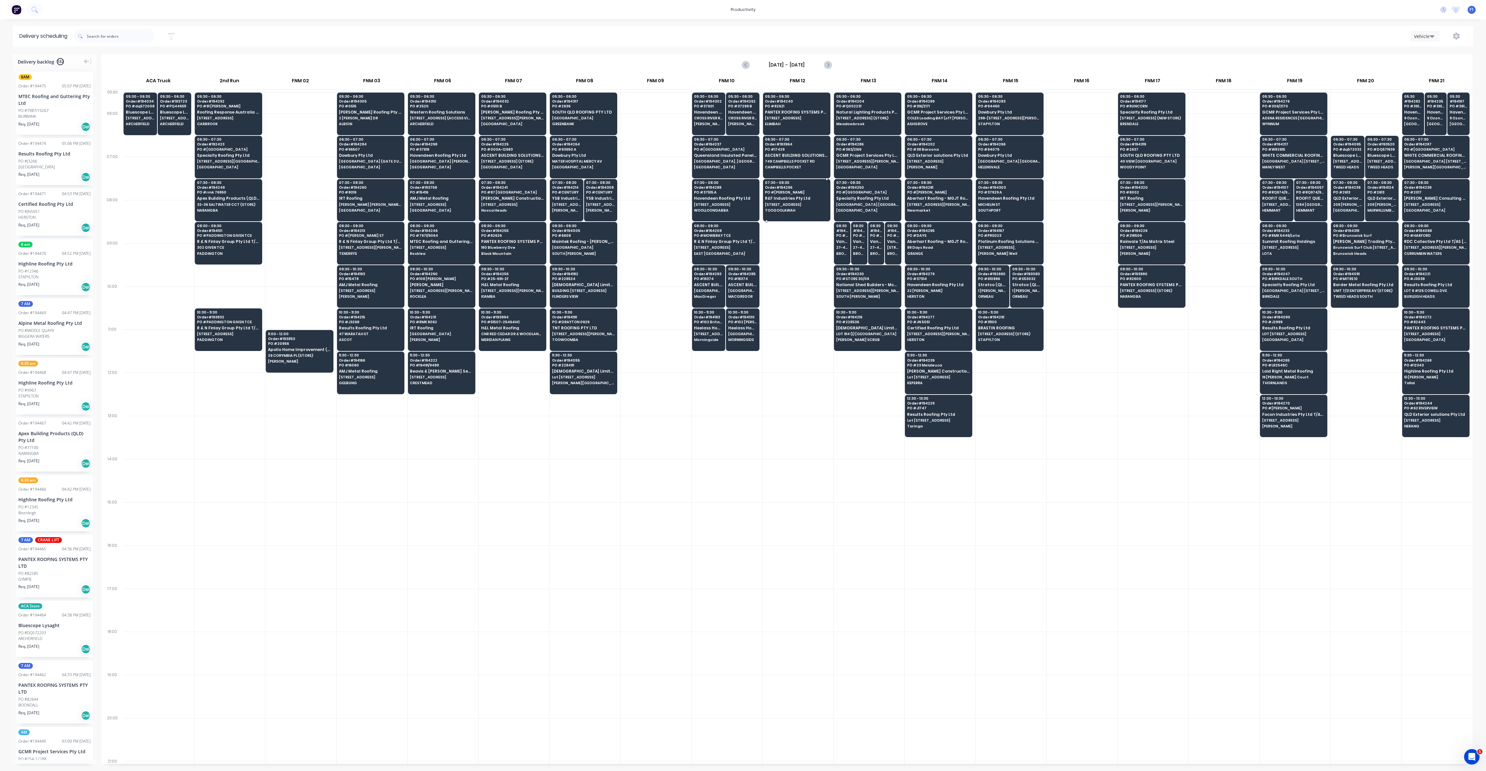
click at [797, 204] on span "[STREET_ADDRESS]" at bounding box center [796, 205] width 63 height 4
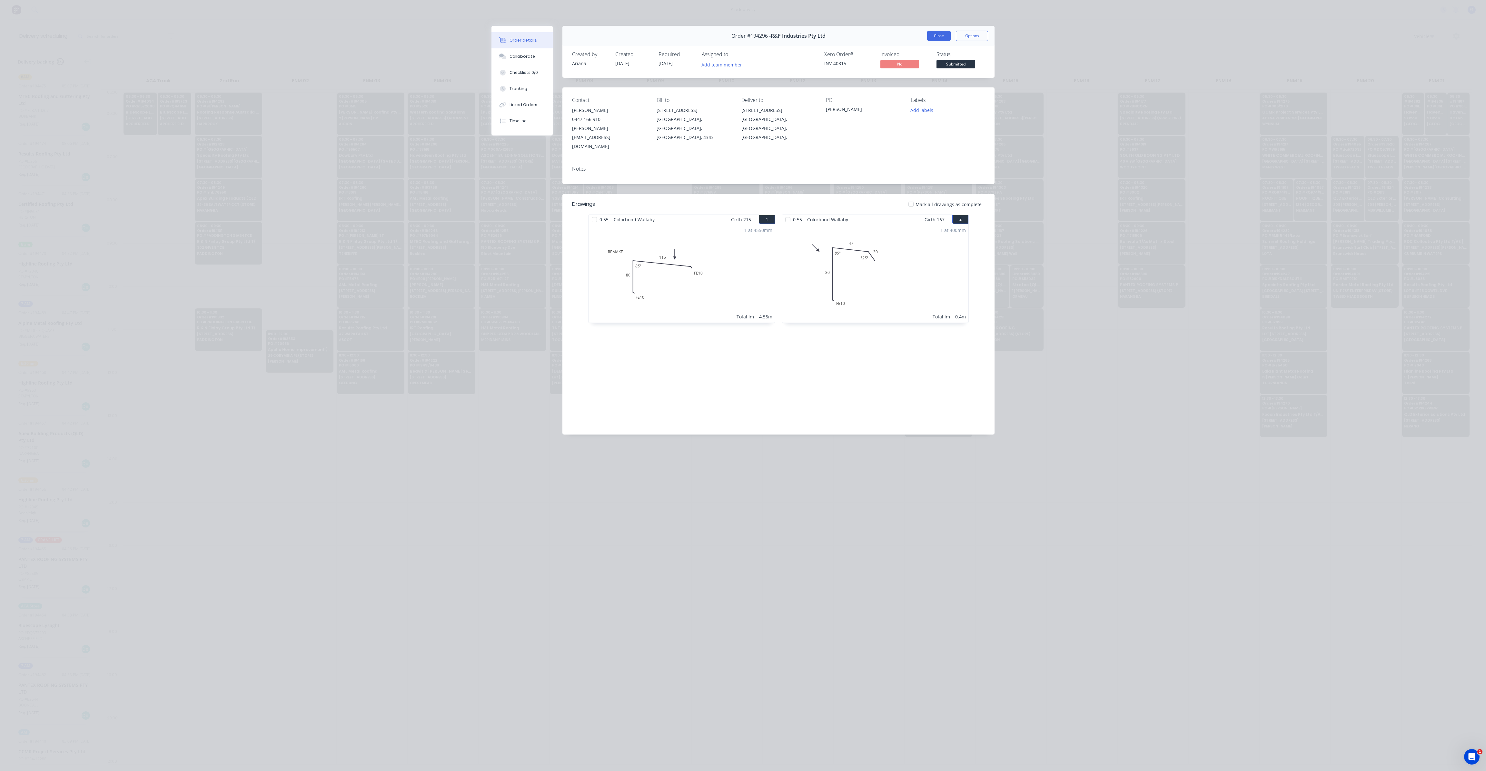
click at [942, 40] on button "Close" at bounding box center [939, 36] width 24 height 10
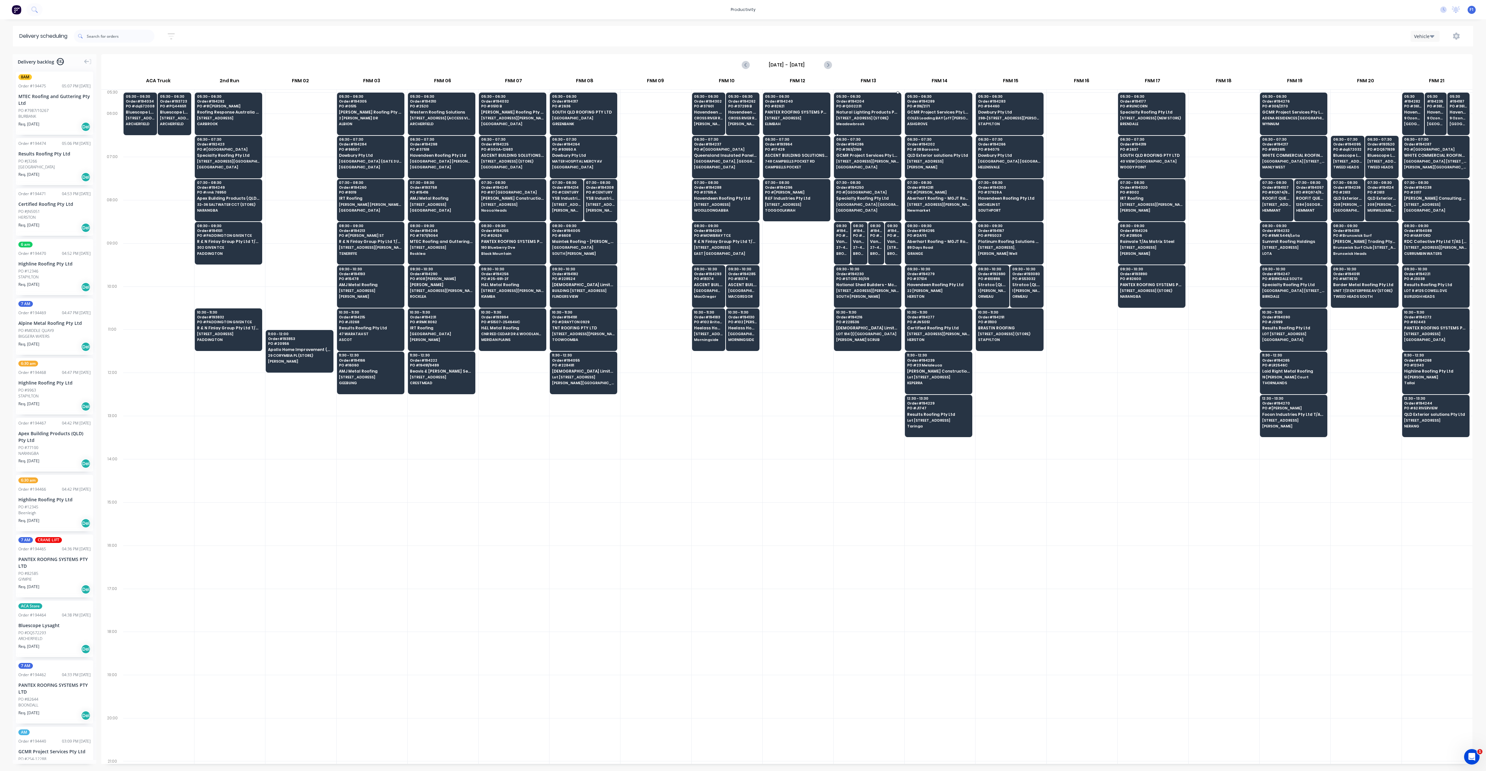
click at [845, 119] on span "[STREET_ADDRESS] (STORE)" at bounding box center [867, 118] width 63 height 4
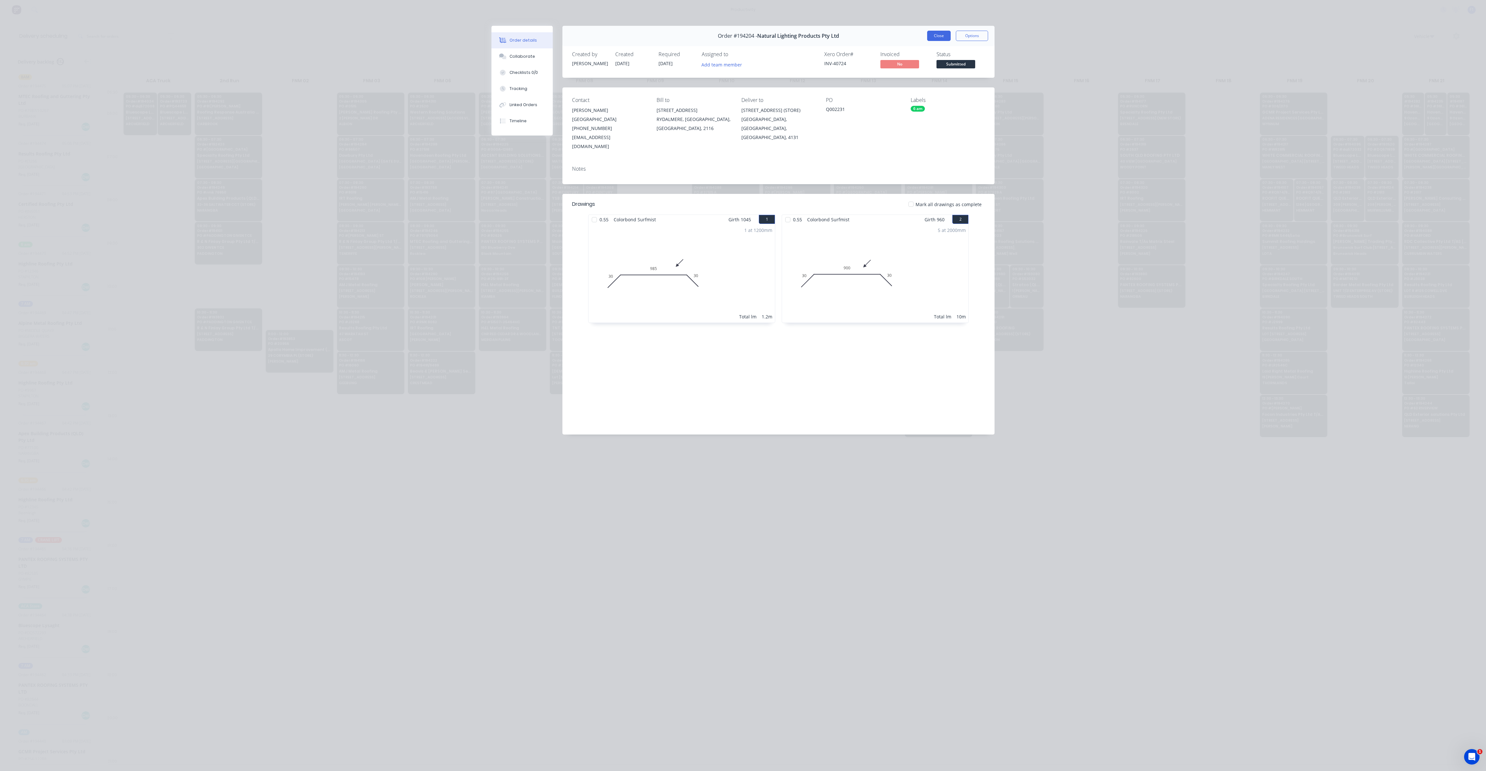
click at [940, 31] on button "Close" at bounding box center [939, 36] width 24 height 10
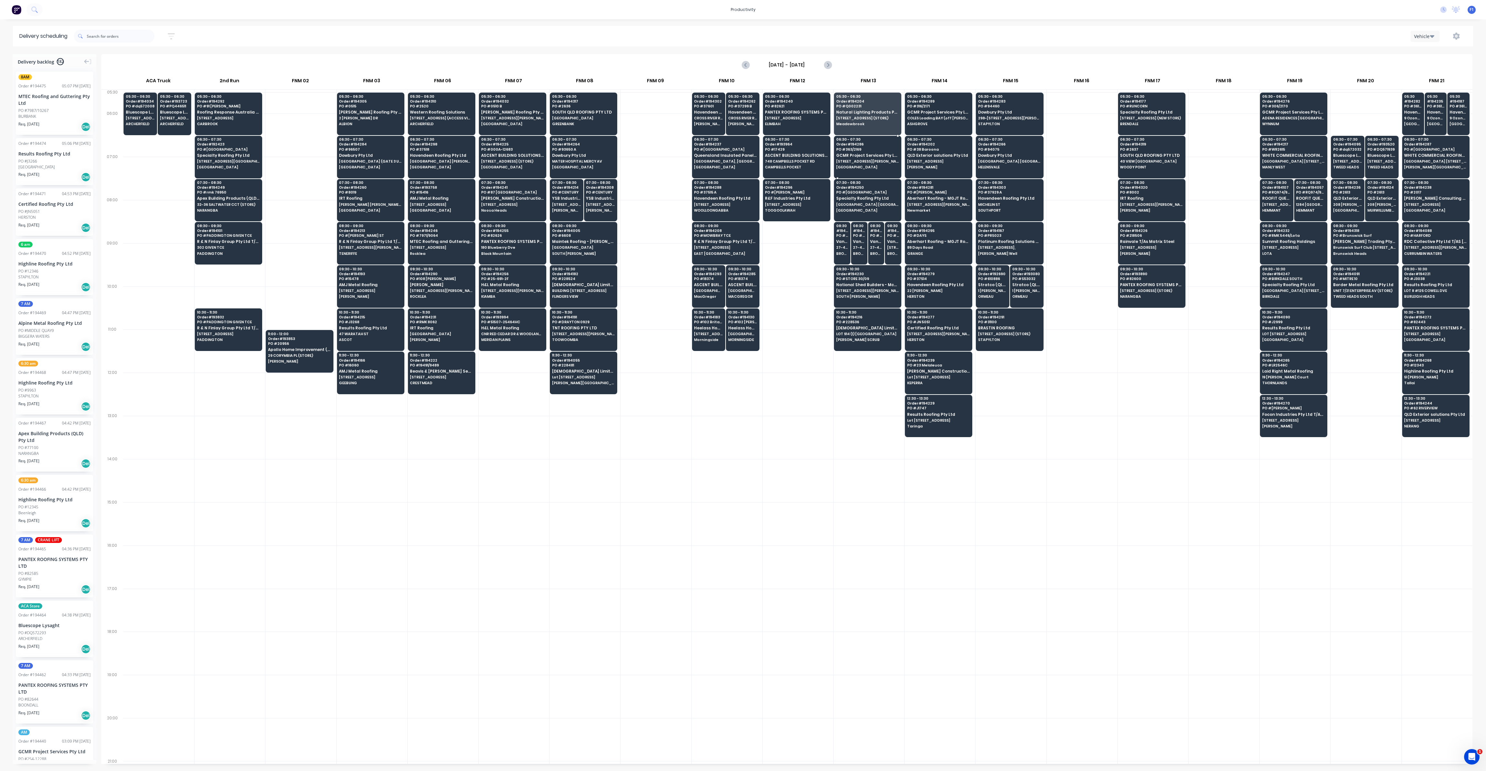
click at [858, 160] on span "[STREET_ADDRESS][PERSON_NAME]" at bounding box center [867, 161] width 63 height 4
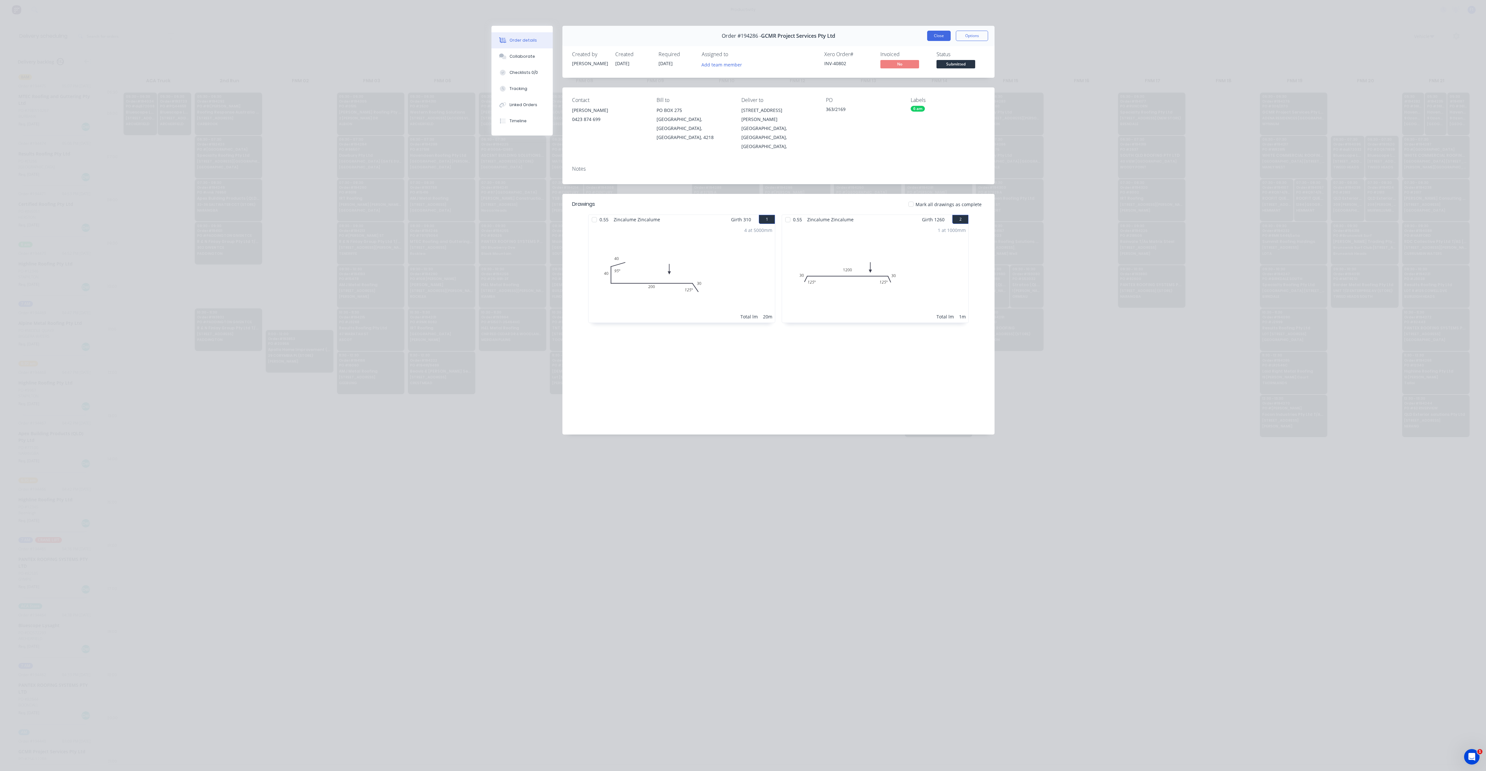
click at [934, 39] on button "Close" at bounding box center [939, 36] width 24 height 10
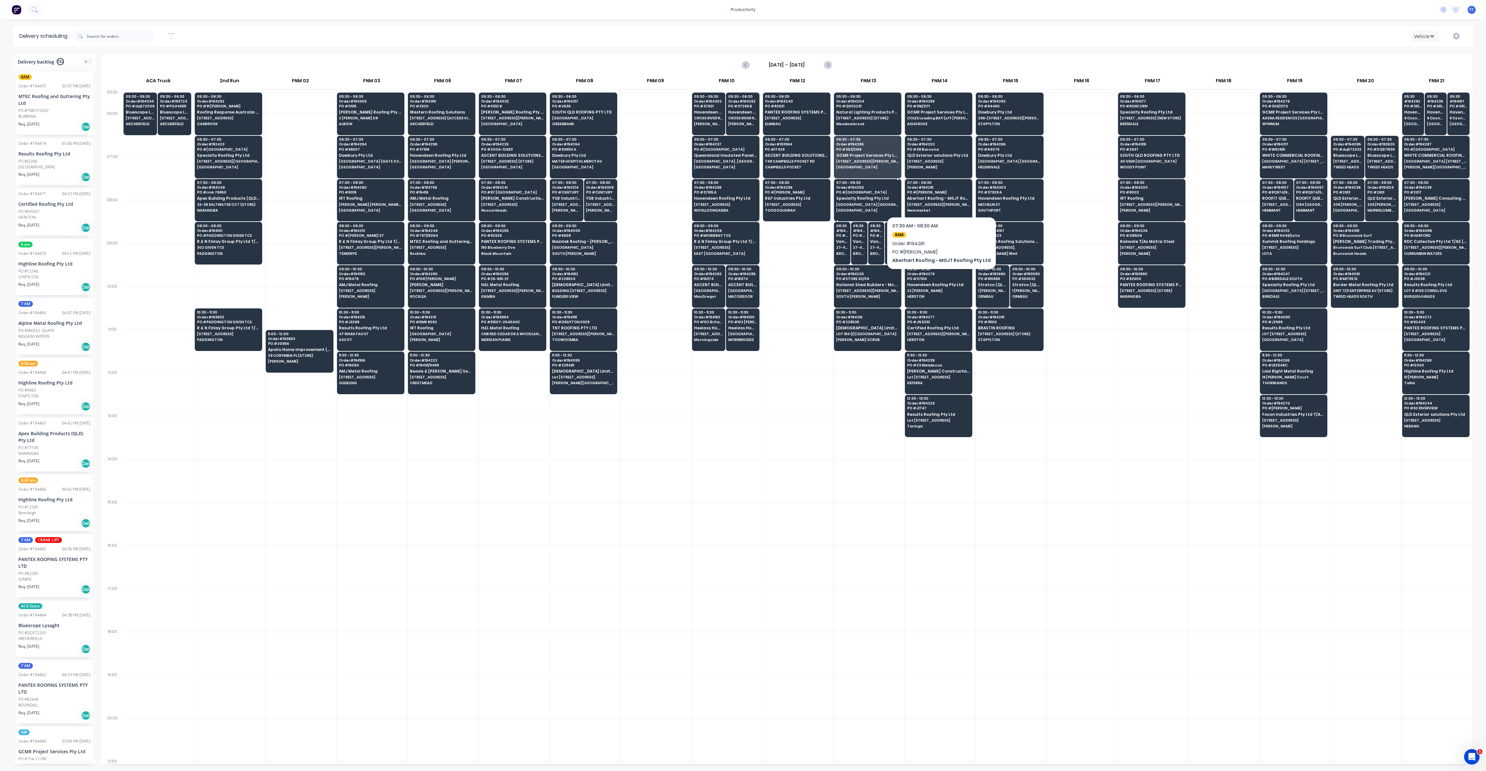
click at [863, 185] on span "Order # 194250" at bounding box center [867, 187] width 63 height 4
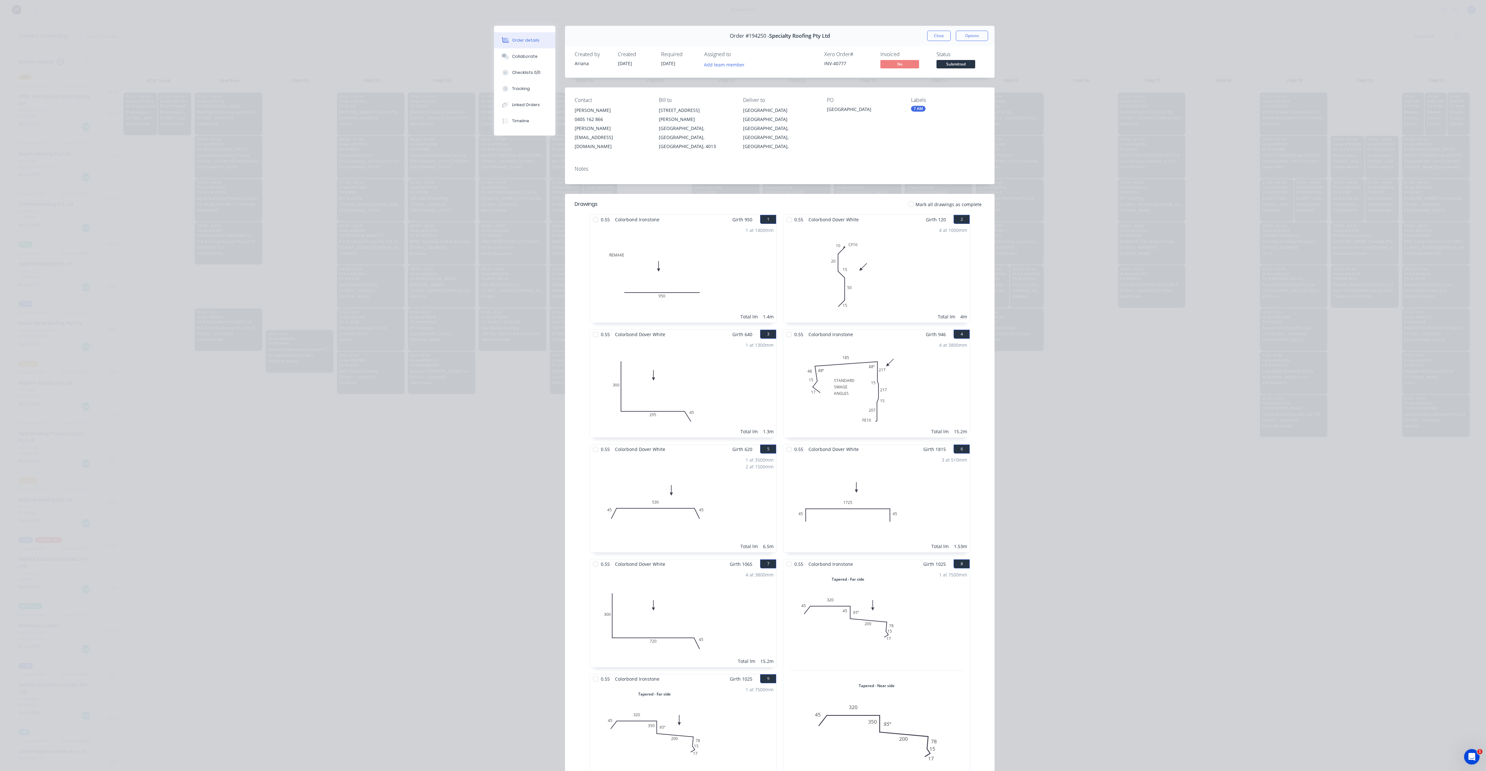
drag, startPoint x: 931, startPoint y: 37, endPoint x: 858, endPoint y: 203, distance: 181.5
click at [931, 36] on button "Close" at bounding box center [939, 36] width 24 height 10
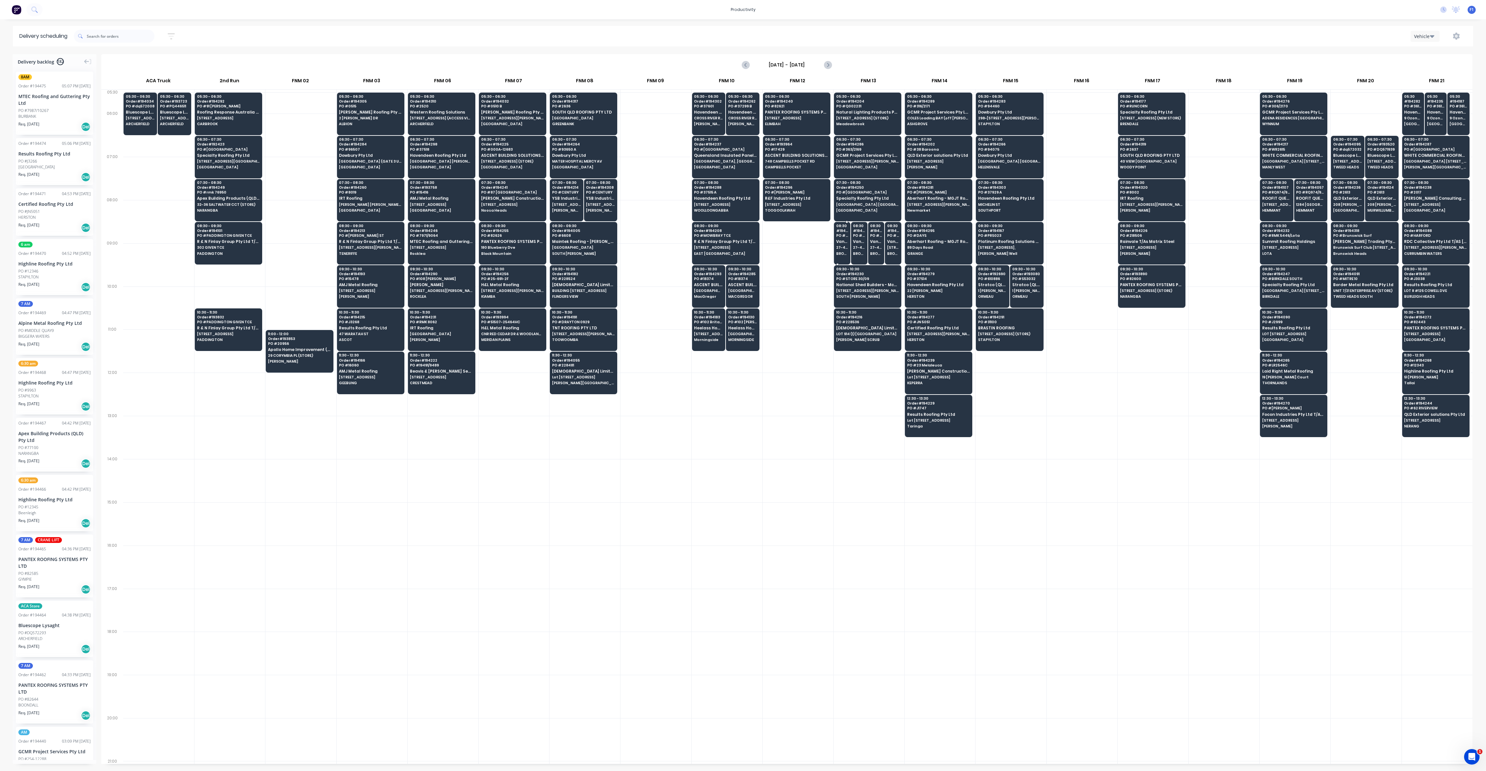
click at [840, 242] on span "Vantage Point Roofing Pty Ltd" at bounding box center [842, 241] width 12 height 4
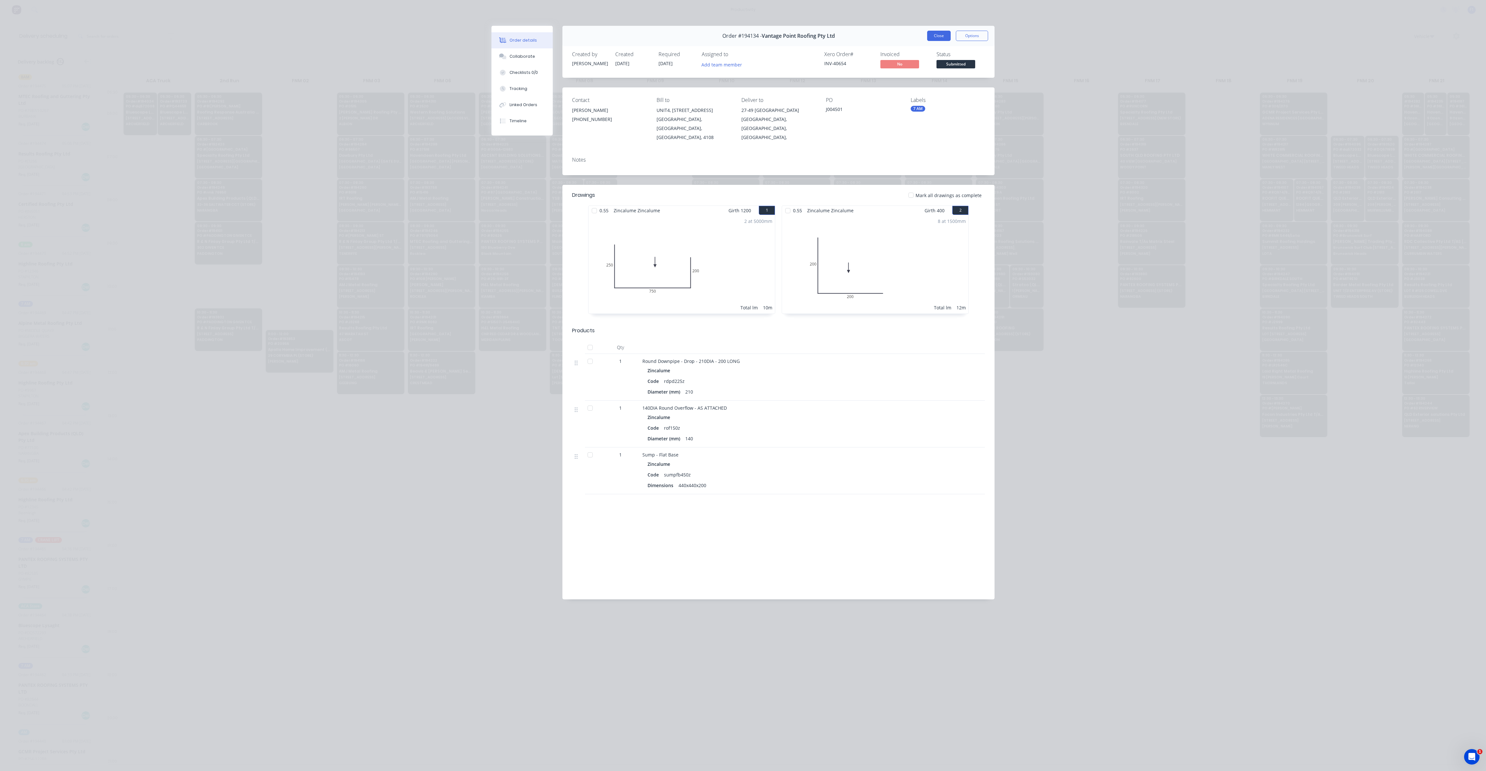
click at [943, 35] on button "Close" at bounding box center [939, 36] width 24 height 10
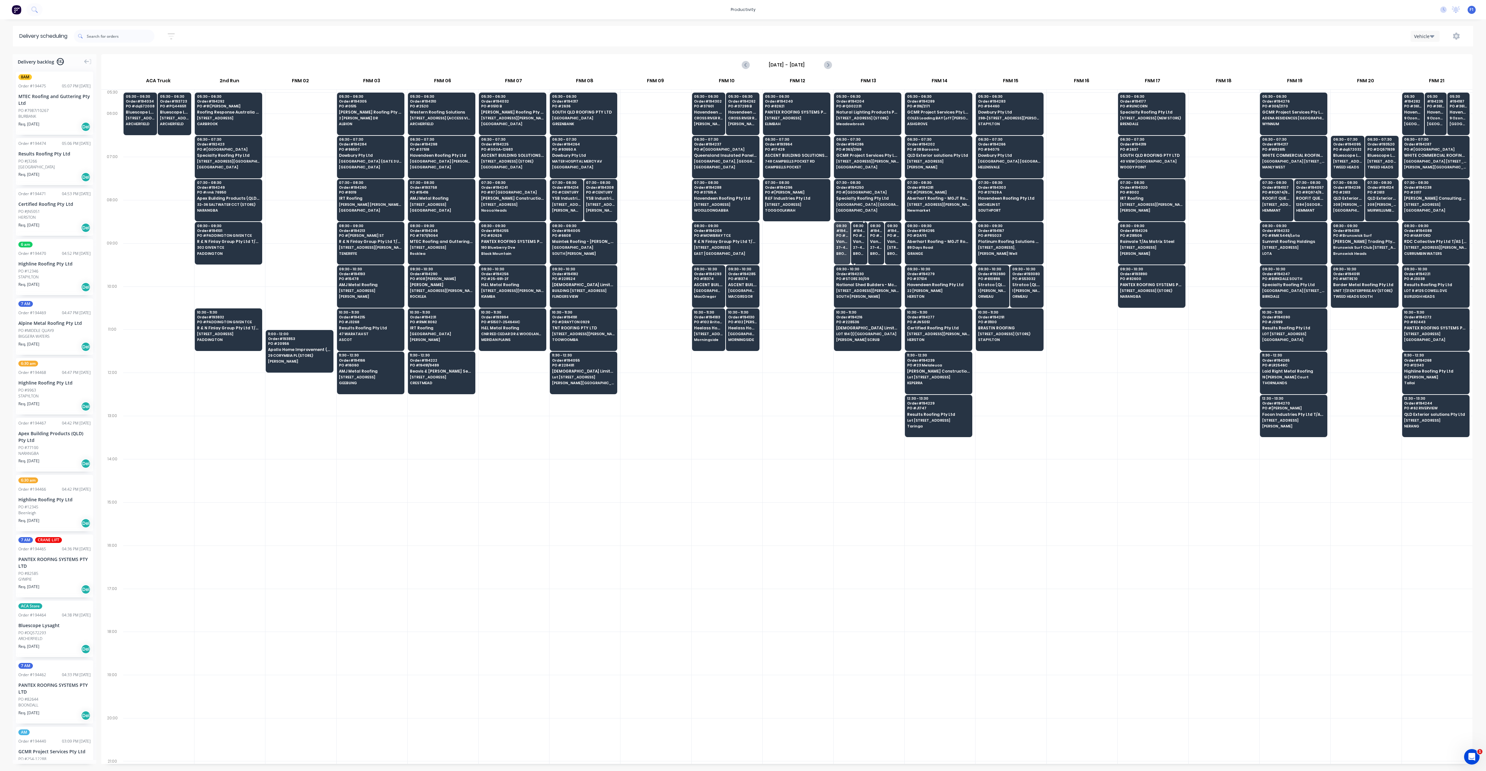
click at [858, 243] on div "08:30 # 194136 PO # J004499 Vantage Point Roofing Pty Ltd 27-49 [GEOGRAPHIC_DAT…" at bounding box center [859, 240] width 16 height 36
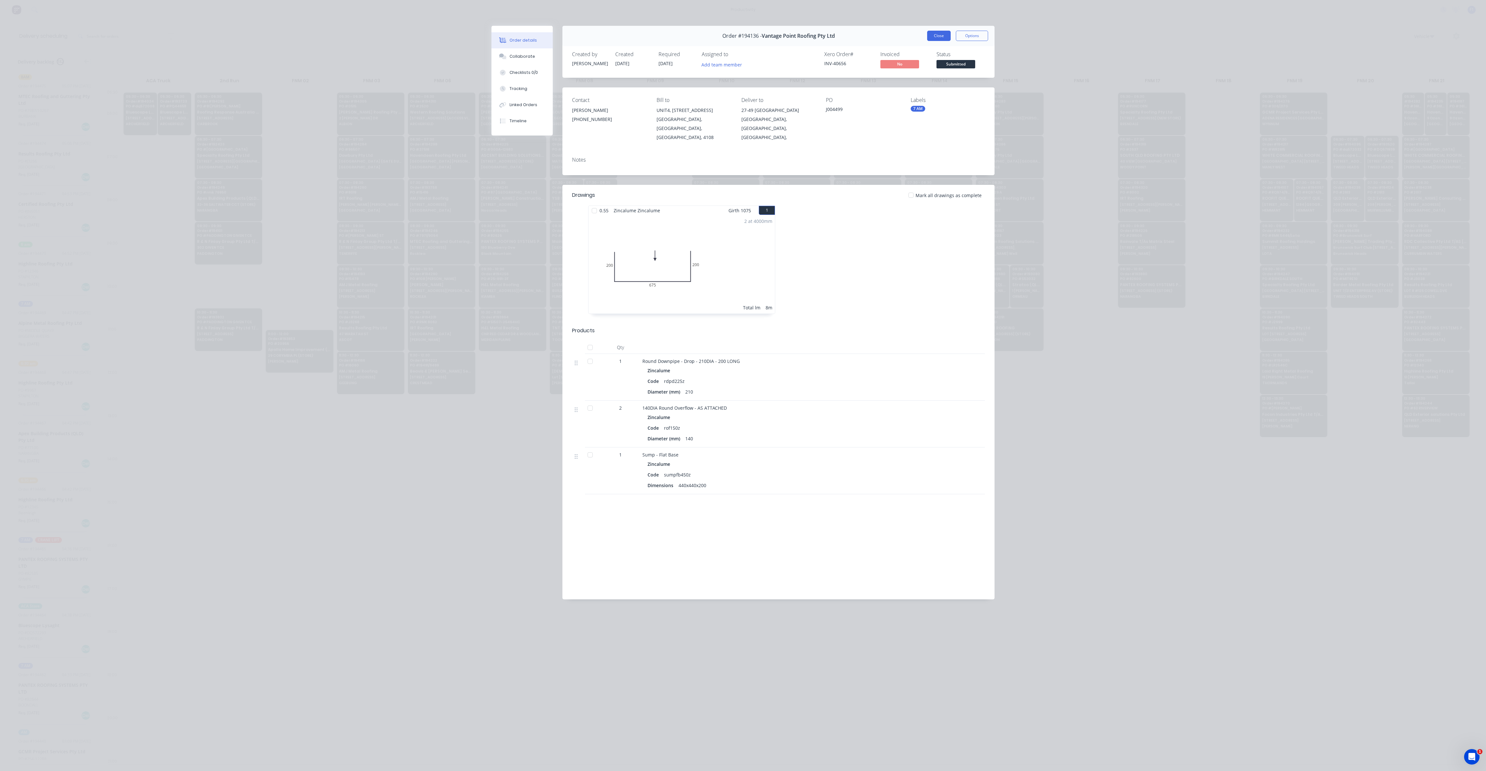
click at [933, 37] on button "Close" at bounding box center [939, 36] width 24 height 10
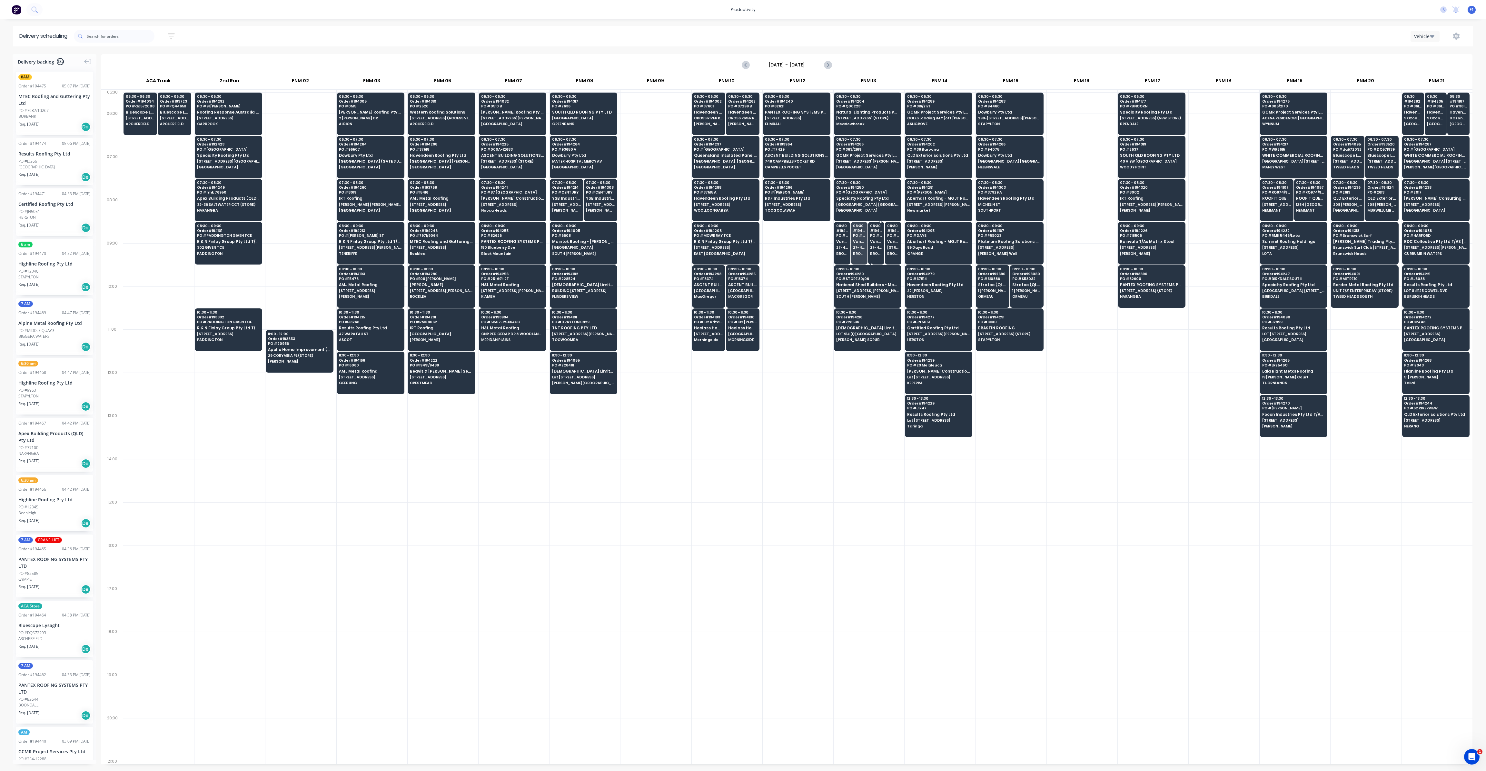
click at [873, 245] on span "27-49 [GEOGRAPHIC_DATA]" at bounding box center [876, 247] width 12 height 4
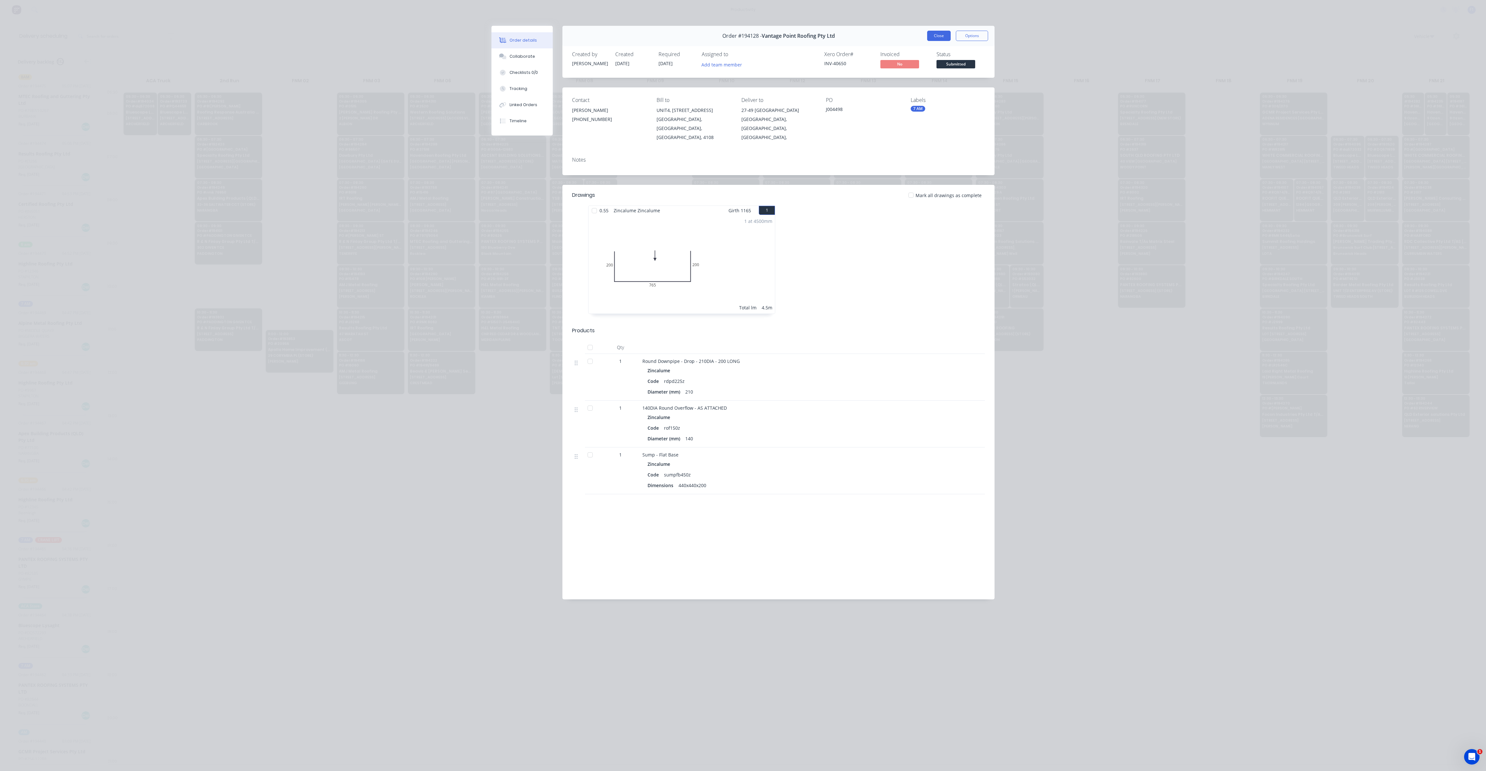
click at [944, 35] on button "Close" at bounding box center [939, 36] width 24 height 10
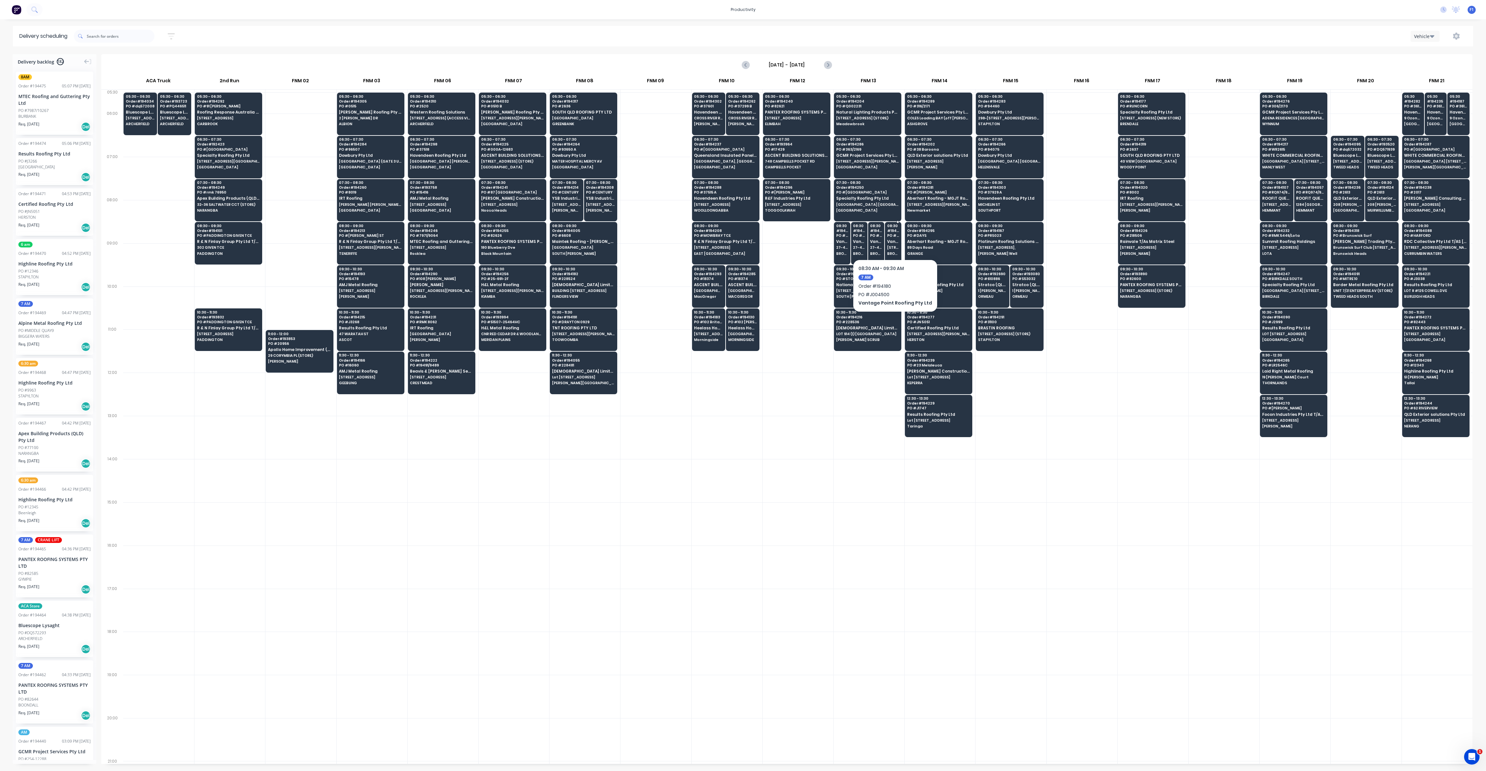
click at [893, 237] on div "08:30 # 194180 PO # J004500 Vantage Point Roofing Pty Ltd [STREET_ADDRESS]" at bounding box center [893, 240] width 16 height 36
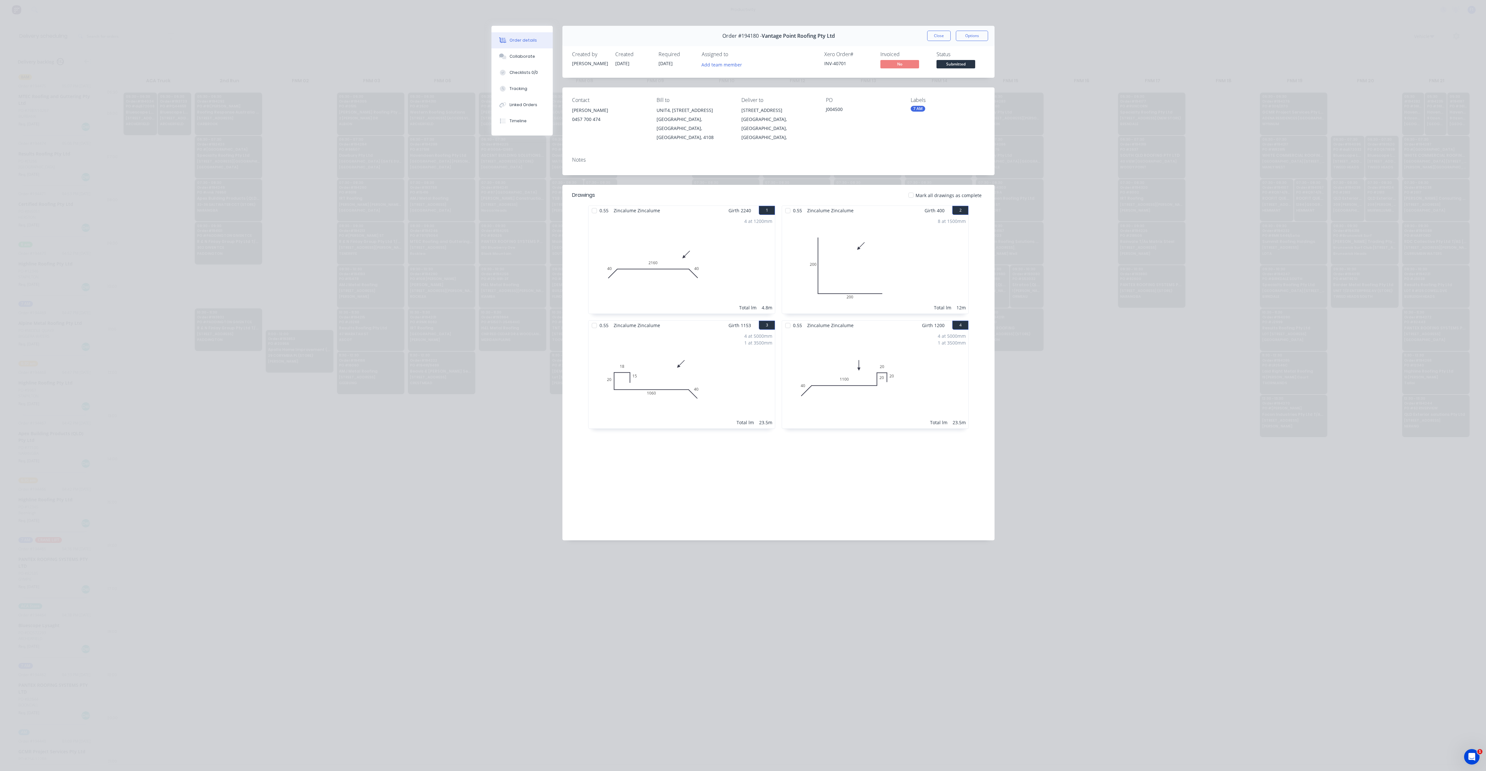
click at [939, 34] on button "Close" at bounding box center [939, 36] width 24 height 10
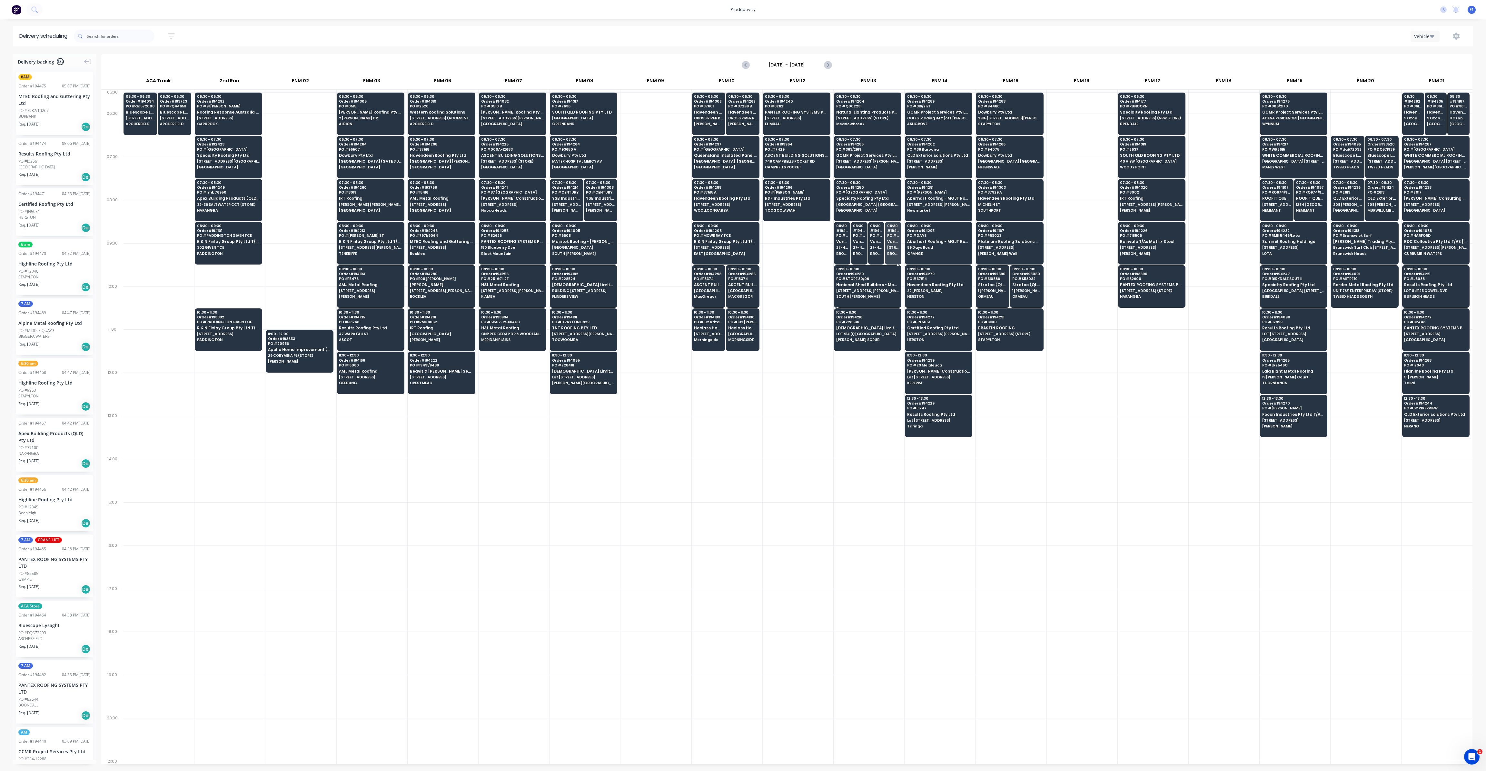
click at [871, 285] on div "09:30 - 10:30 Order # 194230 PO # STORE 30/09 National Shed Builders - McKspec …" at bounding box center [867, 283] width 67 height 36
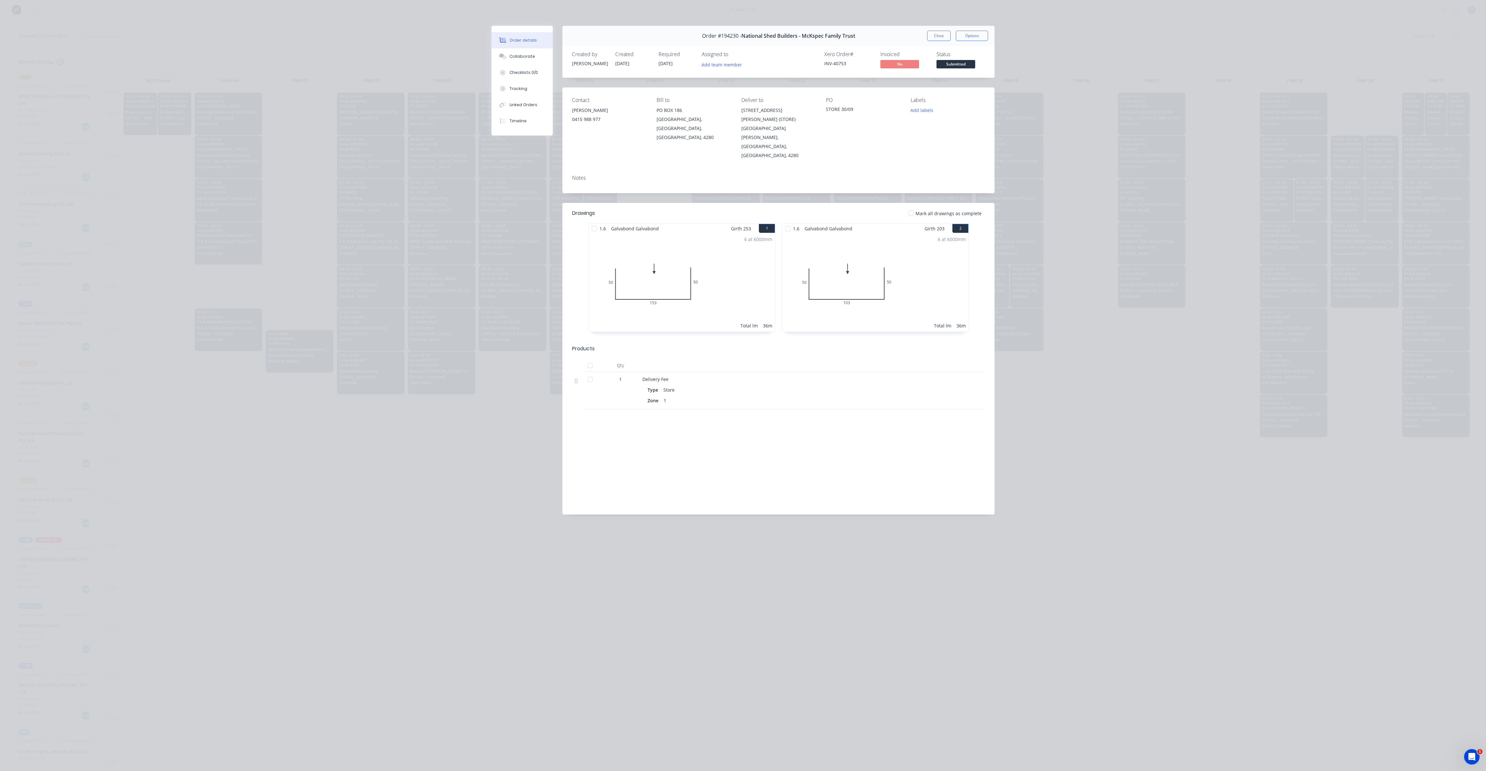
click at [940, 41] on div "Order #194230 - National Shed Builders - McKspec Family Trust Close Options" at bounding box center [778, 36] width 432 height 20
click at [940, 39] on button "Close" at bounding box center [939, 36] width 24 height 10
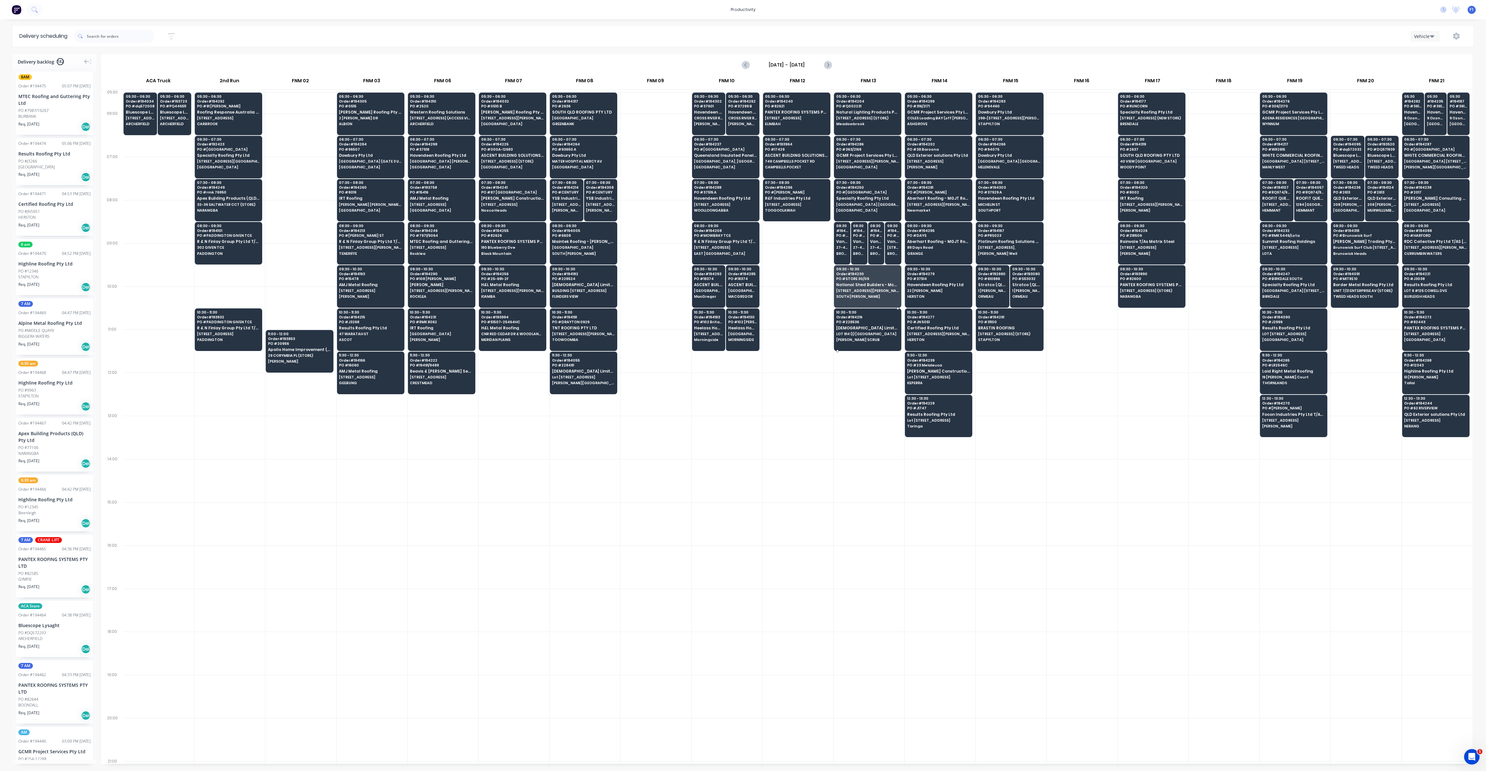
click at [856, 328] on div "10:30 - 11:30 Order # 194216 PO # 228536 Joii Limited T/as Joii Roofing LOT 914…" at bounding box center [867, 326] width 67 height 36
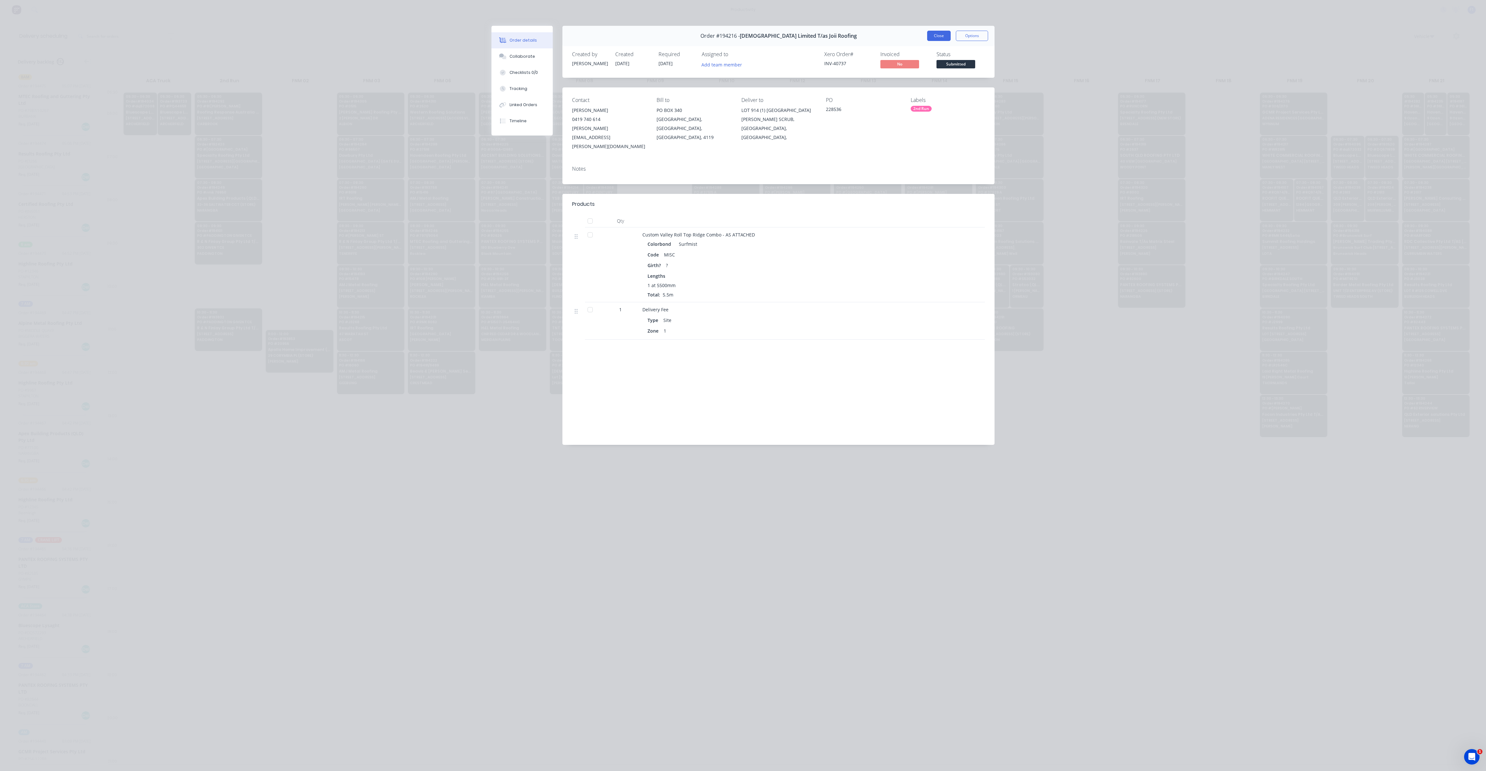
click at [934, 38] on button "Close" at bounding box center [939, 36] width 24 height 10
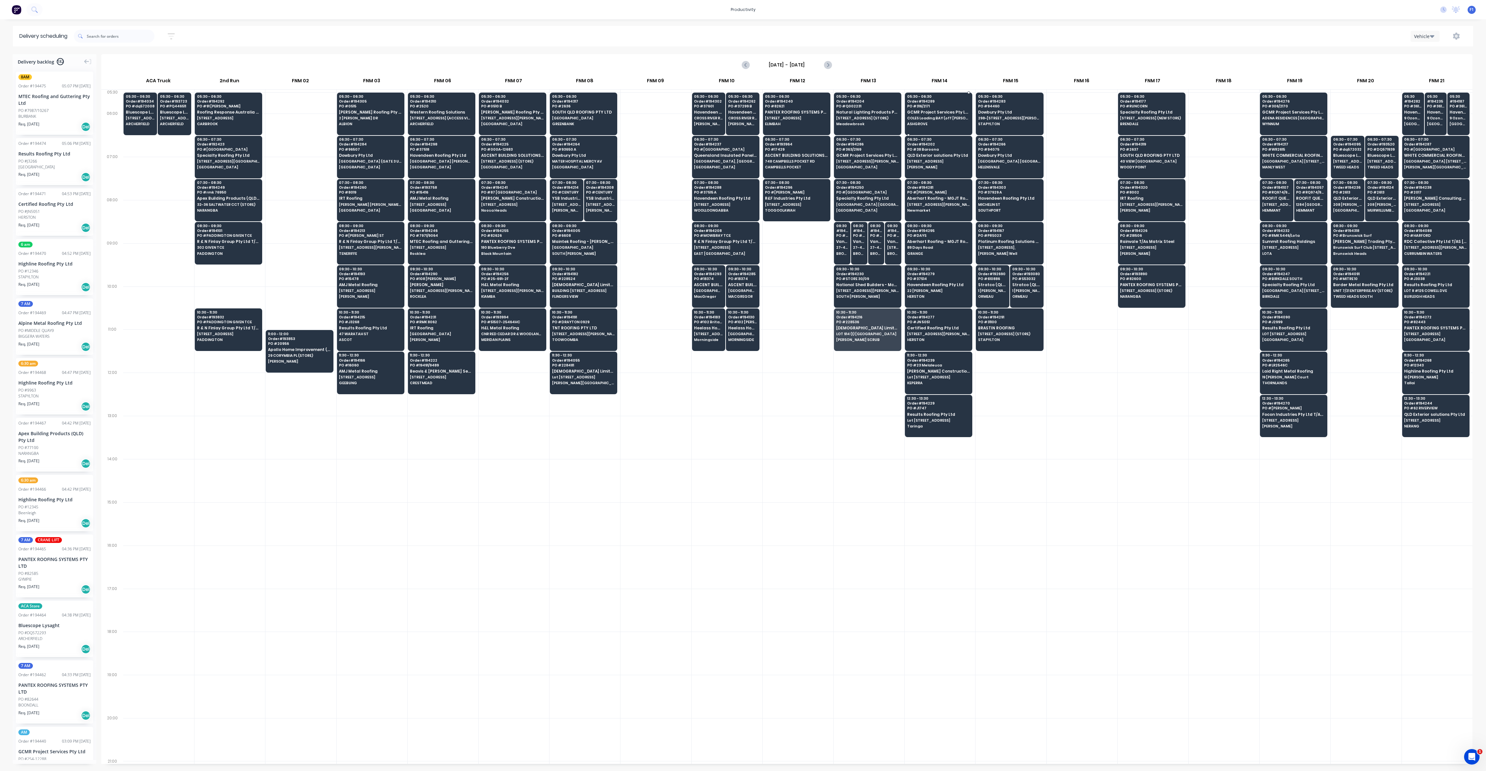
click at [916, 101] on span "Order # 194289" at bounding box center [938, 101] width 63 height 4
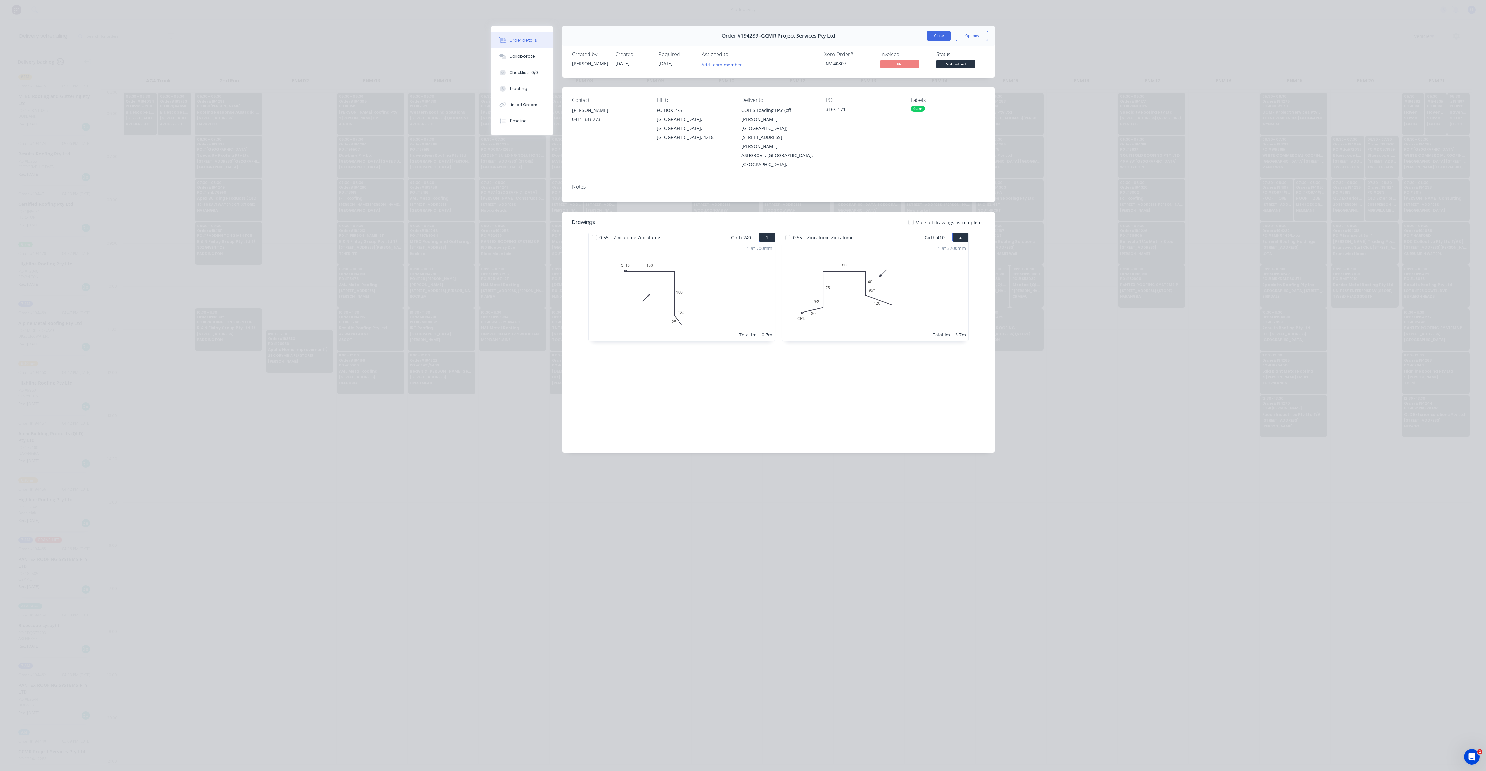
click at [940, 38] on button "Close" at bounding box center [939, 36] width 24 height 10
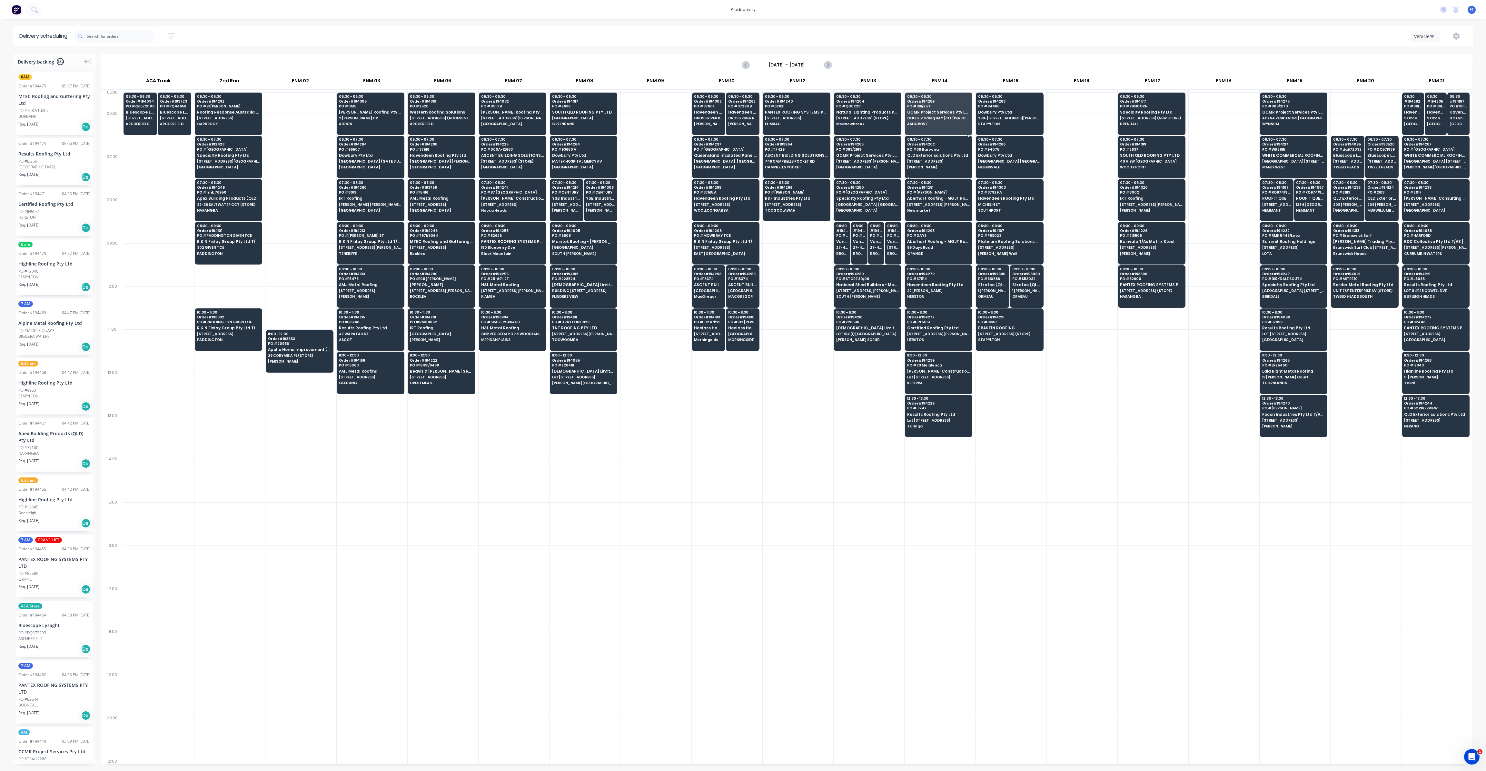
click at [939, 159] on span "[STREET_ADDRESS]" at bounding box center [938, 161] width 63 height 4
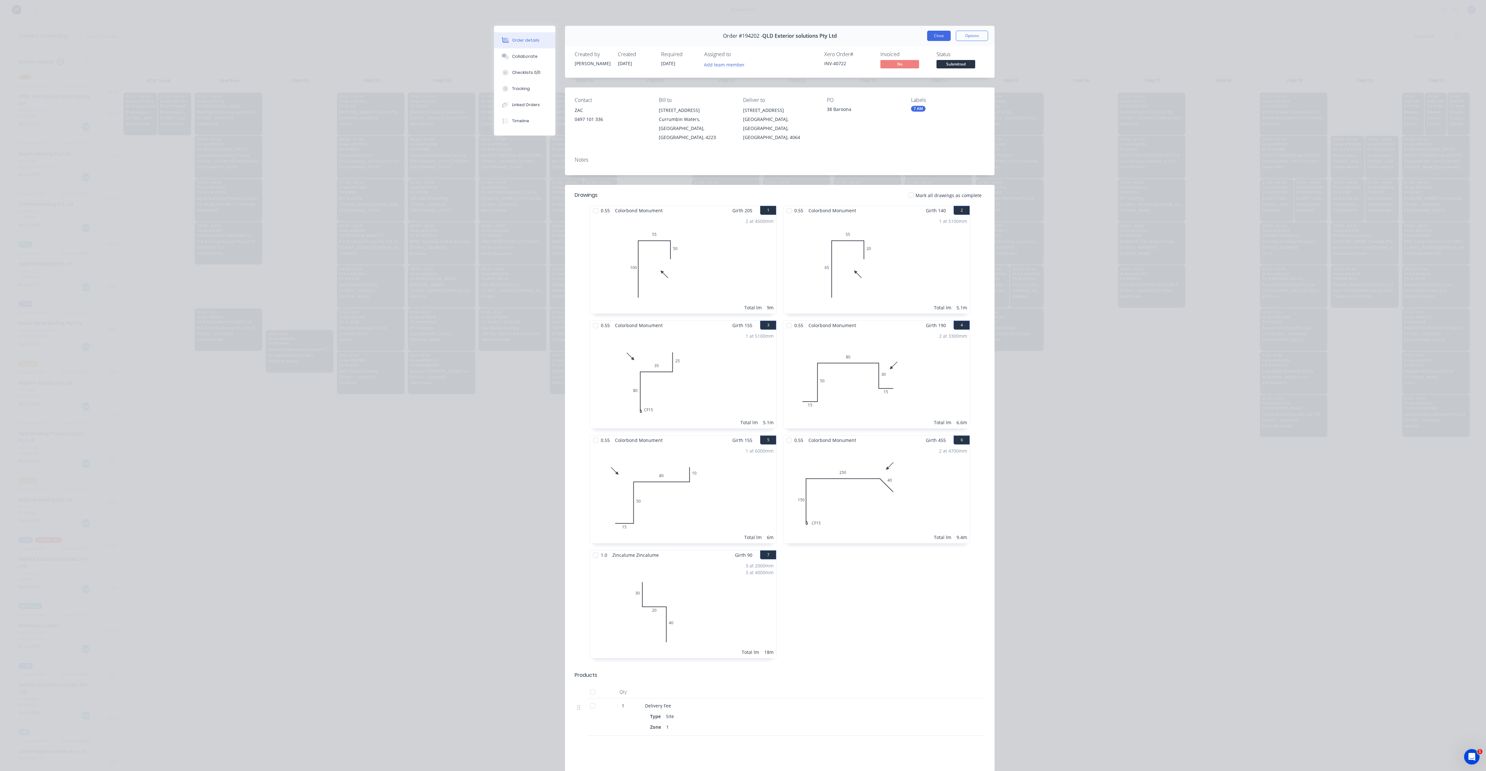
click at [940, 38] on button "Close" at bounding box center [939, 36] width 24 height 10
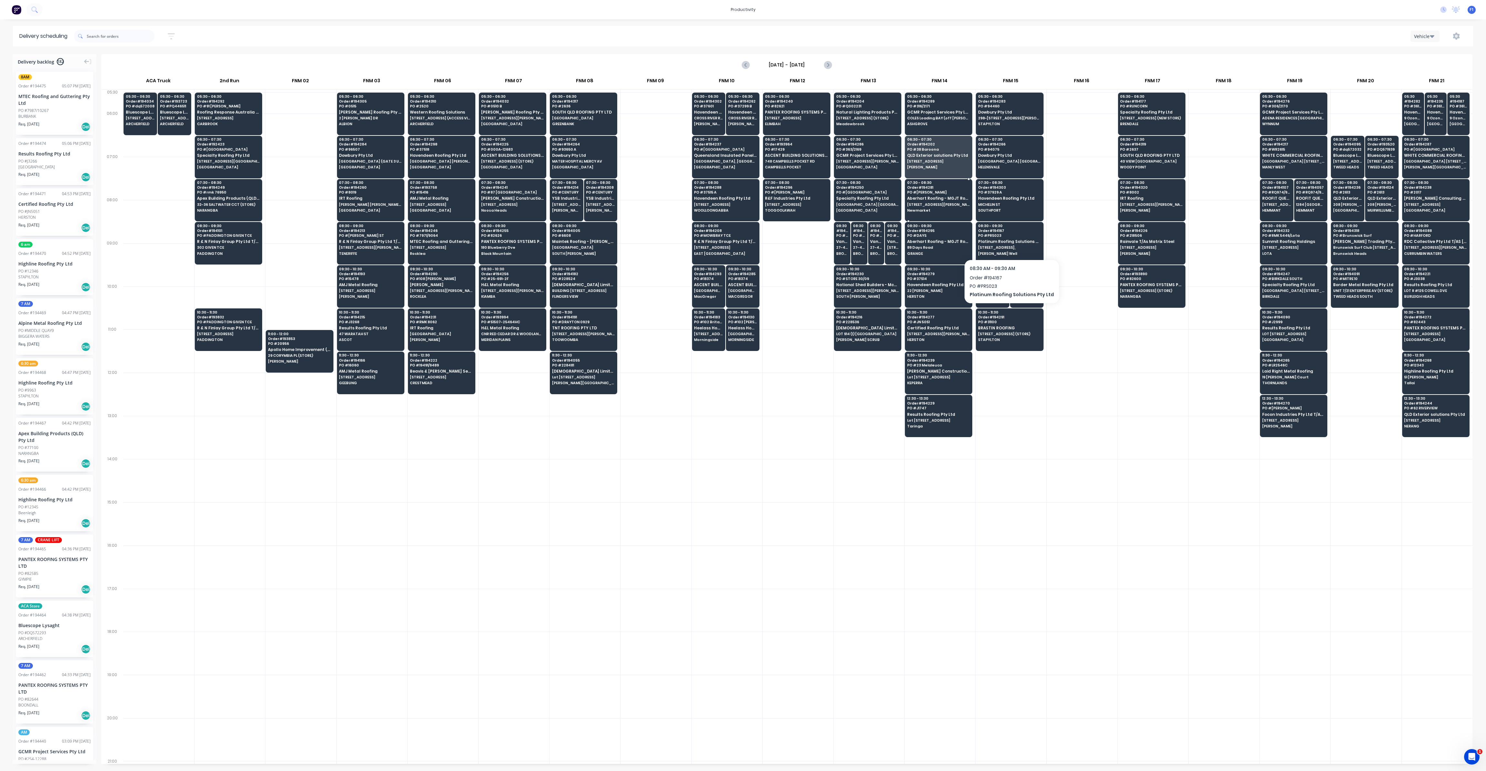
click at [932, 206] on div "07:30 - 08:30 Order # 194281 PO # [PERSON_NAME] [PERSON_NAME] Roofing - MGJT Ro…" at bounding box center [938, 197] width 67 height 36
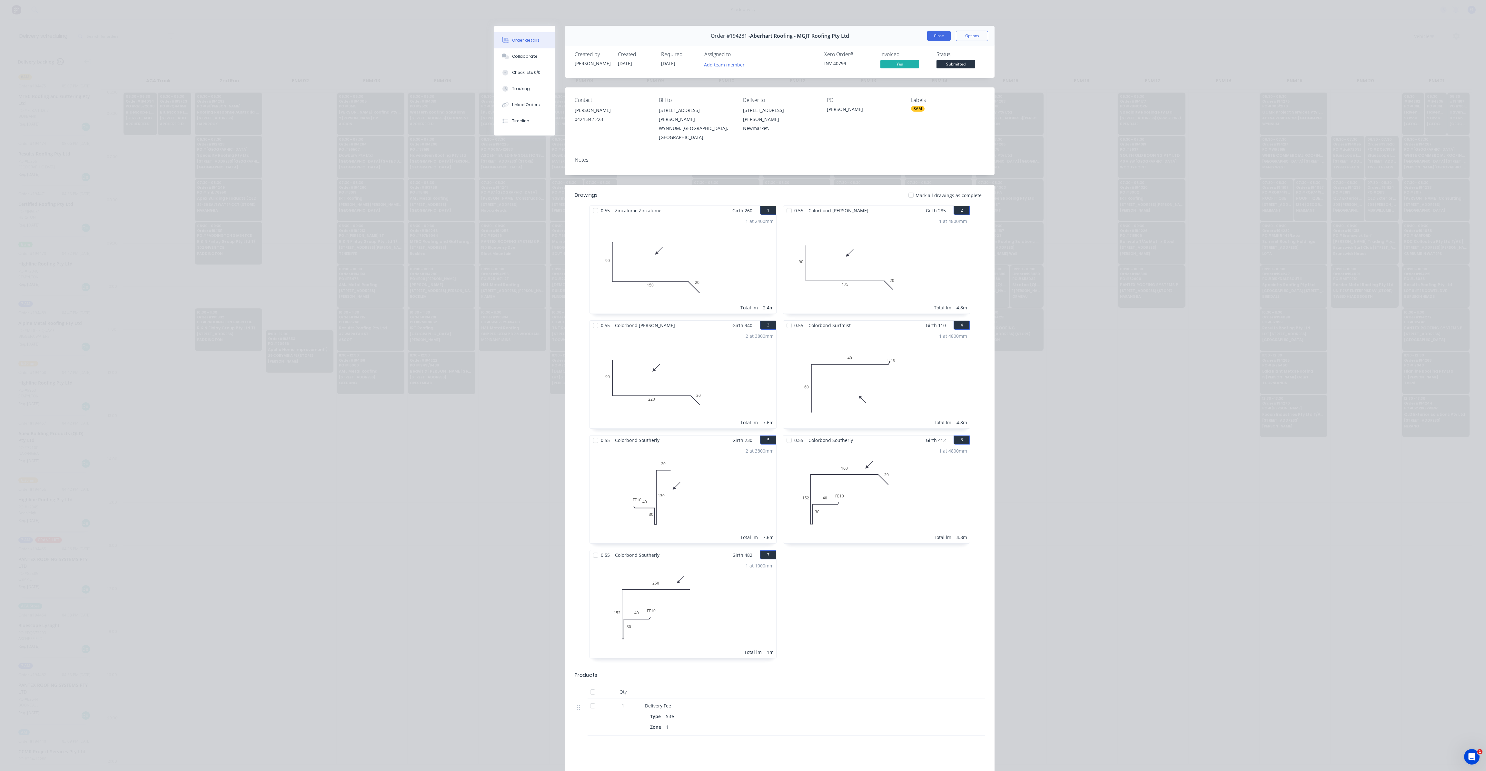
click at [939, 36] on button "Close" at bounding box center [939, 36] width 24 height 10
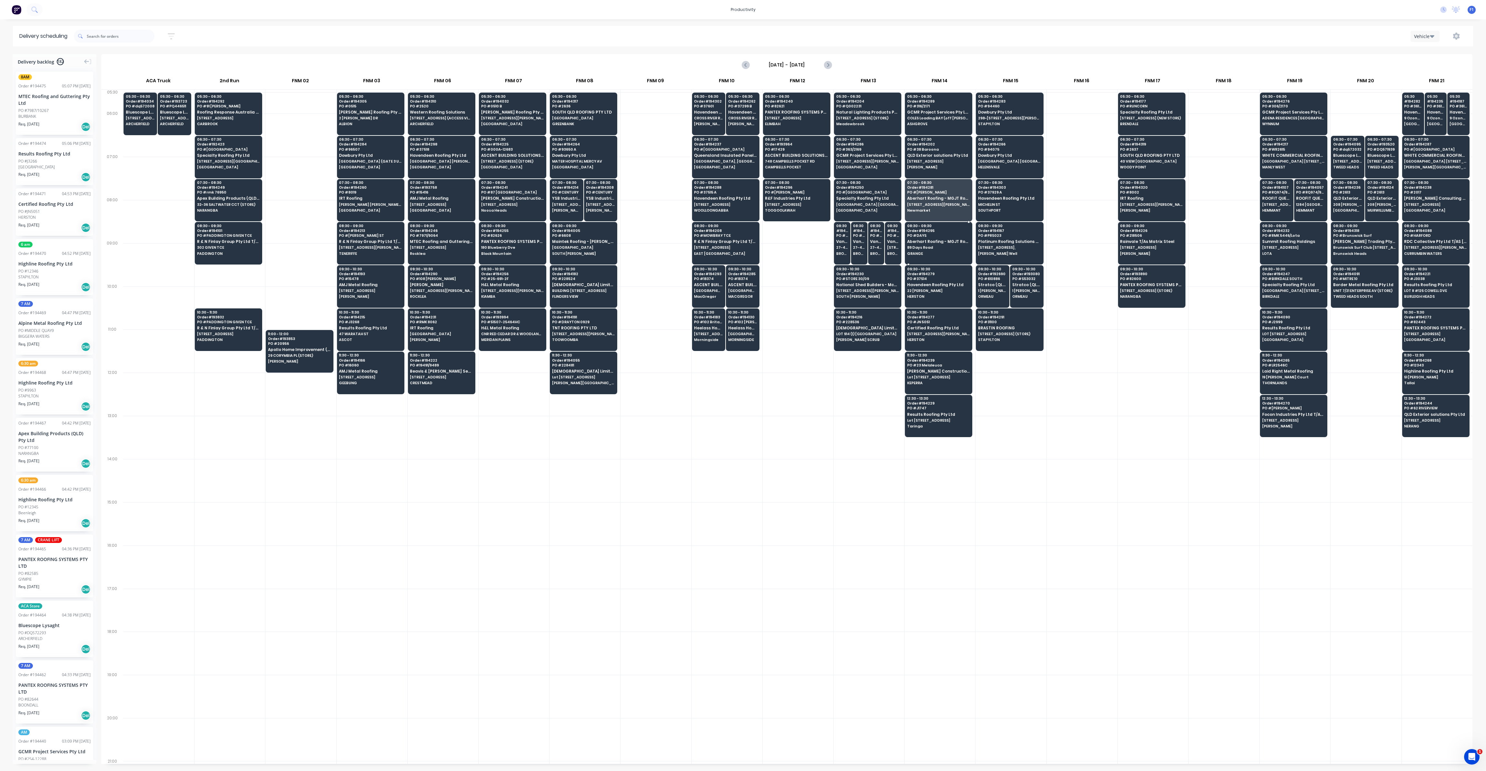
click at [951, 247] on span "89 Days Road" at bounding box center [938, 247] width 63 height 4
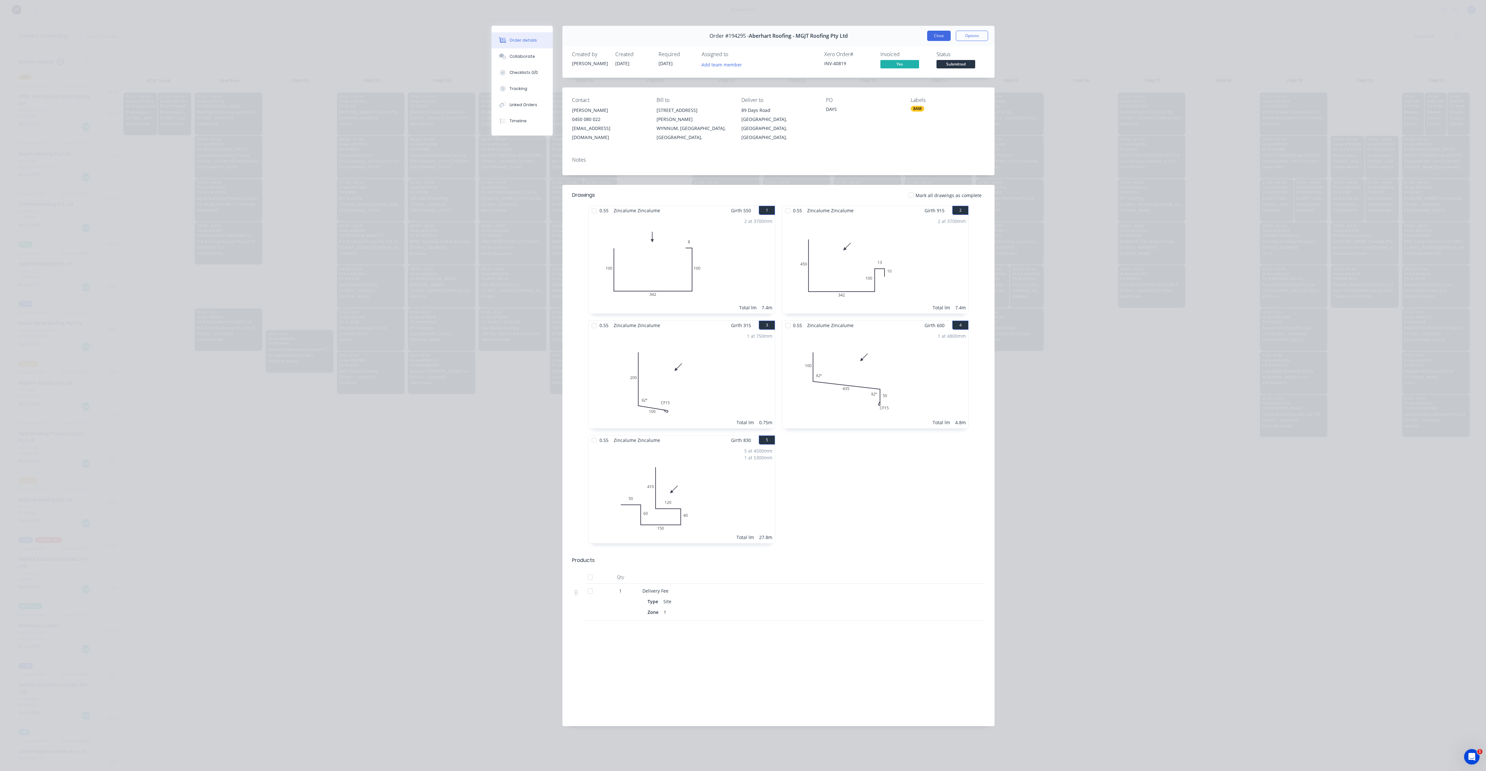
click at [939, 36] on button "Close" at bounding box center [939, 36] width 24 height 10
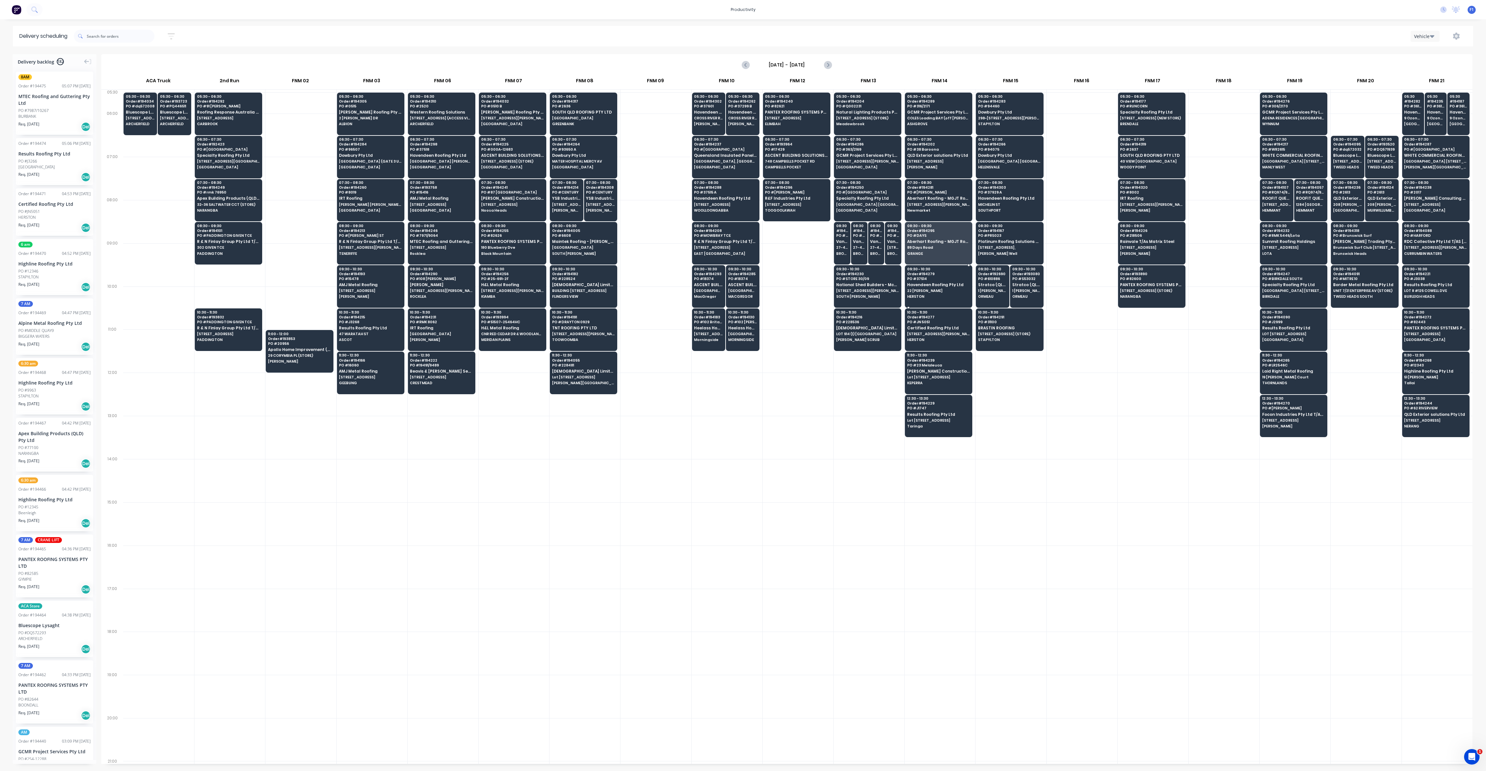
click at [926, 277] on span "PO # 37514" at bounding box center [938, 279] width 63 height 4
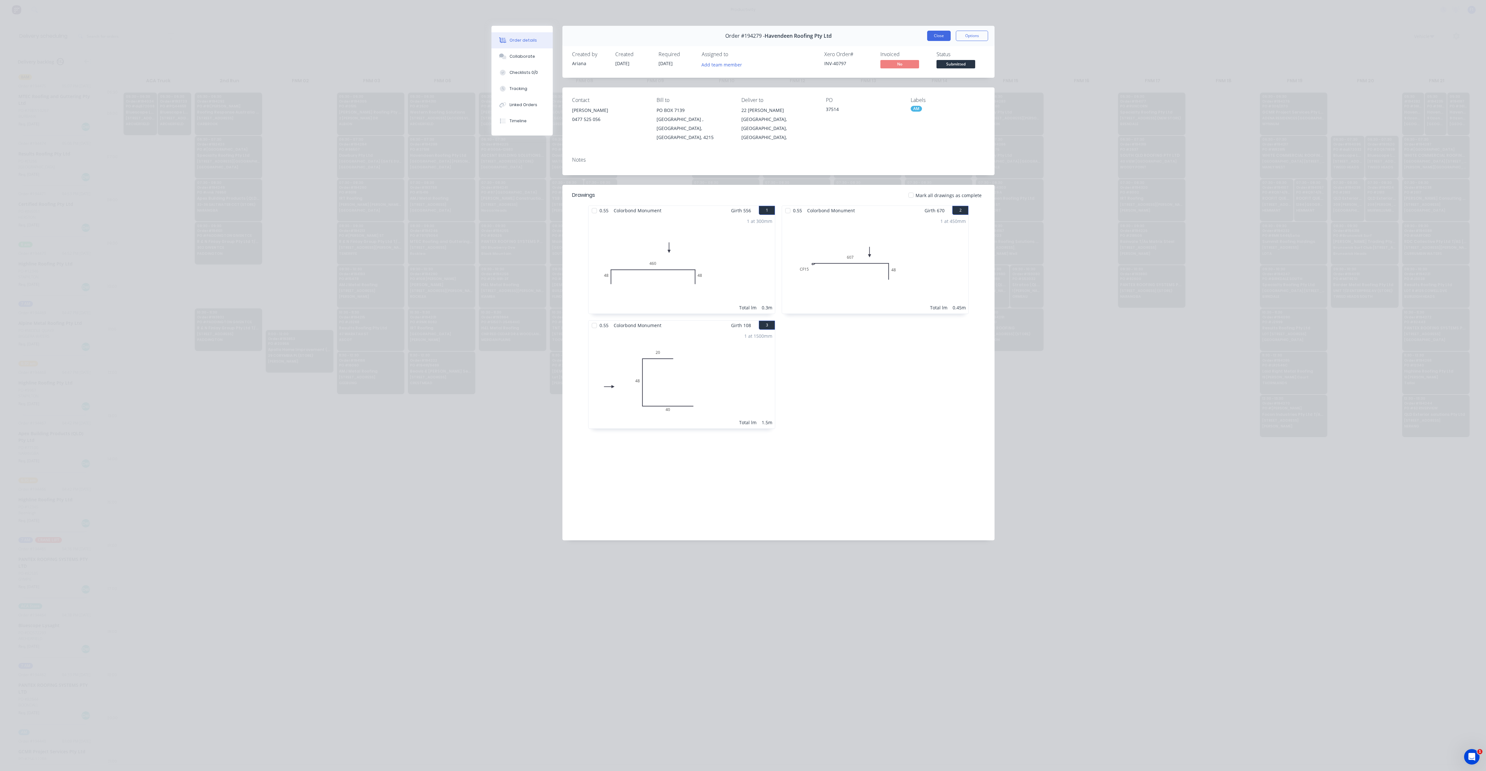
click at [936, 37] on button "Close" at bounding box center [939, 36] width 24 height 10
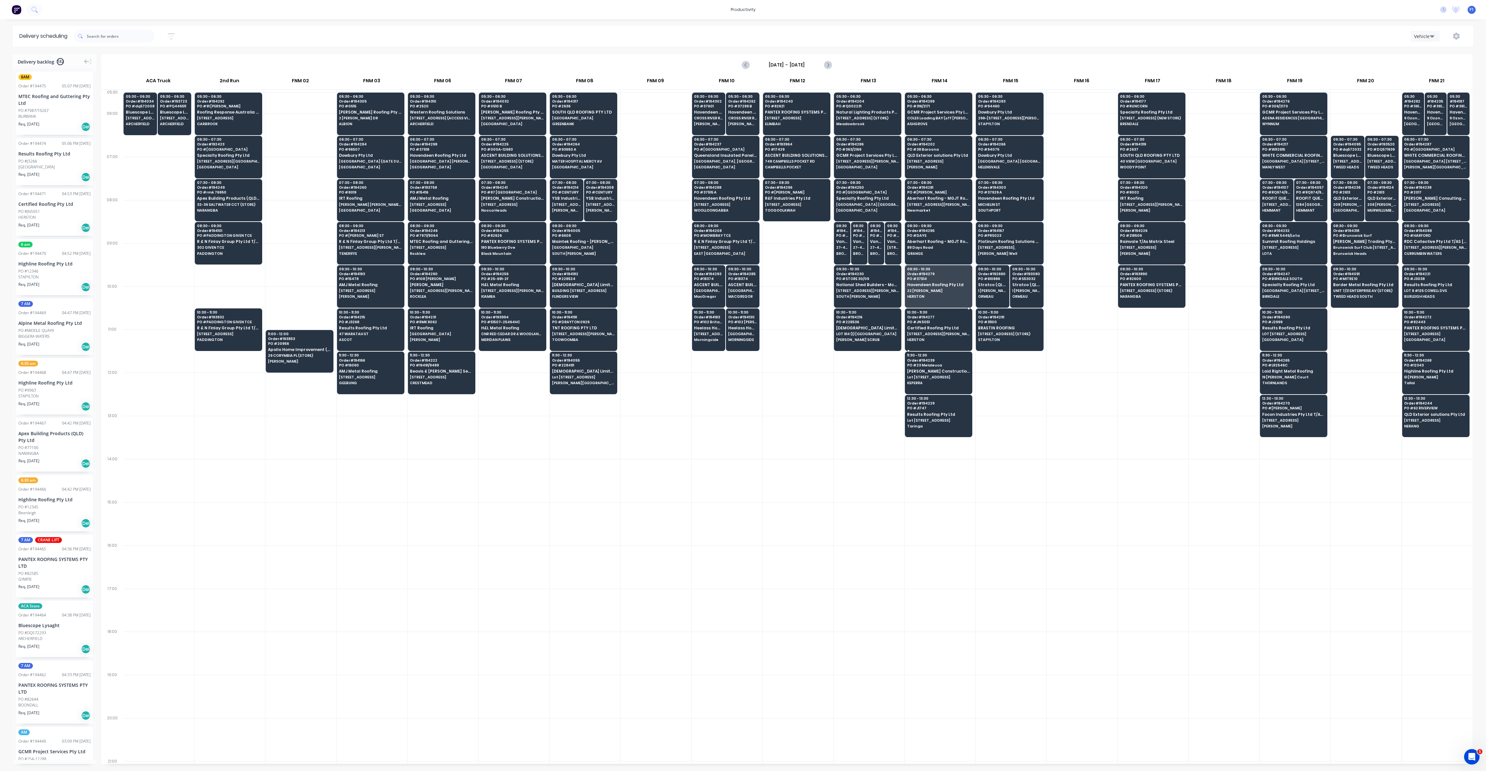
click at [918, 338] on span "HERSTON" at bounding box center [938, 340] width 63 height 4
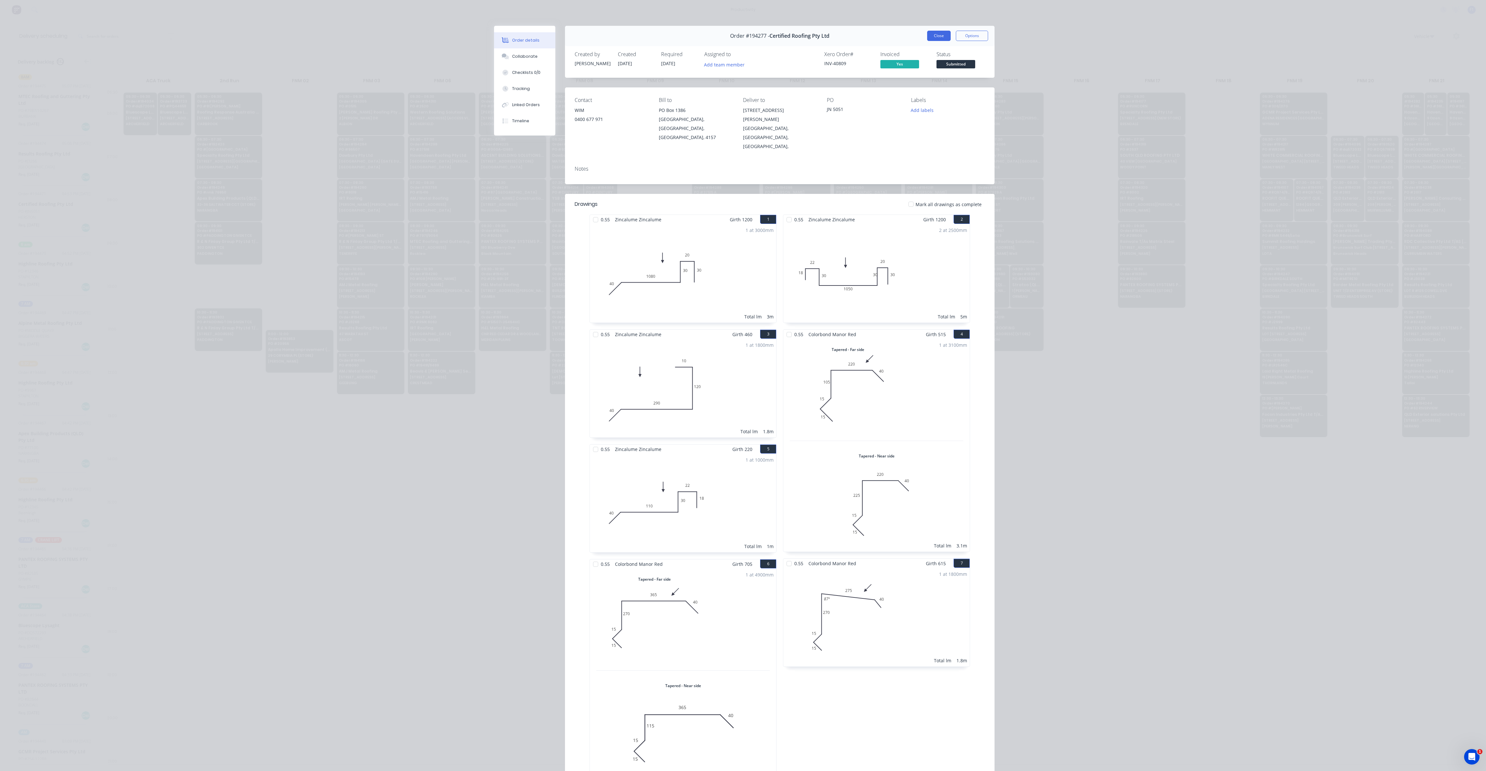
click at [932, 38] on button "Close" at bounding box center [939, 36] width 24 height 10
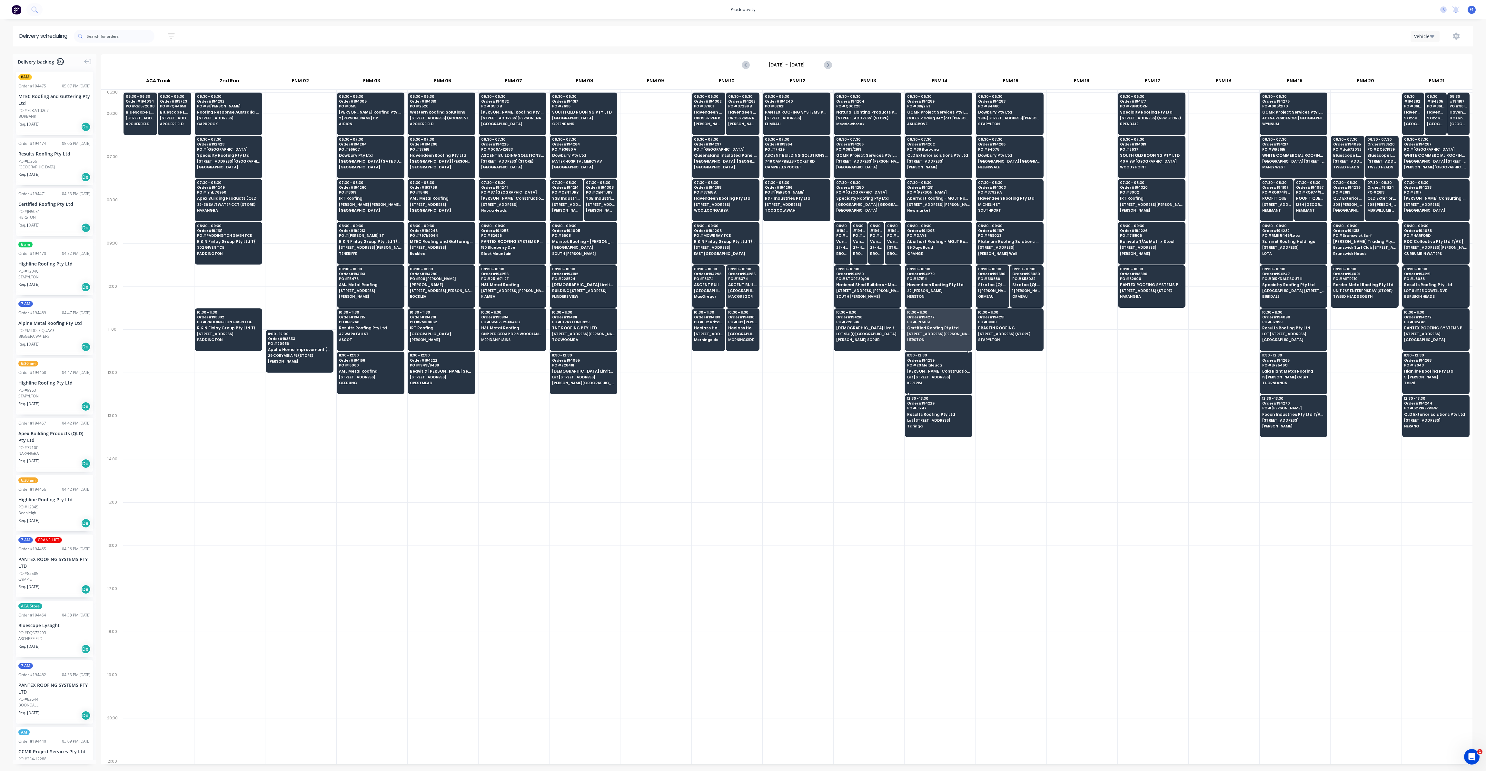
click at [937, 377] on div "11:30 - 12:30 Order # 194239 PO # 23 Melaleuca [PERSON_NAME] Constructions Pty …" at bounding box center [938, 370] width 67 height 36
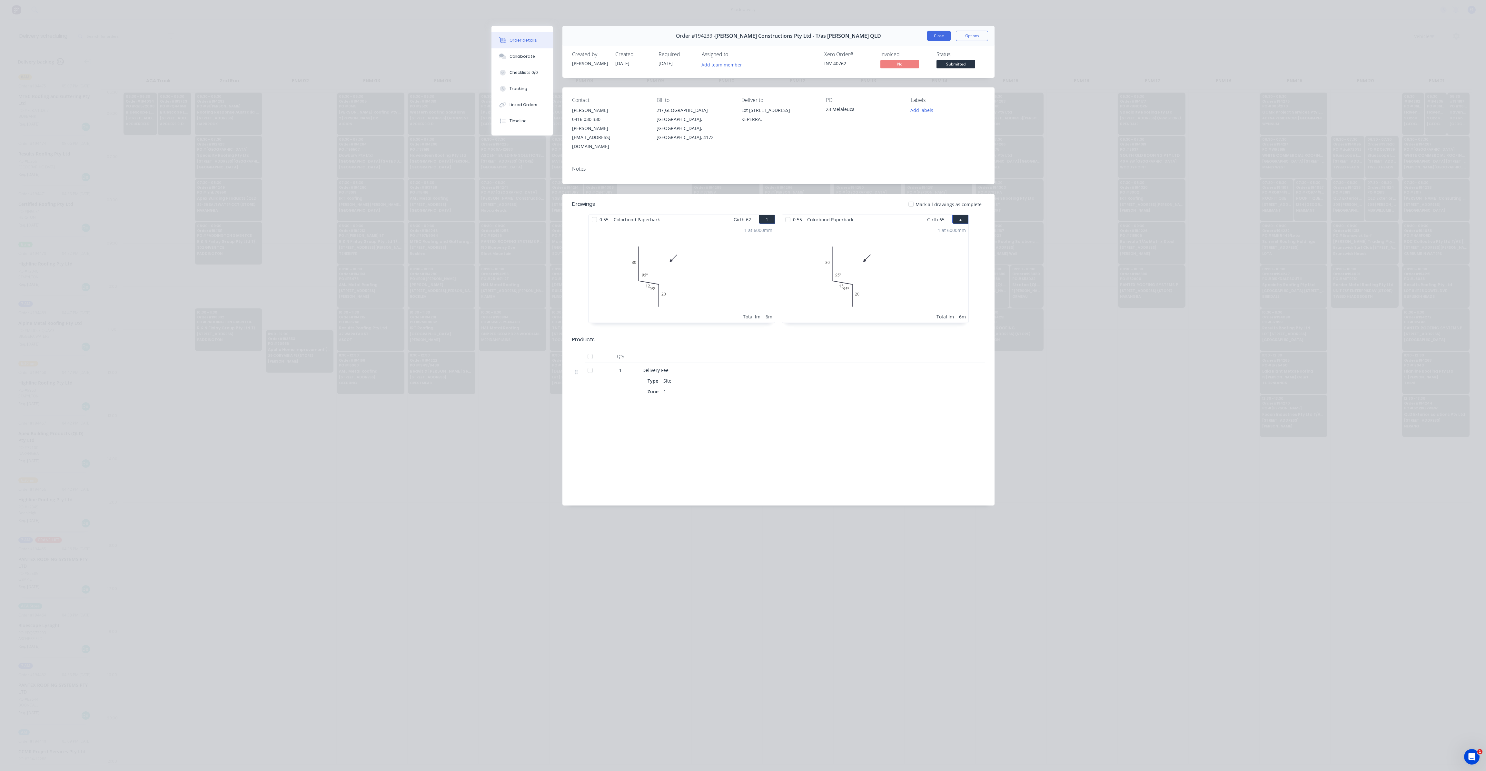
click at [941, 33] on button "Close" at bounding box center [939, 36] width 24 height 10
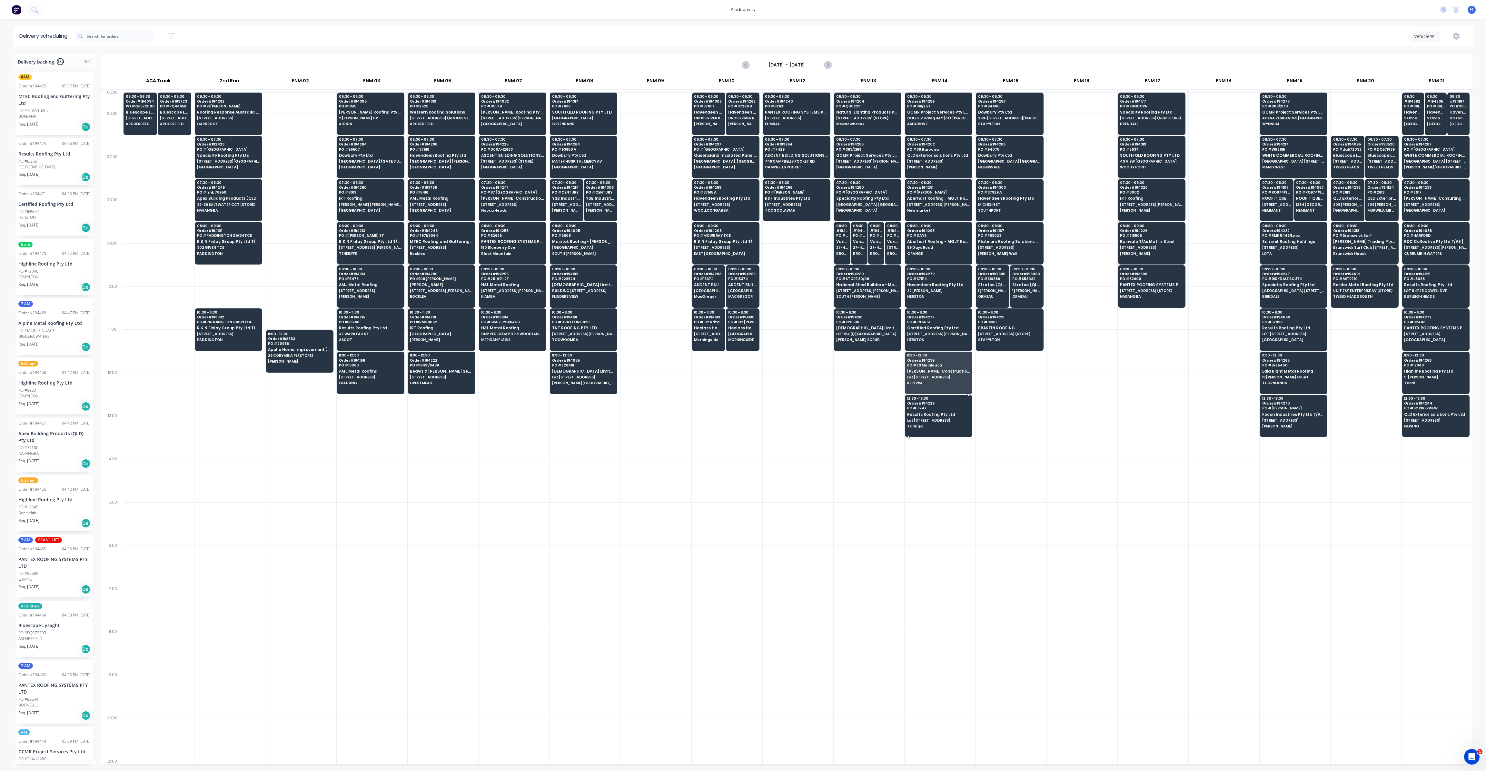
click at [951, 418] on span "Lot [STREET_ADDRESS]" at bounding box center [938, 420] width 63 height 4
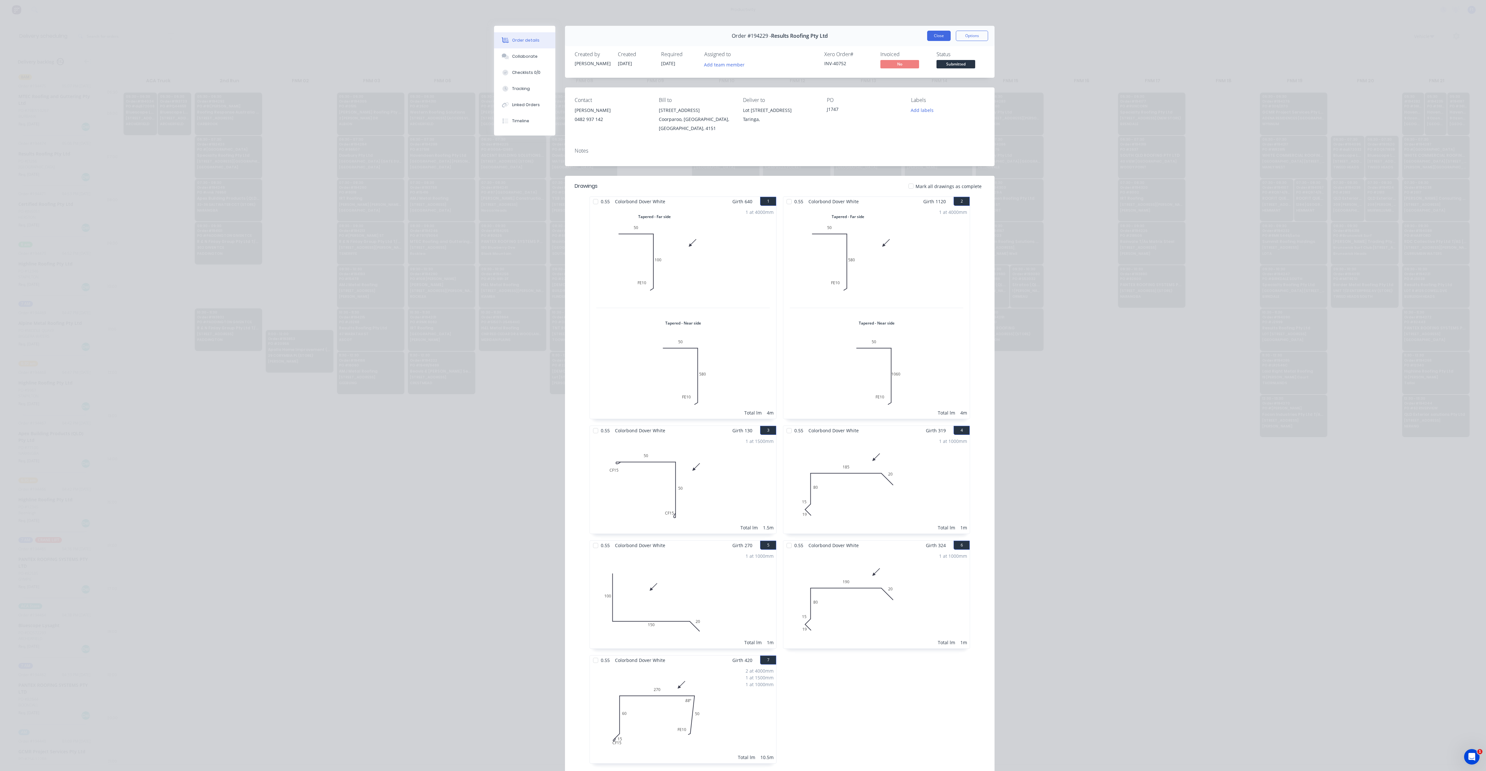
click at [947, 35] on button "Close" at bounding box center [939, 36] width 24 height 10
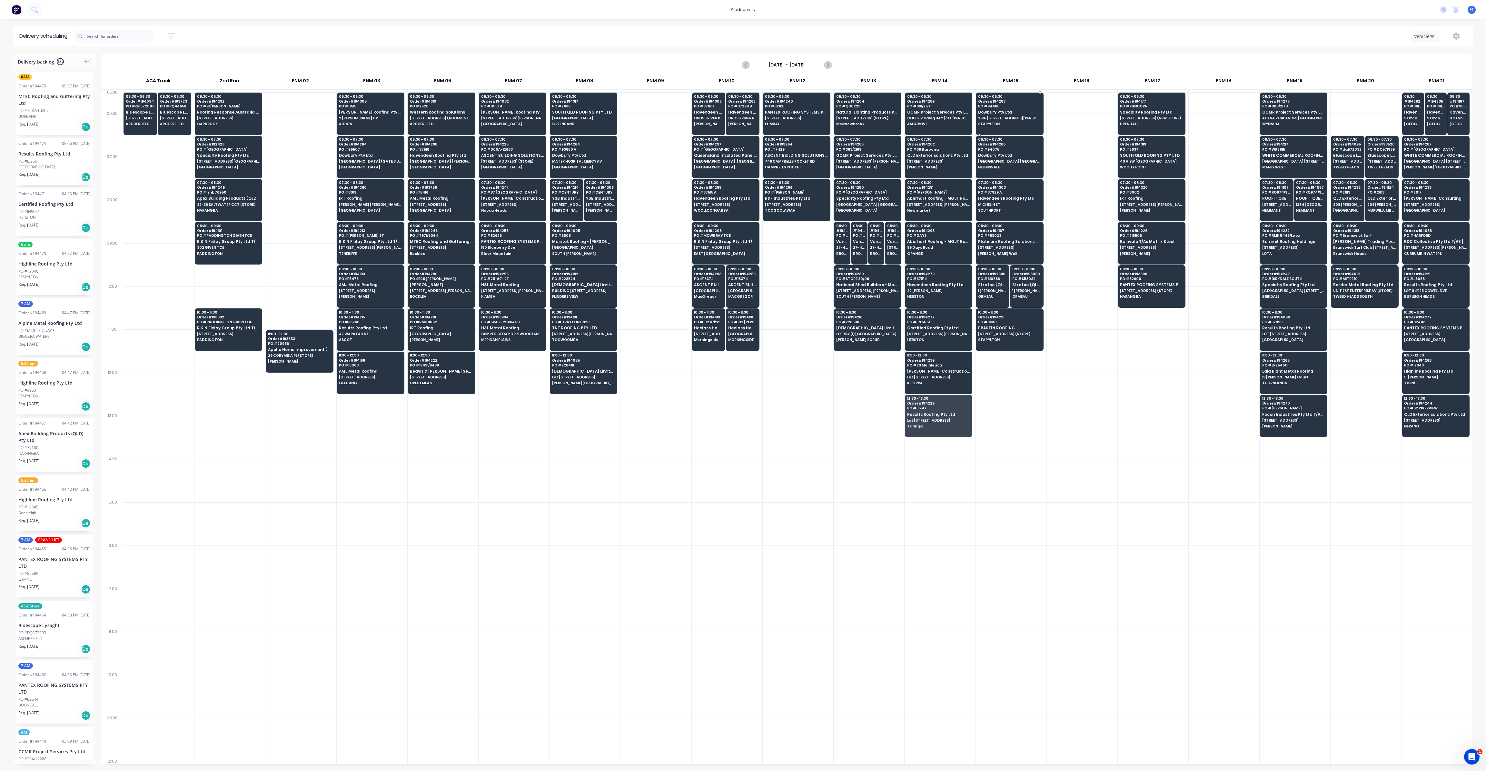
click at [1013, 115] on div "05:30 - 06:30 Order # 194283 PO # 94460 Dowbury Pty Ltd [STREET_ADDRESS][PERSON…" at bounding box center [1009, 111] width 67 height 36
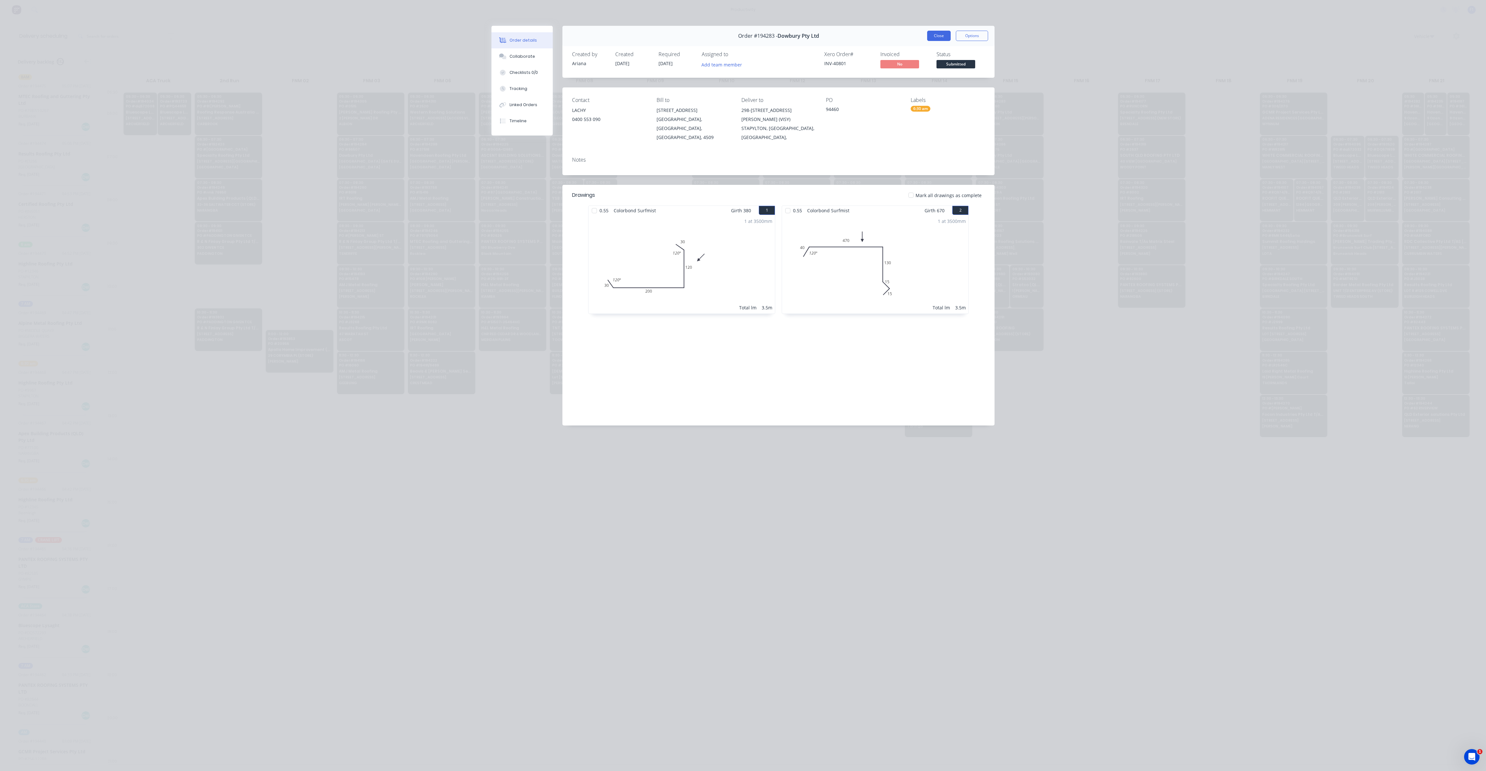
click at [932, 36] on button "Close" at bounding box center [939, 36] width 24 height 10
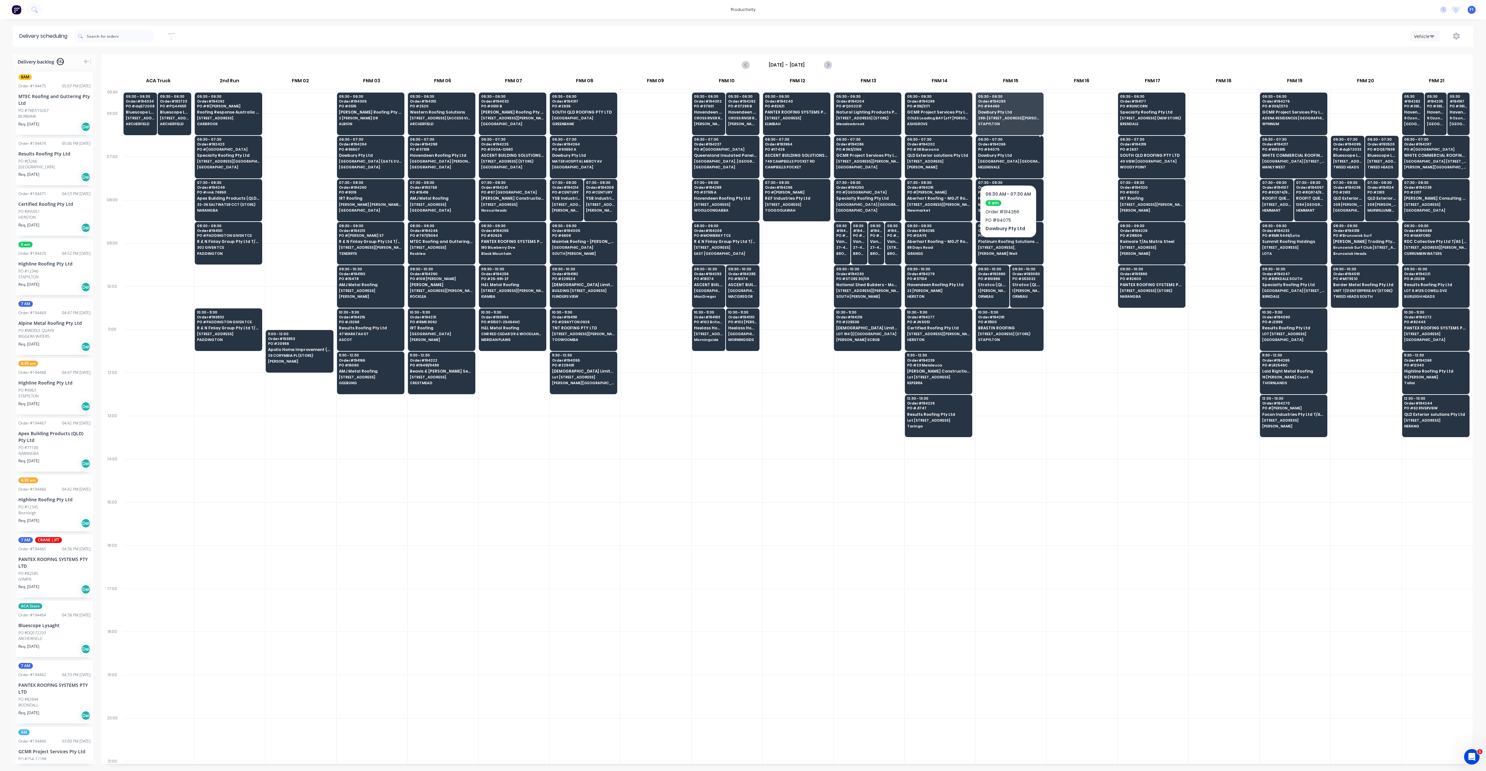
click at [1009, 165] on span "HELENSVALE" at bounding box center [1009, 167] width 63 height 4
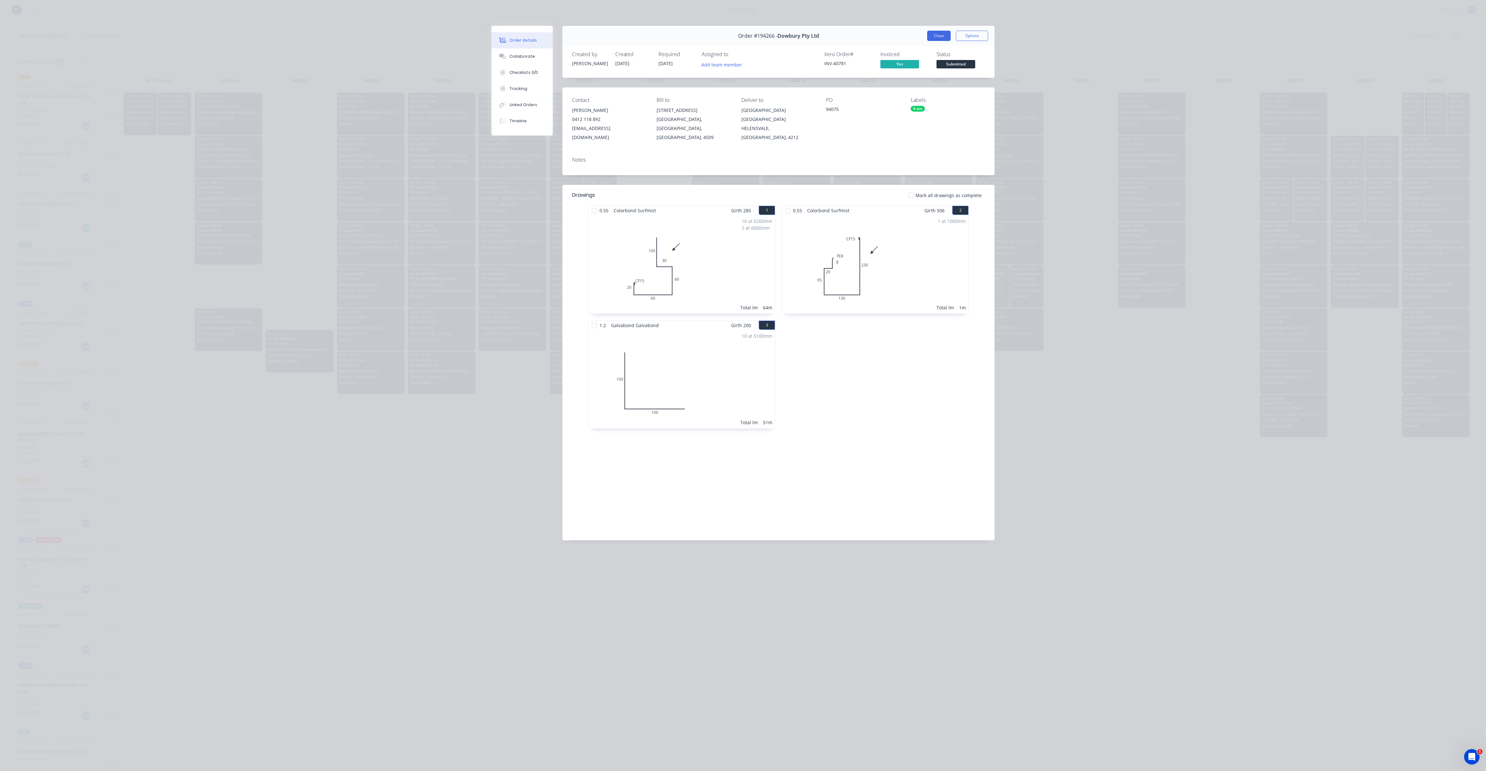
click at [939, 37] on button "Close" at bounding box center [939, 36] width 24 height 10
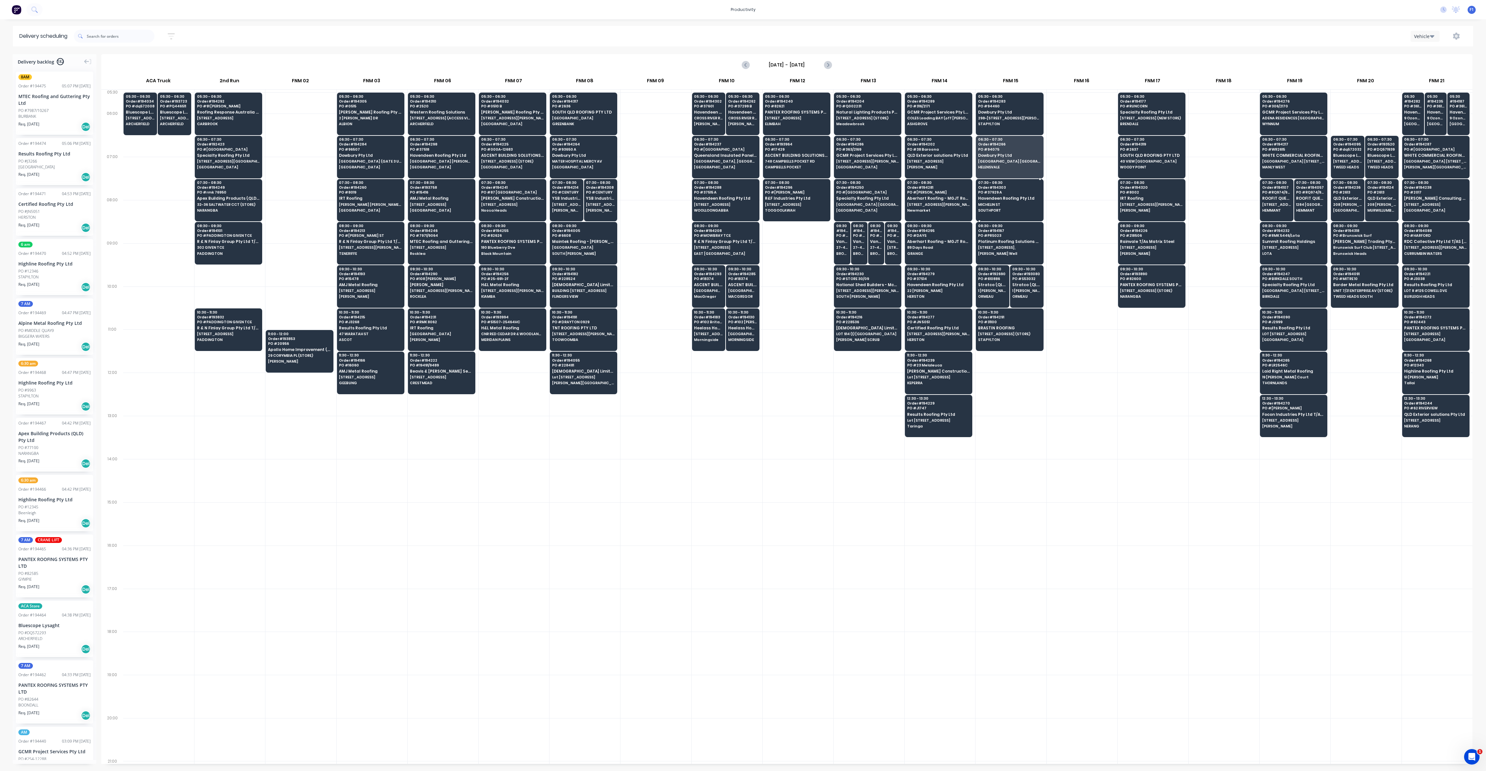
click at [1007, 207] on div "07:30 - 08:30 Order # 194303 PO # 37929 A Havendeen Roofing Pty Ltd MICHELIN [G…" at bounding box center [1009, 197] width 67 height 36
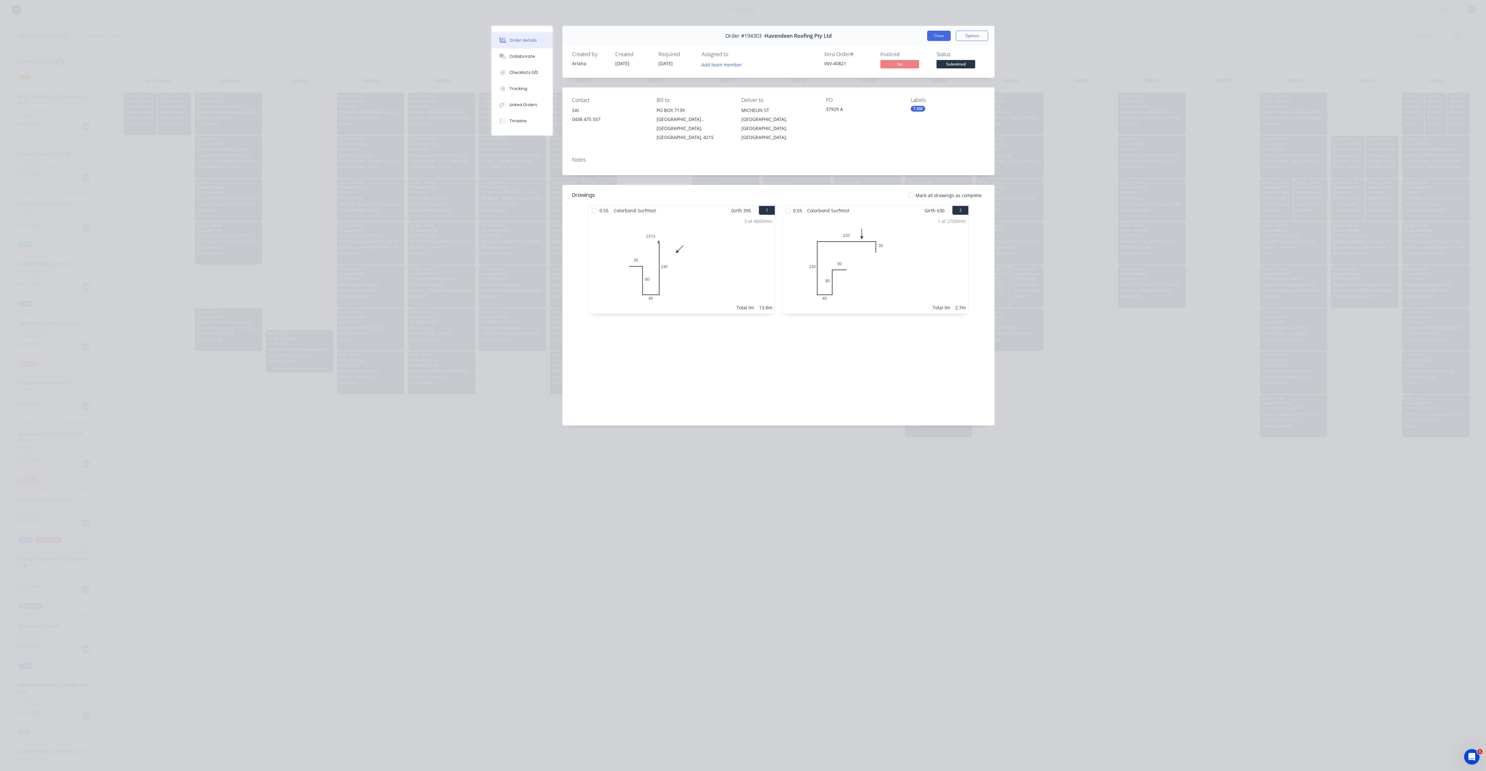
click at [943, 38] on button "Close" at bounding box center [939, 36] width 24 height 10
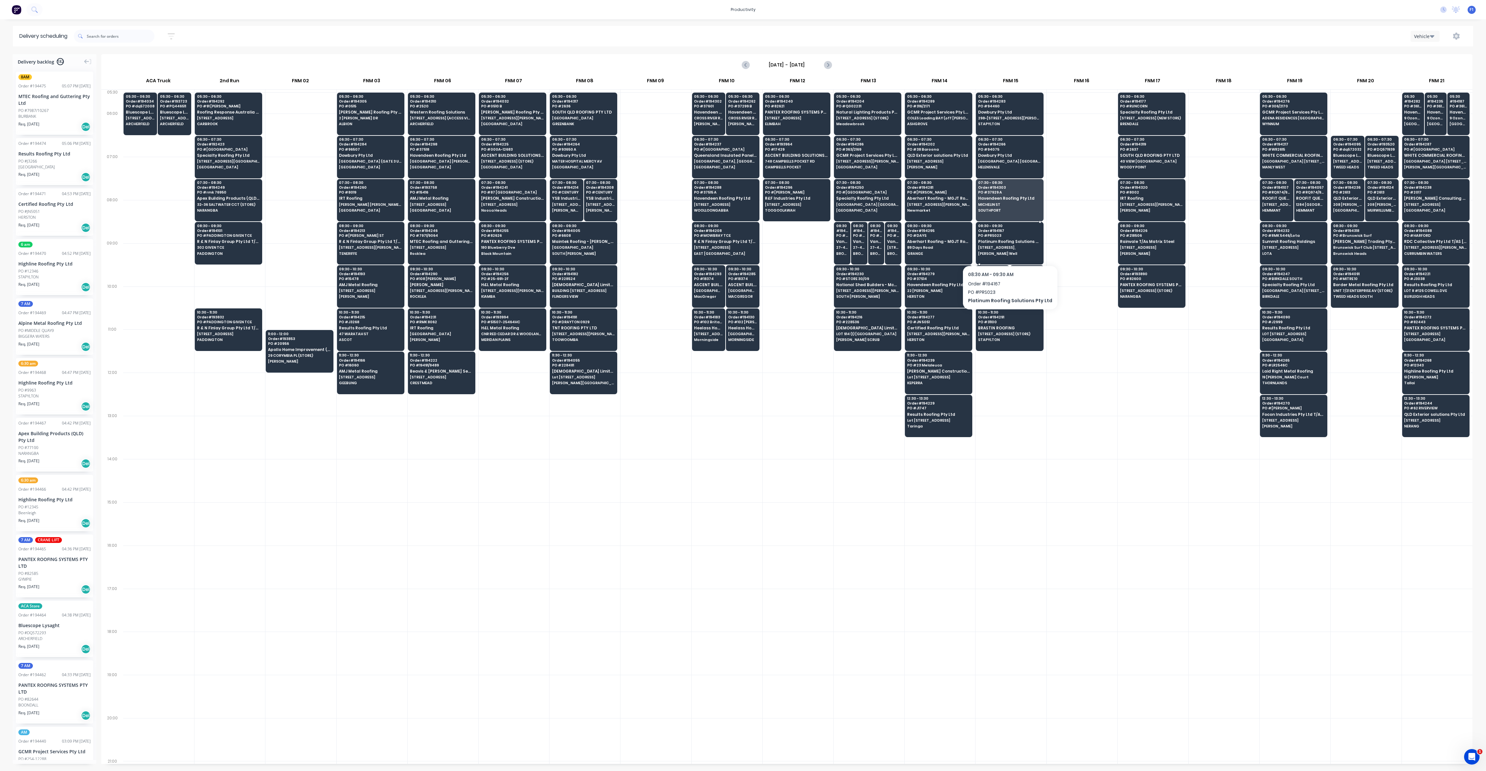
click at [1007, 248] on div "08:30 - 09:30 Order # 194167 PO # PRS023 Platinum Roofing Solutions Pty Ltd [ST…" at bounding box center [1009, 240] width 67 height 36
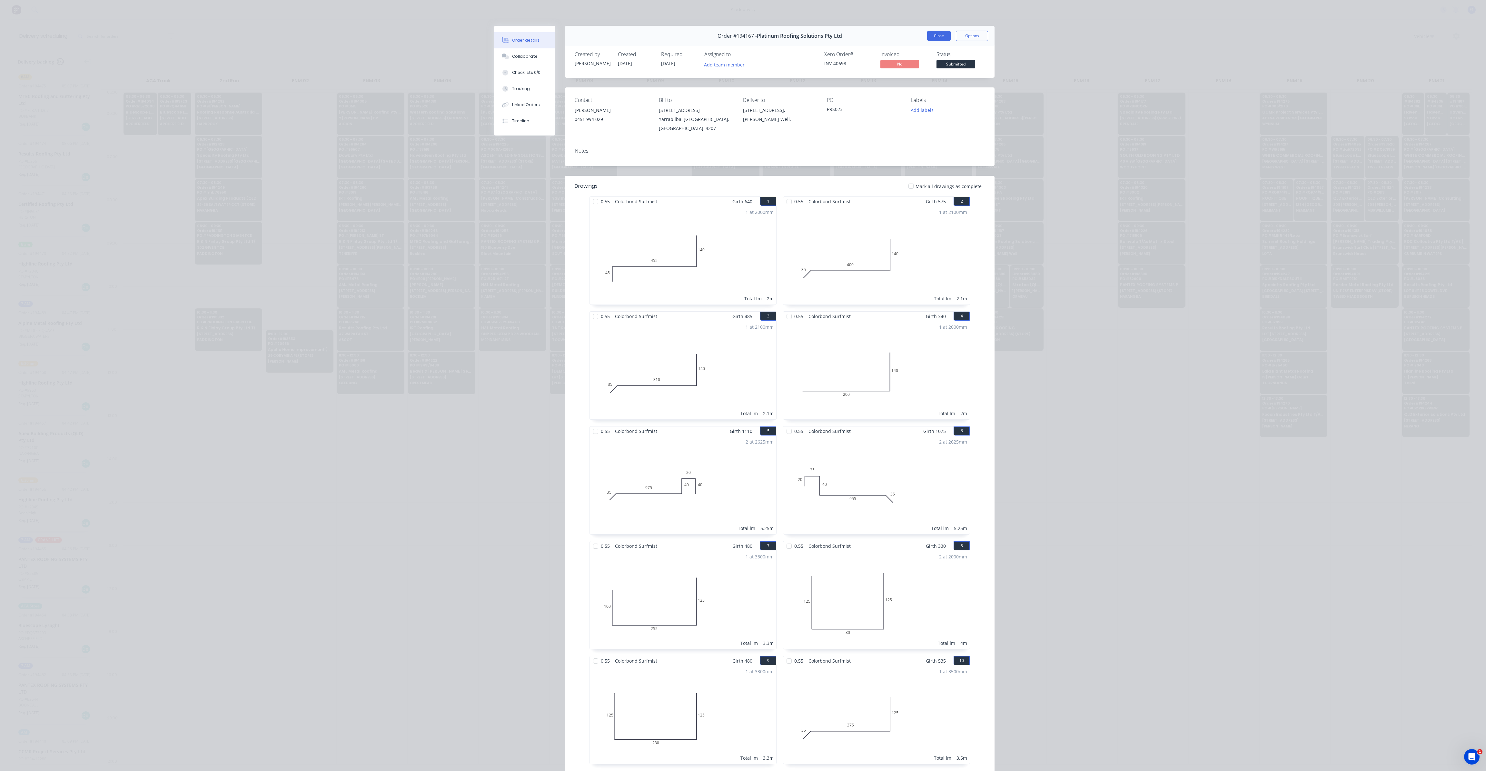
click at [943, 37] on button "Close" at bounding box center [939, 36] width 24 height 10
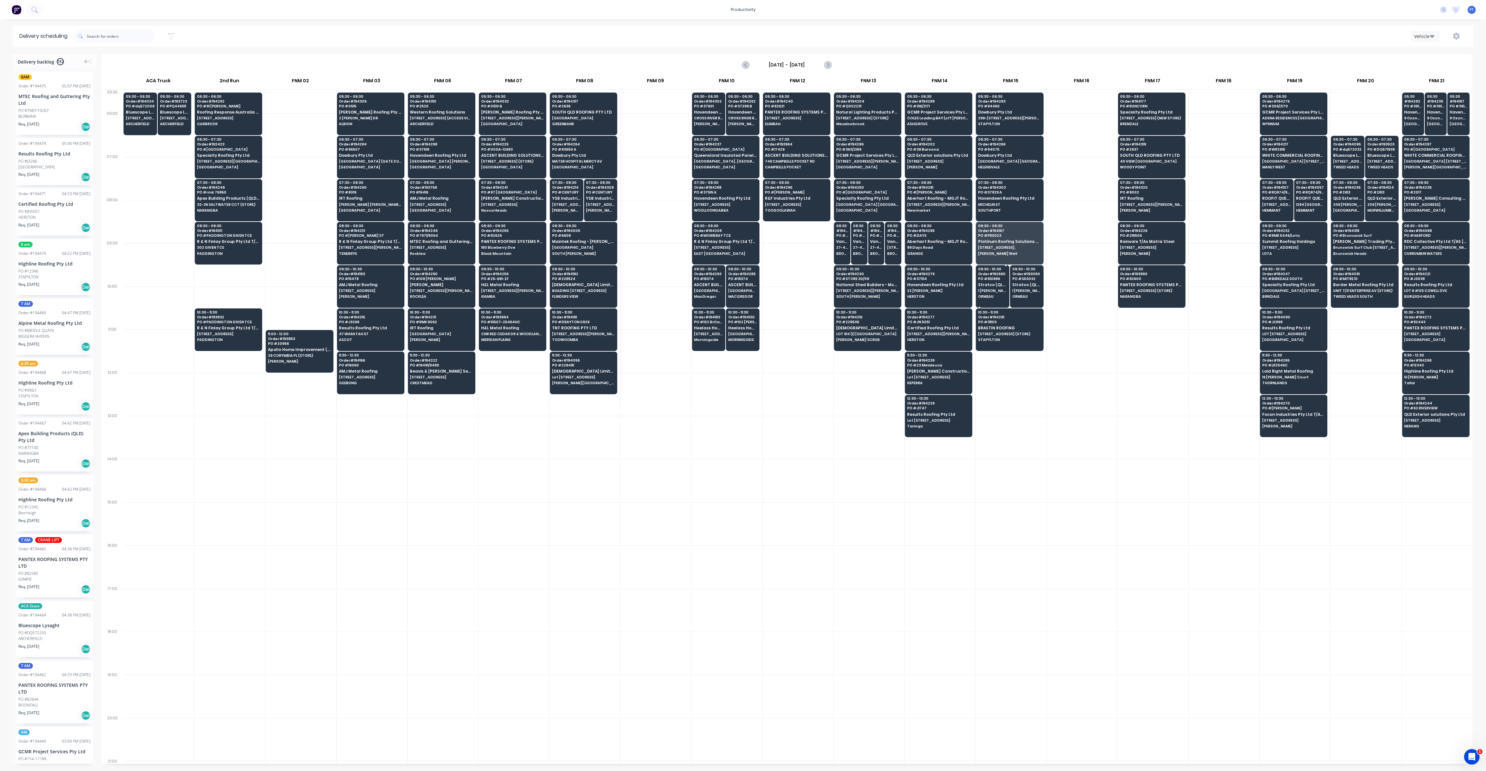
click at [989, 294] on span "ORMEAU" at bounding box center [992, 296] width 29 height 4
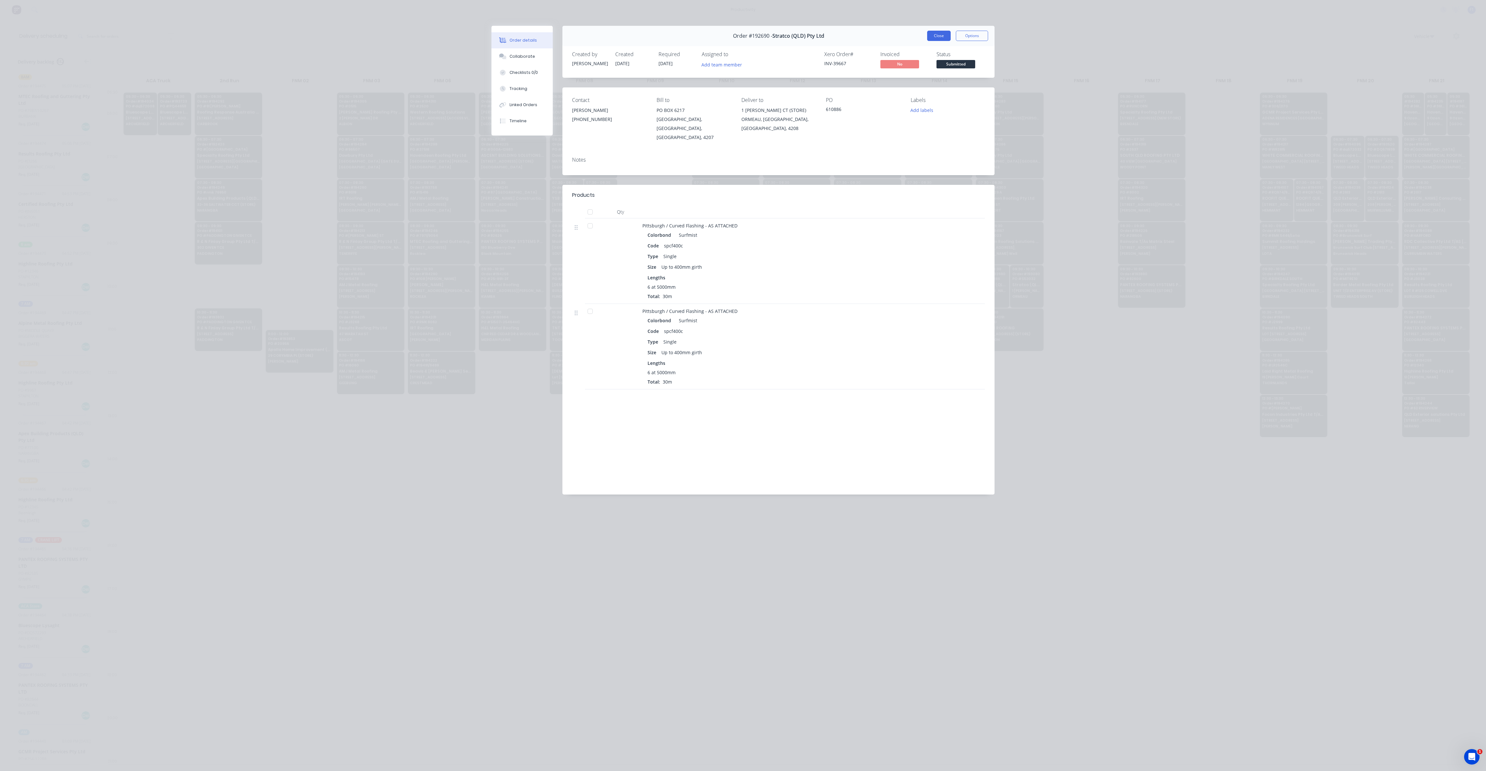
click at [936, 37] on button "Close" at bounding box center [939, 36] width 24 height 10
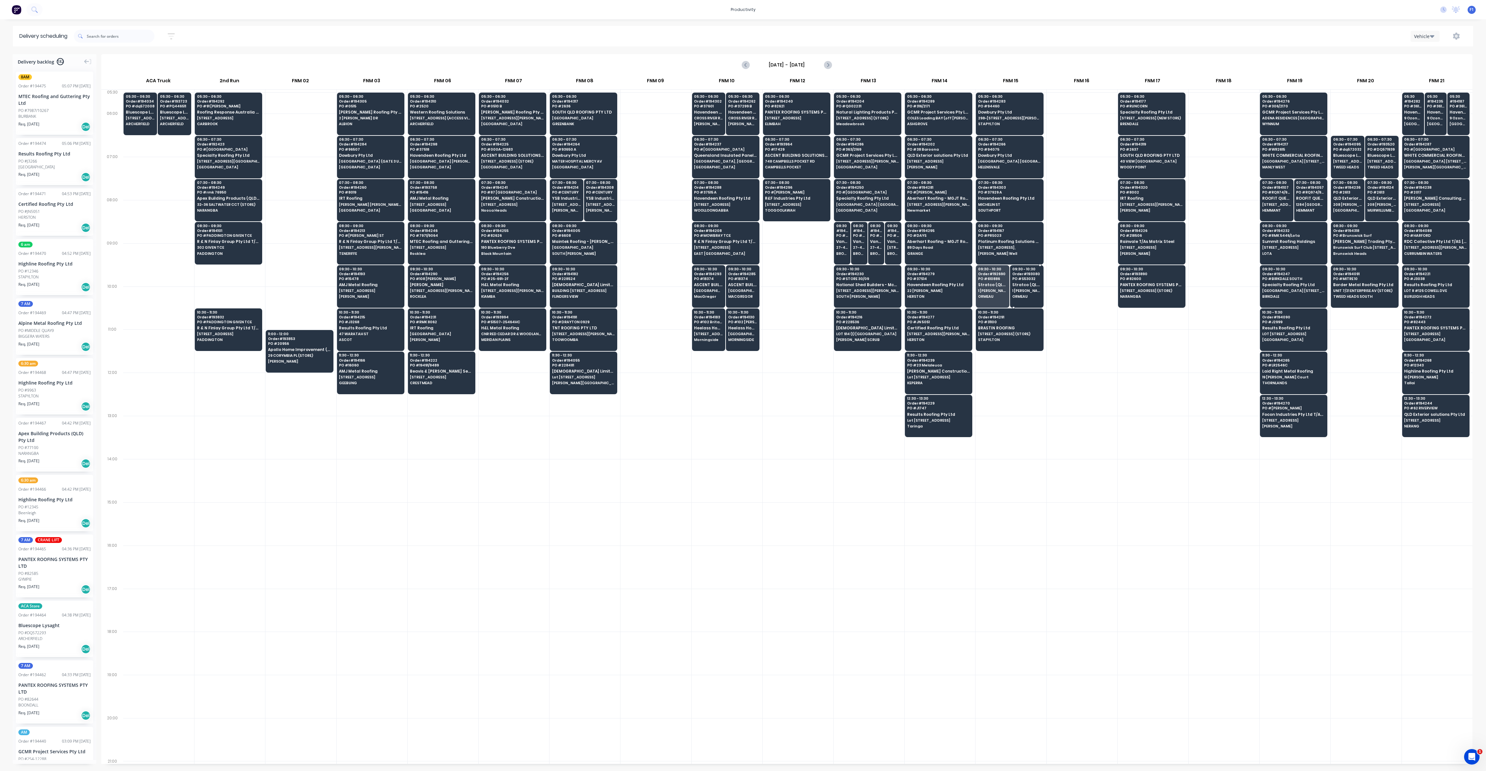
click at [1023, 289] on span "1 [PERSON_NAME] CT (STORE)" at bounding box center [1026, 291] width 29 height 4
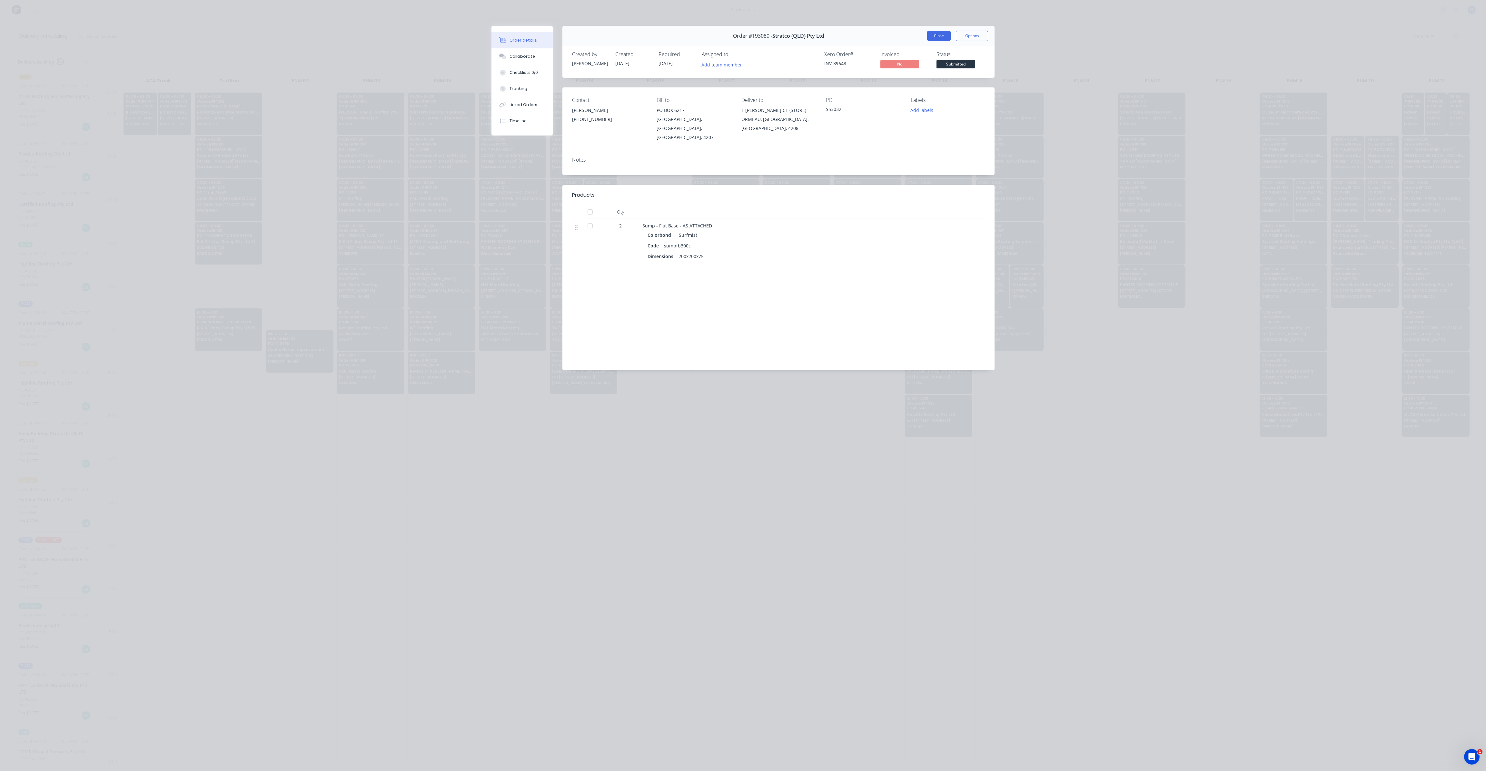
click at [929, 35] on button "Close" at bounding box center [939, 36] width 24 height 10
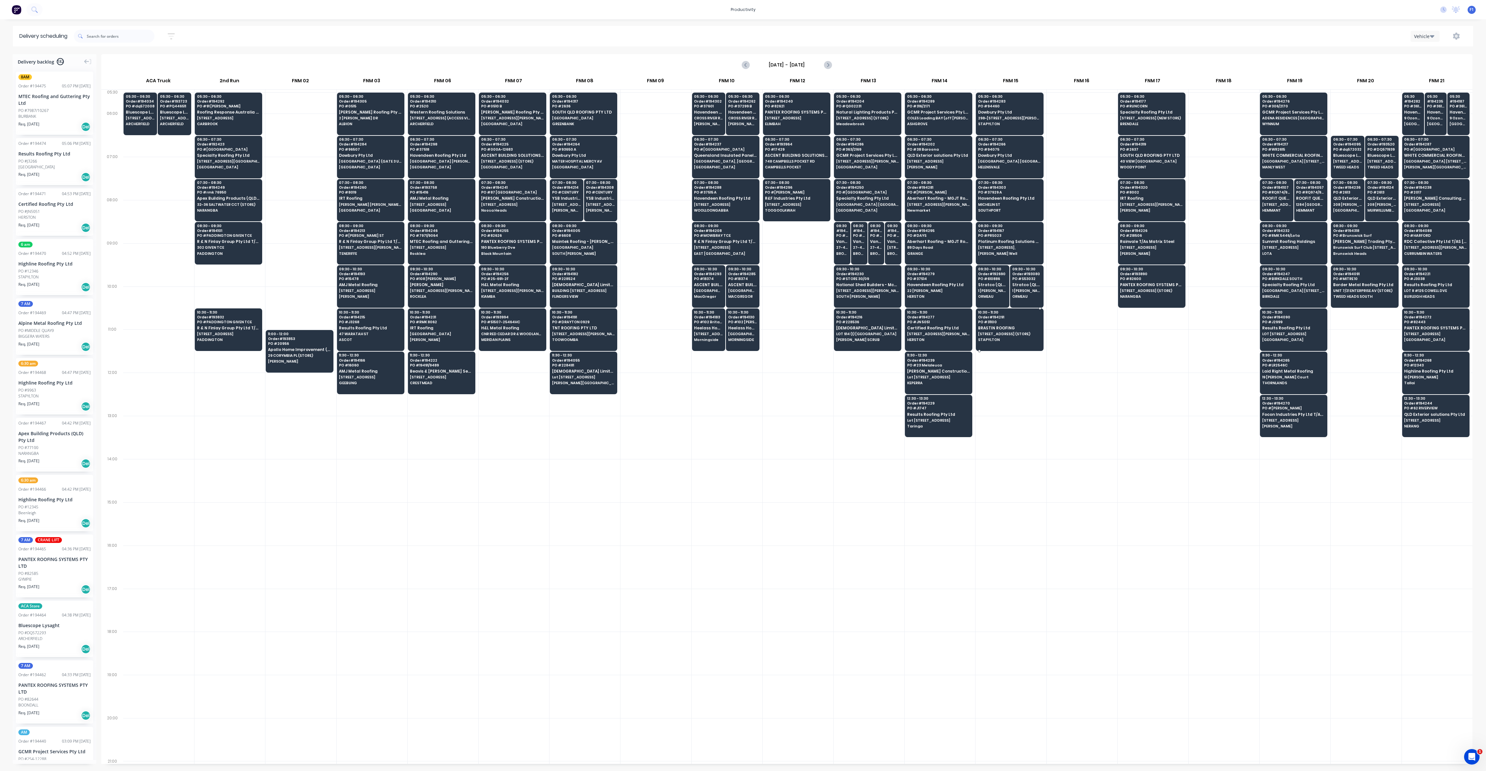
click at [1007, 334] on div "10:30 - 11:30 Order # 194291 PO # 31100 BRASTIN ROOFING [STREET_ADDRESS] (STORE…" at bounding box center [1009, 326] width 67 height 36
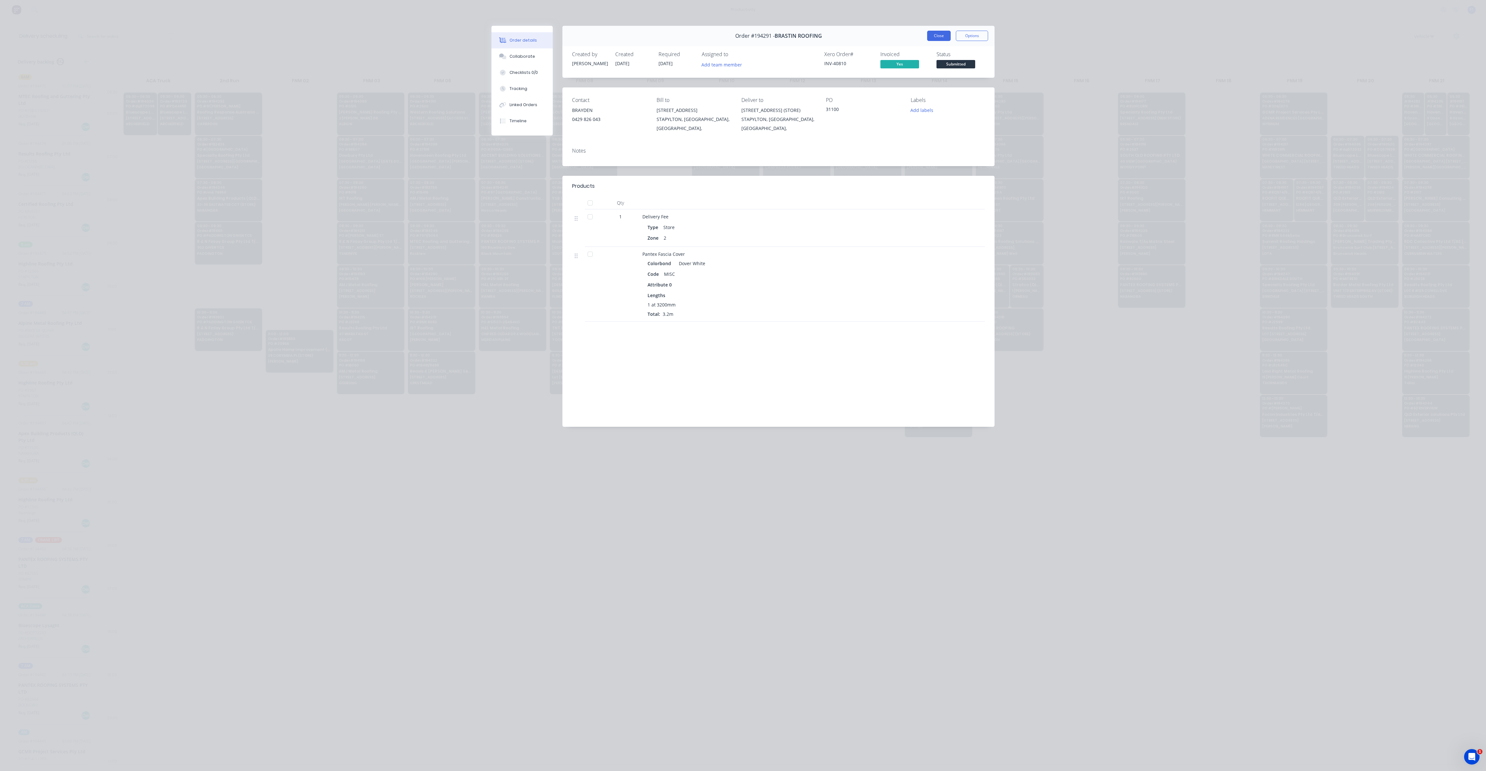
click at [932, 37] on button "Close" at bounding box center [939, 36] width 24 height 10
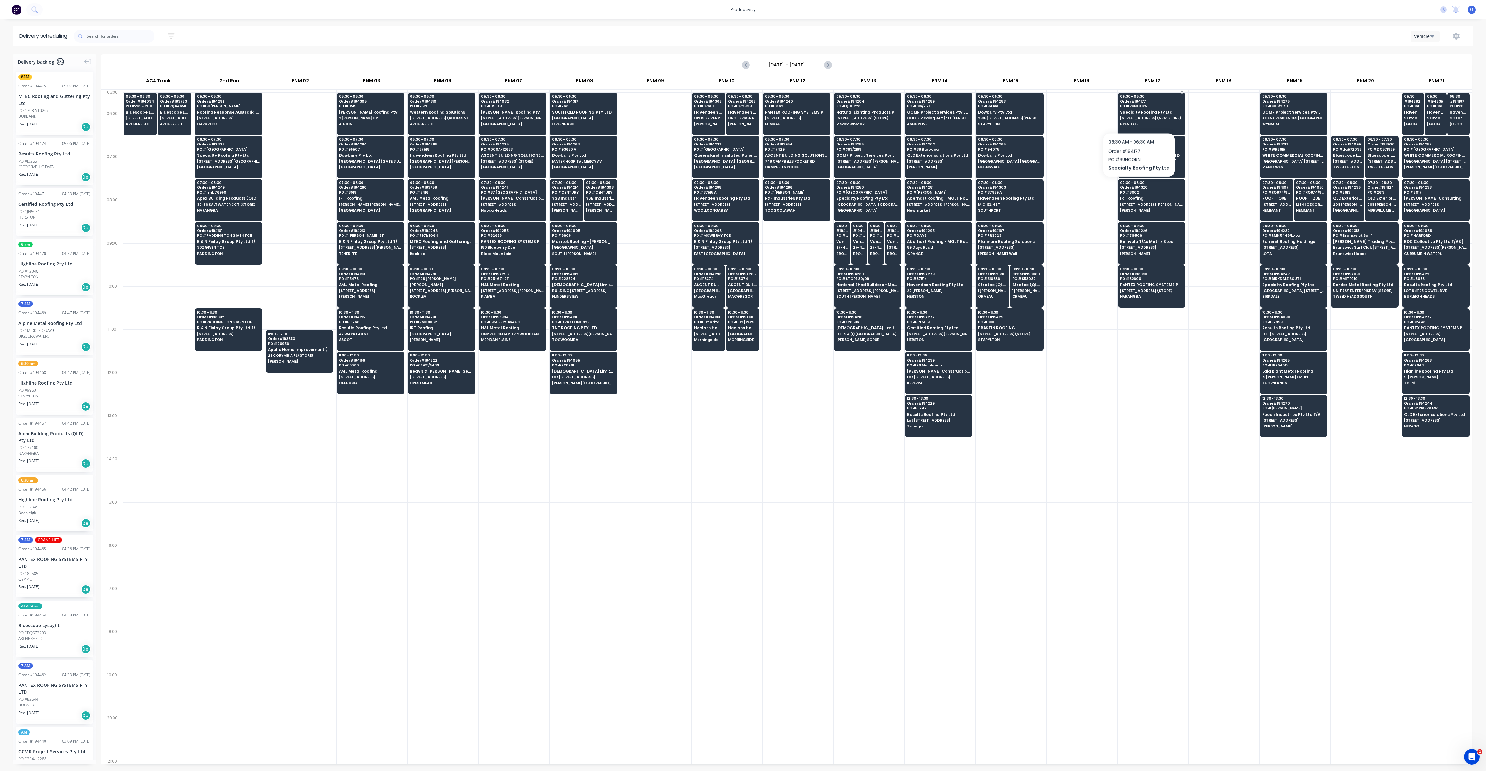
click at [1136, 116] on div "05:30 - 06:30 Order # 194177 PO # RUNCORN Specialty Roofing Pty Ltd [STREET_ADD…" at bounding box center [1151, 111] width 67 height 36
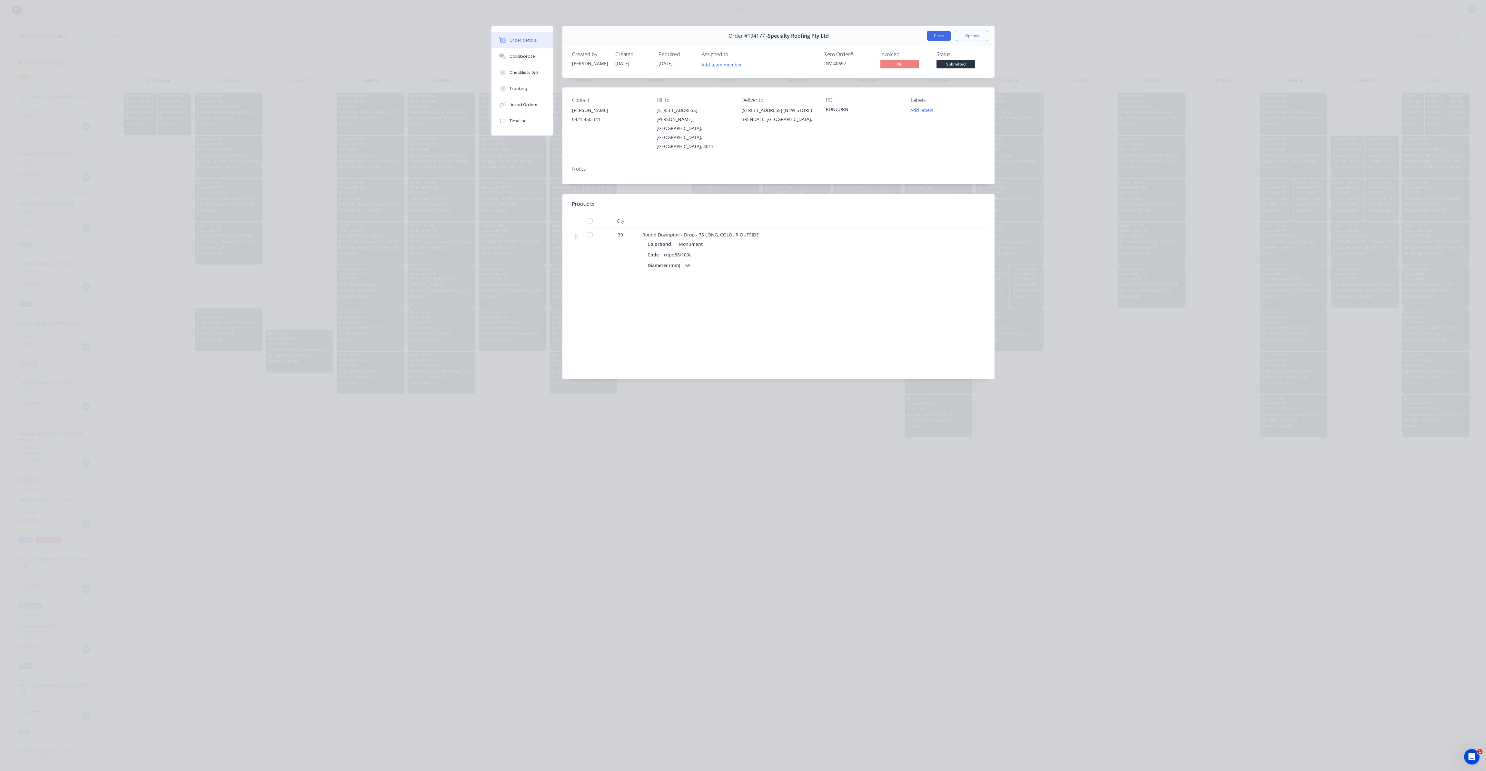
click at [941, 35] on button "Close" at bounding box center [939, 36] width 24 height 10
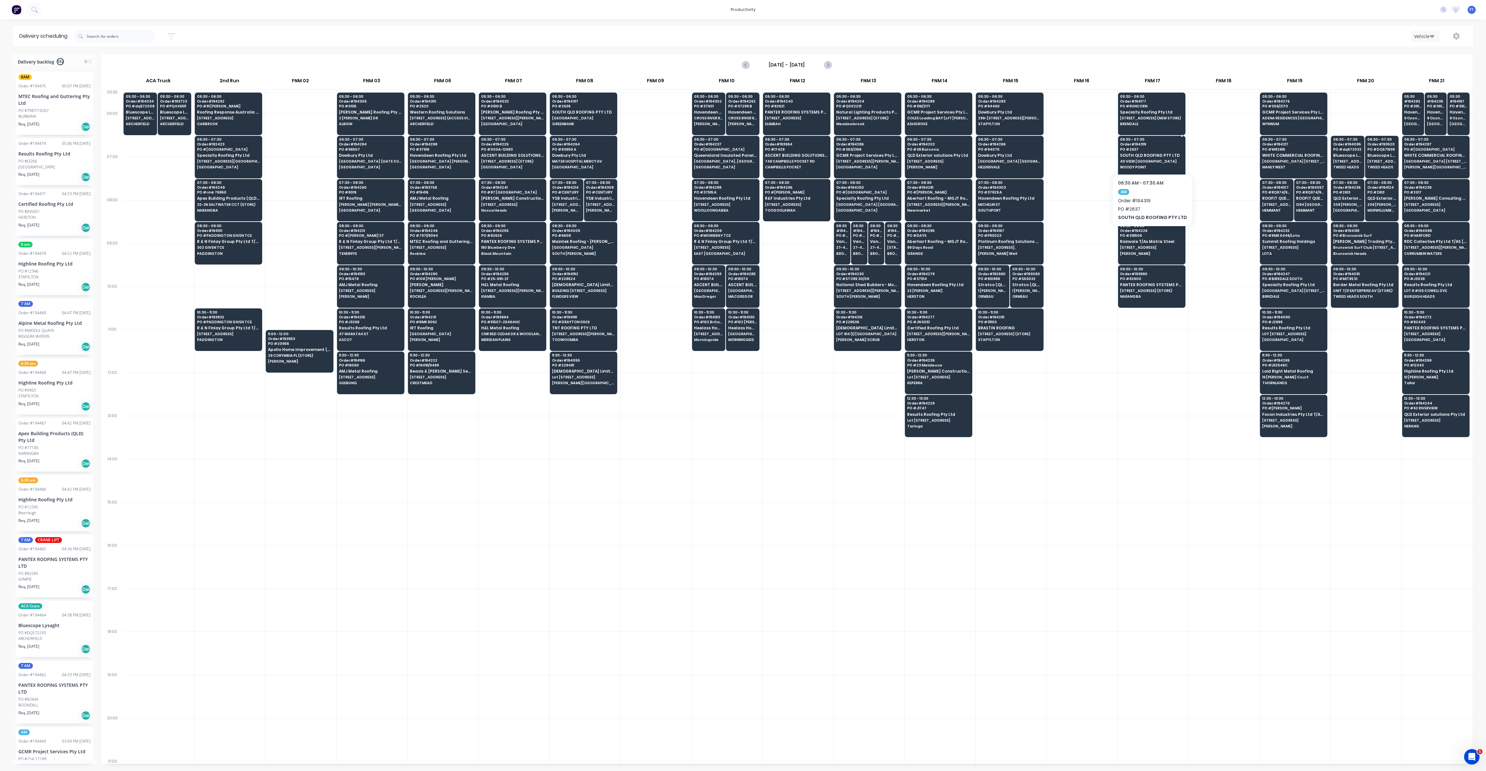
click at [1138, 158] on div "06:30 - 07:30 Order # 194319 PO # 2637 [GEOGRAPHIC_DATA] ROOFING PTY LTD 40 VIE…" at bounding box center [1151, 154] width 67 height 36
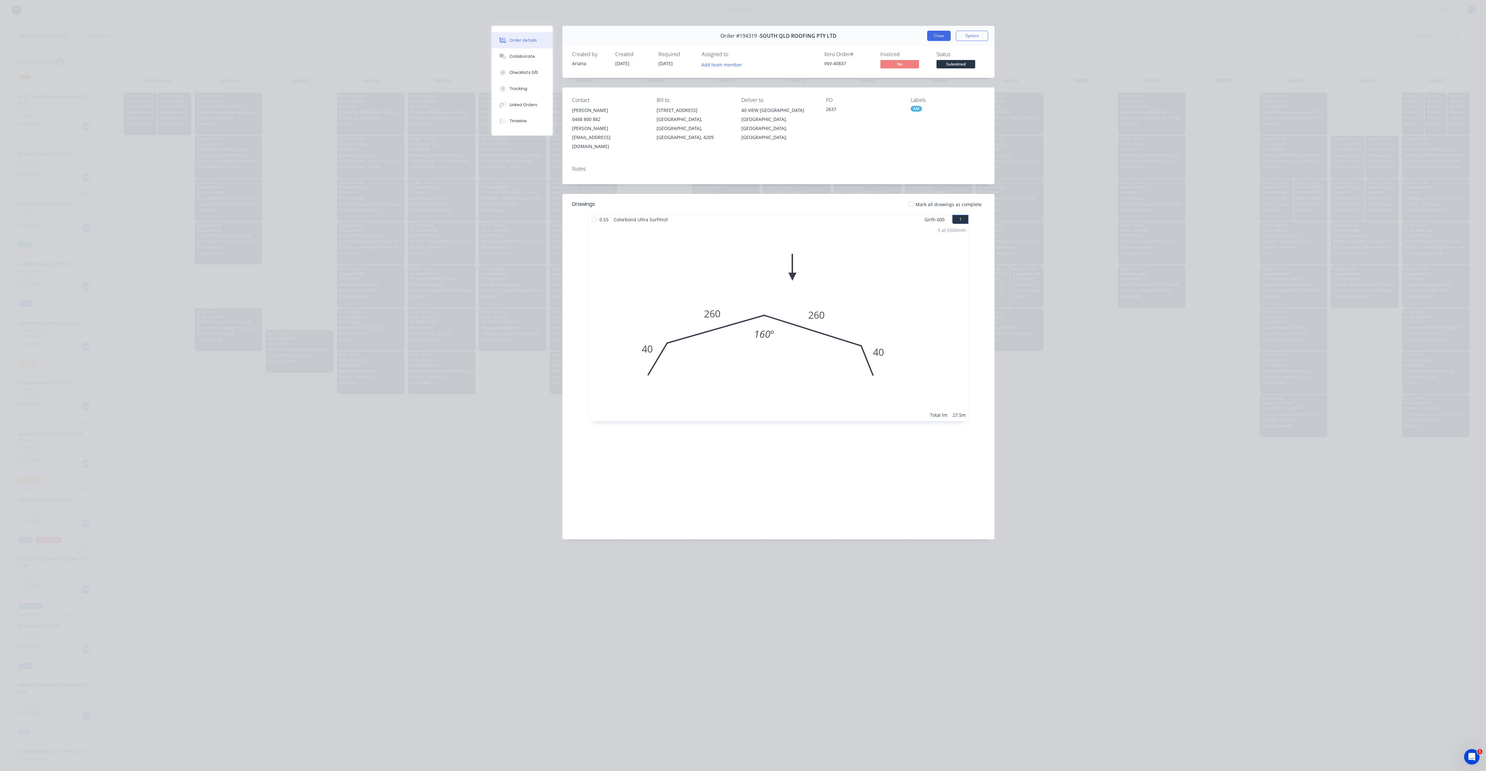
click at [937, 31] on button "Close" at bounding box center [939, 36] width 24 height 10
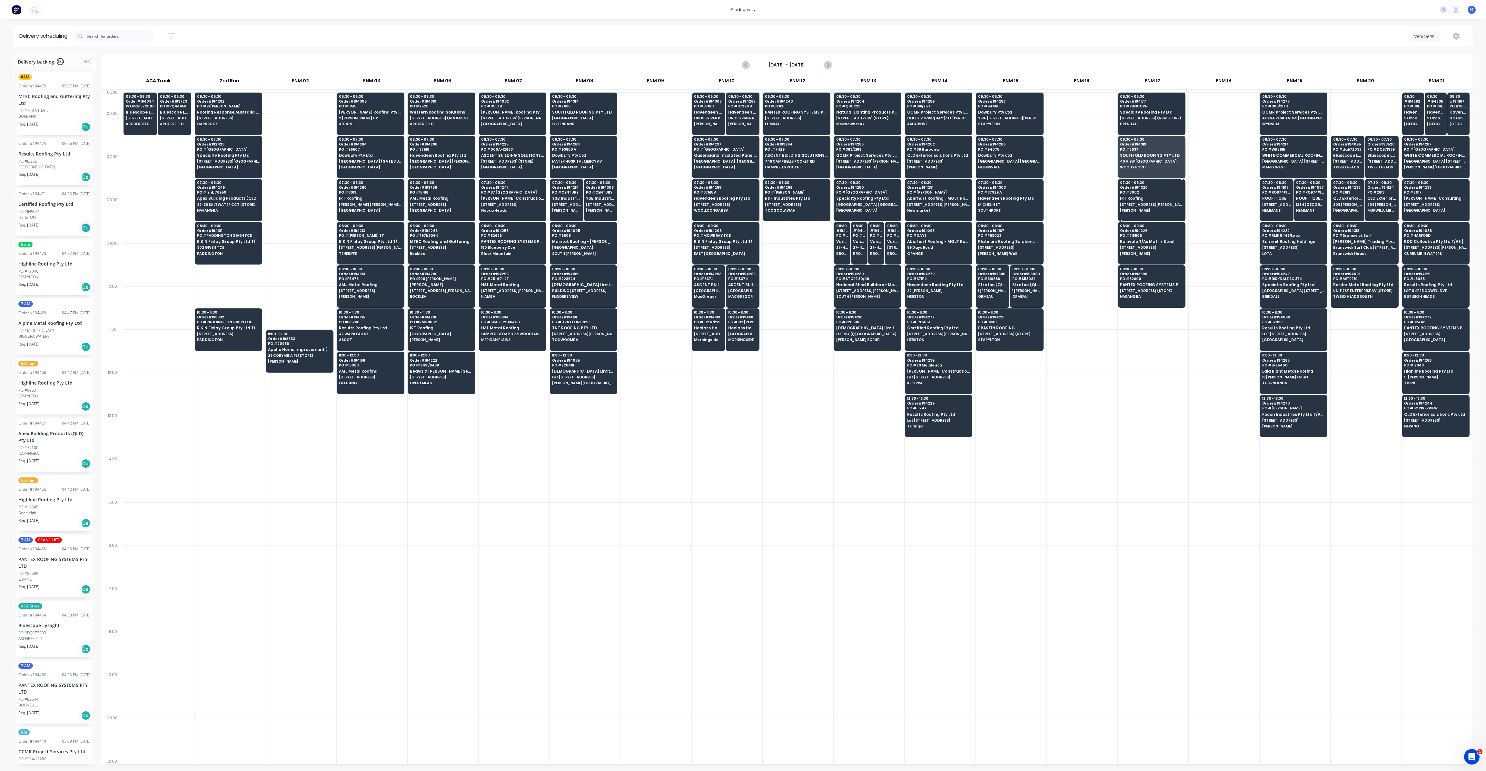
click at [1146, 209] on span "[PERSON_NAME]" at bounding box center [1151, 210] width 63 height 4
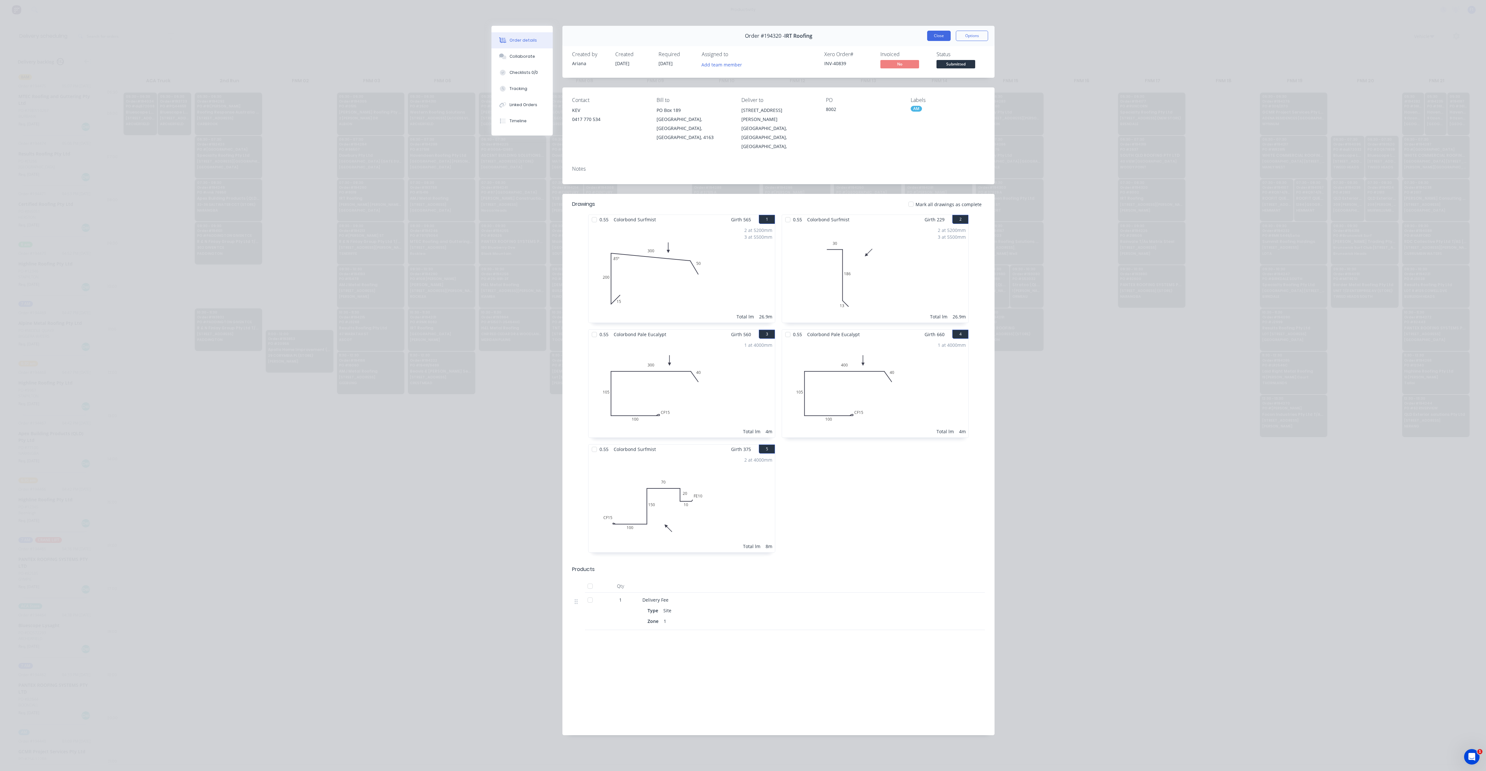
click at [937, 39] on button "Close" at bounding box center [939, 36] width 24 height 10
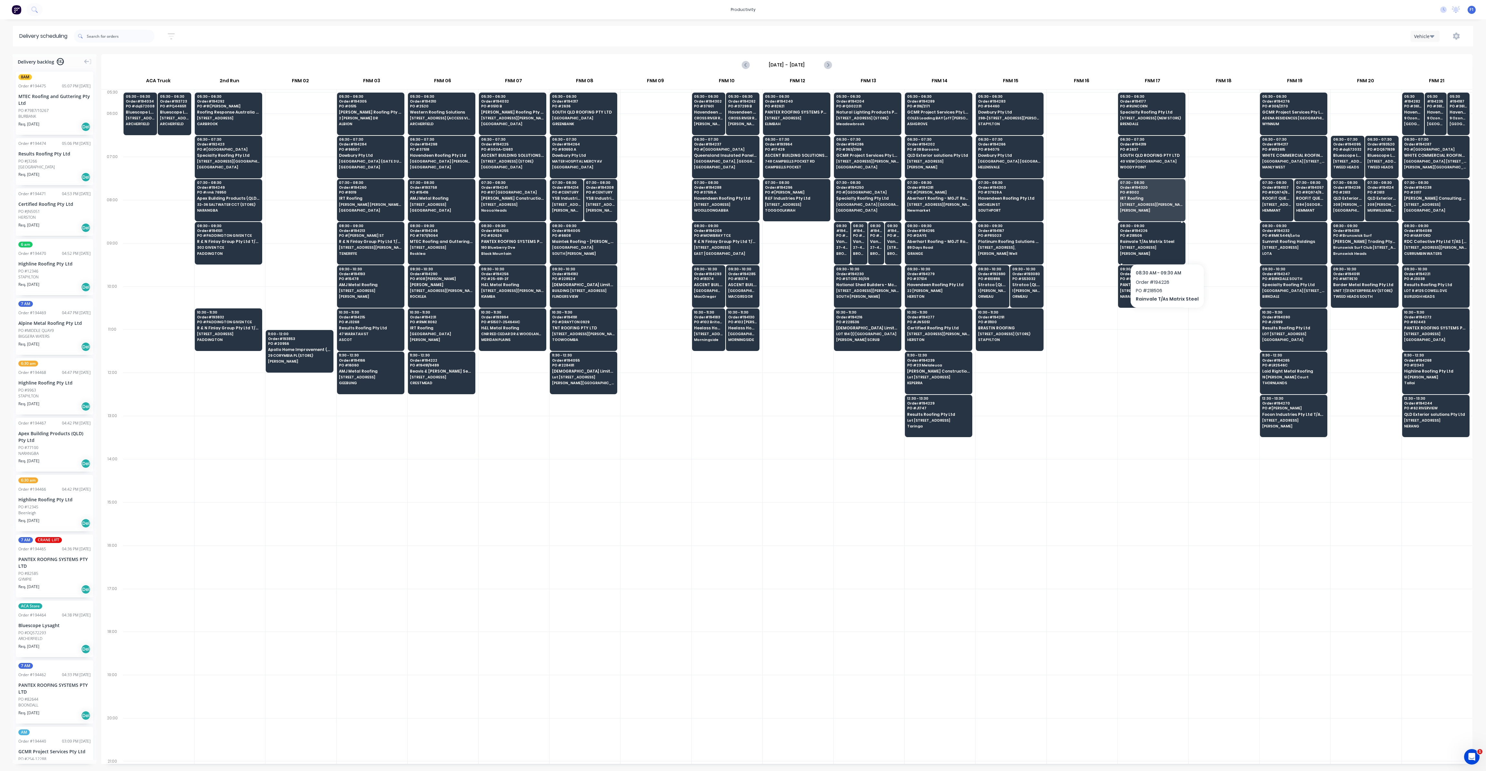
click at [1165, 247] on span "[STREET_ADDRESS]" at bounding box center [1151, 247] width 63 height 4
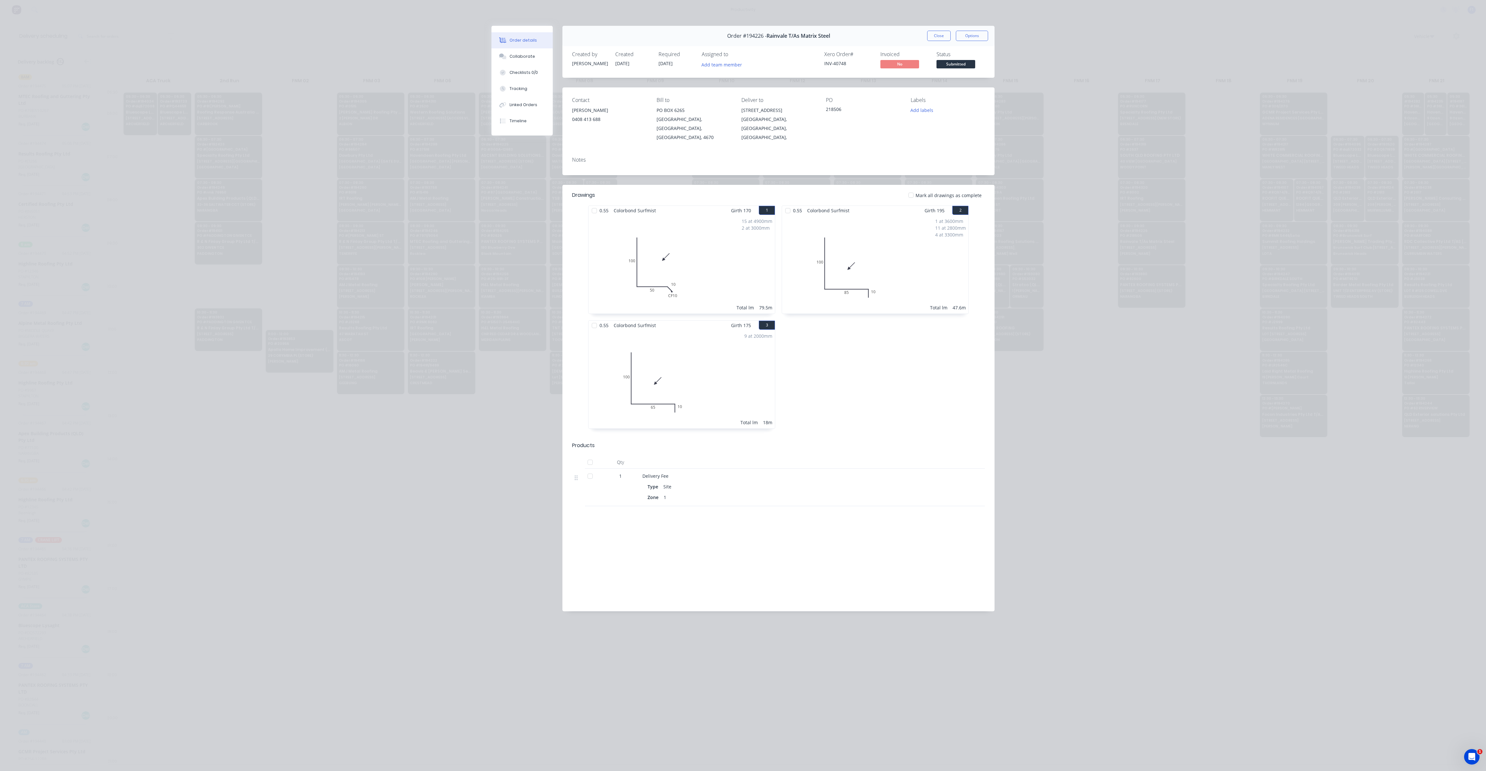
click at [951, 41] on div "Order #194226 - Rainvale T/As Matrix Steel Close Options" at bounding box center [778, 36] width 432 height 20
click at [943, 39] on button "Close" at bounding box center [939, 36] width 24 height 10
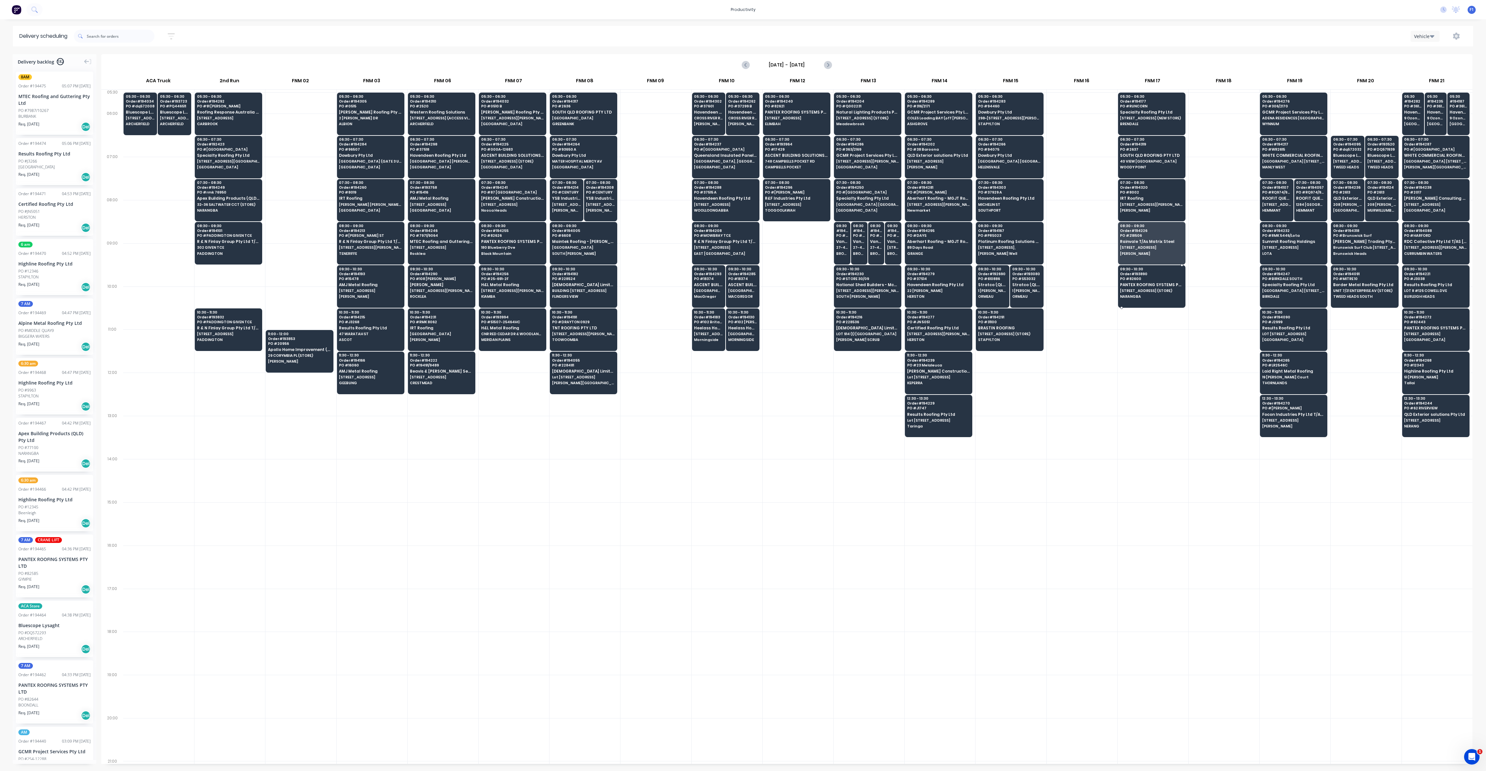
click at [1154, 290] on span "[STREET_ADDRESS] (STORE)" at bounding box center [1151, 291] width 63 height 4
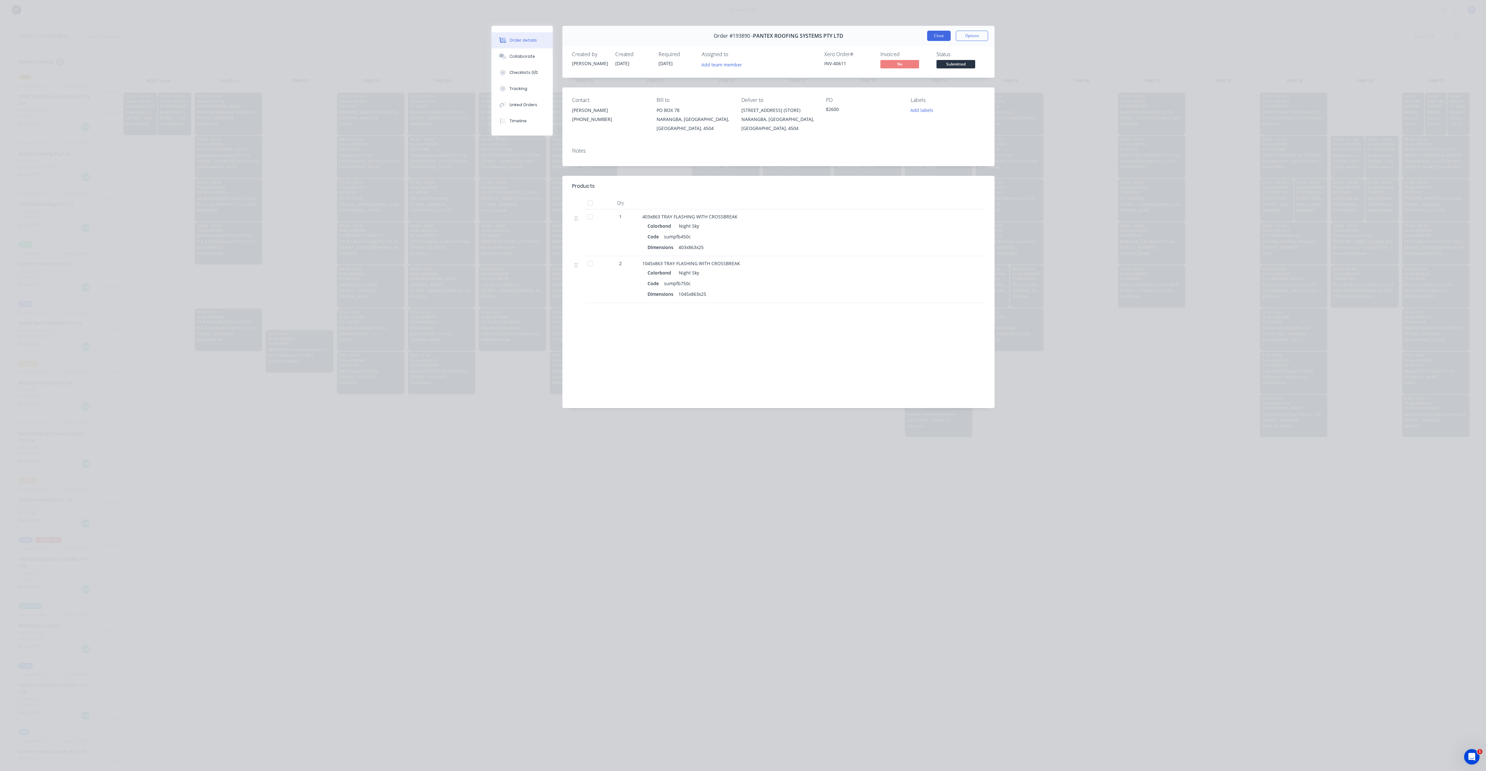
click at [939, 33] on button "Close" at bounding box center [939, 36] width 24 height 10
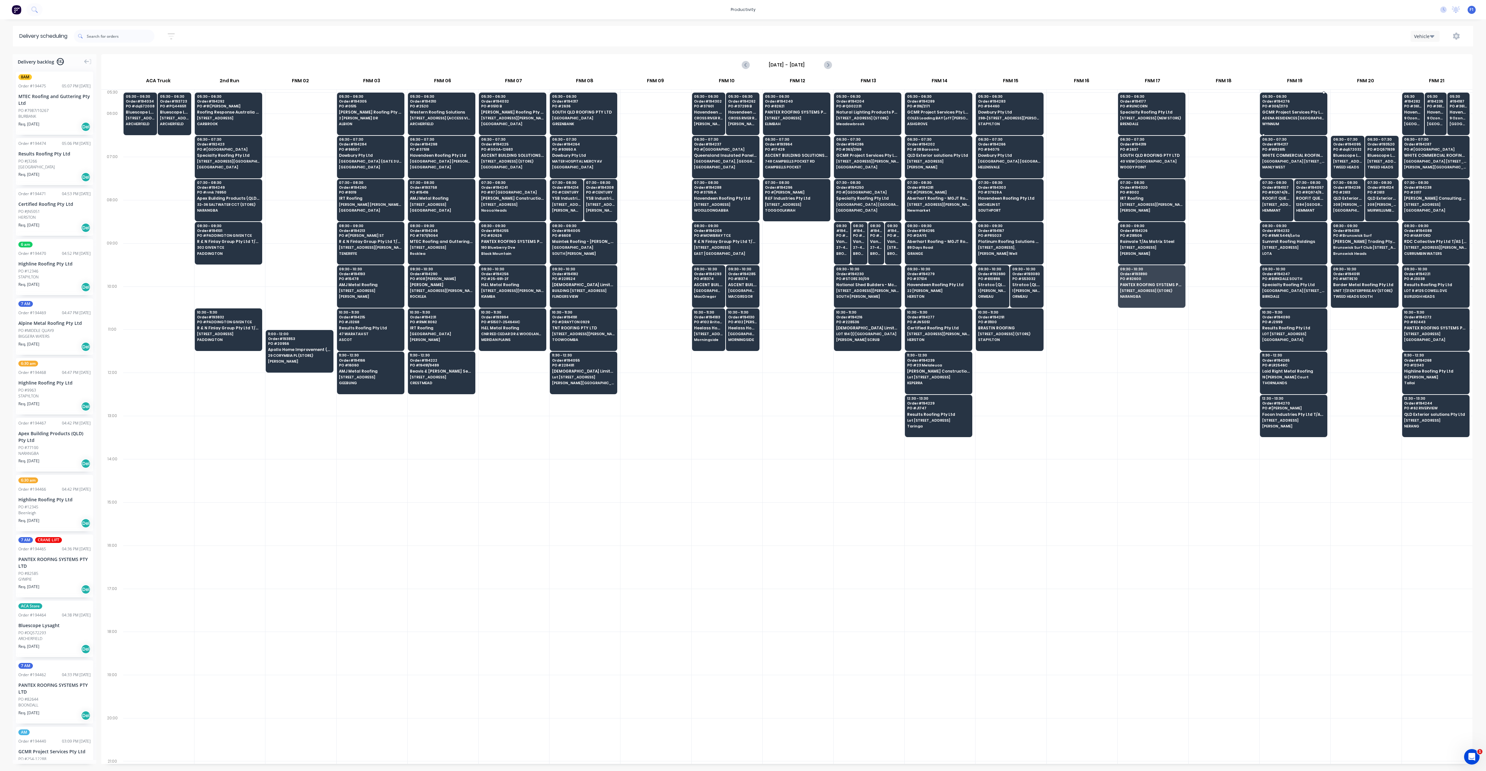
click at [1290, 121] on div "05:30 - 06:30 Order # 194276 PO # 306/2170 GCMR Project Services Pty Ltd ADENA …" at bounding box center [1293, 111] width 67 height 36
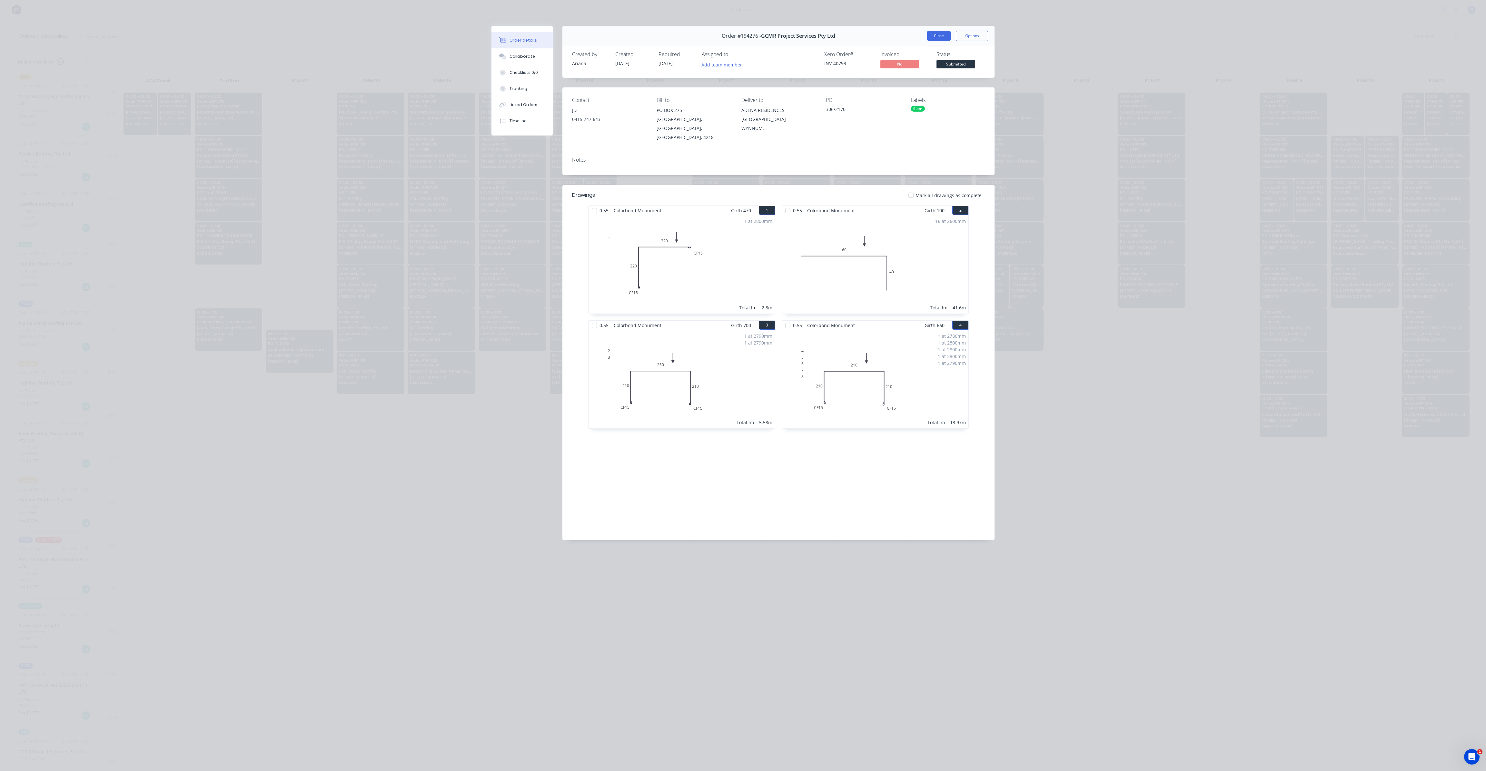
click at [941, 37] on button "Close" at bounding box center [939, 36] width 24 height 10
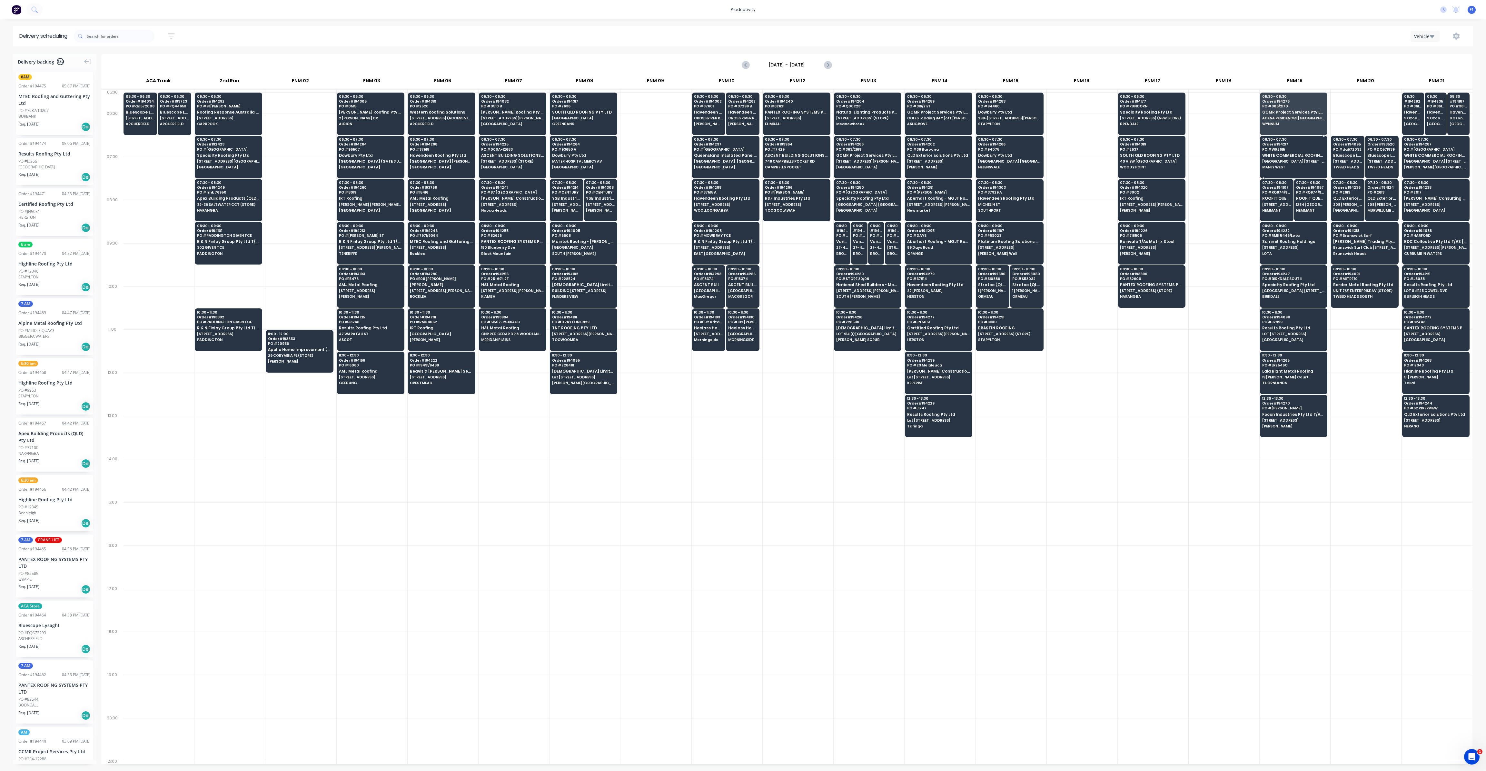
click at [1288, 158] on div "06:30 - 07:30 Order # 194217 PO # WR2615 WHITE COMMERCIAL ROOFING PTY LTD [GEOG…" at bounding box center [1293, 154] width 67 height 36
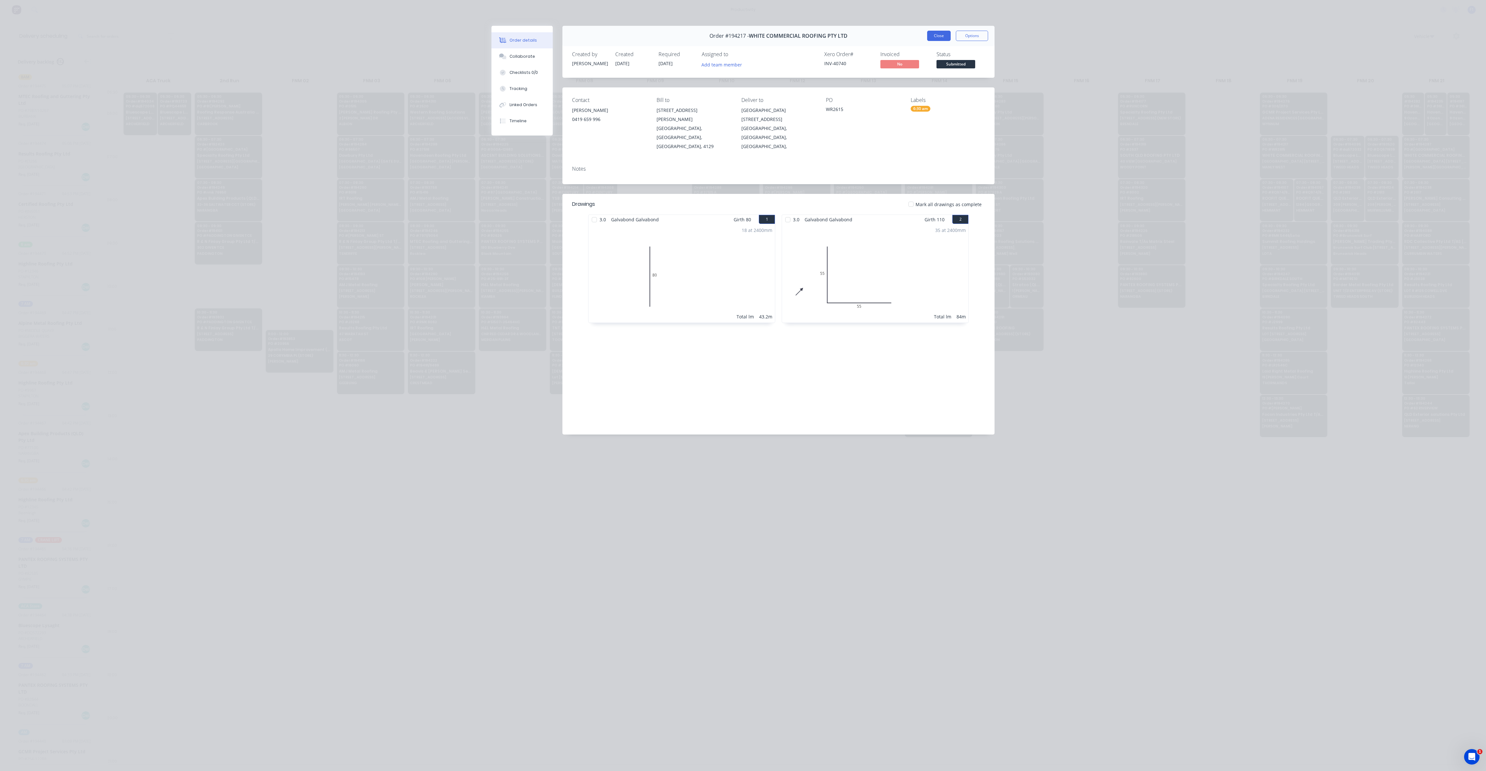
click at [943, 37] on button "Close" at bounding box center [939, 36] width 24 height 10
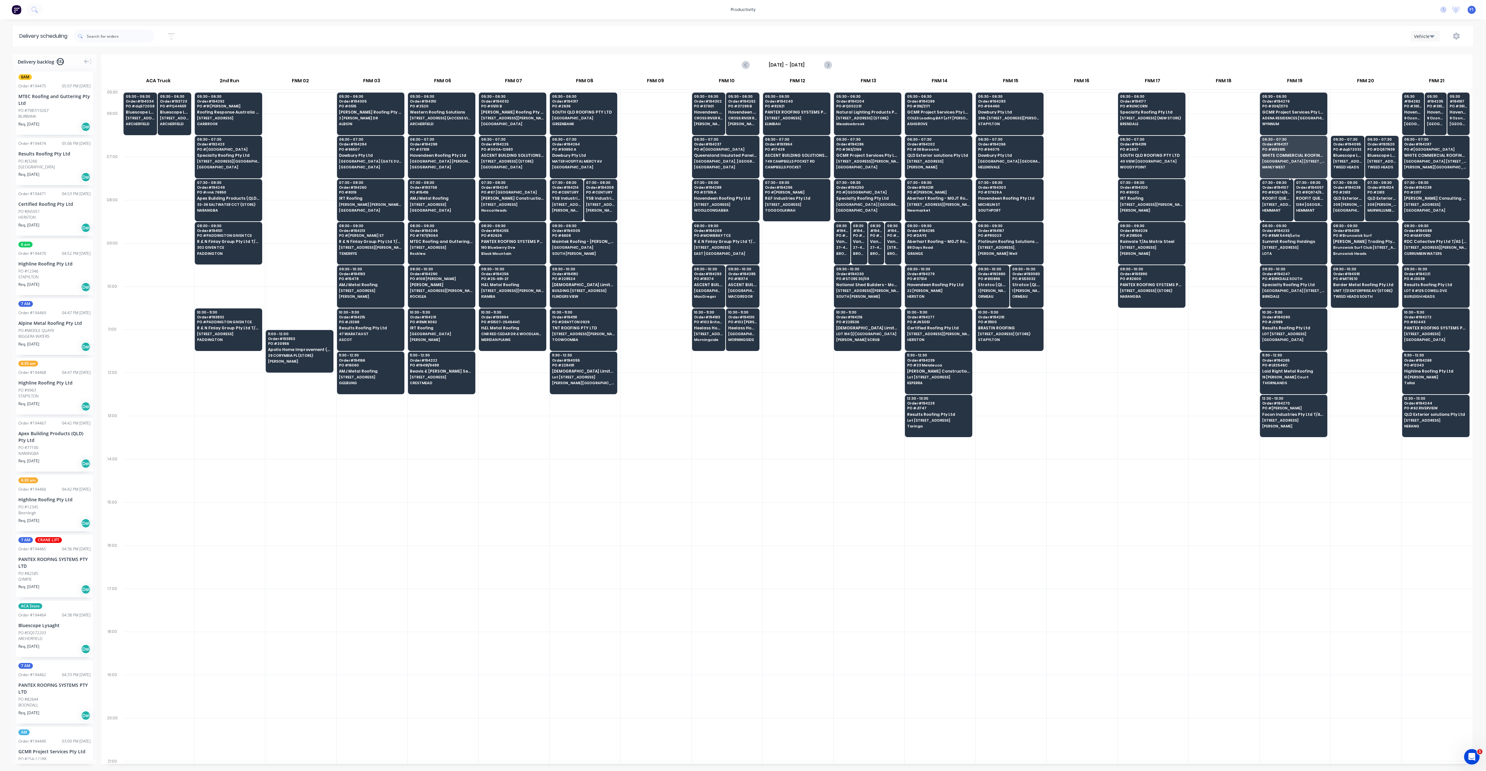
click at [1278, 198] on span "ROOFIT QUEENSLAND PTY LTD" at bounding box center [1276, 198] width 29 height 4
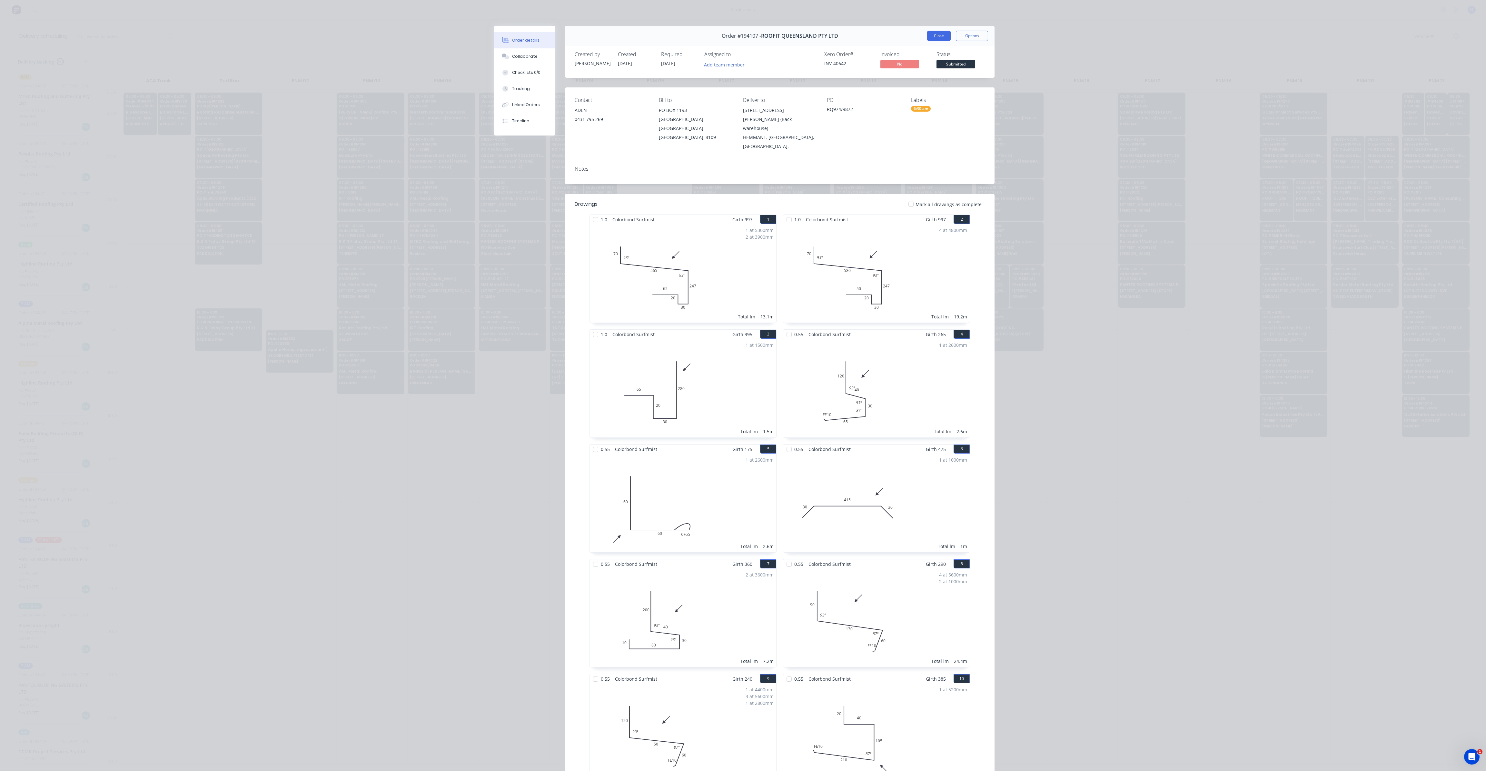
click at [935, 36] on button "Close" at bounding box center [939, 36] width 24 height 10
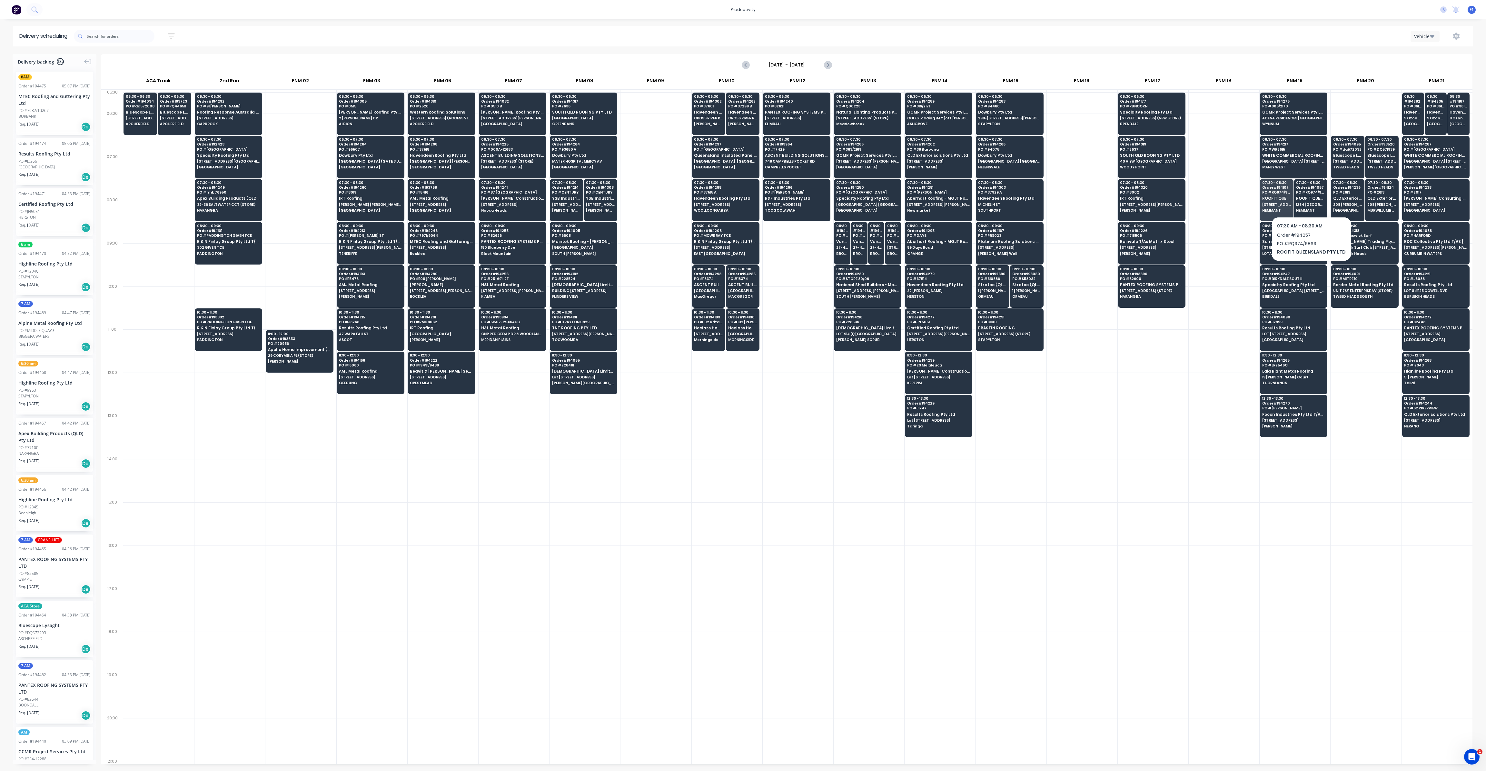
click at [1309, 207] on div "07:30 - 08:30 Order # 194057 PO # RQ974/9869 ROOFIT QUEENSLAND PTY LTD [STREET_…" at bounding box center [1310, 197] width 33 height 36
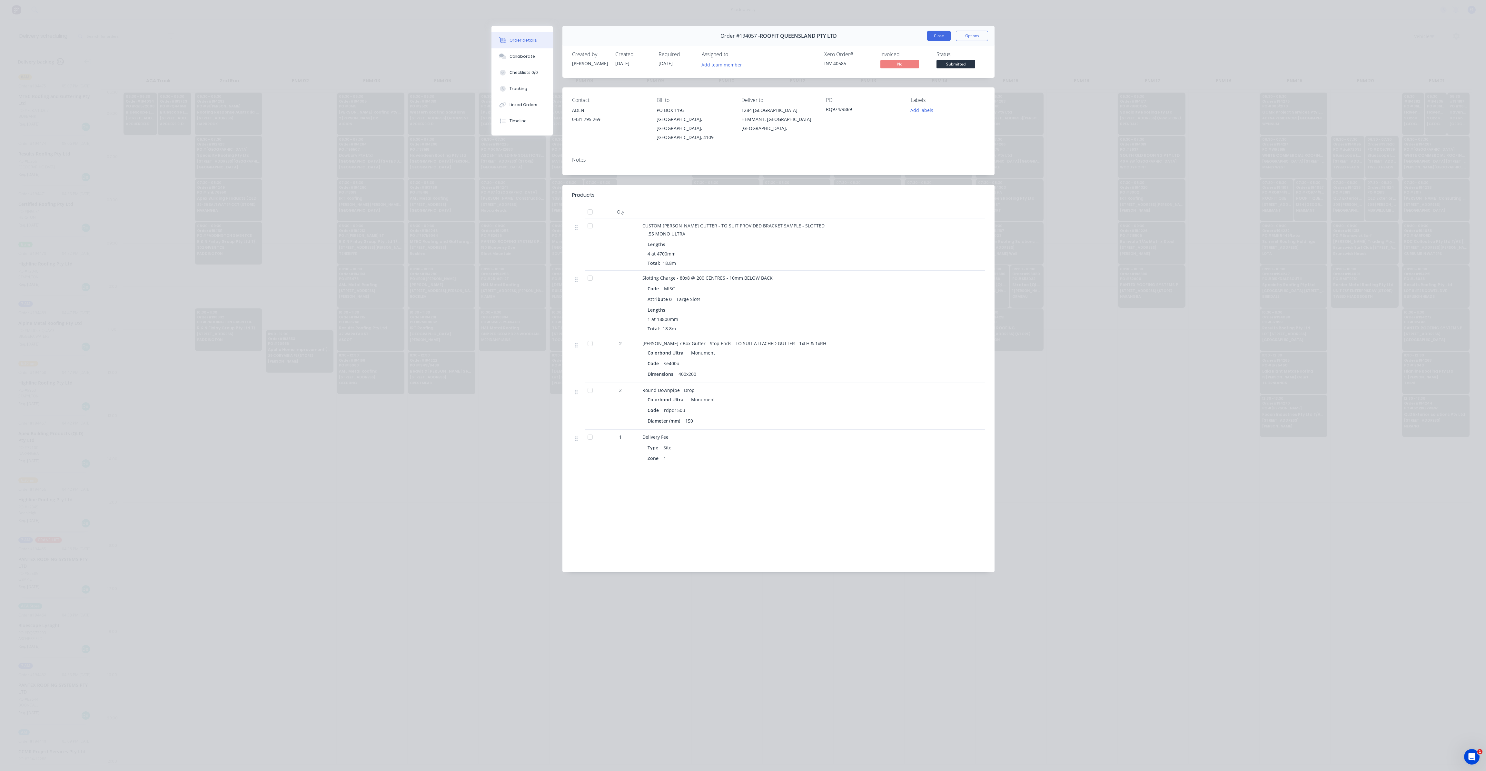
click at [931, 35] on button "Close" at bounding box center [939, 36] width 24 height 10
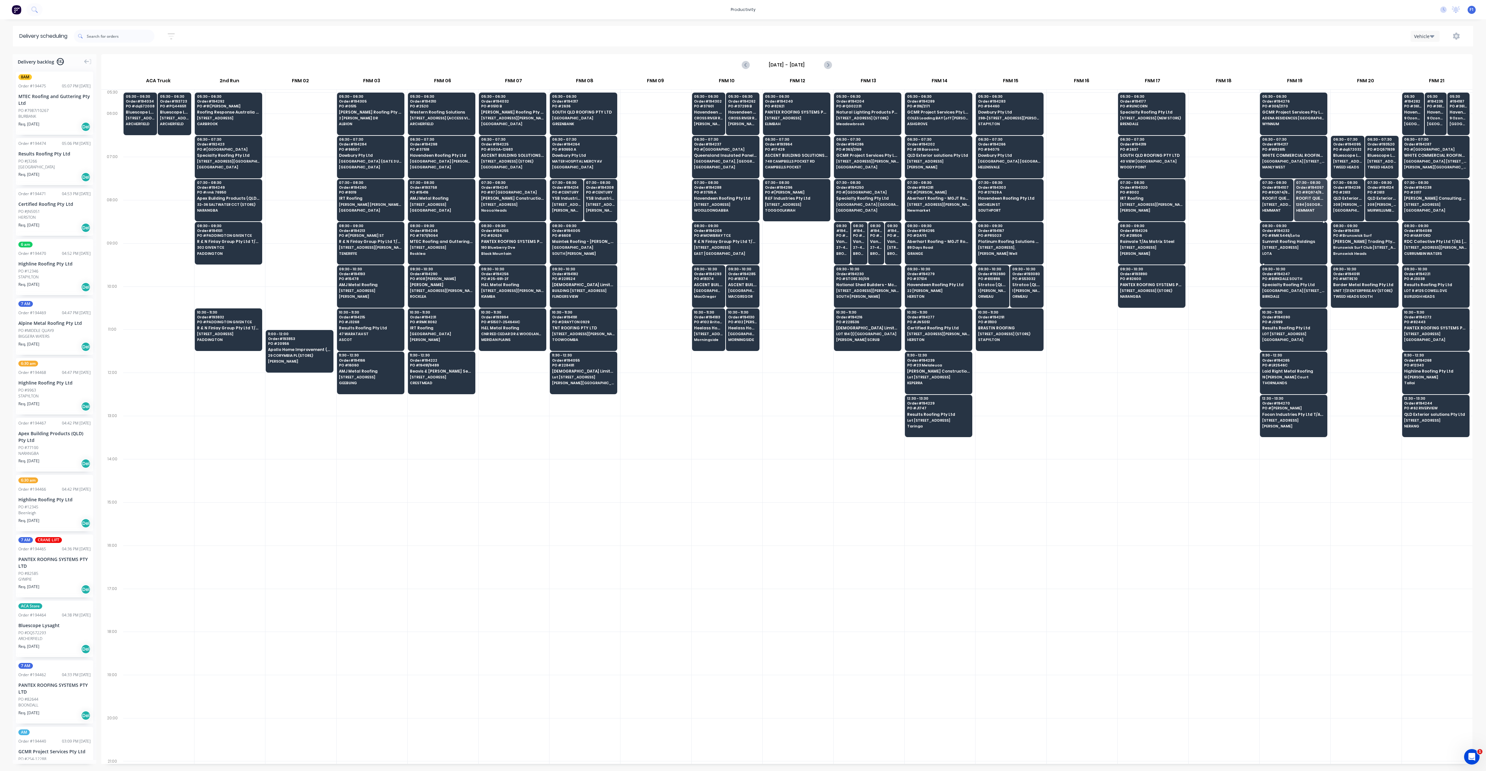
click at [1282, 246] on span "[STREET_ADDRESS]" at bounding box center [1293, 247] width 63 height 4
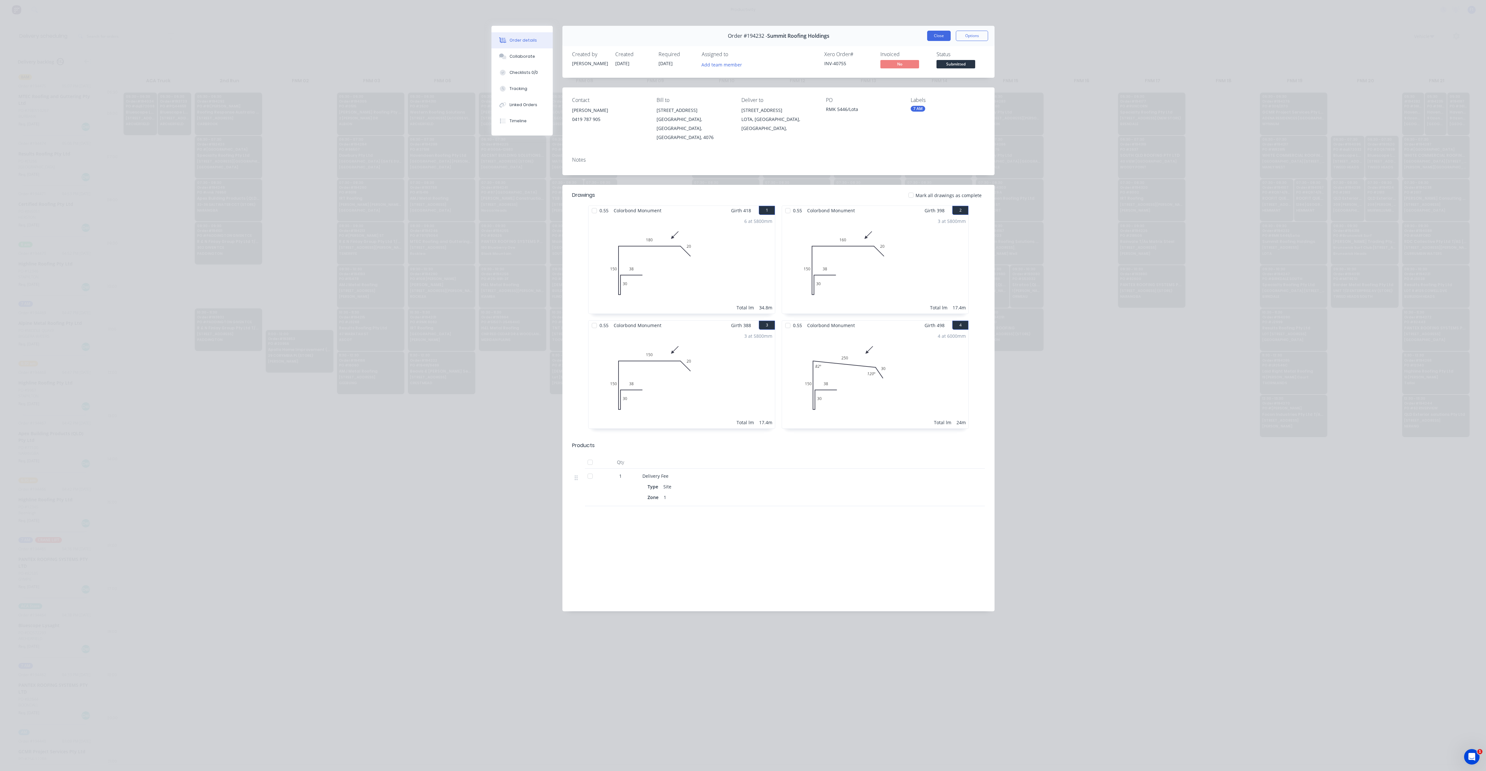
click at [938, 38] on button "Close" at bounding box center [939, 36] width 24 height 10
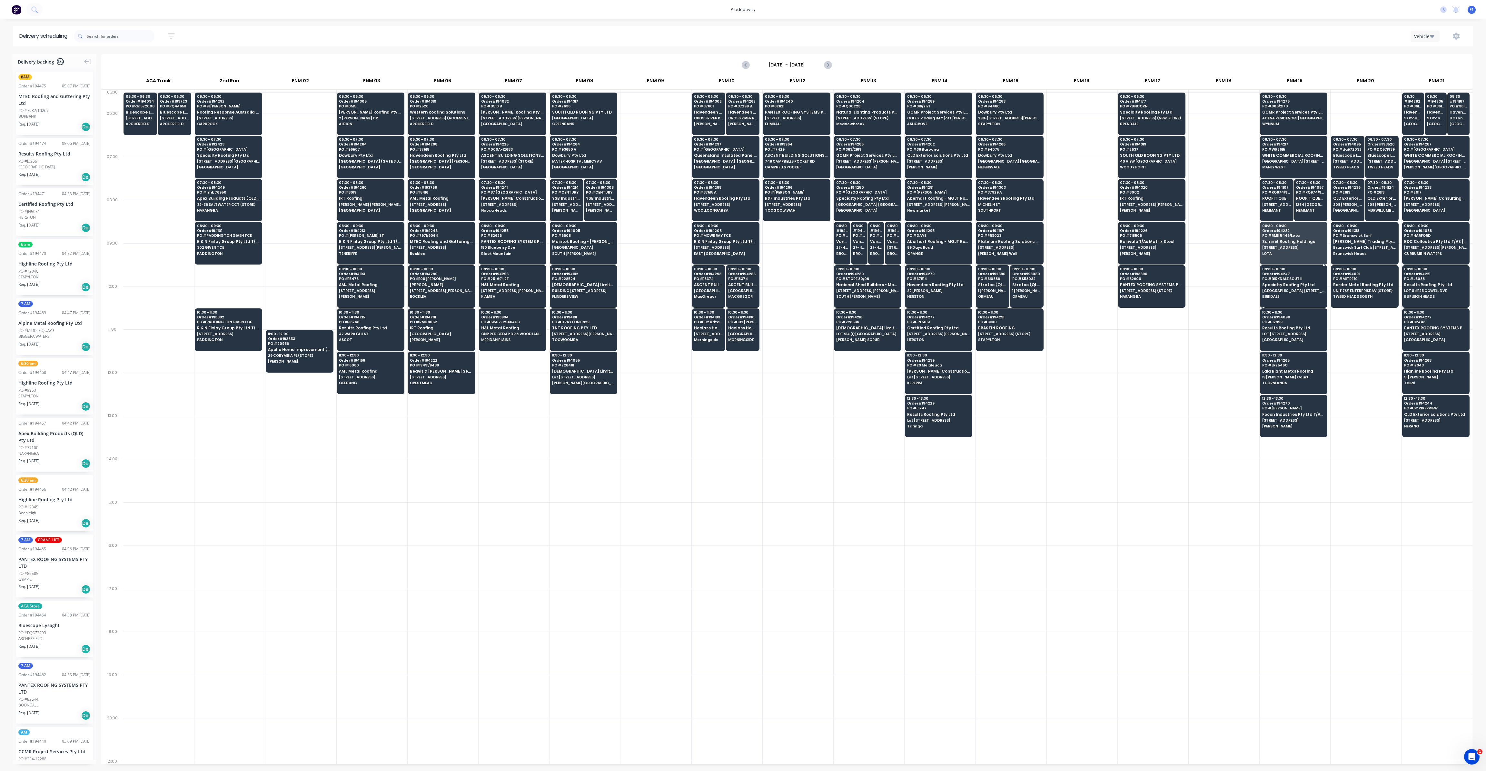
click at [1286, 286] on div "09:30 - 10:30 Order # 194247 PO # BIRKDALE SOUTH Specialty Roofing Pty Ltd [GEO…" at bounding box center [1293, 283] width 67 height 36
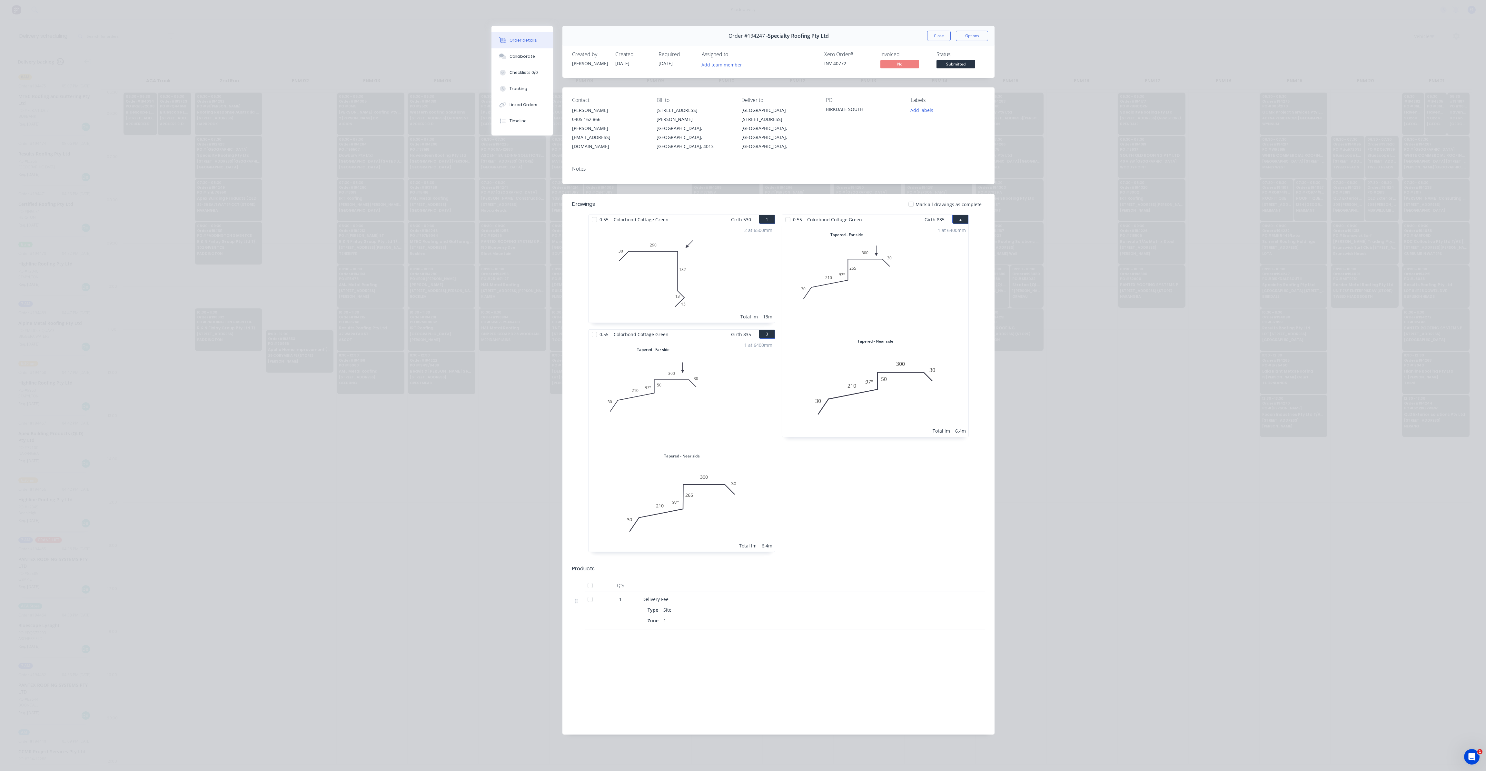
click at [933, 41] on div "Order #194247 - Specialty Roofing Pty Ltd Close Options" at bounding box center [778, 36] width 432 height 20
click at [934, 39] on button "Close" at bounding box center [939, 36] width 24 height 10
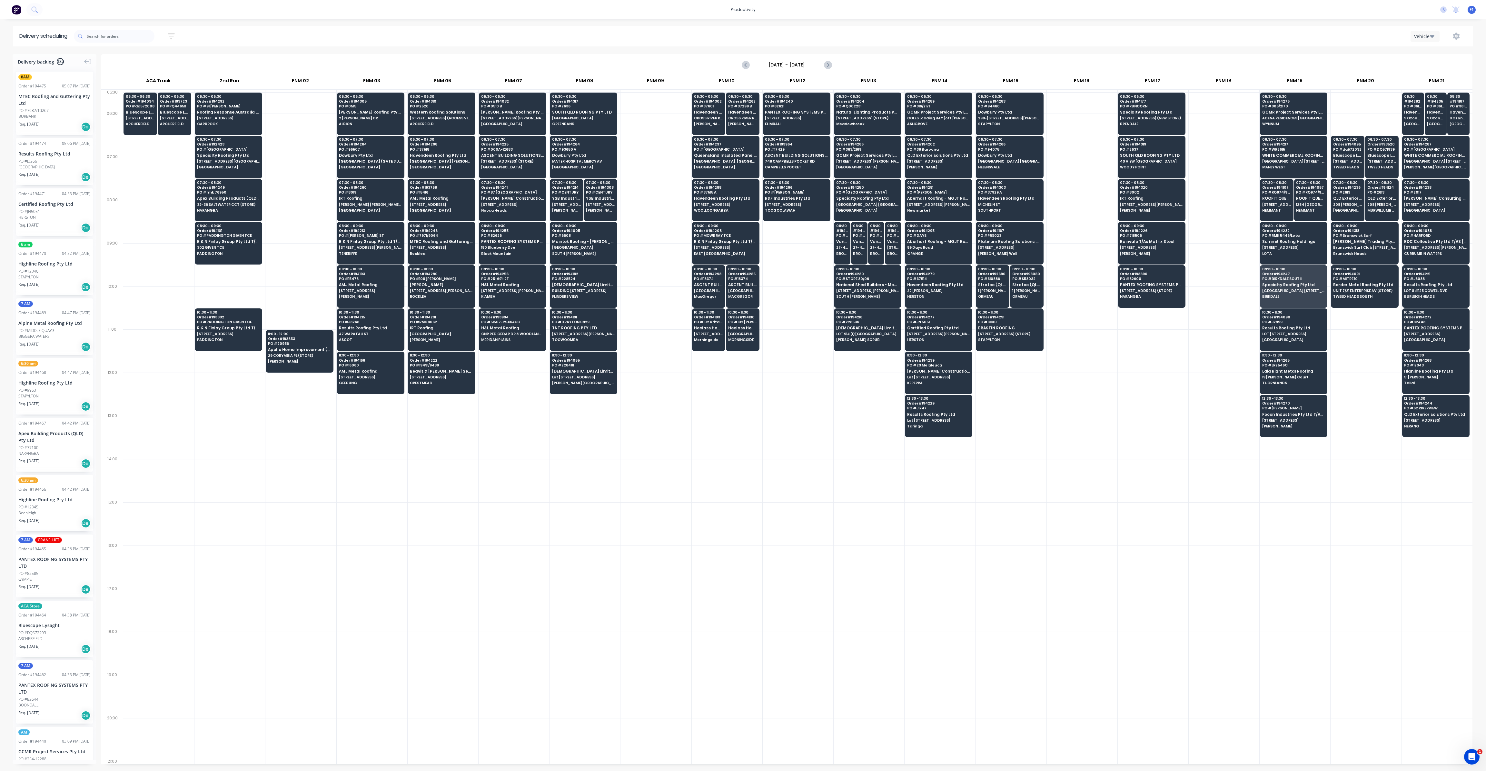
click at [871, 398] on div at bounding box center [869, 393] width 71 height 43
click at [825, 62] on icon "Next page" at bounding box center [828, 65] width 8 height 8
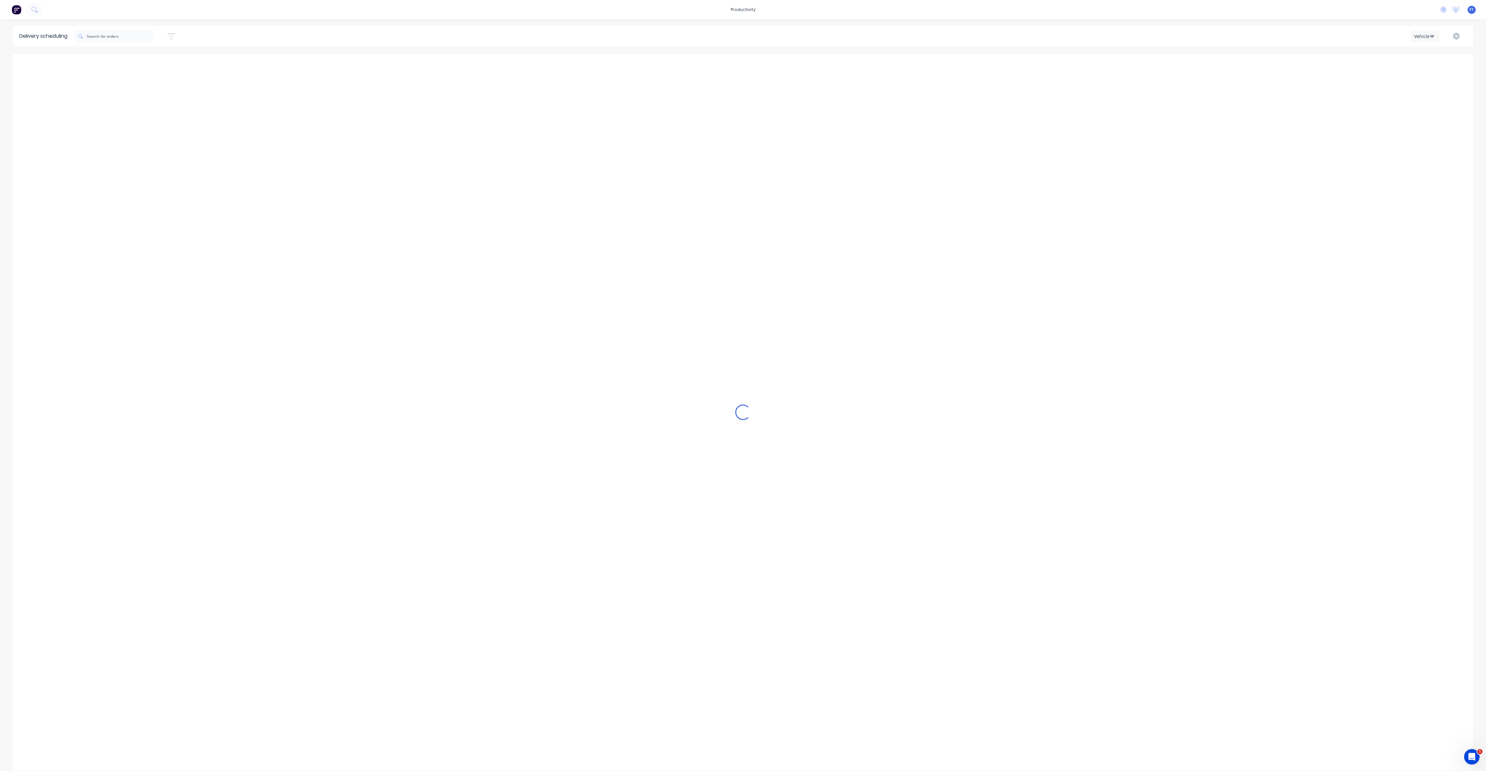
type input "[DATE] - [DATE]"
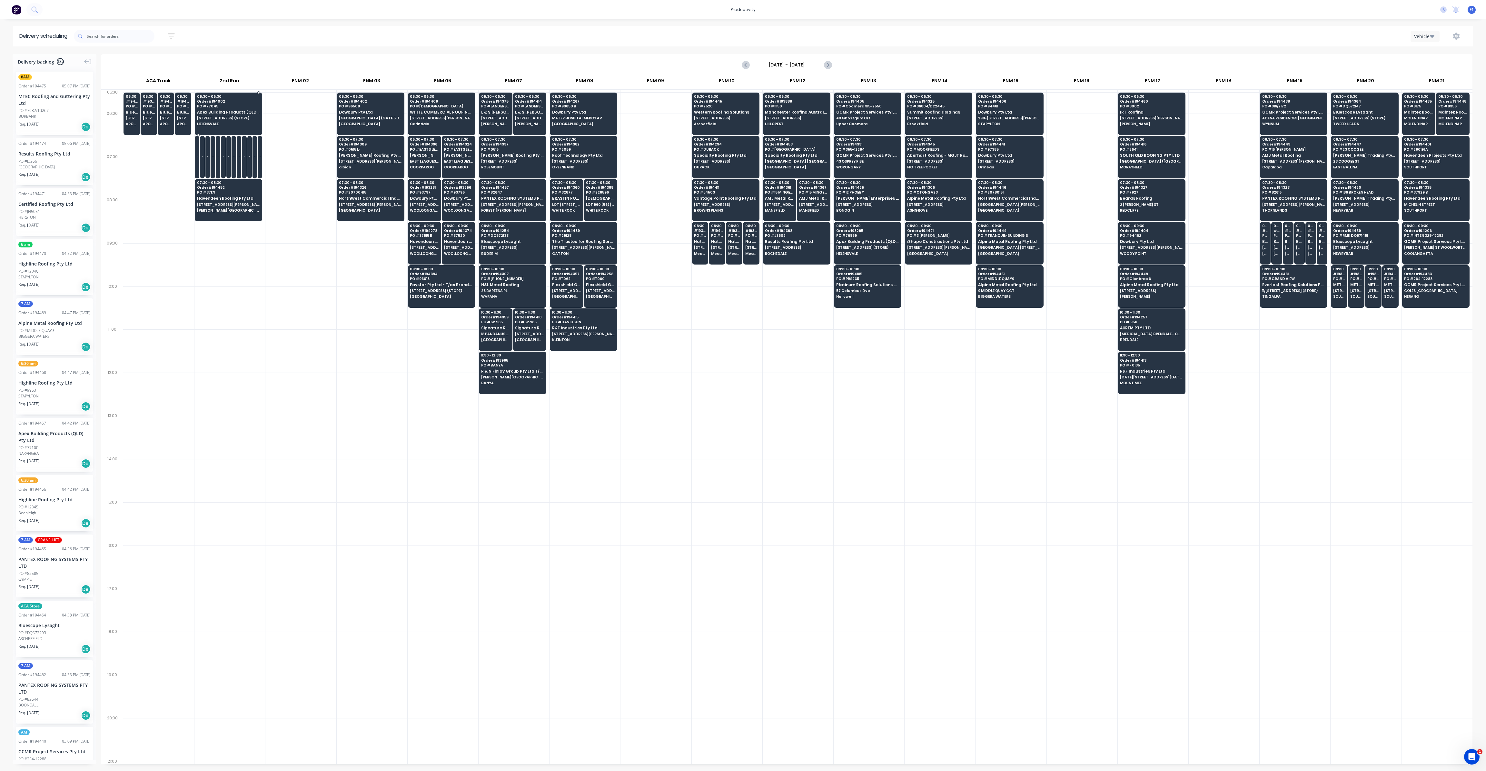
click at [241, 120] on span "[STREET_ADDRESS] (STORE)" at bounding box center [228, 118] width 63 height 4
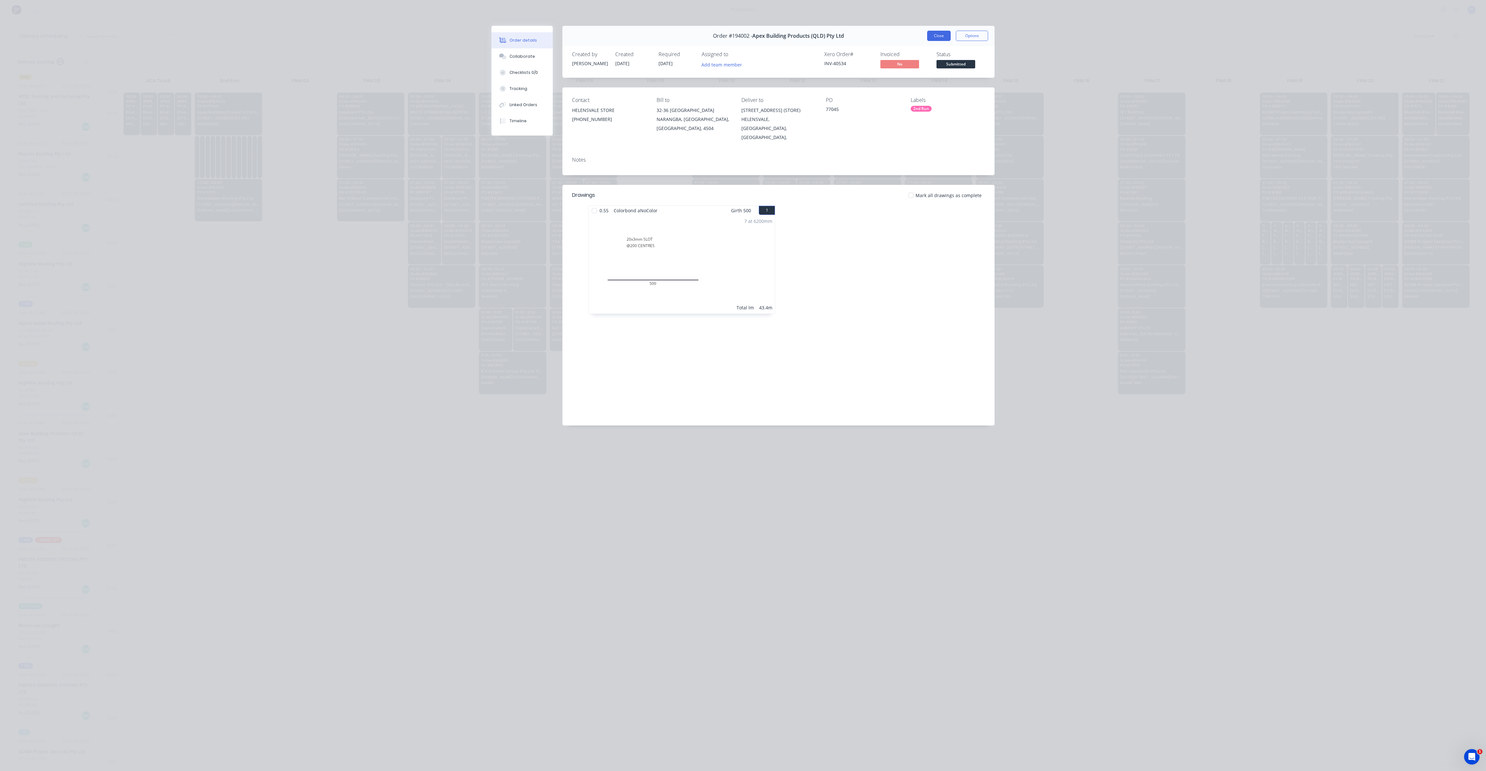
click at [942, 36] on button "Close" at bounding box center [939, 36] width 24 height 10
